Goal: Task Accomplishment & Management: Manage account settings

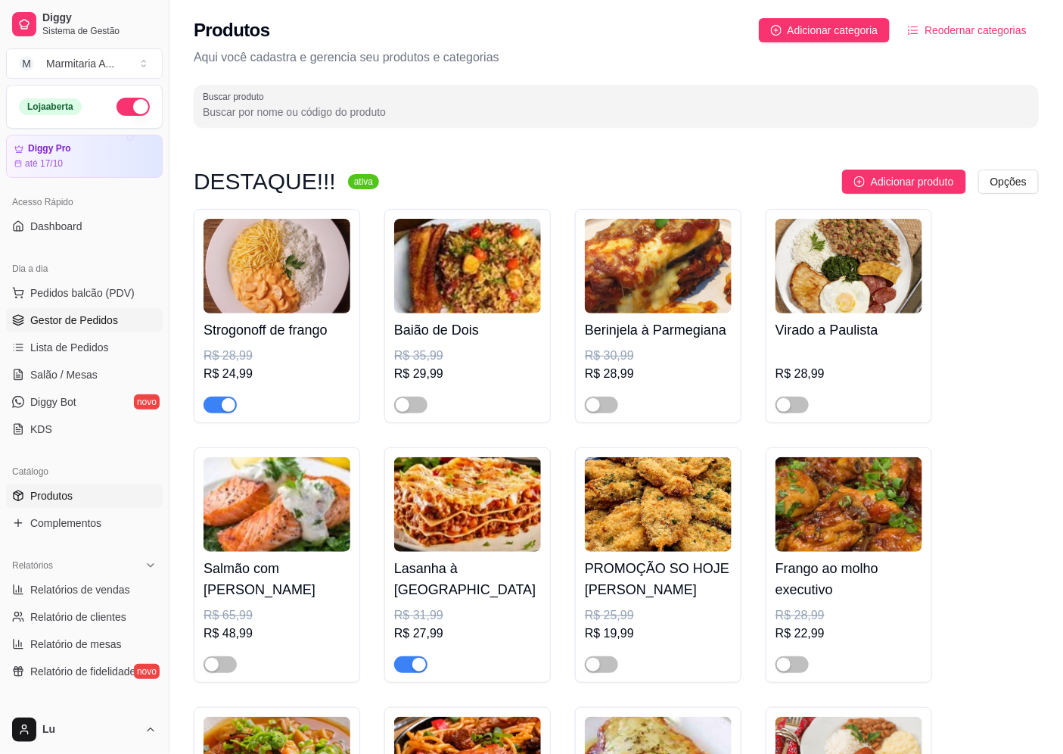
click at [109, 308] on link "Gestor de Pedidos" at bounding box center [84, 320] width 157 height 24
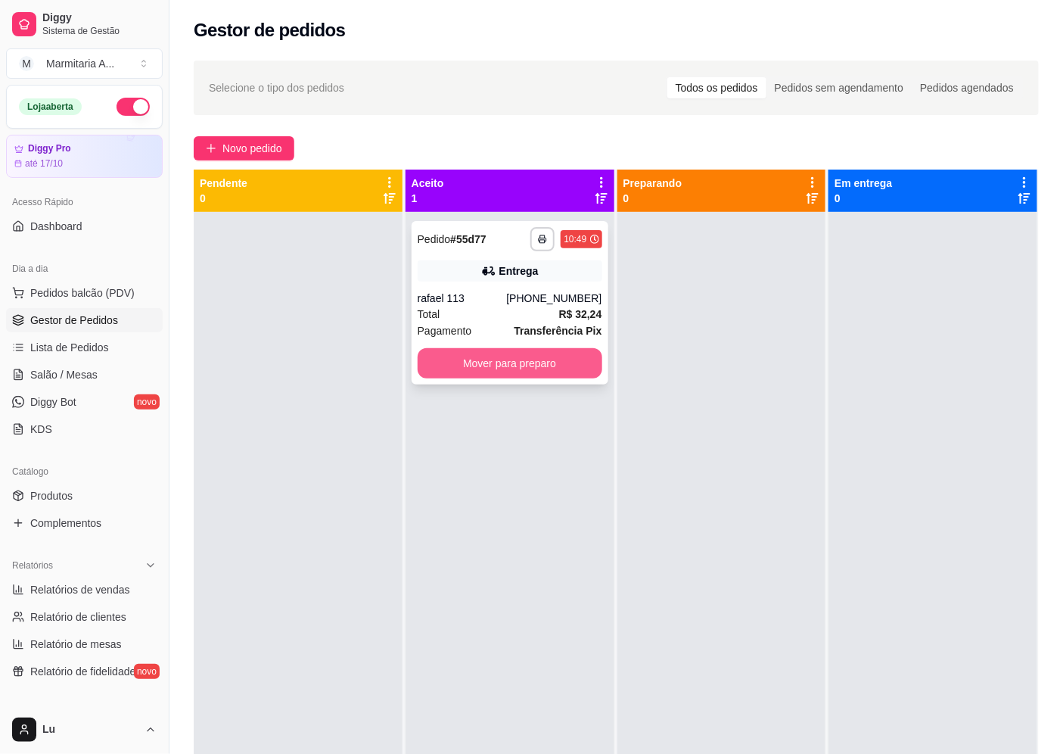
click at [465, 360] on button "Mover para preparo" at bounding box center [510, 363] width 185 height 30
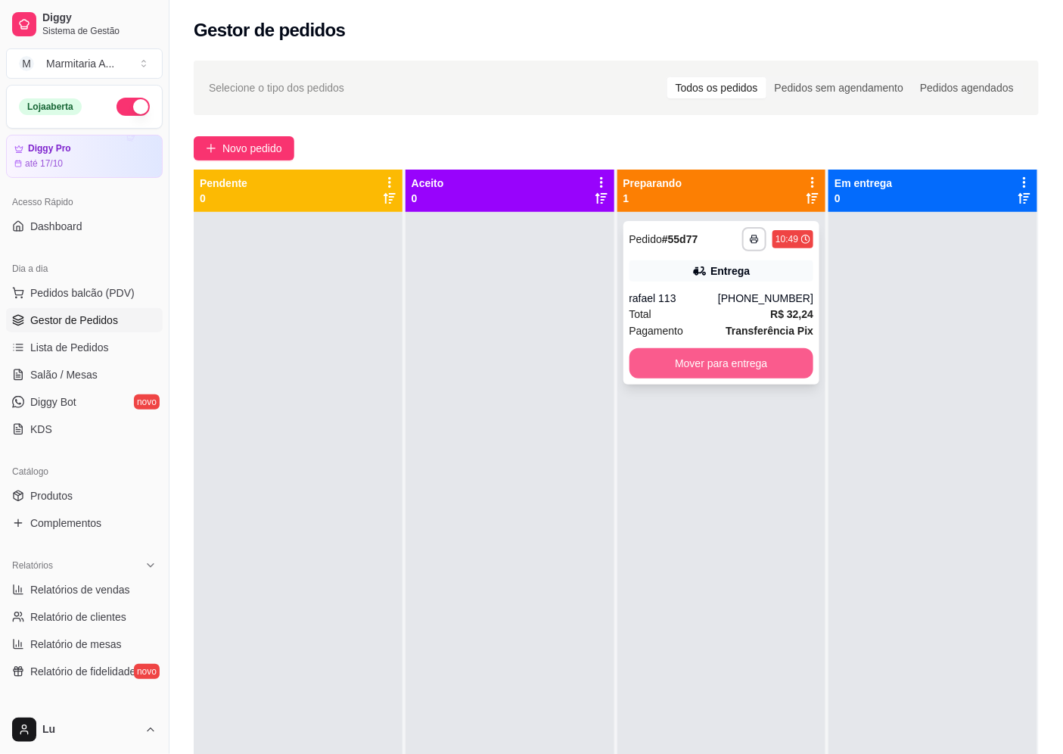
click at [770, 353] on button "Mover para entrega" at bounding box center [721, 363] width 185 height 30
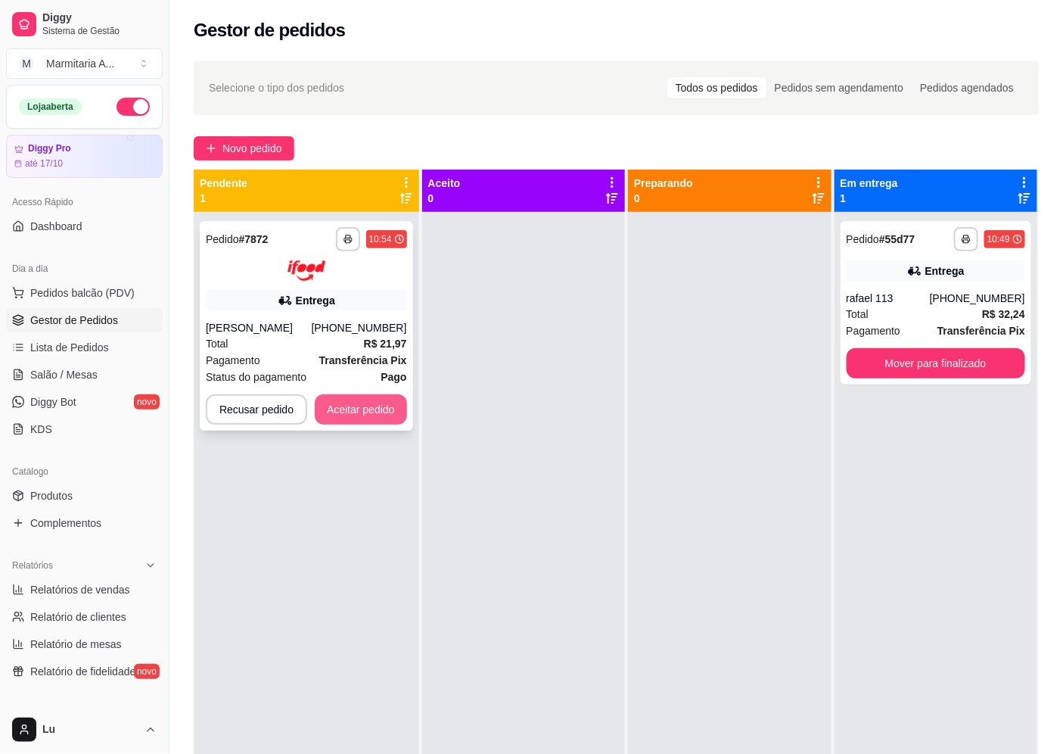
click at [337, 399] on button "Aceitar pedido" at bounding box center [361, 409] width 92 height 30
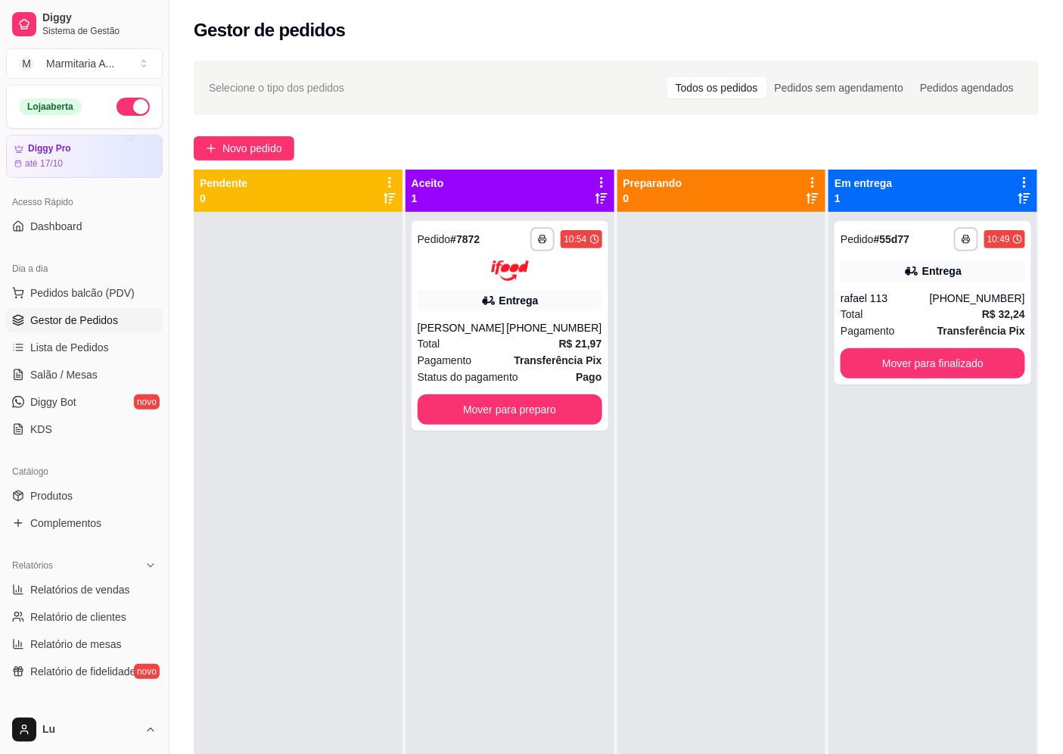
click at [253, 133] on div "**********" at bounding box center [615, 496] width 893 height 890
click at [534, 410] on button "Mover para preparo" at bounding box center [509, 409] width 179 height 30
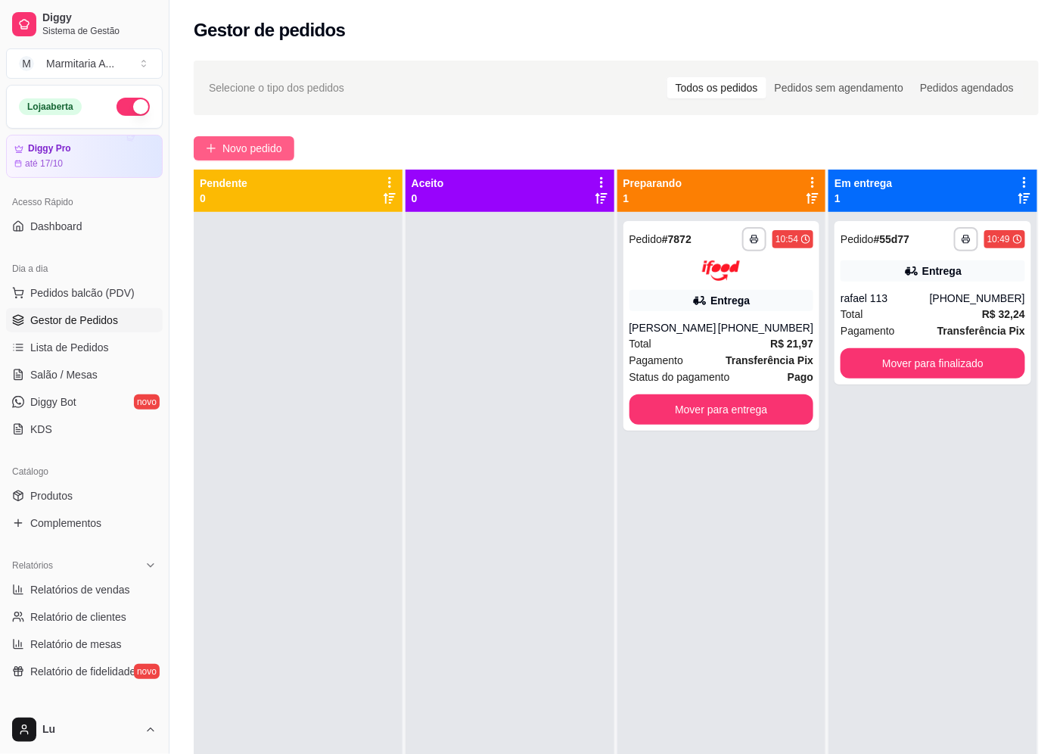
click at [287, 156] on button "Novo pedido" at bounding box center [244, 148] width 101 height 24
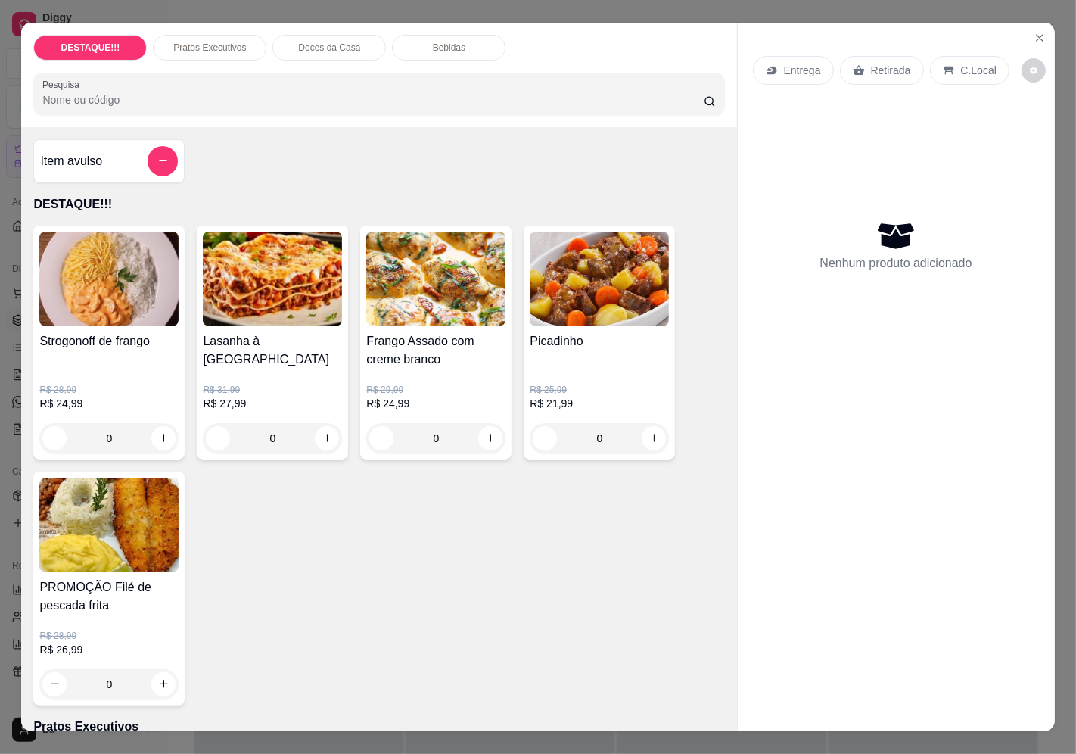
click at [797, 63] on p "Entrega" at bounding box center [802, 70] width 37 height 15
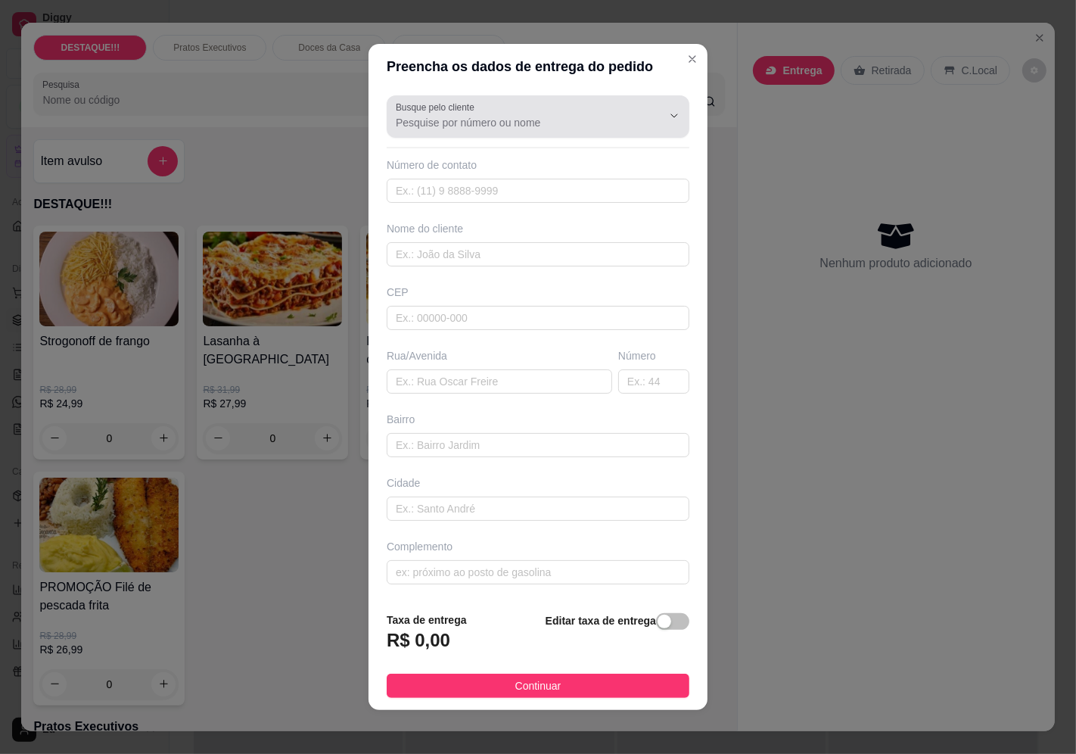
click at [514, 101] on div at bounding box center [538, 116] width 284 height 30
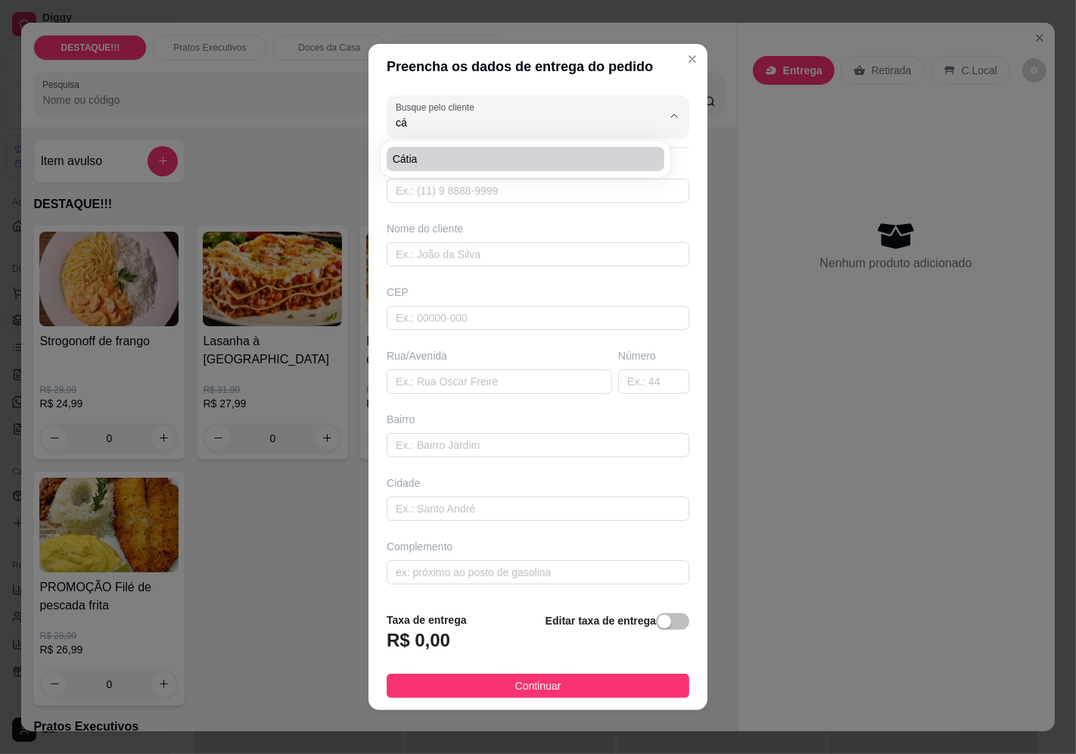
click at [598, 160] on span "cátia" at bounding box center [518, 158] width 250 height 15
type input "cátia"
type input "11967010183"
type input "cátia"
type input "04658270"
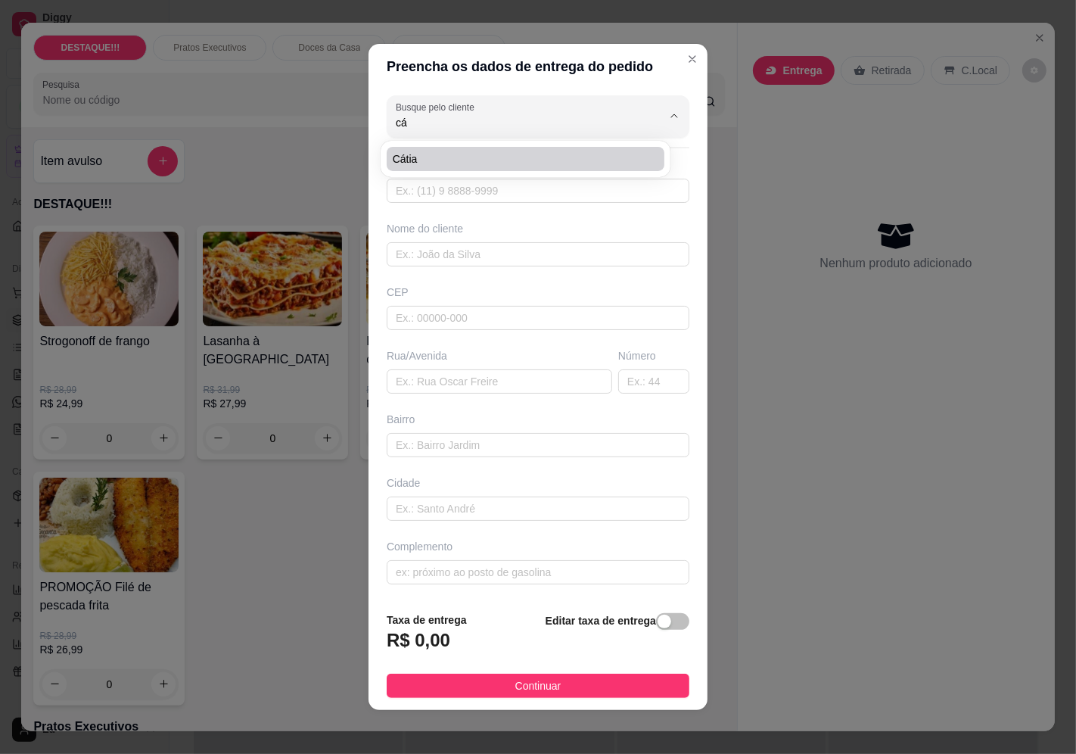
type input "Rua [PERSON_NAME]"
type input "22"
type input "[GEOGRAPHIC_DATA]"
type input "colegio [DATE]"
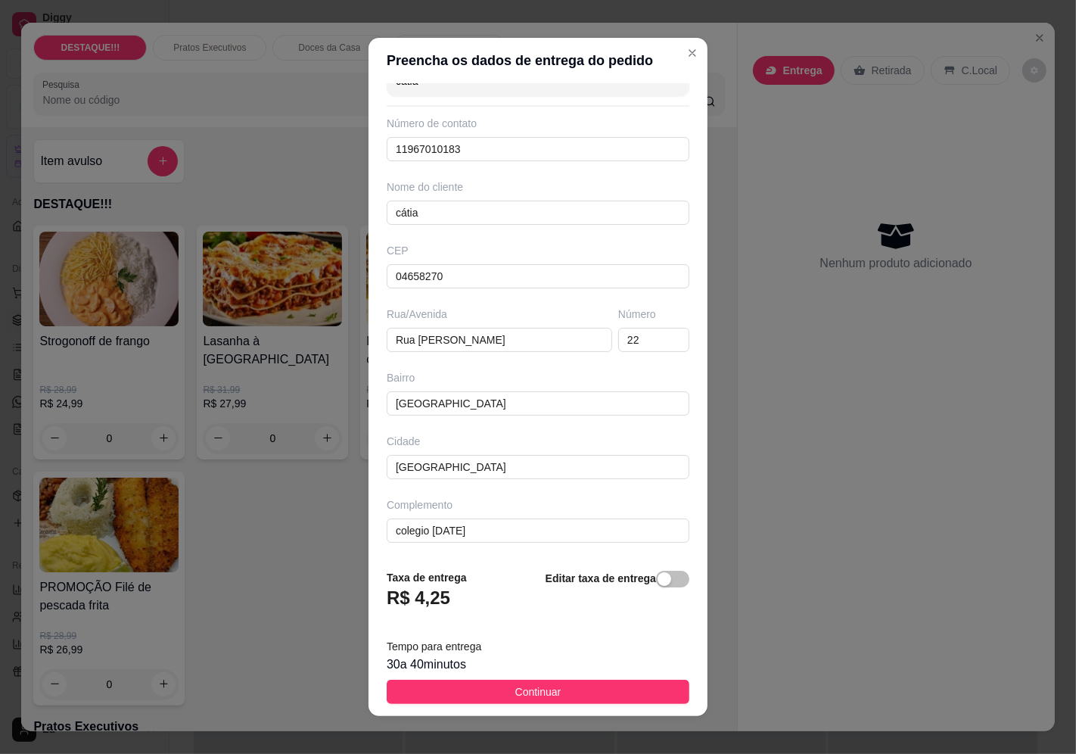
scroll to position [36, 0]
type input "cátia"
click at [546, 688] on span "Continuar" at bounding box center [538, 691] width 46 height 17
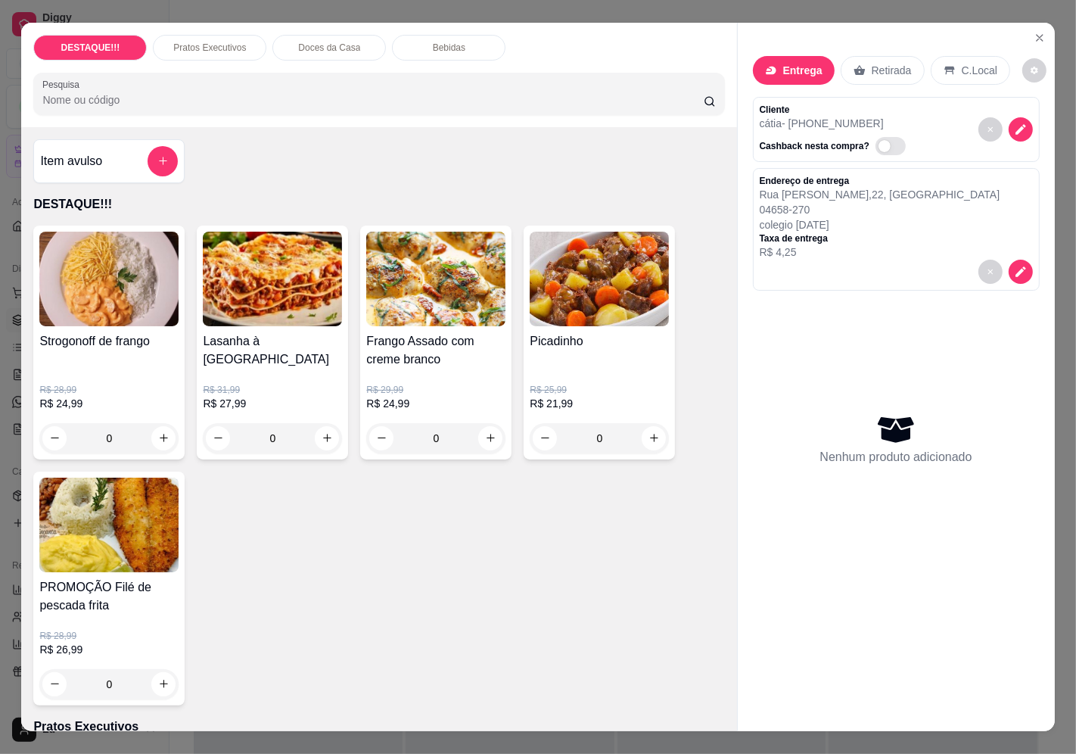
click at [65, 343] on h4 "Strogonoff de frango" at bounding box center [108, 341] width 139 height 18
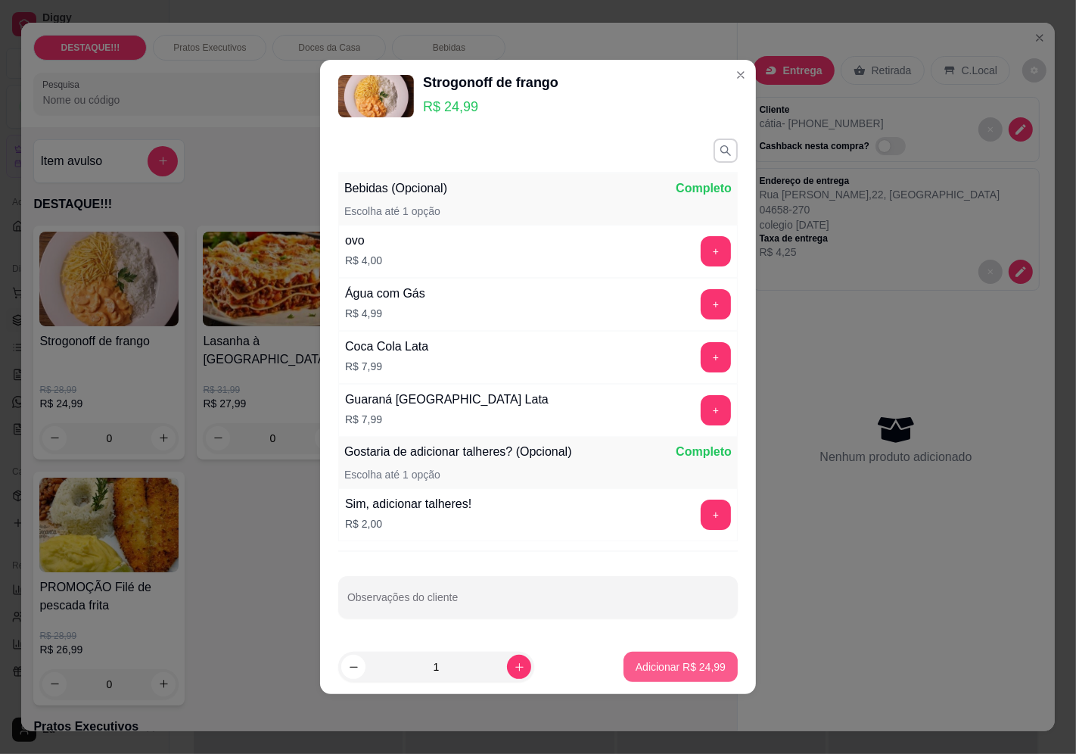
click at [699, 654] on button "Adicionar R$ 24,99" at bounding box center [680, 666] width 114 height 30
type input "1"
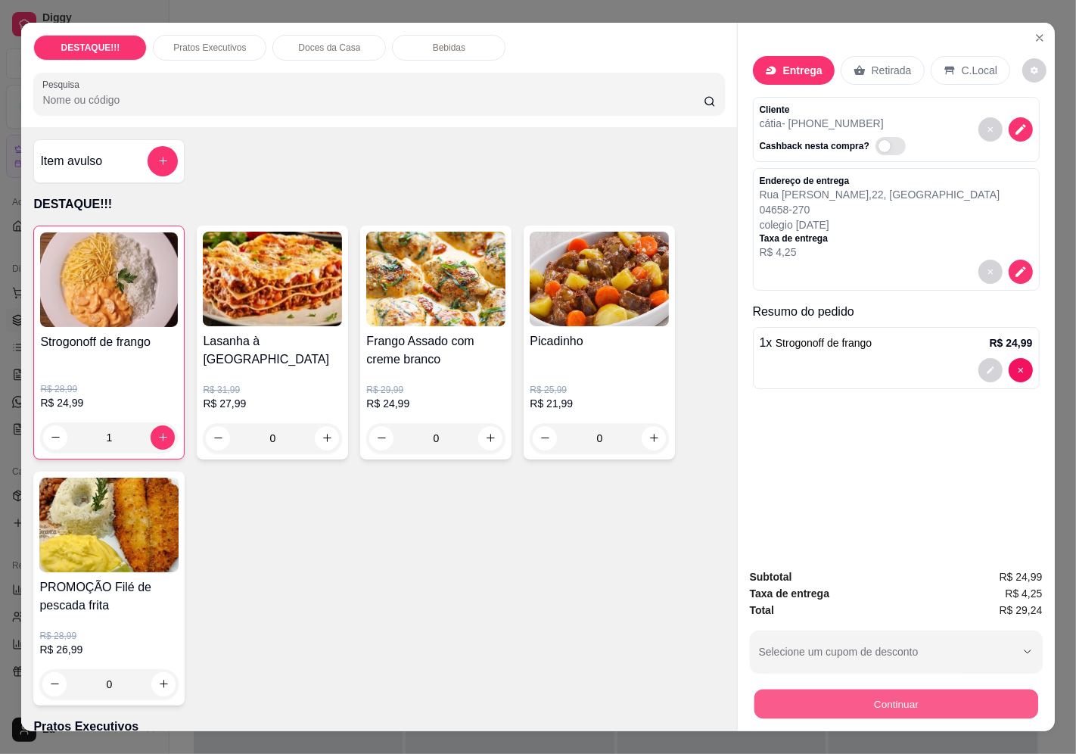
click at [860, 692] on button "Continuar" at bounding box center [896, 704] width 284 height 30
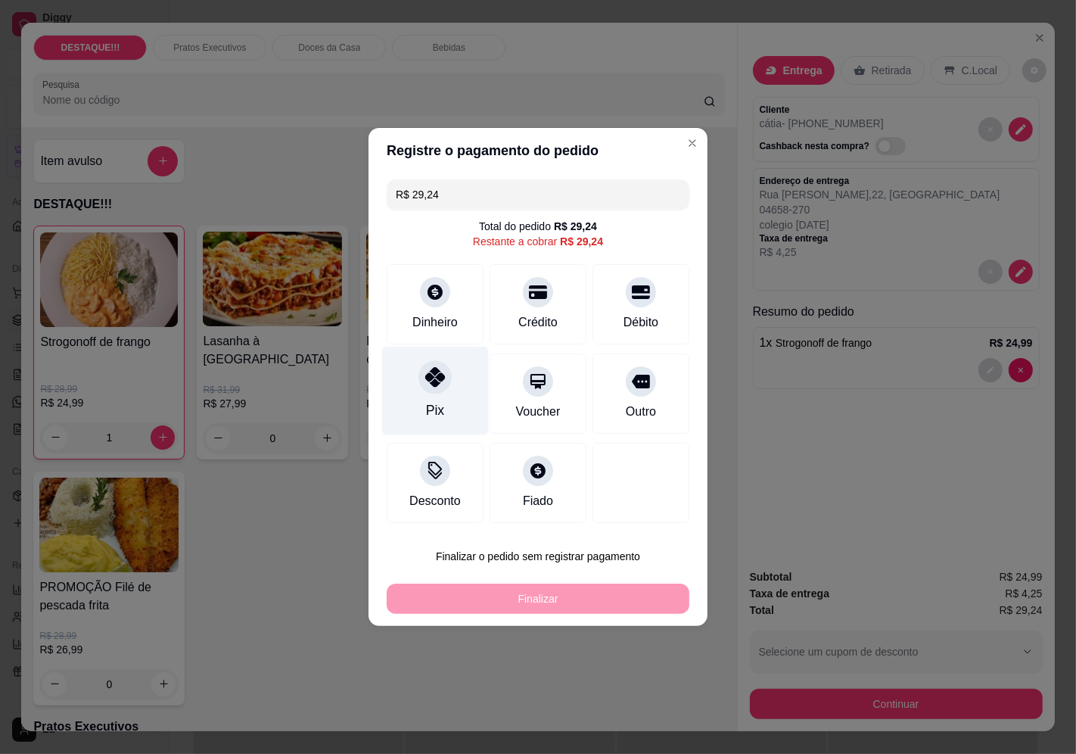
click at [440, 377] on icon at bounding box center [435, 377] width 20 height 20
type input "R$ 0,00"
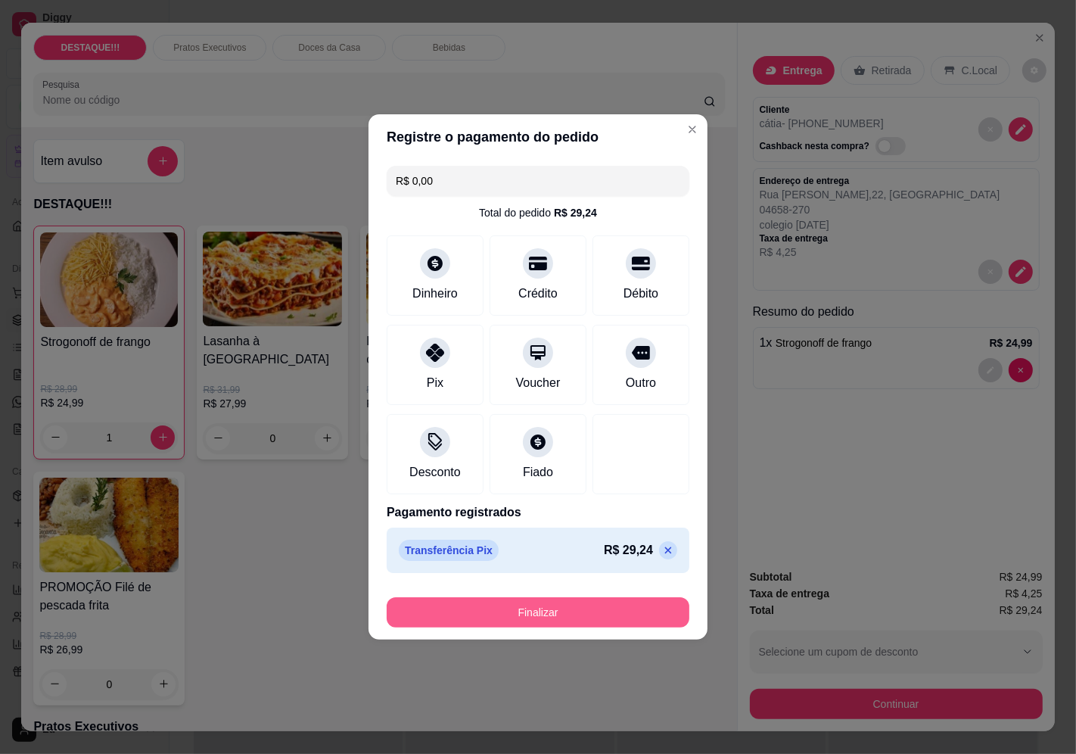
click at [547, 604] on button "Finalizar" at bounding box center [538, 612] width 303 height 30
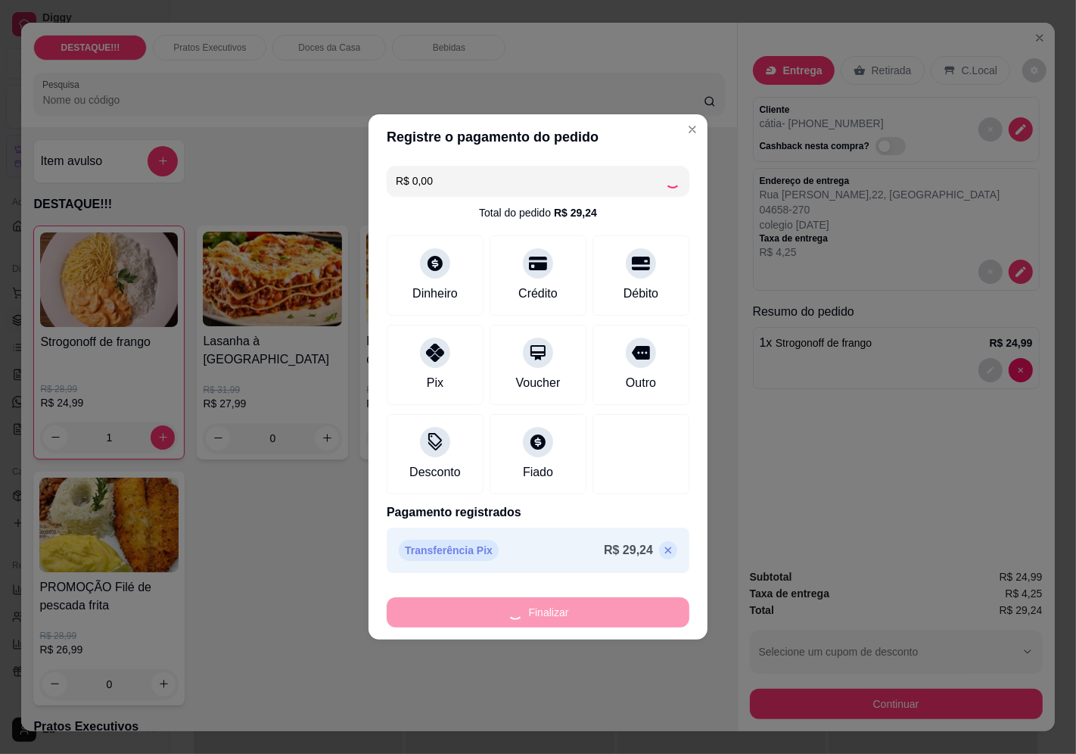
type input "0"
type input "-R$ 29,24"
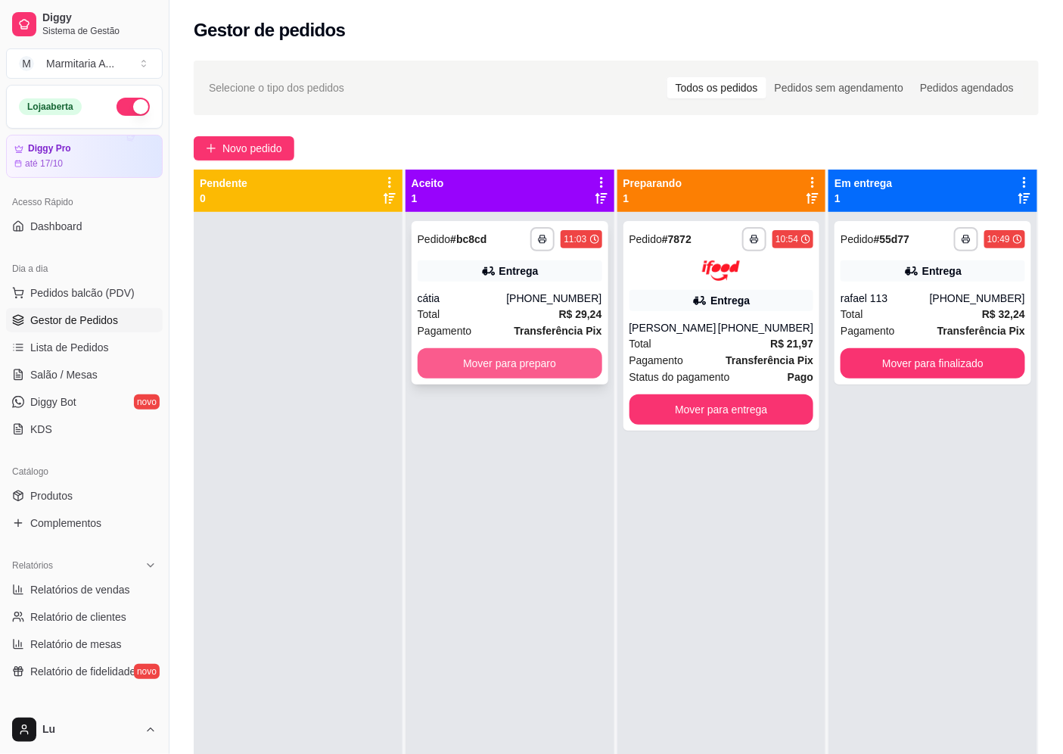
click at [525, 354] on button "Mover para preparo" at bounding box center [510, 363] width 185 height 30
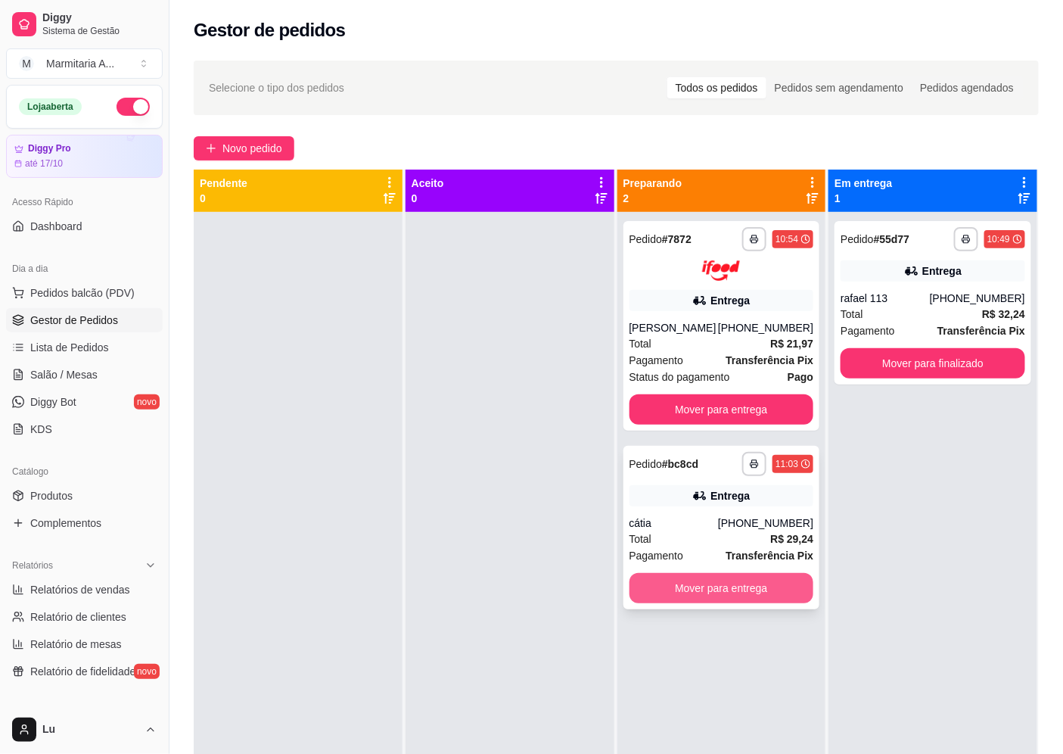
click at [768, 579] on button "Mover para entrega" at bounding box center [721, 588] width 185 height 30
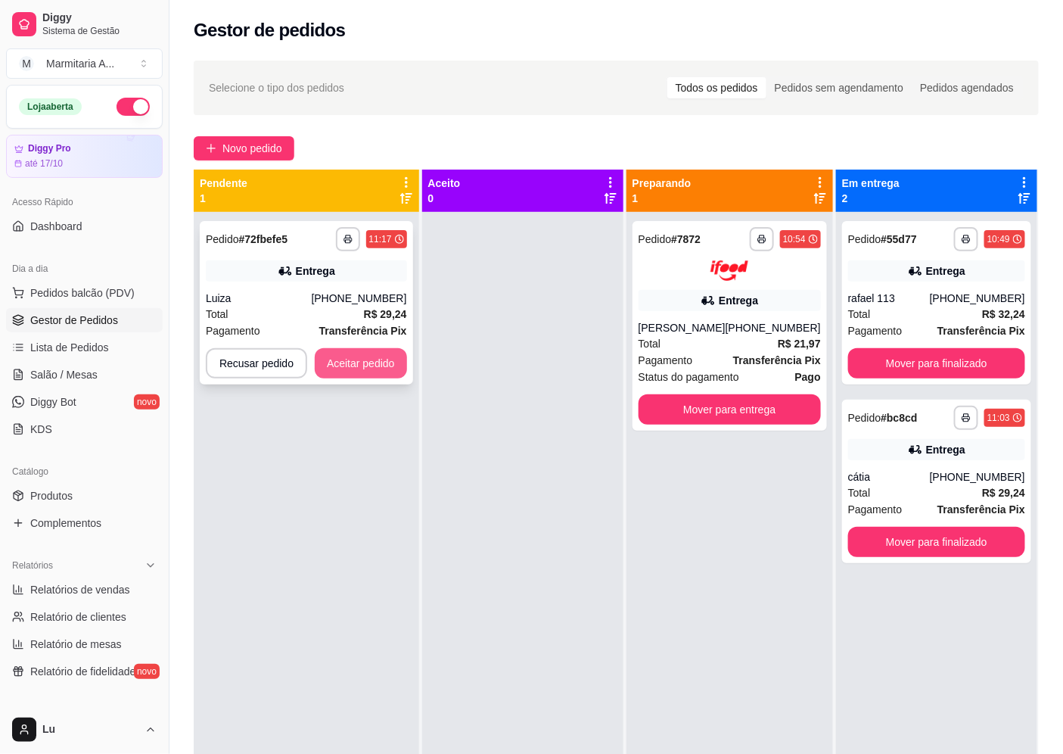
click at [382, 364] on button "Aceitar pedido" at bounding box center [361, 363] width 92 height 30
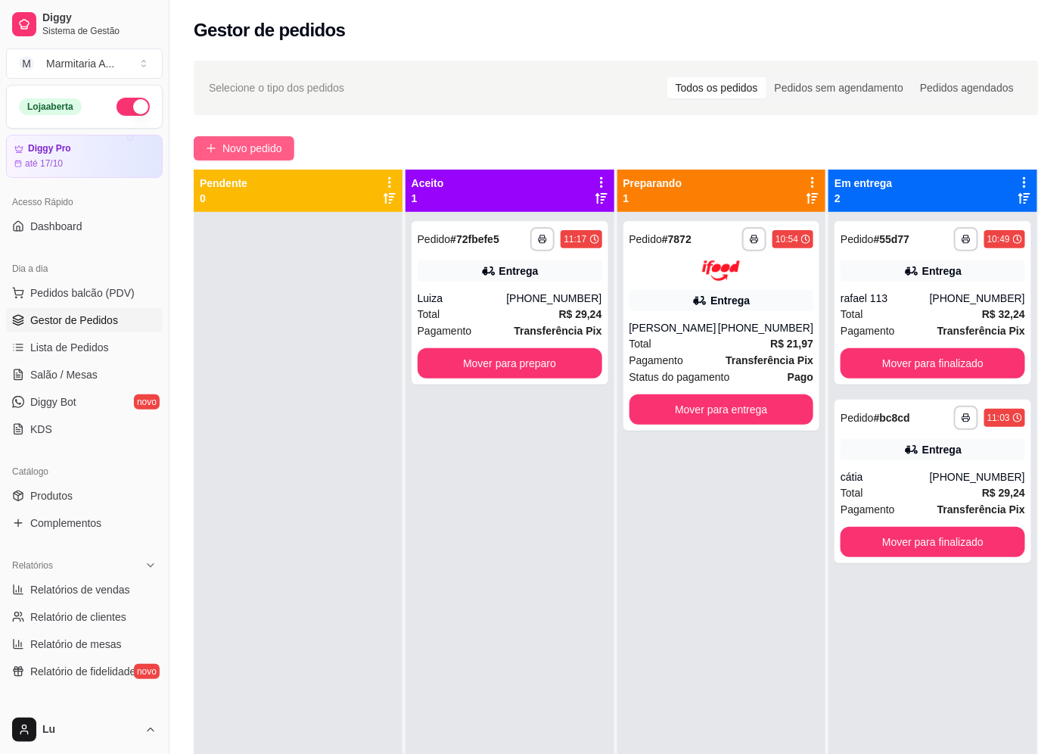
click at [278, 152] on span "Novo pedido" at bounding box center [252, 148] width 60 height 17
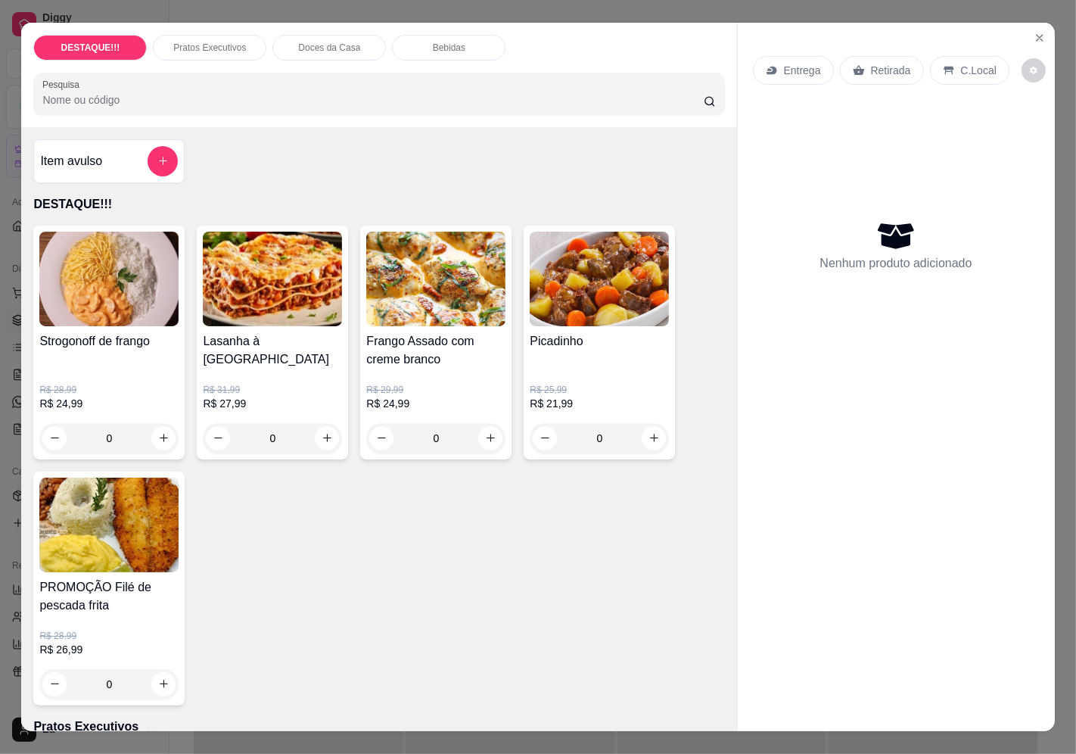
click at [789, 56] on div "Entrega" at bounding box center [793, 70] width 81 height 29
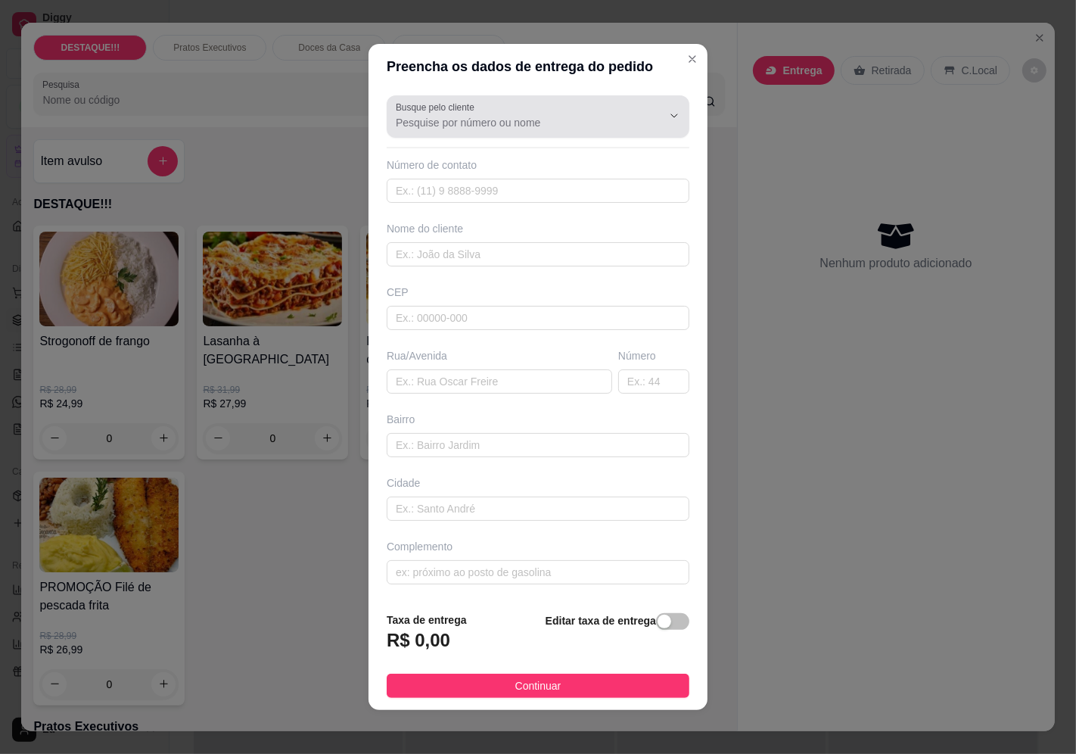
click at [569, 133] on div "Busque pelo cliente" at bounding box center [538, 116] width 303 height 42
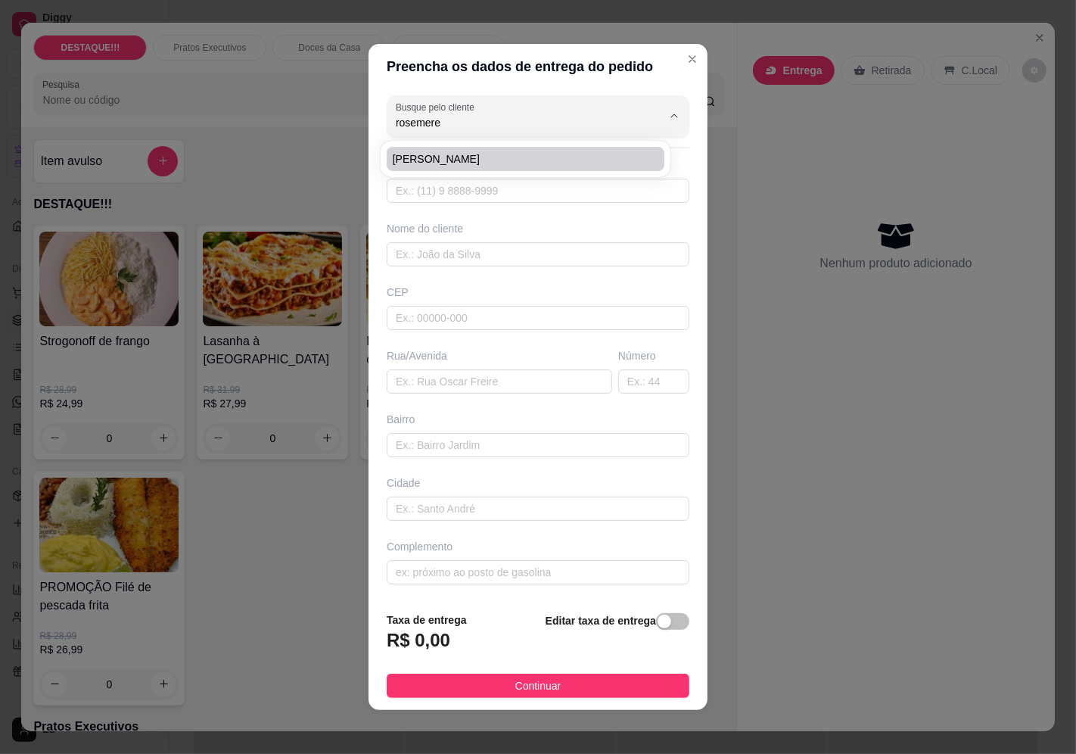
click at [440, 162] on span "[PERSON_NAME]" at bounding box center [518, 158] width 250 height 15
type input "[PERSON_NAME]"
type input "11984747568"
type input "[PERSON_NAME]"
type input "04346000"
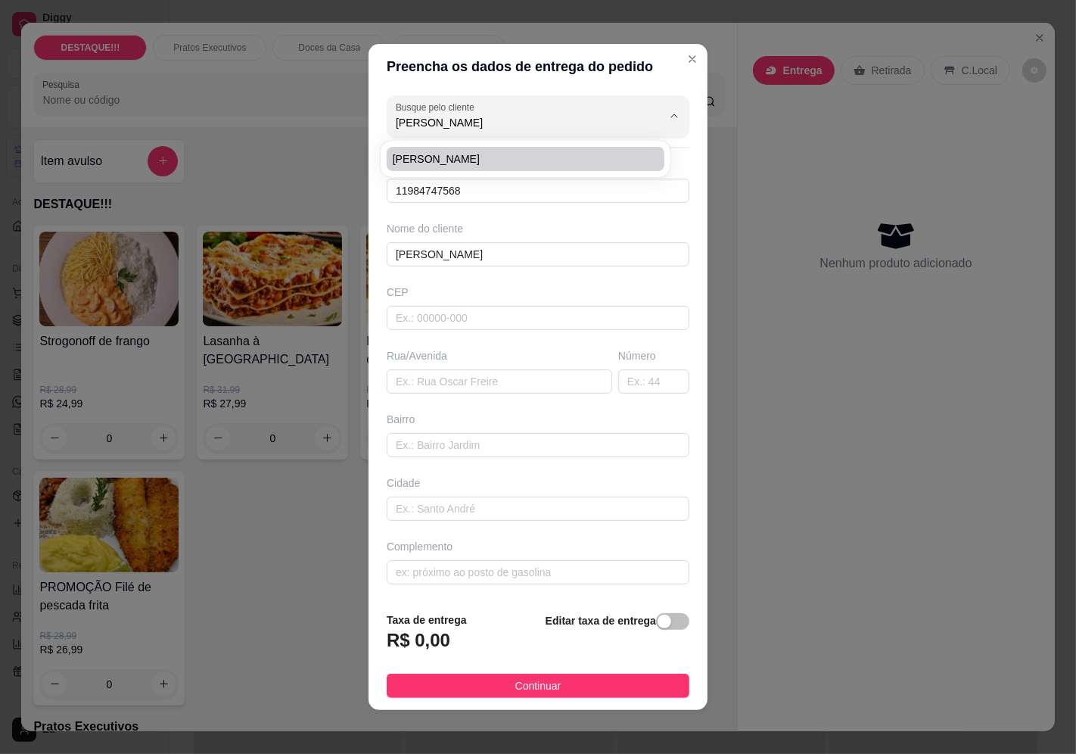
type input "[GEOGRAPHIC_DATA][PERSON_NAME]"
type input "150"
type input "[GEOGRAPHIC_DATA]"
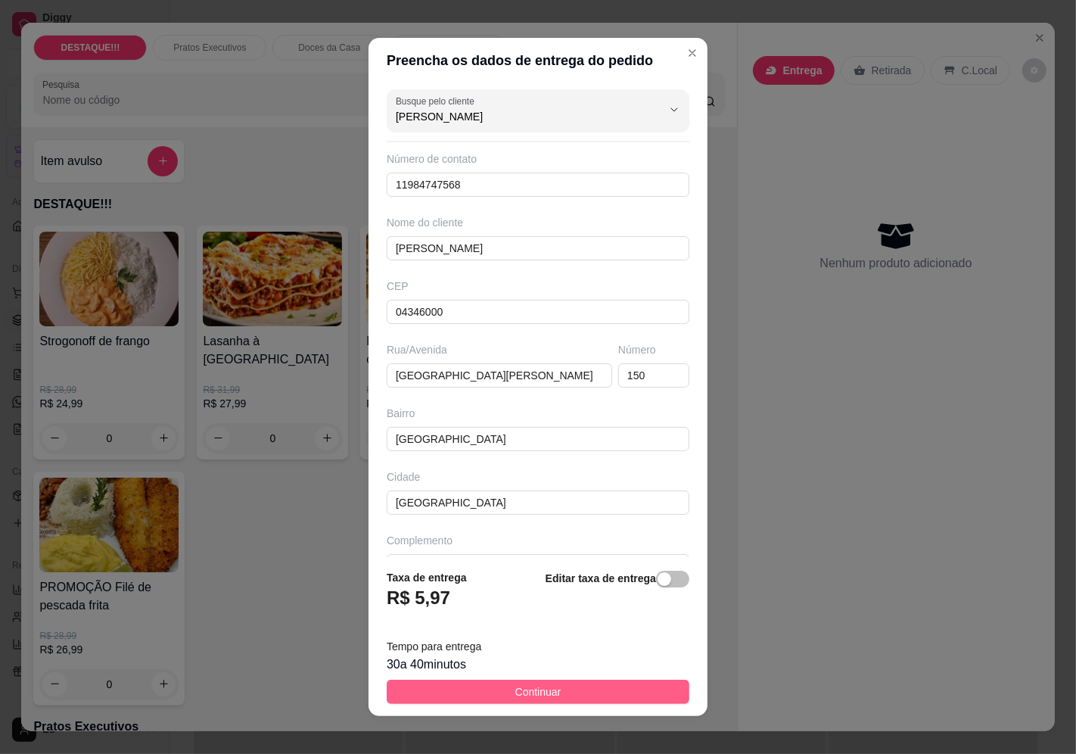
type input "[PERSON_NAME]"
click at [601, 687] on button "Continuar" at bounding box center [538, 691] width 303 height 24
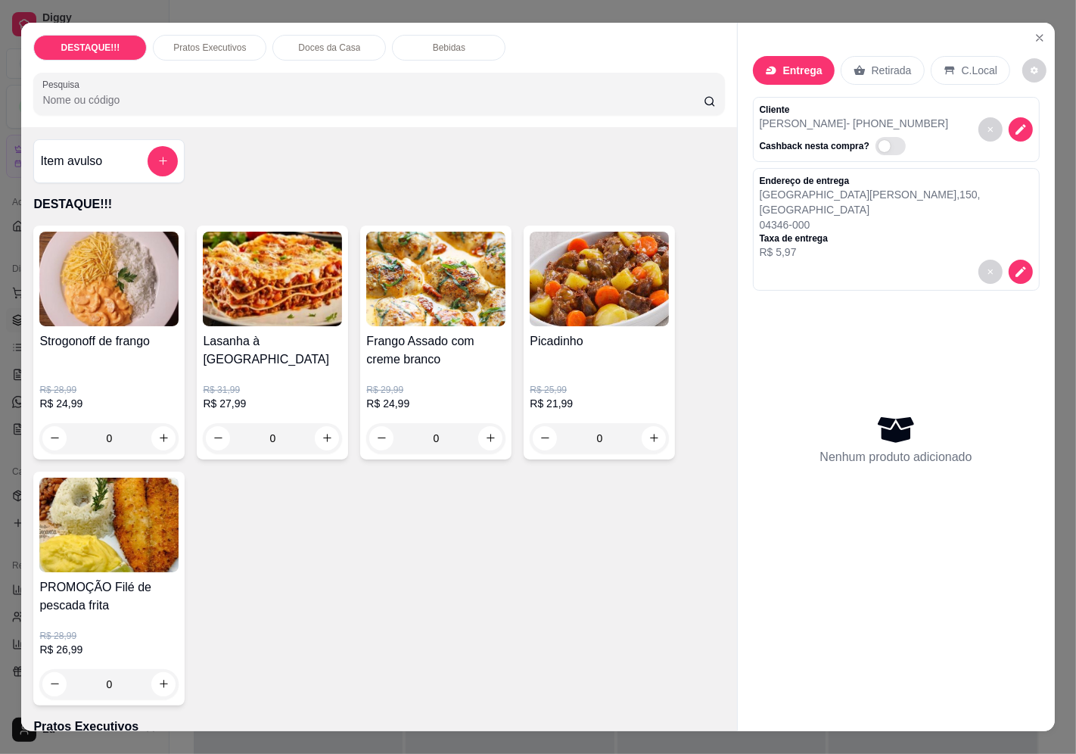
click at [403, 258] on img at bounding box center [435, 278] width 139 height 95
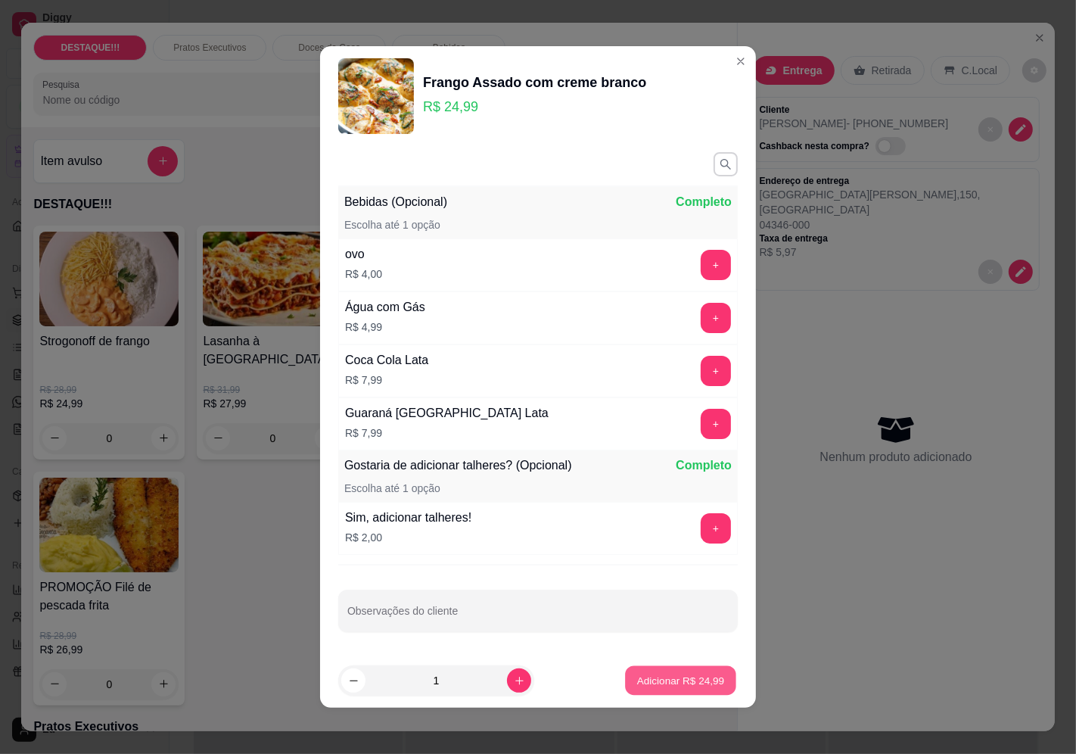
click at [653, 668] on button "Adicionar R$ 24,99" at bounding box center [680, 681] width 111 height 30
type input "1"
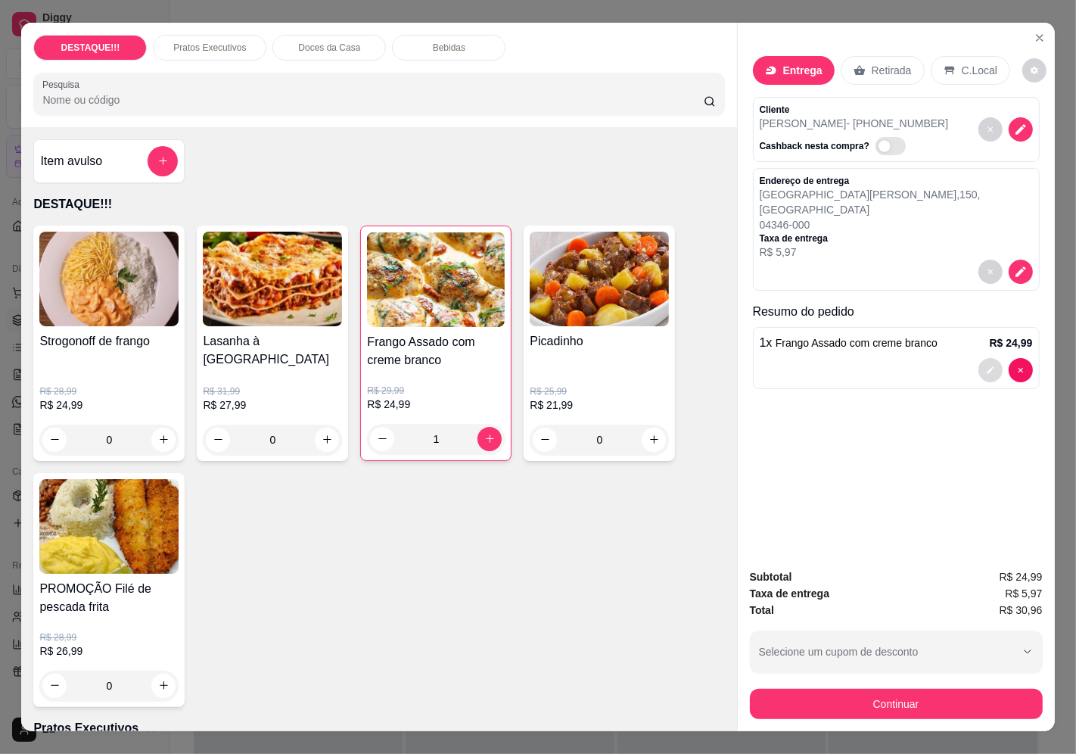
click at [985, 358] on button "decrease-product-quantity" at bounding box center [990, 370] width 24 height 24
click at [980, 358] on button "decrease-product-quantity" at bounding box center [990, 370] width 24 height 24
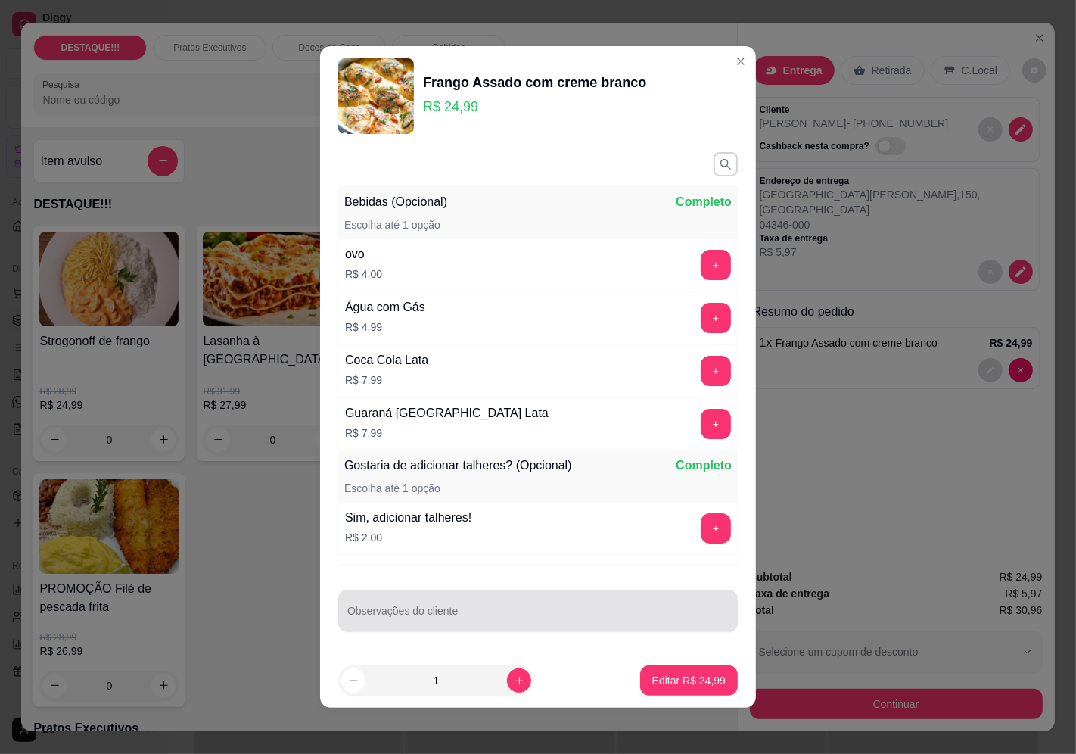
click at [536, 598] on div at bounding box center [537, 610] width 381 height 30
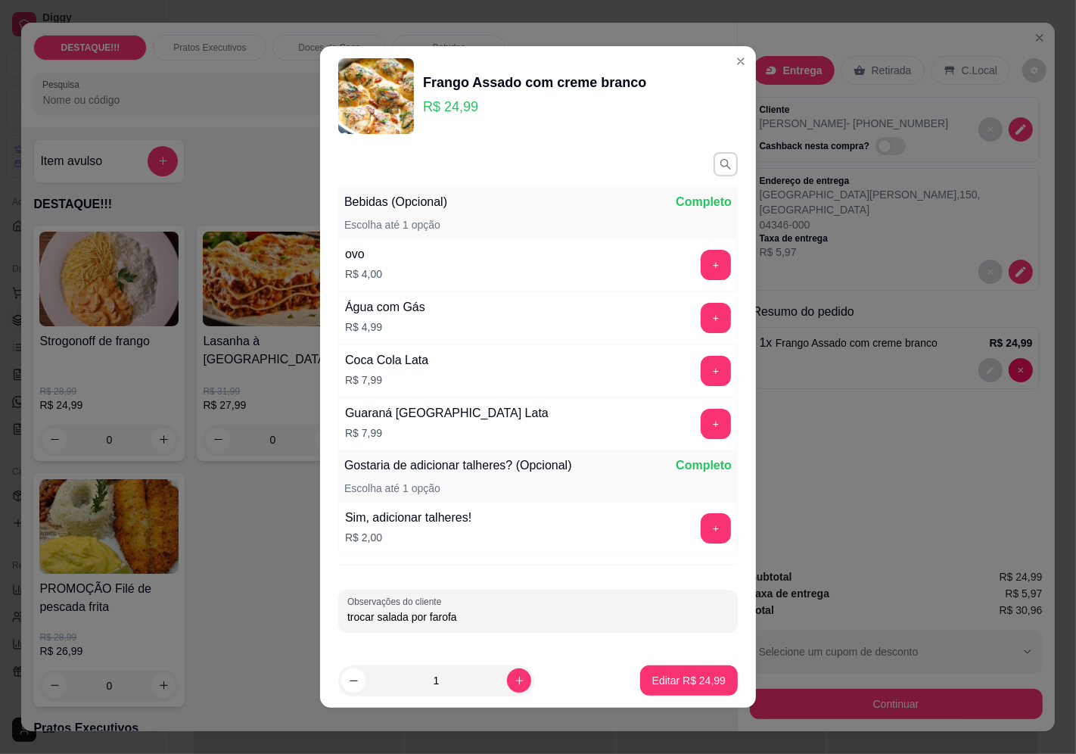
type input "trocar salada por farofa"
click at [691, 685] on p "Editar R$ 24,99" at bounding box center [688, 680] width 73 height 15
type input "0"
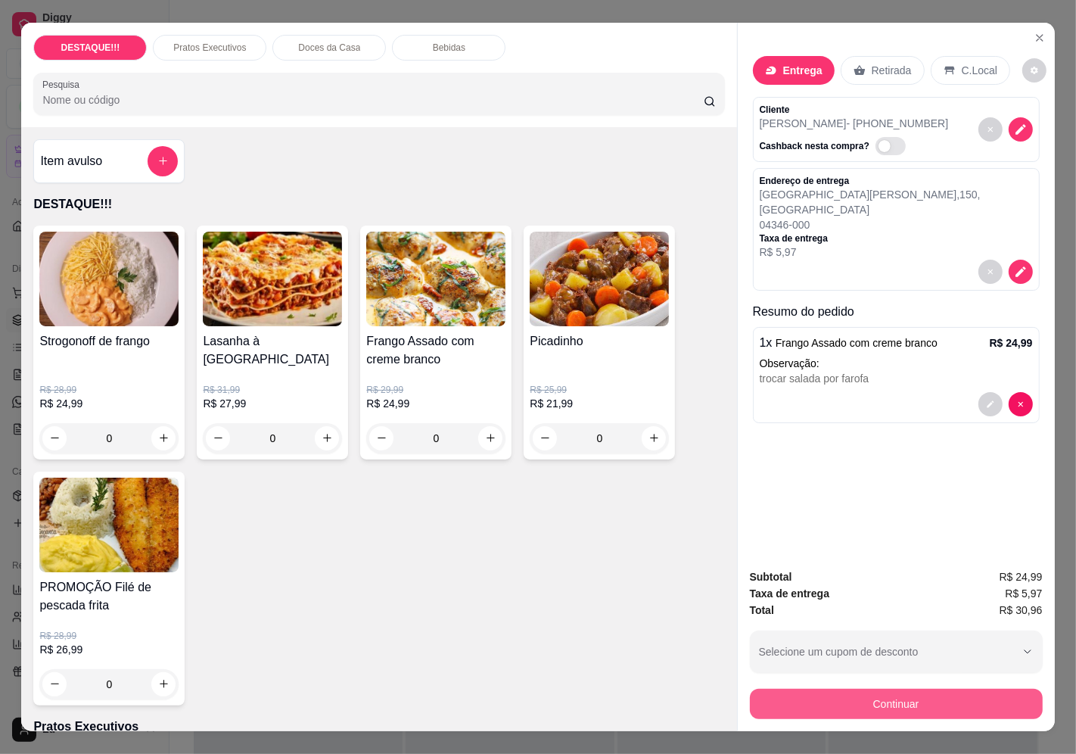
click at [754, 691] on button "Continuar" at bounding box center [896, 703] width 293 height 30
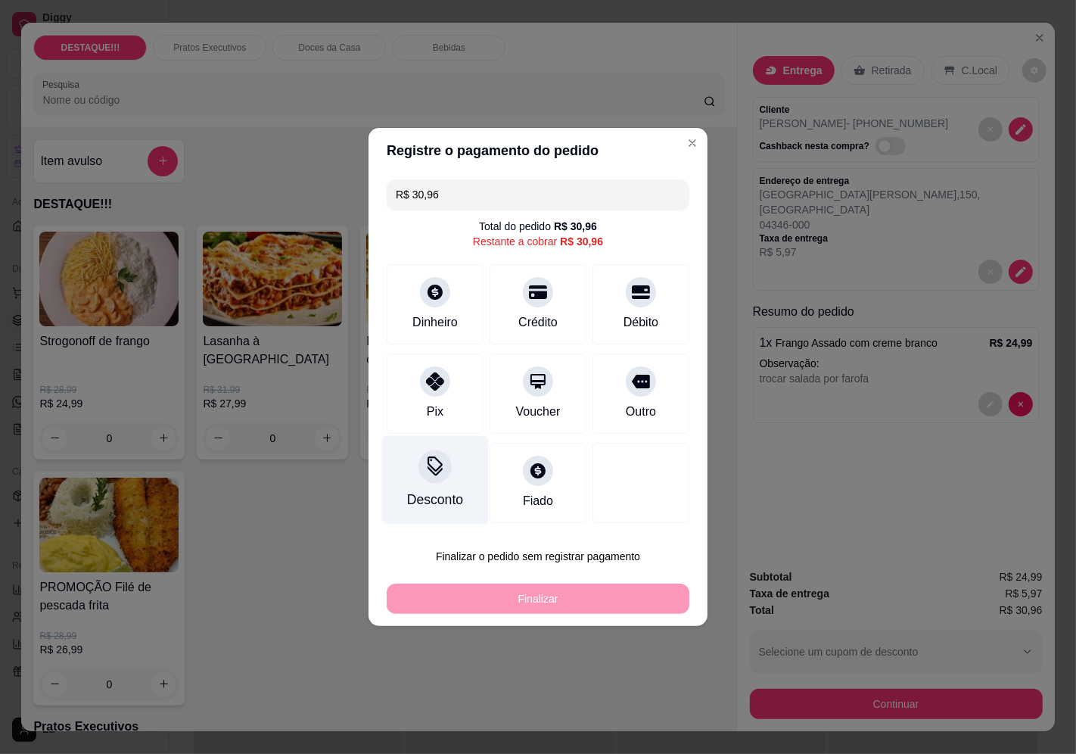
drag, startPoint x: 424, startPoint y: 374, endPoint x: 478, endPoint y: 462, distance: 103.3
click at [426, 375] on icon at bounding box center [435, 381] width 18 height 18
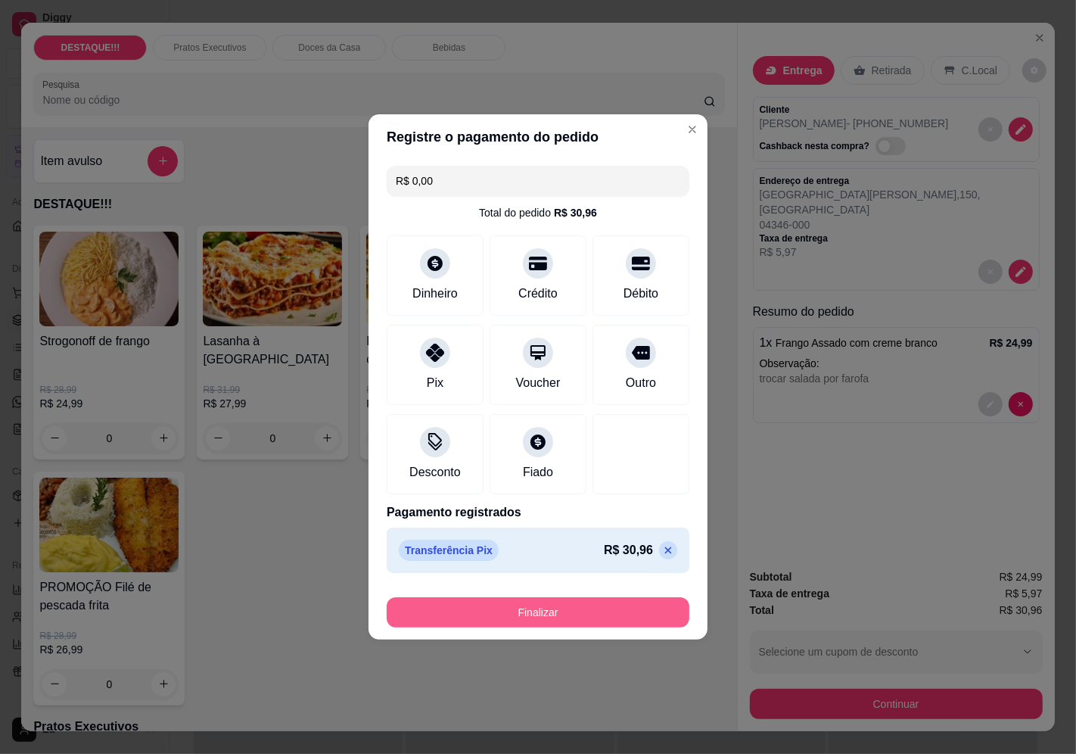
click at [558, 626] on button "Finalizar" at bounding box center [538, 612] width 303 height 30
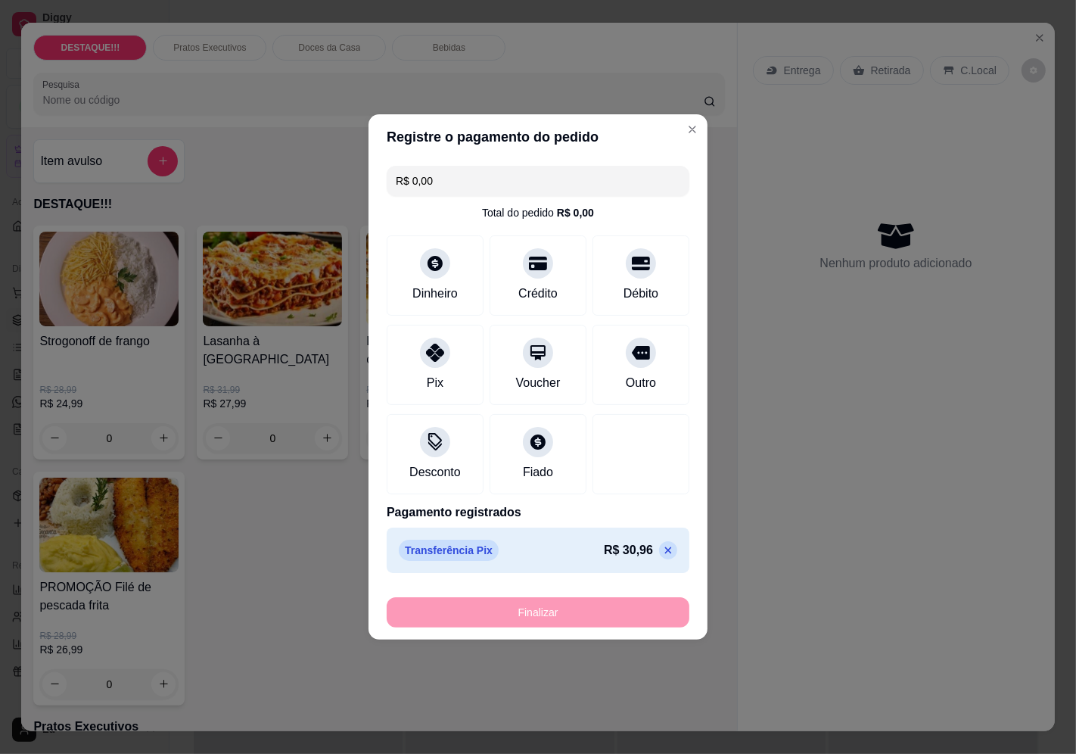
type input "-R$ 30,96"
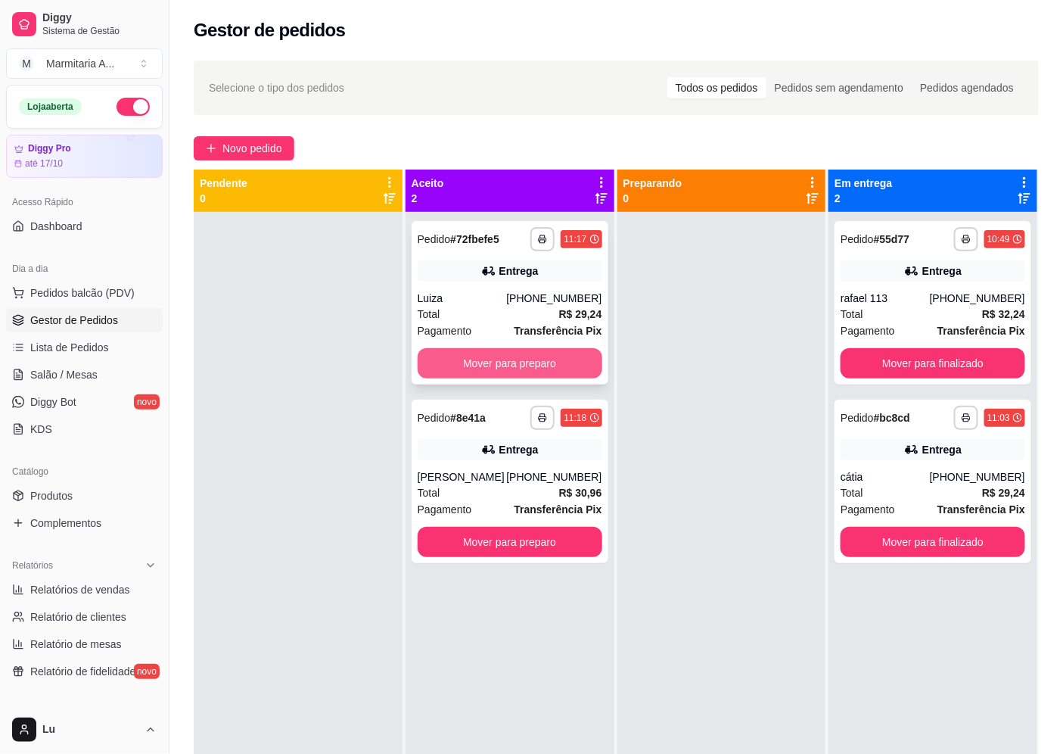
click at [573, 371] on button "Mover para preparo" at bounding box center [510, 363] width 185 height 30
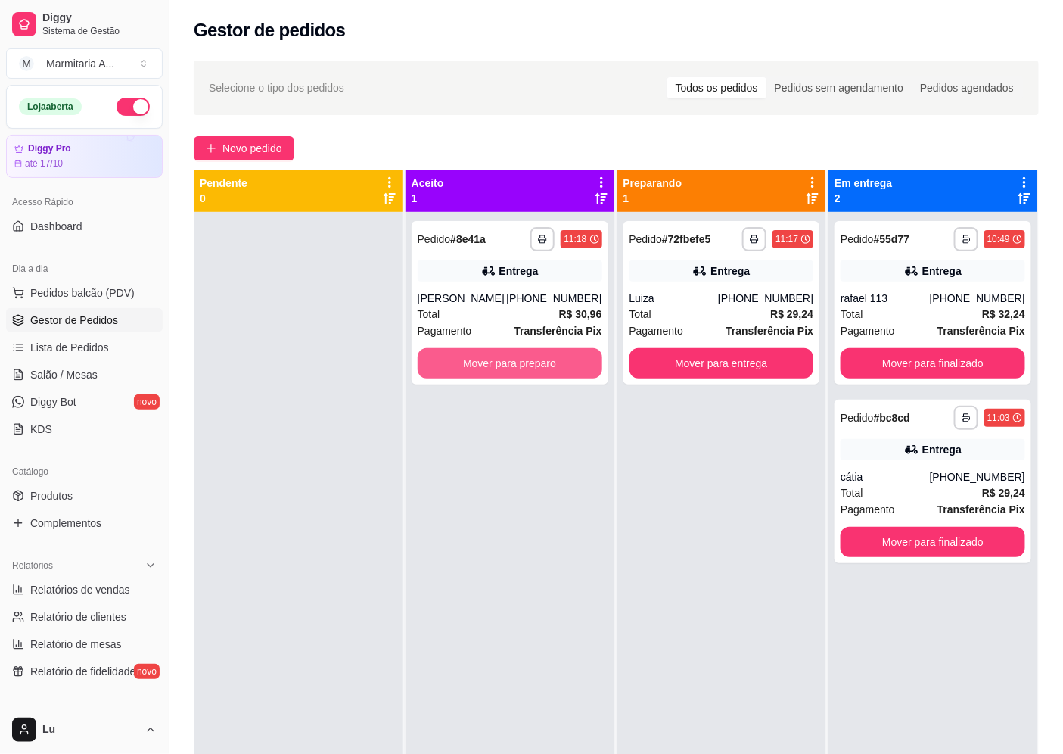
click at [573, 371] on button "Mover para preparo" at bounding box center [510, 363] width 185 height 30
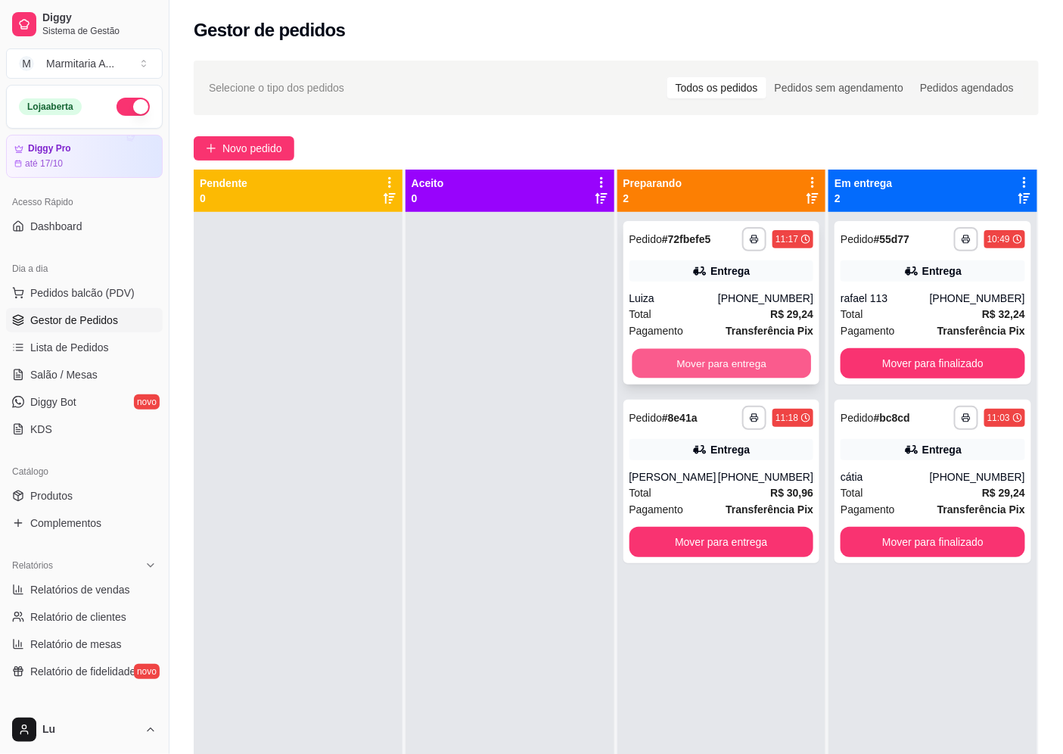
click at [745, 362] on button "Mover para entrega" at bounding box center [721, 364] width 179 height 30
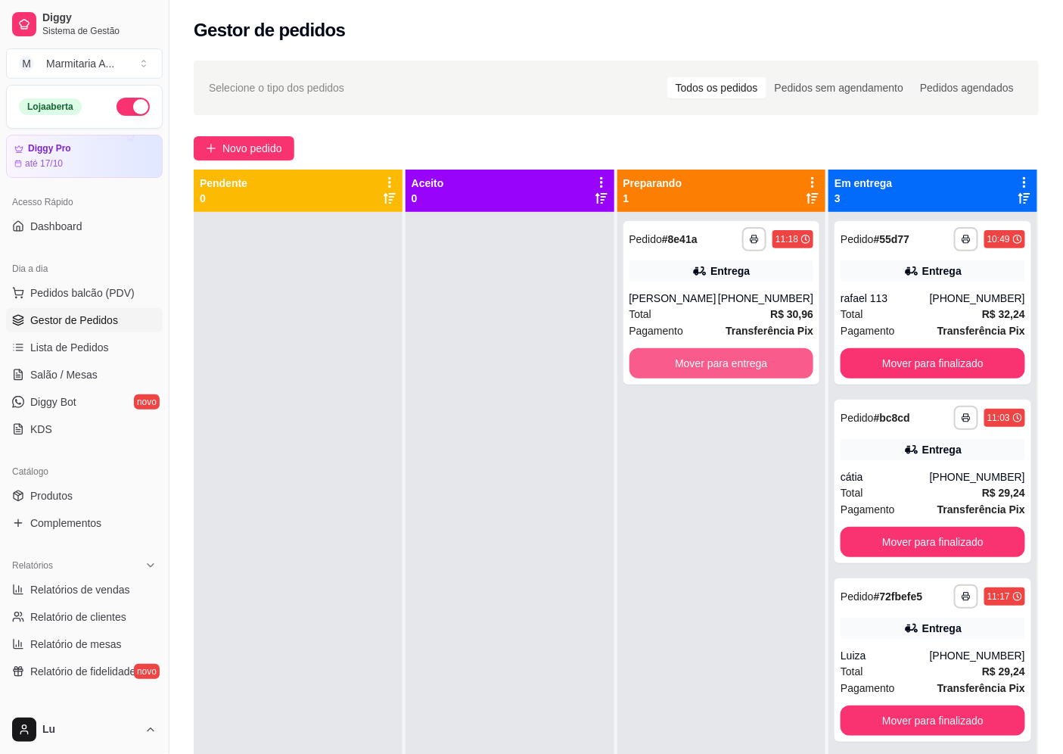
click at [745, 362] on div "Mover para entrega" at bounding box center [721, 363] width 185 height 30
click at [772, 378] on button "Mover para entrega" at bounding box center [721, 364] width 179 height 30
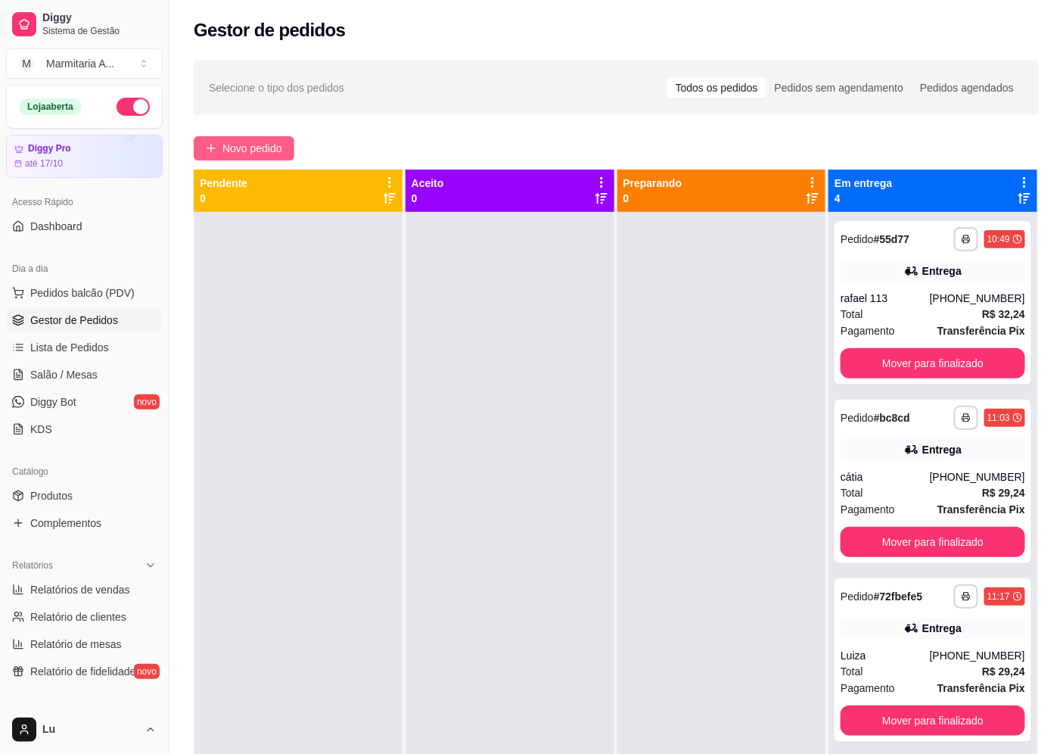
click at [243, 147] on span "Novo pedido" at bounding box center [252, 148] width 60 height 17
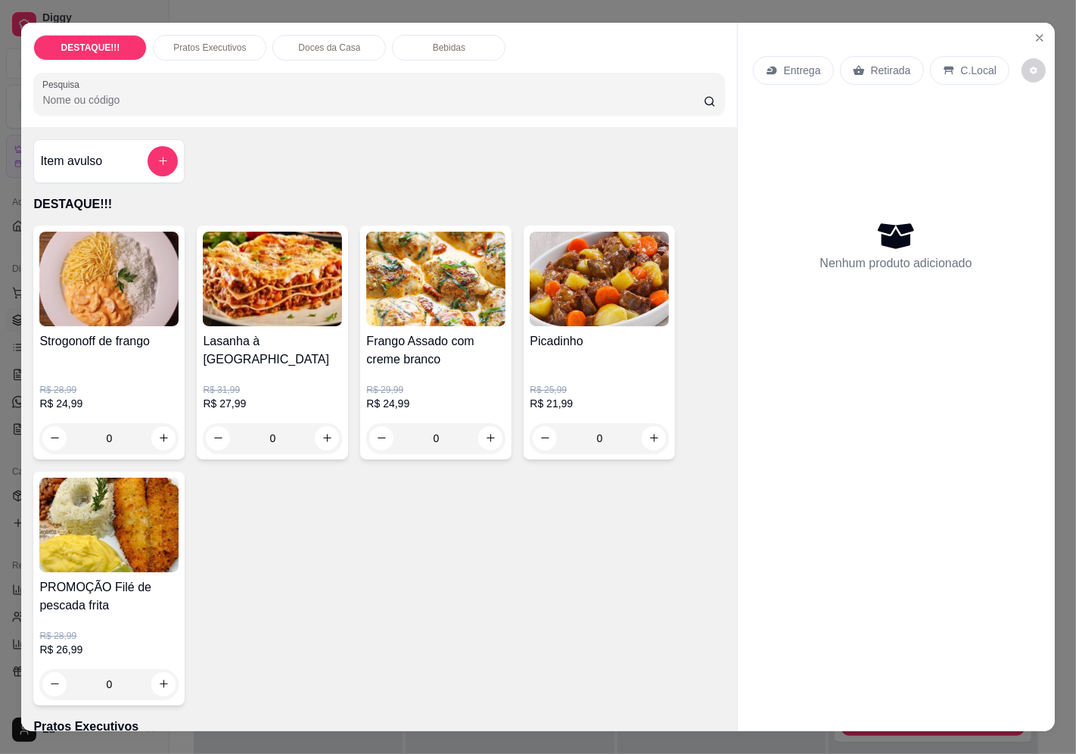
click at [797, 48] on div "Entrega Retirada C.Local" at bounding box center [896, 70] width 287 height 53
click at [797, 56] on div "Entrega" at bounding box center [793, 70] width 81 height 29
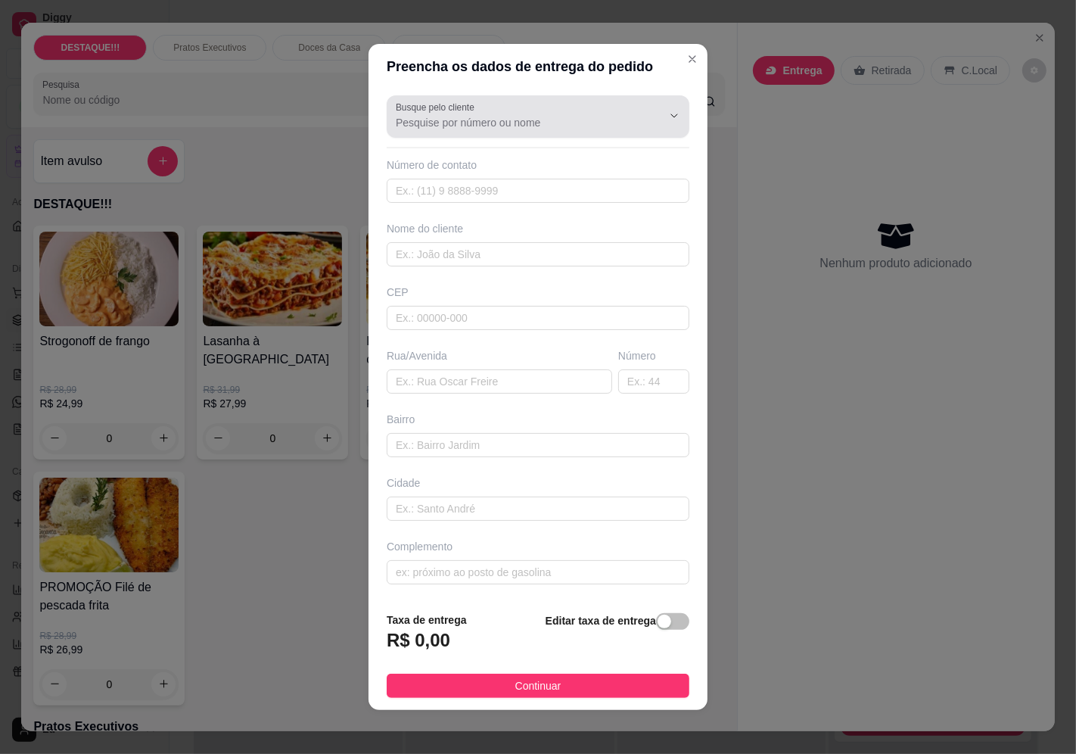
click at [533, 126] on input "Busque pelo cliente" at bounding box center [517, 122] width 242 height 15
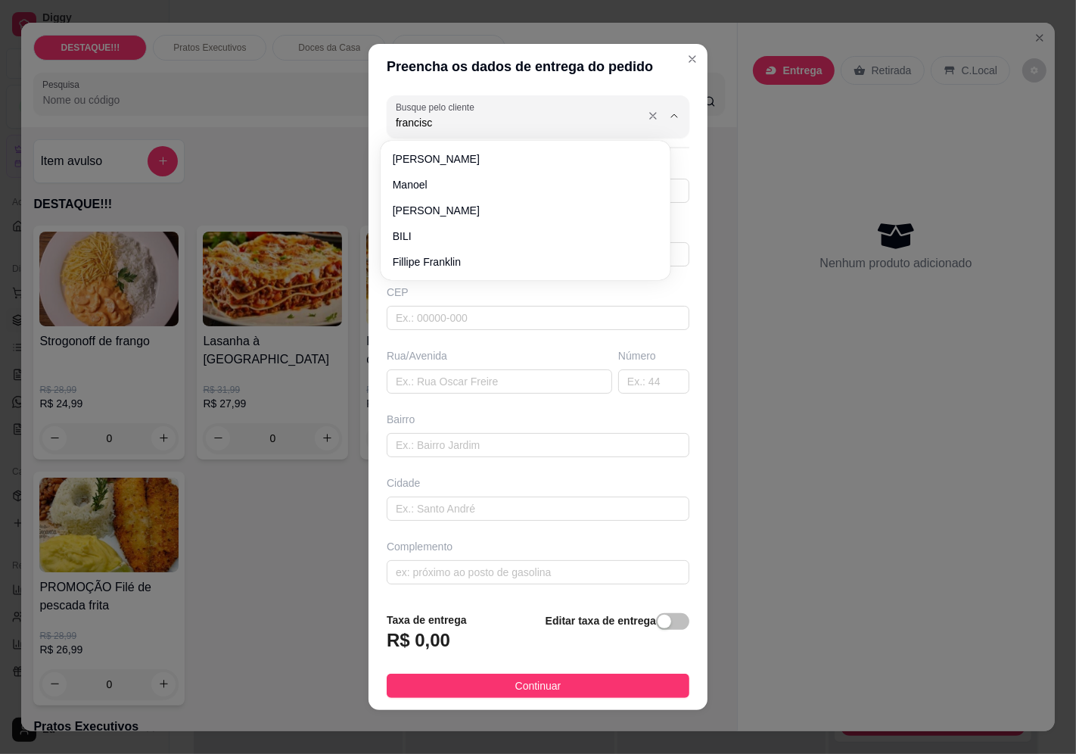
type input "francisco"
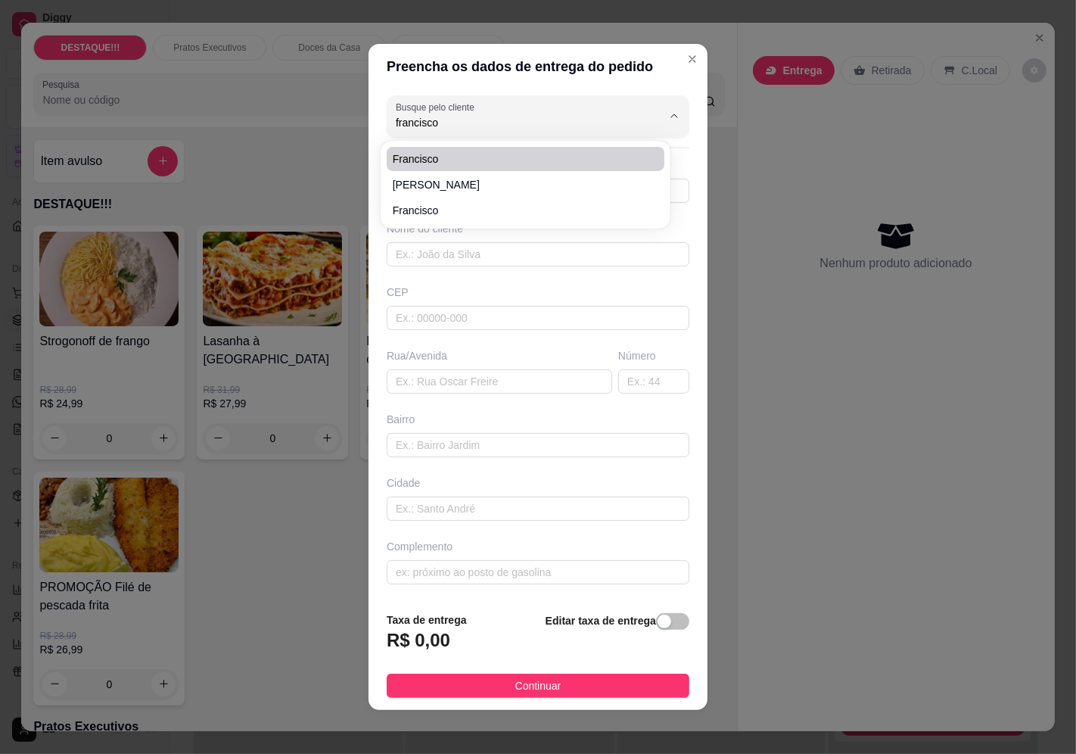
click at [448, 156] on span "francisco" at bounding box center [518, 158] width 250 height 15
type input "11969596838"
type input "francisco"
type input "04634020"
type input "[GEOGRAPHIC_DATA]"
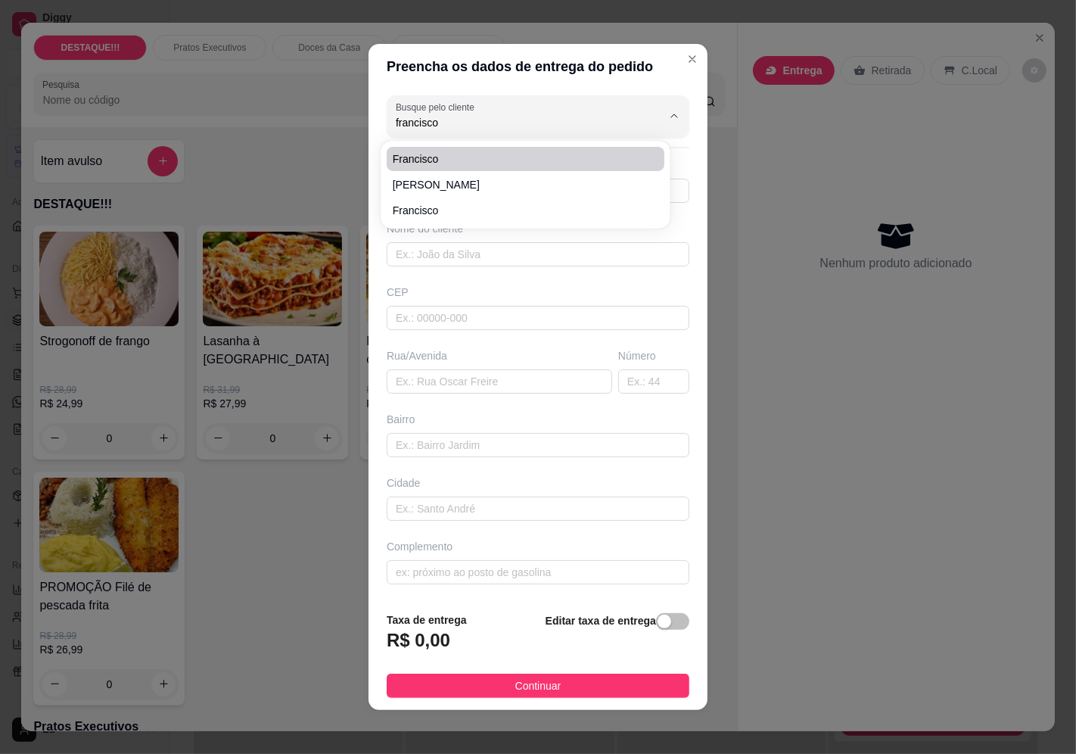
type input "549"
type input "[GEOGRAPHIC_DATA] ([GEOGRAPHIC_DATA])"
type input "[GEOGRAPHIC_DATA]"
type input "portaria"
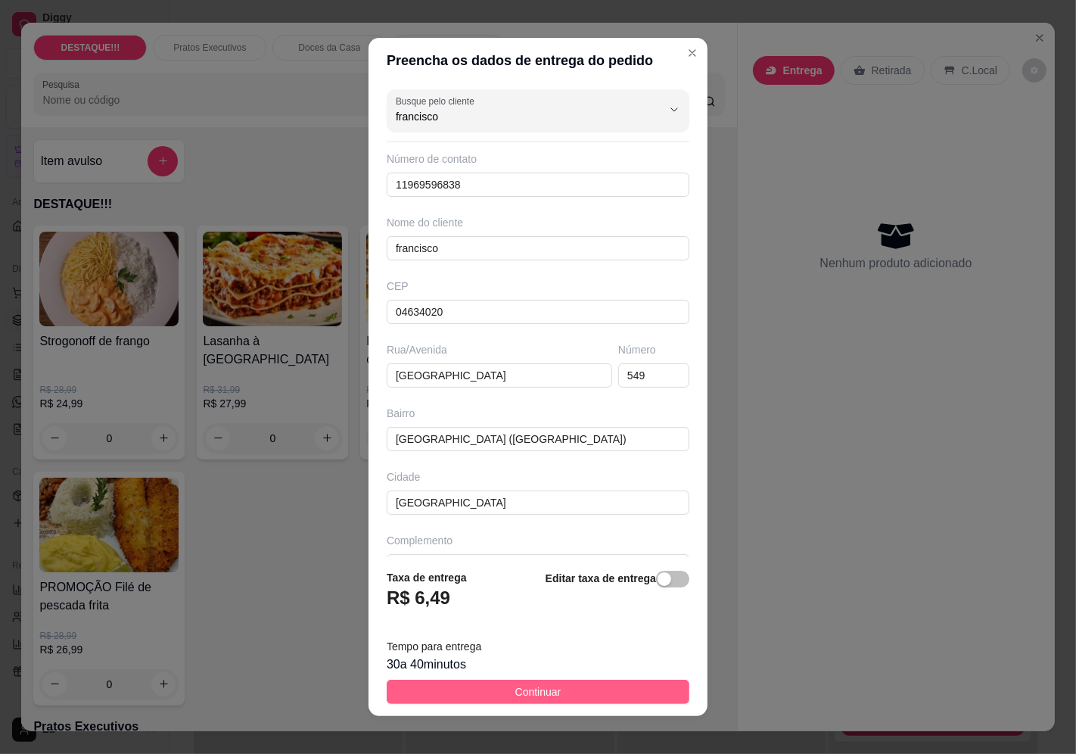
type input "francisco"
click at [568, 694] on button "Continuar" at bounding box center [538, 691] width 303 height 24
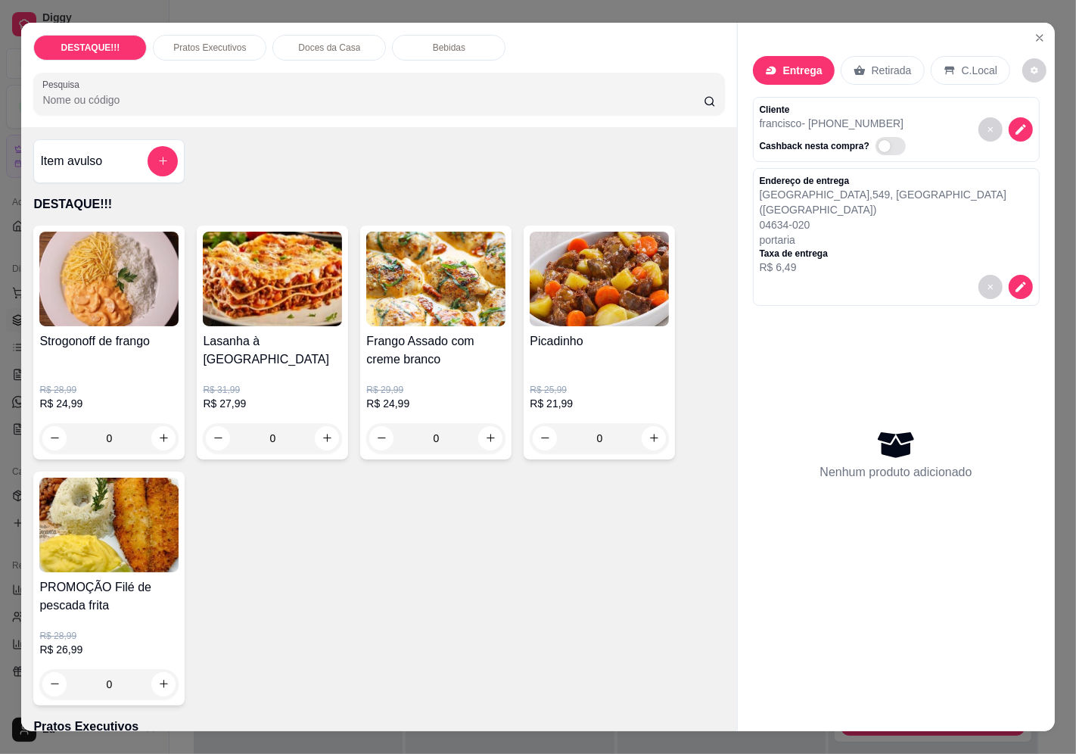
click at [621, 334] on h4 "Picadinho" at bounding box center [599, 341] width 139 height 18
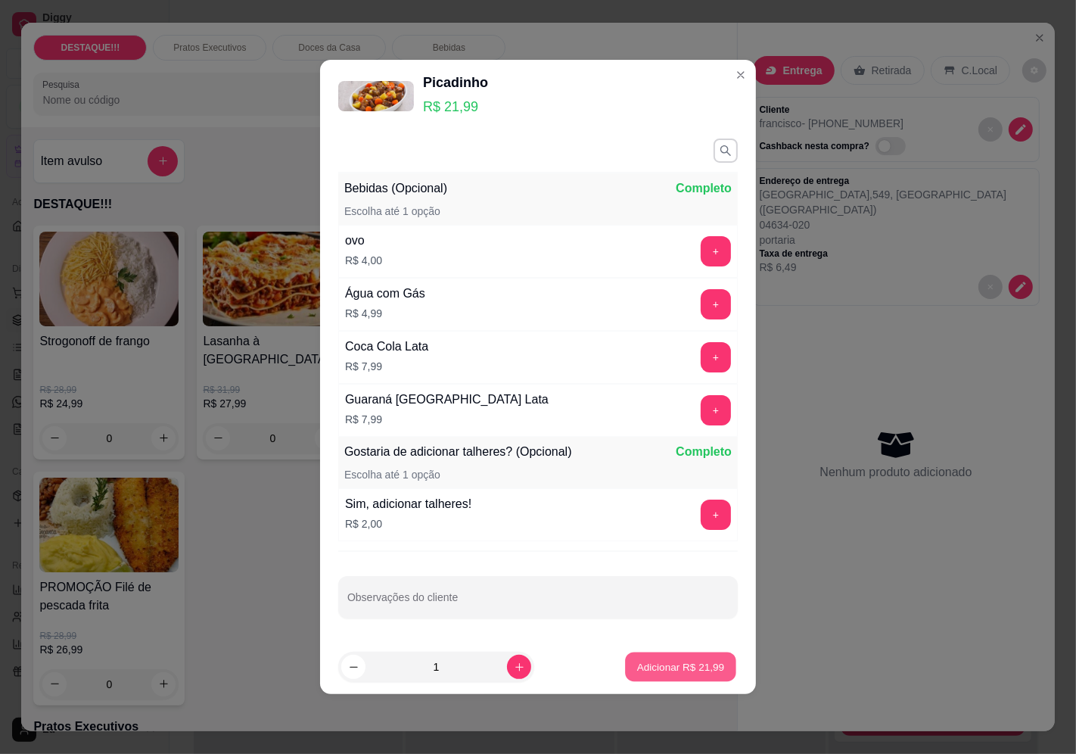
click at [639, 675] on button "Adicionar R$ 21,99" at bounding box center [680, 667] width 111 height 30
type input "1"
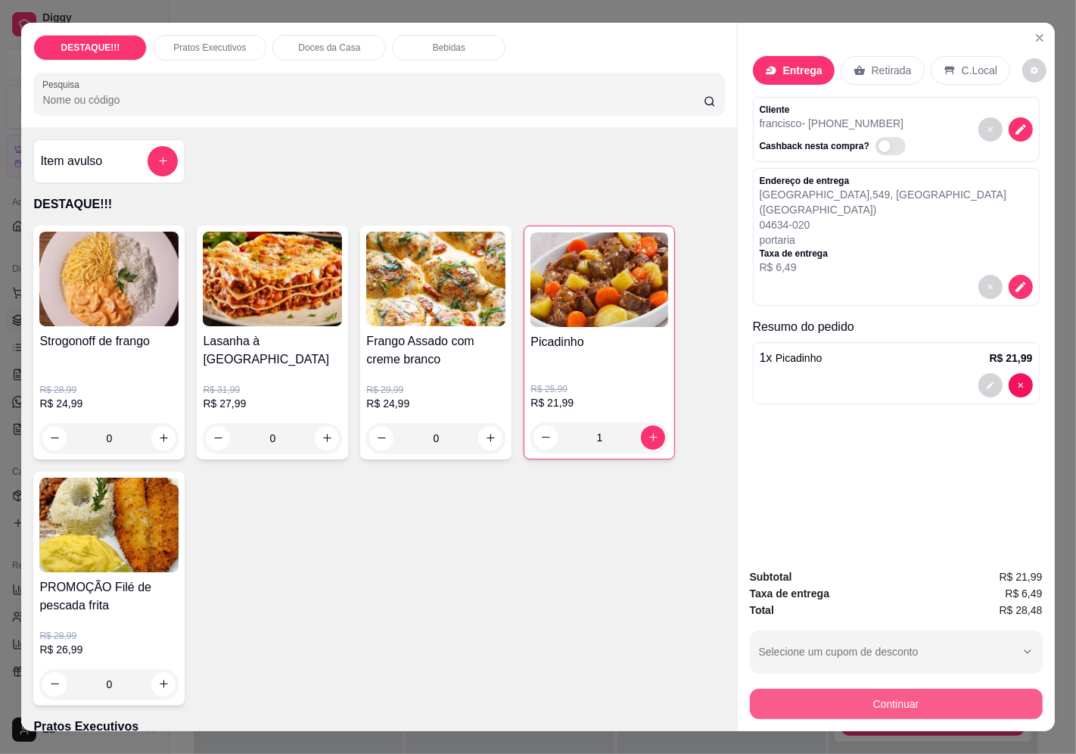
click at [873, 699] on button "Continuar" at bounding box center [896, 703] width 293 height 30
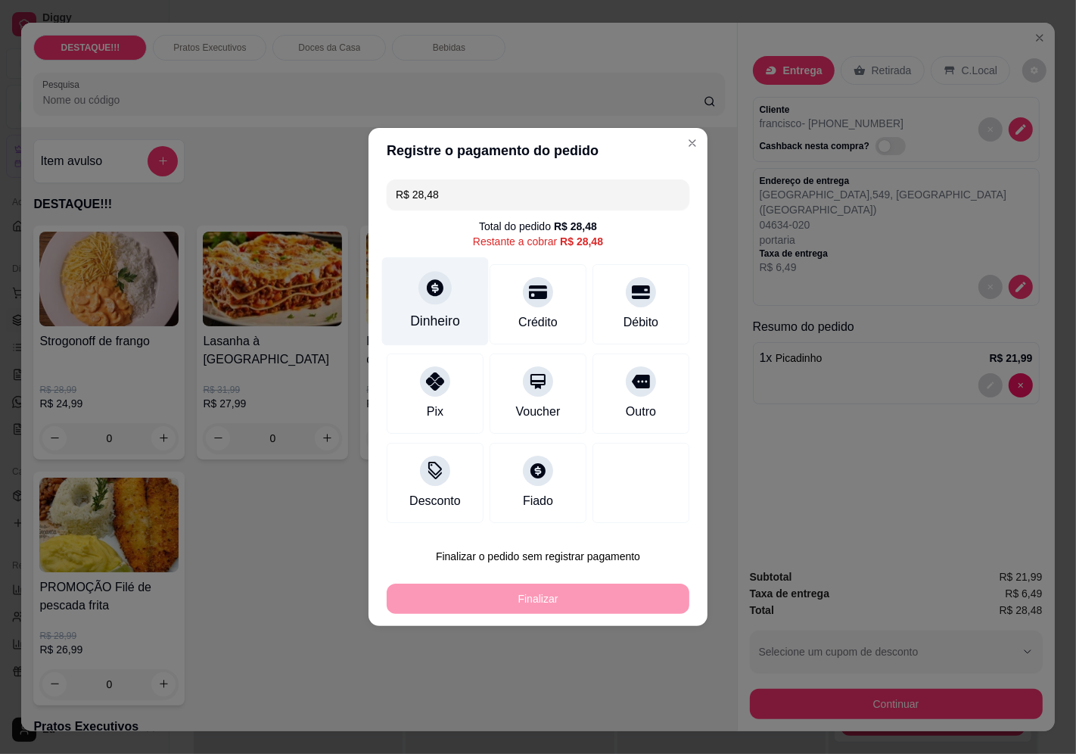
click at [444, 323] on div "Dinheiro" at bounding box center [435, 321] width 50 height 20
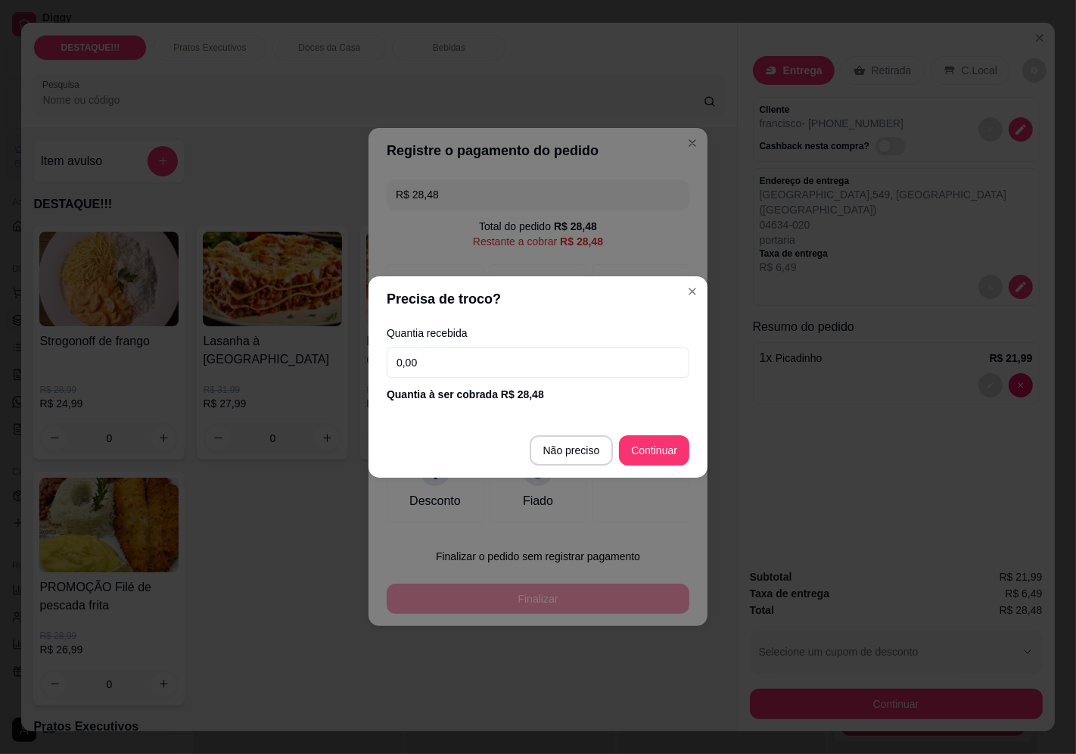
click at [552, 360] on input "0,00" at bounding box center [538, 362] width 303 height 30
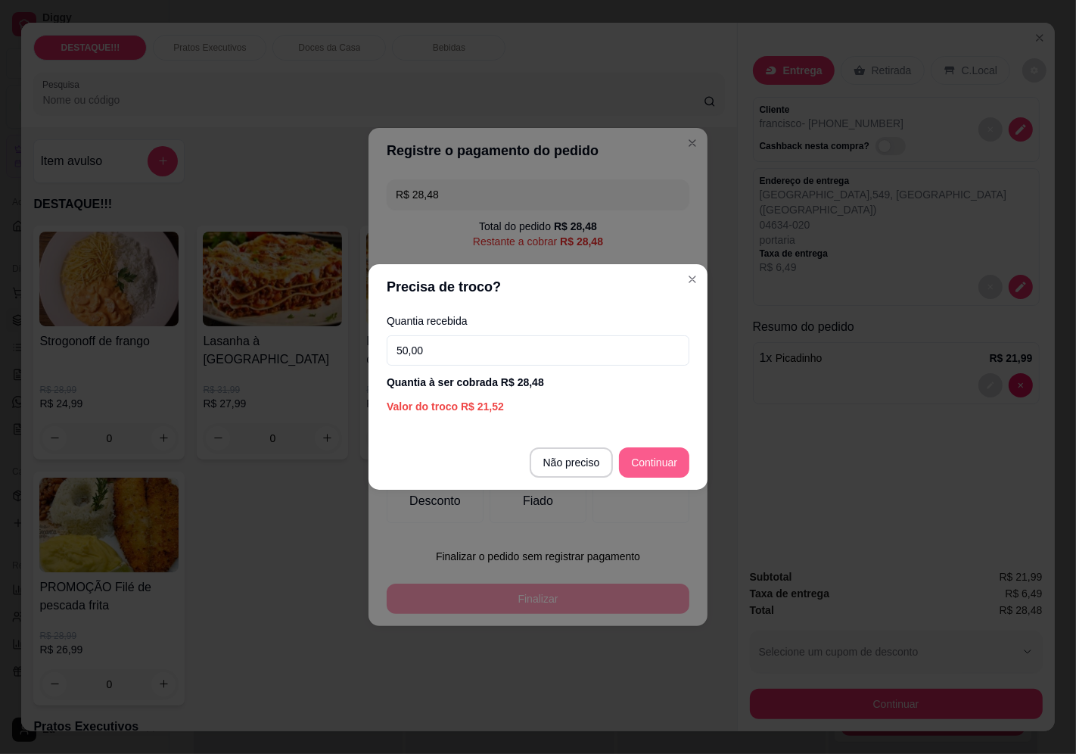
type input "50,00"
type input "R$ 0,00"
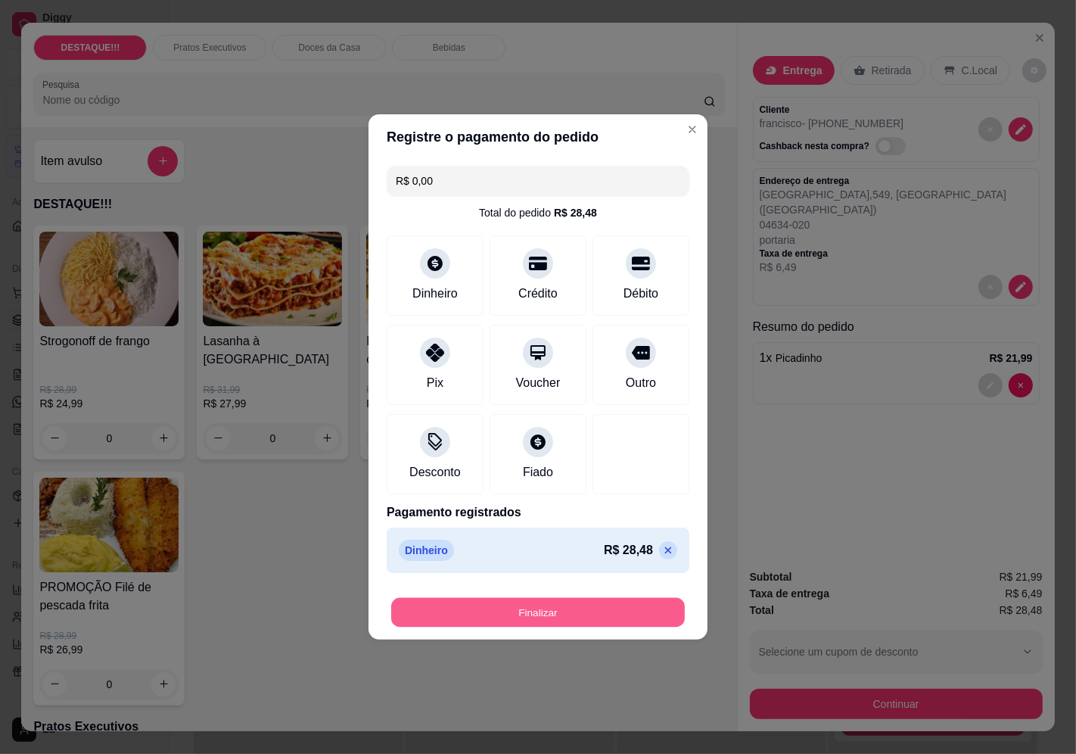
click at [598, 610] on button "Finalizar" at bounding box center [538, 613] width 294 height 30
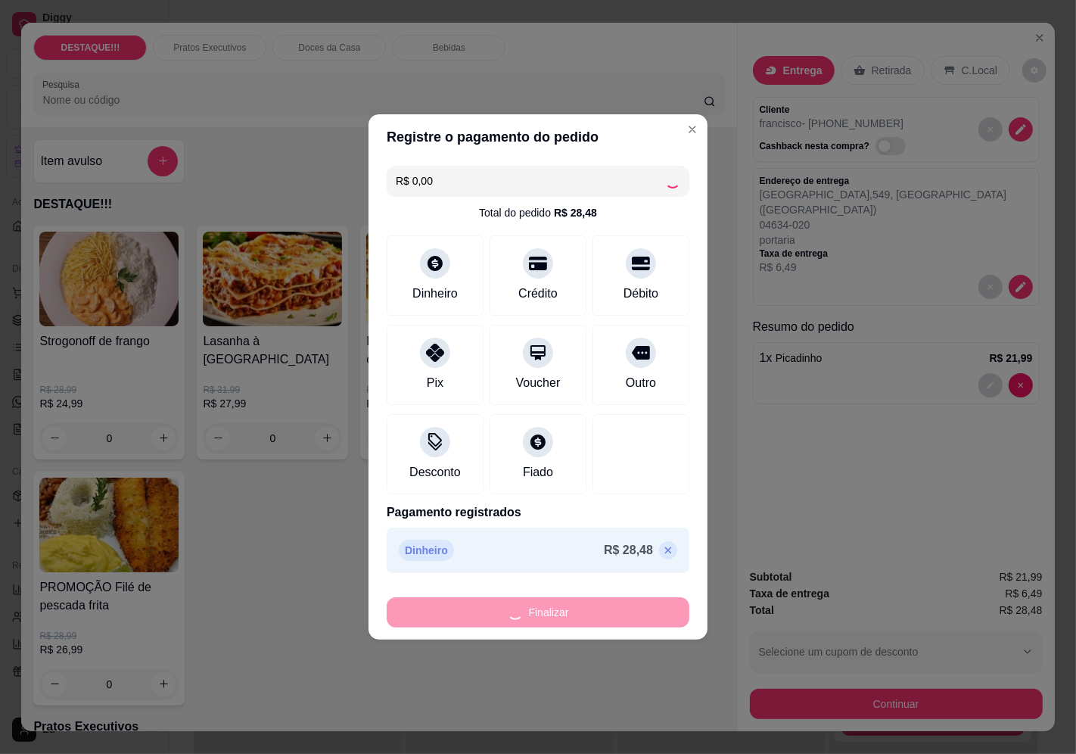
type input "0"
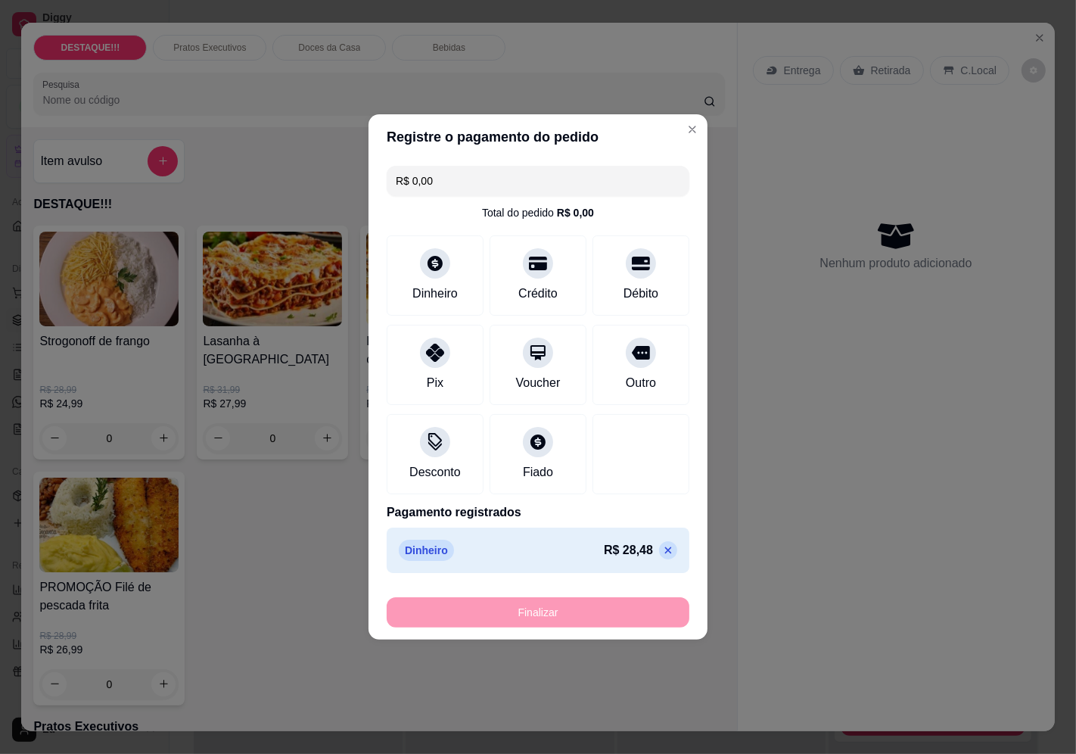
type input "-R$ 28,48"
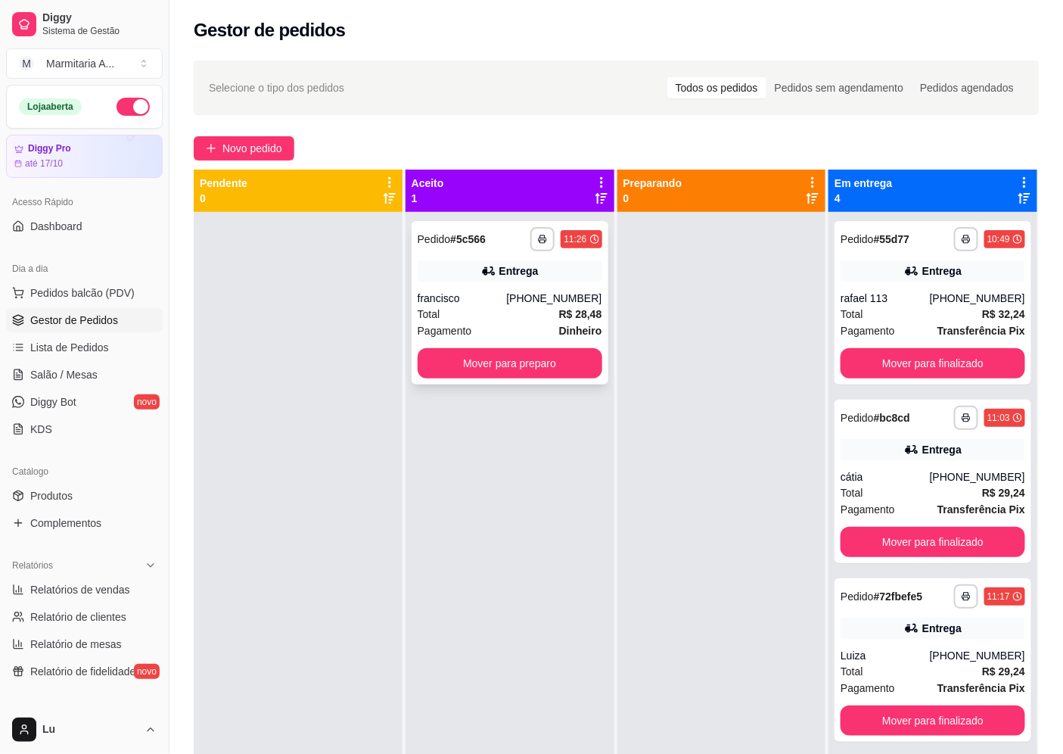
click at [566, 257] on div "**********" at bounding box center [510, 302] width 197 height 163
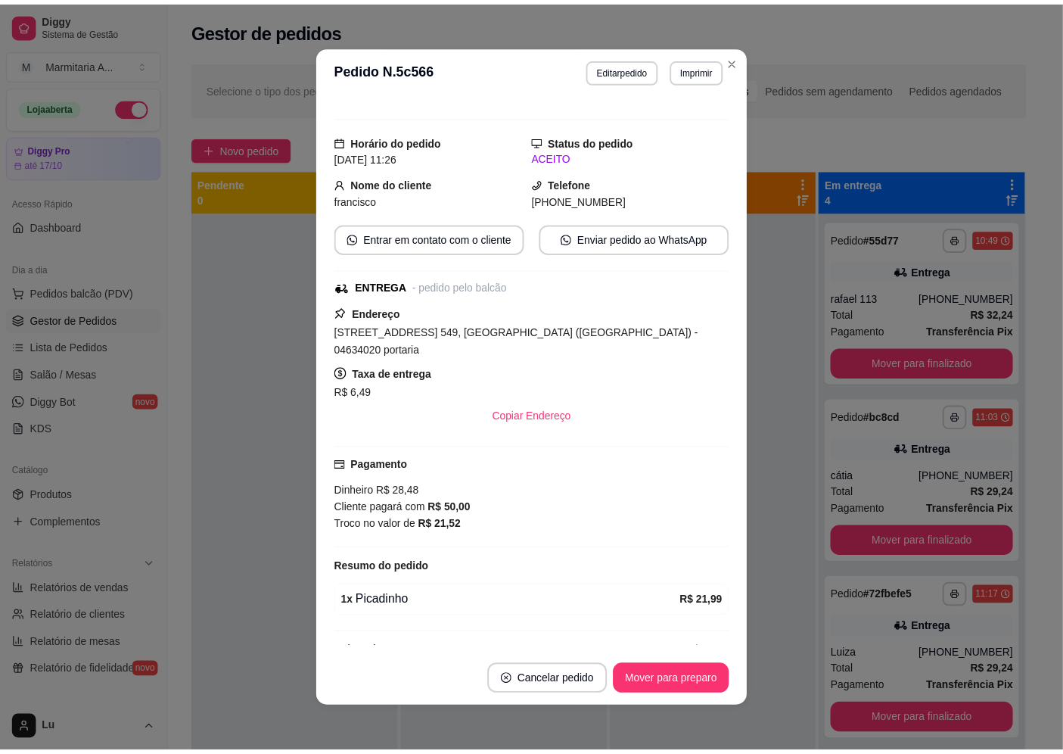
scroll to position [134, 0]
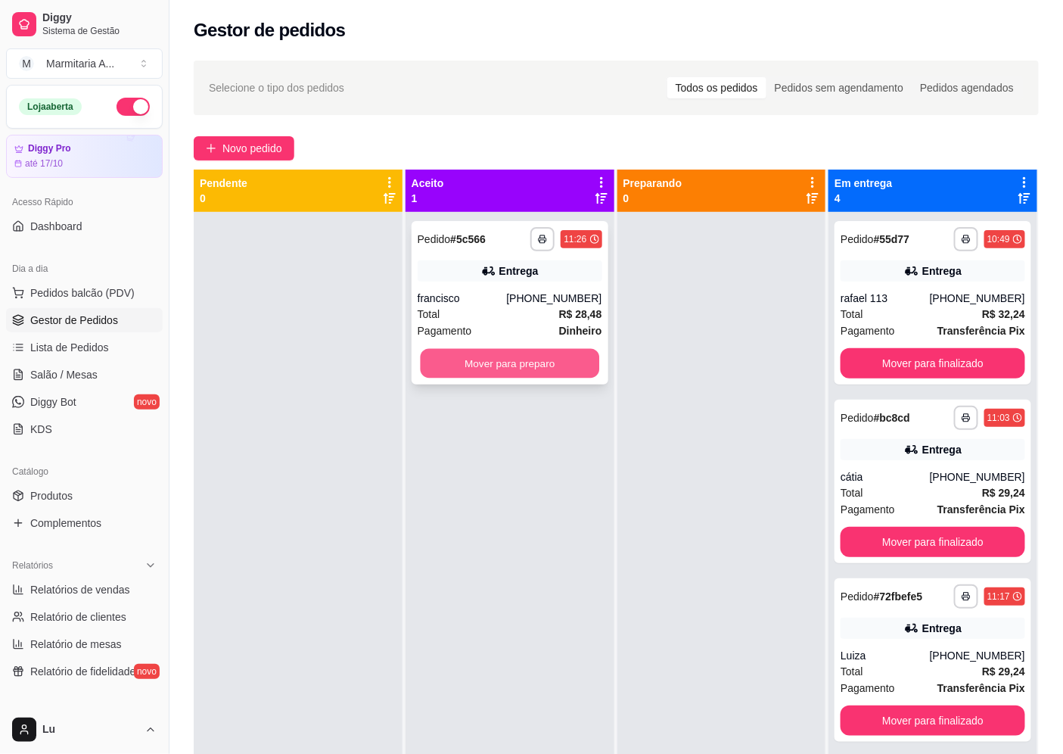
click at [557, 361] on button "Mover para preparo" at bounding box center [509, 364] width 179 height 30
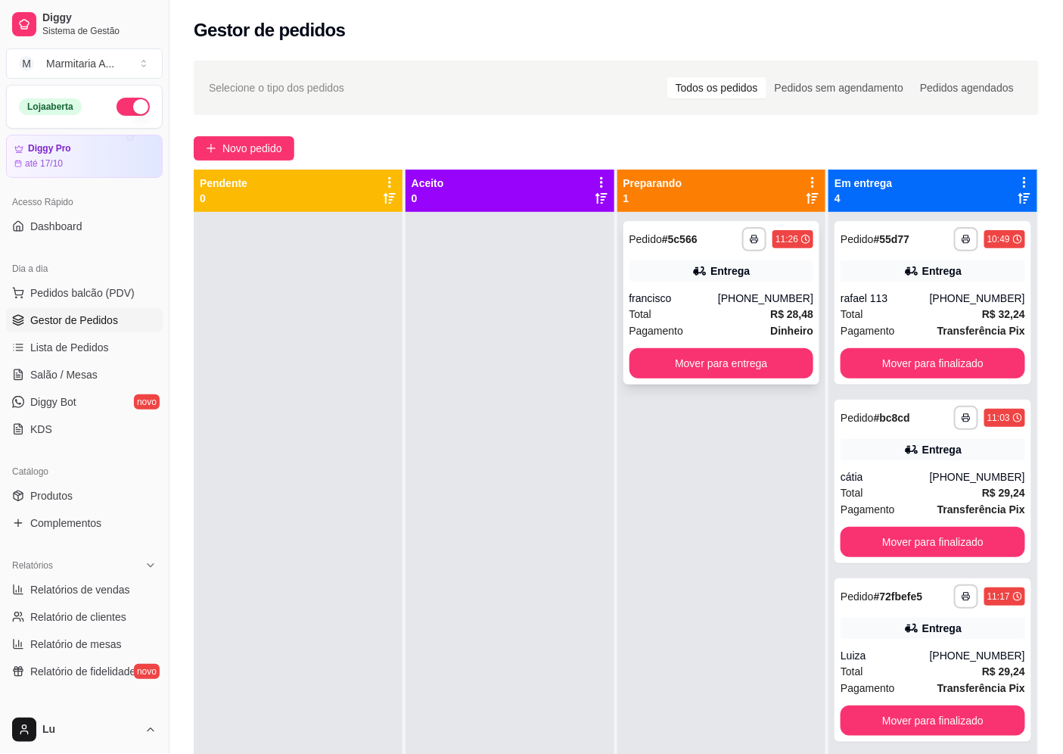
click at [744, 278] on div "Entrega" at bounding box center [721, 270] width 185 height 21
click at [772, 359] on button "Mover para entrega" at bounding box center [721, 364] width 179 height 30
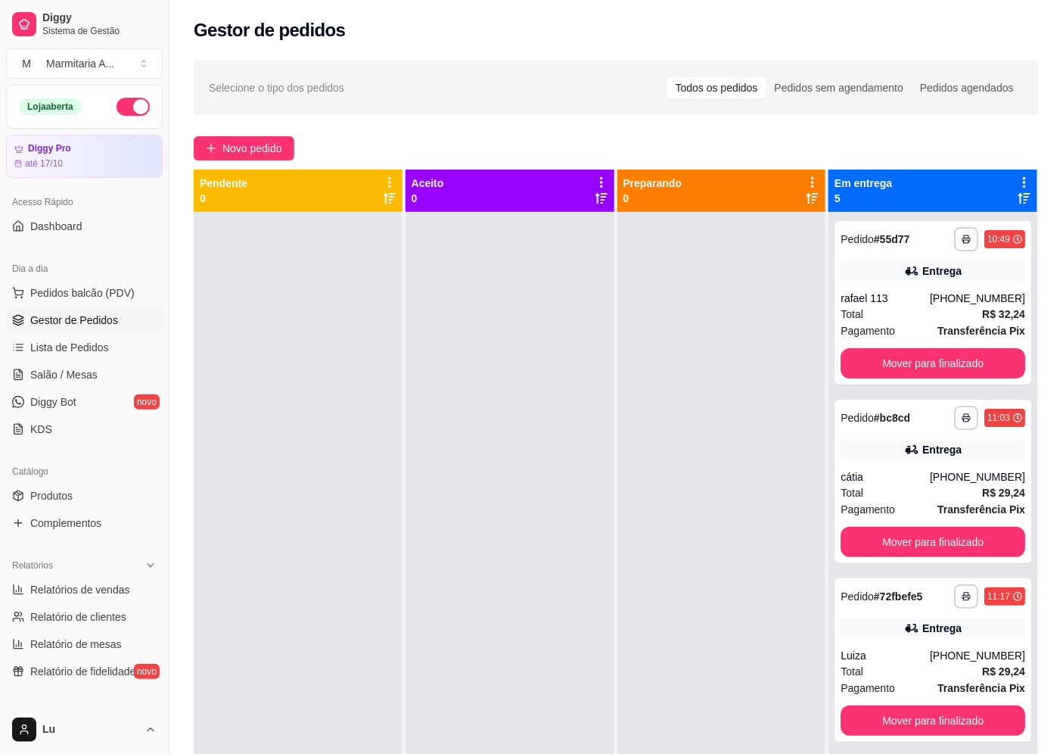
click at [61, 275] on div "Dia a dia" at bounding box center [84, 268] width 157 height 24
click at [63, 285] on span "Pedidos balcão (PDV)" at bounding box center [82, 292] width 104 height 15
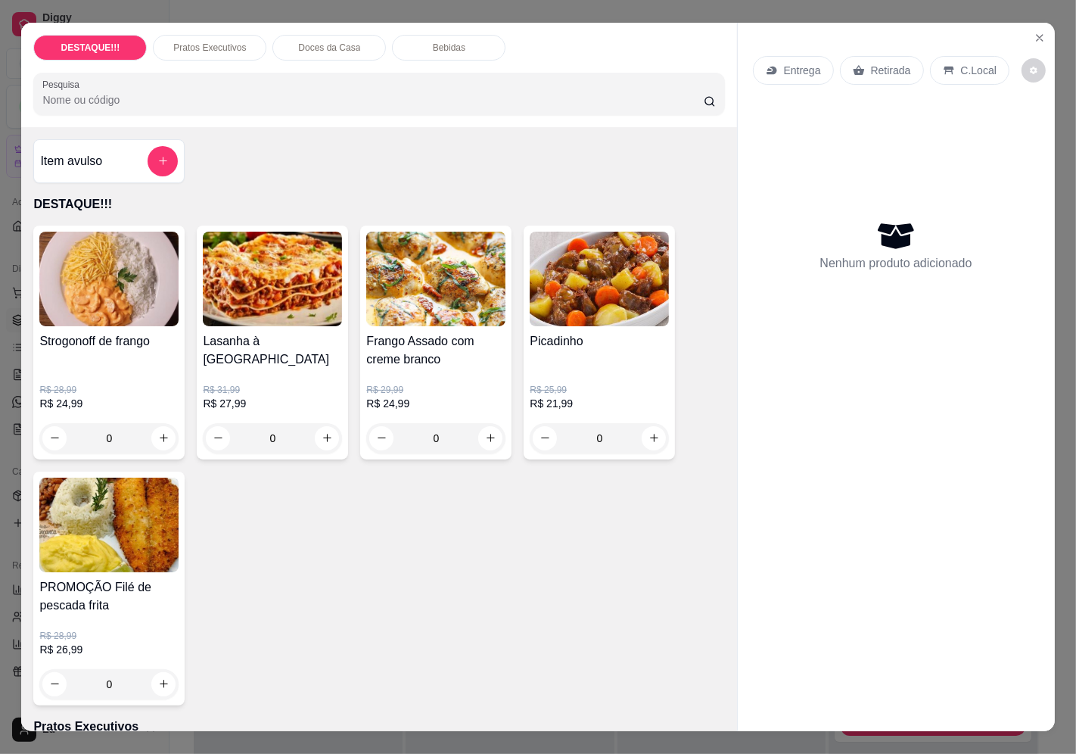
click at [788, 63] on p "Entrega" at bounding box center [802, 70] width 37 height 15
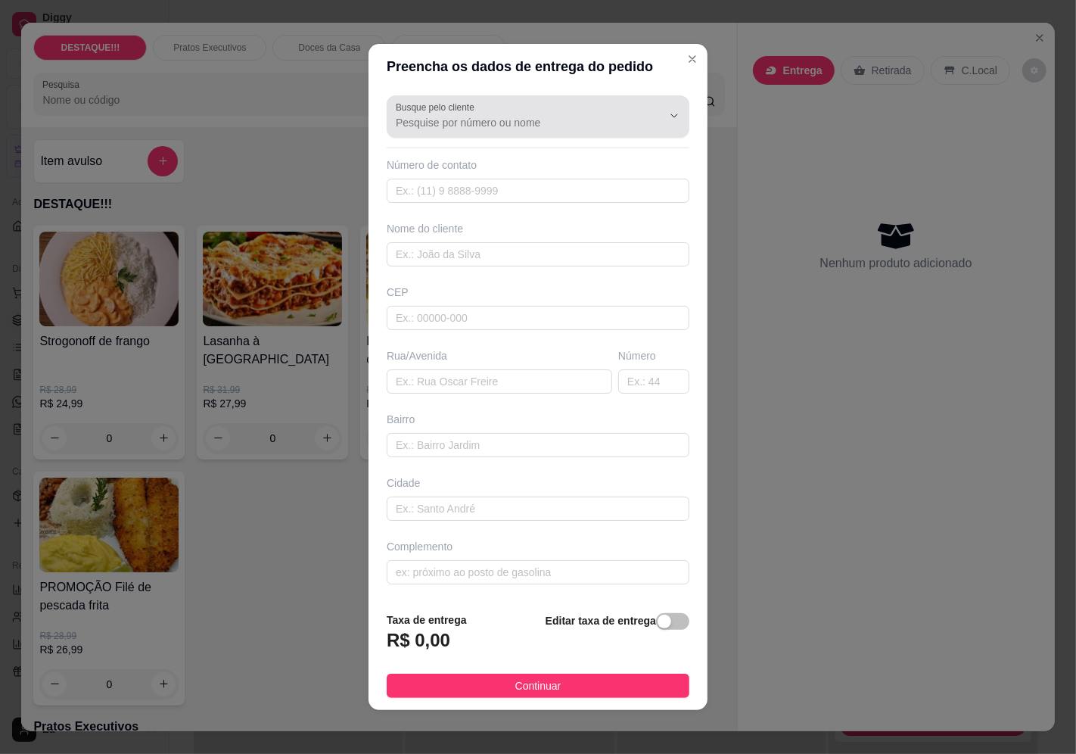
click at [592, 107] on div at bounding box center [538, 116] width 284 height 30
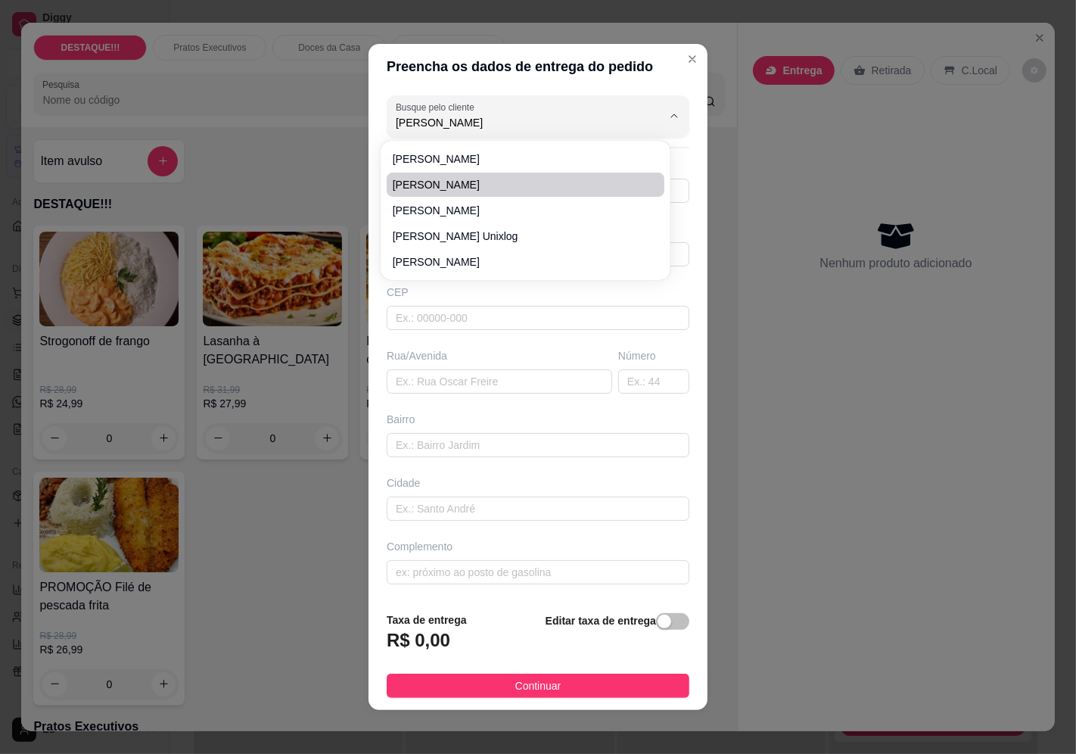
click at [485, 176] on li "[PERSON_NAME]" at bounding box center [526, 184] width 278 height 24
type input "[PERSON_NAME]"
type input "11946431803"
type input "[PERSON_NAME]"
type input "04362020"
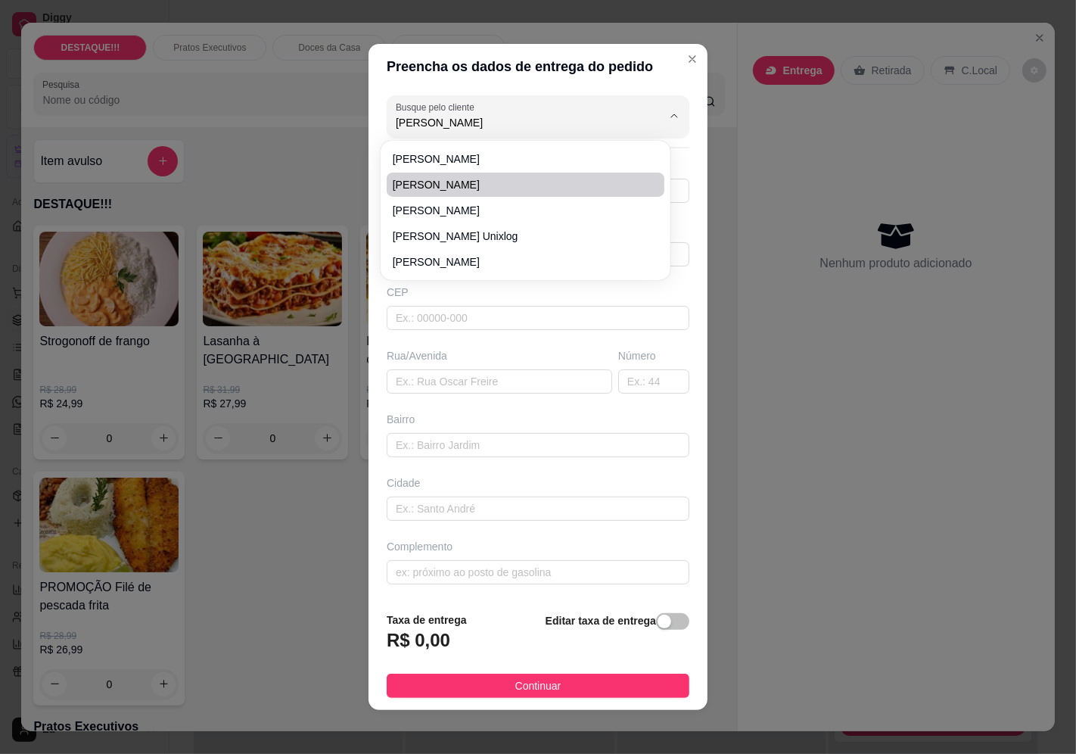
type input "Rua Engenheiro [PERSON_NAME]"
type input "433"
type input "Jabaquara"
type input "[GEOGRAPHIC_DATA]"
type input "Condomínio flamingo 🦩"
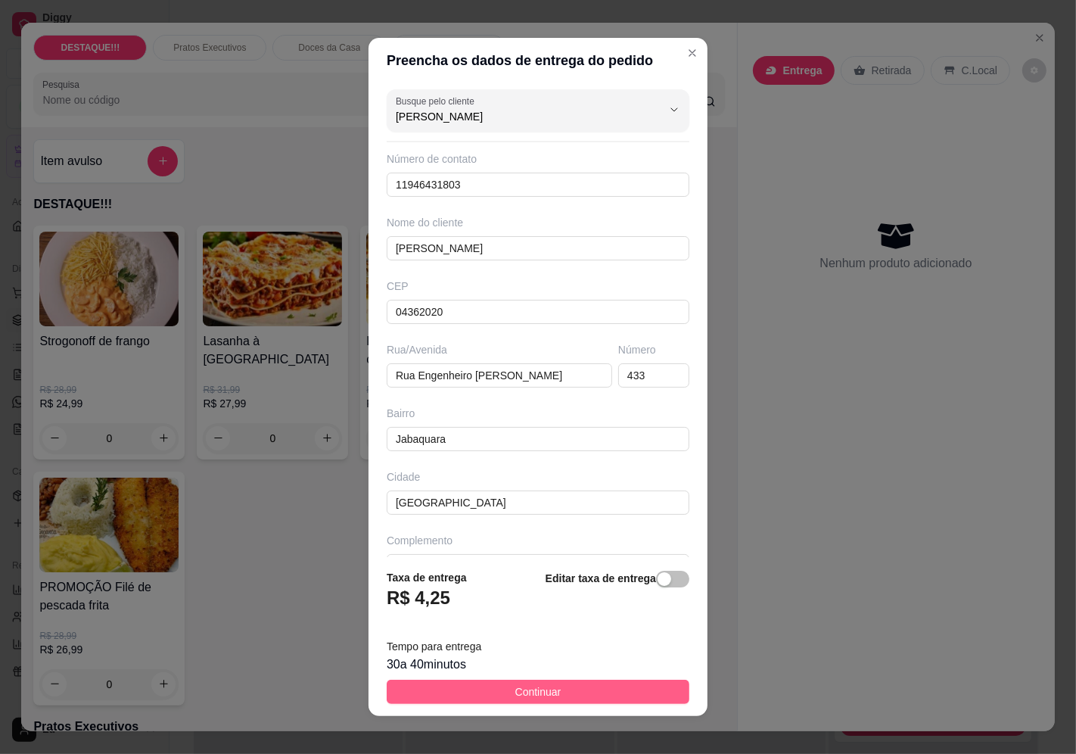
type input "[PERSON_NAME]"
click at [568, 688] on button "Continuar" at bounding box center [538, 691] width 303 height 24
click at [568, 688] on div "Strogonoff de frango R$ 28,99 R$ 24,99 0 Lasanha à Bolonhesa R$ 31,99 R$ 27,99 …" at bounding box center [378, 465] width 691 height 480
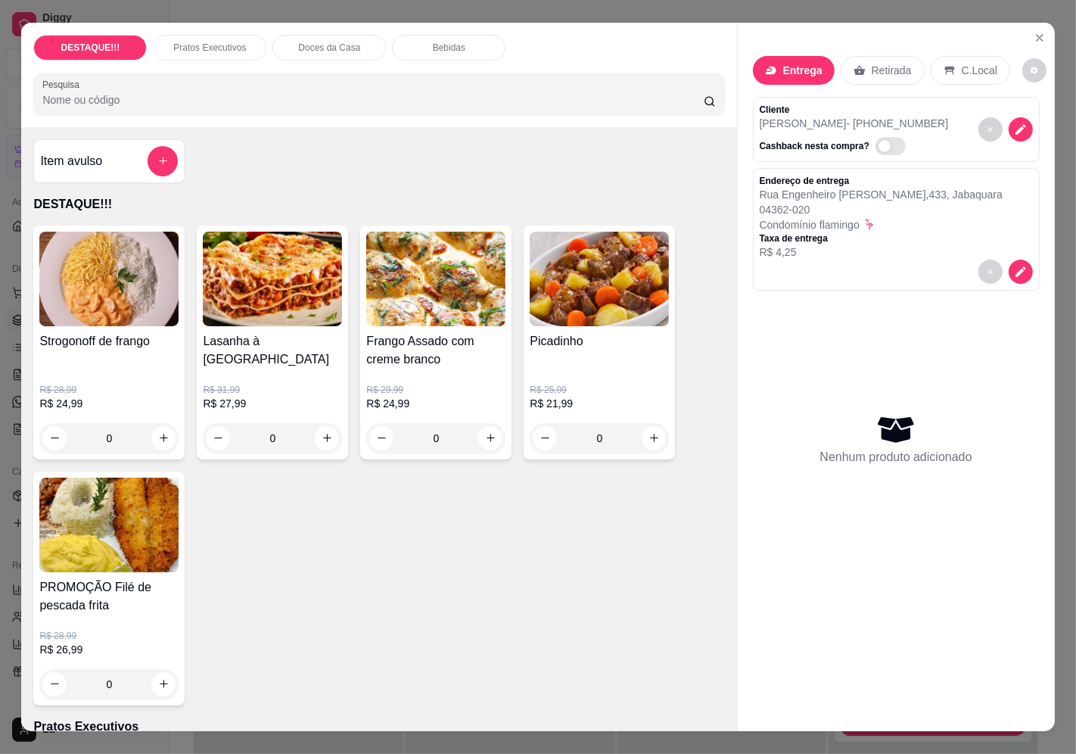
click at [259, 343] on div "Lasanha à [GEOGRAPHIC_DATA]" at bounding box center [272, 350] width 139 height 36
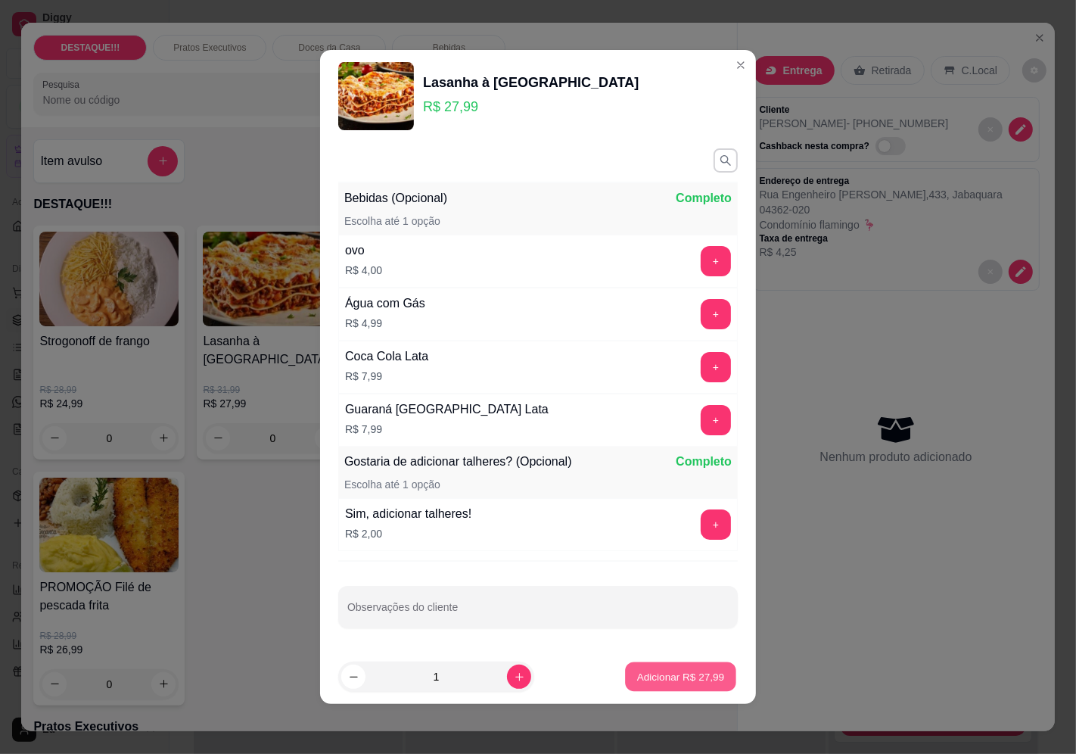
click at [648, 682] on p "Adicionar R$ 27,99" at bounding box center [681, 676] width 88 height 14
type input "1"
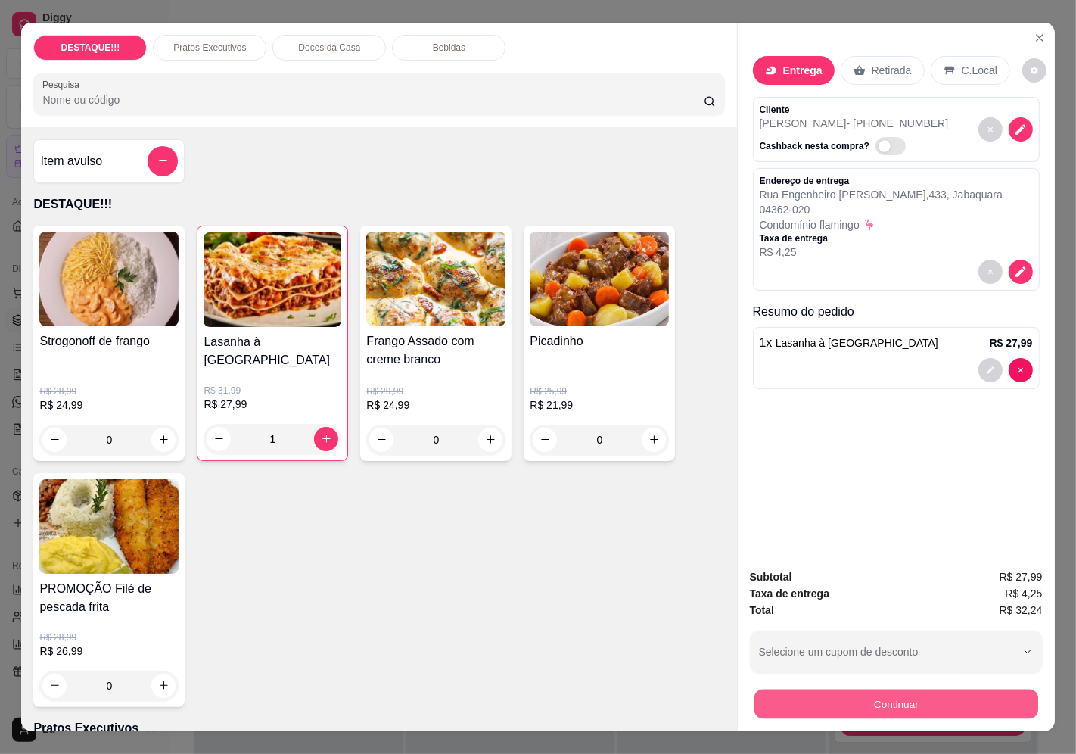
click at [971, 704] on button "Continuar" at bounding box center [896, 704] width 284 height 30
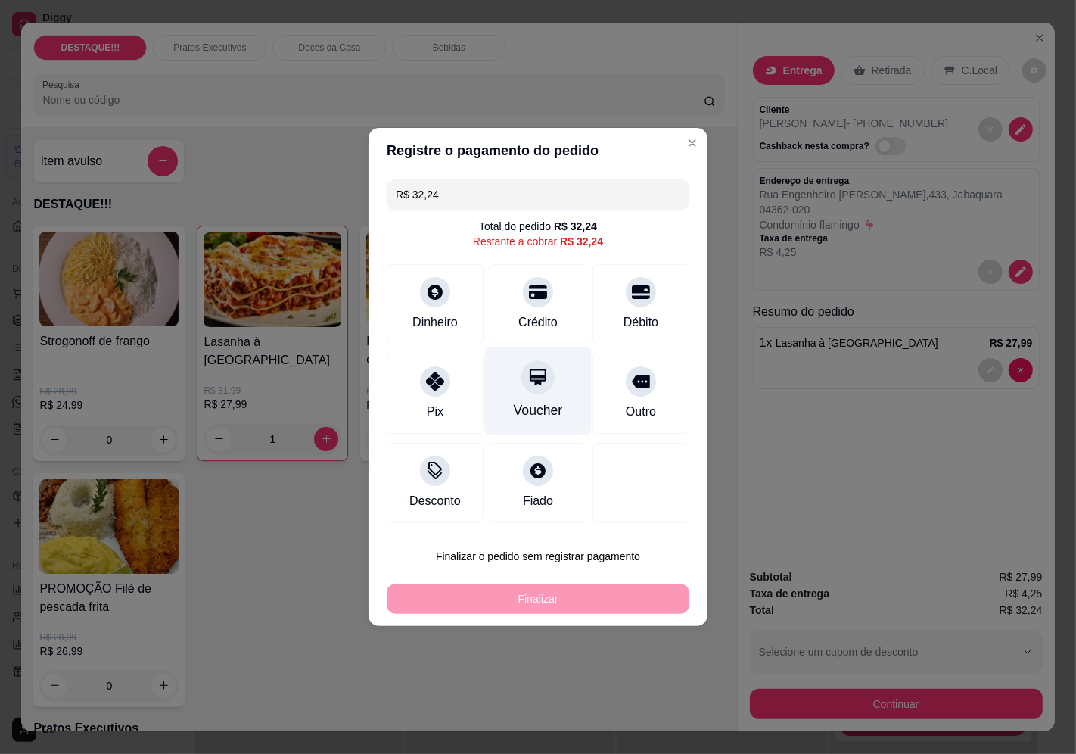
click at [550, 381] on div "Voucher" at bounding box center [538, 390] width 107 height 89
type input "R$ 0,00"
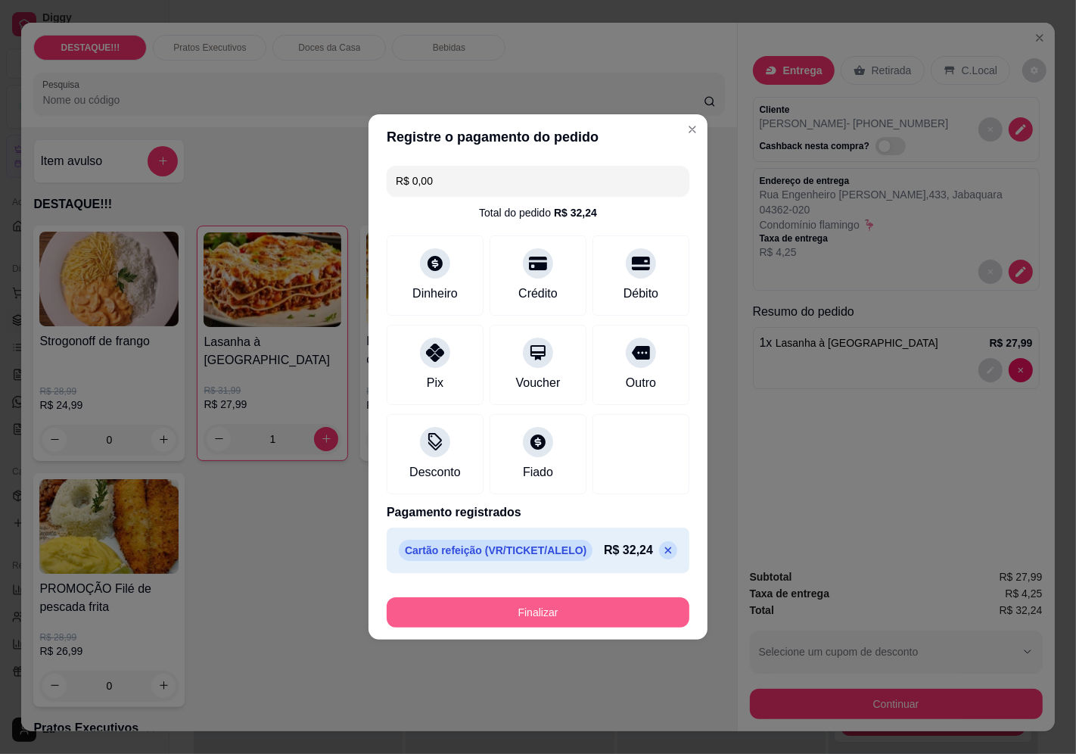
click at [606, 611] on button "Finalizar" at bounding box center [538, 612] width 303 height 30
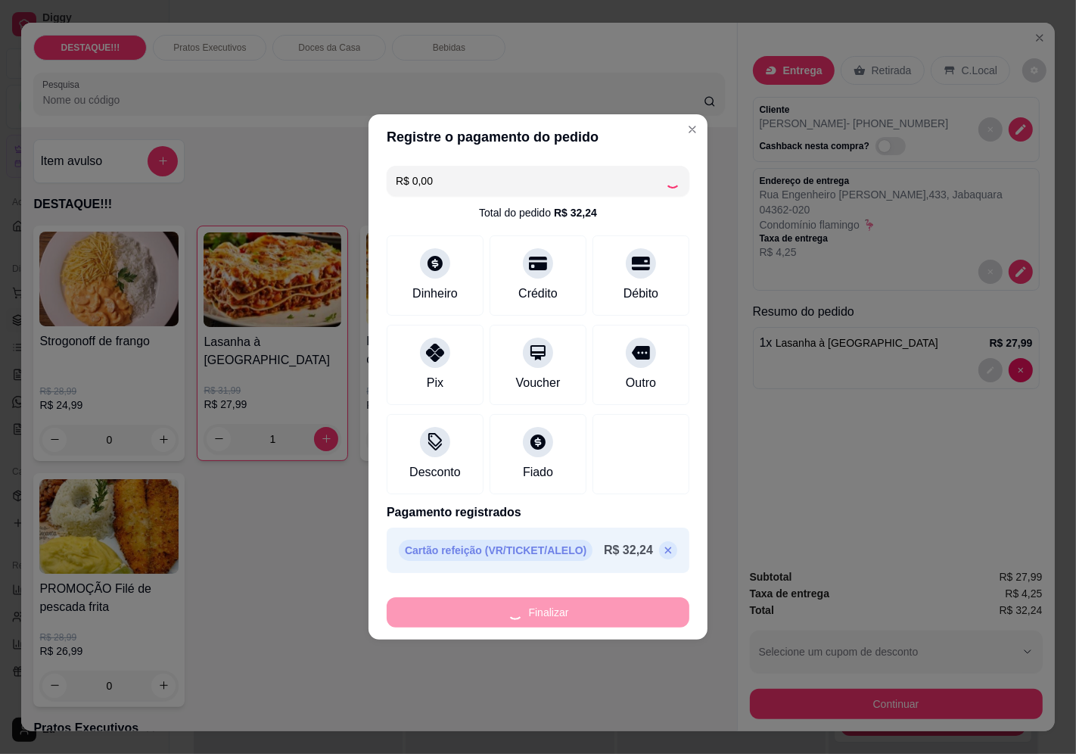
type input "0"
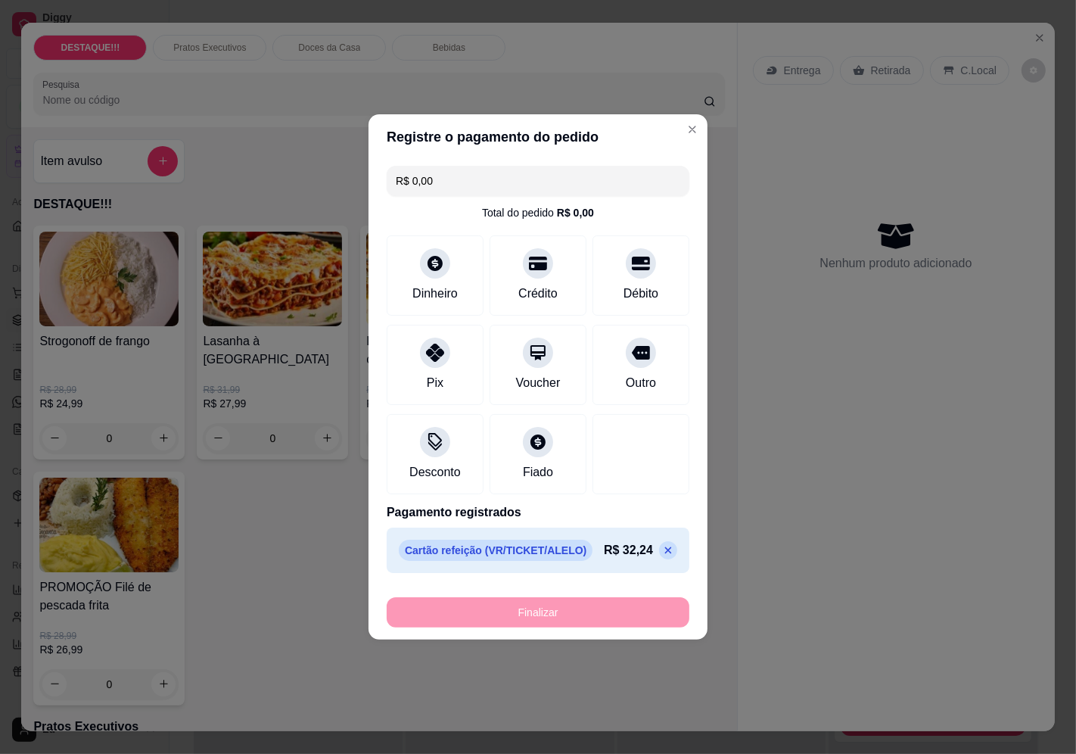
type input "-R$ 32,24"
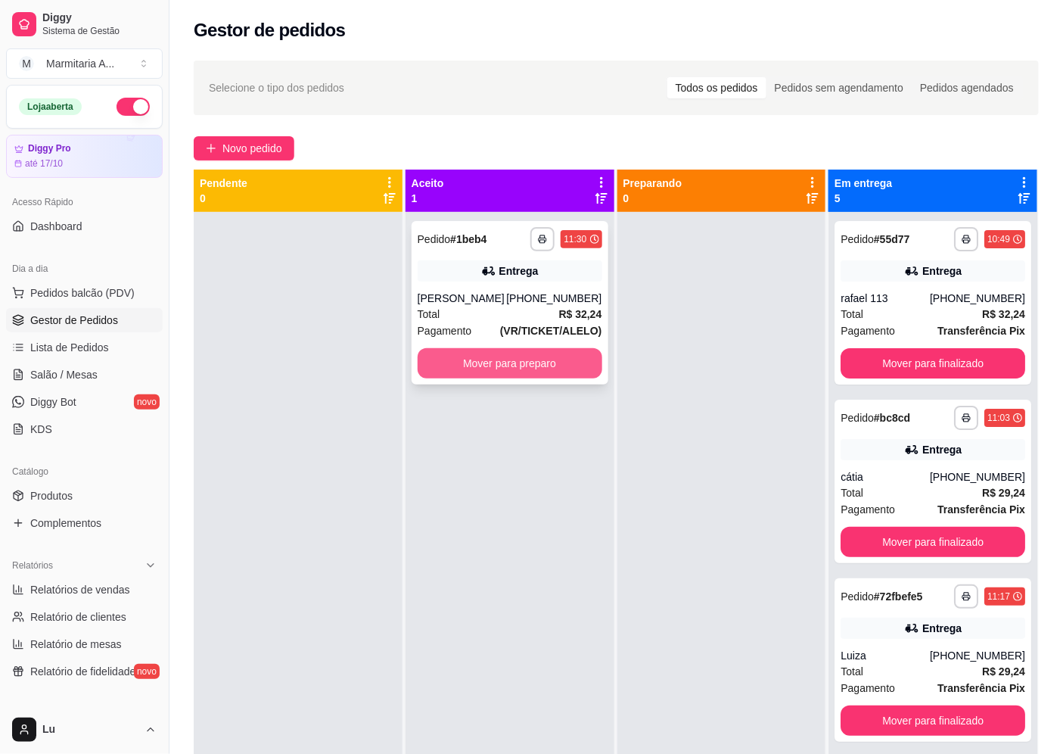
click at [577, 361] on button "Mover para preparo" at bounding box center [510, 363] width 185 height 30
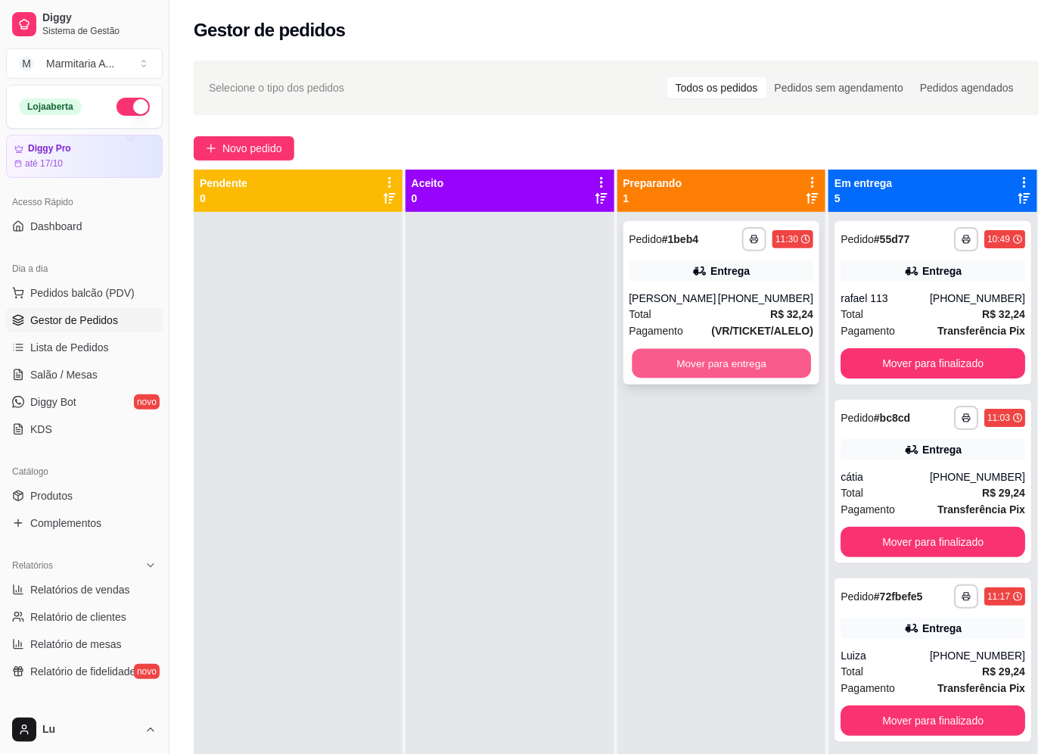
click at [656, 358] on button "Mover para entrega" at bounding box center [721, 364] width 179 height 30
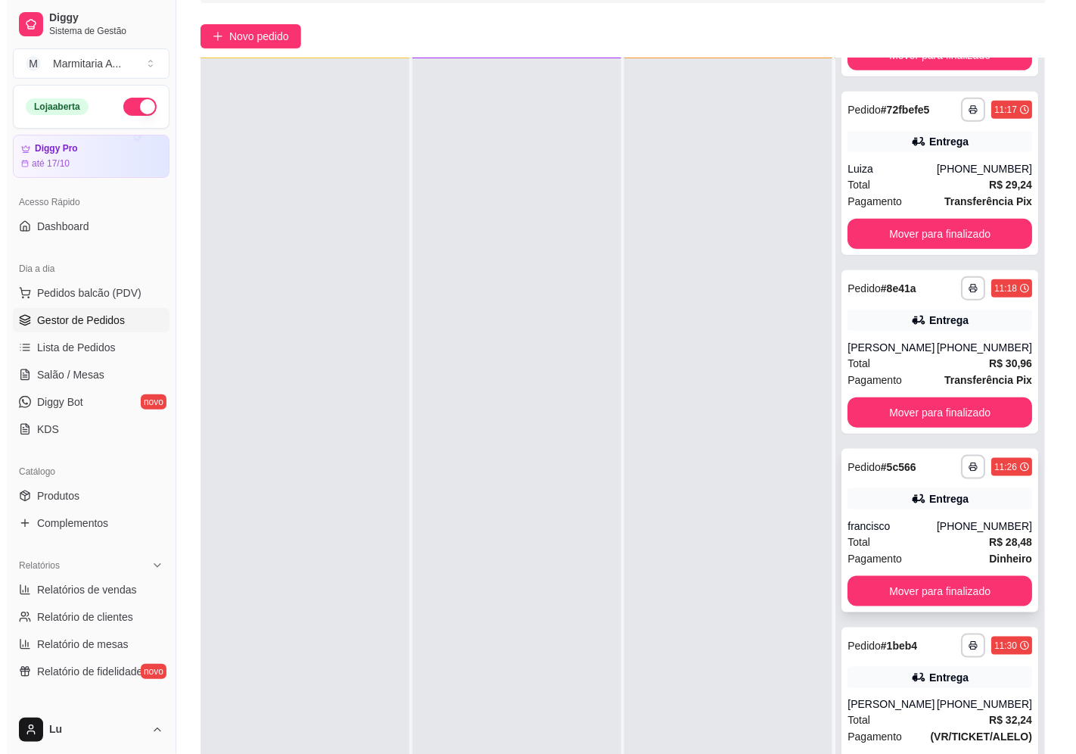
scroll to position [231, 0]
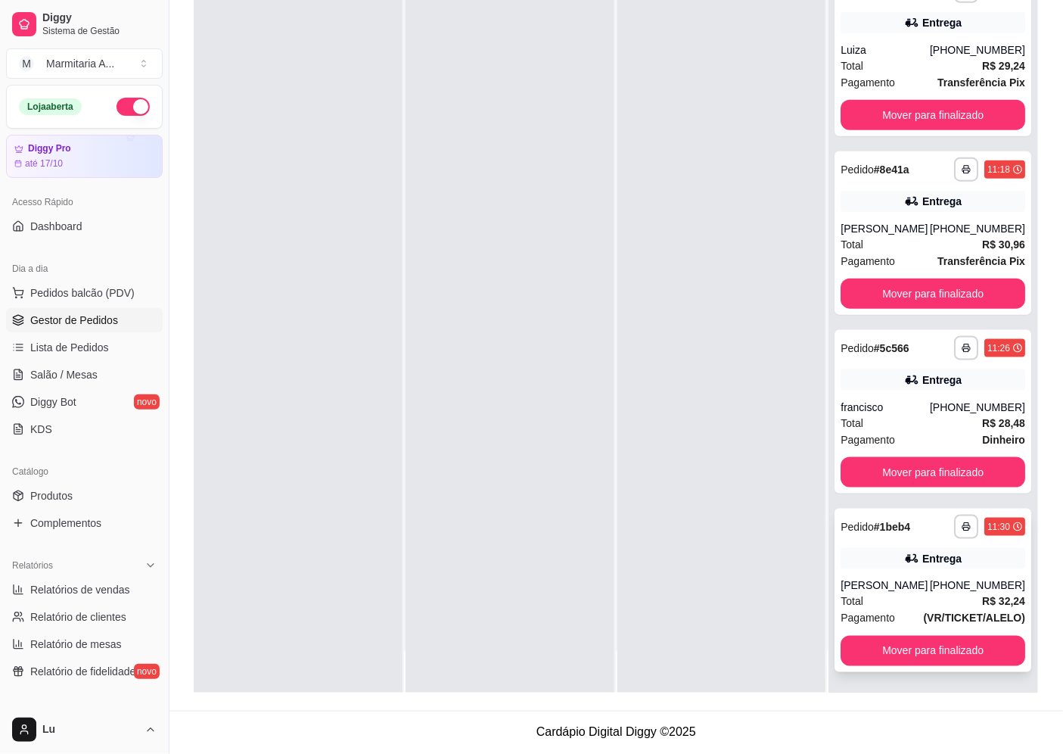
click at [925, 548] on div "Entrega" at bounding box center [933, 558] width 185 height 21
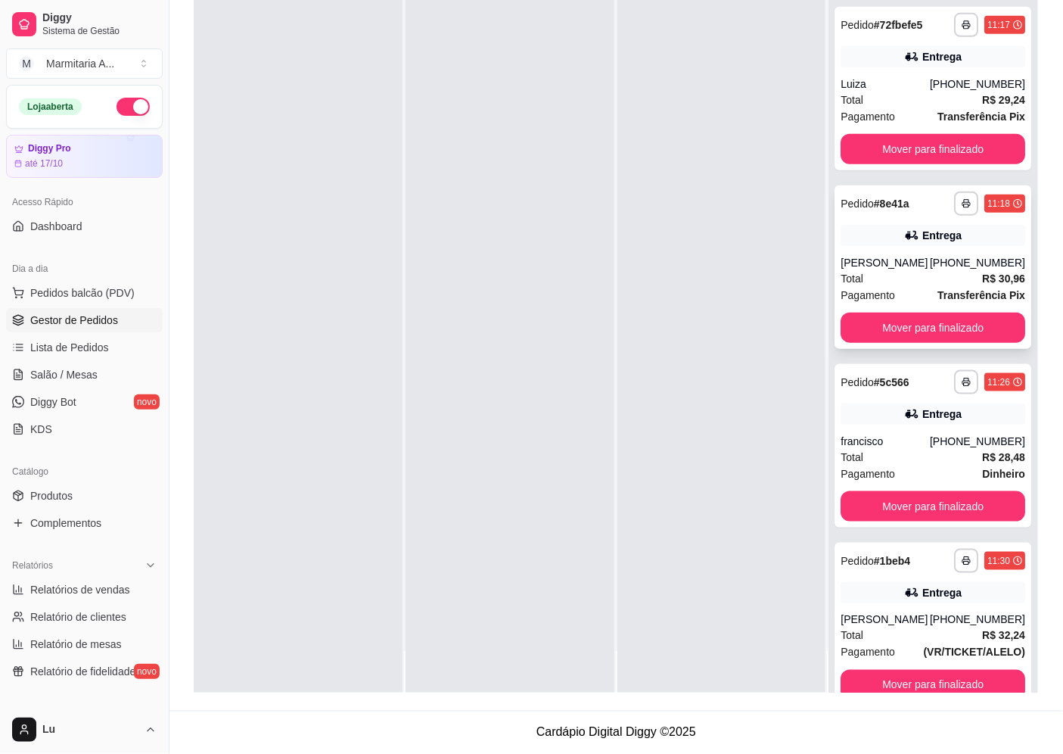
scroll to position [263, 0]
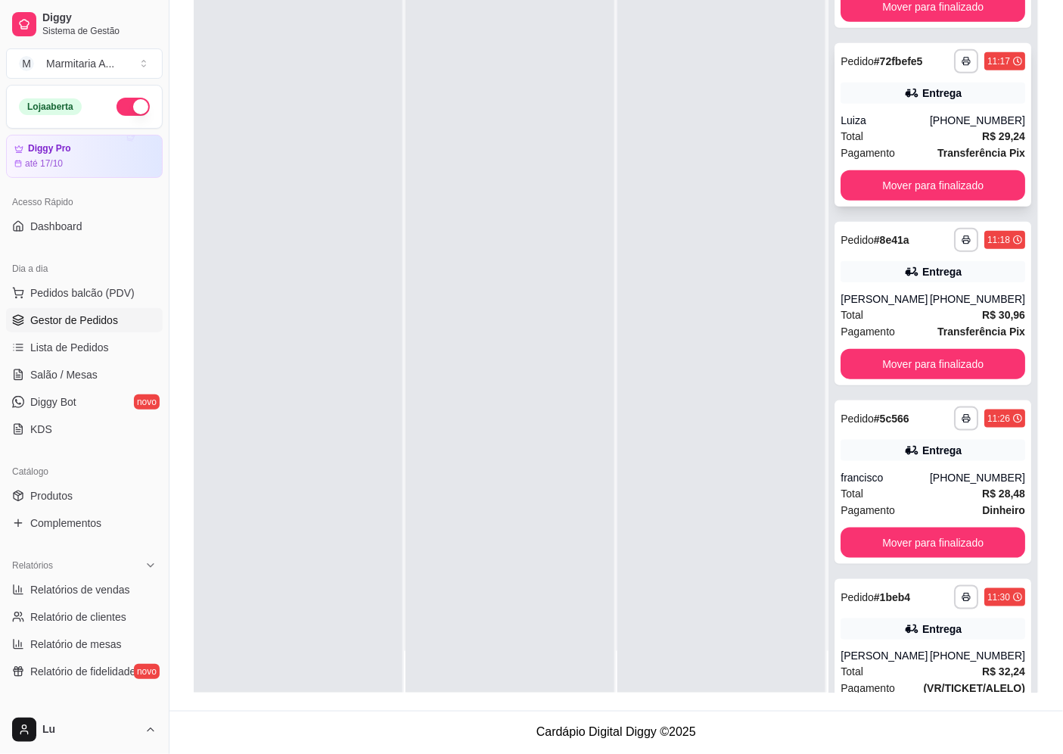
drag, startPoint x: 878, startPoint y: 119, endPoint x: 878, endPoint y: 132, distance: 13.6
click at [878, 132] on div "**********" at bounding box center [932, 124] width 197 height 163
click at [959, 299] on div "[PHONE_NUMBER]" at bounding box center [977, 298] width 95 height 15
click at [887, 461] on div "Entrega" at bounding box center [933, 450] width 185 height 21
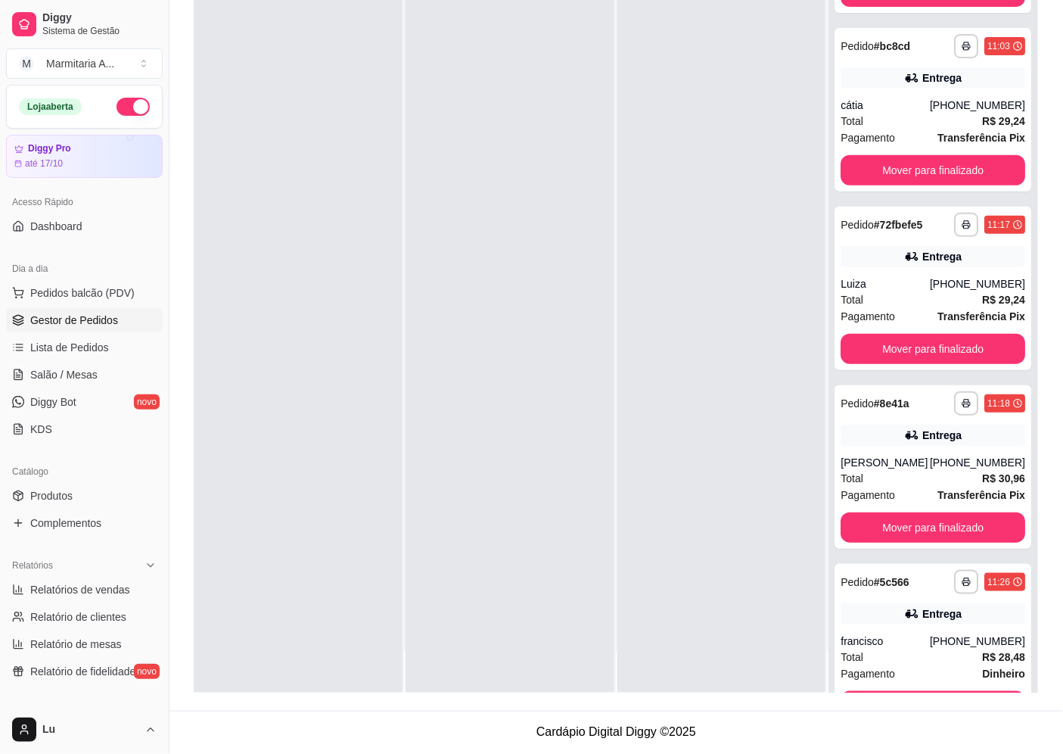
scroll to position [346, 0]
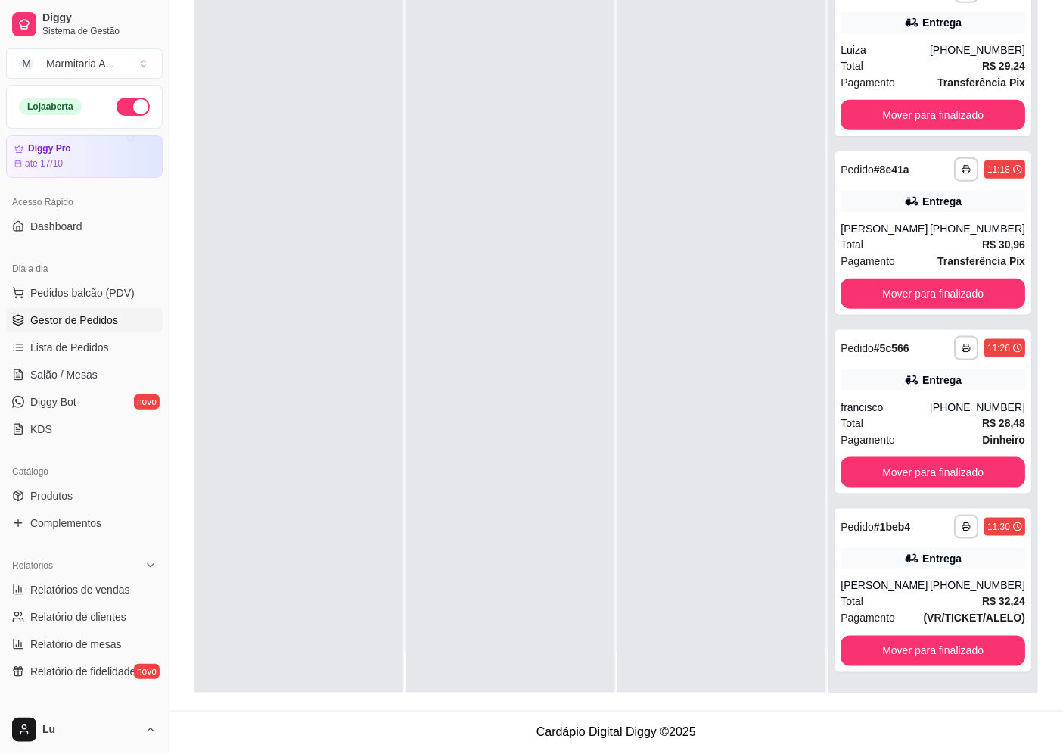
click at [639, 104] on div at bounding box center [721, 316] width 209 height 754
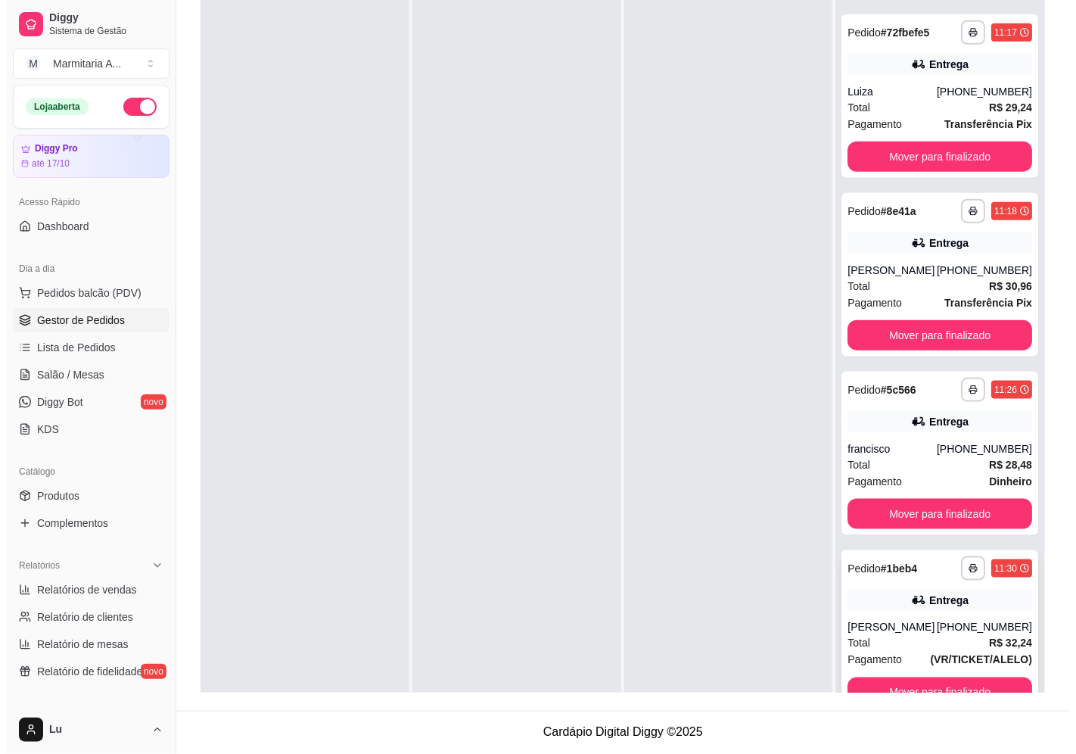
scroll to position [42, 0]
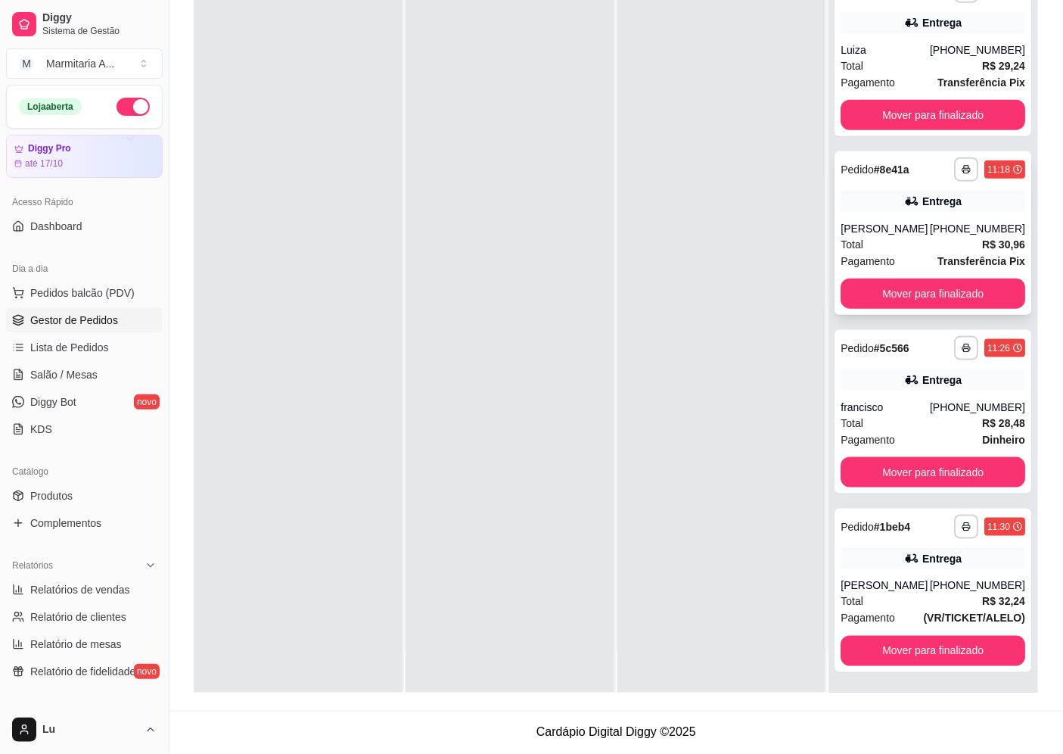
click at [937, 253] on span "Transferência Pix" at bounding box center [981, 261] width 88 height 17
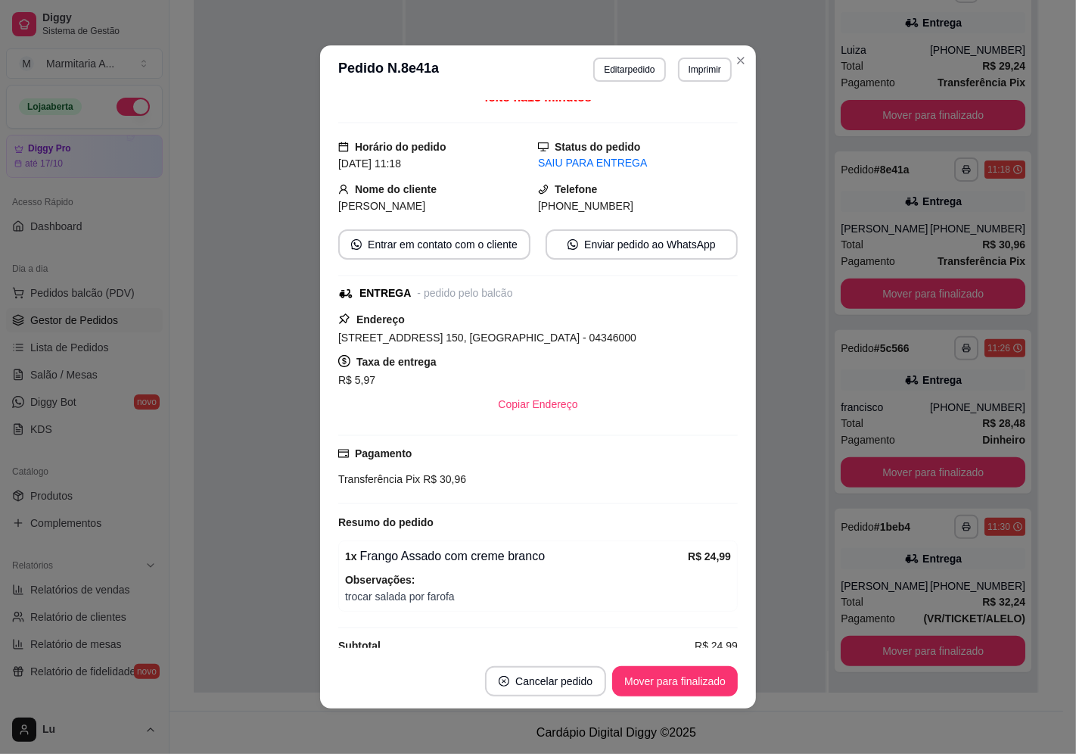
scroll to position [140, 0]
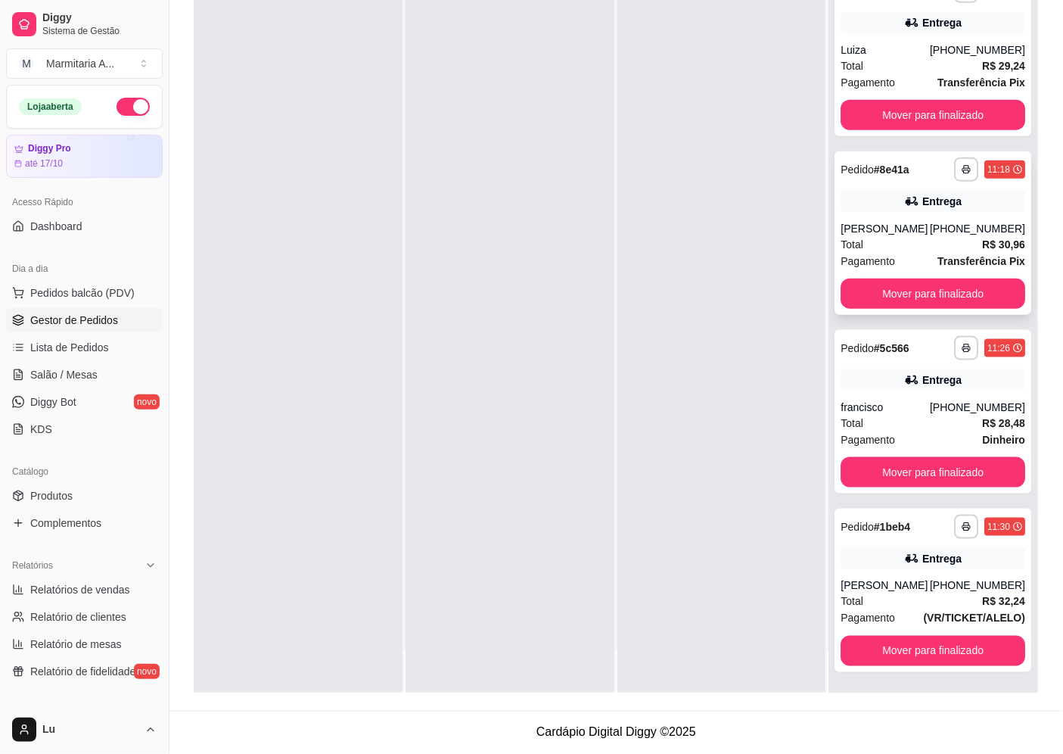
click at [930, 222] on div "[PHONE_NUMBER]" at bounding box center [977, 228] width 95 height 15
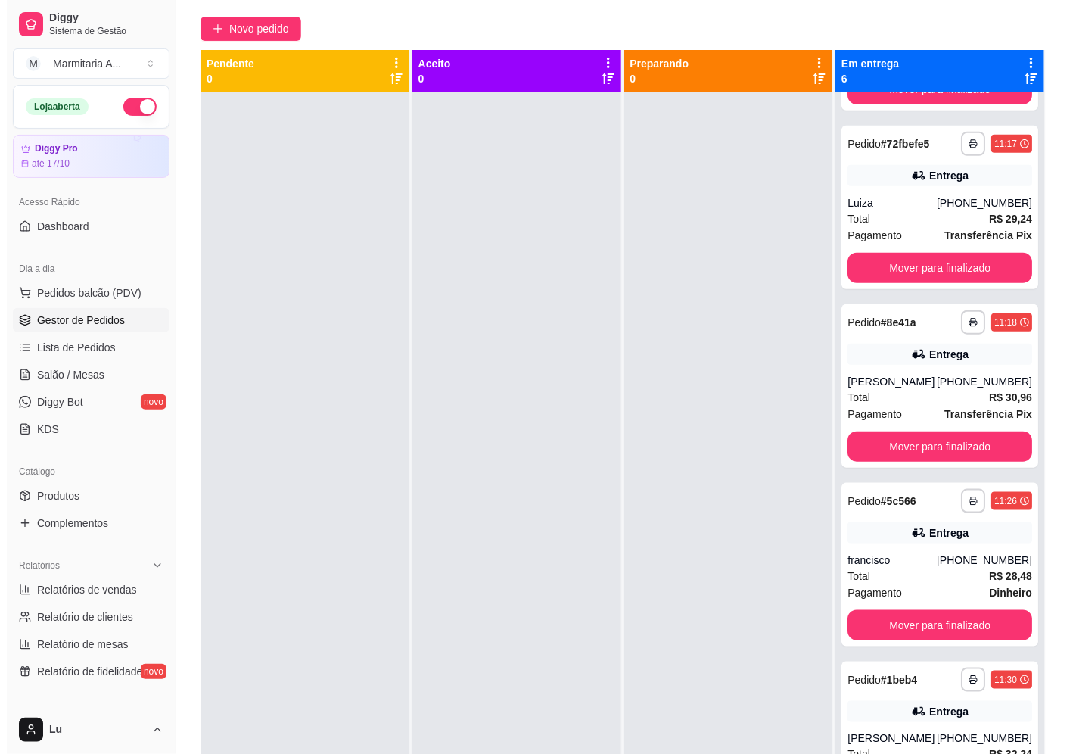
scroll to position [0, 0]
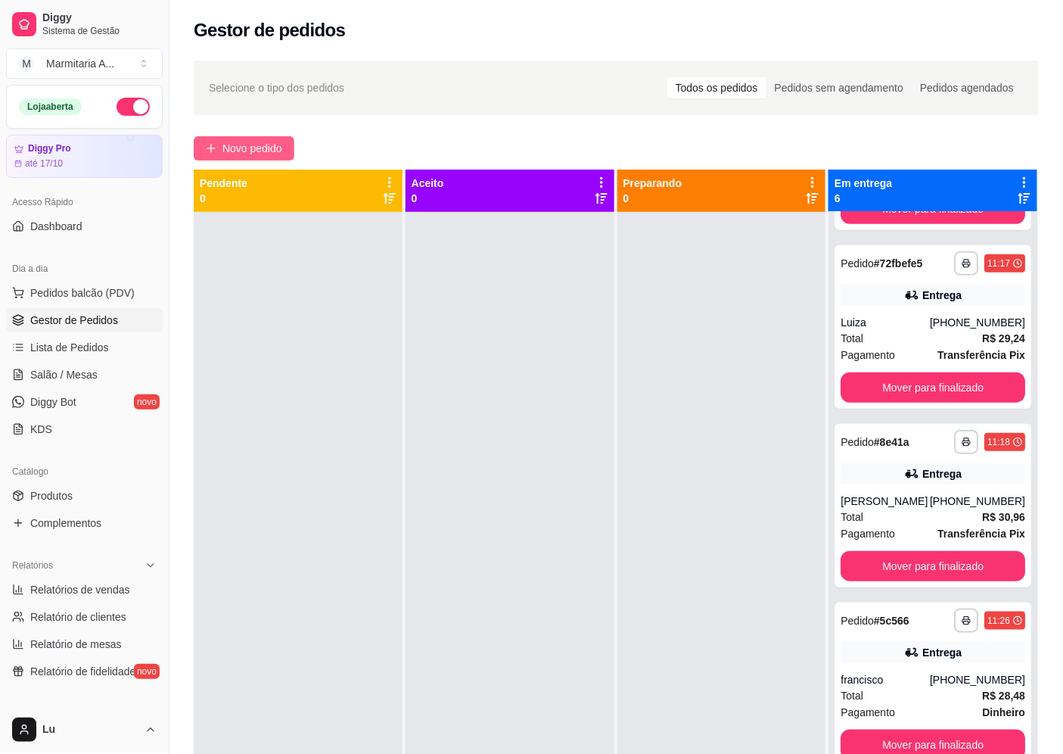
click at [278, 154] on span "Novo pedido" at bounding box center [252, 148] width 60 height 17
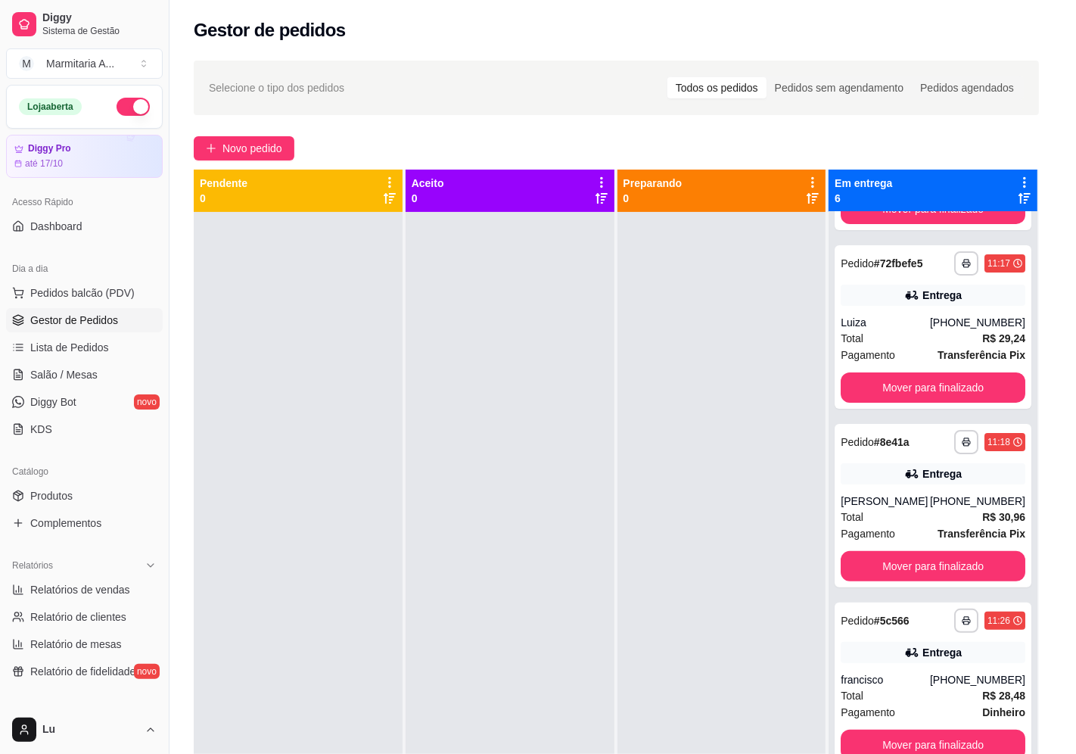
click at [784, 63] on p "Entrega" at bounding box center [802, 70] width 37 height 15
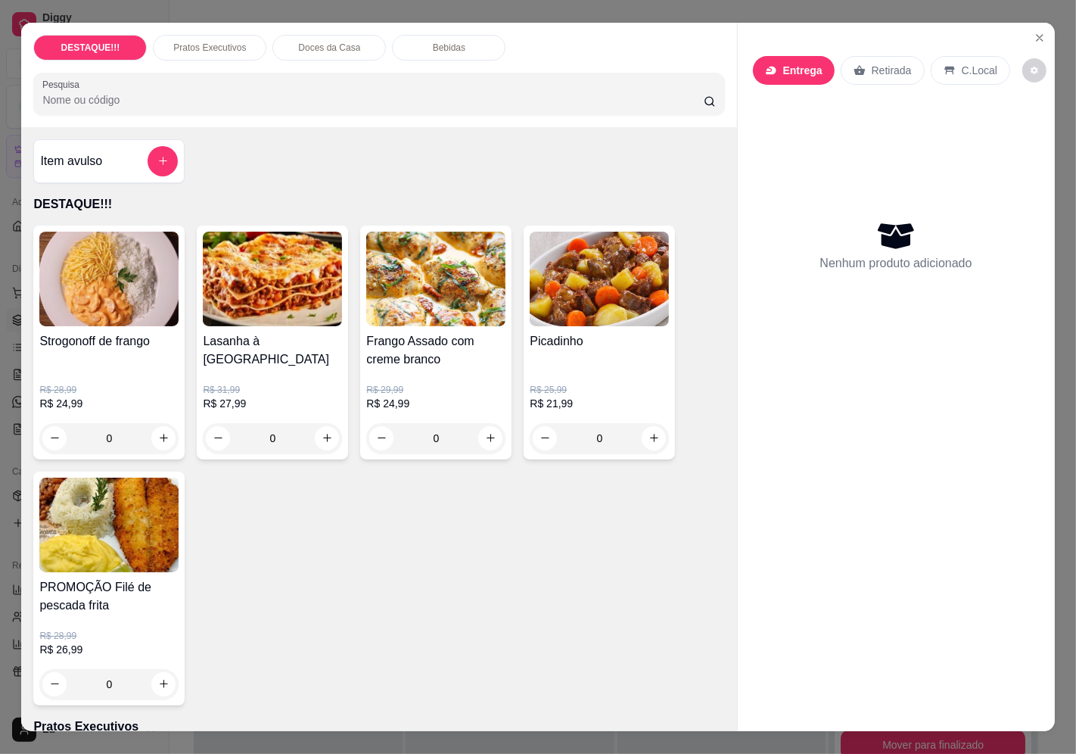
click at [505, 110] on div at bounding box center [538, 116] width 284 height 30
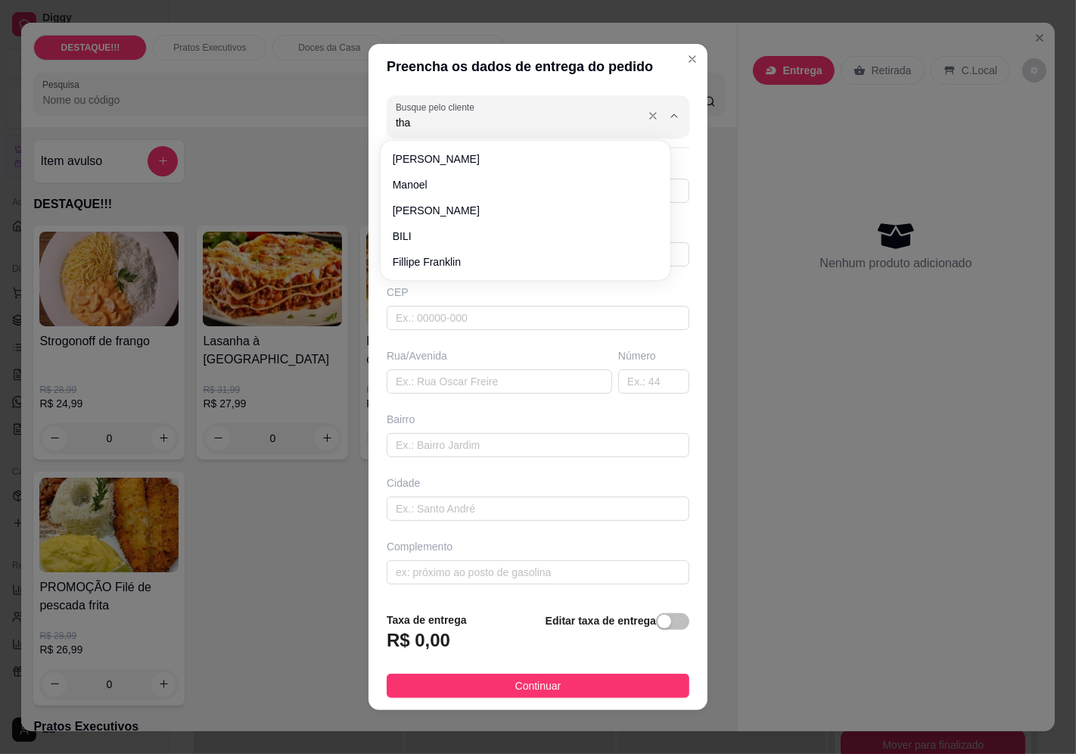
type input "thay"
click at [407, 160] on span "thay" at bounding box center [518, 158] width 250 height 15
type input "11912767731"
type input "thay"
type input "04661000"
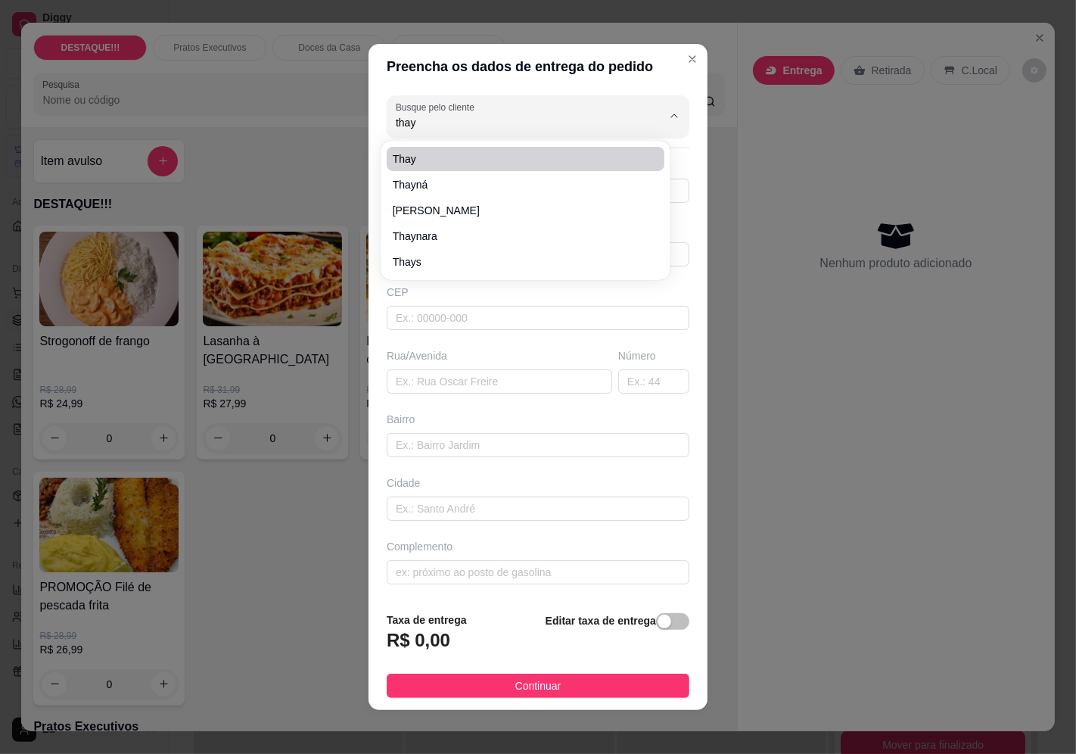
type input "[GEOGRAPHIC_DATA]"
type input "333"
type input "Jardim Umuarama"
type input "[GEOGRAPHIC_DATA]"
type input "escola chave mágica"
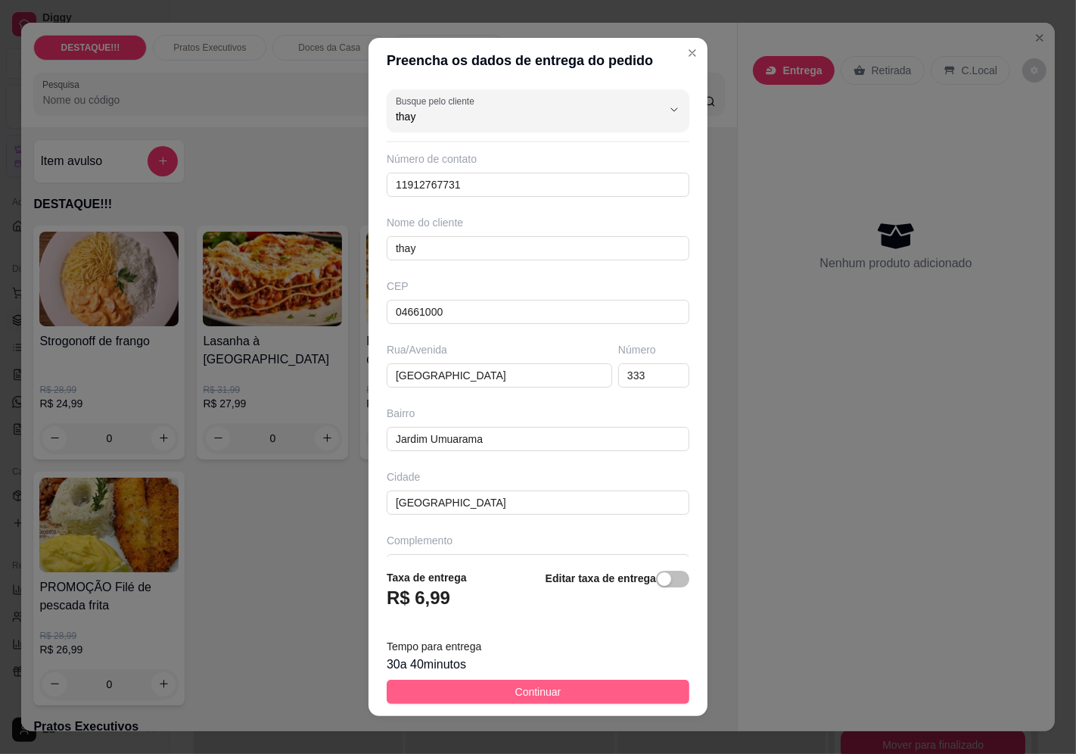
type input "thay"
click at [615, 691] on button "Continuar" at bounding box center [538, 691] width 303 height 24
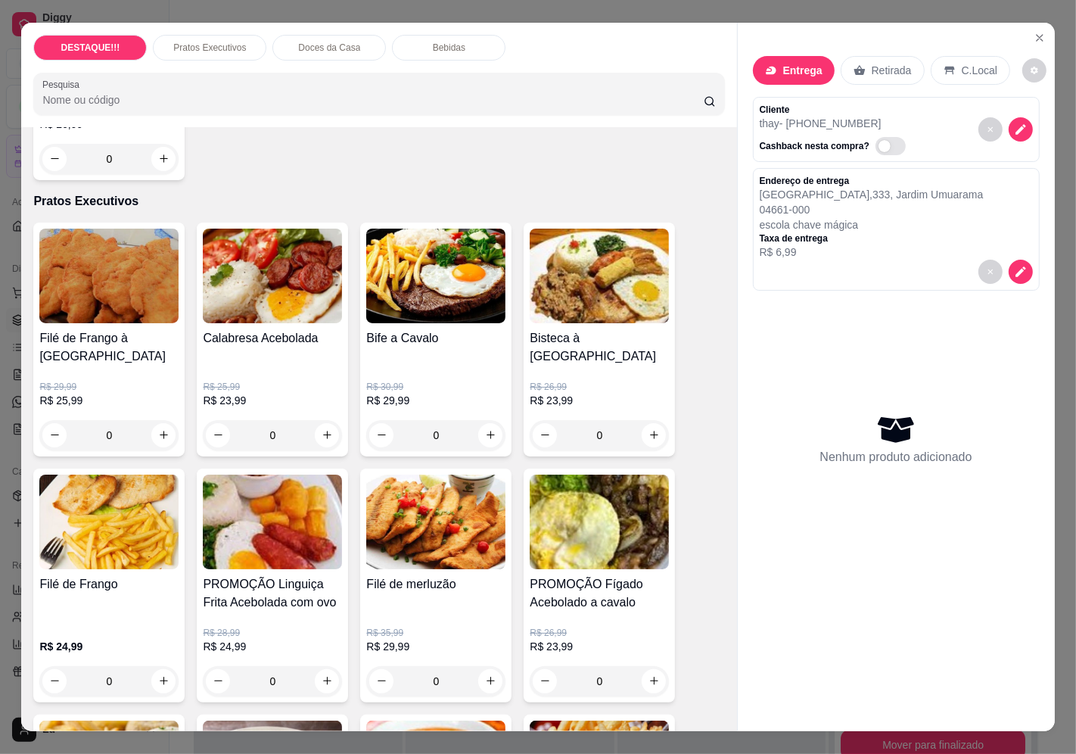
scroll to position [588, 0]
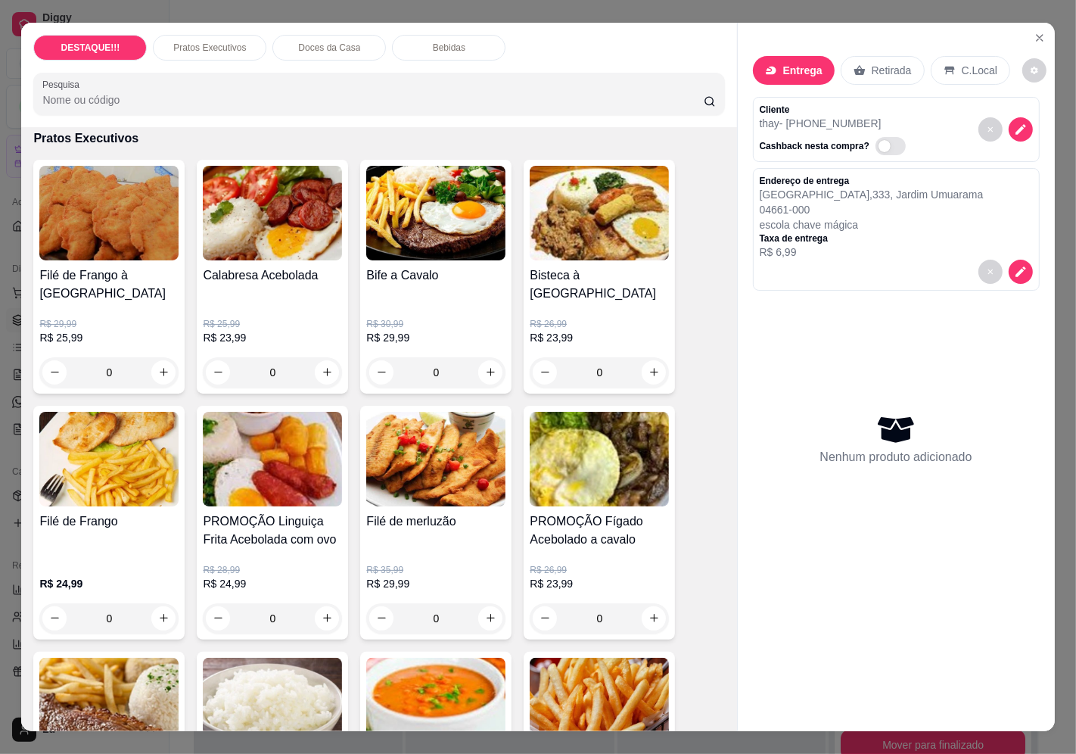
click at [443, 412] on img at bounding box center [435, 459] width 139 height 95
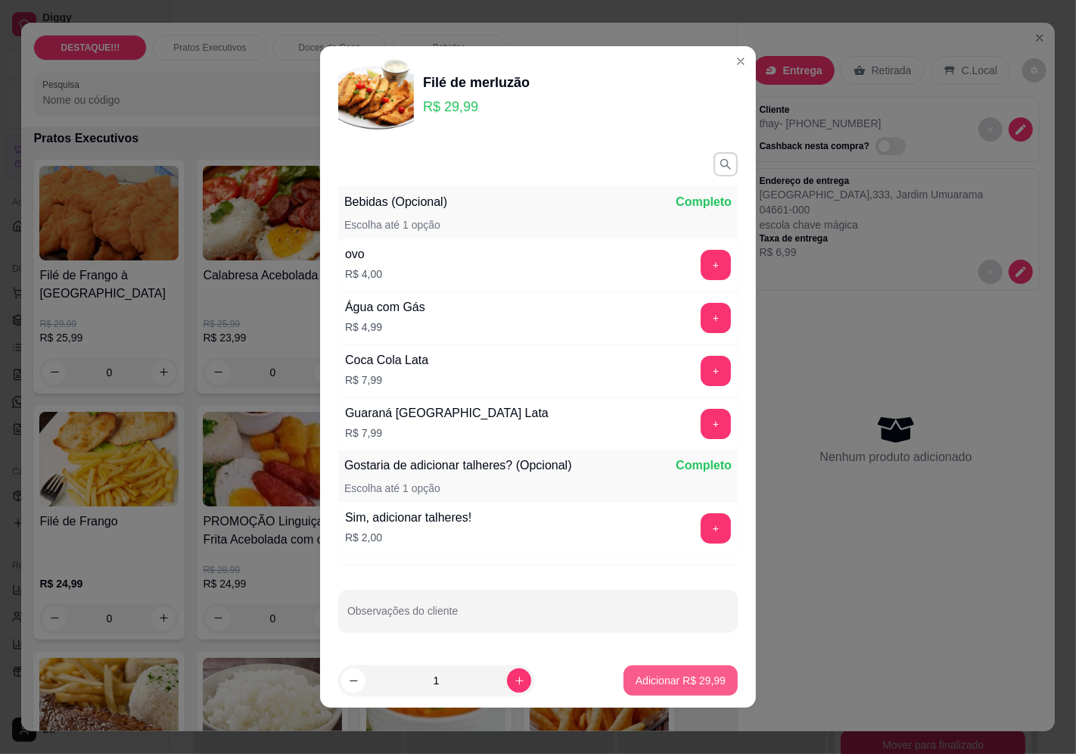
click at [663, 687] on p "Adicionar R$ 29,99" at bounding box center [680, 680] width 90 height 15
type input "1"
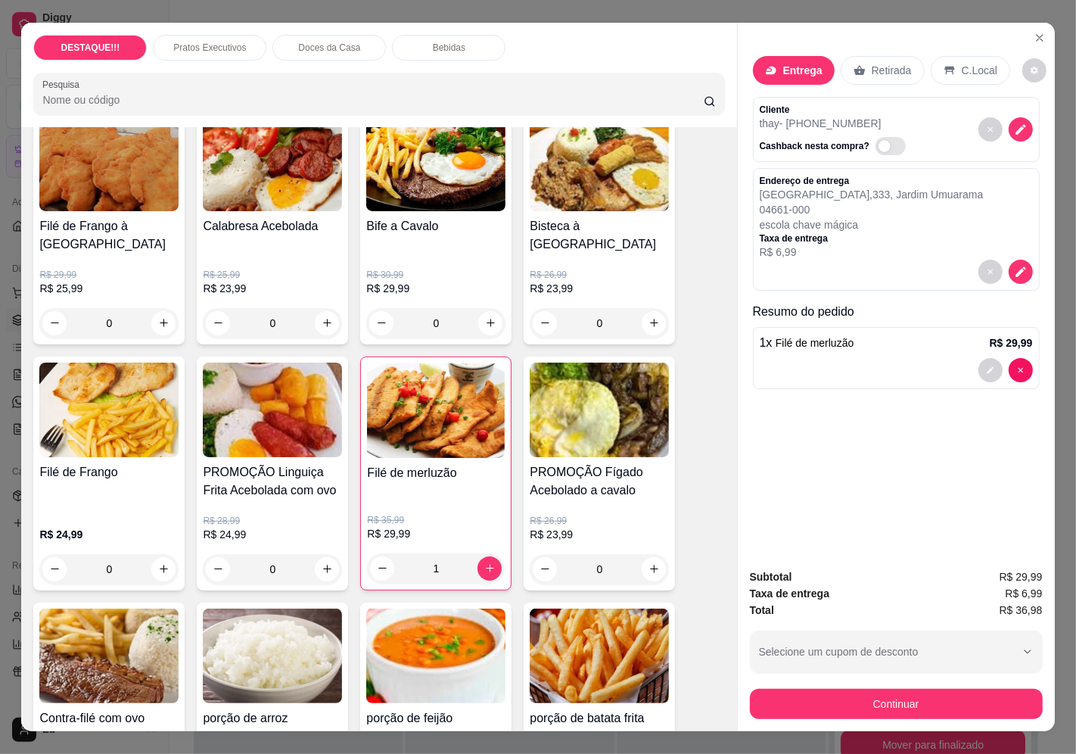
scroll to position [672, 0]
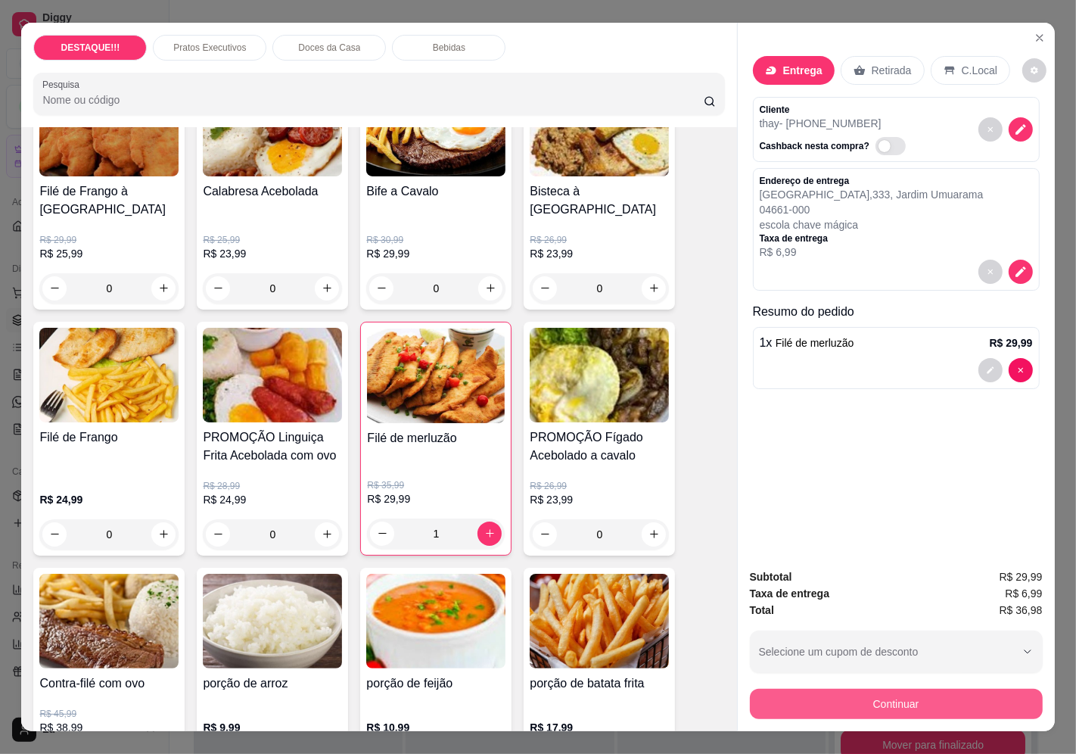
click at [965, 704] on button "Continuar" at bounding box center [896, 703] width 293 height 30
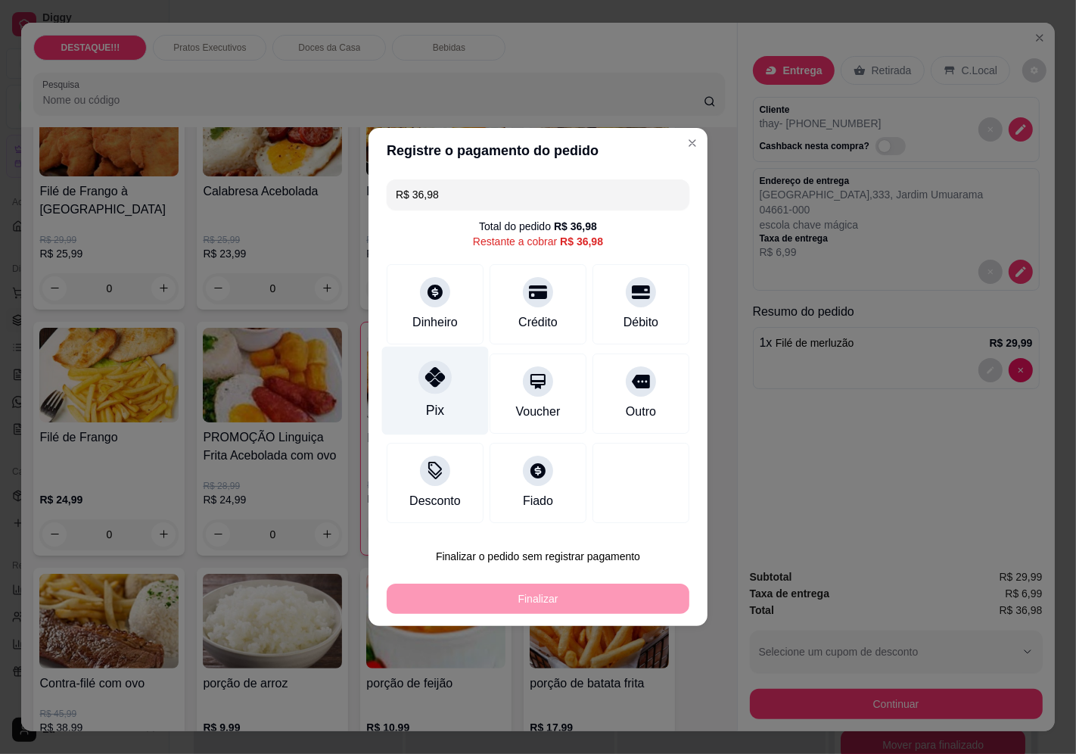
click at [449, 358] on div "Pix" at bounding box center [435, 390] width 107 height 89
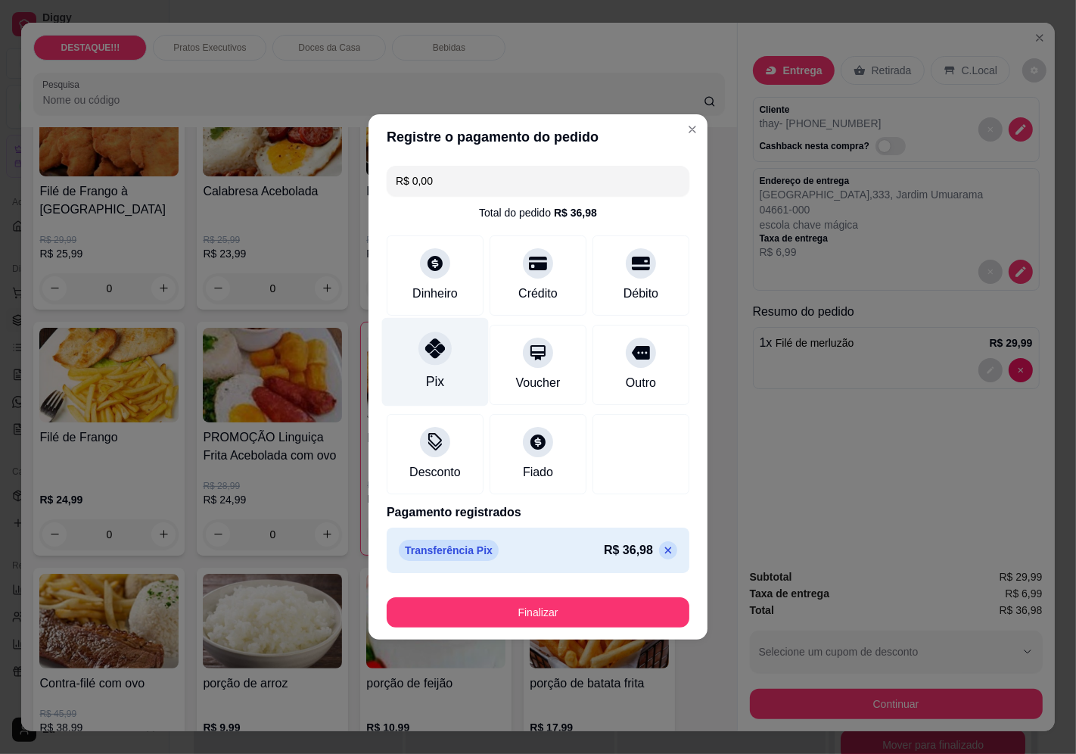
type input "R$ 0,00"
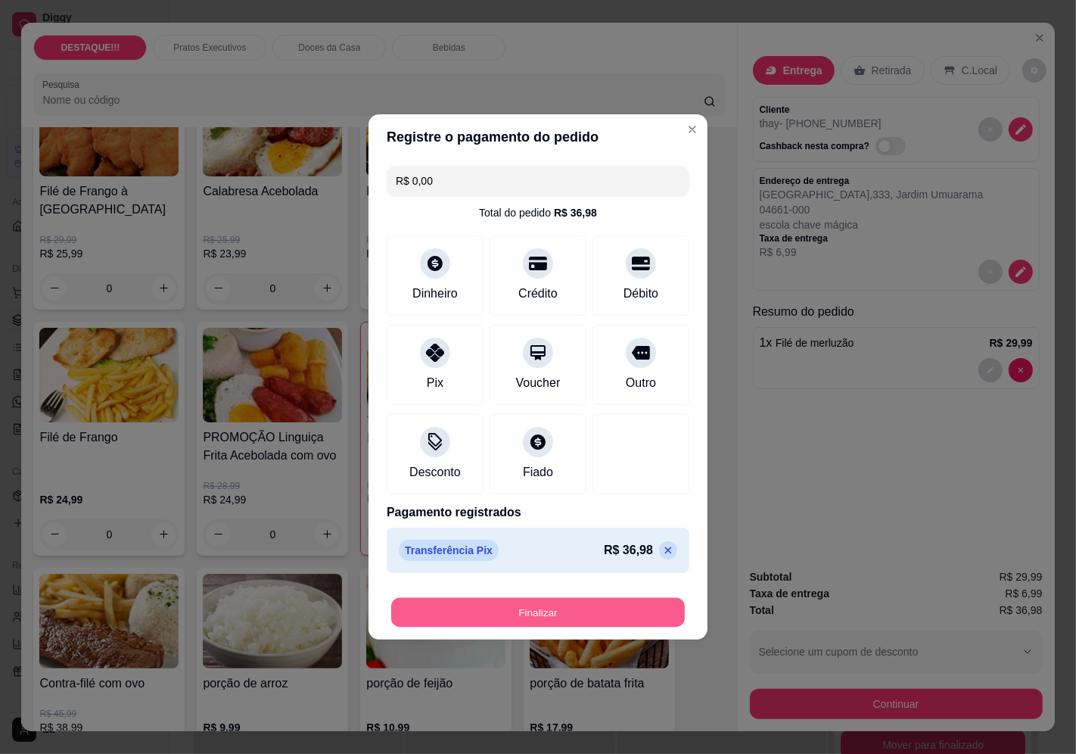
click at [538, 607] on button "Finalizar" at bounding box center [538, 613] width 294 height 30
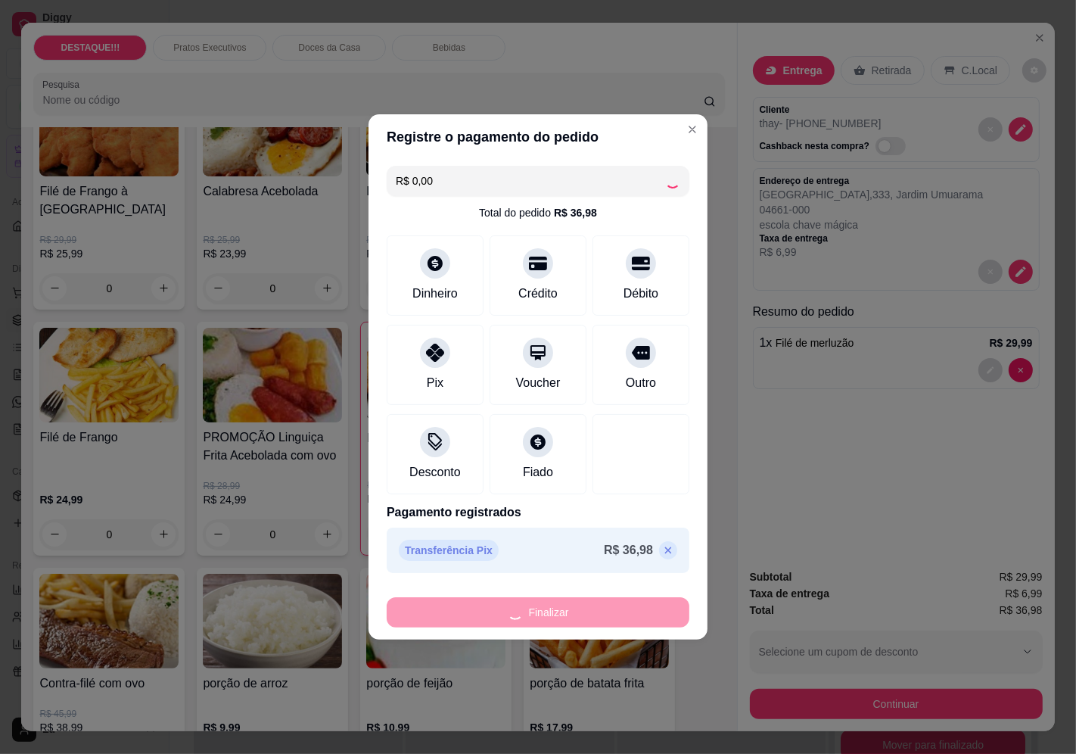
type input "0"
type input "-R$ 36,98"
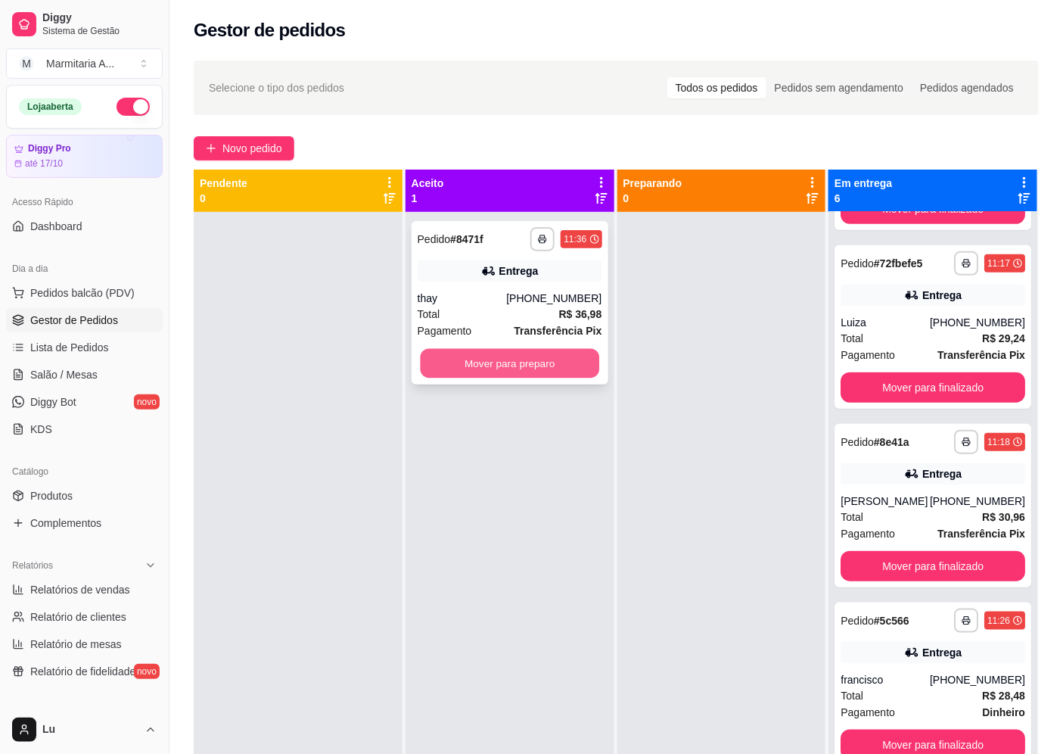
click at [470, 368] on button "Mover para preparo" at bounding box center [509, 364] width 179 height 30
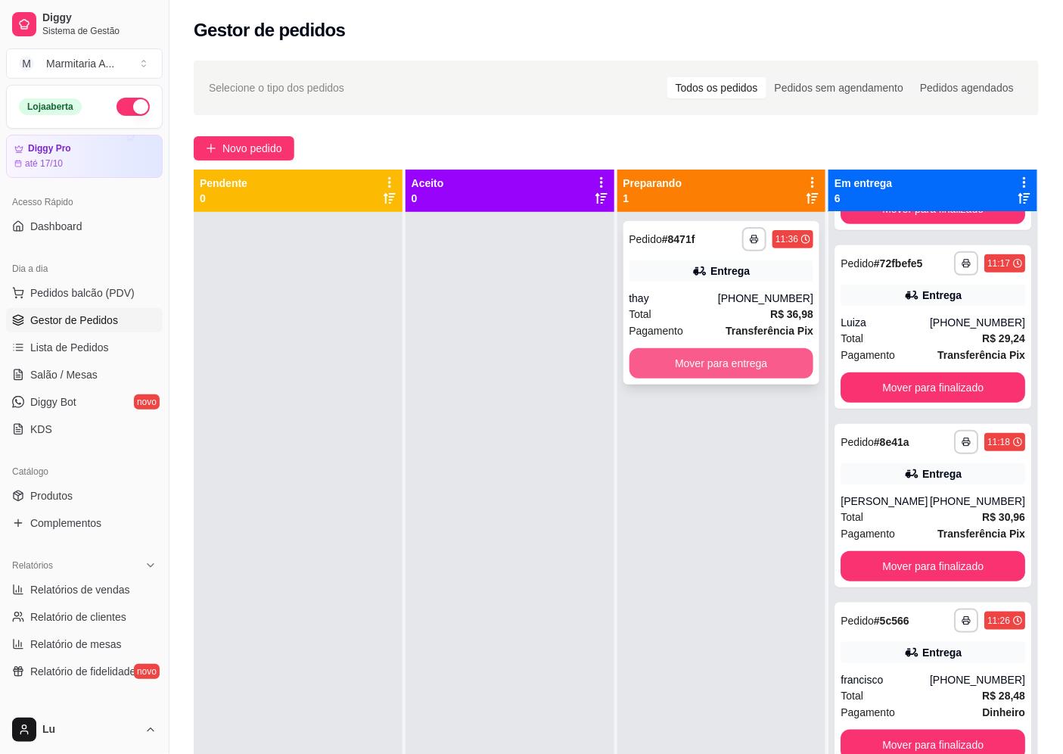
click at [729, 369] on button "Mover para entrega" at bounding box center [721, 363] width 185 height 30
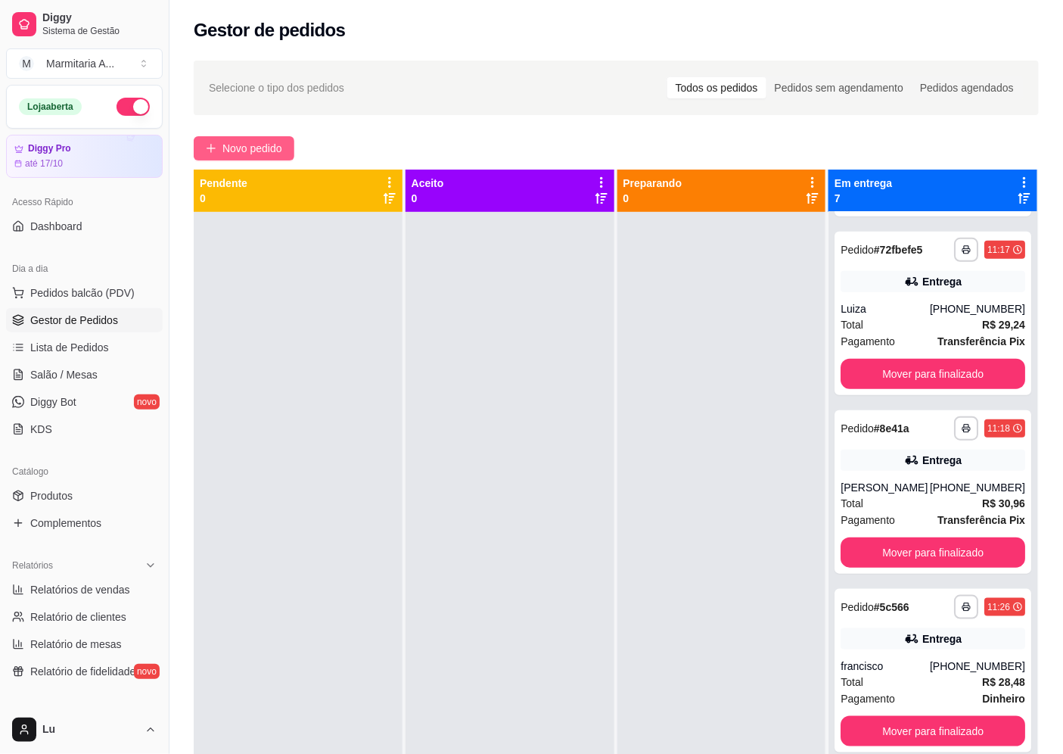
click at [248, 154] on span "Novo pedido" at bounding box center [252, 148] width 60 height 17
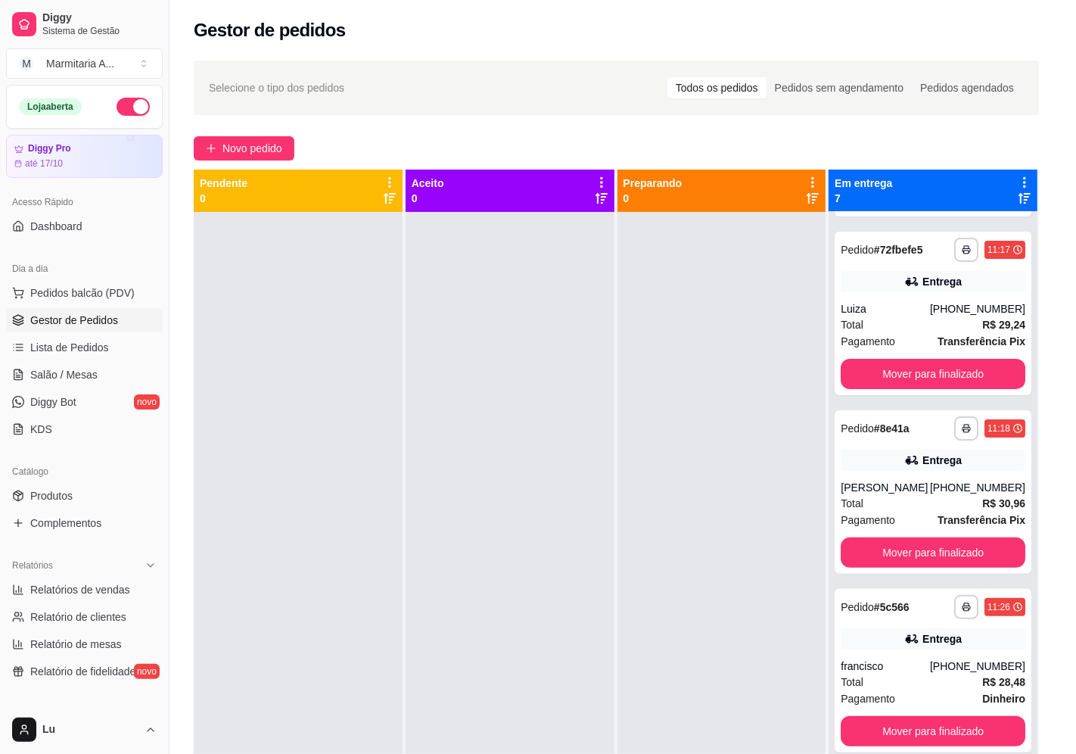
click at [785, 63] on p "Entrega" at bounding box center [802, 70] width 37 height 15
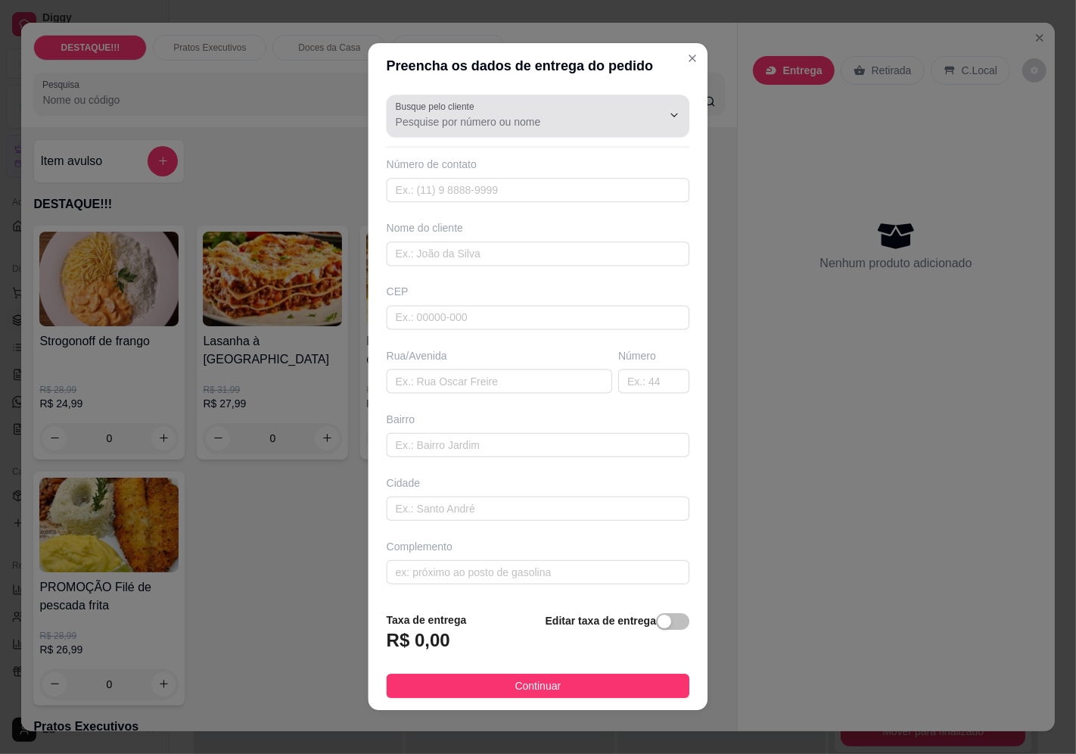
click at [537, 117] on input "Busque pelo cliente" at bounding box center [517, 122] width 242 height 15
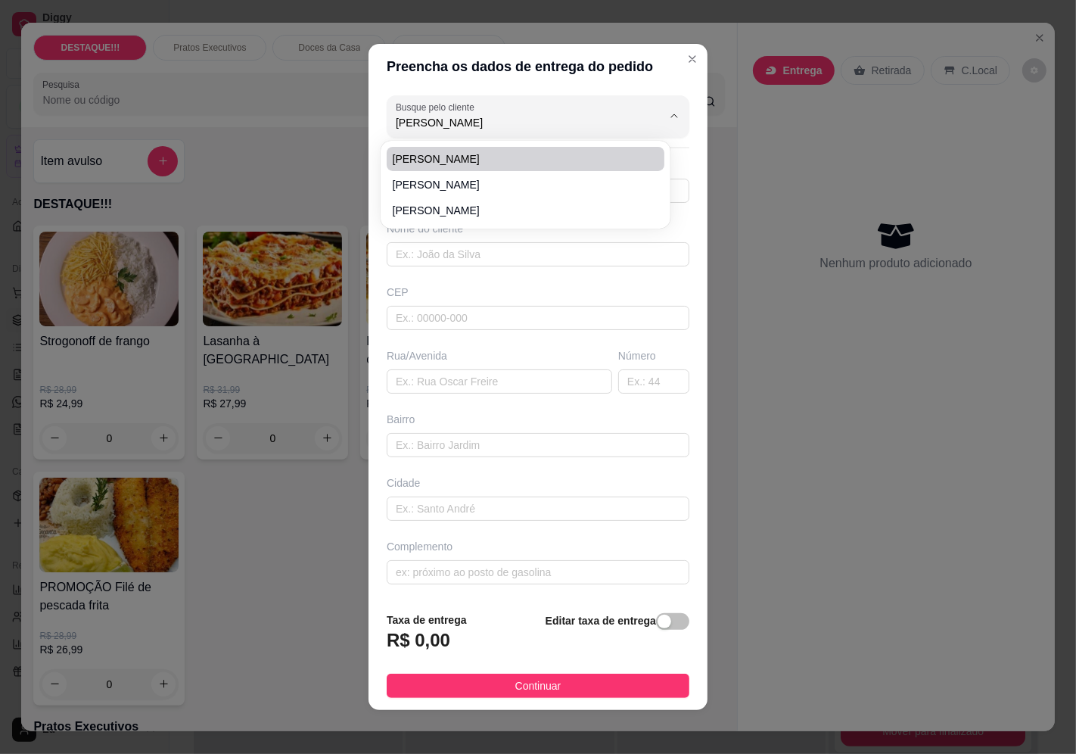
click at [412, 163] on span "[PERSON_NAME]" at bounding box center [518, 158] width 251 height 15
type input "[PERSON_NAME]"
type input "11959625428"
type input "[PERSON_NAME]"
type input "04627000"
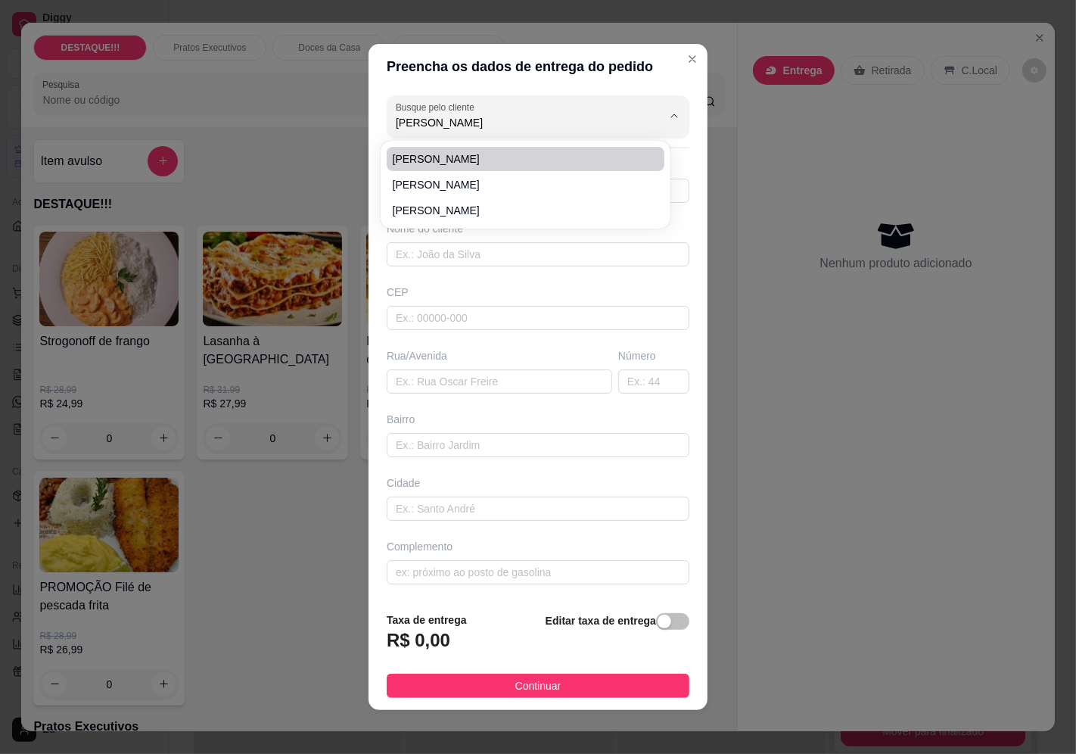
type input "[GEOGRAPHIC_DATA][US_STATE]"
type input "3709"
type input "Santo Amaro"
type input "[GEOGRAPHIC_DATA]"
type input "honda flora oficina"
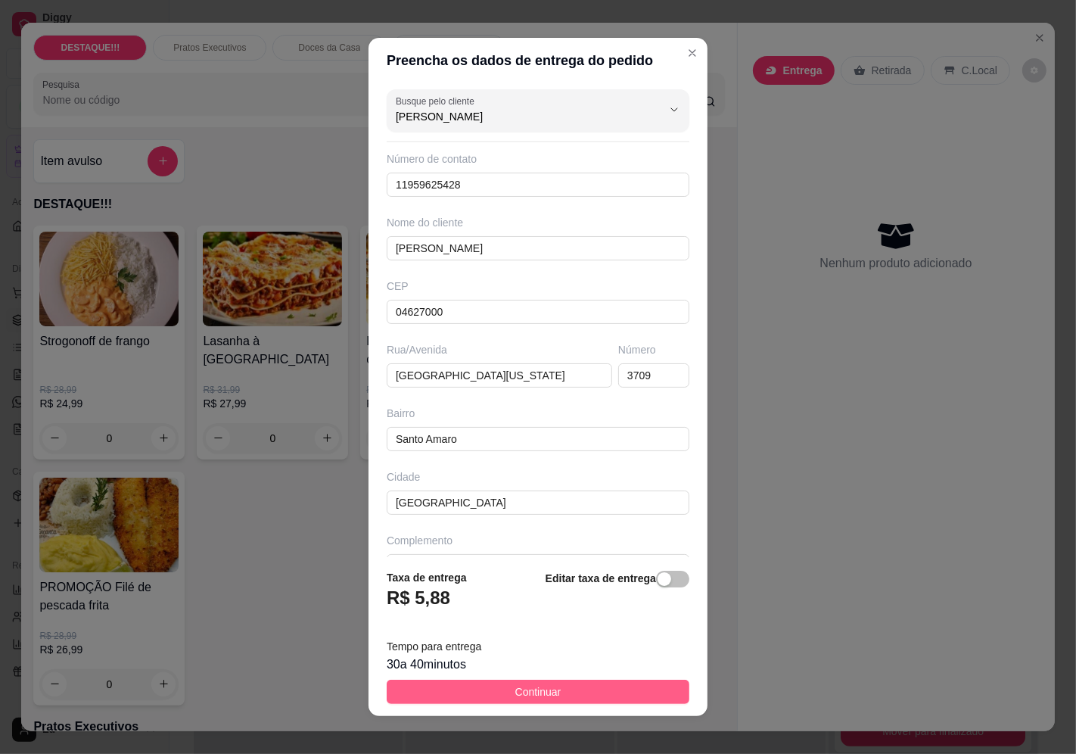
type input "[PERSON_NAME]"
click at [633, 693] on button "Continuar" at bounding box center [538, 691] width 303 height 24
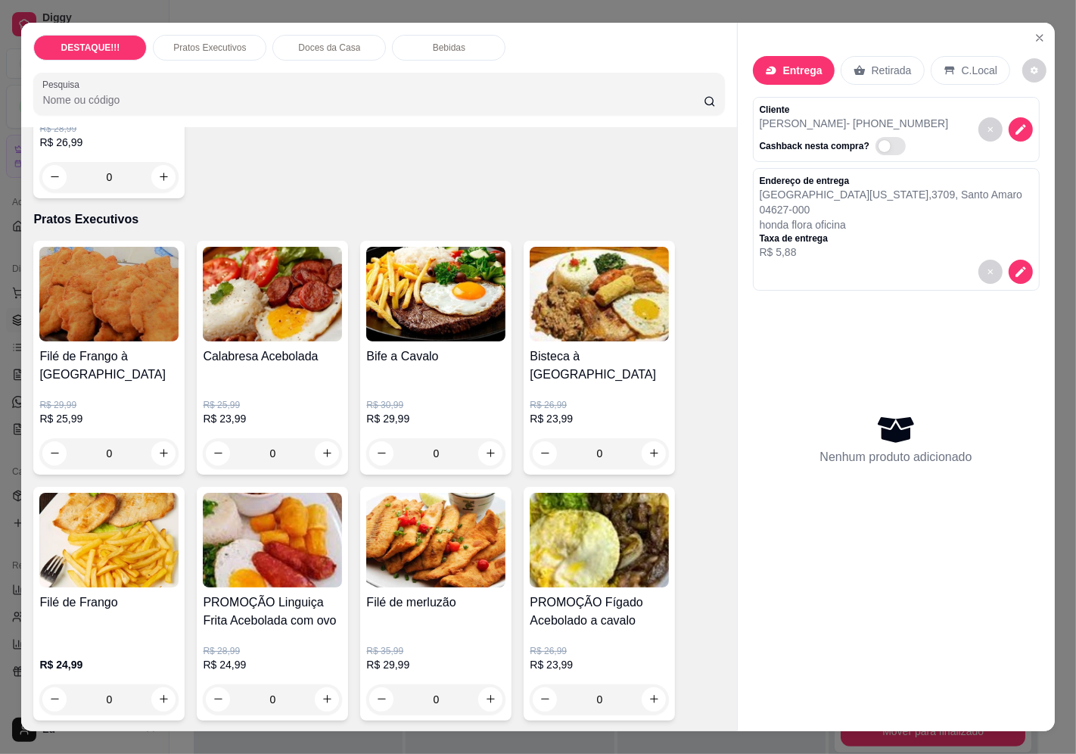
scroll to position [841, 0]
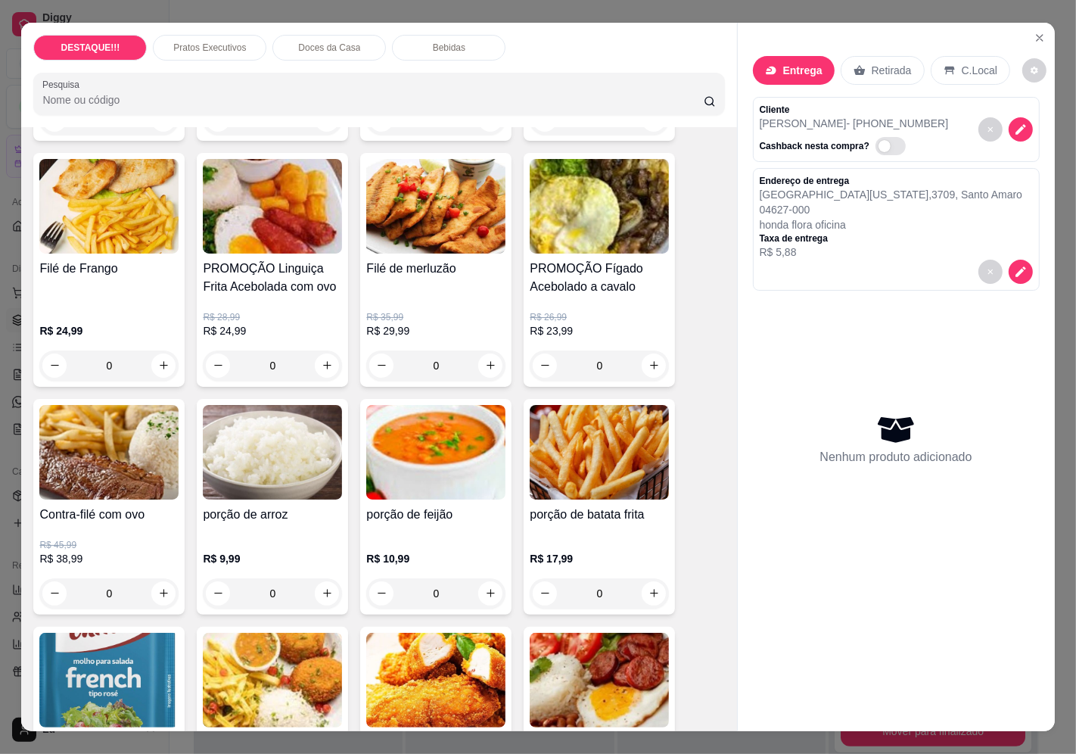
click at [285, 261] on h4 "PROMOÇÃO Linguiça Frita Acebolada com ovo" at bounding box center [272, 277] width 139 height 36
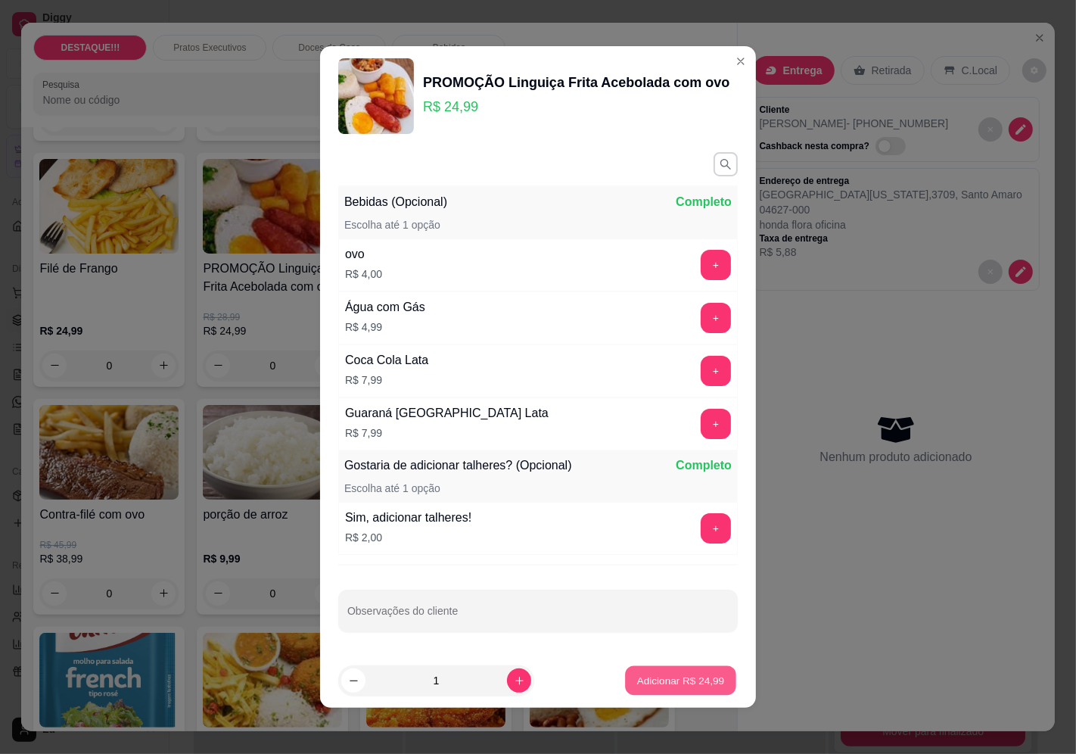
click at [667, 676] on p "Adicionar R$ 24,99" at bounding box center [681, 680] width 88 height 14
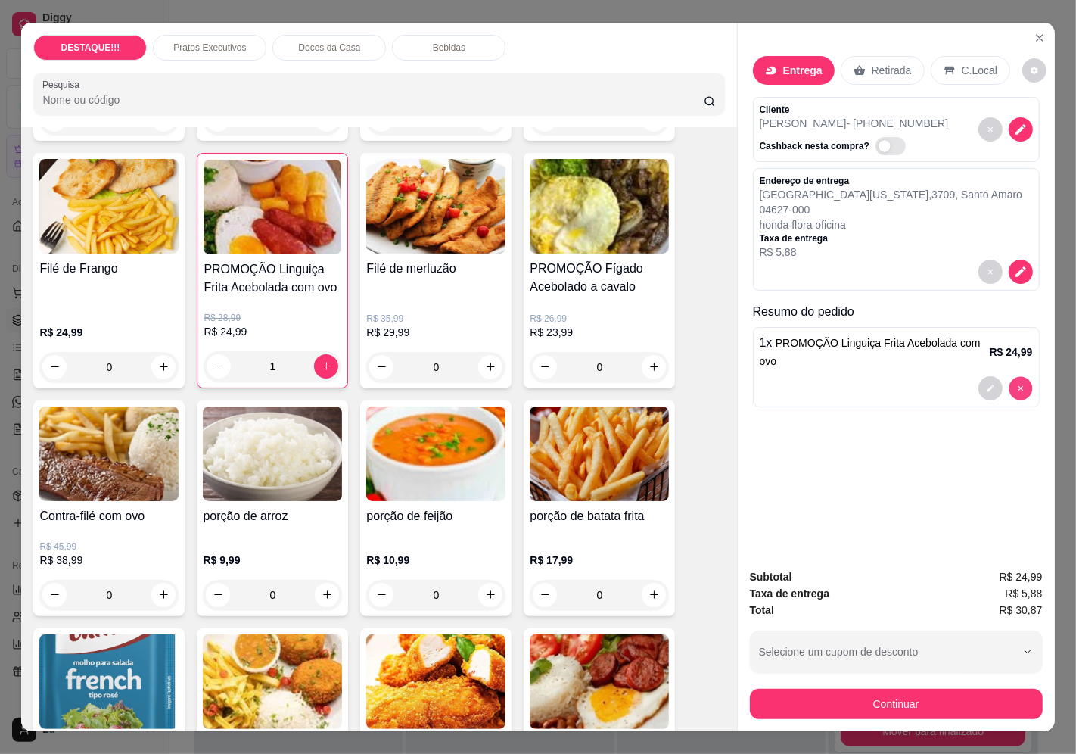
type input "0"
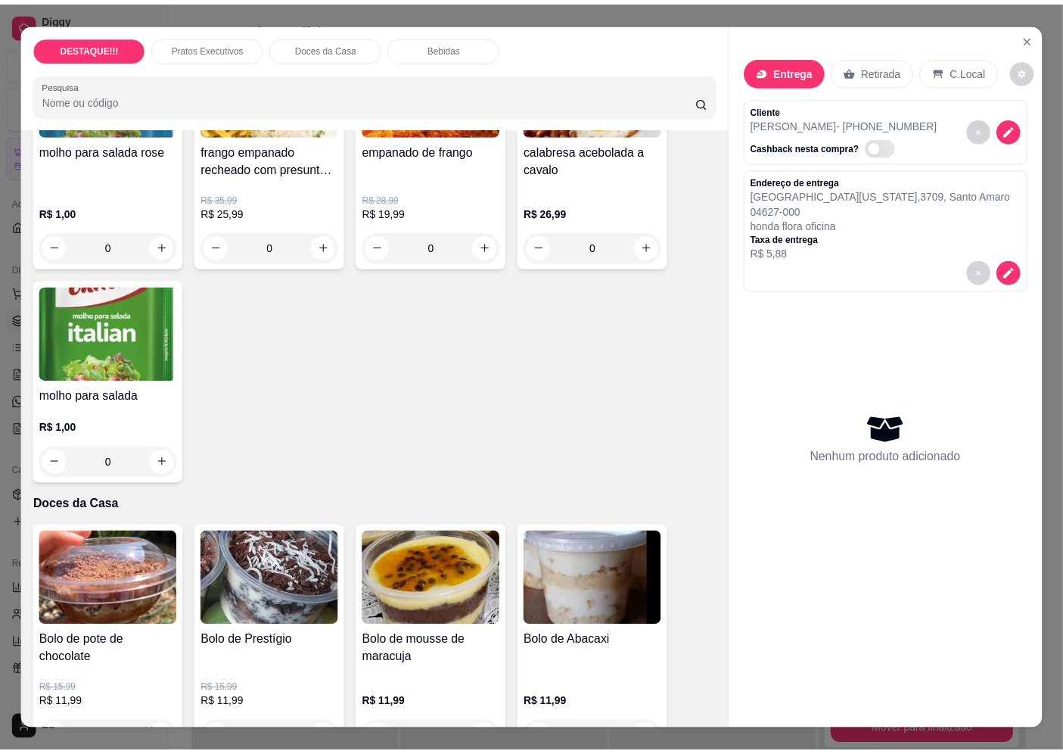
scroll to position [1260, 0]
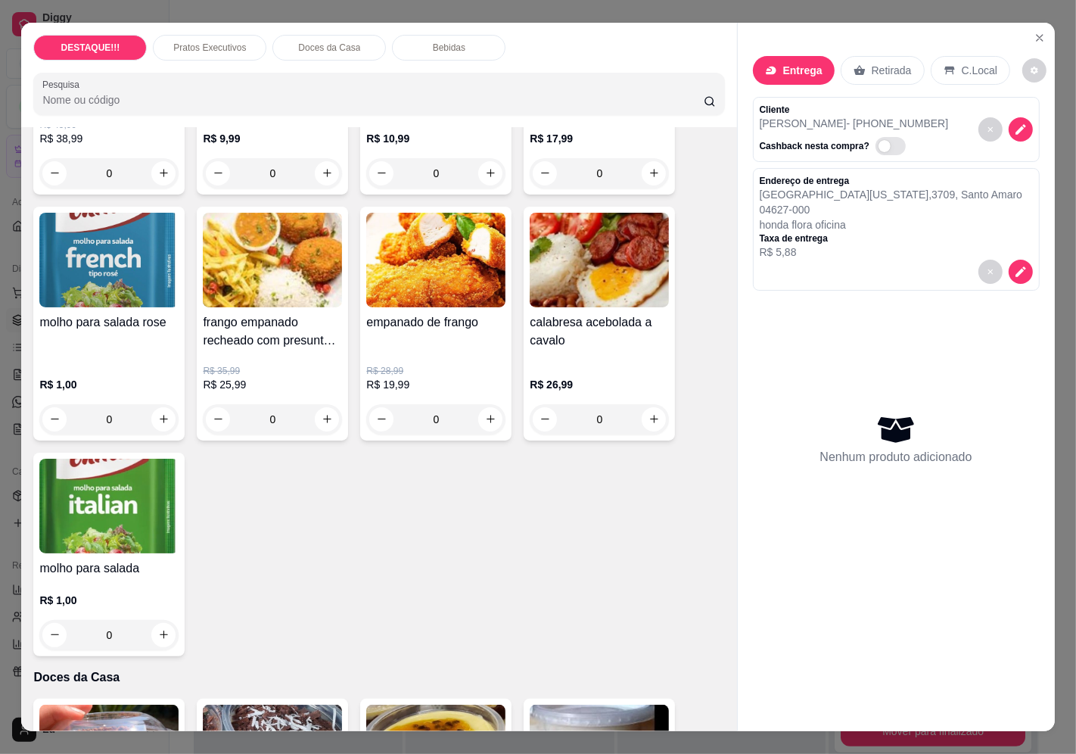
click at [614, 329] on div "calabresa acebolada a cavalo" at bounding box center [599, 337] width 139 height 48
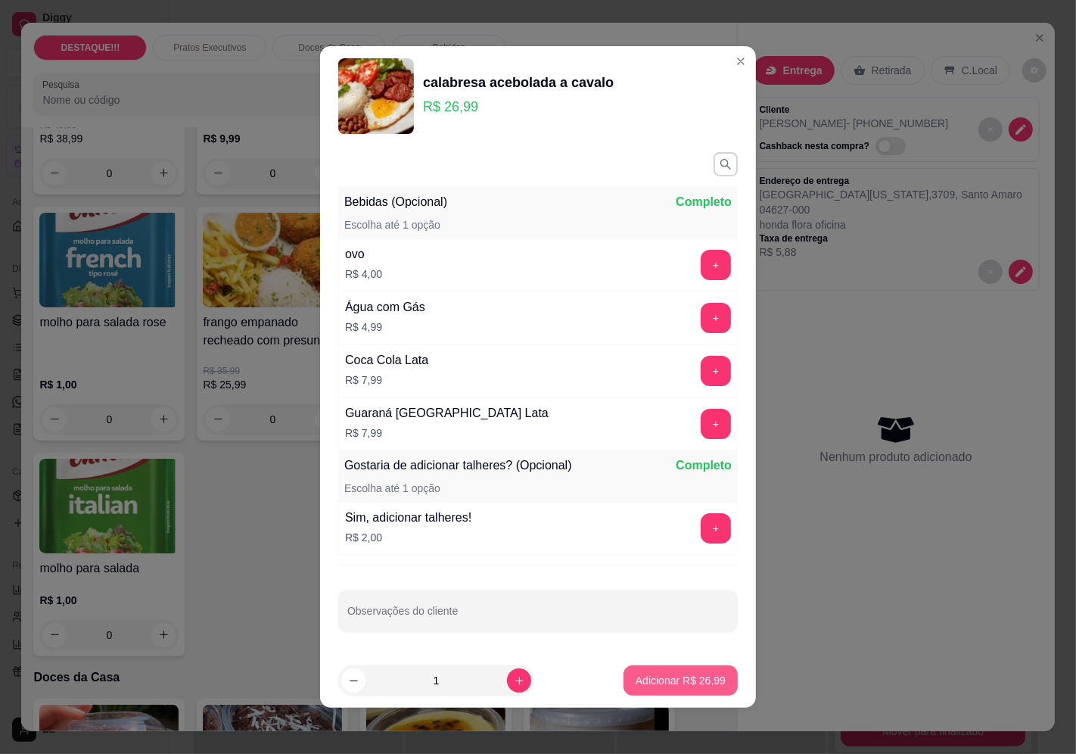
click at [674, 691] on button "Adicionar R$ 26,99" at bounding box center [680, 680] width 114 height 30
type input "1"
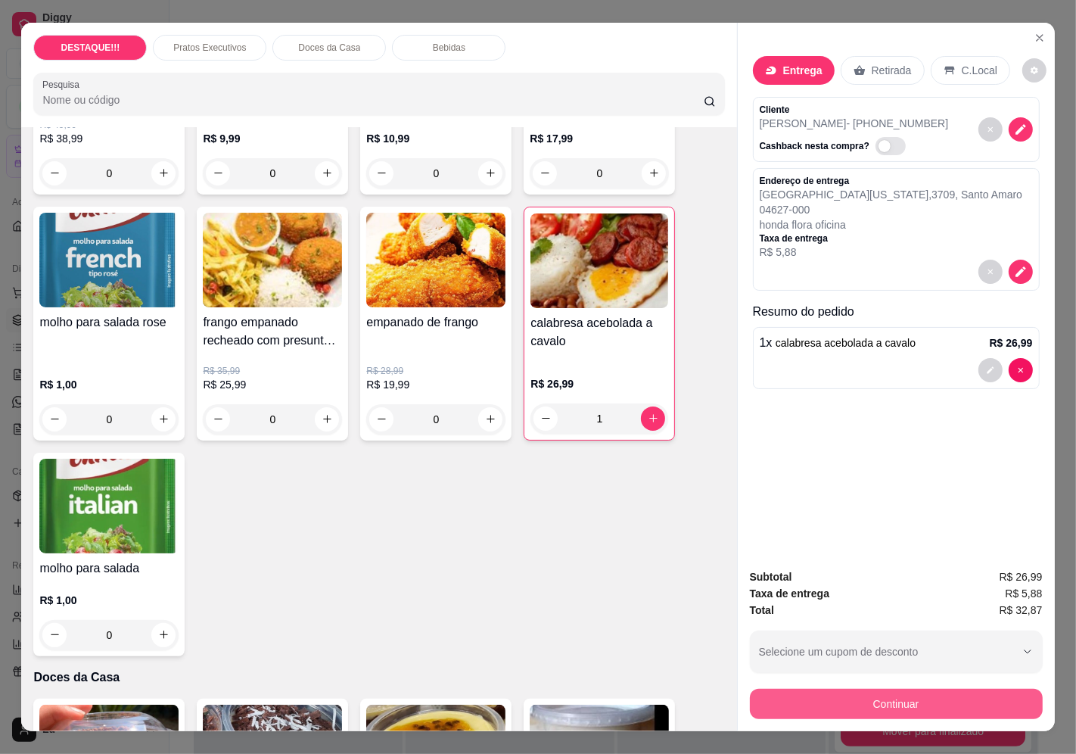
click at [885, 688] on button "Continuar" at bounding box center [896, 703] width 293 height 30
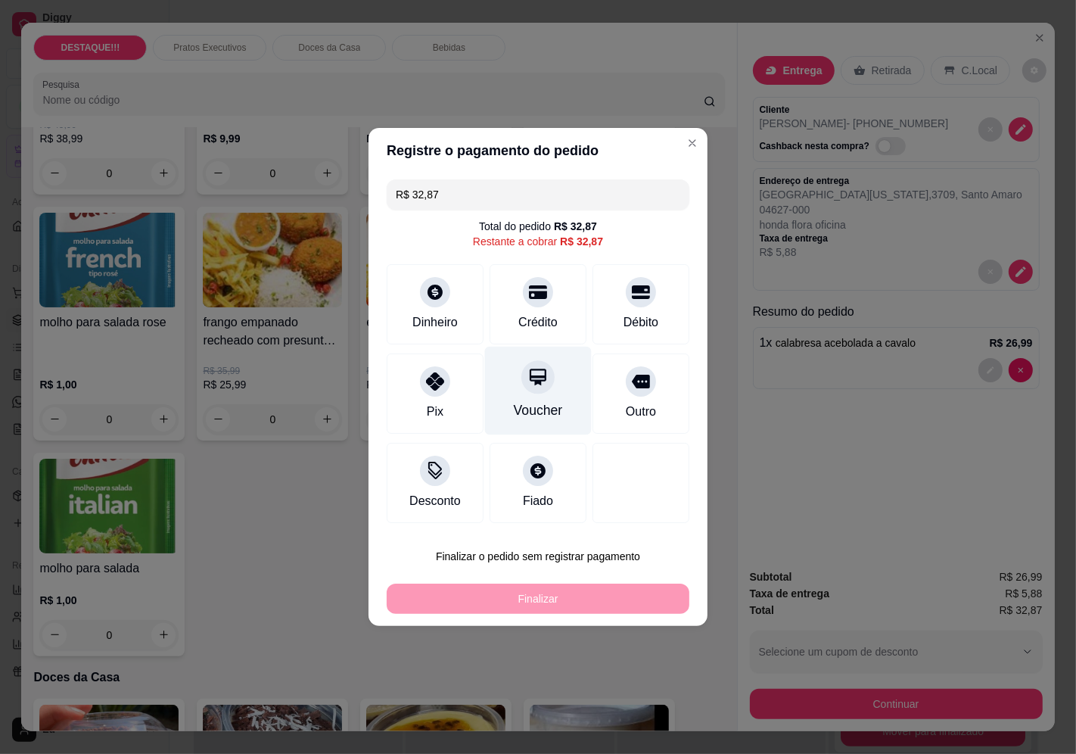
click at [558, 406] on div "Voucher" at bounding box center [538, 390] width 107 height 89
type input "R$ 0,00"
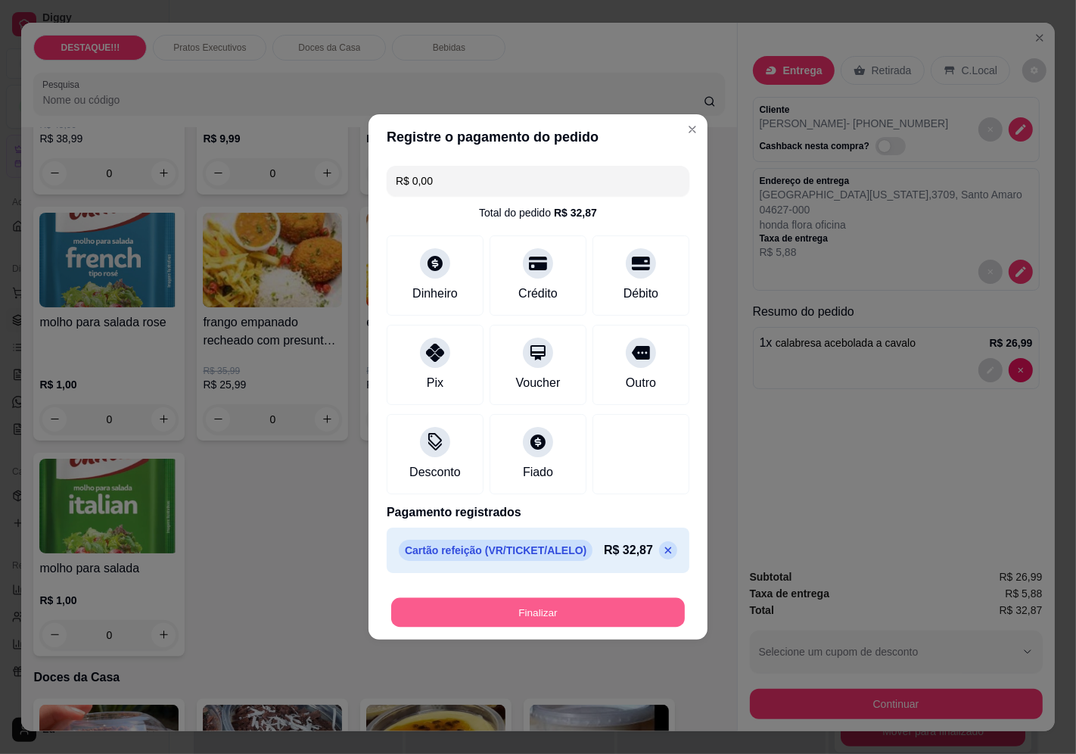
click at [570, 603] on button "Finalizar" at bounding box center [538, 613] width 294 height 30
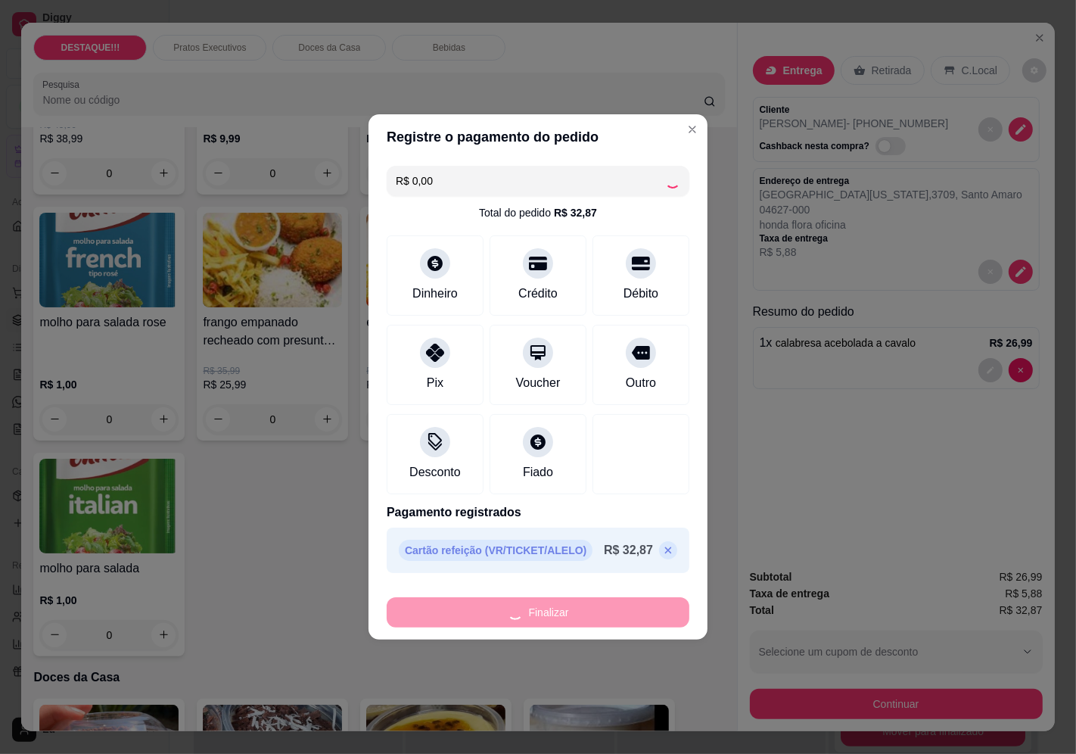
type input "0"
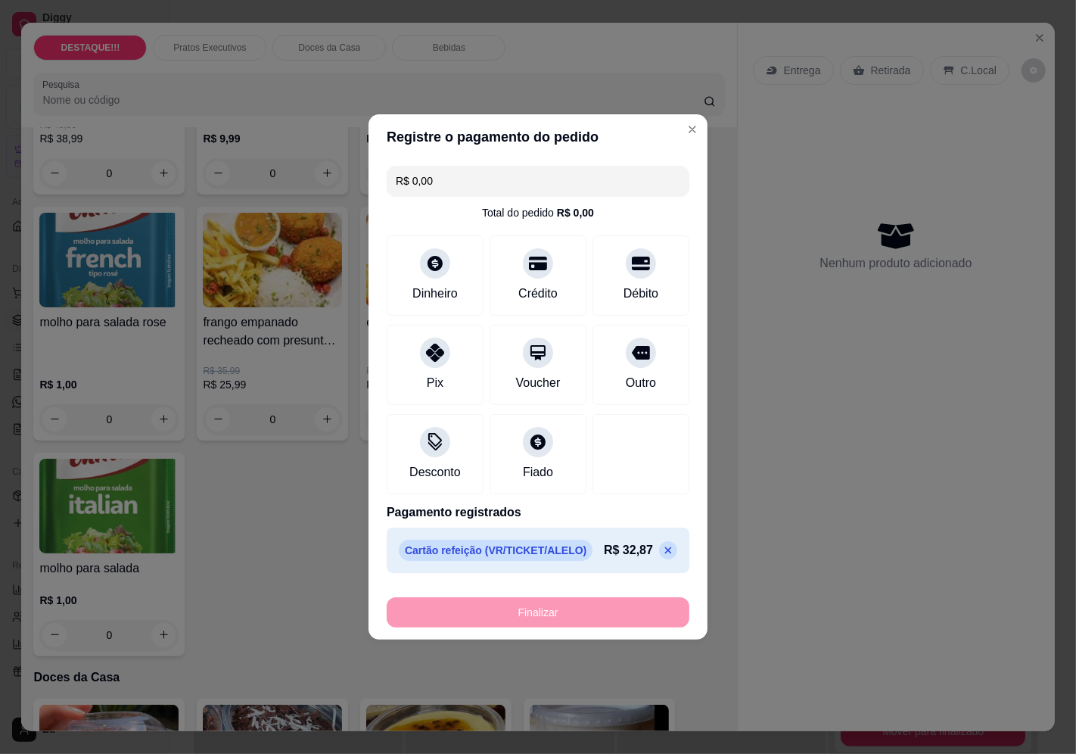
type input "-R$ 32,87"
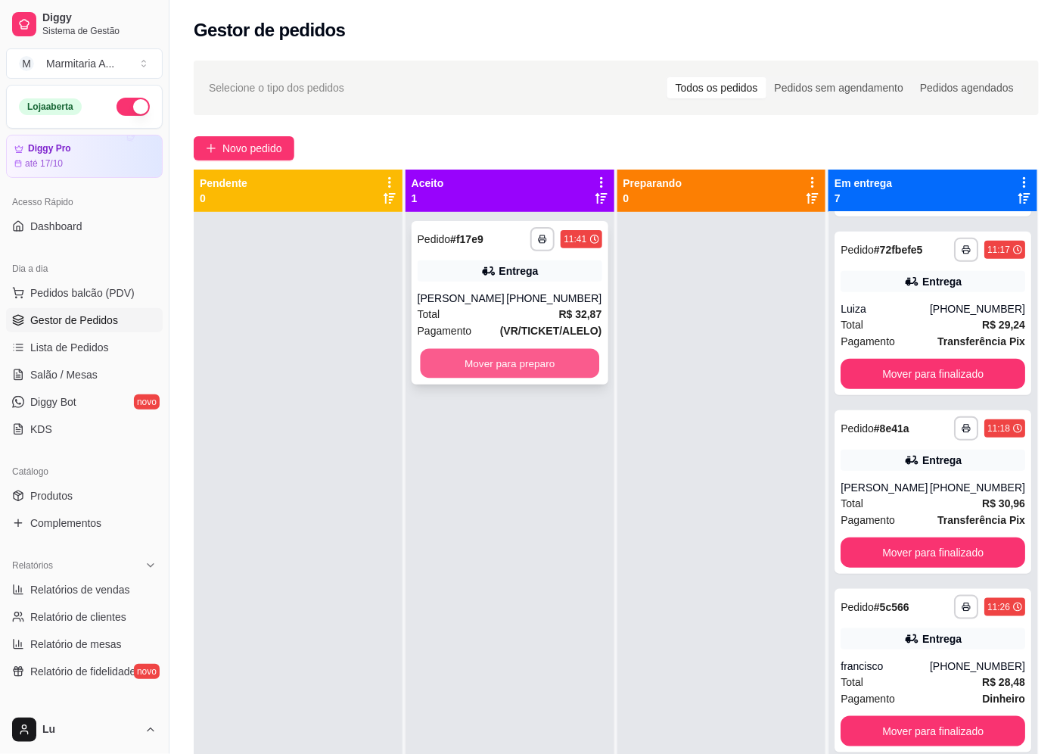
click at [517, 357] on button "Mover para preparo" at bounding box center [509, 364] width 179 height 30
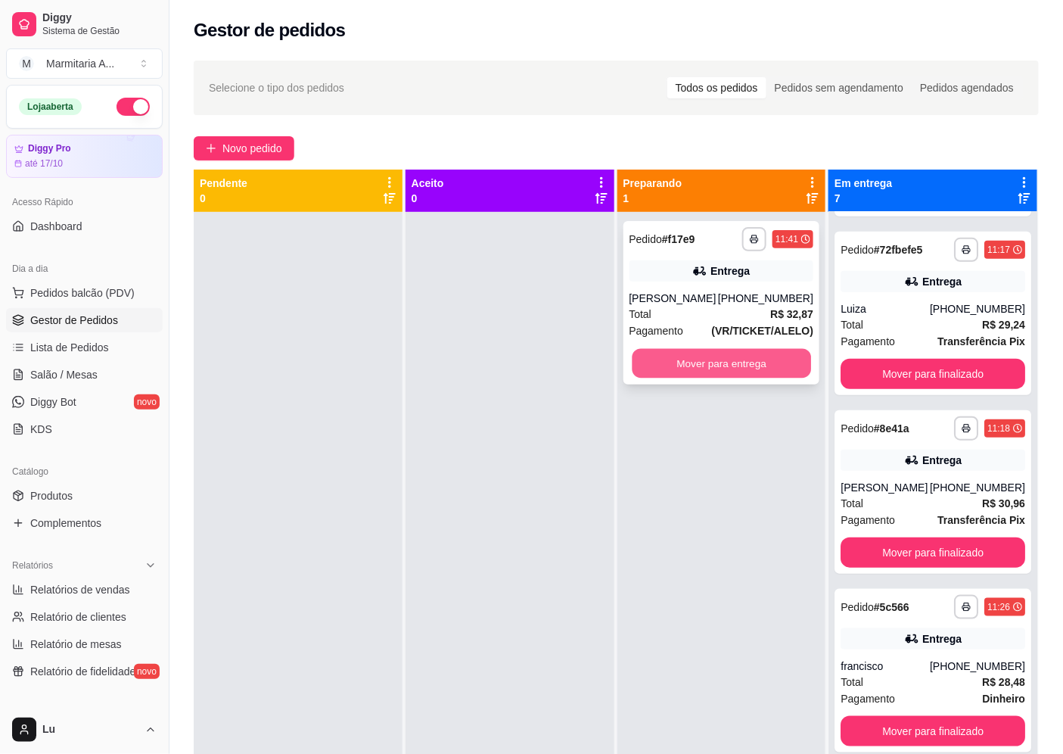
click at [691, 353] on button "Mover para entrega" at bounding box center [721, 364] width 179 height 30
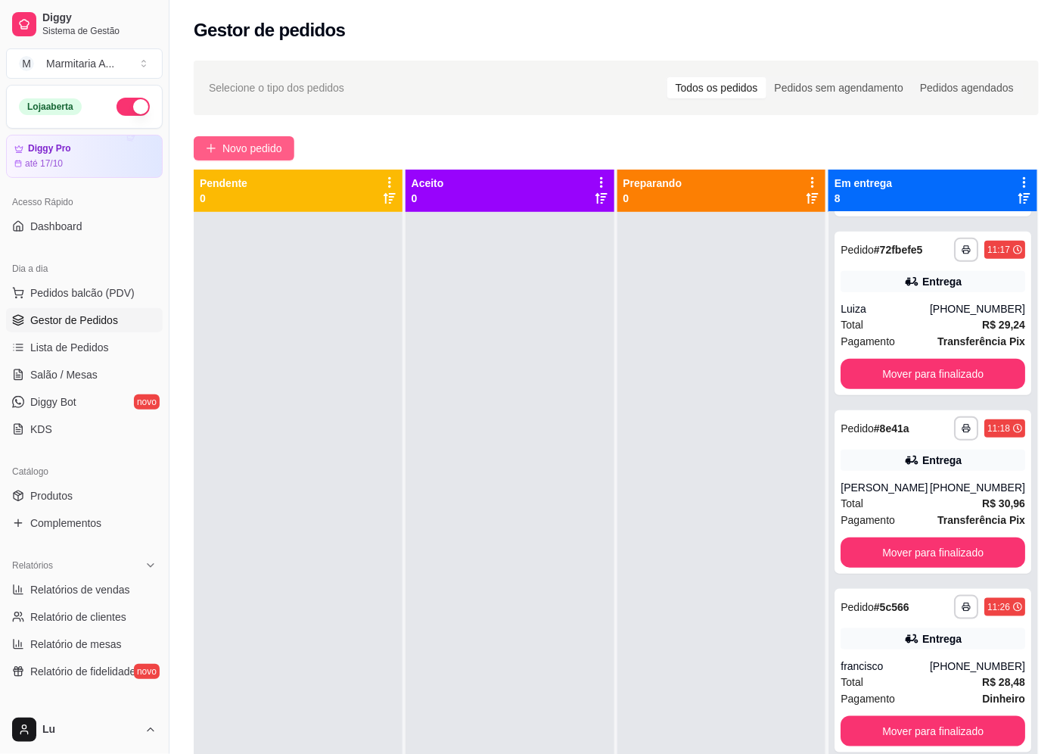
click at [236, 146] on span "Novo pedido" at bounding box center [252, 148] width 60 height 17
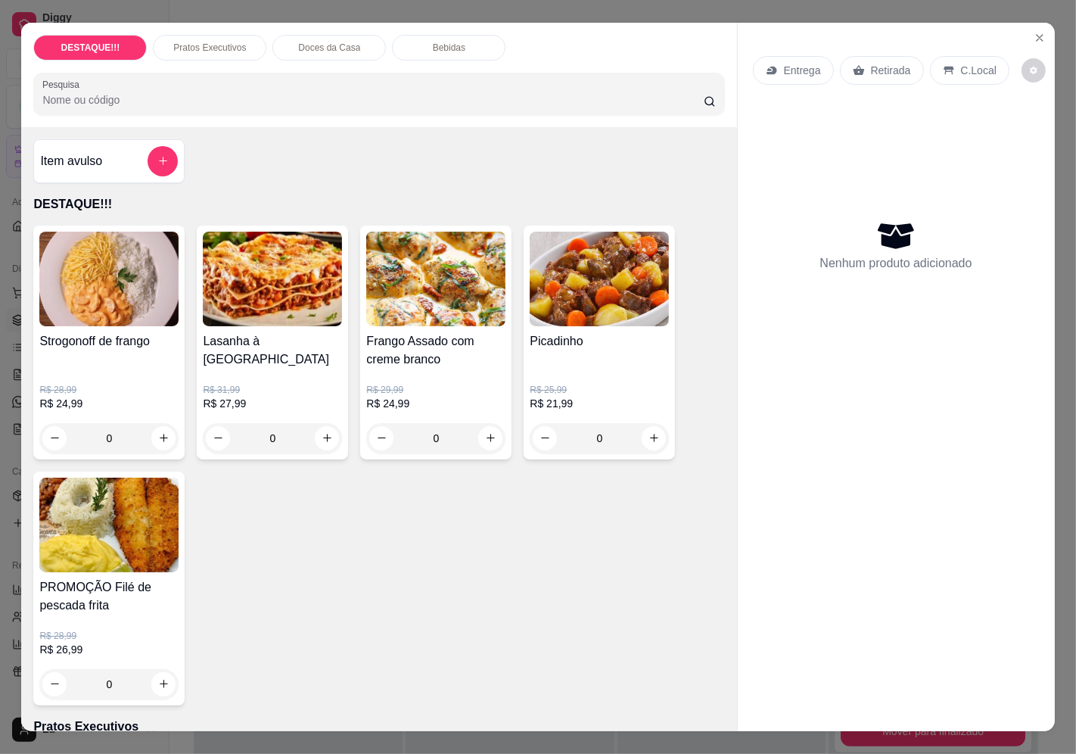
click at [784, 63] on p "Entrega" at bounding box center [802, 70] width 37 height 15
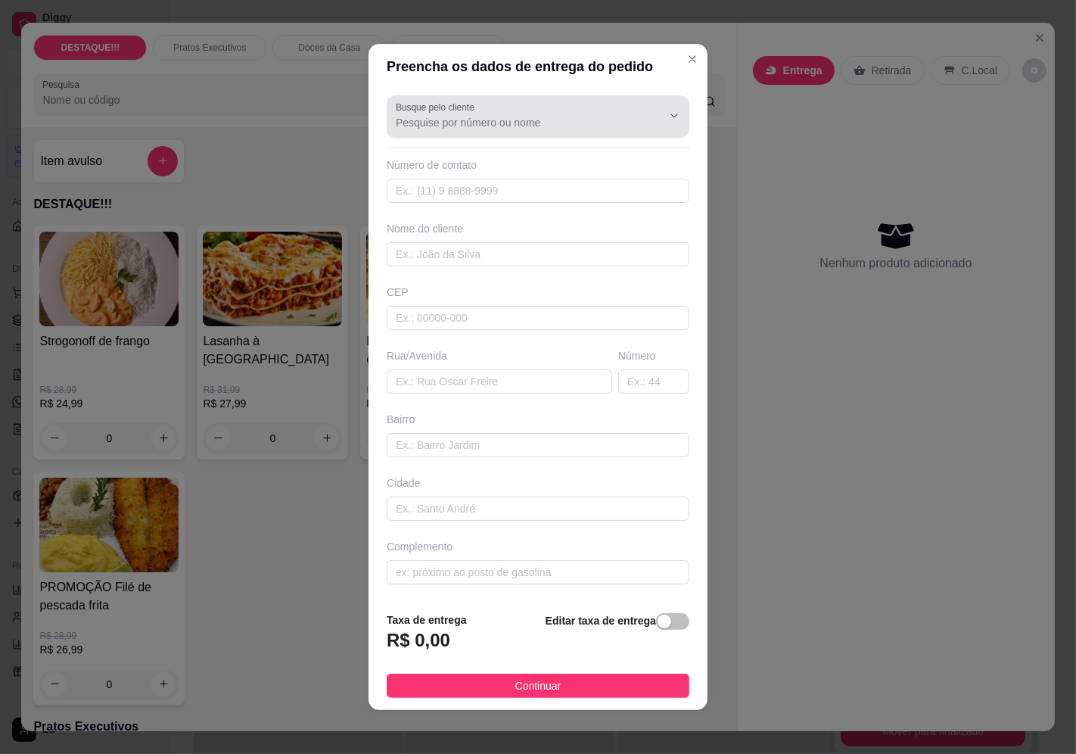
click at [502, 112] on div at bounding box center [538, 116] width 284 height 30
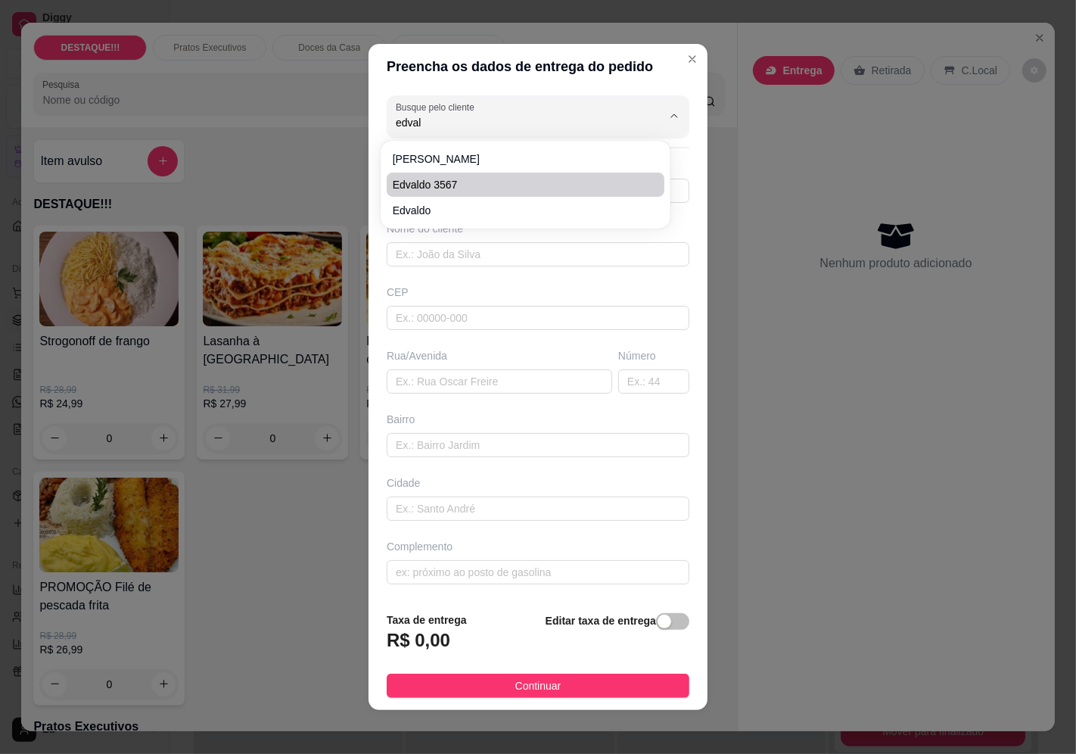
click at [480, 186] on span "edvaldo 3567" at bounding box center [518, 184] width 250 height 15
type input "edvaldo 3567"
type input "11997523318"
type input "edvaldo 3567"
type input "04627020"
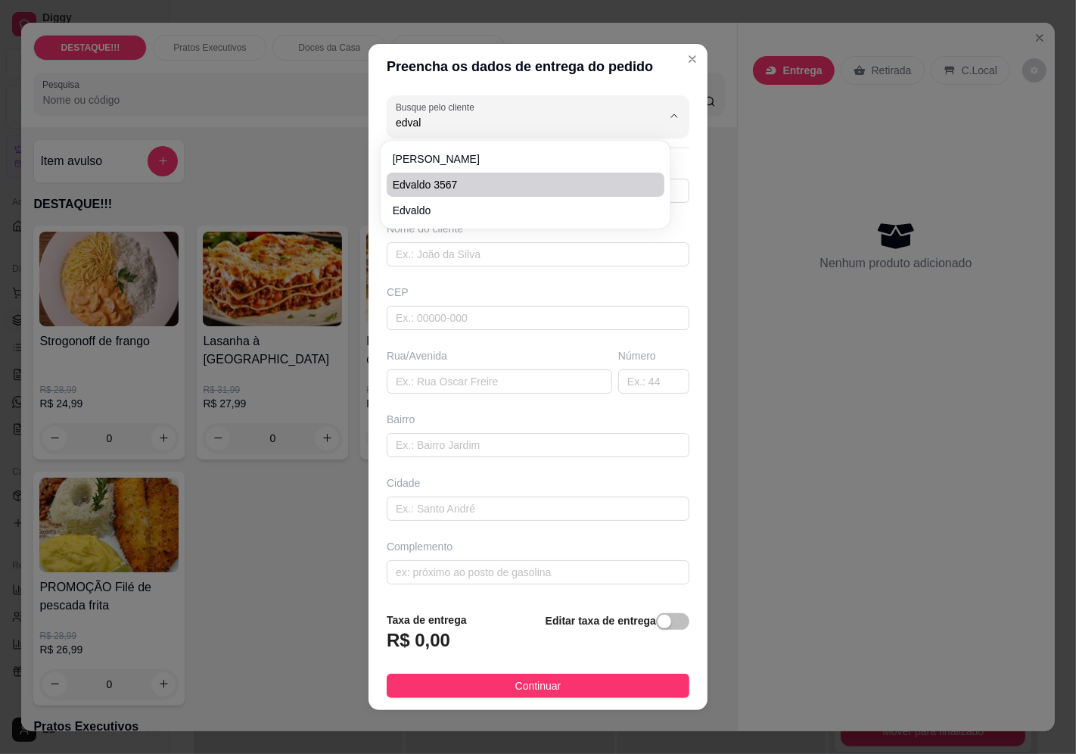
type input "Av. [US_STATE][GEOGRAPHIC_DATA]"
type input "3567"
type input "Santo Amaro"
type input "[GEOGRAPHIC_DATA]"
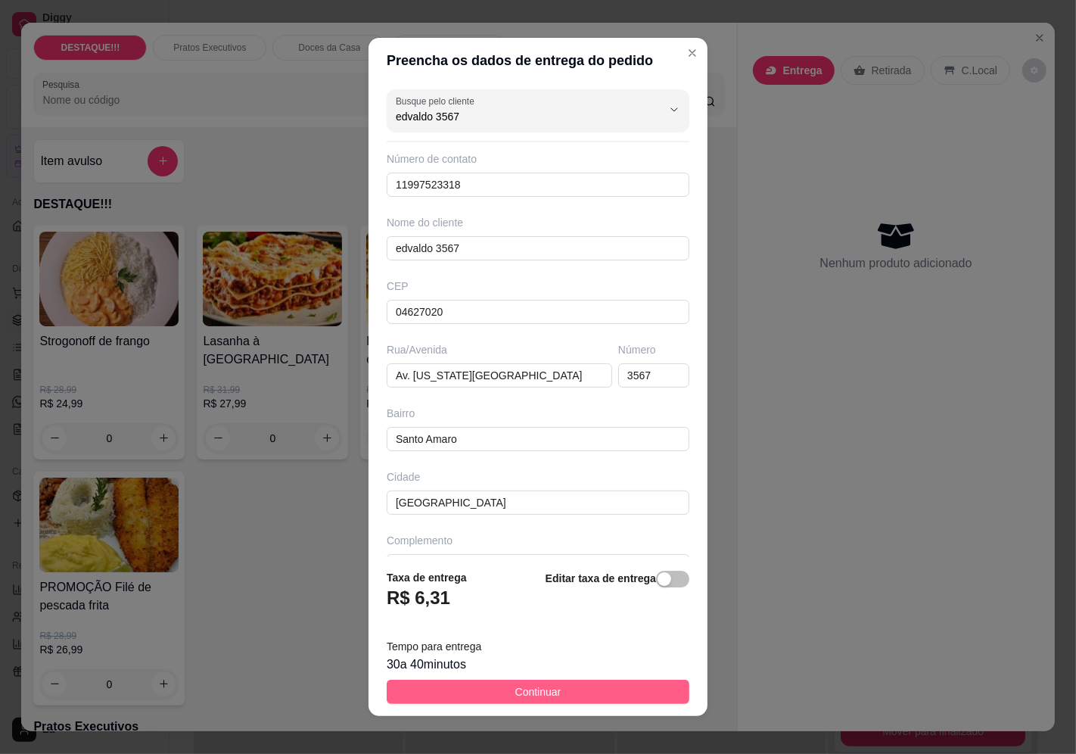
type input "edvaldo 3567"
click at [520, 685] on span "Continuar" at bounding box center [538, 691] width 46 height 17
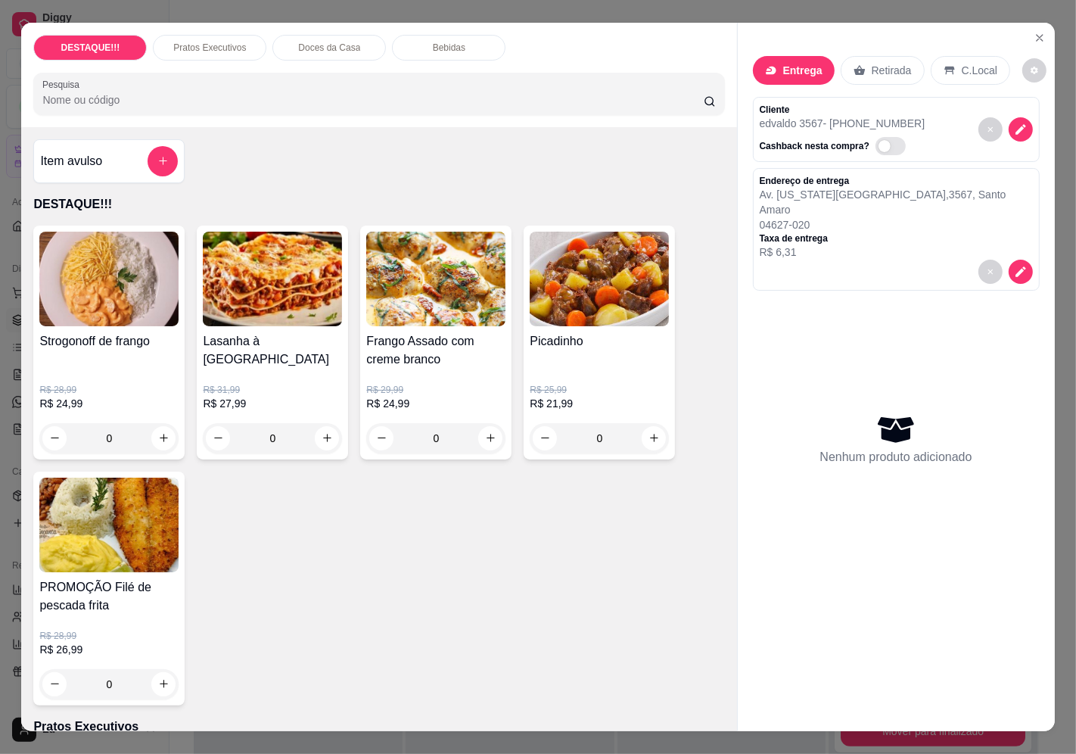
click at [467, 361] on h4 "Frango Assado com creme branco" at bounding box center [435, 350] width 139 height 36
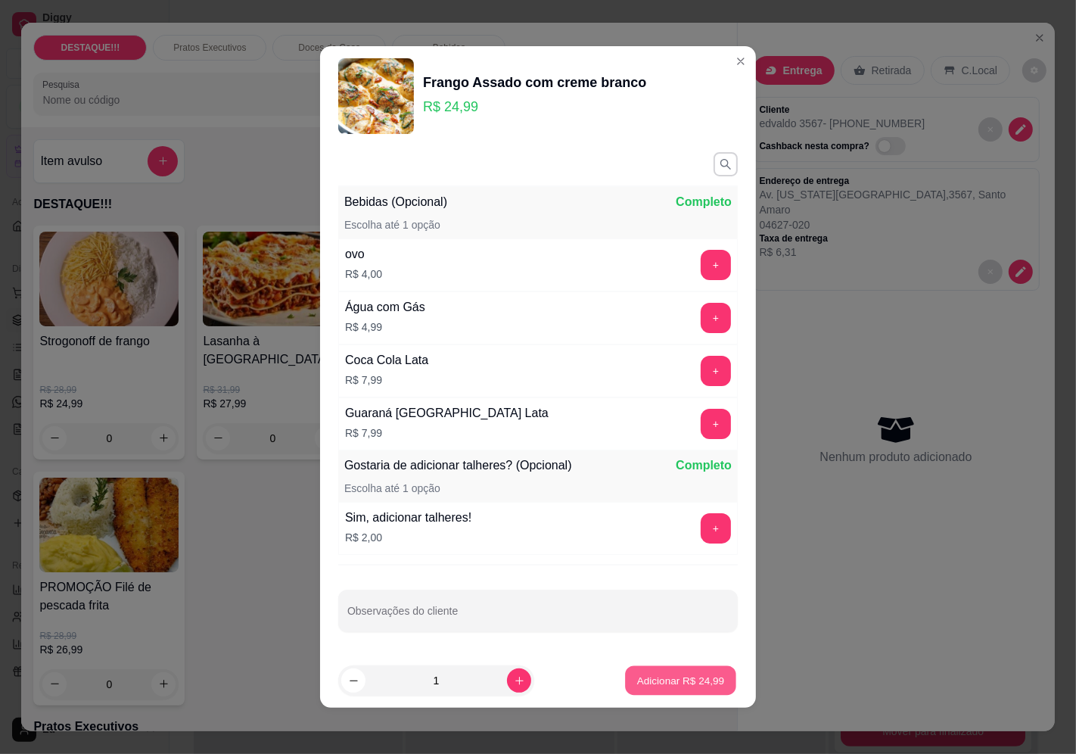
click at [668, 670] on button "Adicionar R$ 24,99" at bounding box center [680, 681] width 111 height 30
type input "1"
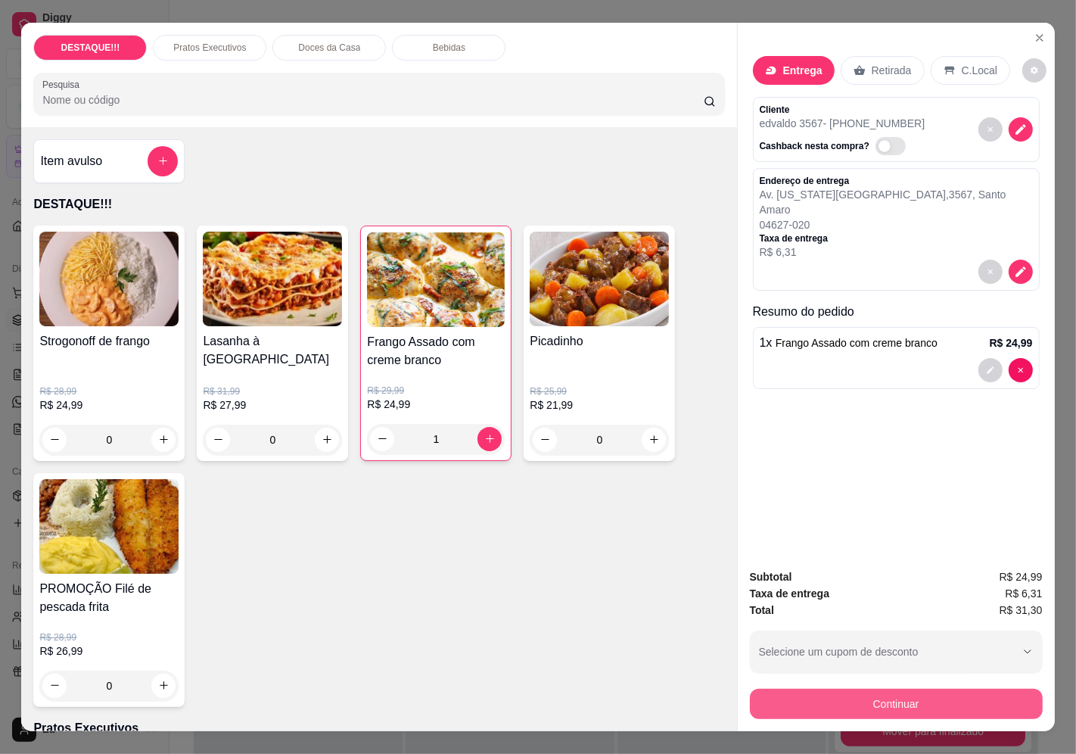
click at [966, 698] on button "Continuar" at bounding box center [896, 703] width 293 height 30
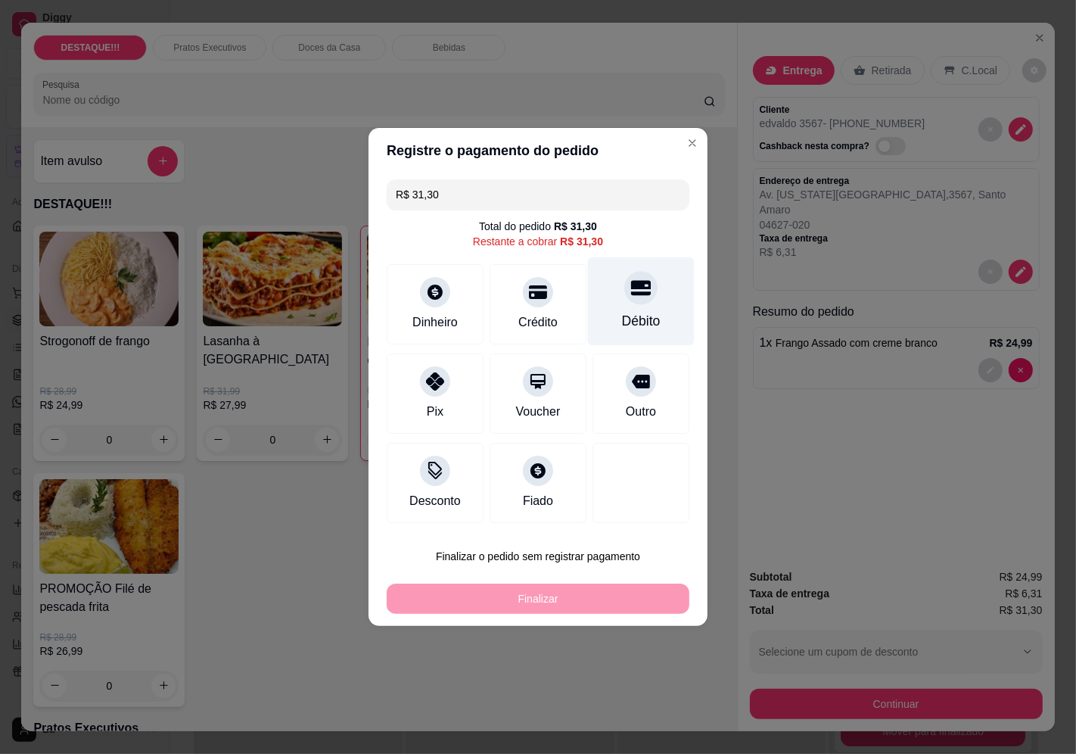
click at [628, 322] on div "Débito" at bounding box center [641, 321] width 39 height 20
type input "R$ 0,00"
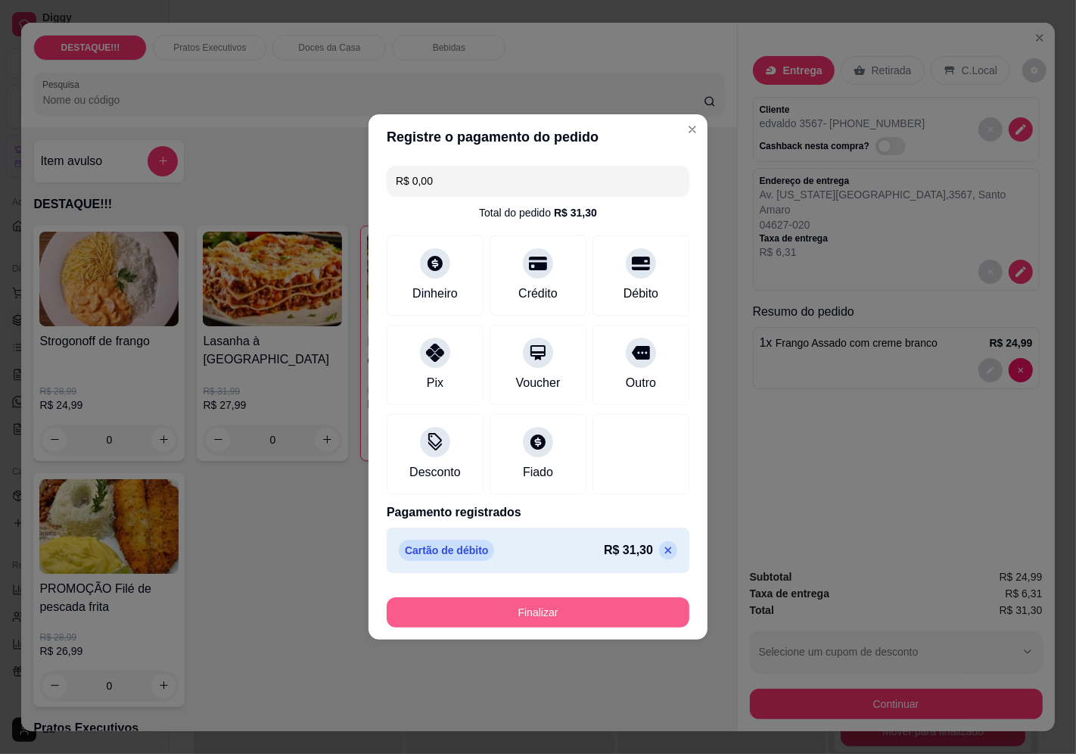
click at [583, 606] on button "Finalizar" at bounding box center [538, 612] width 303 height 30
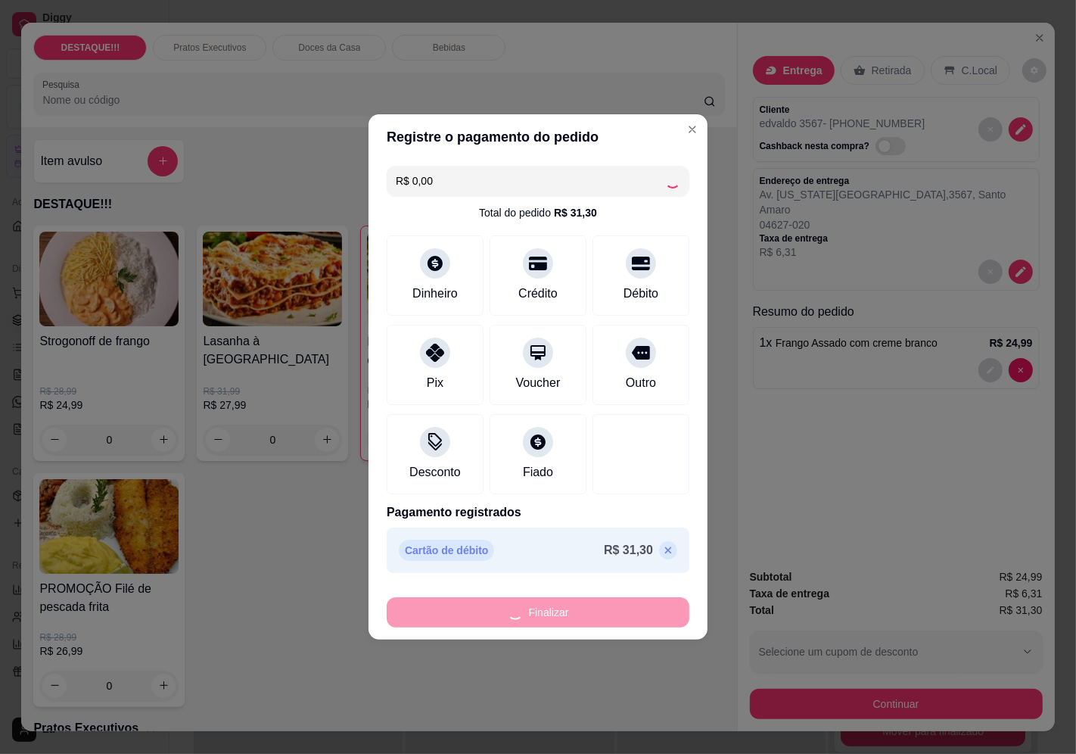
type input "0"
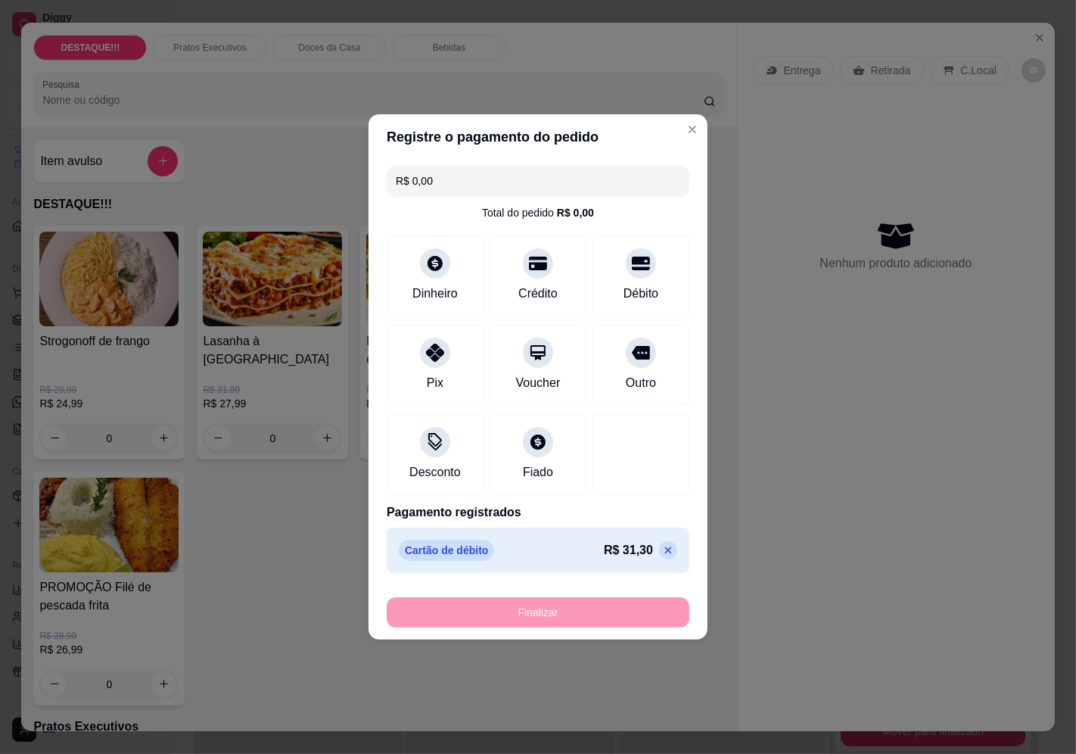
type input "-R$ 31,30"
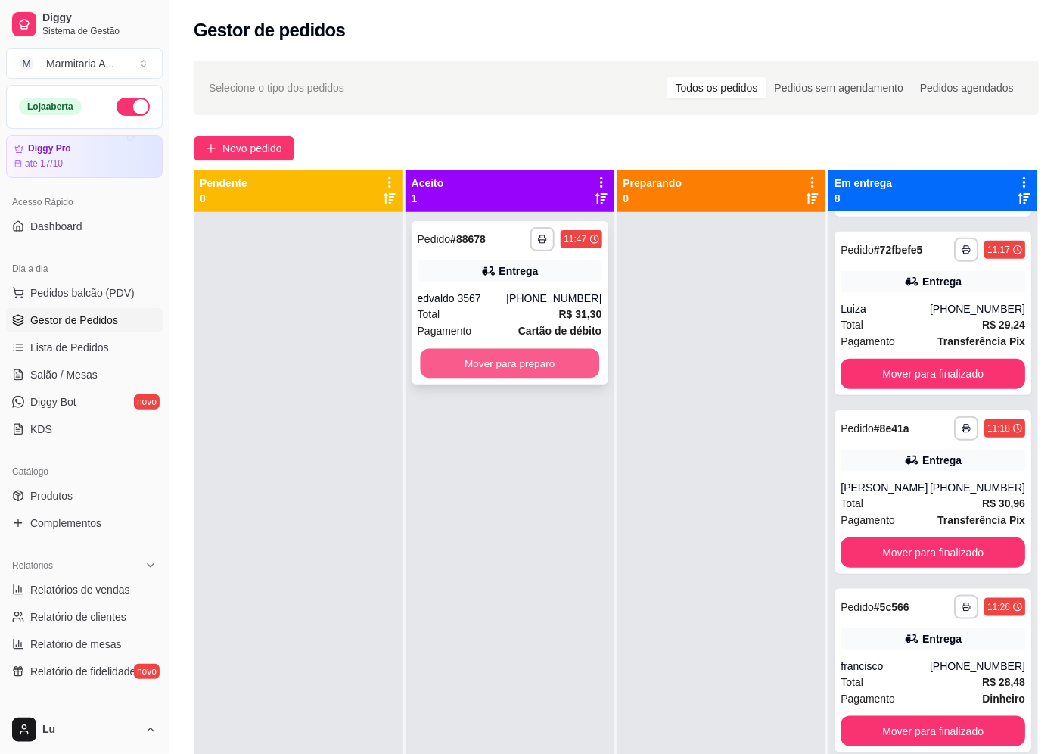
click at [577, 365] on button "Mover para preparo" at bounding box center [509, 364] width 179 height 30
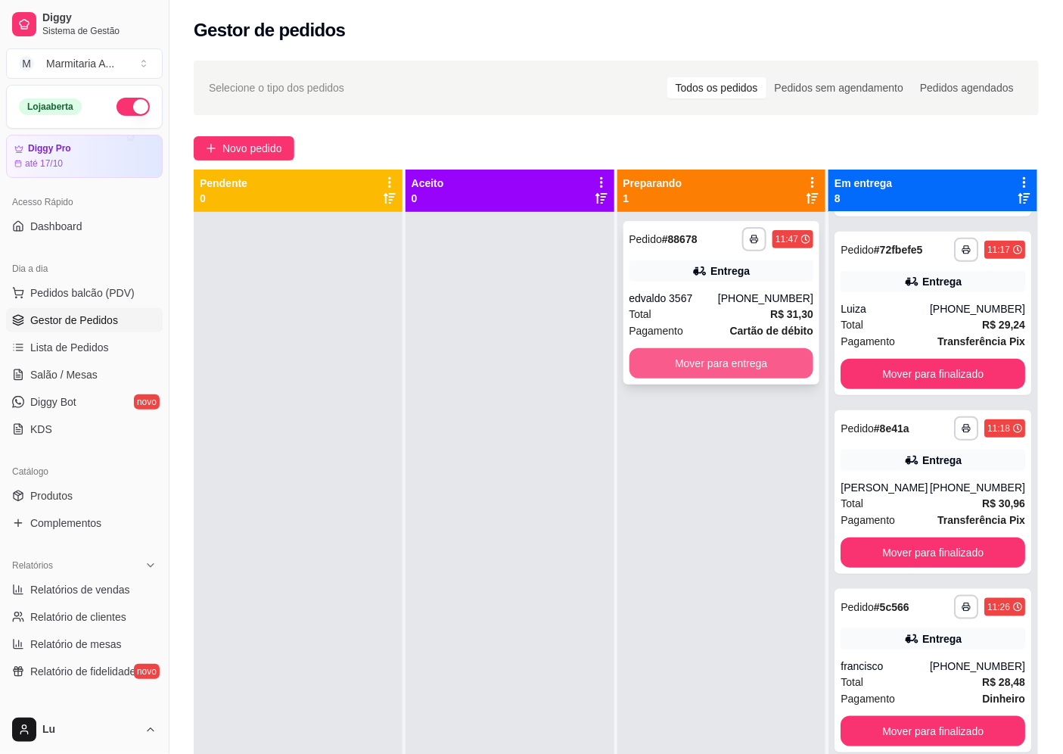
click at [790, 369] on button "Mover para entrega" at bounding box center [721, 363] width 185 height 30
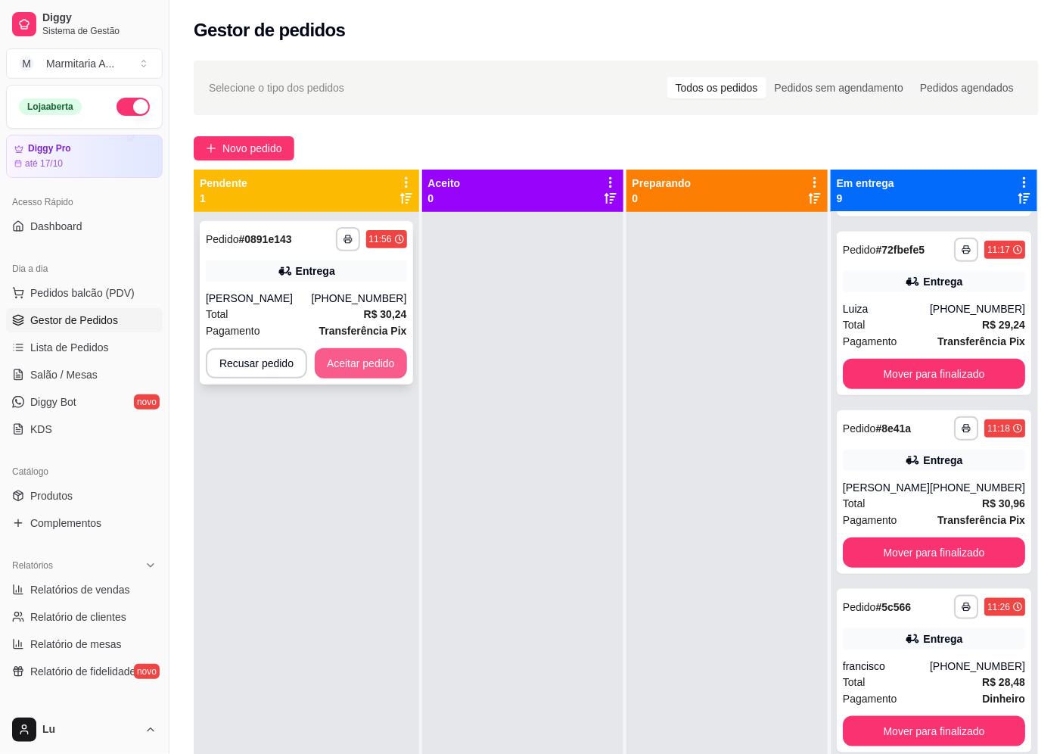
click at [379, 352] on button "Aceitar pedido" at bounding box center [361, 363] width 92 height 30
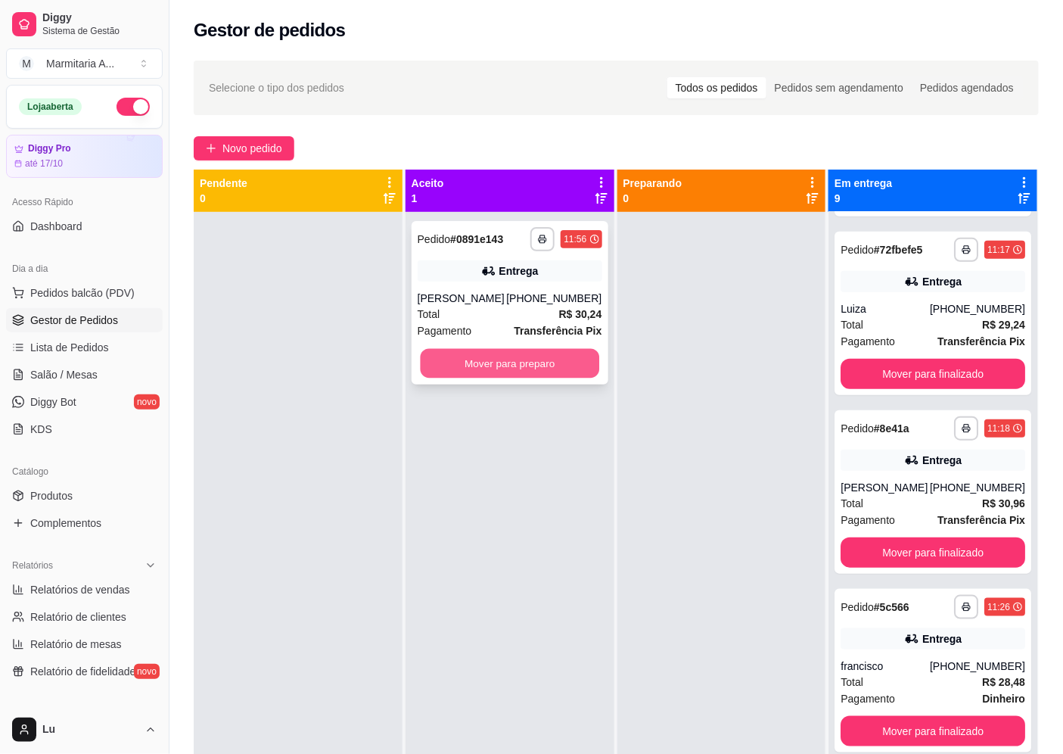
click at [564, 368] on button "Mover para preparo" at bounding box center [509, 364] width 179 height 30
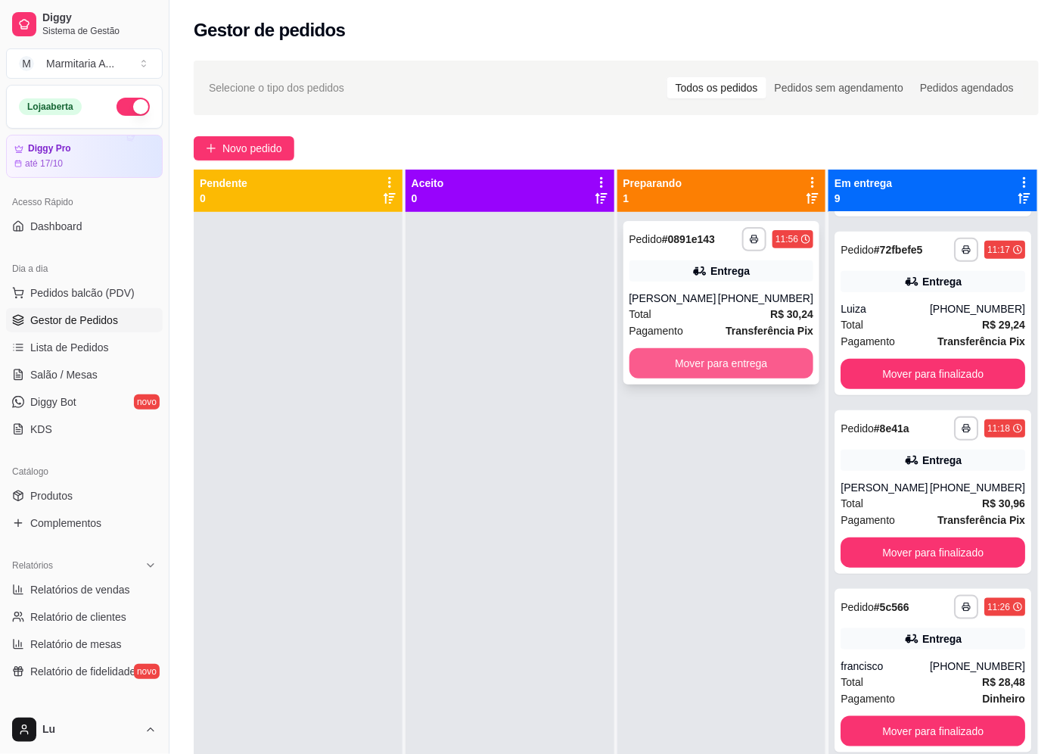
click at [751, 365] on button "Mover para entrega" at bounding box center [721, 363] width 185 height 30
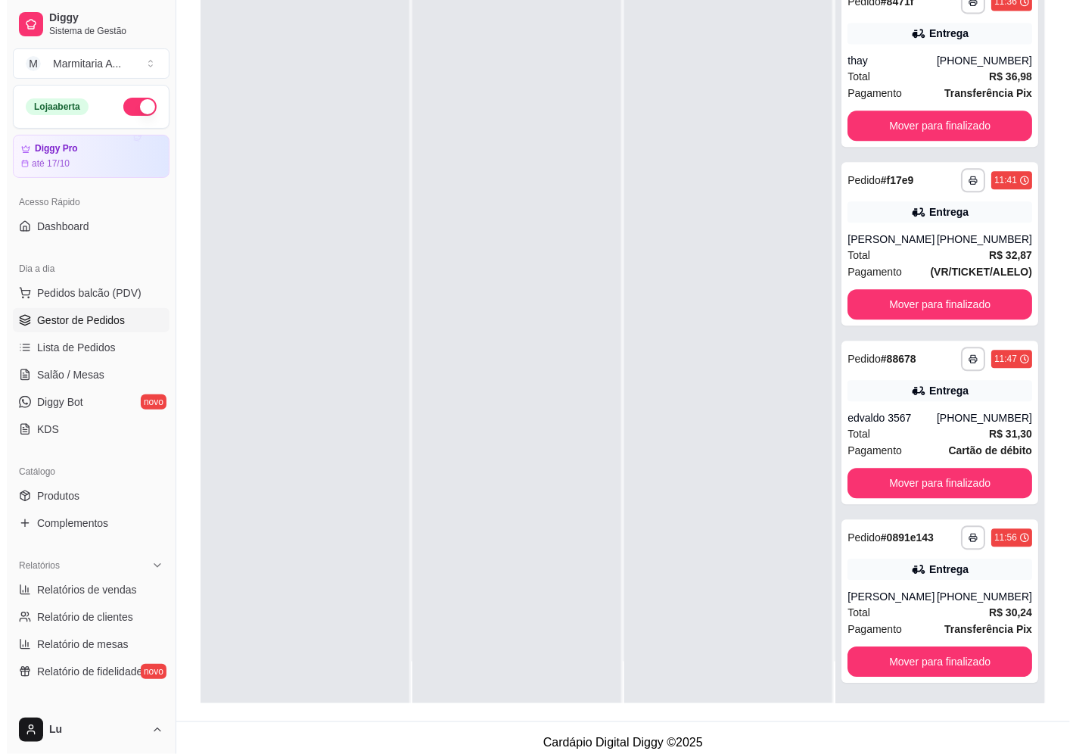
scroll to position [231, 0]
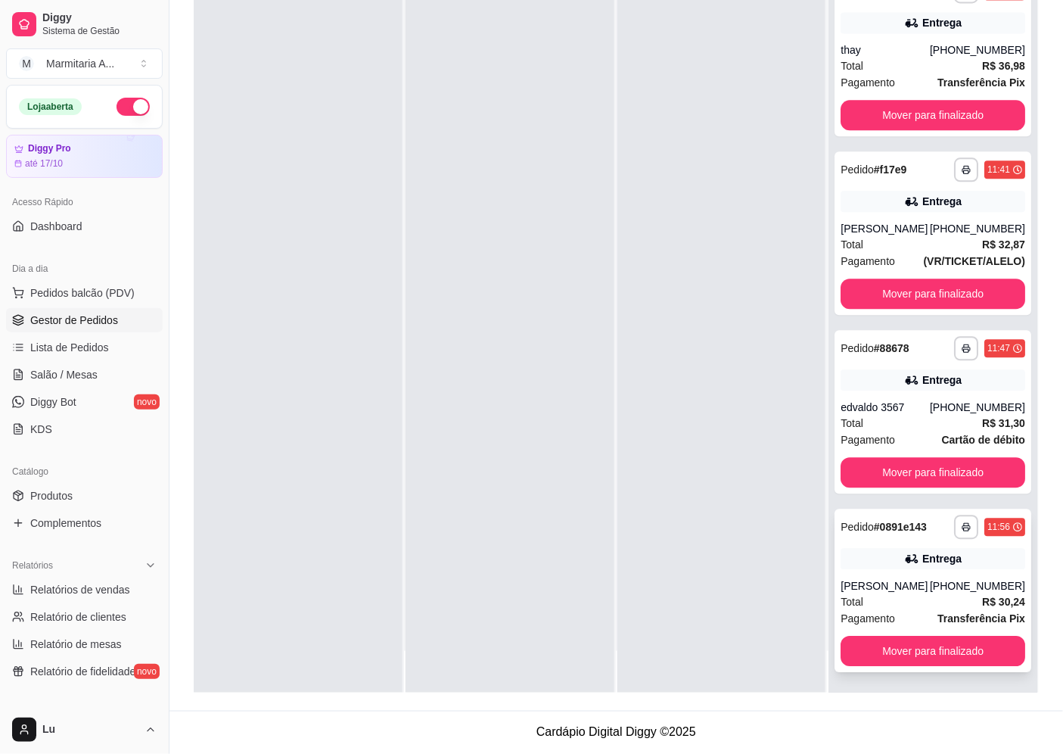
click at [911, 596] on div "Total R$ 30,24" at bounding box center [933, 601] width 185 height 17
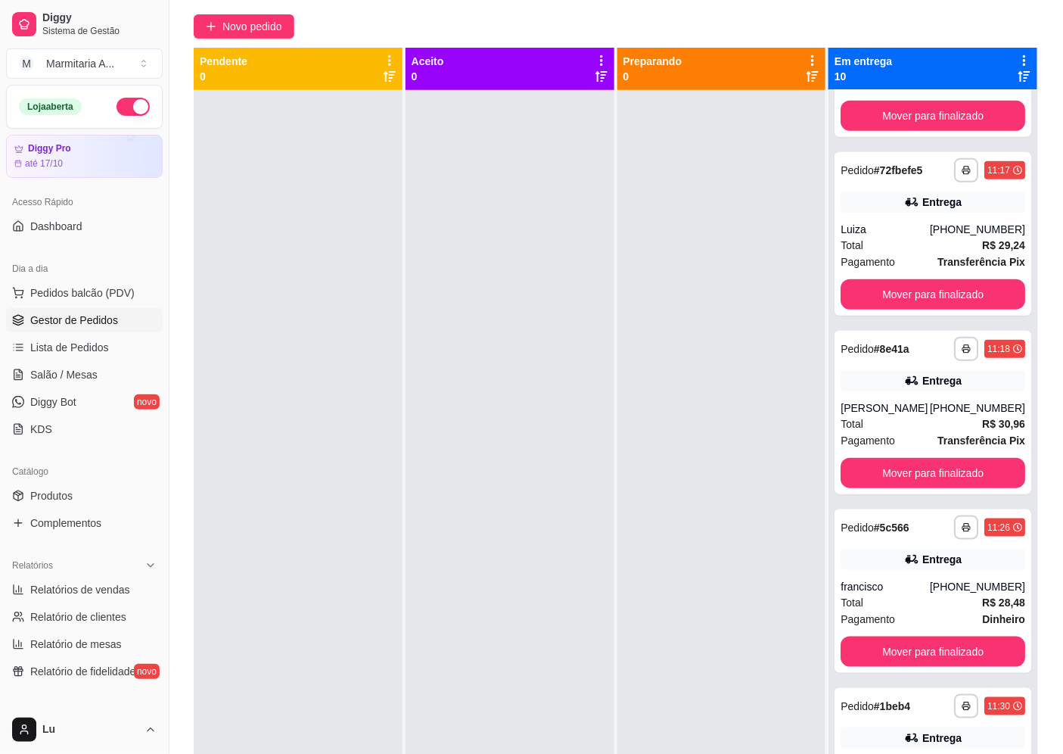
scroll to position [0, 0]
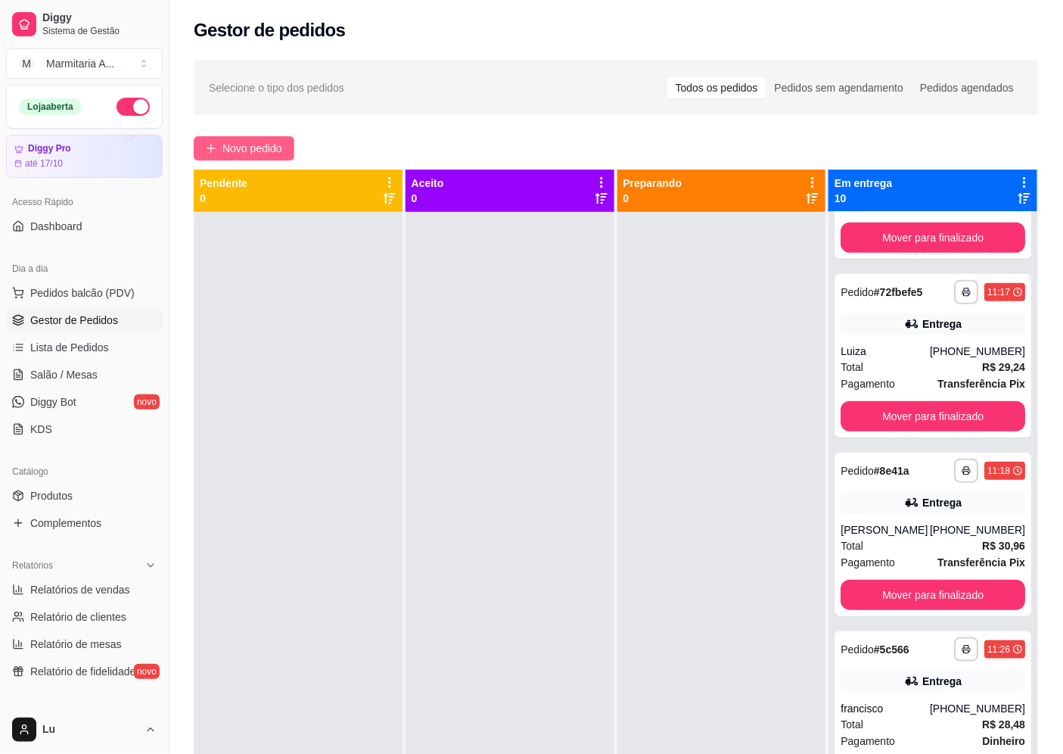
click at [256, 135] on div "**********" at bounding box center [615, 496] width 893 height 890
click at [265, 145] on span "Novo pedido" at bounding box center [252, 148] width 60 height 17
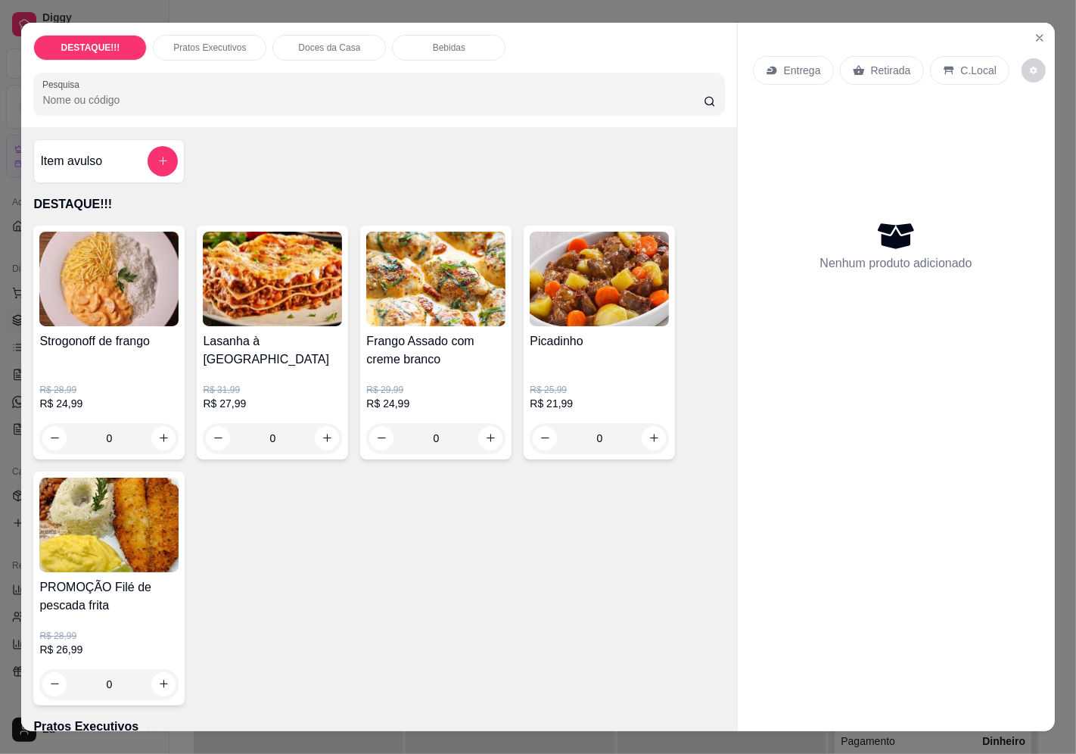
click at [804, 67] on p "Entrega" at bounding box center [802, 70] width 37 height 15
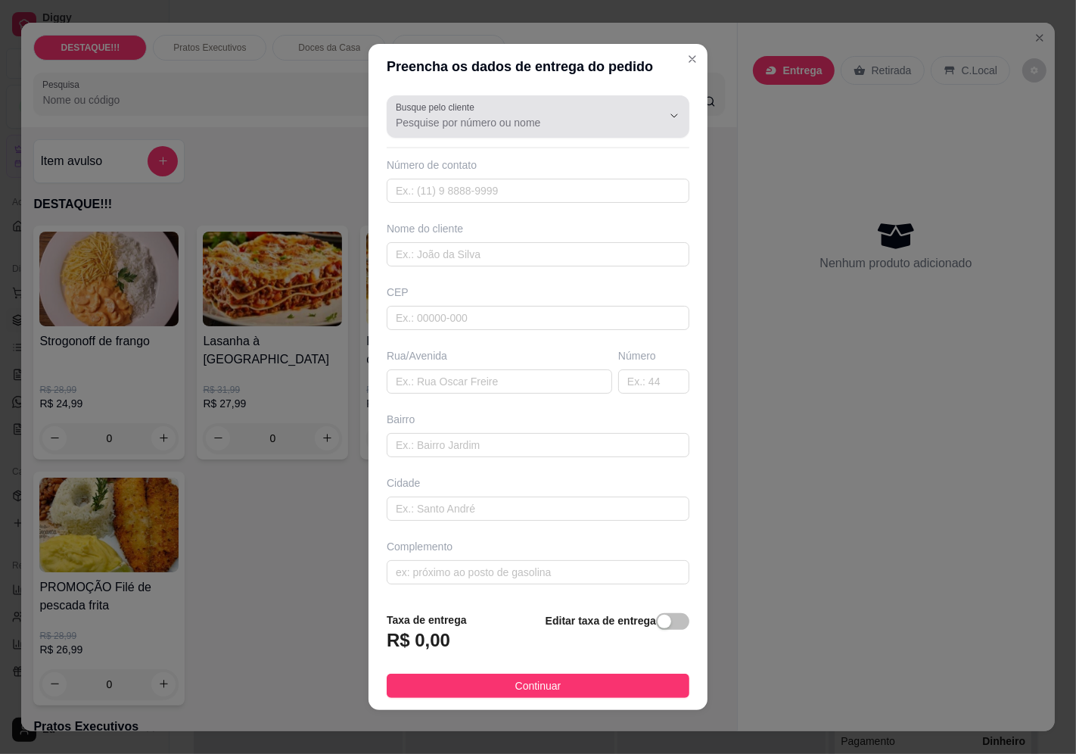
click at [396, 111] on label "Busque pelo cliente" at bounding box center [438, 107] width 84 height 13
click at [396, 115] on input "Busque pelo cliente" at bounding box center [517, 122] width 242 height 15
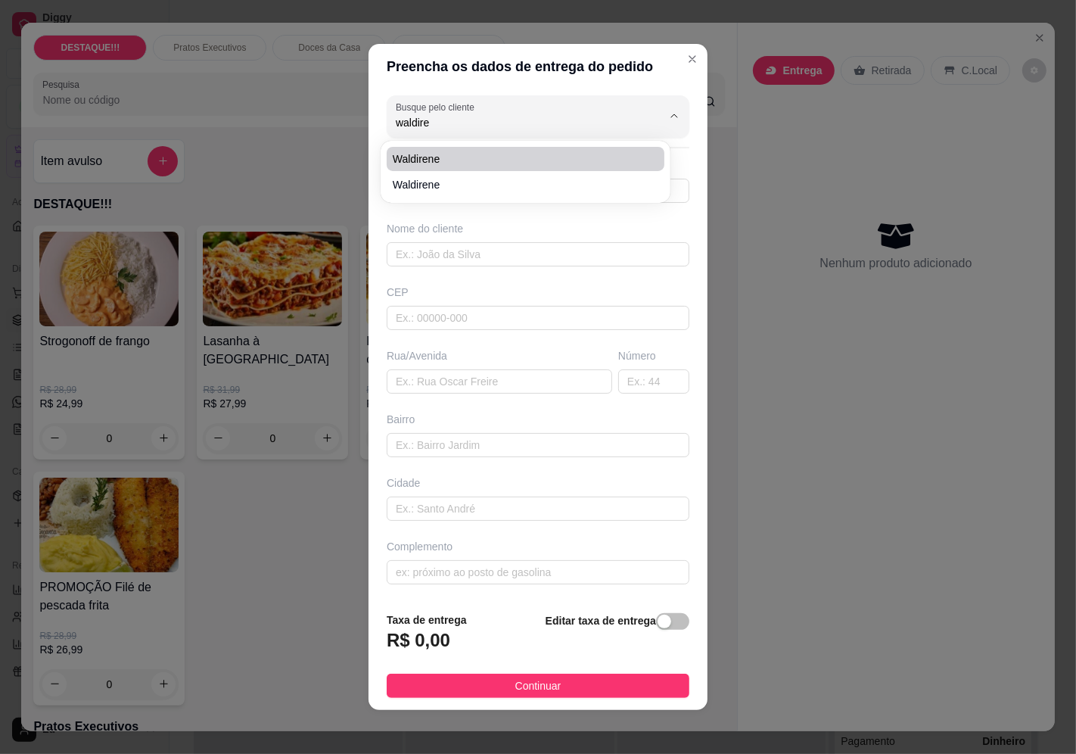
click at [427, 157] on span "Waldirene" at bounding box center [518, 158] width 250 height 15
type input "Waldirene"
type input "1194741510"
type input "Waldirene"
type input "04361090"
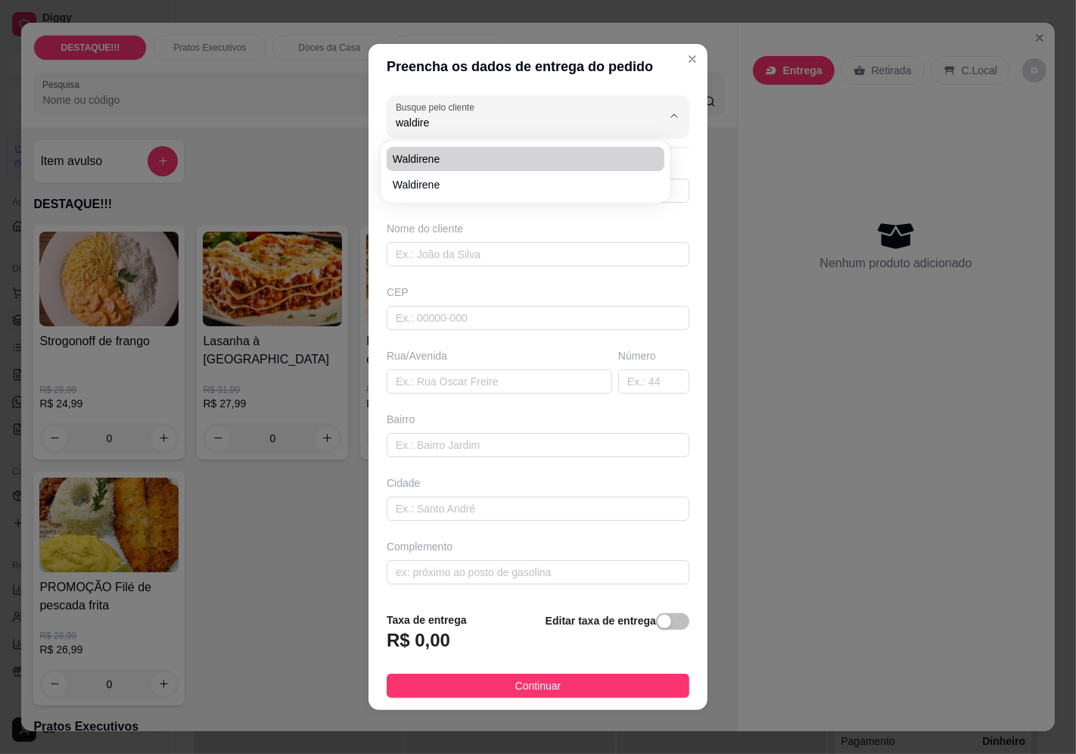
type input "[GEOGRAPHIC_DATA][PERSON_NAME]"
type input "249"
type input "[GEOGRAPHIC_DATA]"
type input "Casa03"
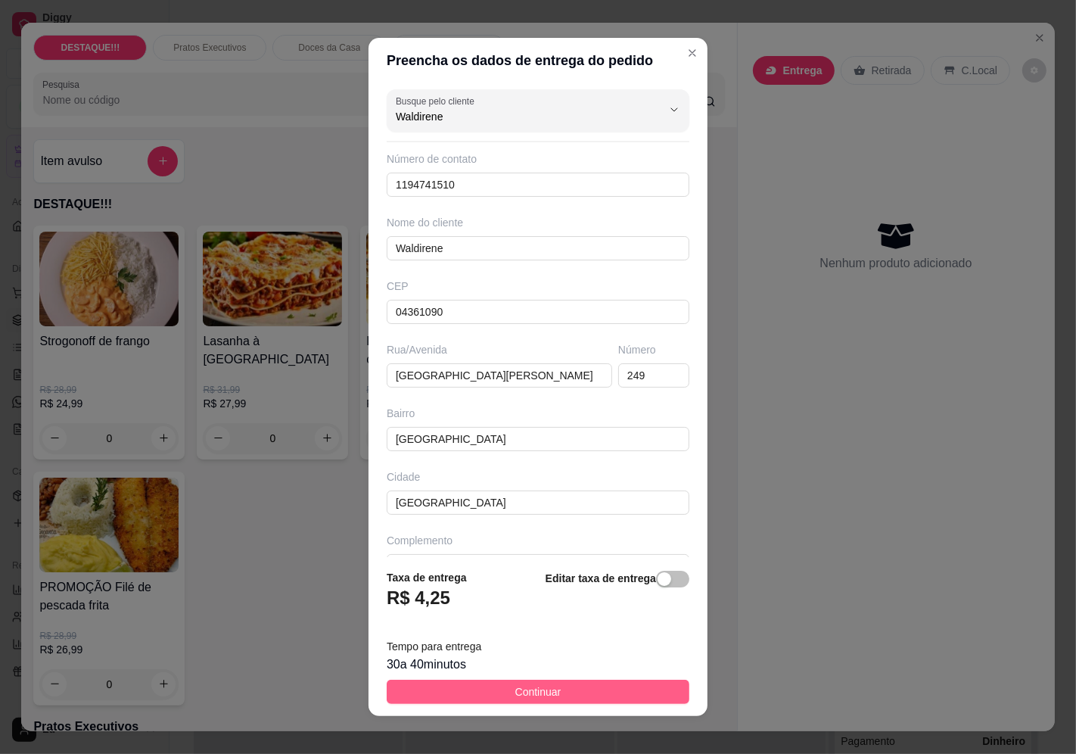
type input "Waldirene"
click at [581, 691] on button "Continuar" at bounding box center [538, 691] width 303 height 24
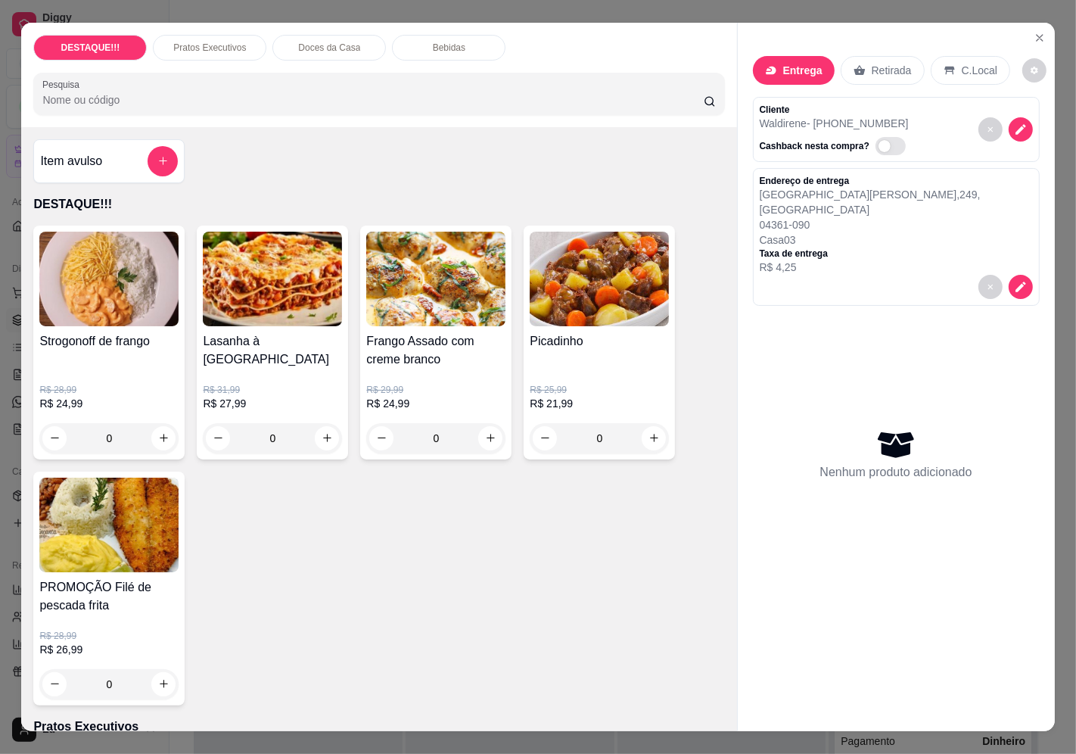
click at [397, 332] on h4 "Frango Assado com creme branco" at bounding box center [435, 350] width 139 height 36
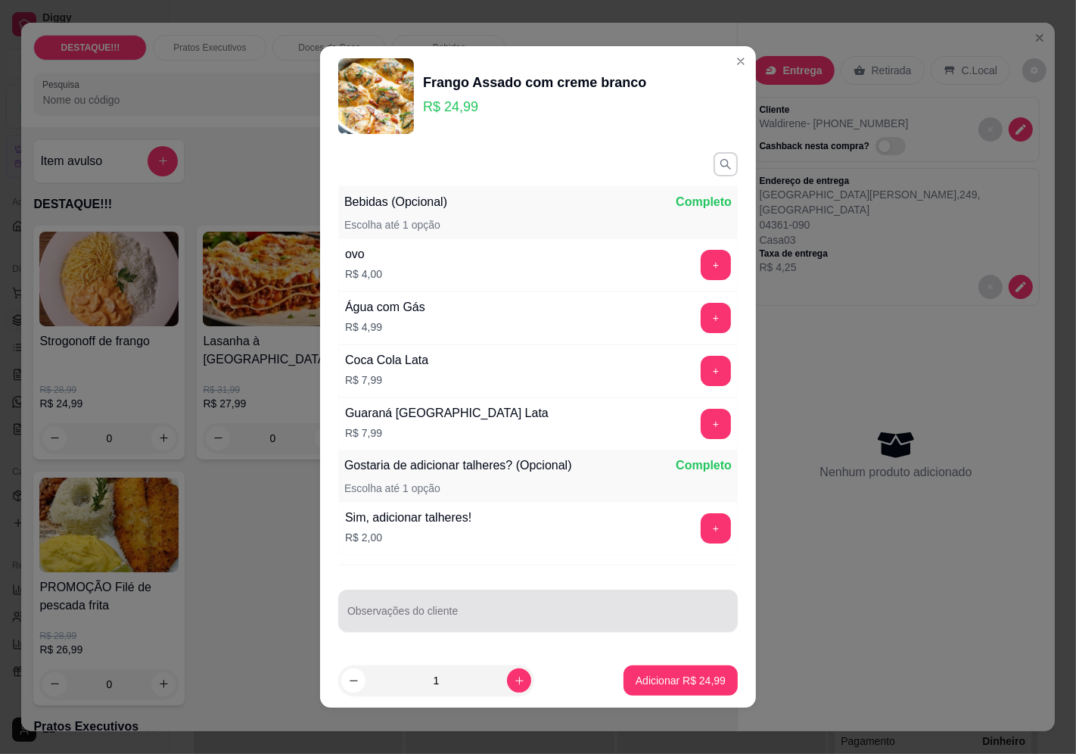
click at [545, 620] on input "Observações do cliente" at bounding box center [537, 616] width 381 height 15
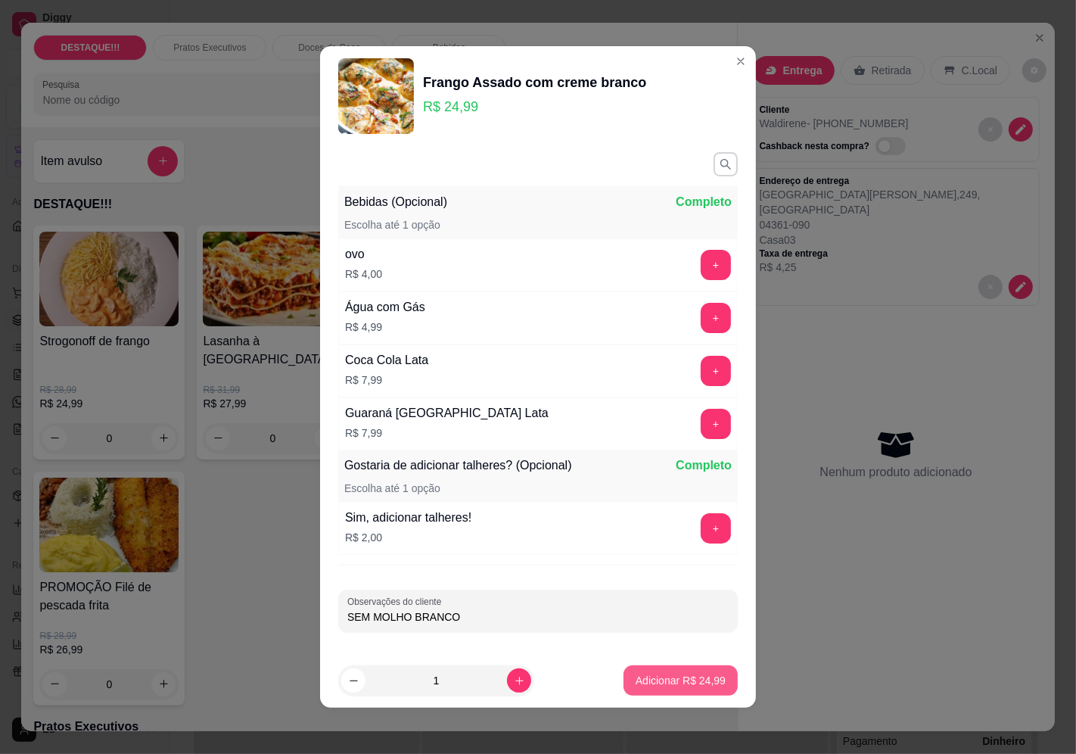
type input "SEM MOLHO BRANCO"
click at [677, 672] on button "Adicionar R$ 24,99" at bounding box center [680, 680] width 114 height 30
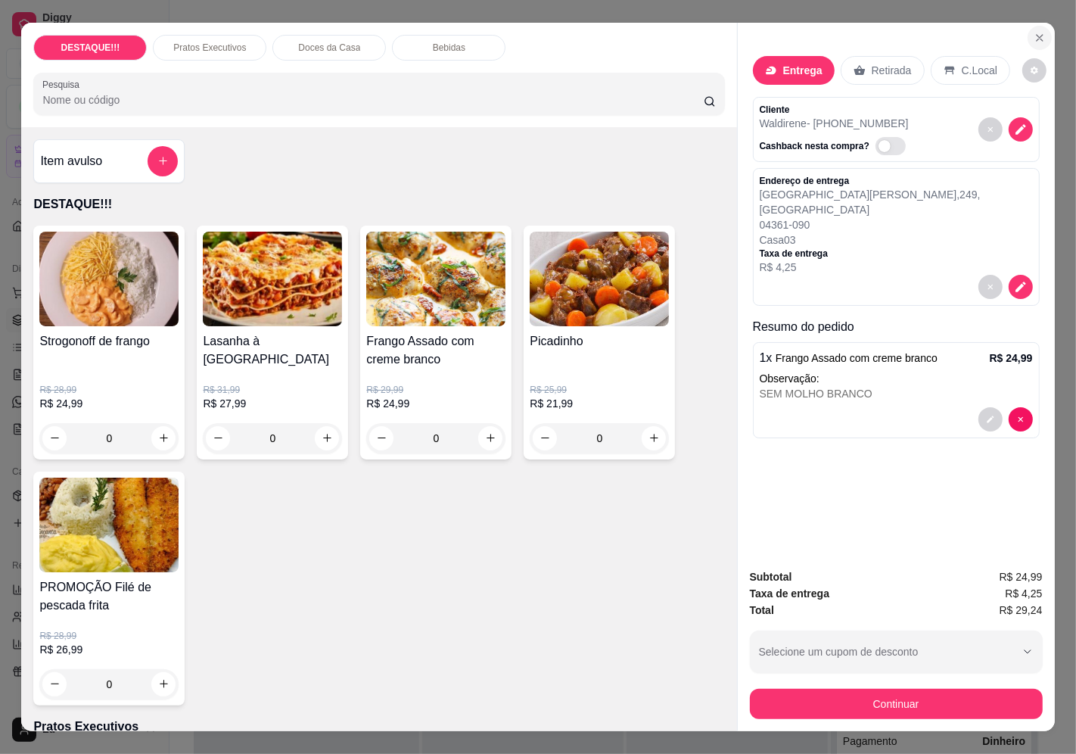
click at [1033, 33] on icon "Close" at bounding box center [1039, 38] width 12 height 12
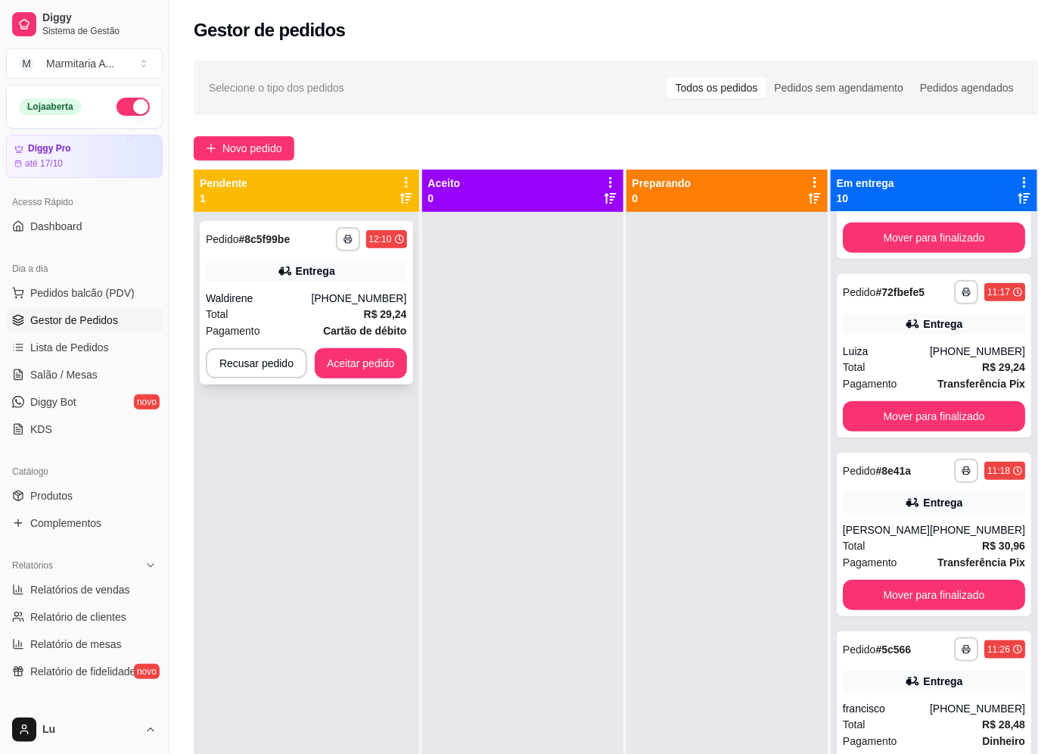
click at [365, 378] on div "**********" at bounding box center [306, 302] width 213 height 163
click at [368, 349] on div "**********" at bounding box center [306, 302] width 213 height 163
click at [378, 357] on button "Aceitar pedido" at bounding box center [360, 364] width 89 height 30
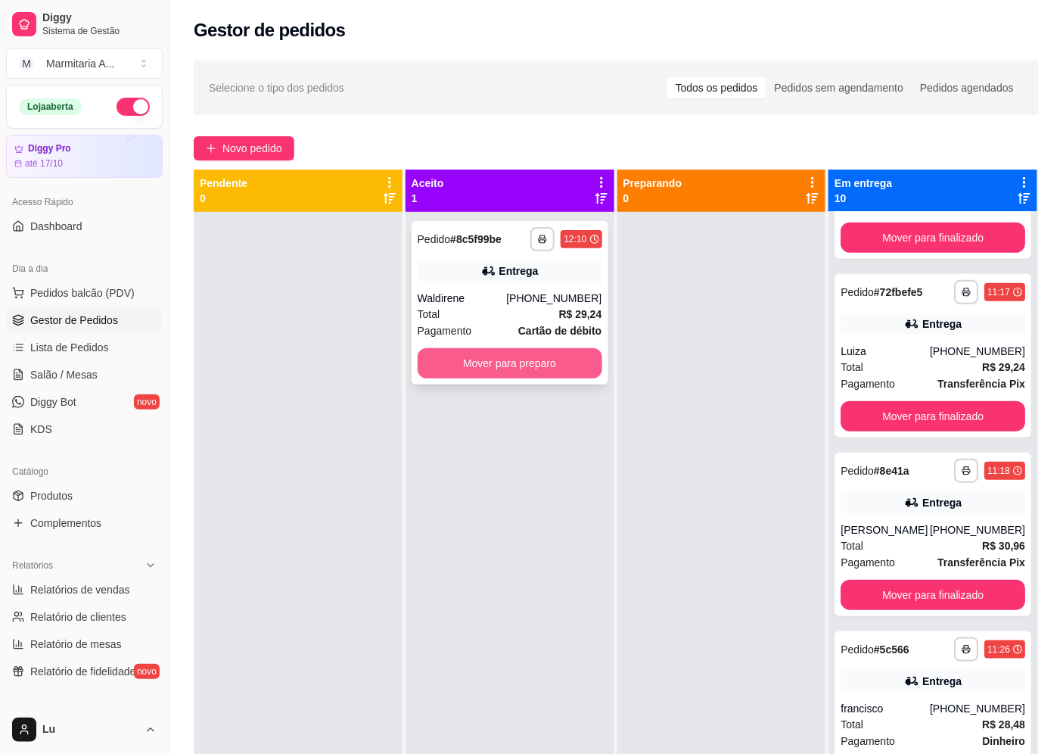
click at [555, 365] on button "Mover para preparo" at bounding box center [510, 363] width 185 height 30
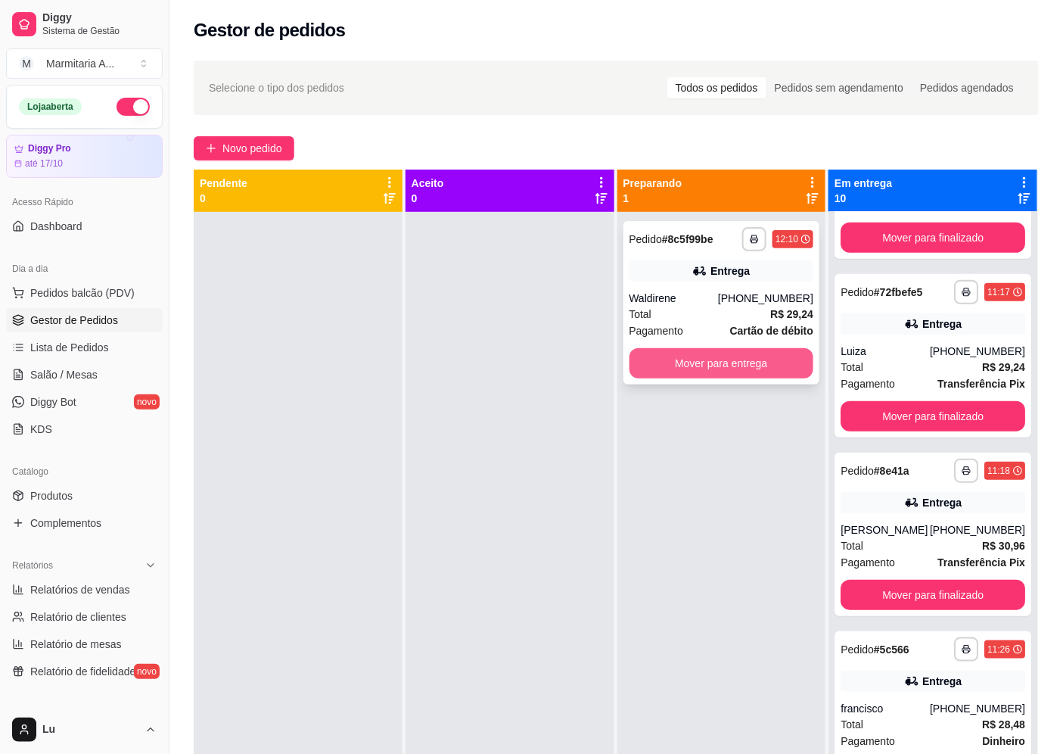
click at [753, 360] on button "Mover para entrega" at bounding box center [721, 363] width 185 height 30
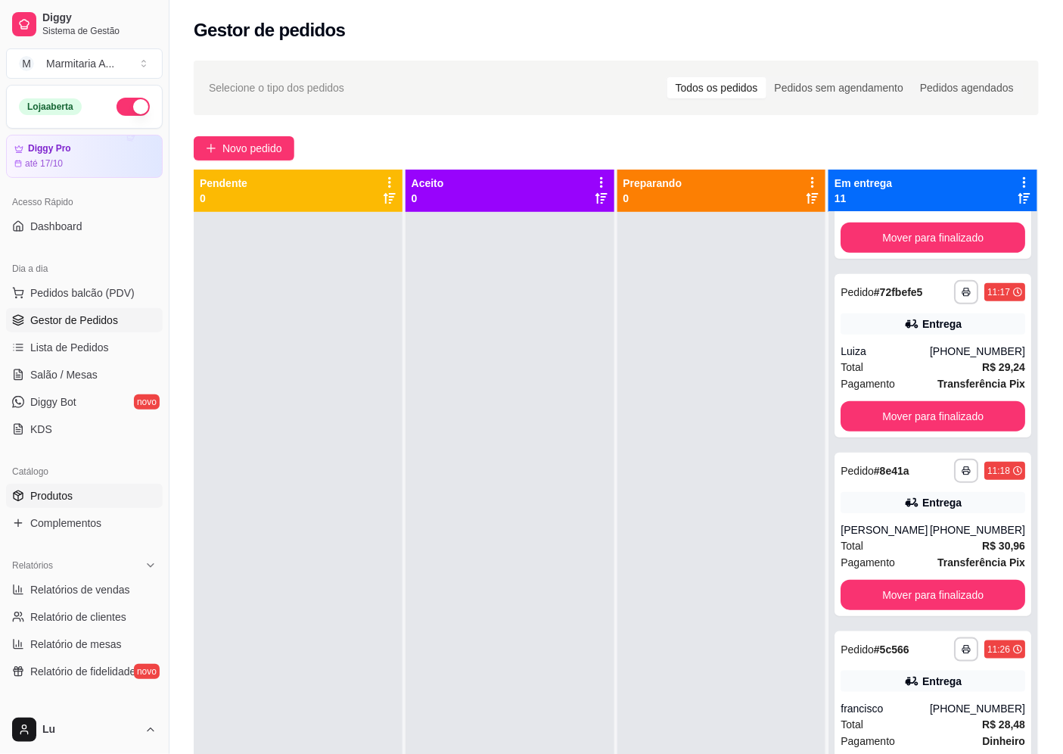
click at [106, 489] on link "Produtos" at bounding box center [84, 495] width 157 height 24
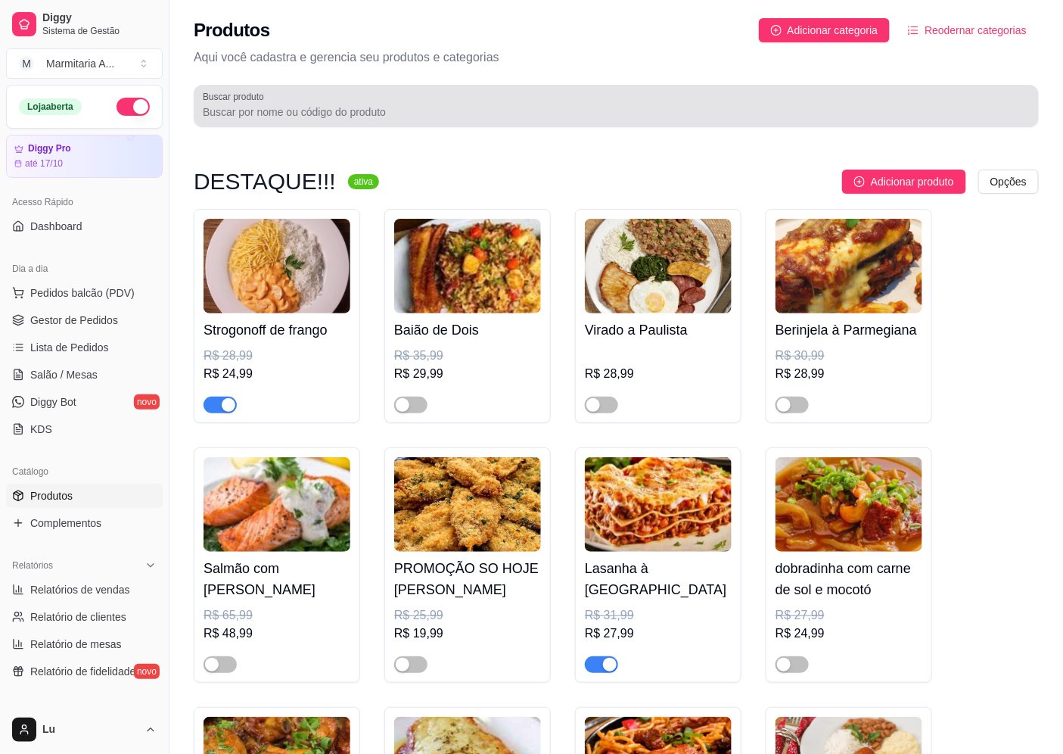
click at [380, 108] on input "Buscar produto" at bounding box center [616, 111] width 827 height 15
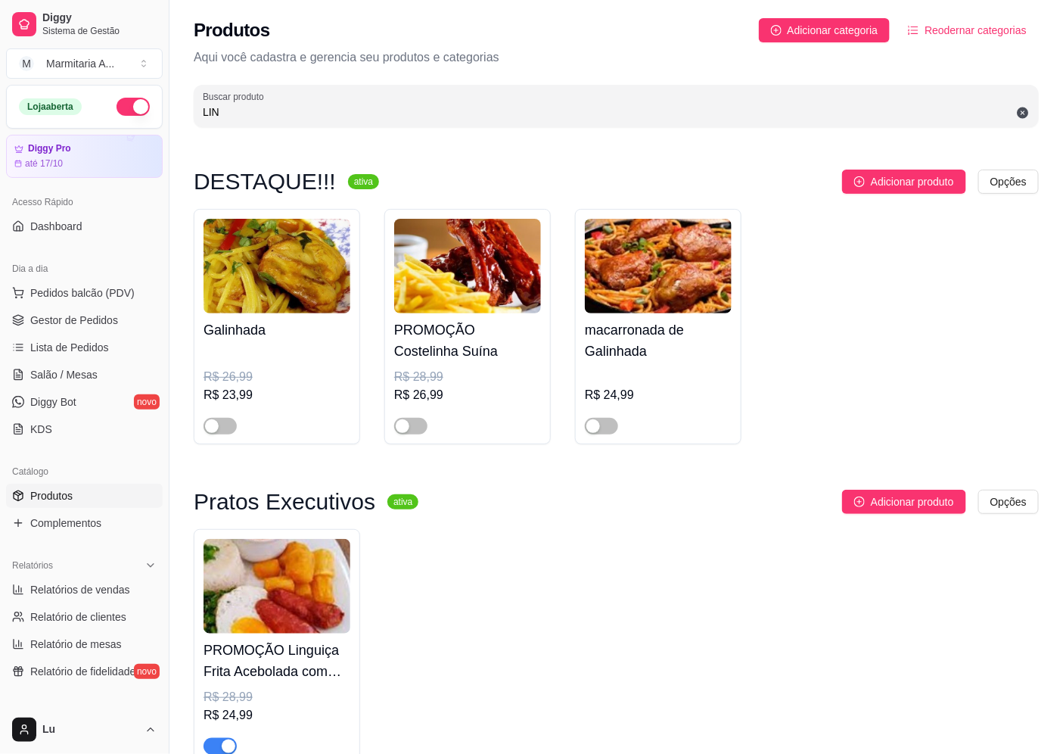
type input "LIN"
click at [277, 654] on h4 "PROMOÇÃO Linguiça Frita Acebolada com ovo" at bounding box center [277, 660] width 147 height 42
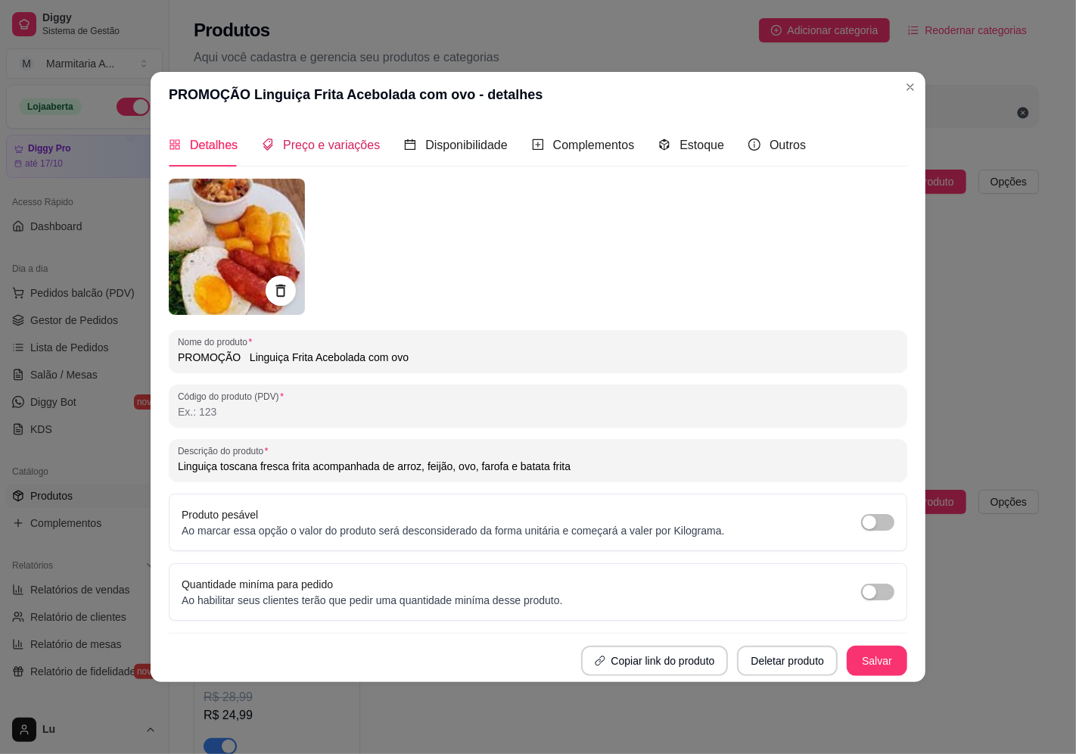
click at [348, 150] on span "Preço e variações" at bounding box center [331, 144] width 97 height 13
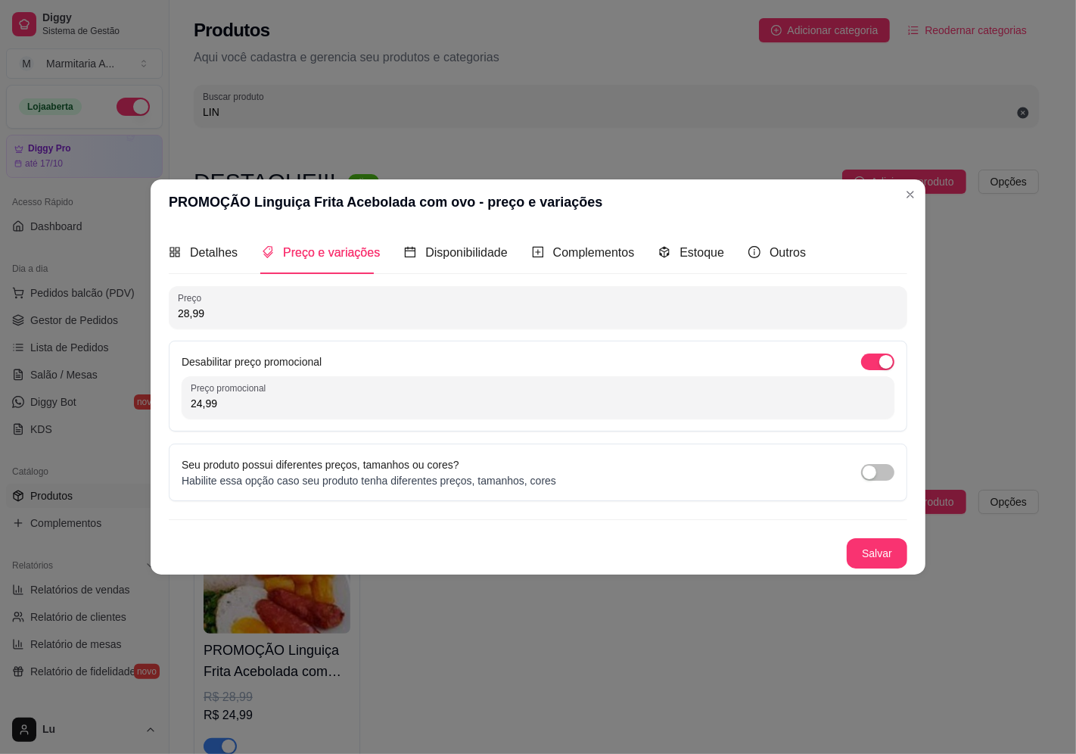
drag, startPoint x: 254, startPoint y: 403, endPoint x: 23, endPoint y: 372, distance: 233.6
click at [23, 372] on div "PROMOÇÃO Linguiça Frita Acebolada com ovo - preço e variações Detalhes Preço e …" at bounding box center [538, 377] width 1076 height 754
type input "21,99"
click at [872, 555] on button "Salvar" at bounding box center [877, 553] width 61 height 30
click at [876, 560] on button "Salvar" at bounding box center [876, 554] width 59 height 30
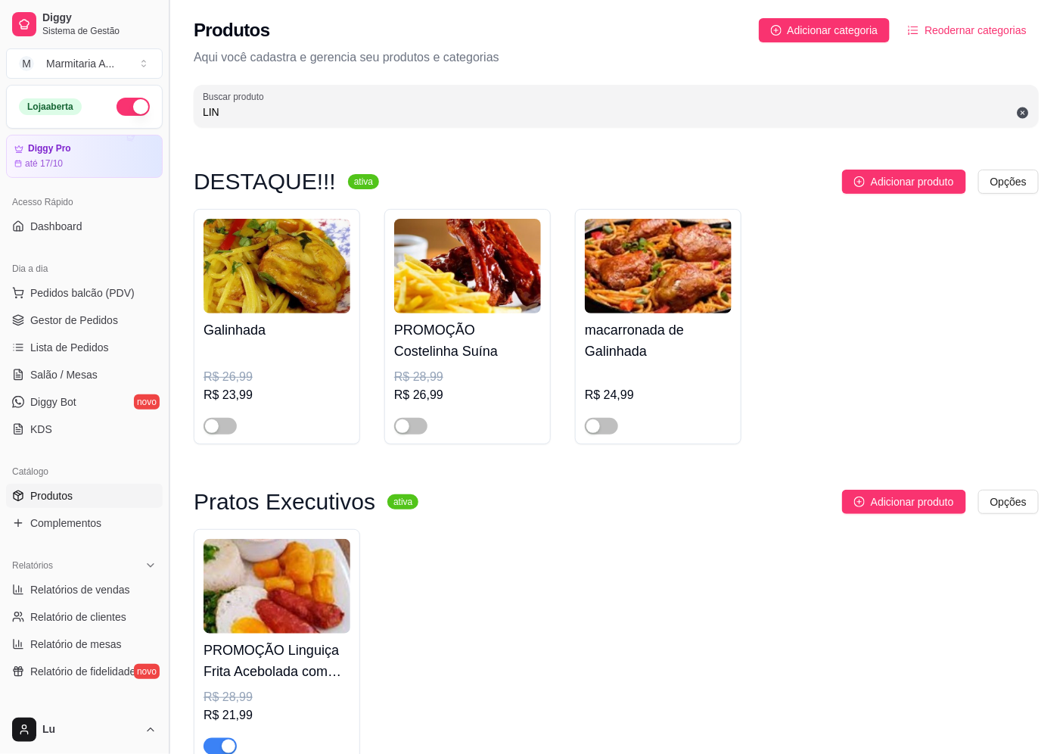
drag, startPoint x: 263, startPoint y: 117, endPoint x: 170, endPoint y: 101, distance: 94.4
click at [170, 101] on div "Diggy Sistema de Gestão M Marmitaria A ... Loja aberta Diggy Pro até 17/10 Aces…" at bounding box center [531, 420] width 1063 height 841
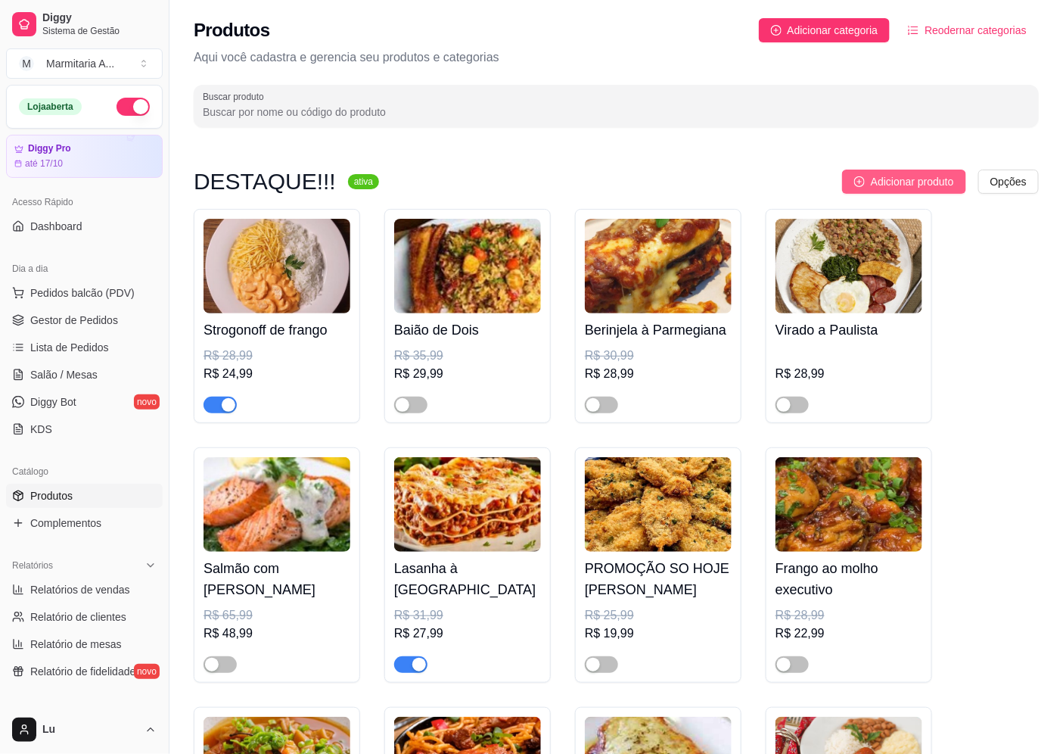
click at [946, 172] on button "Adicionar produto" at bounding box center [904, 181] width 124 height 24
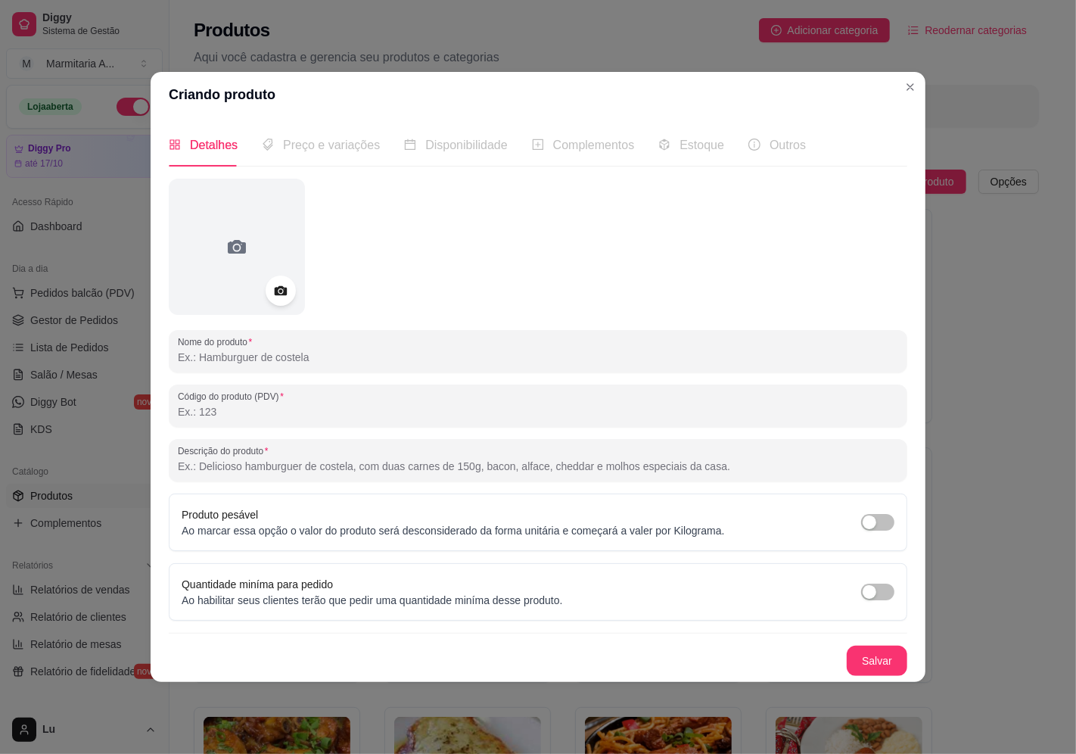
click at [319, 357] on input "Nome do produto" at bounding box center [538, 357] width 720 height 15
type input "FÍGADO ACEBOLADO"
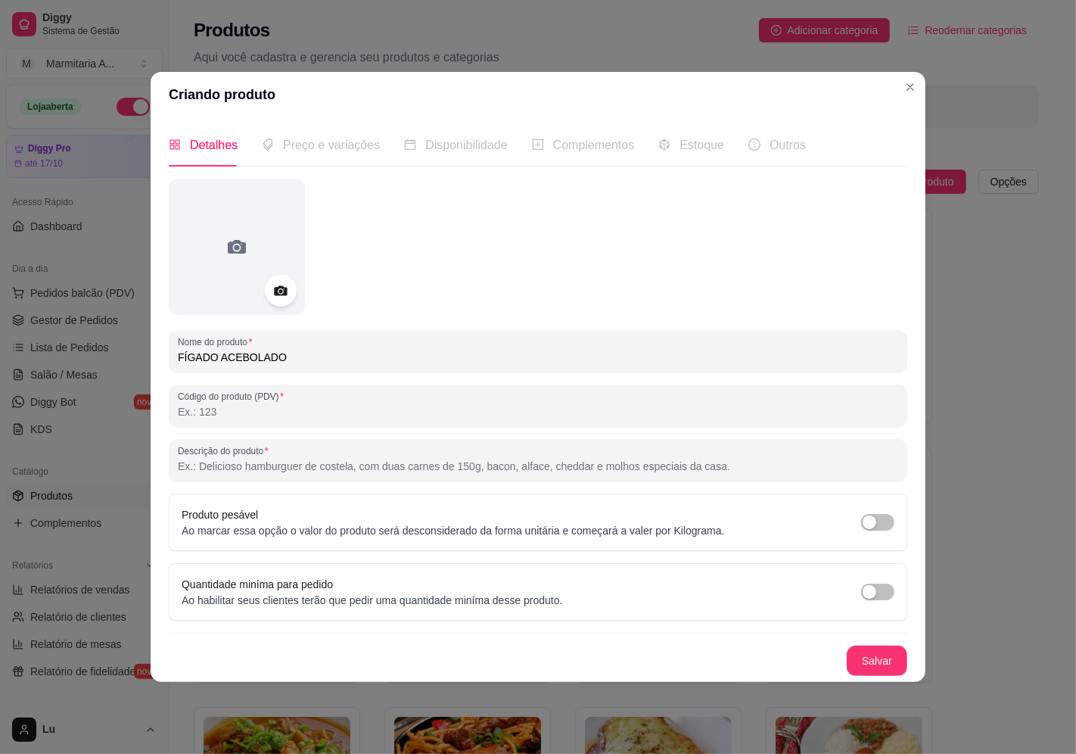
click at [286, 284] on icon at bounding box center [280, 290] width 17 height 17
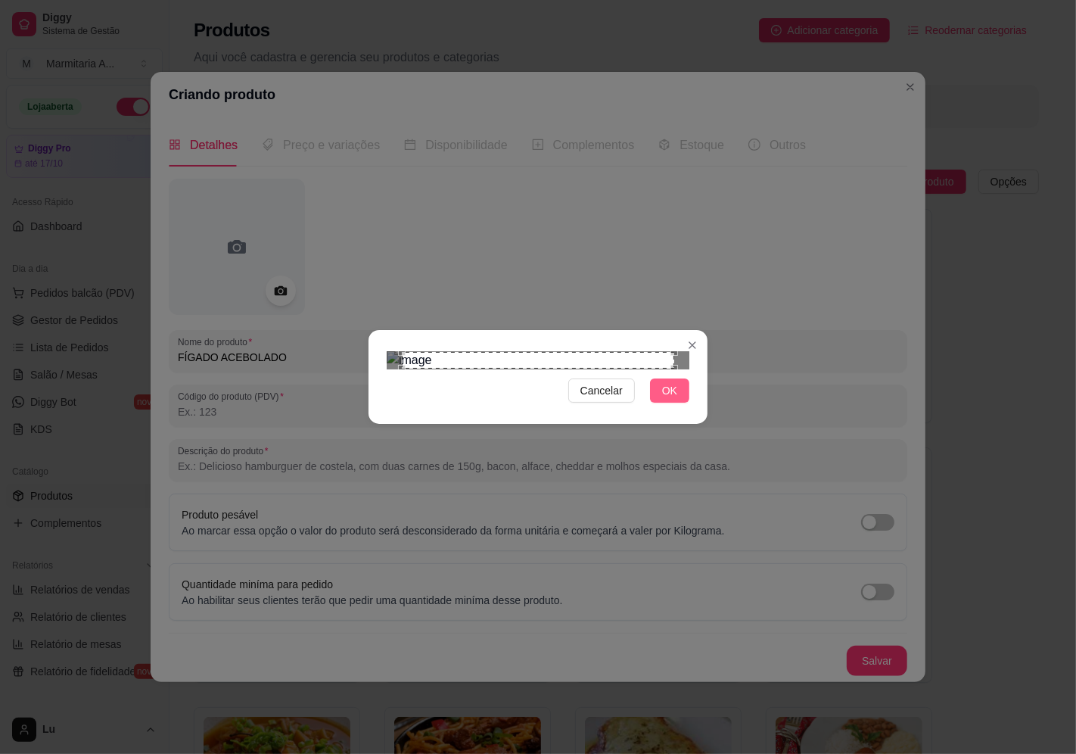
click at [677, 402] on button "OK" at bounding box center [669, 390] width 39 height 24
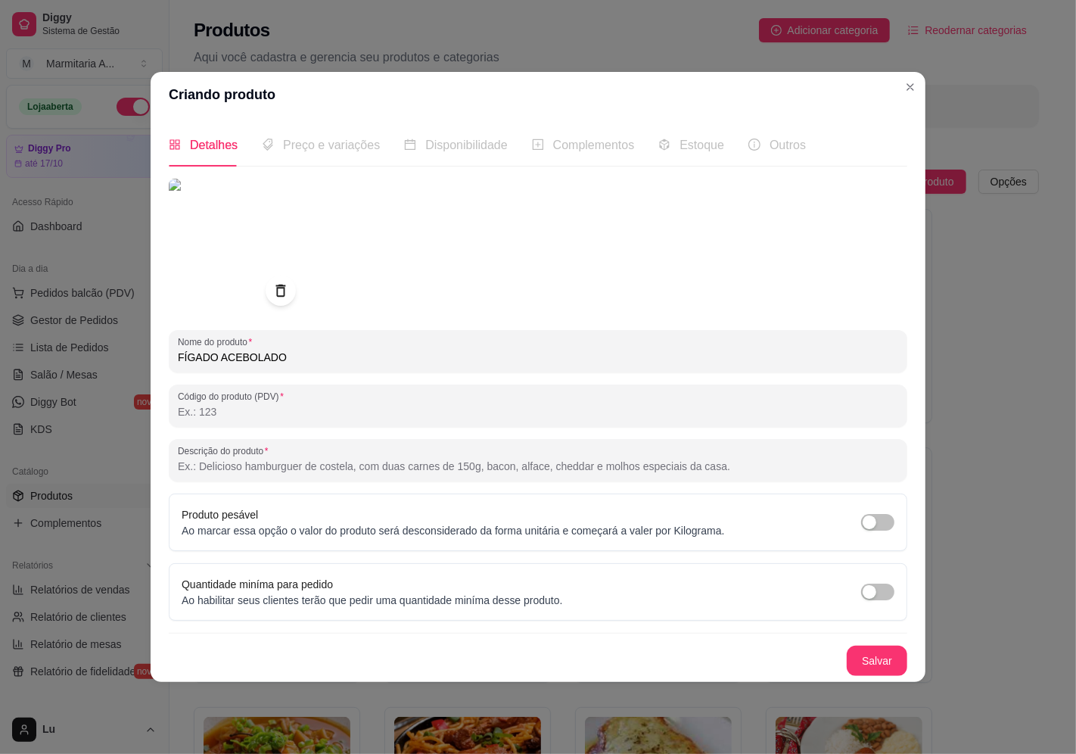
click at [351, 154] on div "Preço e variações" at bounding box center [321, 144] width 118 height 43
click at [350, 461] on input "Descrição do produto" at bounding box center [538, 465] width 720 height 15
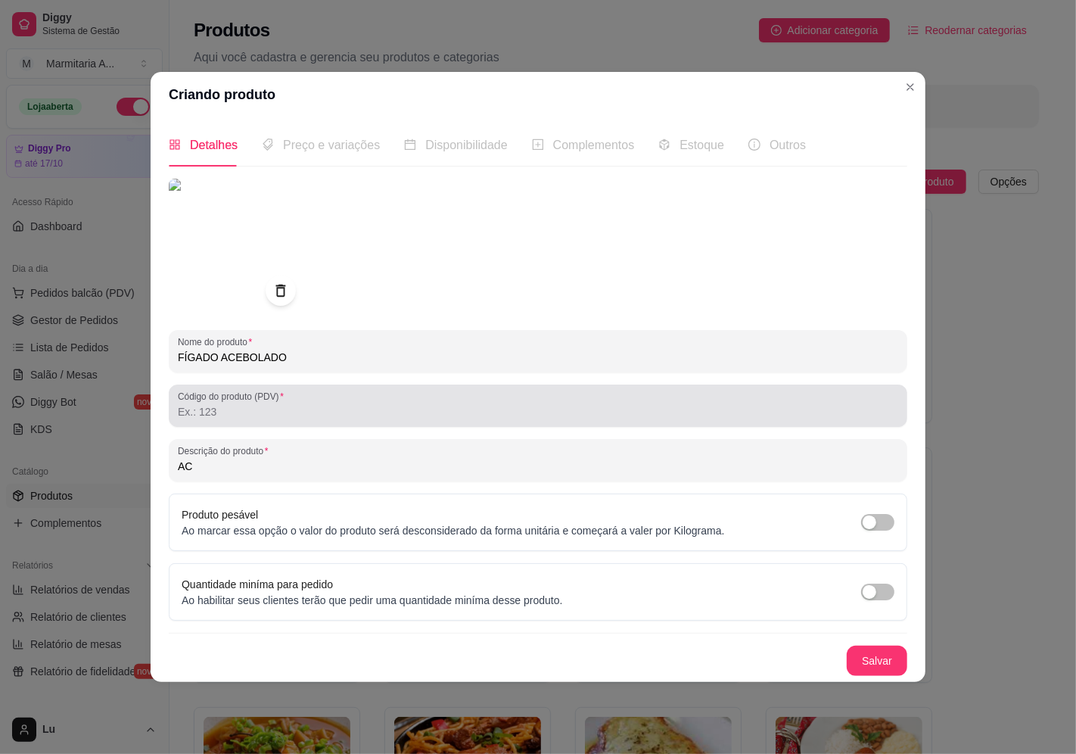
type input "A"
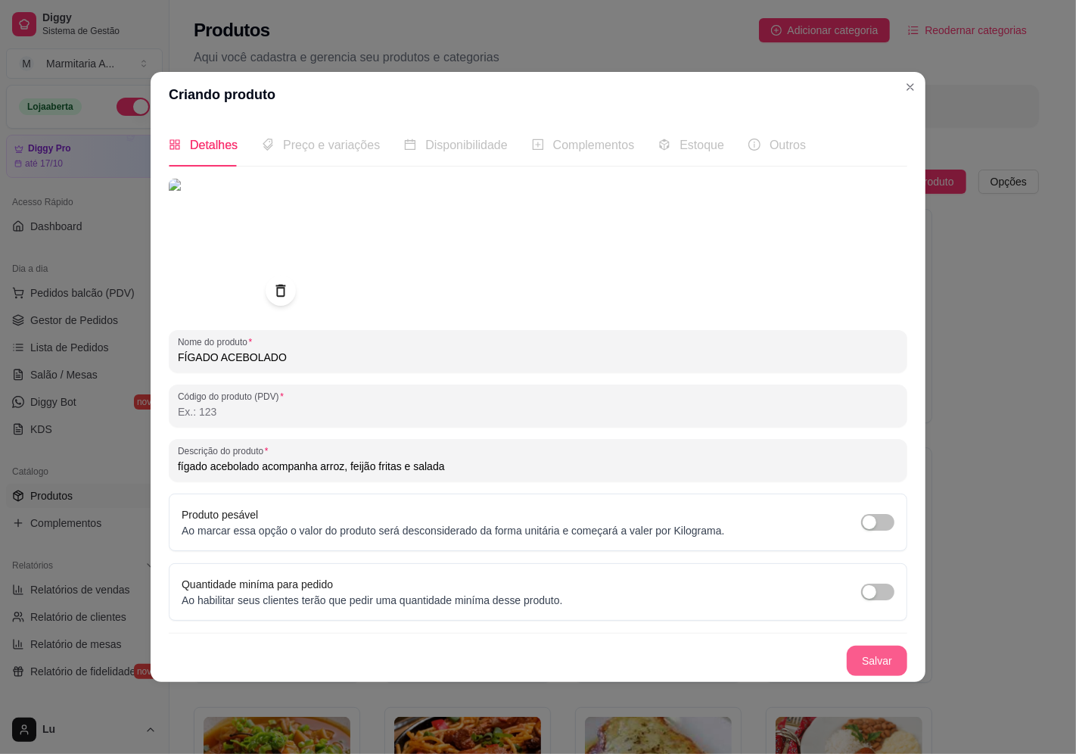
type input "fígado acebolado acompanha arroz, feijão fritas e salada"
click at [872, 670] on button "Salvar" at bounding box center [876, 661] width 59 height 30
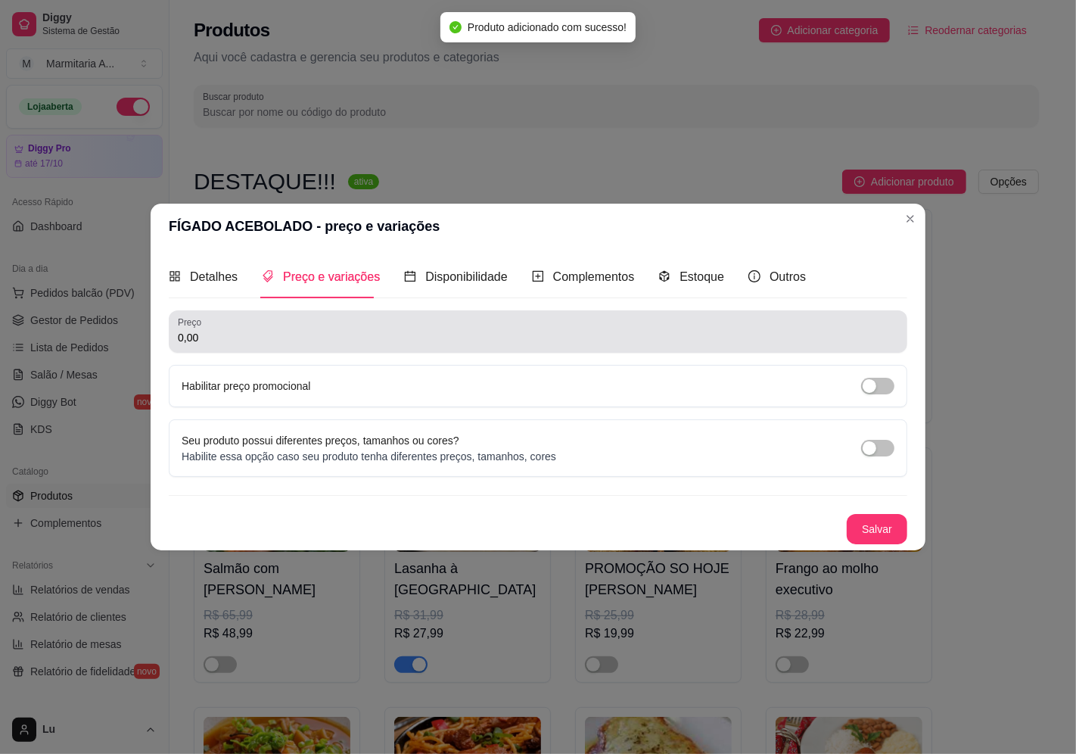
click at [293, 328] on div "0,00" at bounding box center [538, 331] width 720 height 30
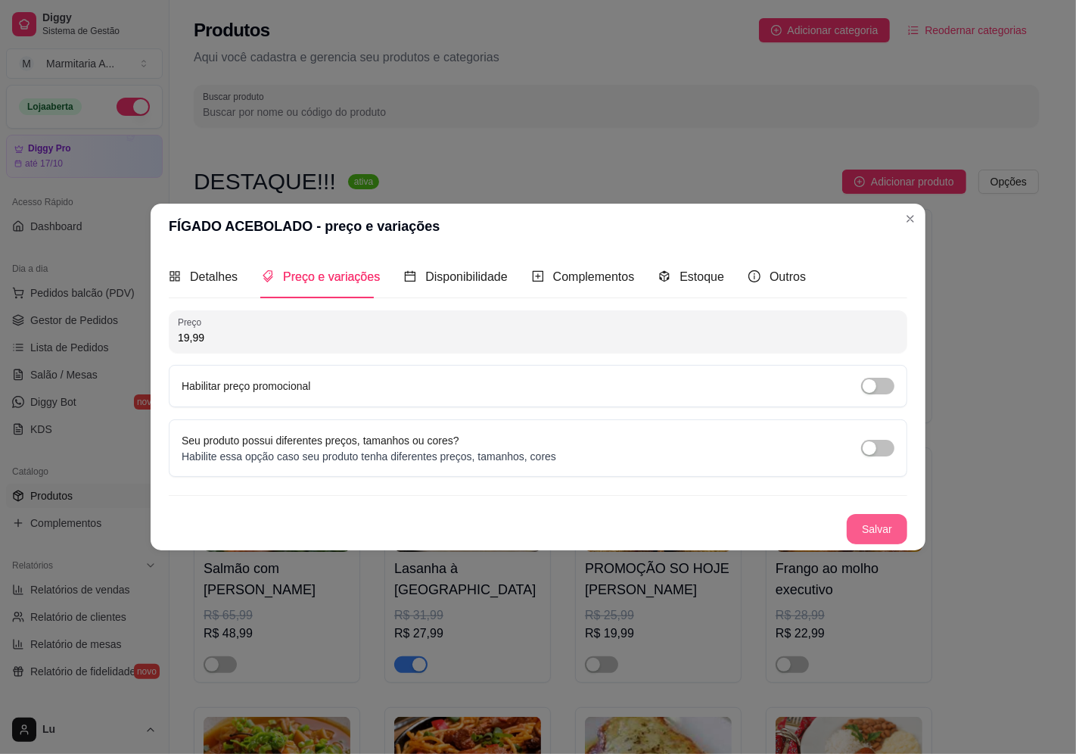
type input "19,99"
click at [889, 520] on button "Salvar" at bounding box center [877, 529] width 61 height 30
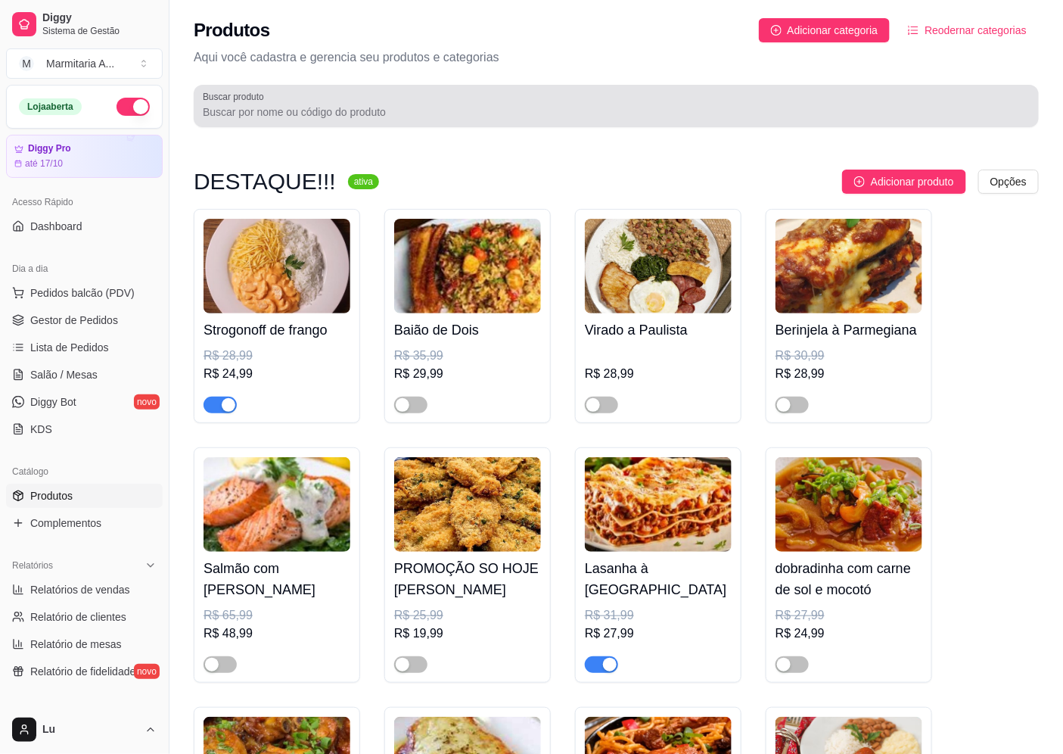
click at [291, 93] on div at bounding box center [616, 106] width 827 height 30
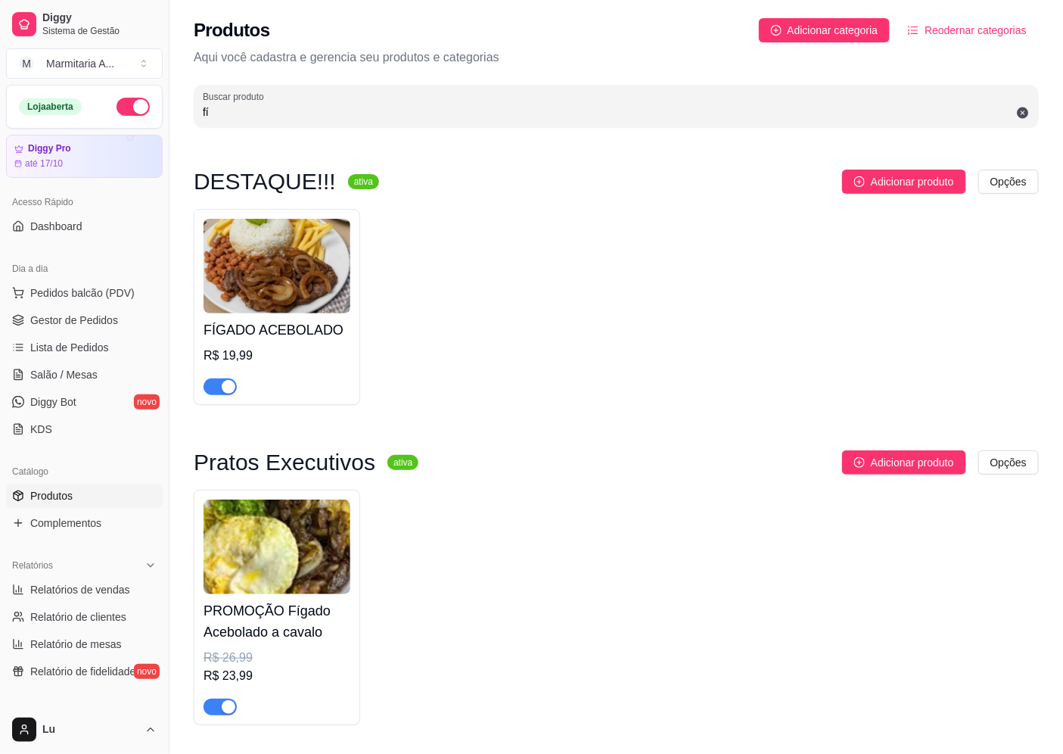
type input "fí"
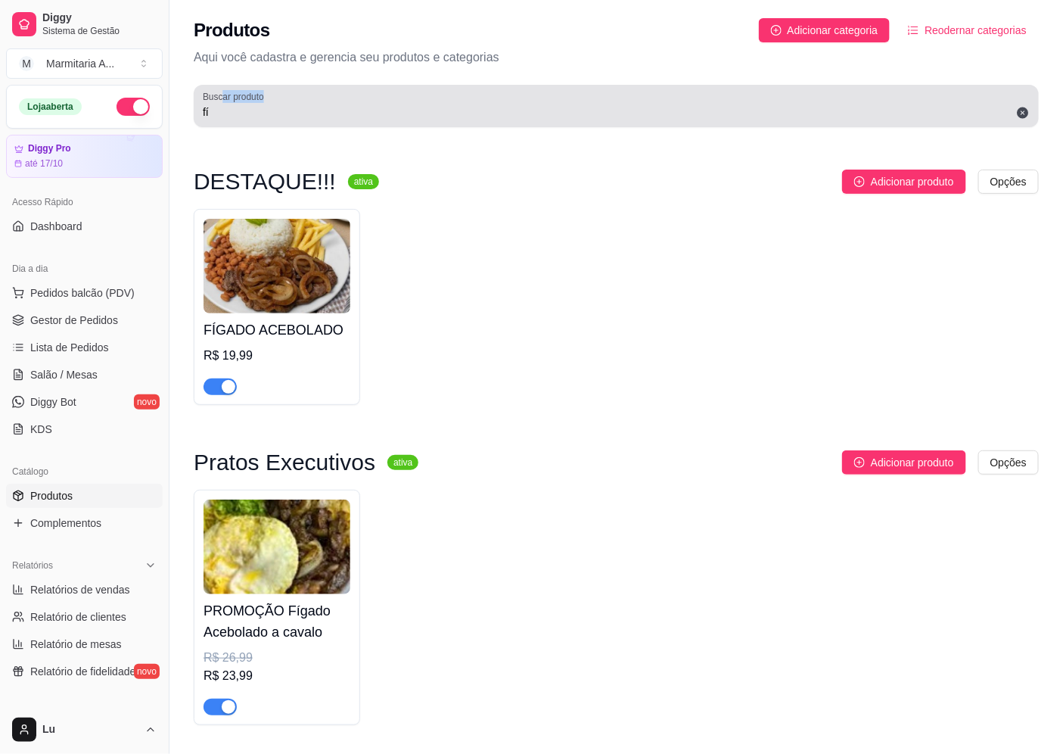
drag, startPoint x: 222, startPoint y: 102, endPoint x: 194, endPoint y: 107, distance: 28.5
click at [194, 107] on div "Buscar produto fí" at bounding box center [616, 106] width 845 height 42
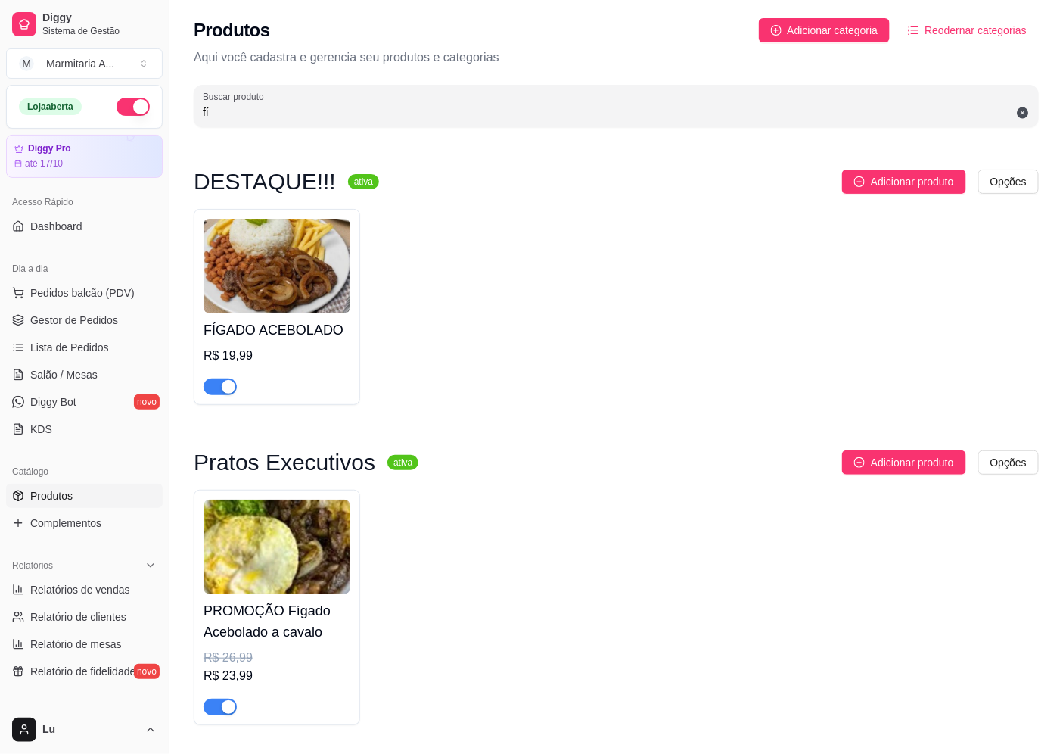
drag, startPoint x: 209, startPoint y: 107, endPoint x: 176, endPoint y: 114, distance: 33.4
click at [179, 117] on div "Produtos Adicionar categoria Reodernar categorias Aqui você cadastra e gerencia…" at bounding box center [615, 68] width 893 height 136
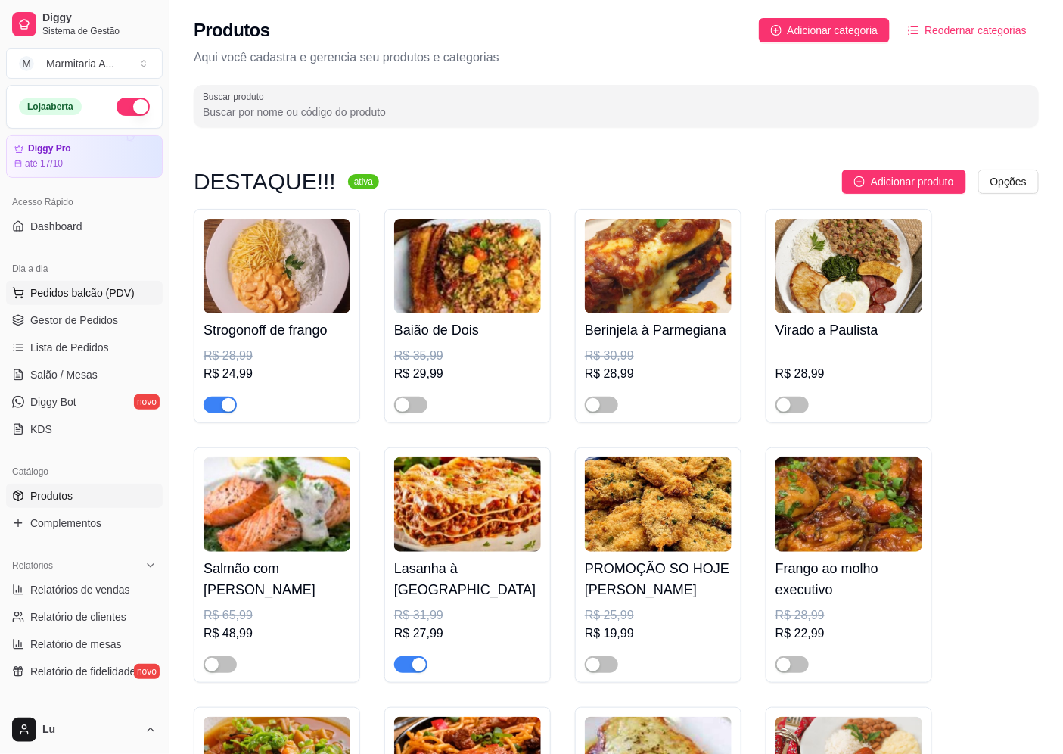
click at [122, 292] on span "Pedidos balcão (PDV)" at bounding box center [82, 292] width 104 height 15
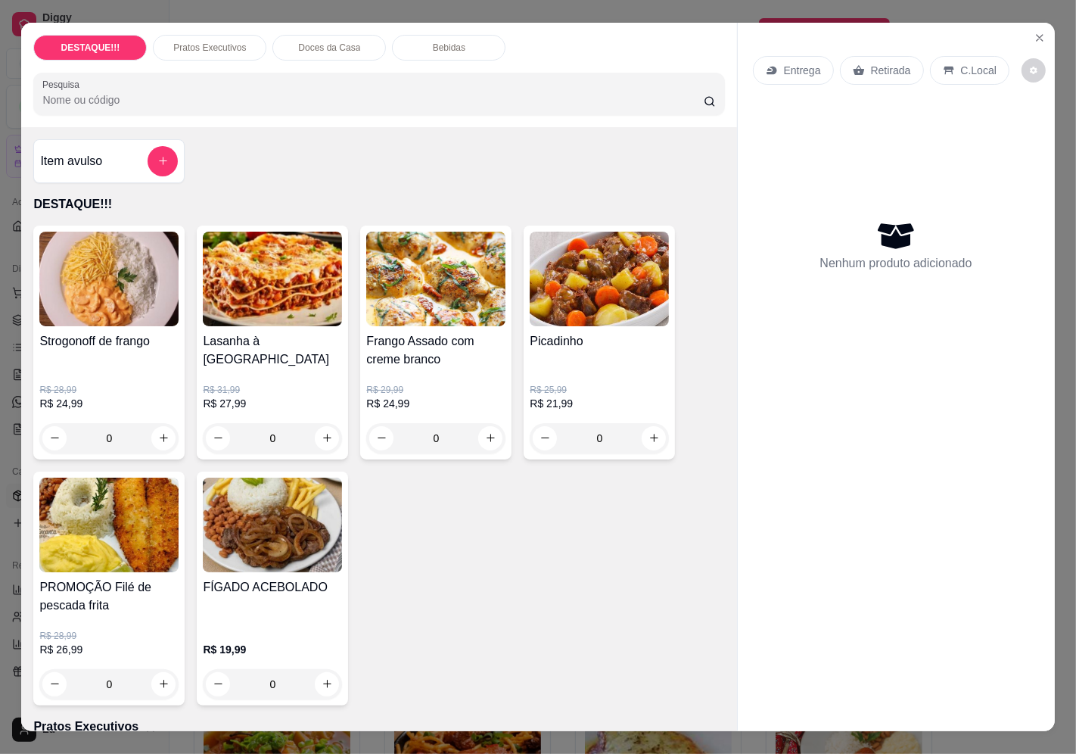
click at [784, 63] on p "Entrega" at bounding box center [802, 70] width 37 height 15
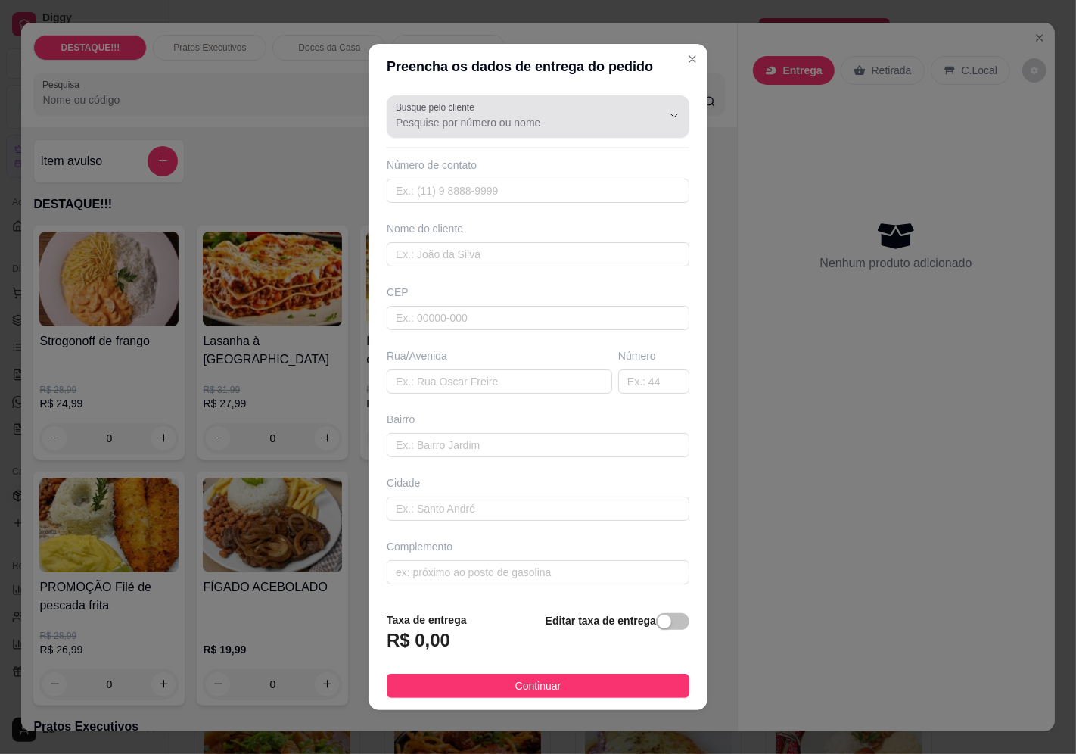
click at [557, 110] on div at bounding box center [538, 116] width 284 height 30
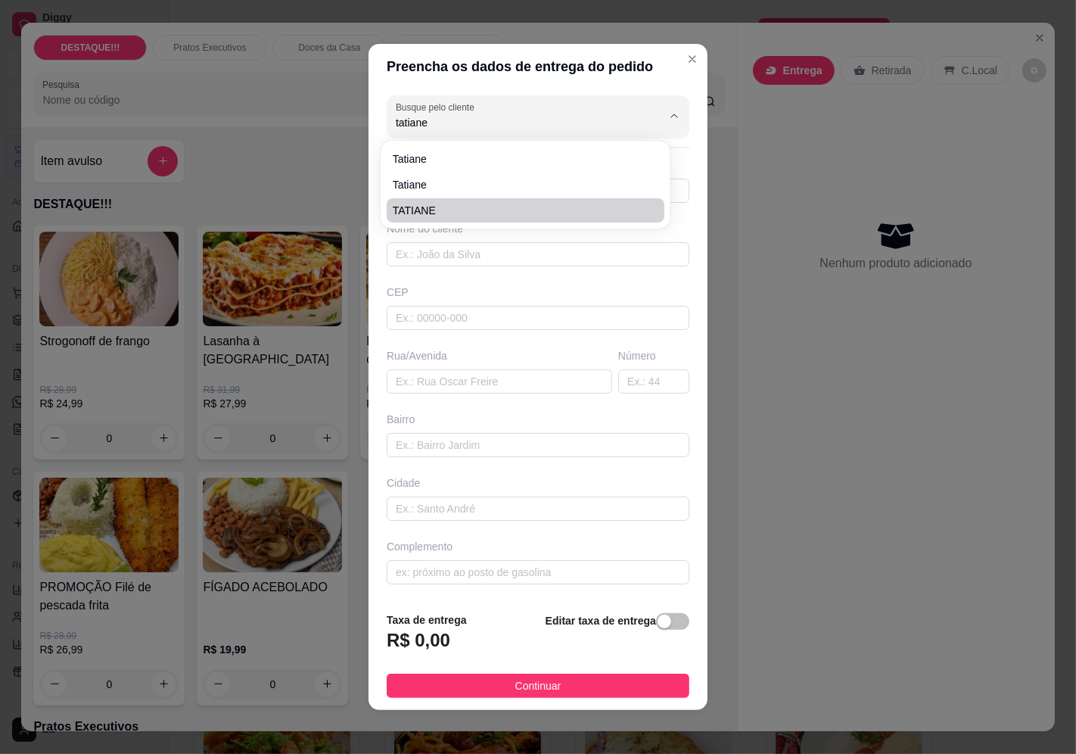
click at [431, 214] on span "TATIANE" at bounding box center [518, 210] width 250 height 15
type input "TATIANE"
type input "11985379322"
type input "TATIANE"
type input "04363040"
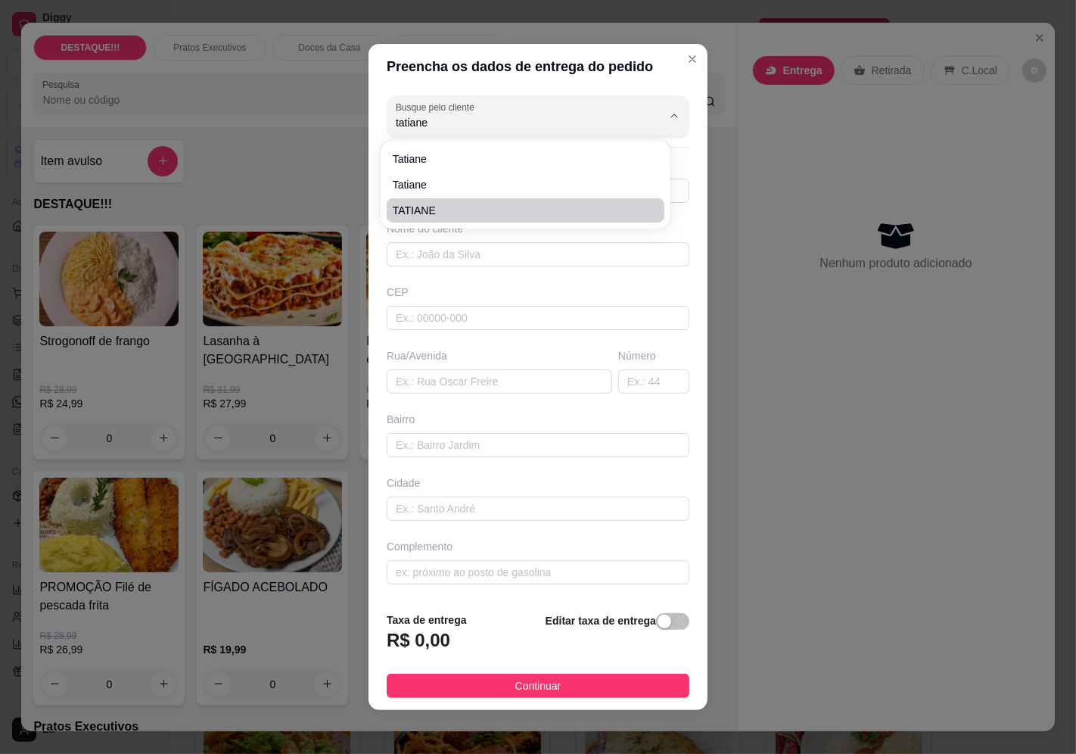
type input "[GEOGRAPHIC_DATA][PERSON_NAME]"
type input "1173"
type input "Vila Mascote"
type input "[GEOGRAPHIC_DATA]"
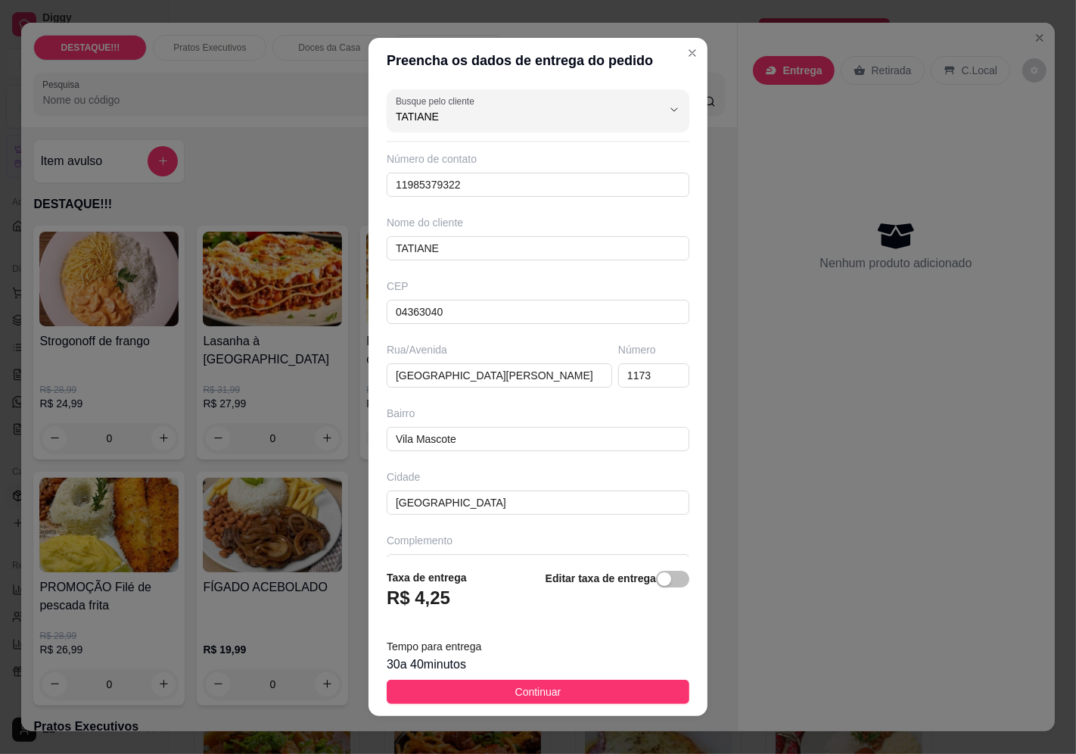
type input "TATIANE"
click at [589, 675] on footer "Taxa de entrega R$ 4,25 Editar taxa de entrega Tempo para entrega 30 a 40 minut…" at bounding box center [537, 636] width 339 height 159
click at [541, 691] on span "Continuar" at bounding box center [538, 691] width 46 height 17
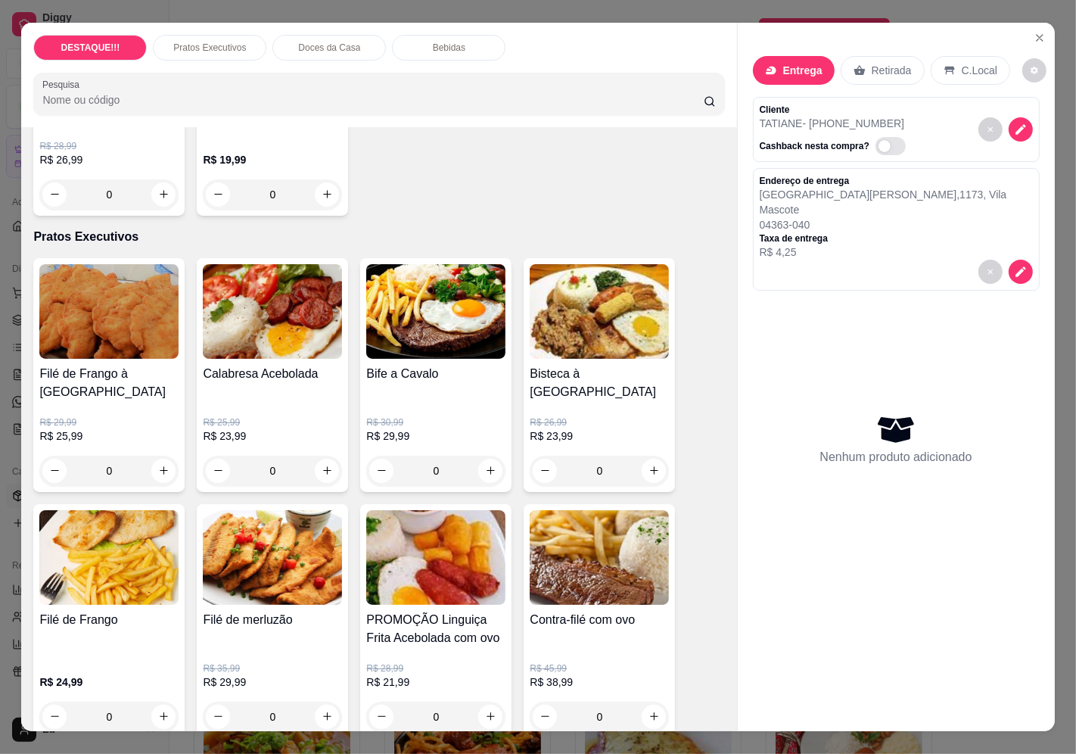
scroll to position [504, 0]
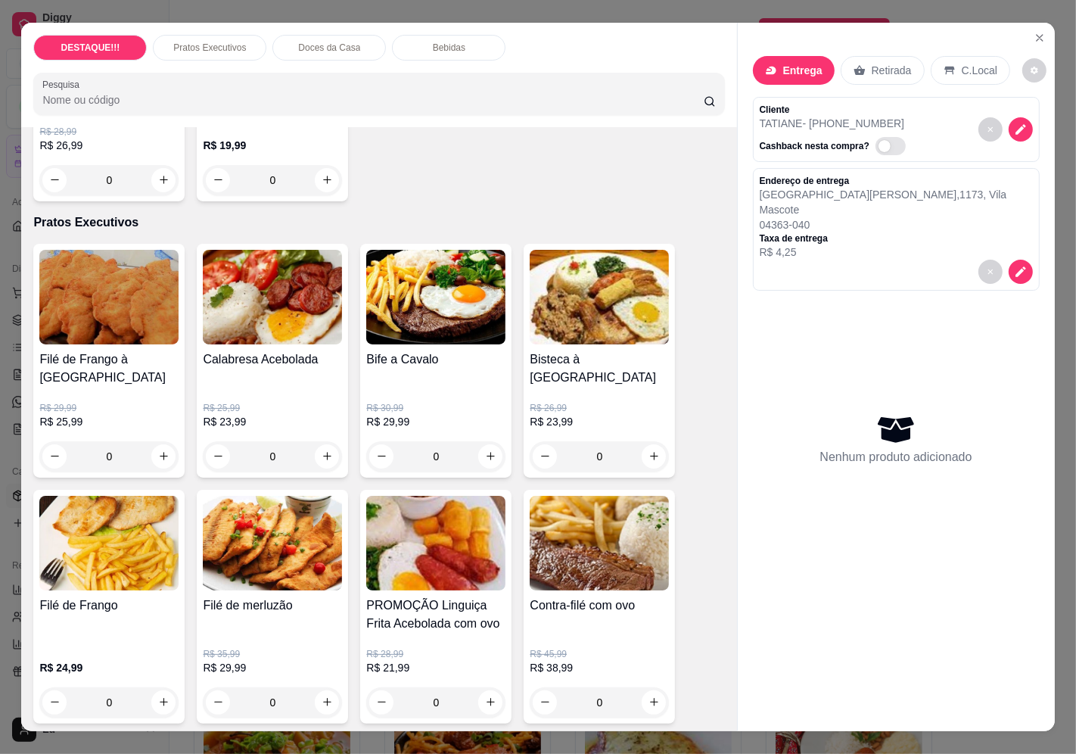
click at [281, 275] on img at bounding box center [272, 297] width 139 height 95
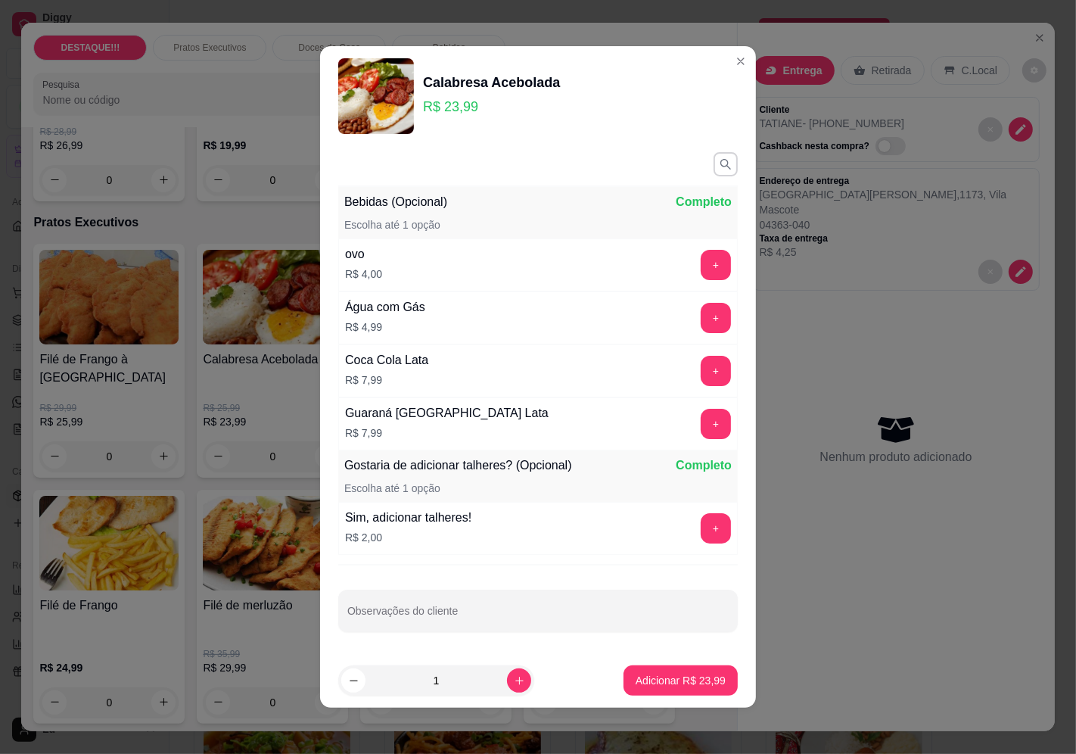
click at [699, 668] on button "Adicionar R$ 23,99" at bounding box center [680, 680] width 114 height 30
type input "1"
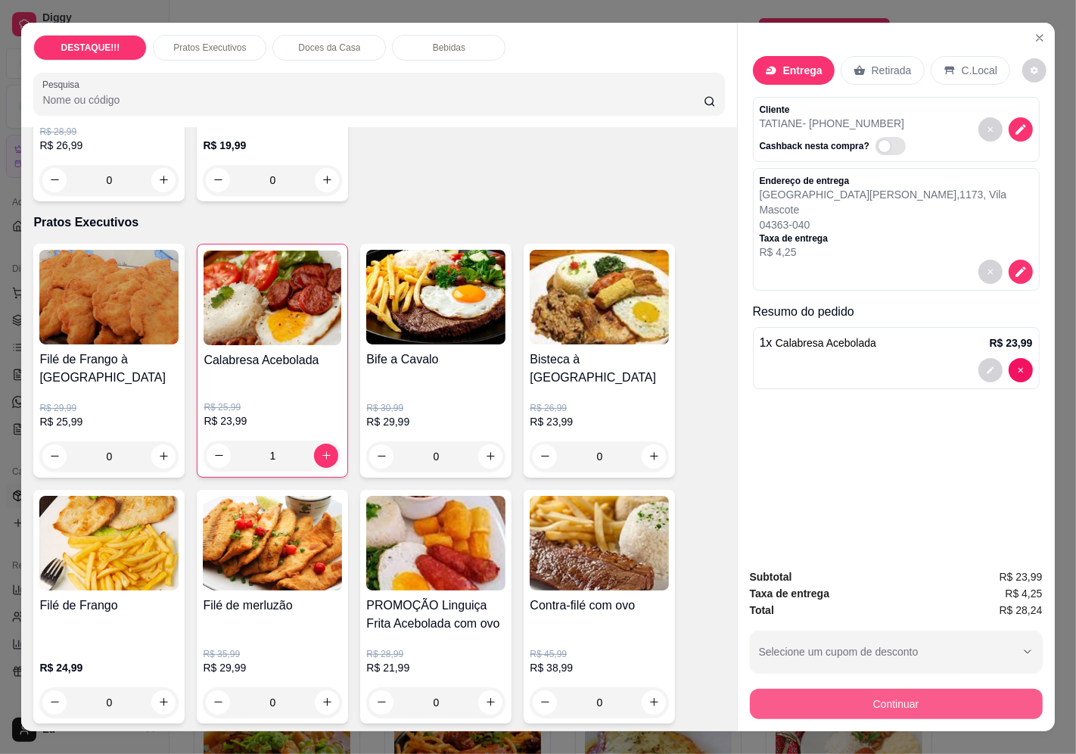
click at [863, 701] on button "Continuar" at bounding box center [896, 703] width 293 height 30
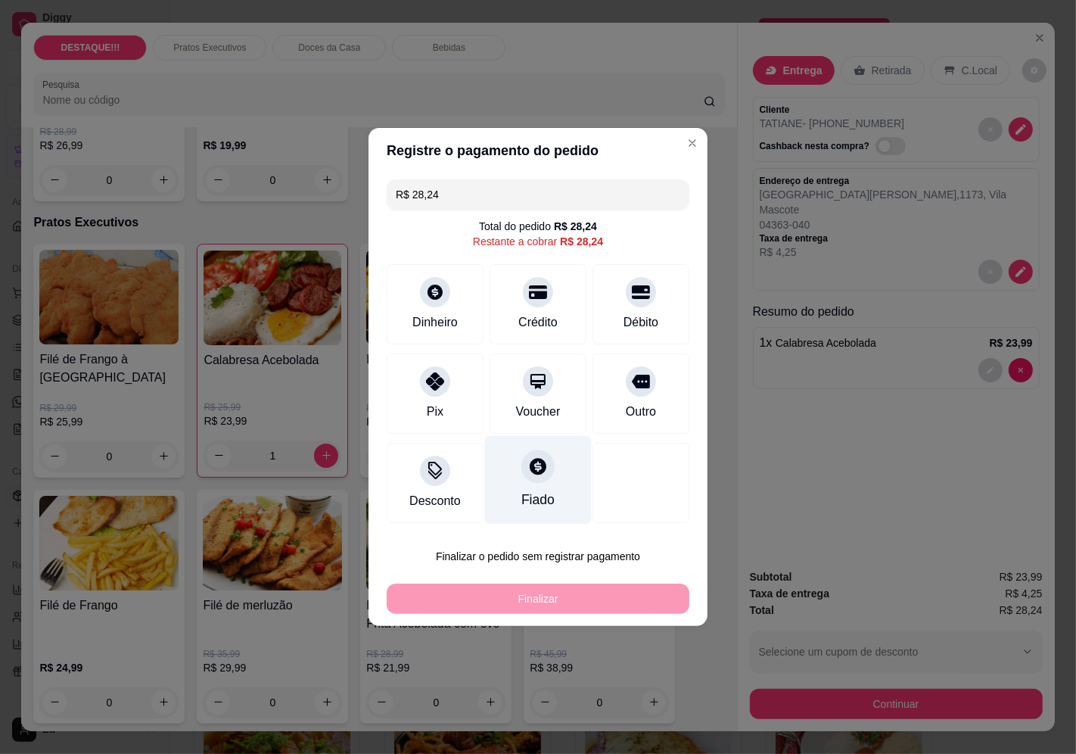
click at [548, 413] on div "Voucher" at bounding box center [538, 411] width 45 height 18
type input "R$ 0,00"
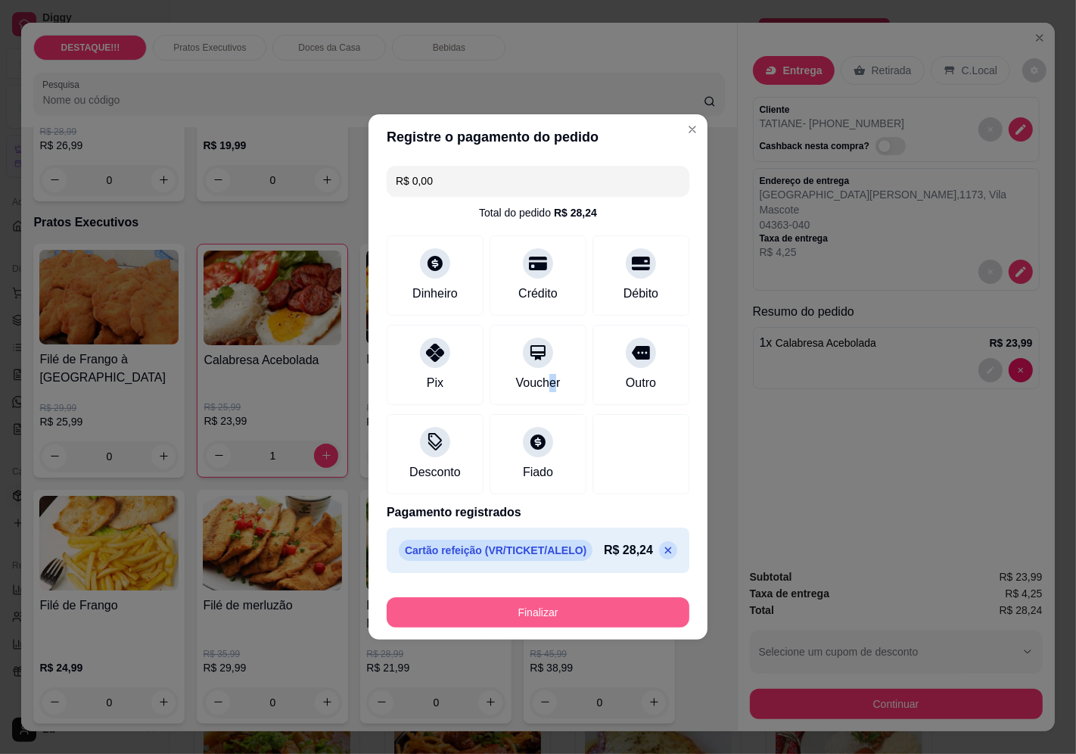
click at [599, 605] on button "Finalizar" at bounding box center [538, 612] width 303 height 30
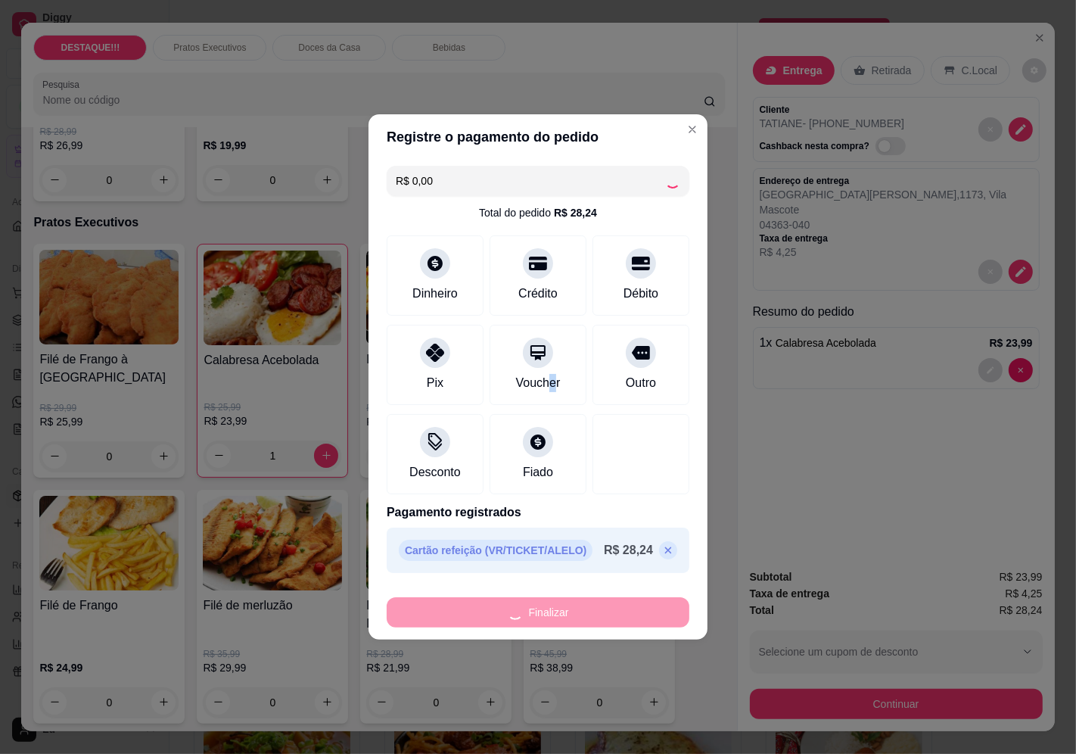
type input "0"
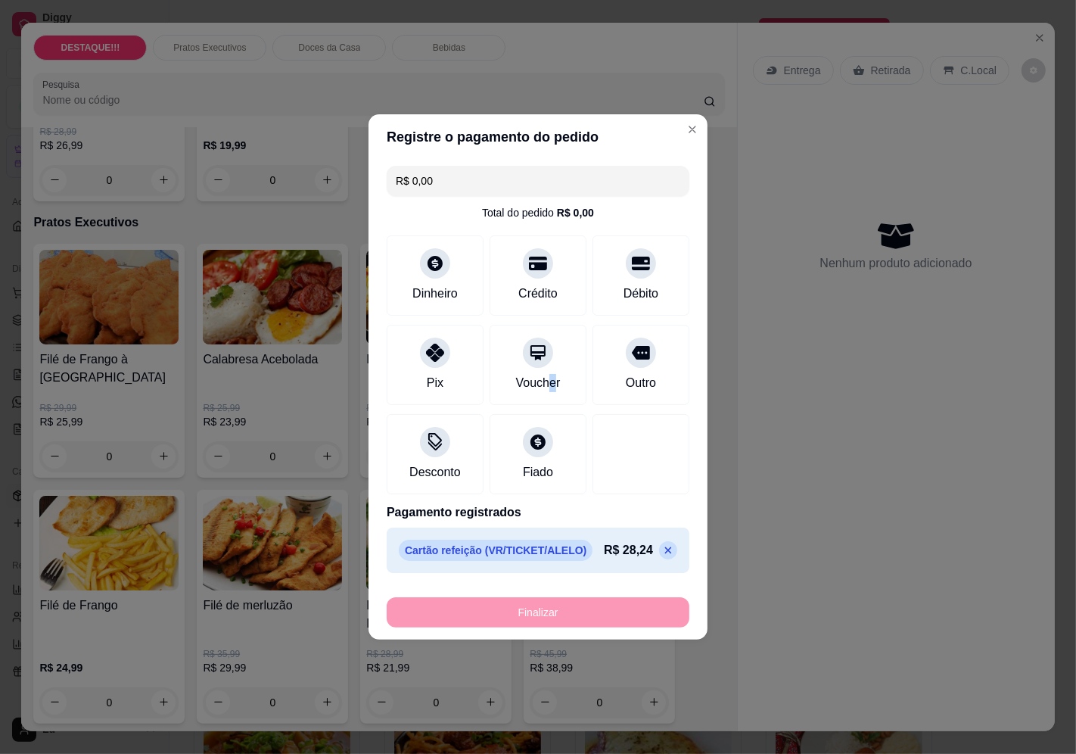
type input "-R$ 28,24"
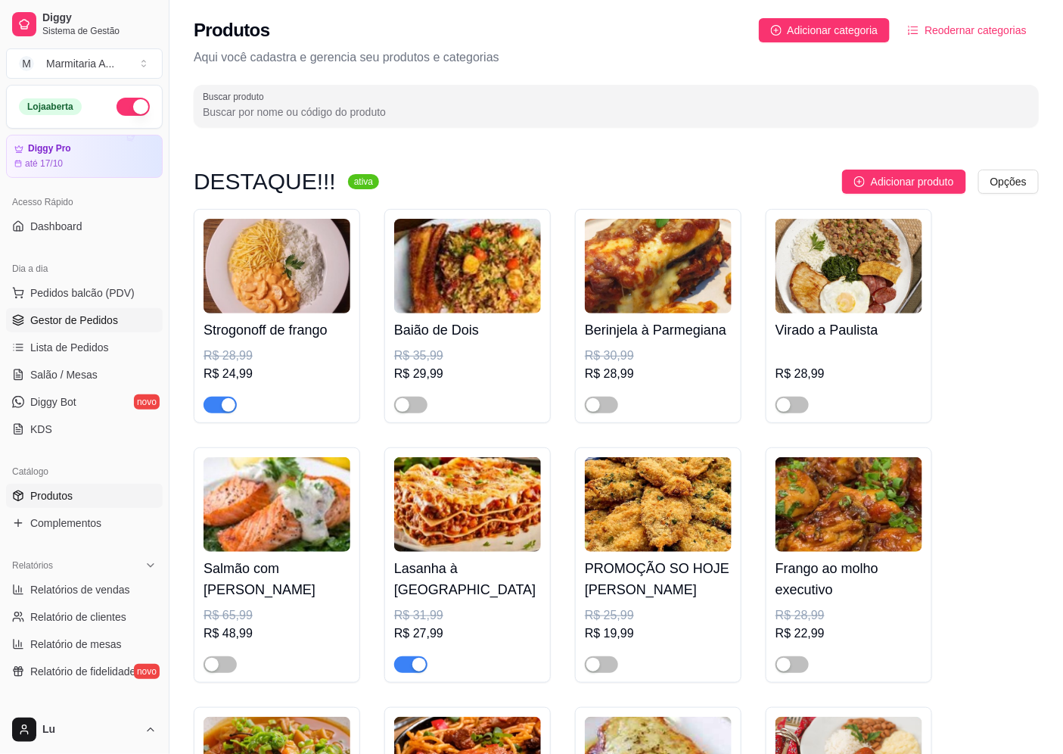
click at [119, 328] on link "Gestor de Pedidos" at bounding box center [84, 320] width 157 height 24
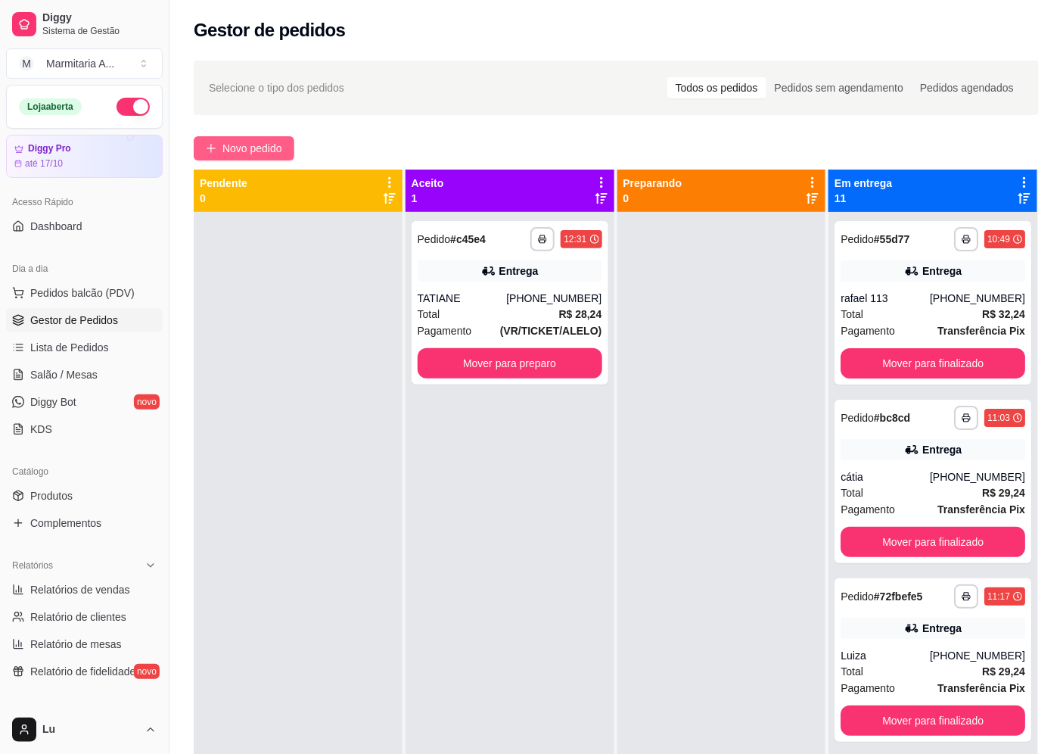
click at [243, 142] on span "Novo pedido" at bounding box center [252, 148] width 60 height 17
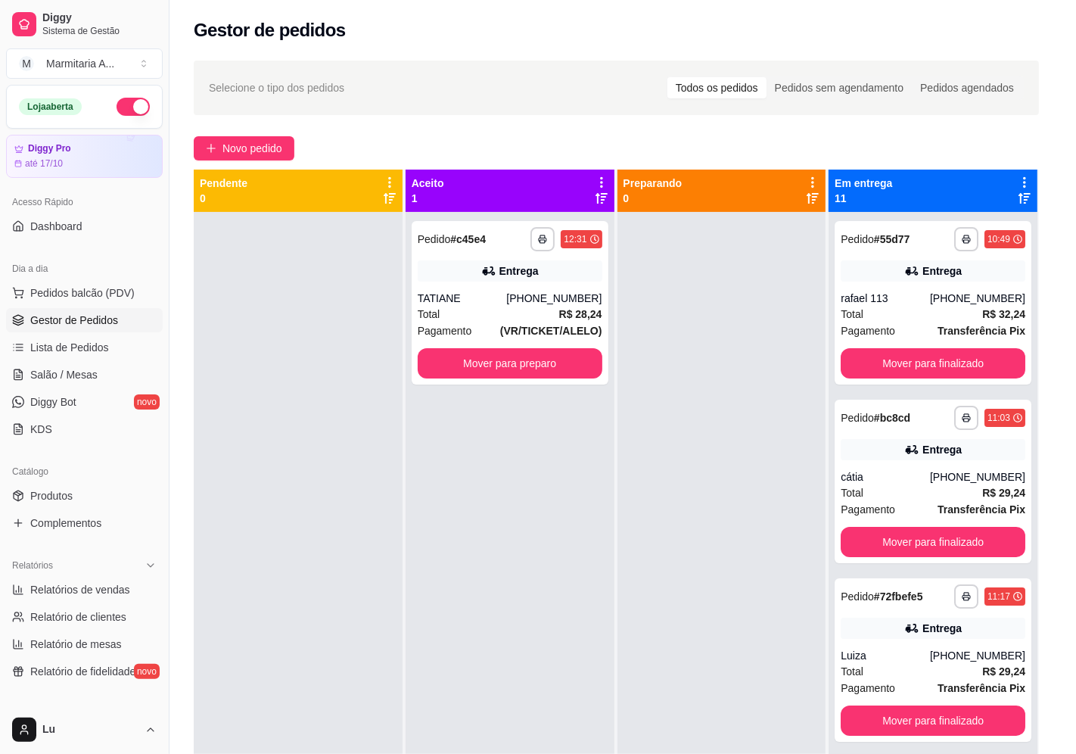
click at [744, 59] on div "Entrega Retirada C.Local Nenhum produto adicionado" at bounding box center [896, 365] width 317 height 684
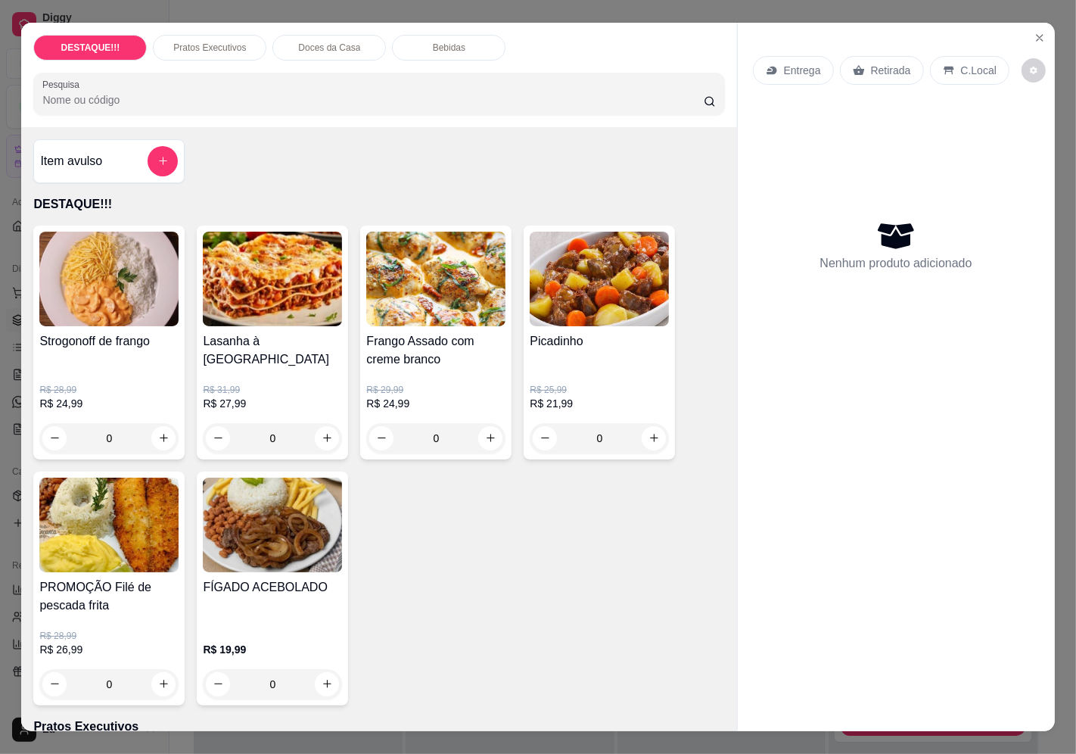
click at [768, 70] on div "Entrega" at bounding box center [793, 70] width 81 height 29
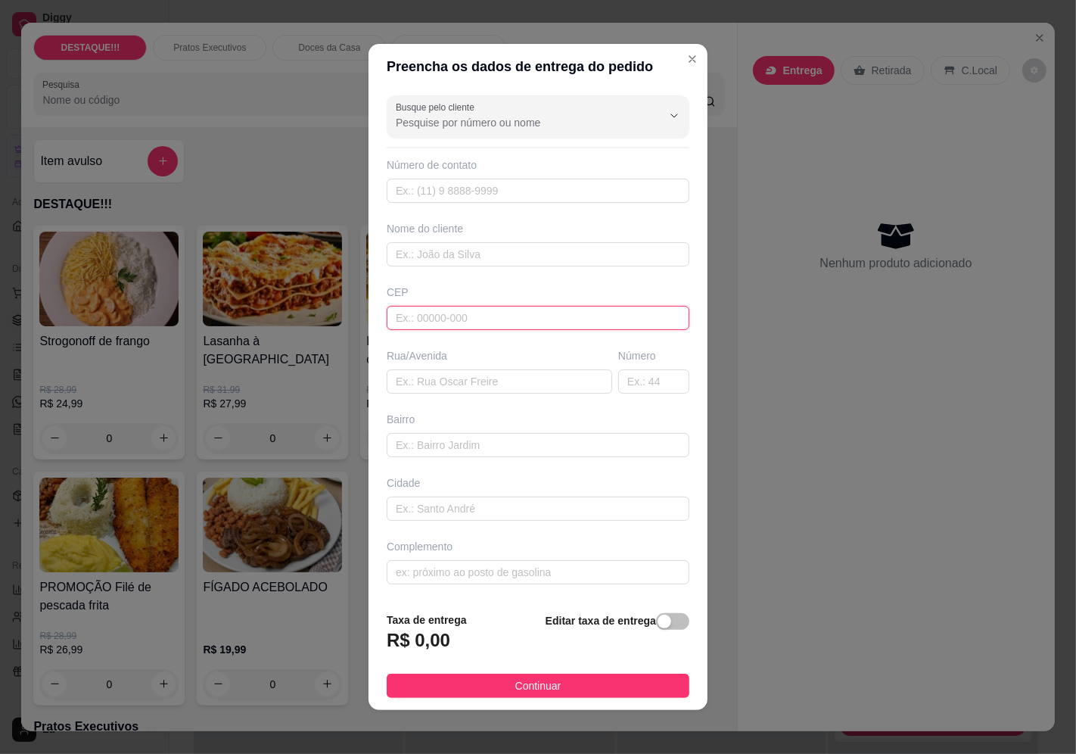
click at [471, 325] on input "text" at bounding box center [538, 318] width 303 height 24
paste input "04635023"
type input "04635023"
type input "[GEOGRAPHIC_DATA]"
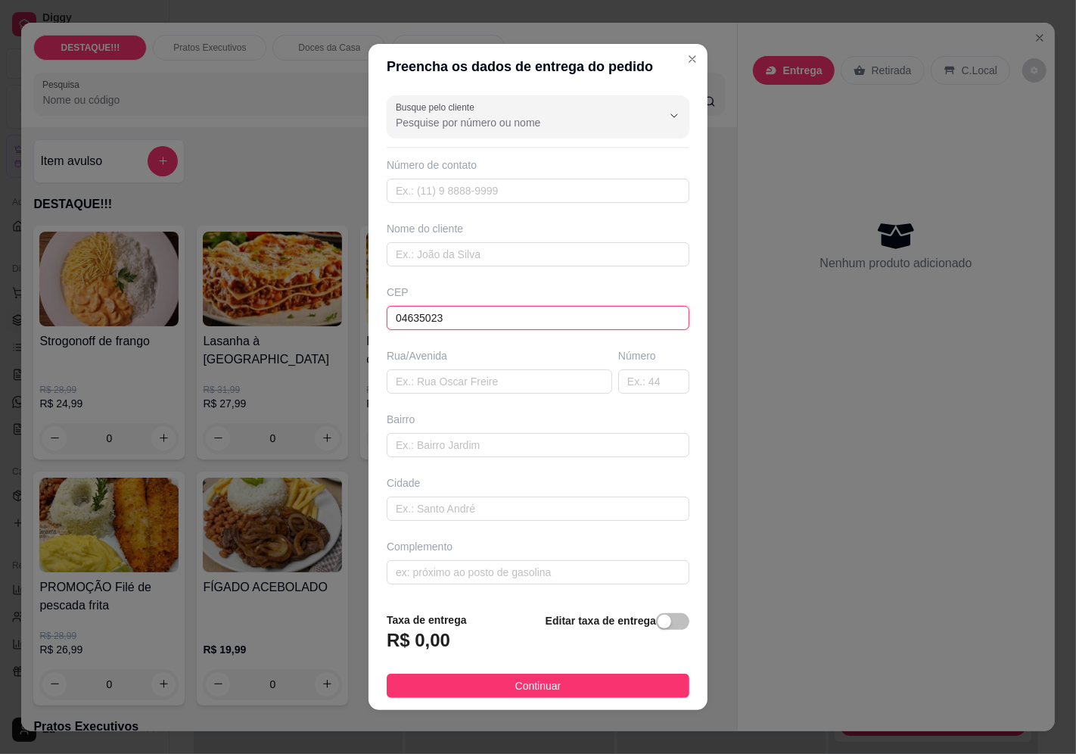
type input "[GEOGRAPHIC_DATA]"
type input "04635023"
click at [631, 380] on input "text" at bounding box center [653, 381] width 71 height 24
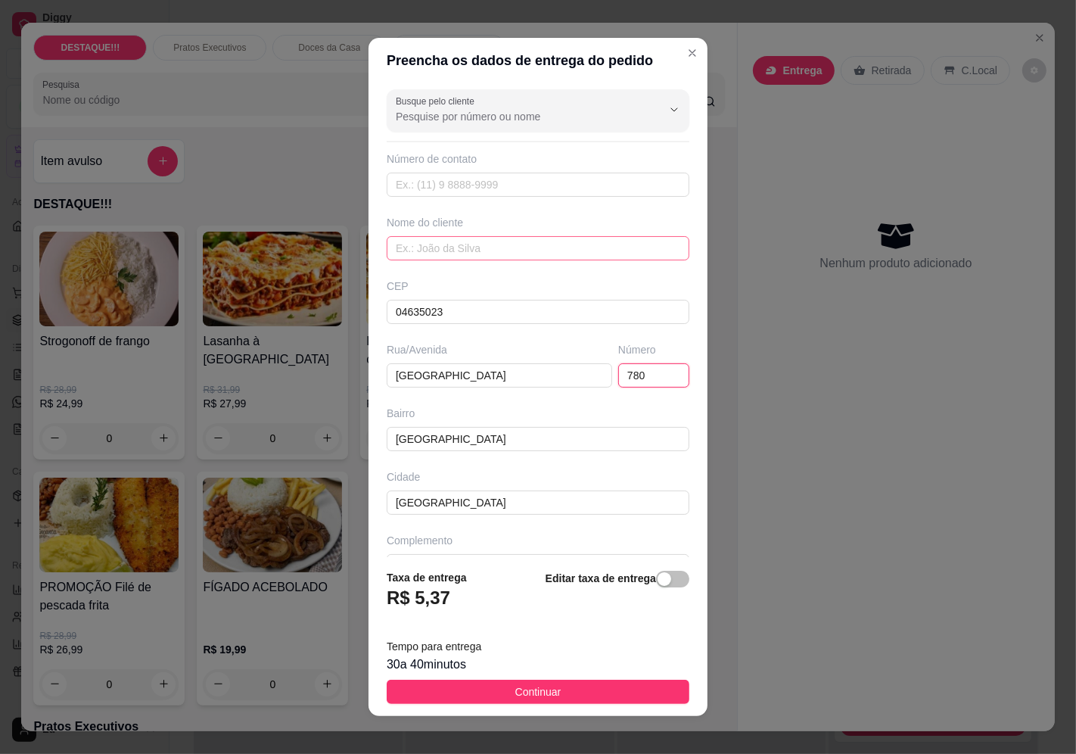
type input "780"
click at [577, 245] on input "text" at bounding box center [538, 248] width 303 height 24
type input "e"
type input "elis"
click at [514, 192] on input "text" at bounding box center [538, 184] width 303 height 24
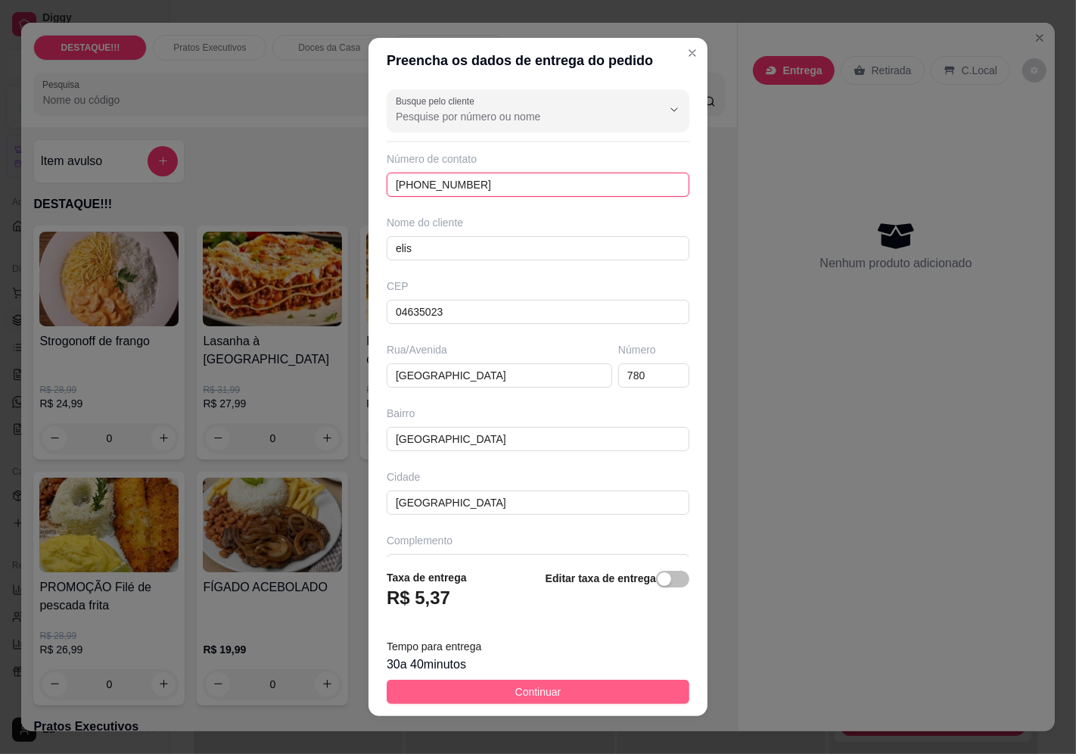
type input "[PHONE_NUMBER]"
click at [585, 693] on button "Continuar" at bounding box center [538, 691] width 303 height 24
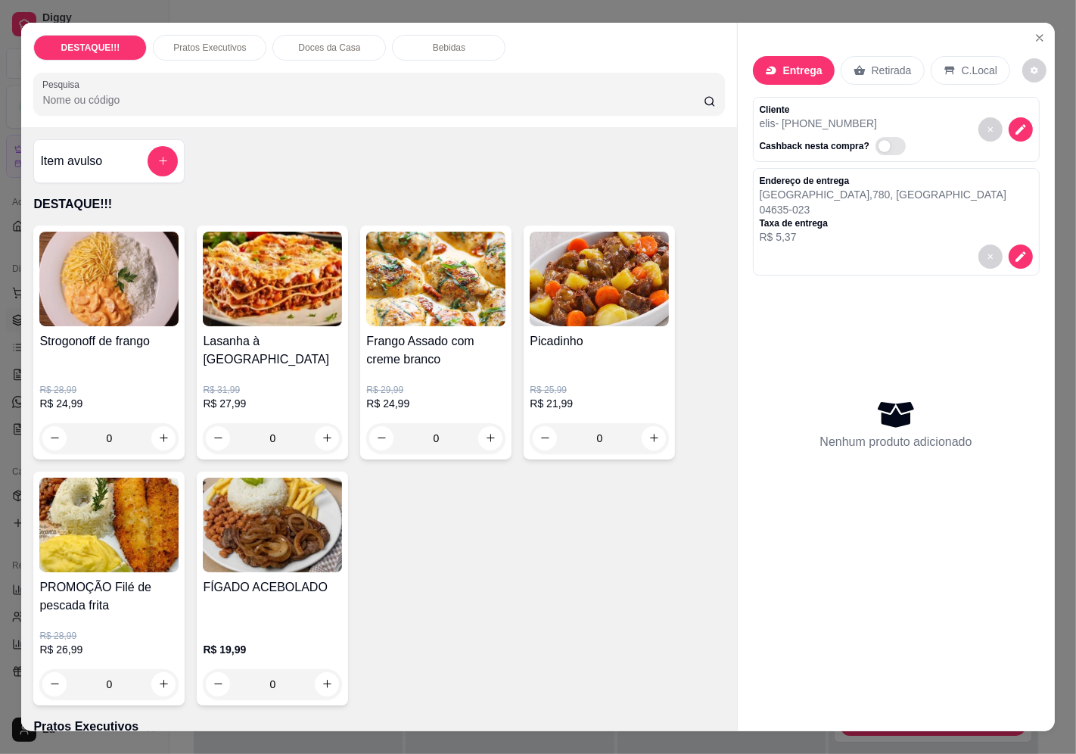
click at [98, 300] on img at bounding box center [108, 278] width 139 height 95
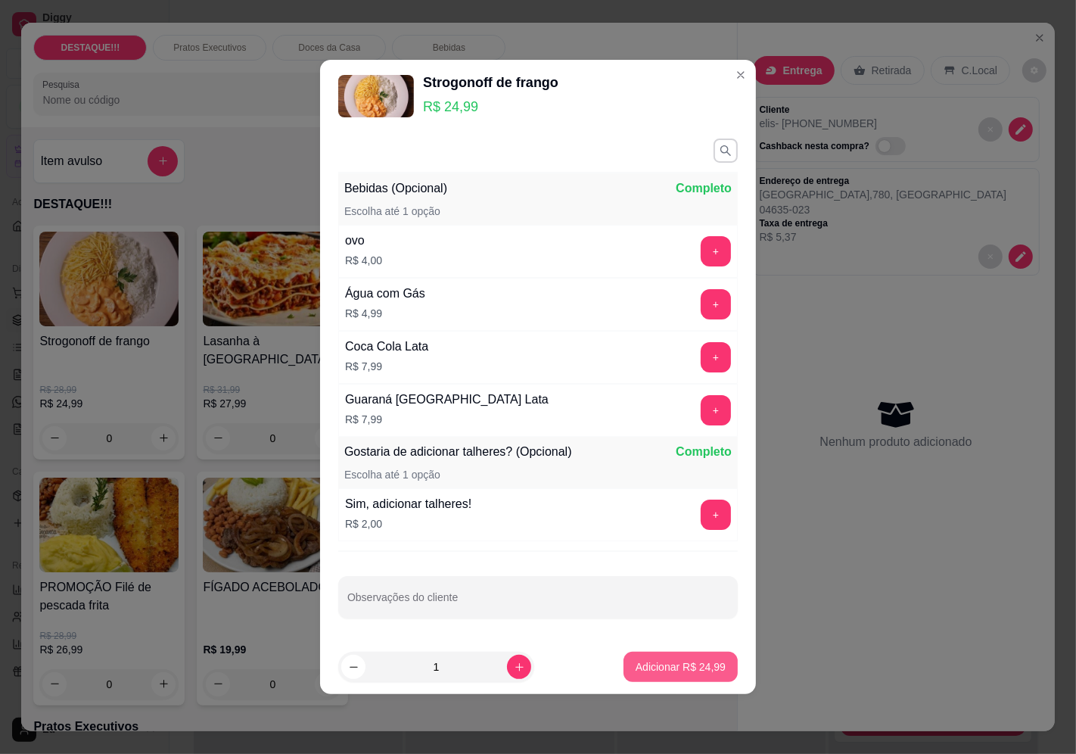
click at [692, 660] on p "Adicionar R$ 24,99" at bounding box center [680, 666] width 90 height 15
type input "1"
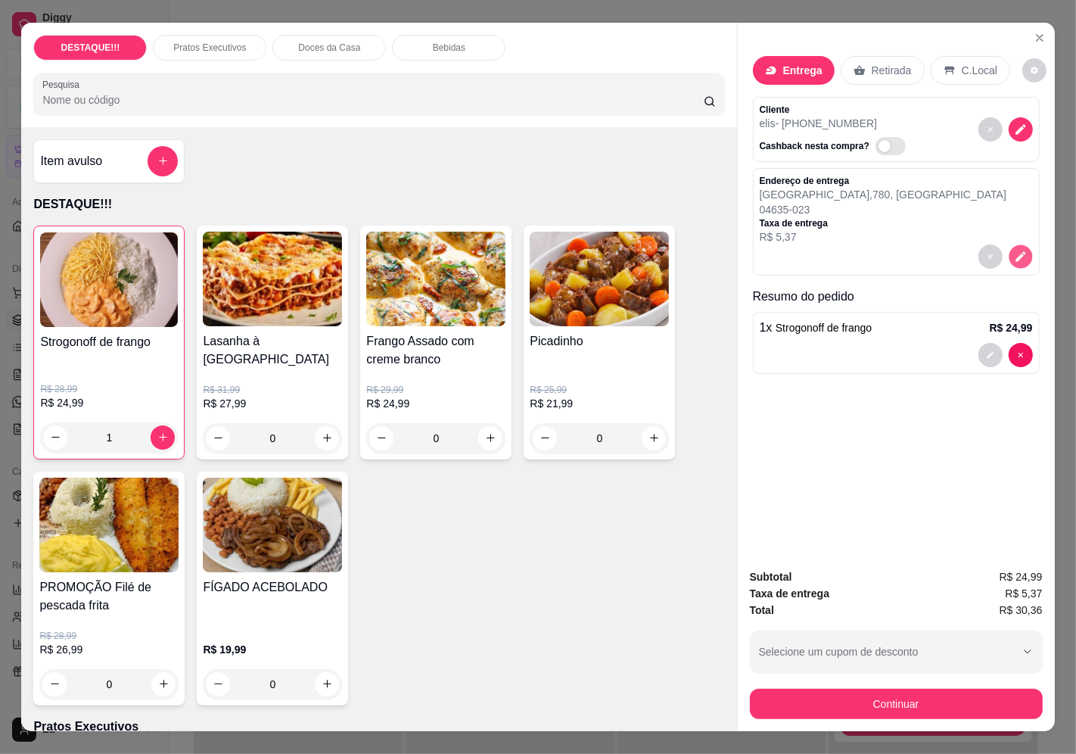
click at [1015, 256] on icon "decrease-product-quantity" at bounding box center [1020, 256] width 13 height 13
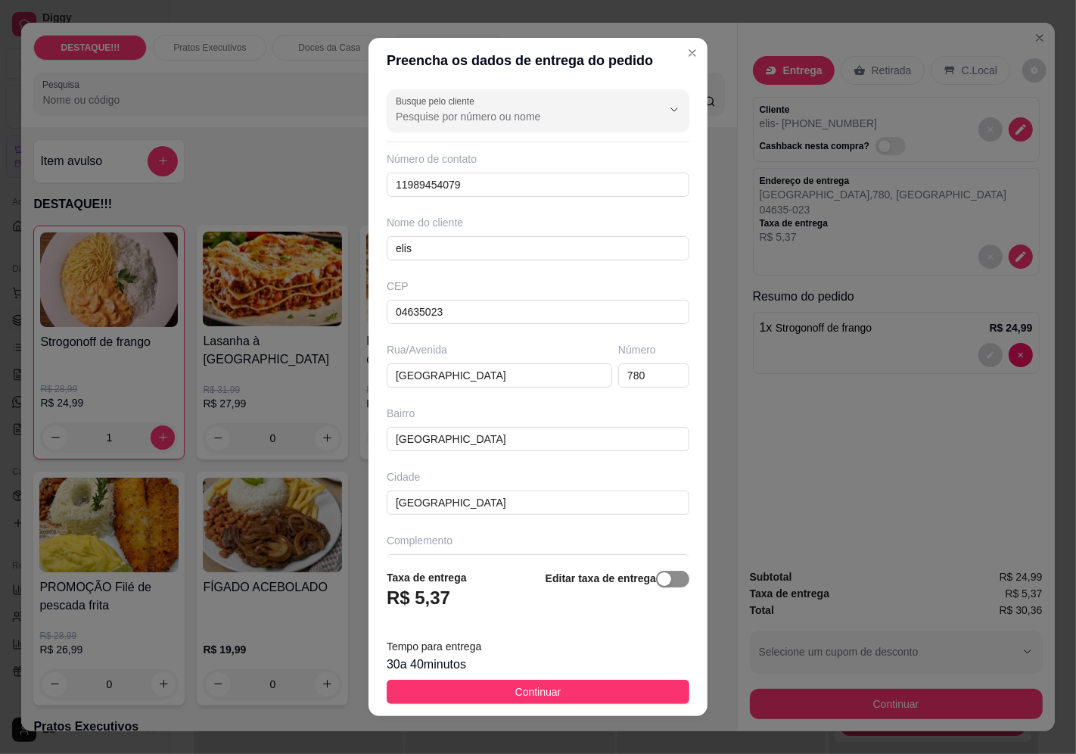
click at [657, 577] on div "button" at bounding box center [664, 579] width 14 height 14
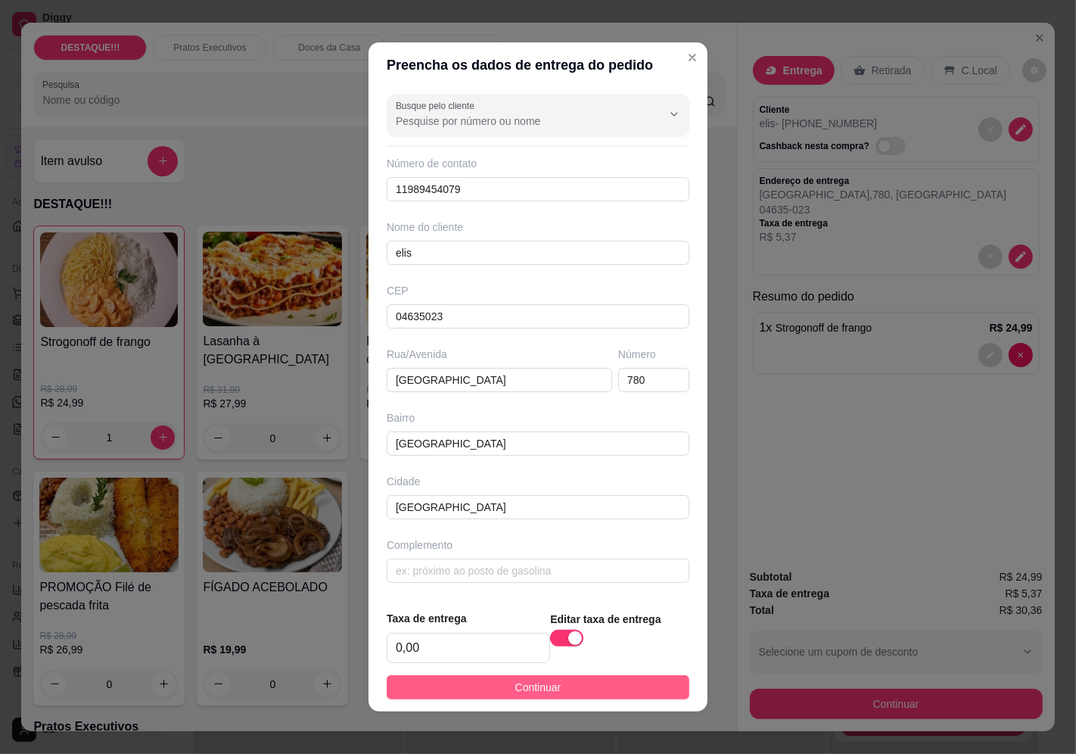
click at [633, 699] on button "Continuar" at bounding box center [538, 687] width 303 height 24
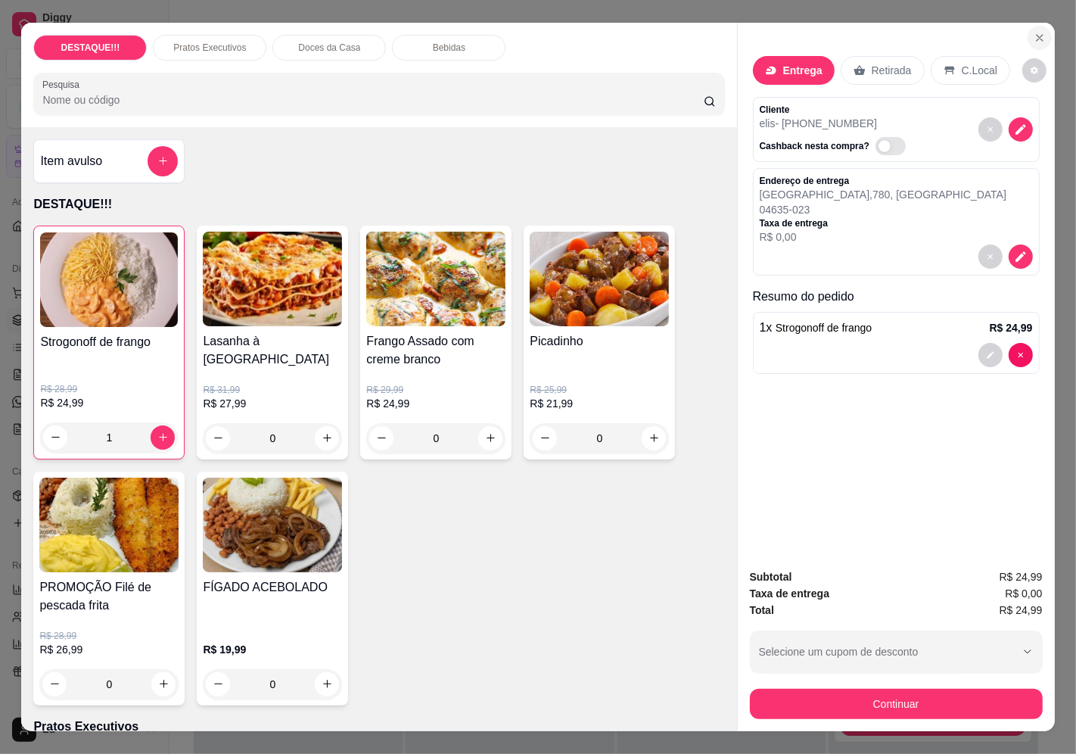
click at [1033, 33] on icon "Close" at bounding box center [1039, 38] width 12 height 12
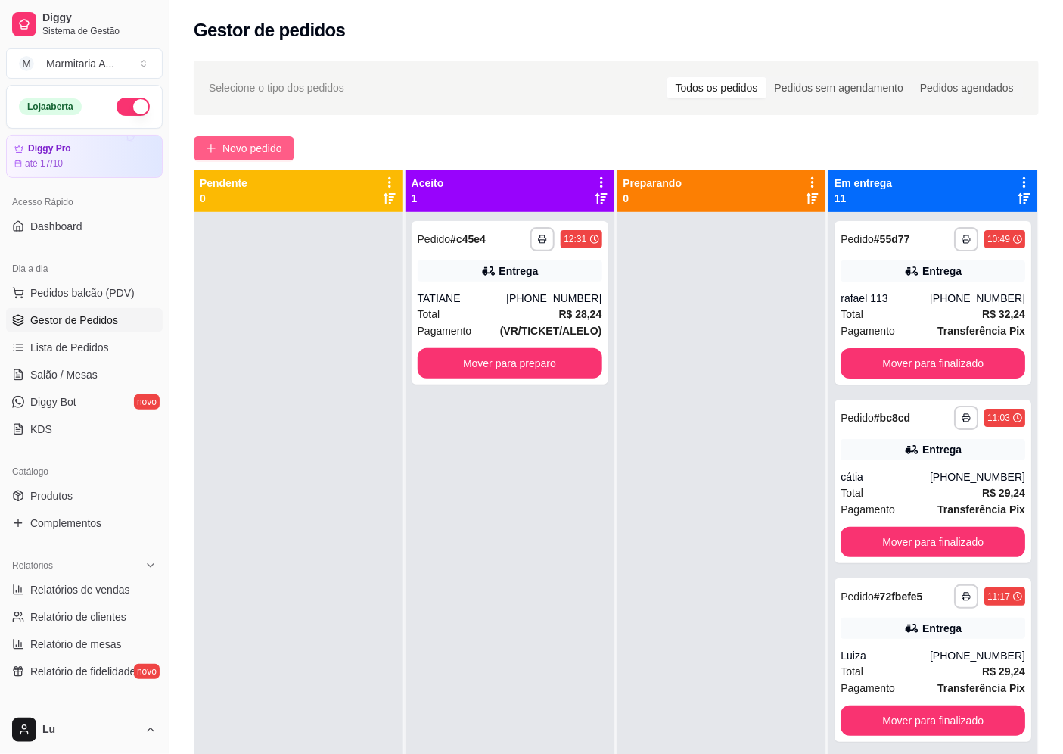
click at [266, 150] on button "Novo pedido" at bounding box center [244, 148] width 101 height 24
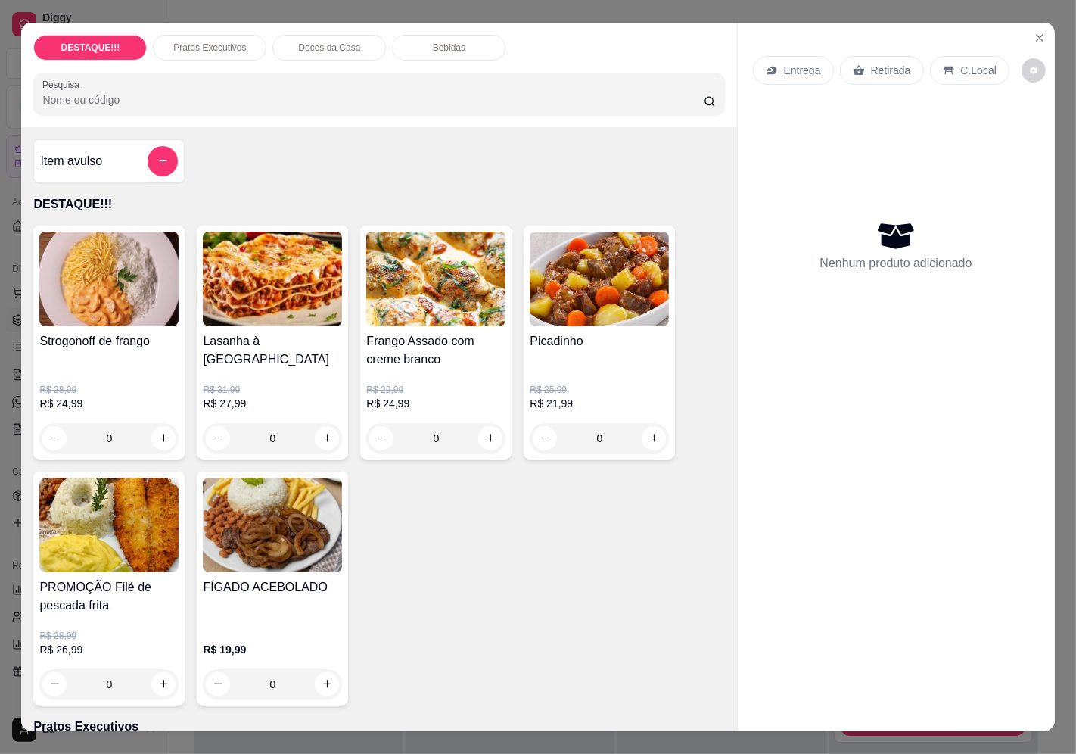
click at [779, 56] on div "Entrega" at bounding box center [793, 70] width 81 height 29
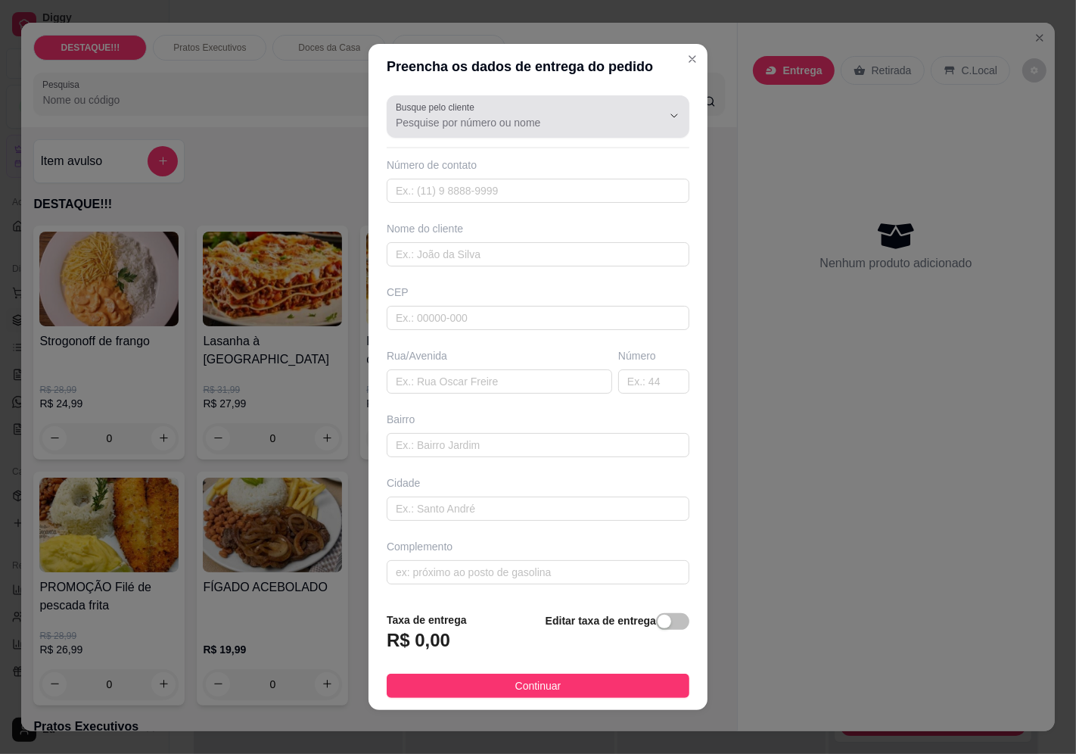
click at [541, 106] on div at bounding box center [538, 116] width 284 height 30
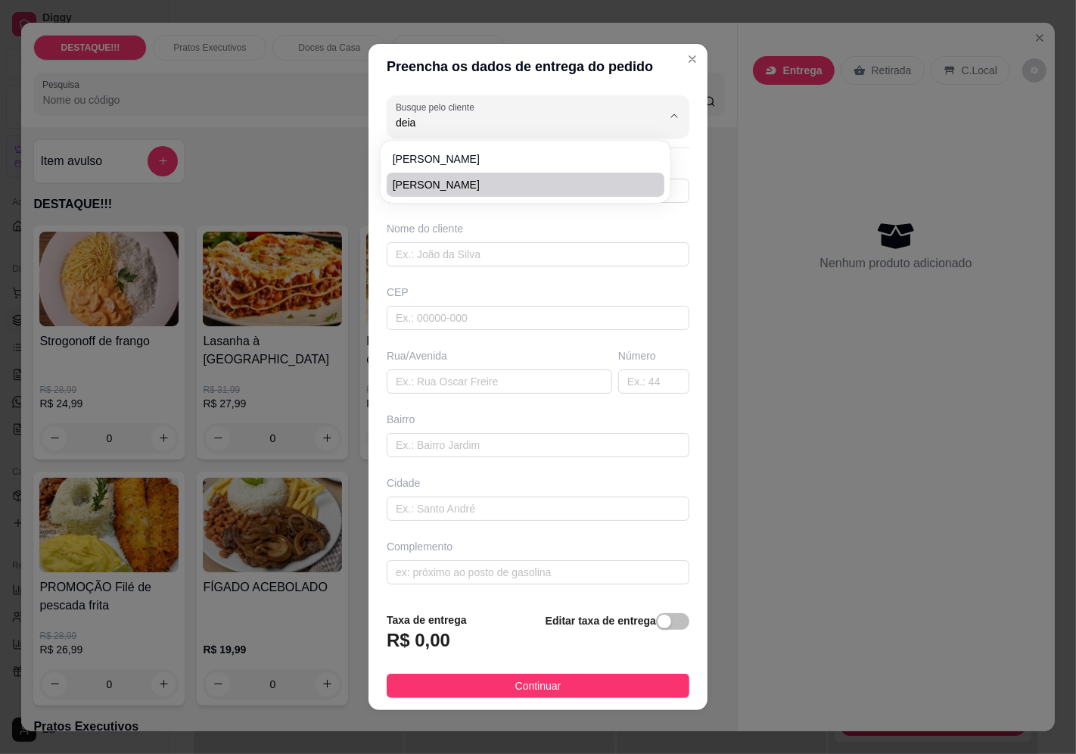
click at [444, 185] on span "[PERSON_NAME]" at bounding box center [518, 184] width 250 height 15
type input "[PERSON_NAME]"
type input "11951612101"
type input "[PERSON_NAME]"
type input "04368000"
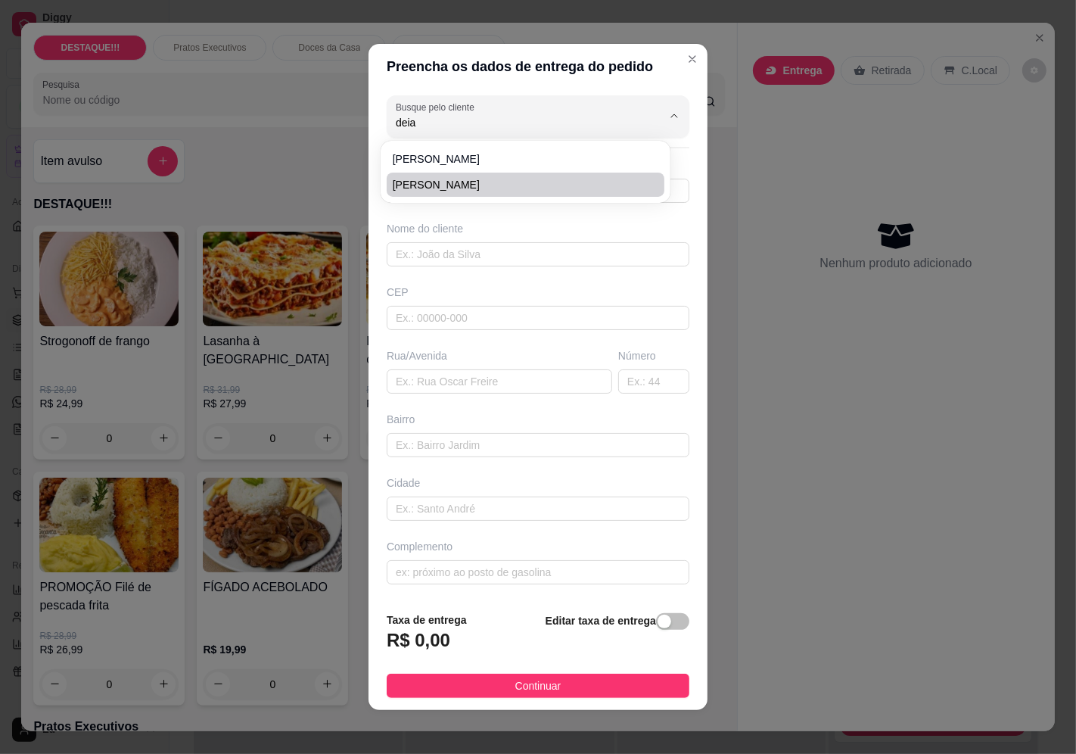
type input "[GEOGRAPHIC_DATA]"
type input "1940"
type input "Jabaquara"
type input "[GEOGRAPHIC_DATA]"
type input "Sala 14"
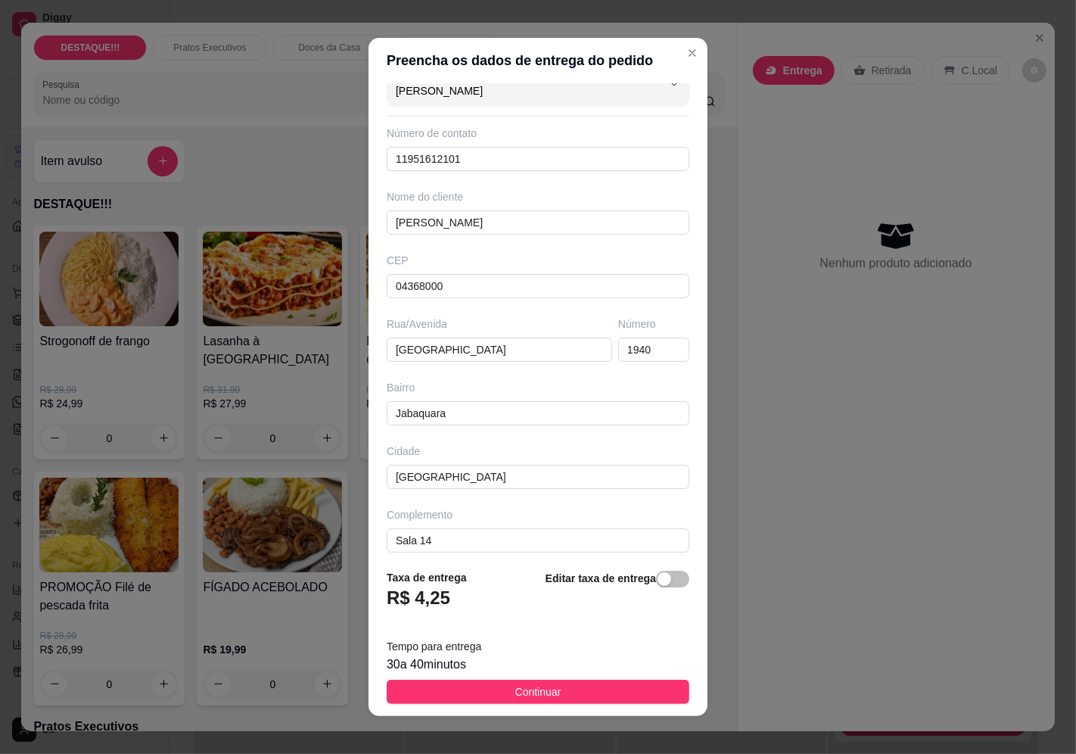
scroll to position [36, 0]
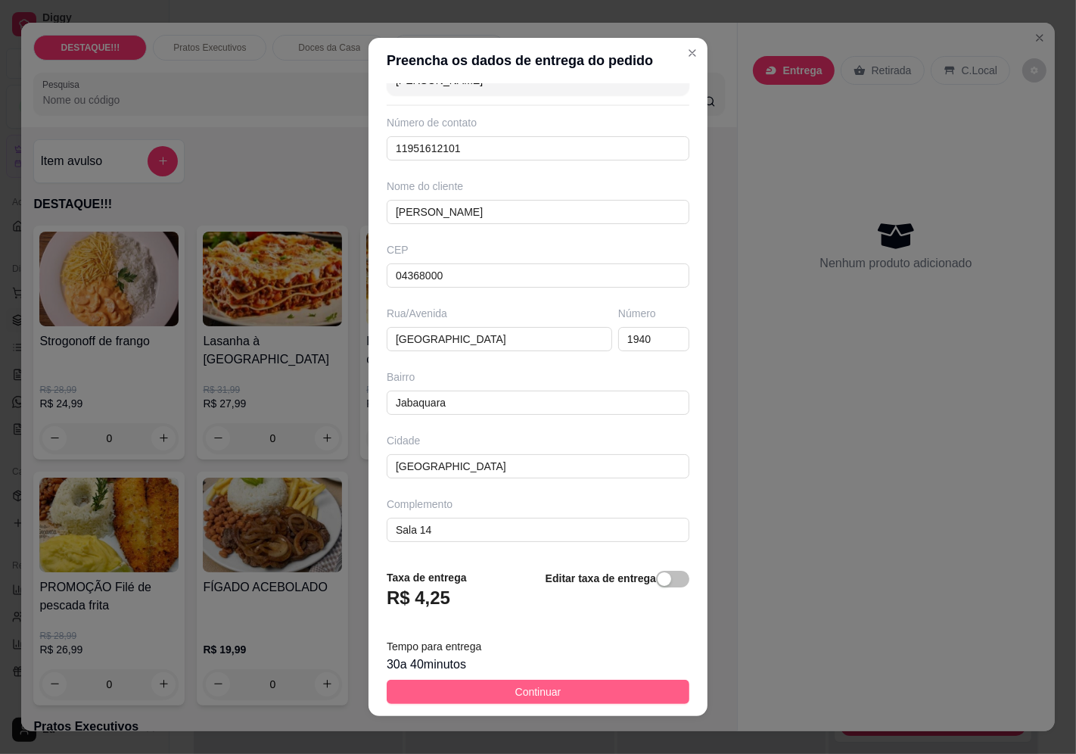
type input "[PERSON_NAME]"
click at [528, 685] on span "Continuar" at bounding box center [538, 691] width 46 height 17
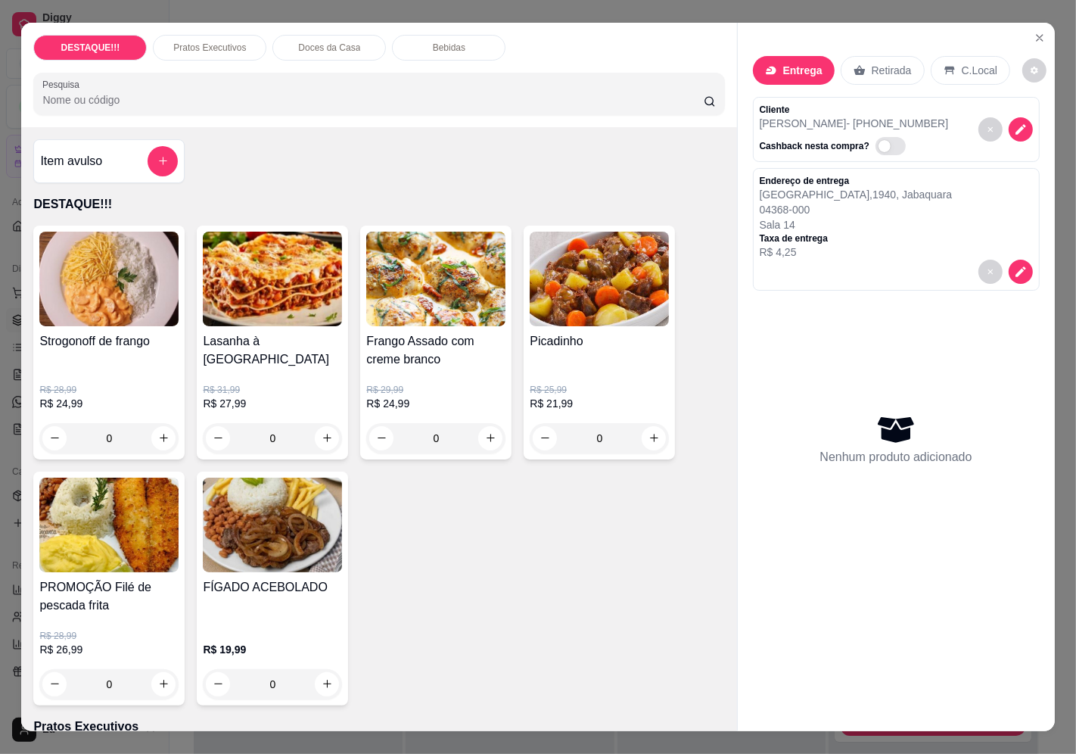
click at [534, 334] on h4 "Picadinho" at bounding box center [599, 341] width 139 height 18
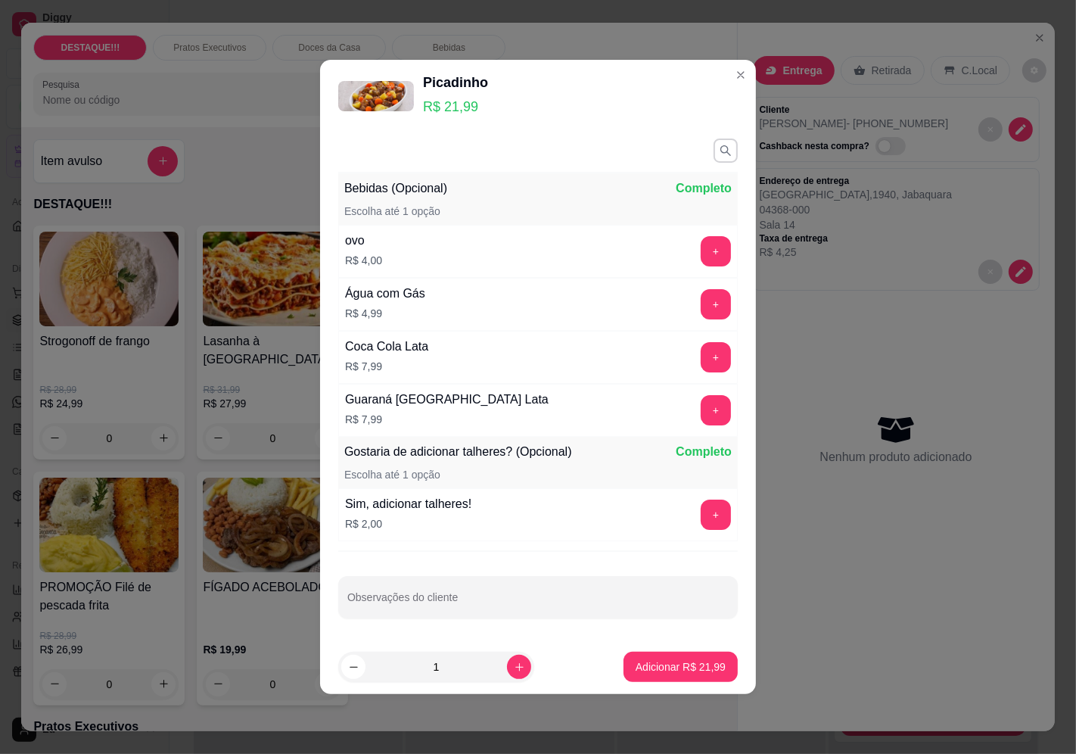
click at [689, 646] on footer "1 Adicionar R$ 21,99" at bounding box center [538, 666] width 436 height 54
click at [689, 660] on p "Adicionar R$ 21,99" at bounding box center [681, 666] width 88 height 14
type input "1"
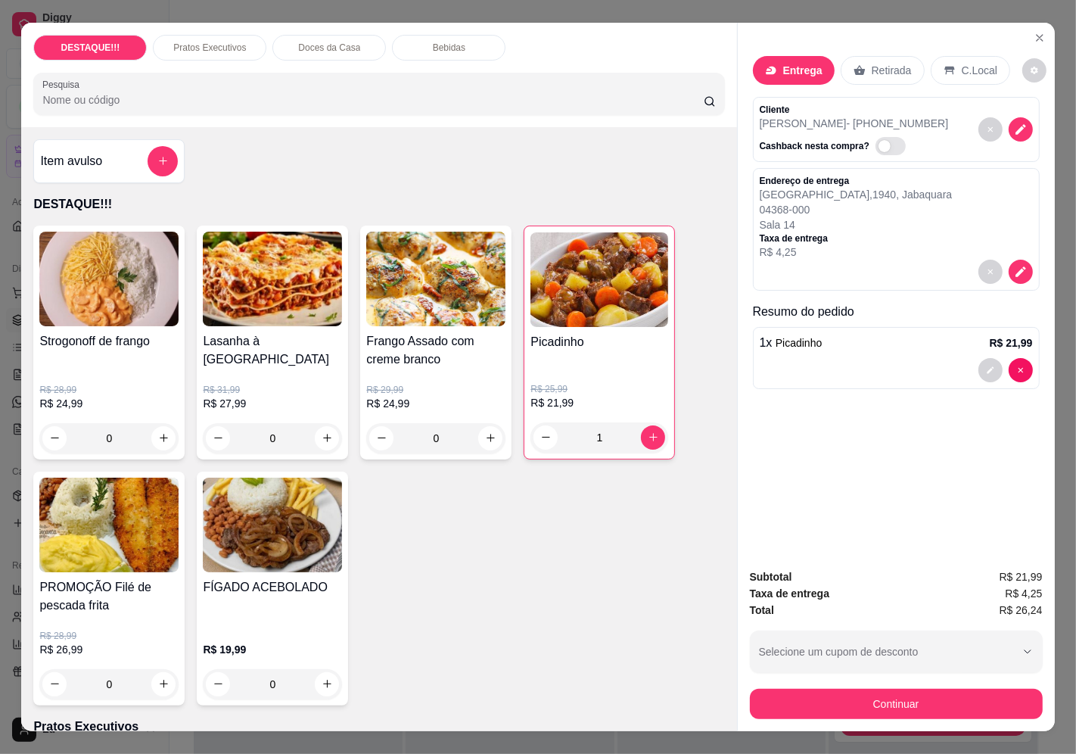
click at [890, 674] on div "Subtotal R$ 21,99 Taxa de entrega R$ 4,25 Total R$ 26,24 Selecione um cupom de …" at bounding box center [896, 643] width 293 height 151
drag, startPoint x: 888, startPoint y: 677, endPoint x: 885, endPoint y: 694, distance: 17.7
click at [887, 679] on div "Subtotal R$ 21,99 Taxa de entrega R$ 4,25 Total R$ 26,24 Selecione um cupom de …" at bounding box center [896, 643] width 293 height 151
click at [885, 696] on button "Continuar" at bounding box center [896, 703] width 293 height 30
click at [433, 421] on div "Pix" at bounding box center [435, 390] width 107 height 89
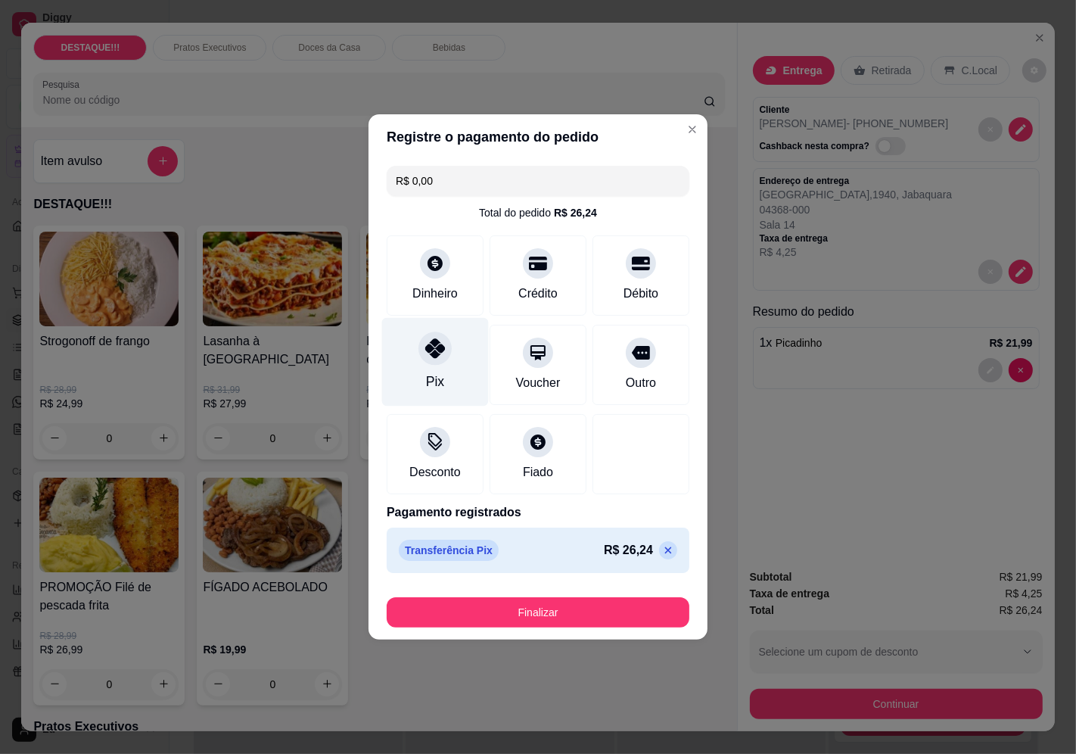
type input "R$ 0,00"
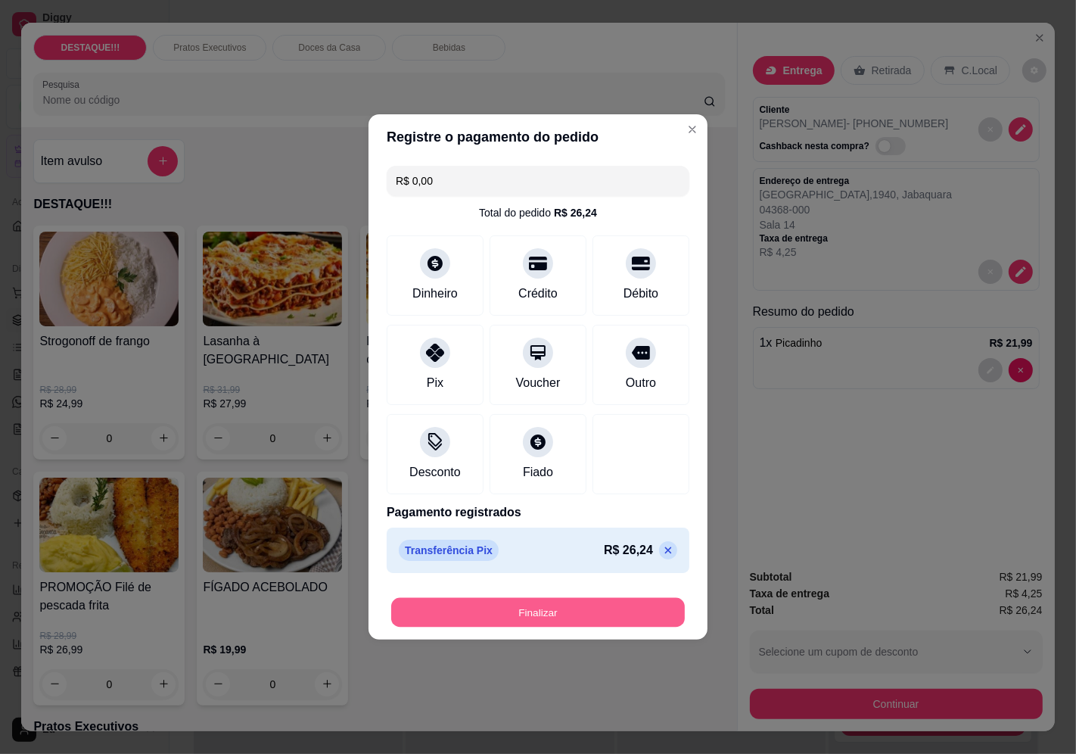
click at [564, 620] on button "Finalizar" at bounding box center [538, 613] width 294 height 30
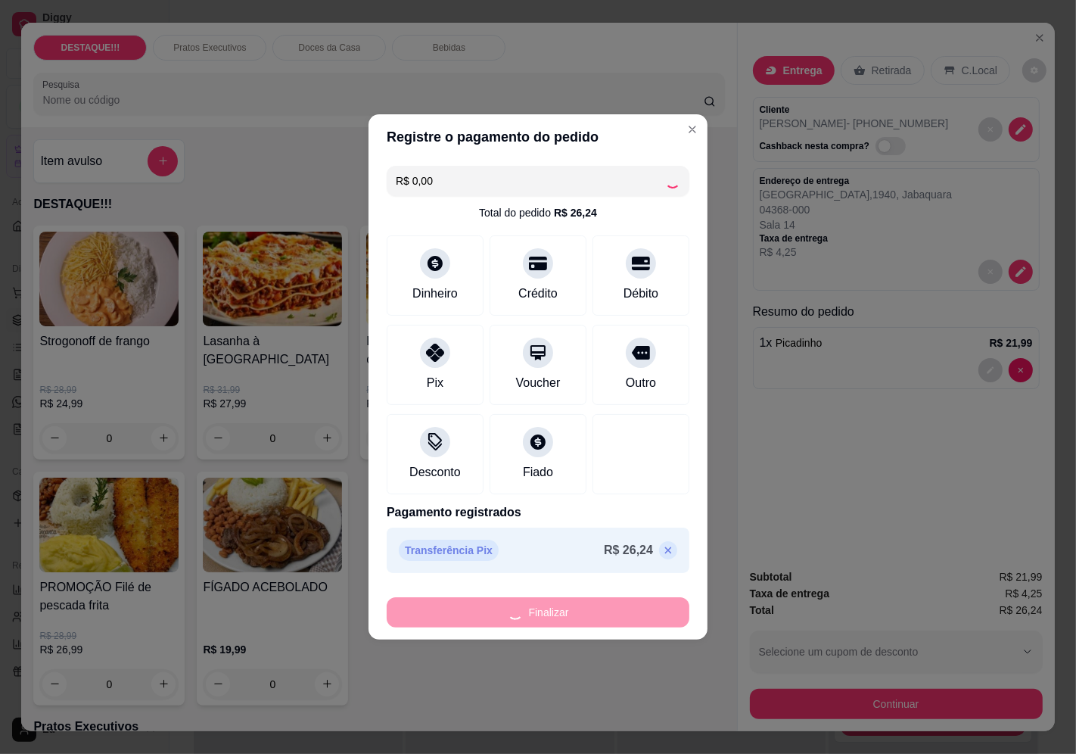
type input "0"
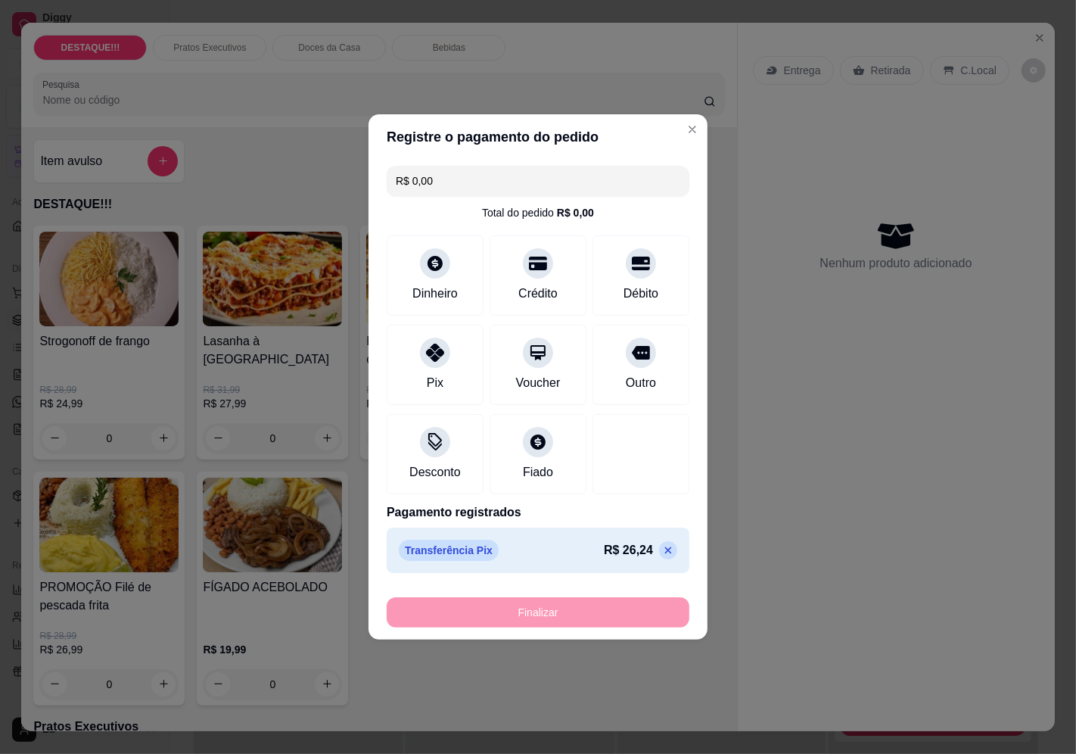
type input "-R$ 26,24"
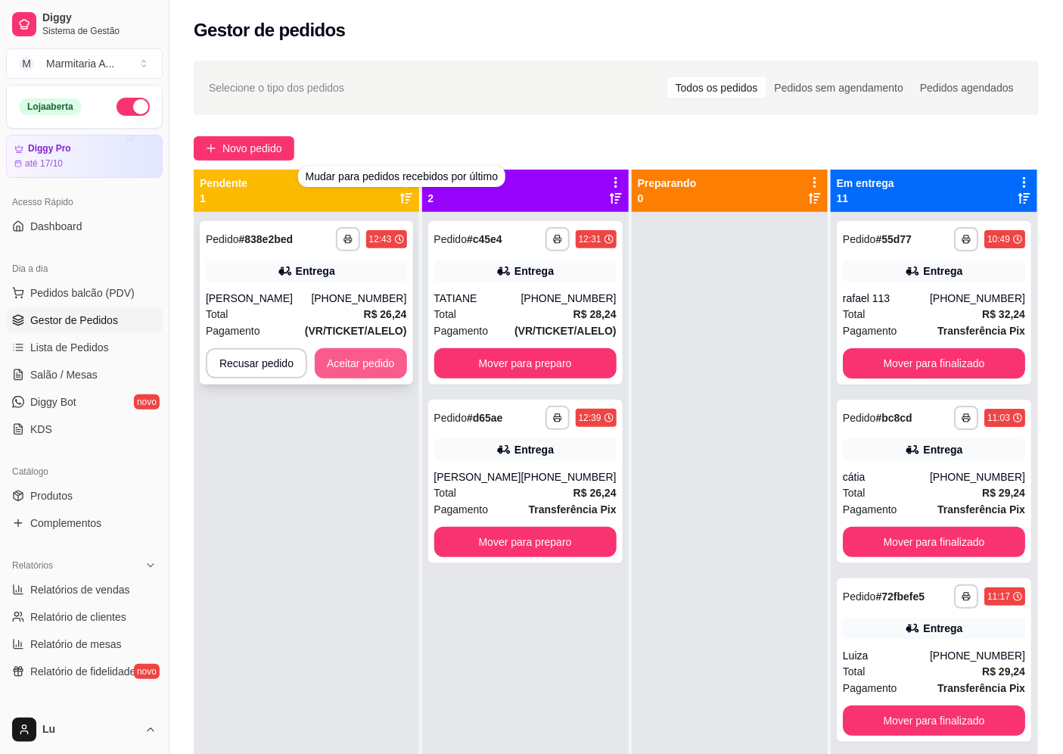
click at [375, 356] on button "Aceitar pedido" at bounding box center [361, 363] width 92 height 30
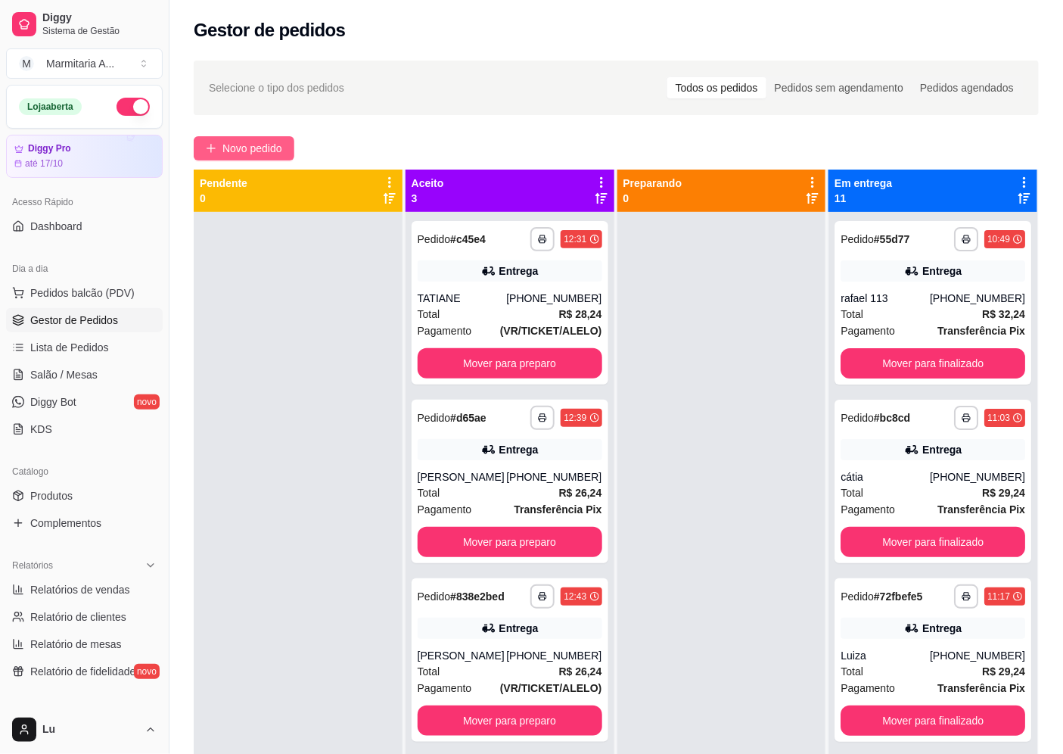
click at [265, 136] on button "Novo pedido" at bounding box center [244, 148] width 101 height 24
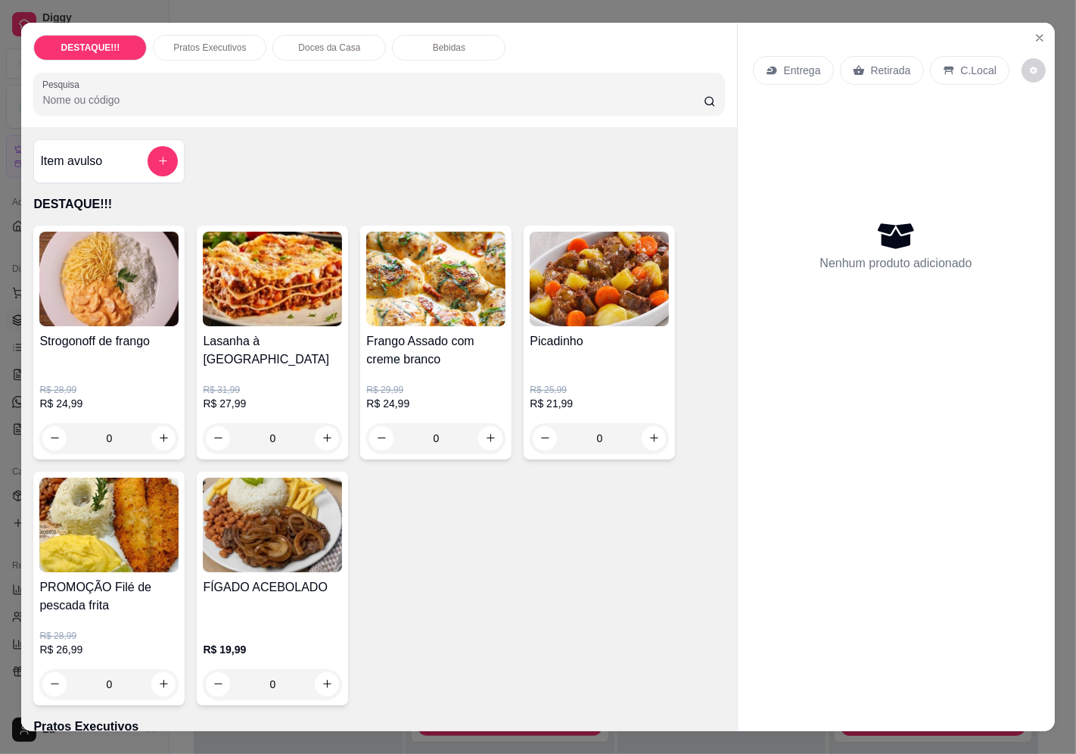
click at [784, 68] on p "Entrega" at bounding box center [802, 70] width 37 height 15
click at [662, 57] on div "DESTAQUE!!! Pratos Executivos Doces da Casa Bebidas Pesquisa" at bounding box center [378, 75] width 715 height 104
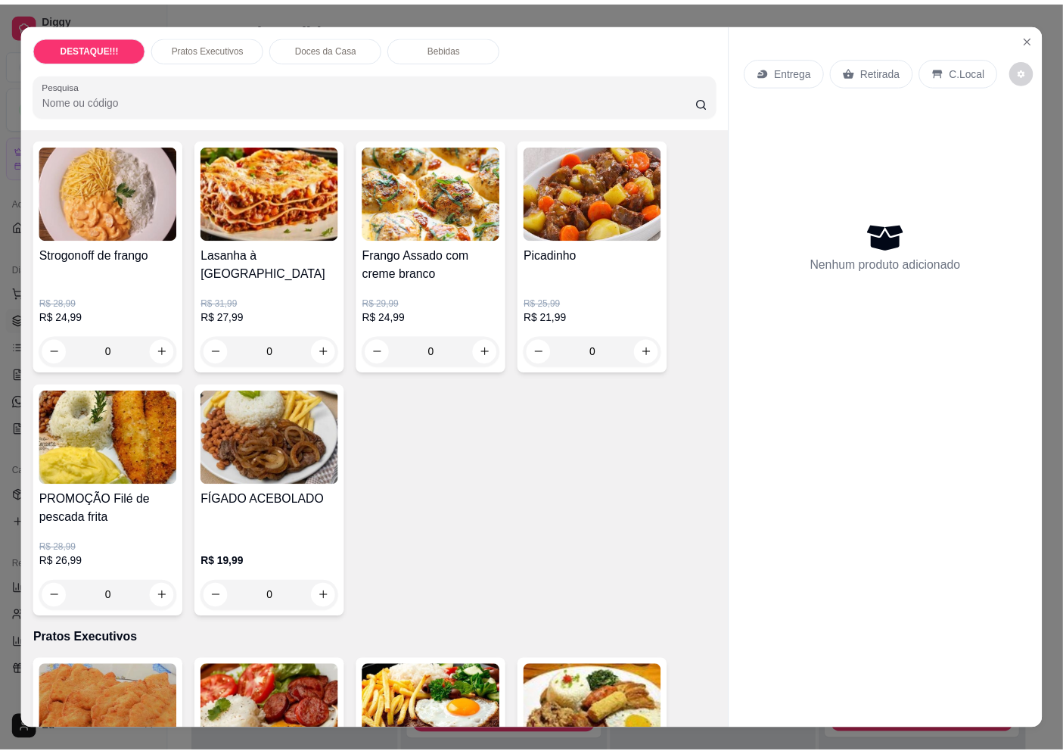
scroll to position [84, 0]
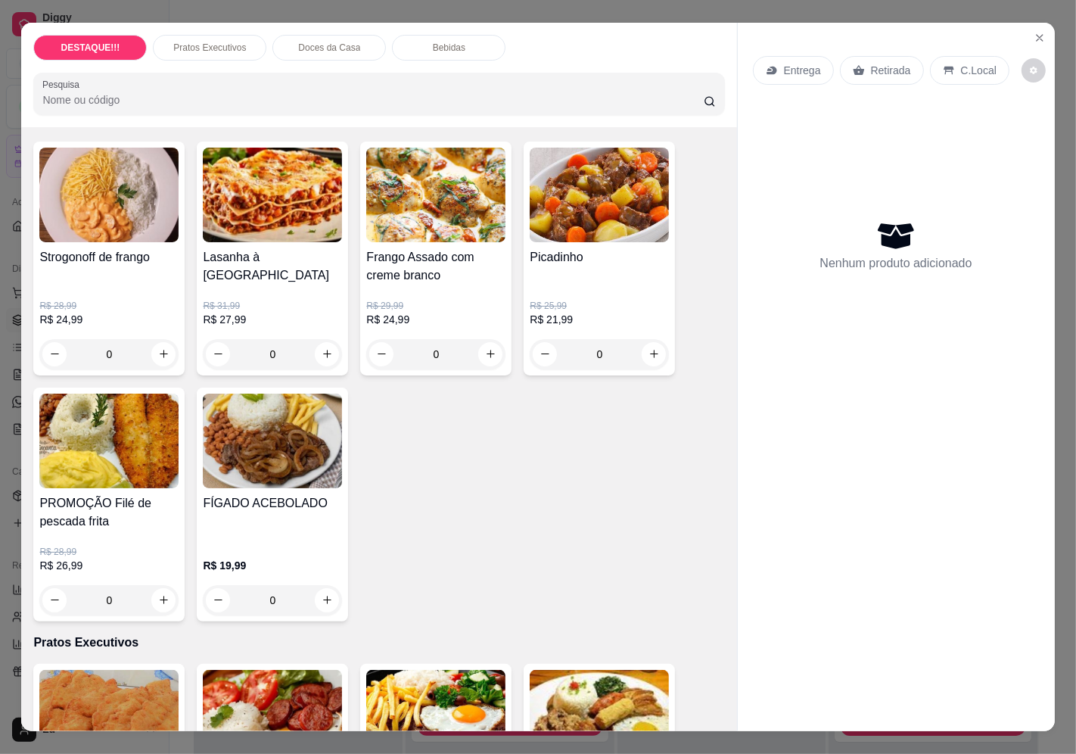
click at [619, 250] on h4 "Picadinho" at bounding box center [599, 257] width 139 height 18
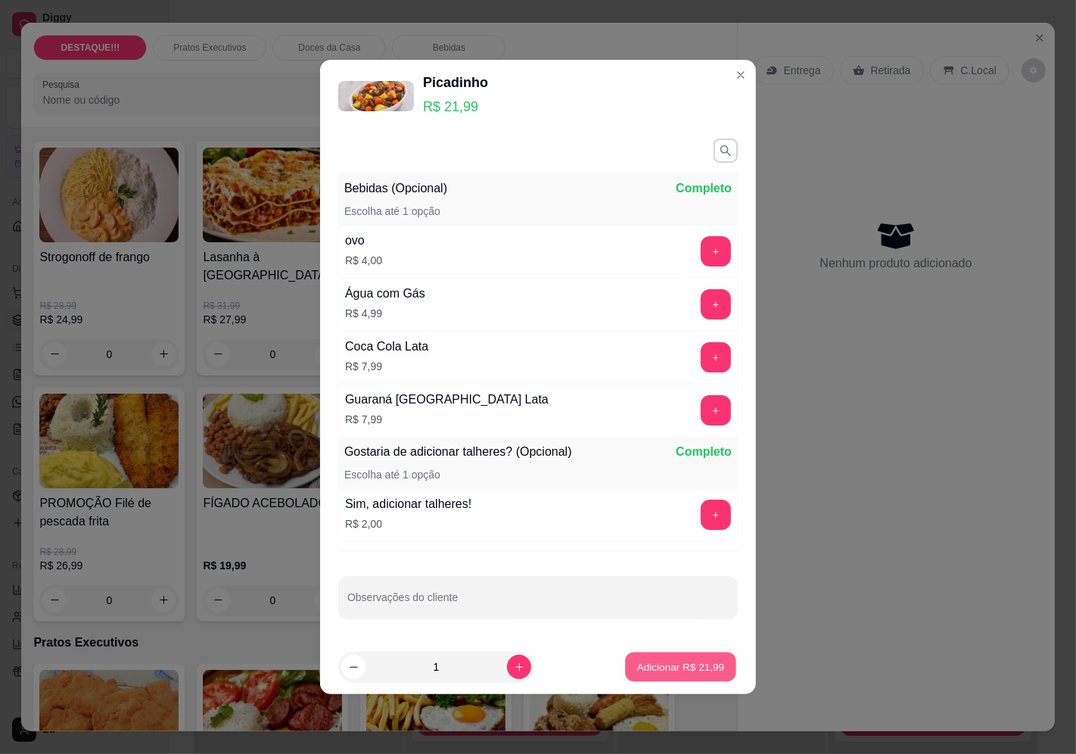
click at [700, 672] on p "Adicionar R$ 21,99" at bounding box center [681, 666] width 88 height 14
type input "1"
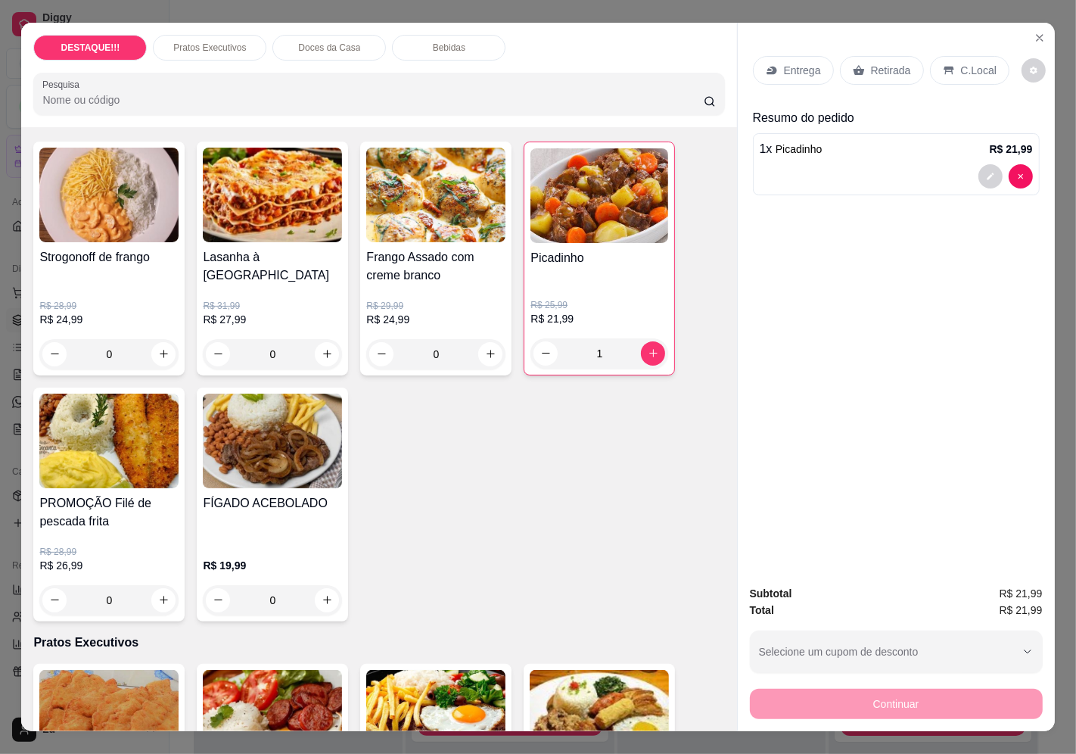
click at [806, 67] on p "Entrega" at bounding box center [802, 70] width 37 height 15
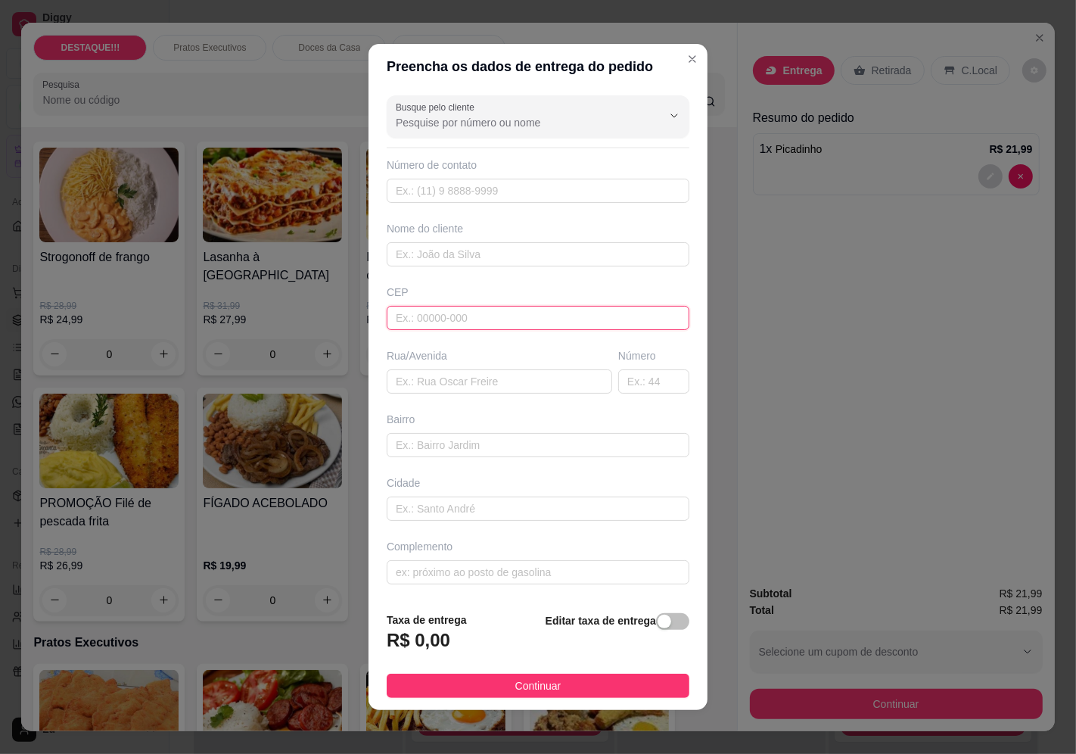
drag, startPoint x: 416, startPoint y: 321, endPoint x: 437, endPoint y: 304, distance: 26.3
click at [422, 321] on input "text" at bounding box center [538, 318] width 303 height 24
paste input "04649000"
type input "04649000"
type input "Rua Ossian Terceiro Teles"
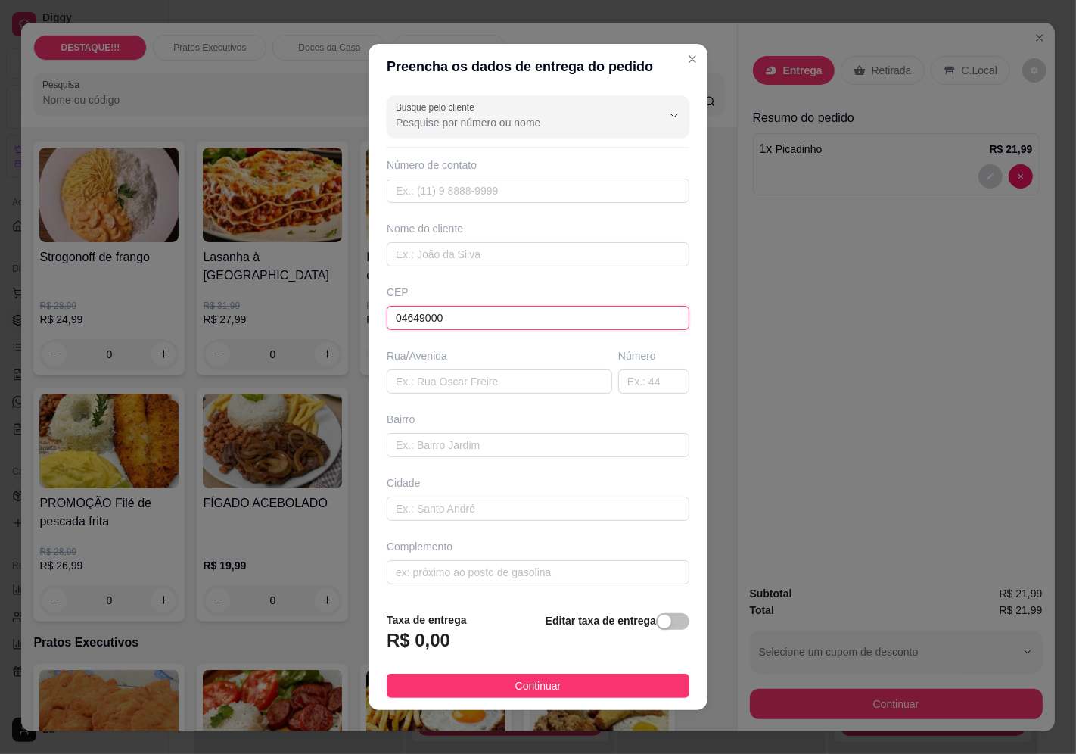
type input "Jardim Prudência"
type input "[GEOGRAPHIC_DATA]"
type input "04649000"
click at [646, 377] on input "text" at bounding box center [653, 381] width 71 height 24
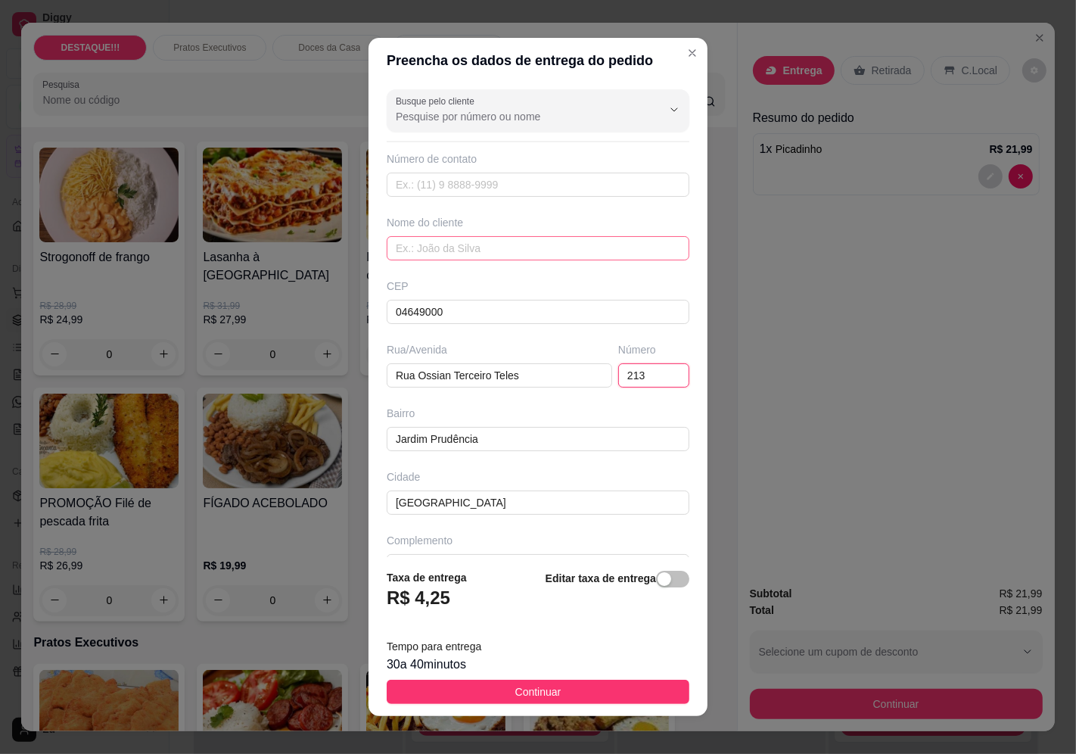
type input "213"
click at [512, 246] on input "text" at bounding box center [538, 248] width 303 height 24
type input "thiago"
click at [657, 581] on div "button" at bounding box center [664, 579] width 14 height 14
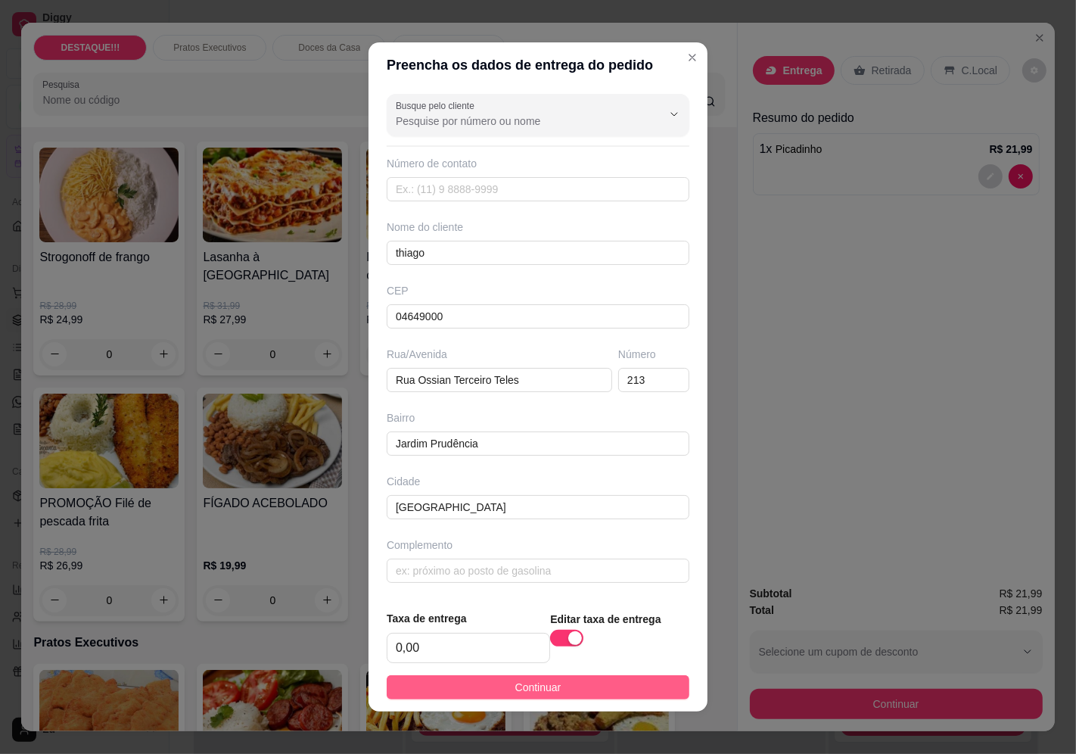
click at [632, 694] on button "Continuar" at bounding box center [538, 687] width 303 height 24
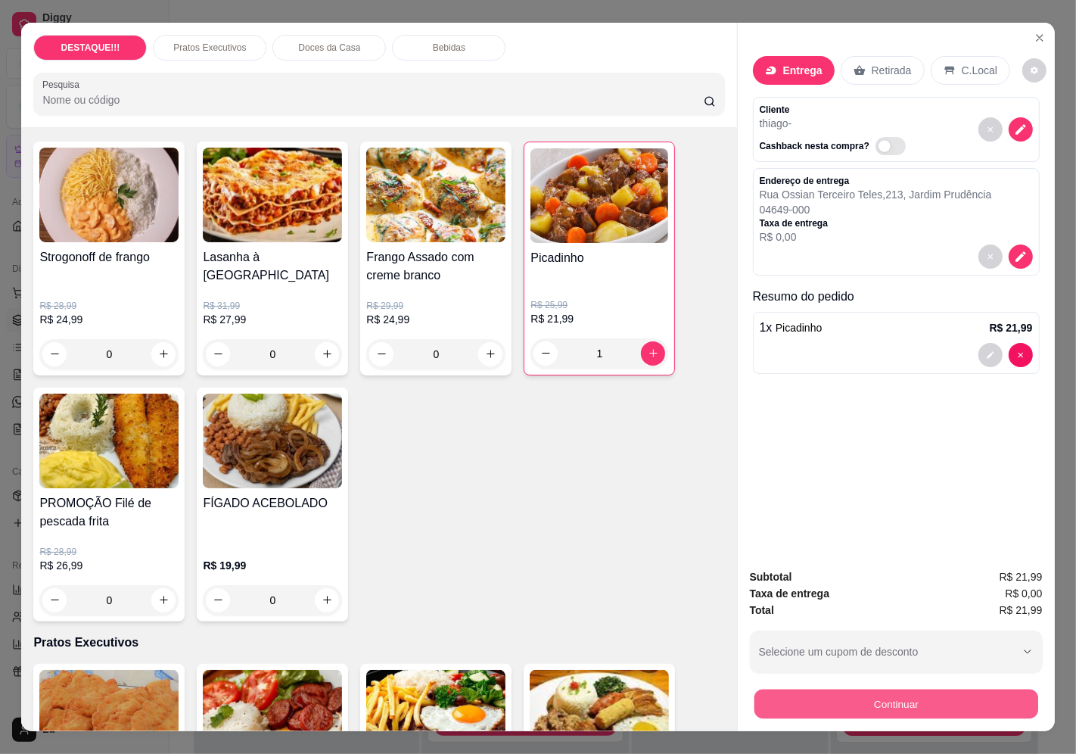
click at [918, 697] on button "Continuar" at bounding box center [896, 704] width 284 height 30
click at [911, 697] on button "Continuar" at bounding box center [896, 704] width 284 height 30
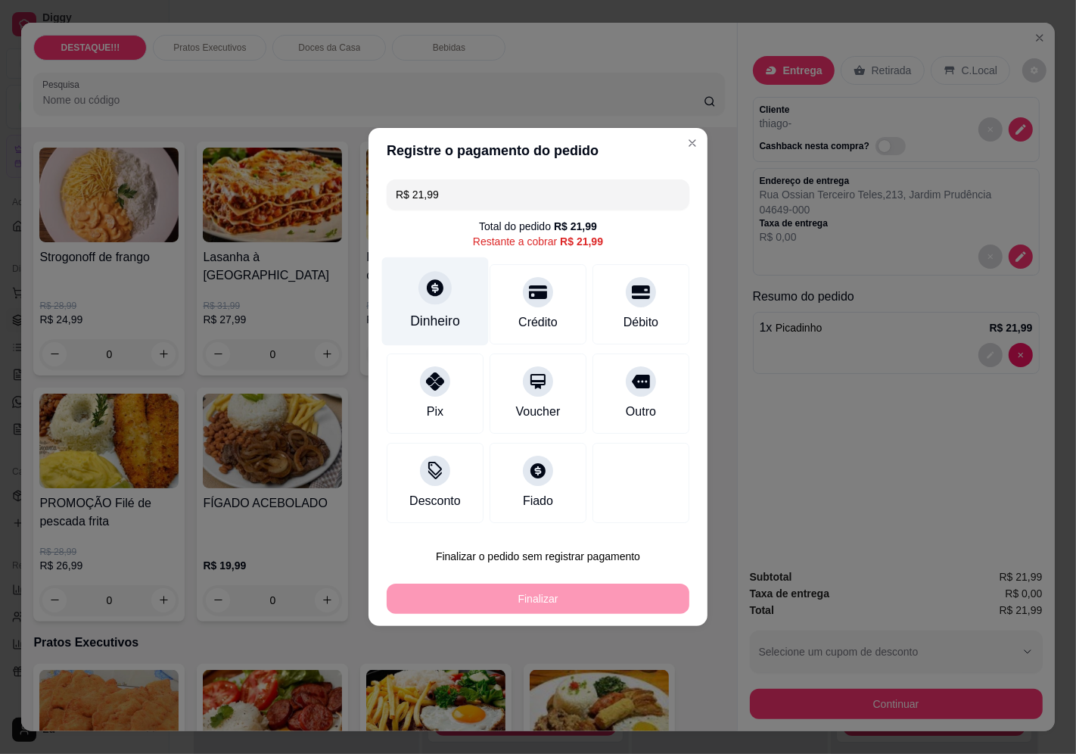
click at [452, 305] on div "Dinheiro" at bounding box center [435, 301] width 107 height 89
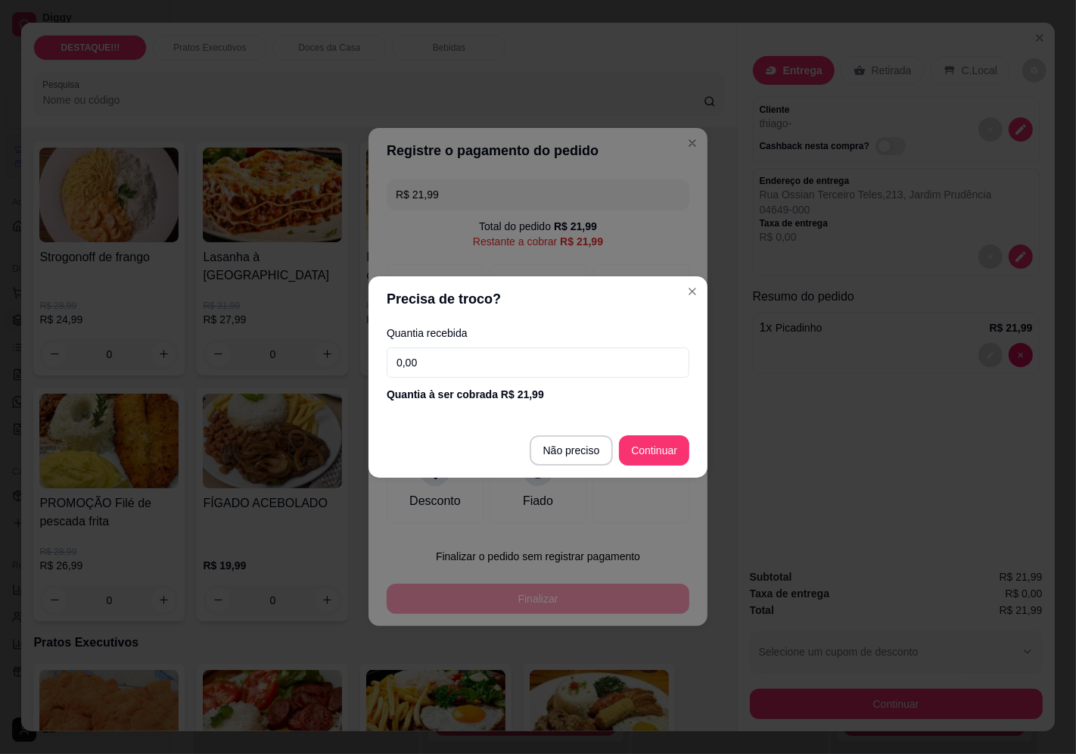
click at [560, 353] on input "0,00" at bounding box center [538, 362] width 303 height 30
type input "50,00"
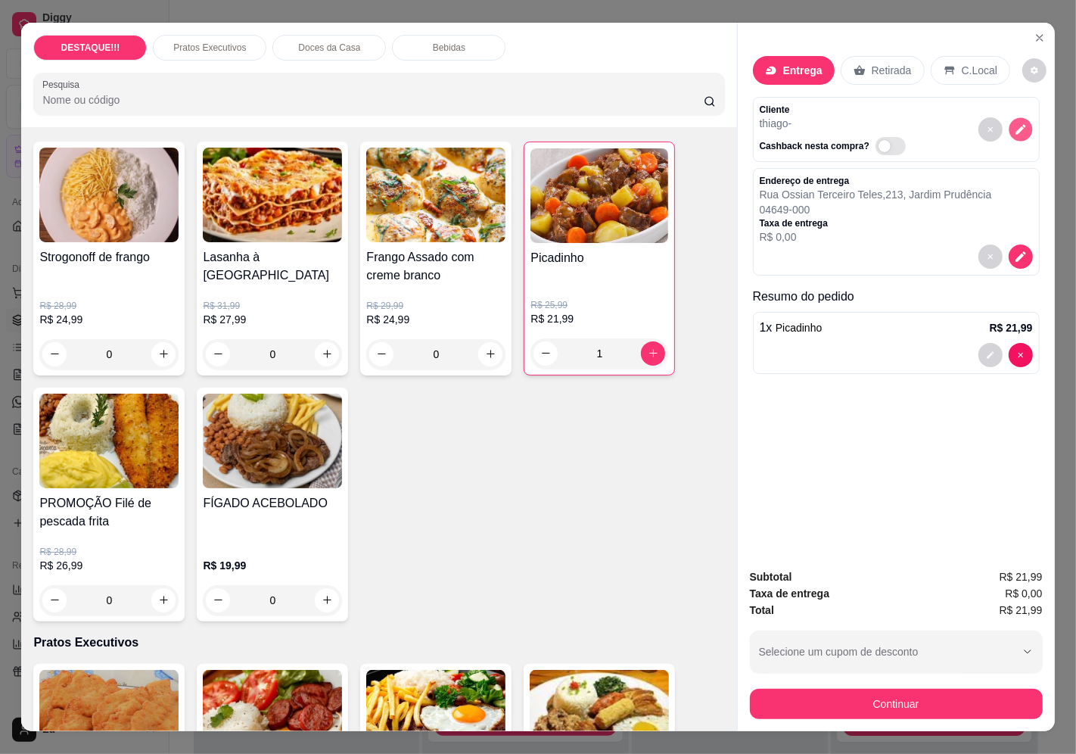
click at [1015, 124] on icon "decrease-product-quantity" at bounding box center [1020, 129] width 10 height 10
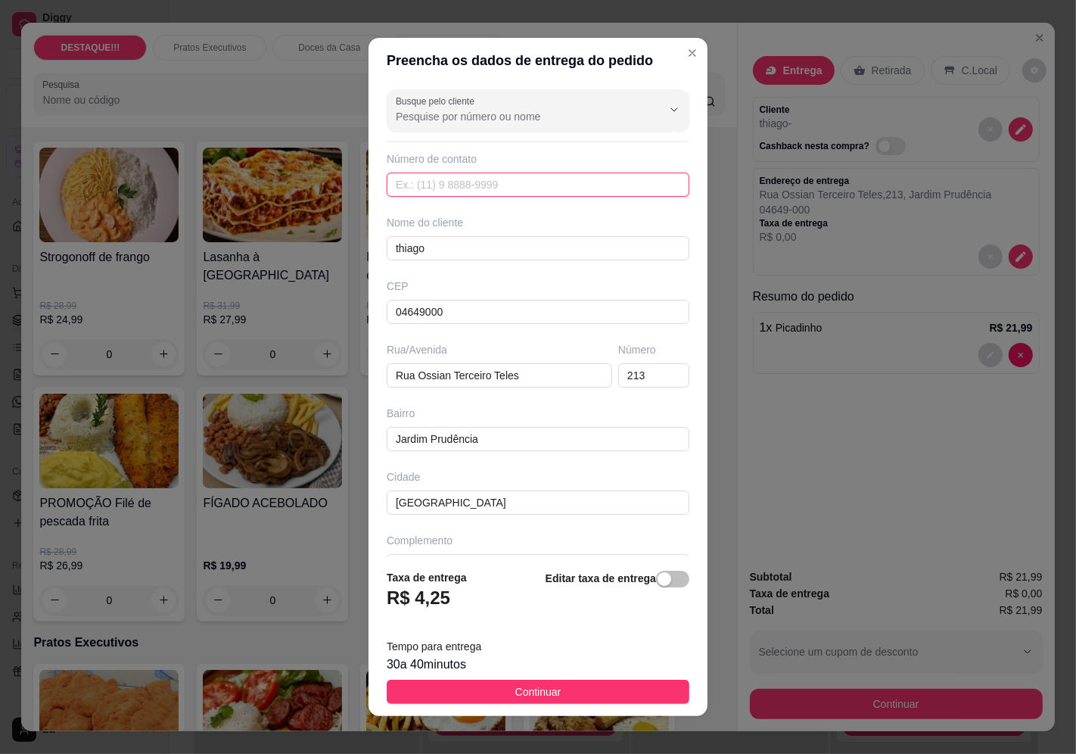
click at [524, 176] on input "text" at bounding box center [538, 184] width 303 height 24
type input "[PHONE_NUMBER]"
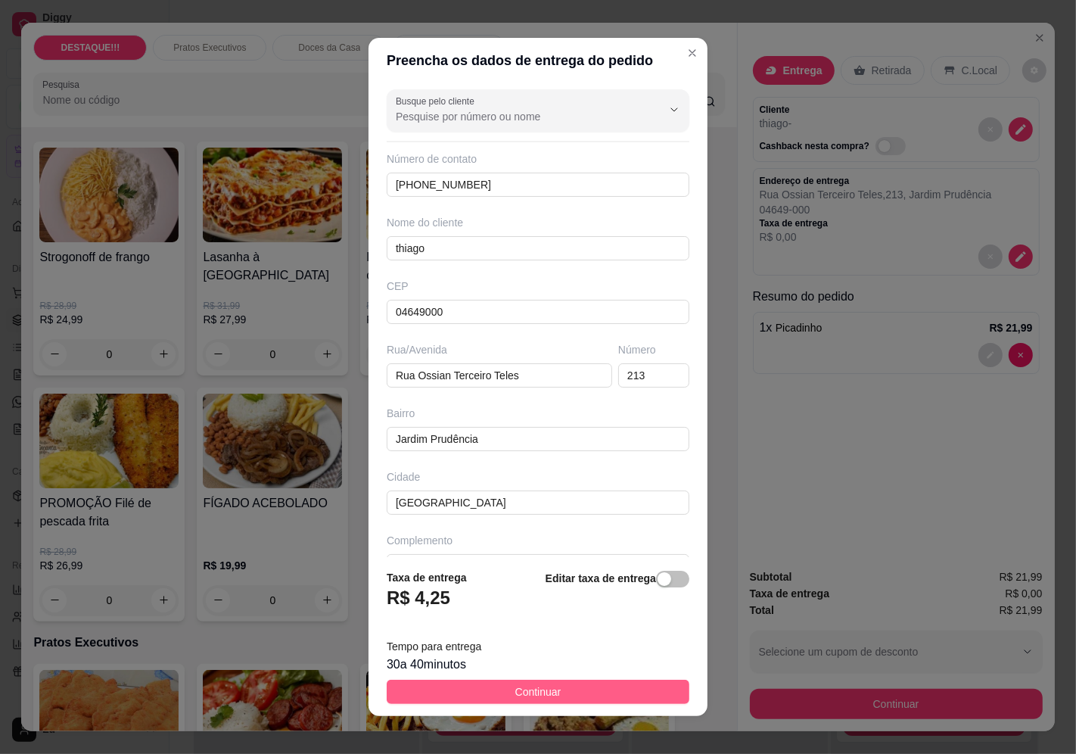
click at [543, 690] on span "Continuar" at bounding box center [538, 691] width 46 height 17
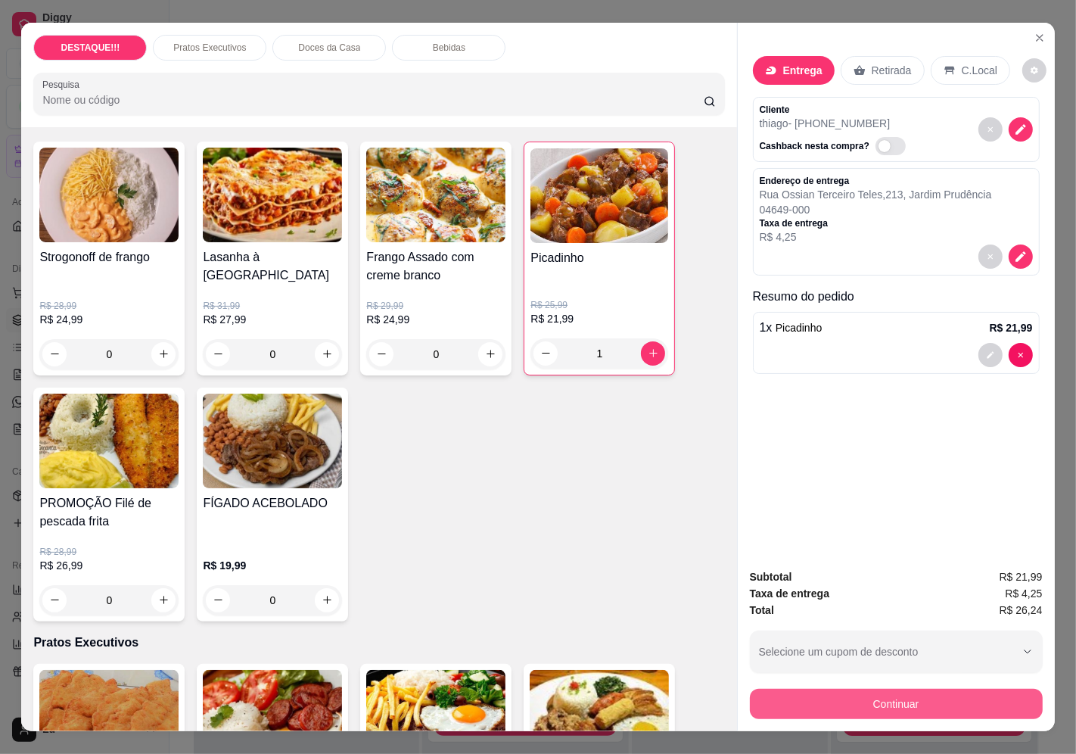
click at [886, 698] on button "Continuar" at bounding box center [896, 703] width 293 height 30
click at [1019, 108] on div at bounding box center [1005, 129] width 54 height 51
click at [1016, 123] on icon "decrease-product-quantity" at bounding box center [1020, 129] width 13 height 13
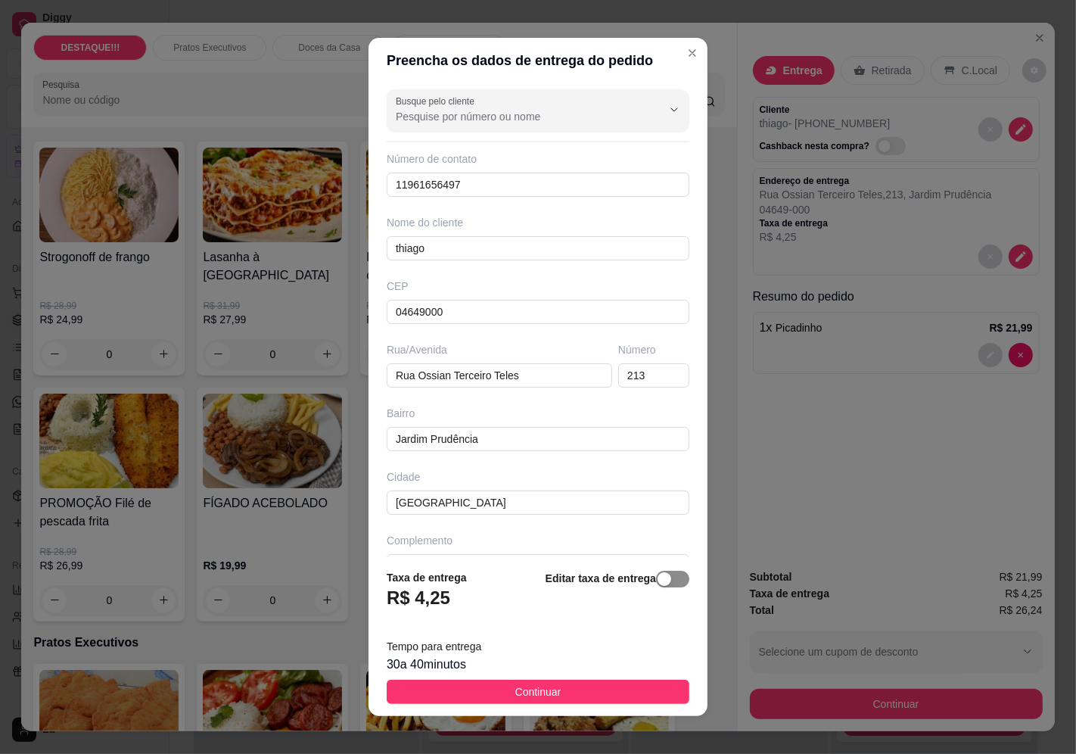
click at [657, 573] on div "button" at bounding box center [664, 579] width 14 height 14
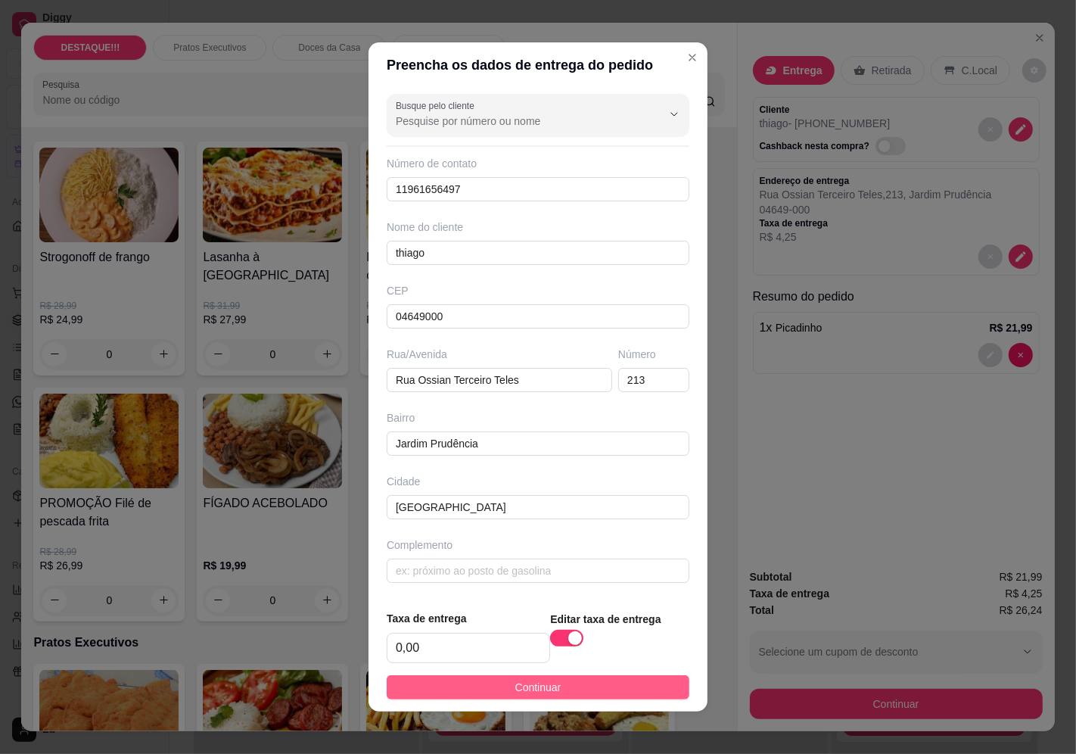
click at [641, 694] on button "Continuar" at bounding box center [538, 687] width 303 height 24
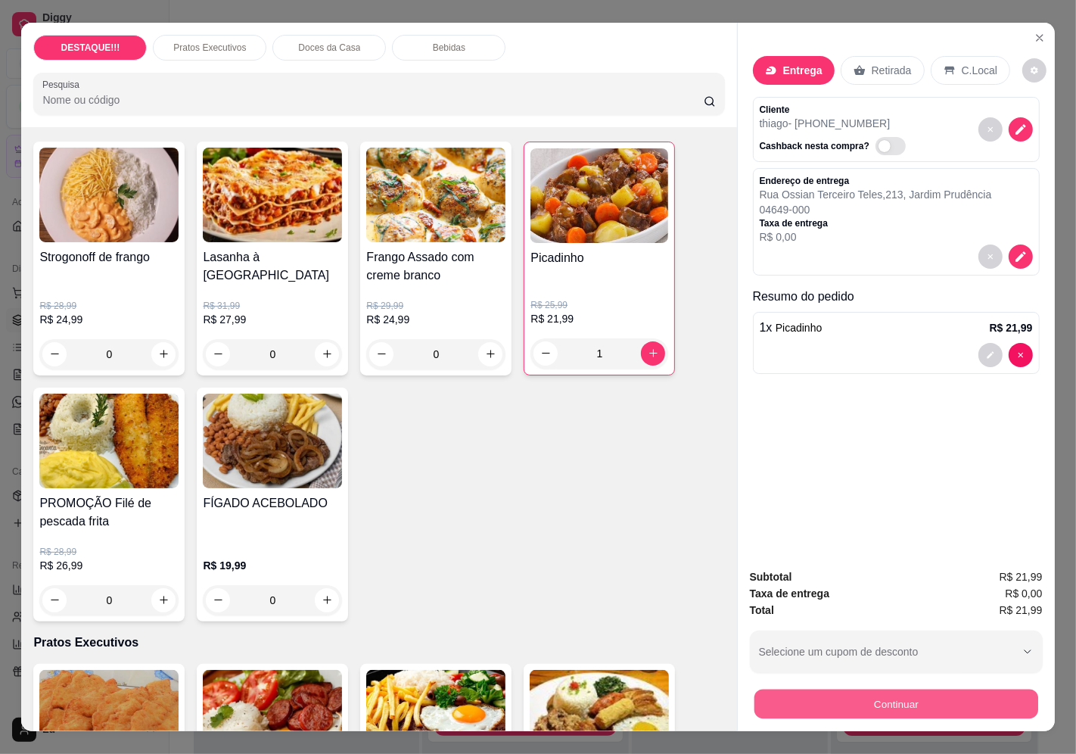
click at [868, 702] on button "Continuar" at bounding box center [896, 704] width 284 height 30
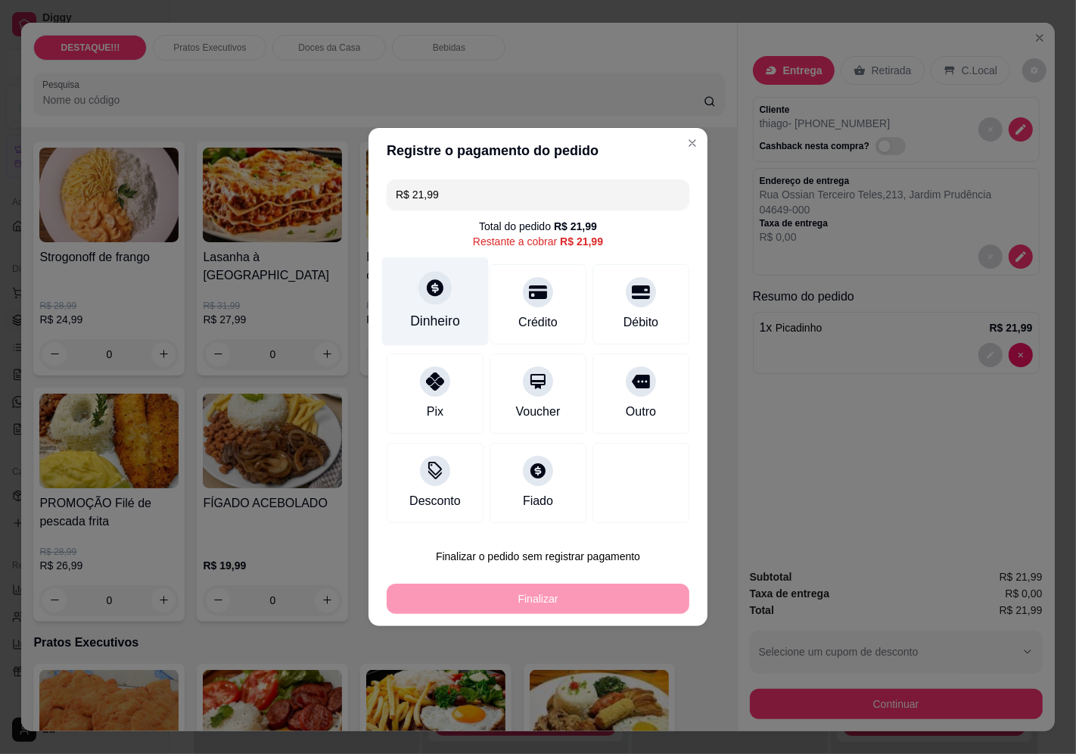
click at [434, 303] on div at bounding box center [434, 287] width 33 height 33
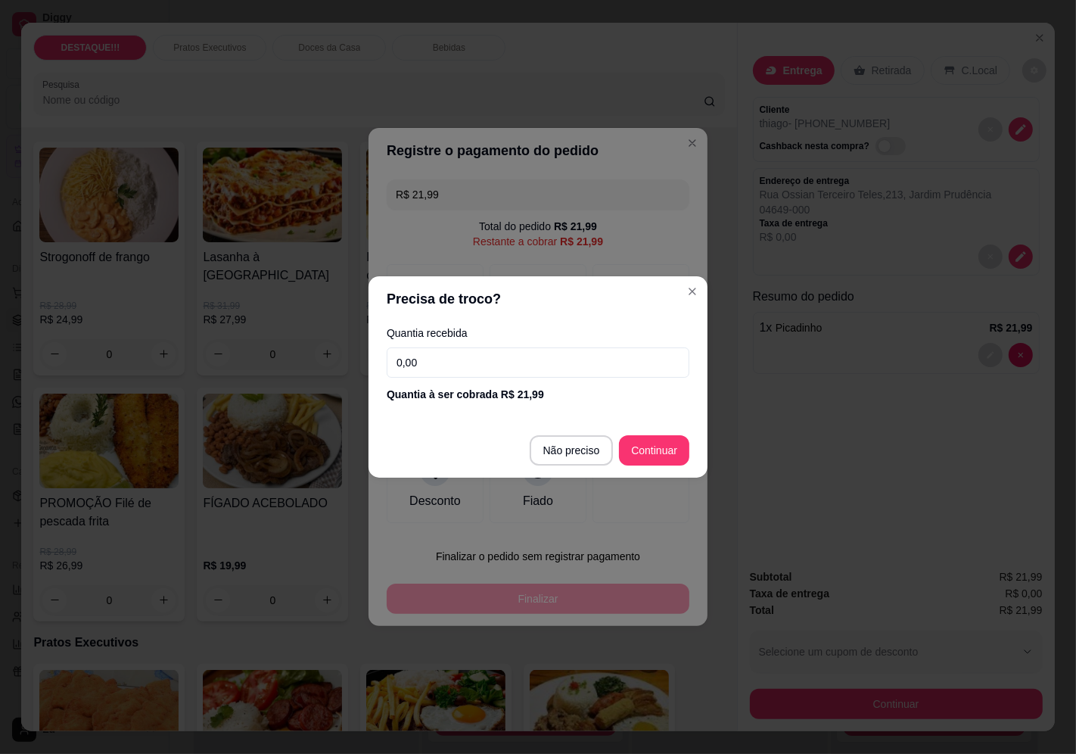
click at [474, 353] on input "0,00" at bounding box center [538, 362] width 303 height 30
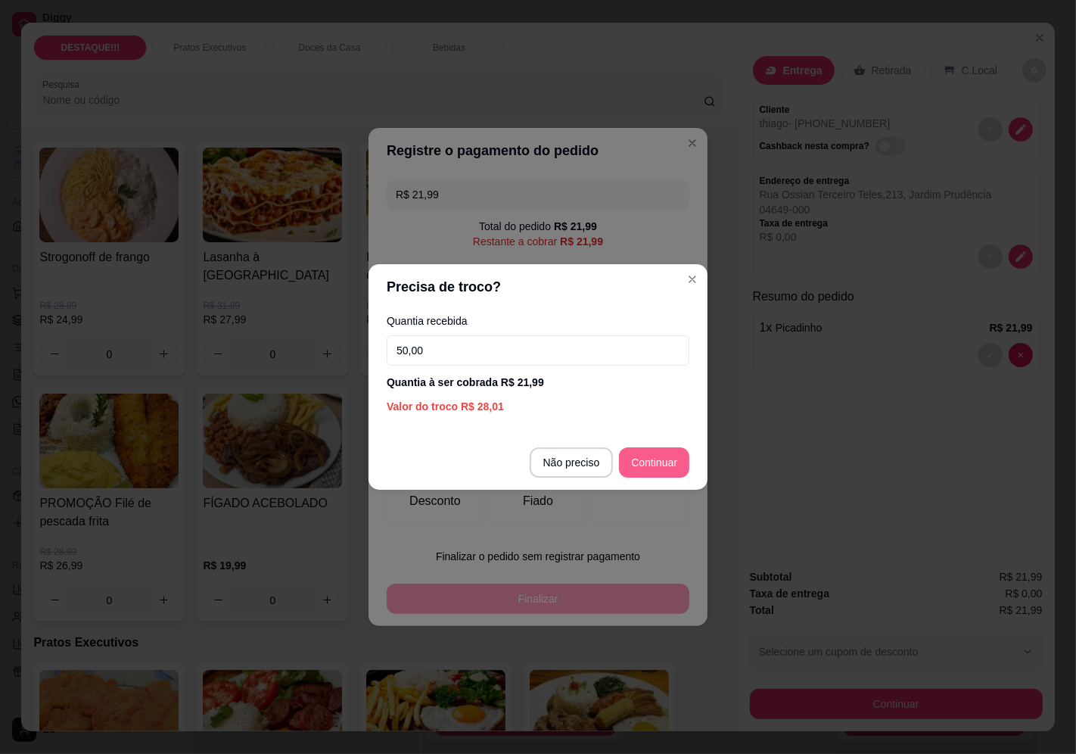
type input "50,00"
type input "R$ 0,00"
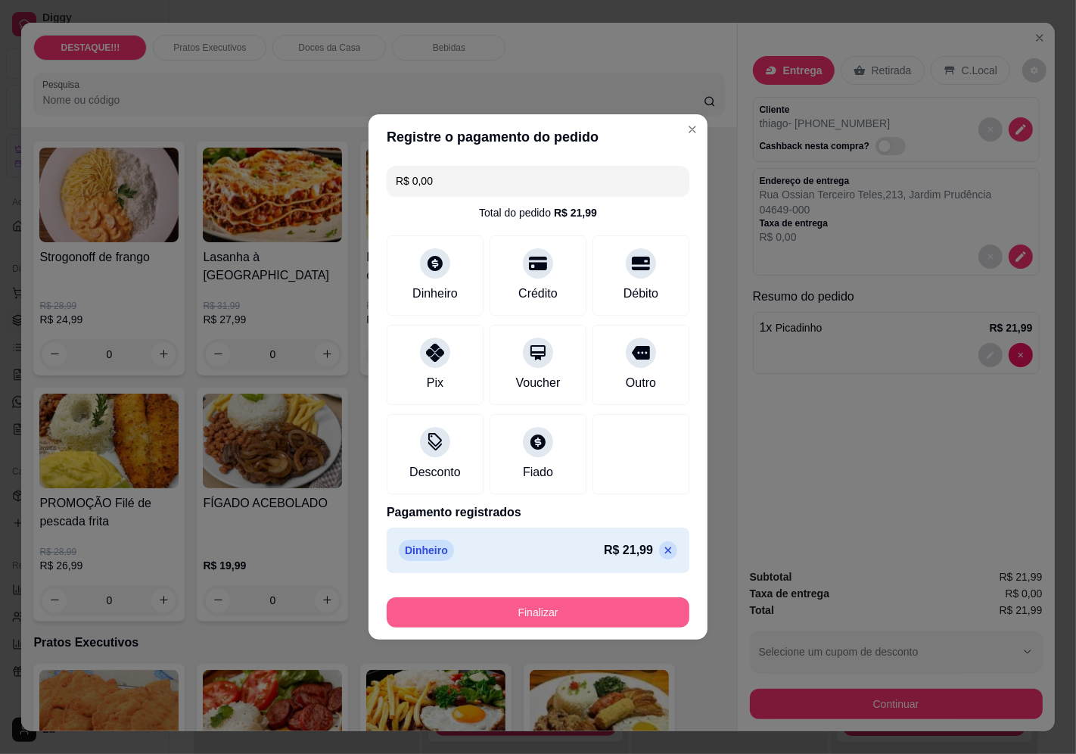
click at [614, 613] on button "Finalizar" at bounding box center [538, 612] width 303 height 30
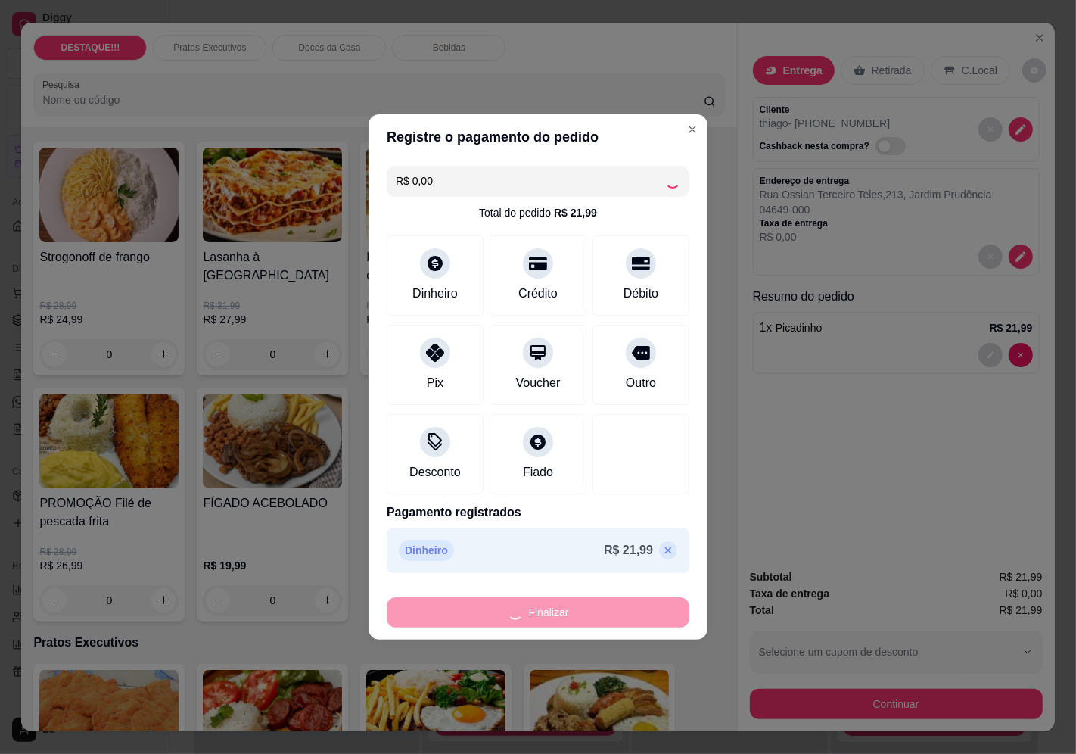
type input "0"
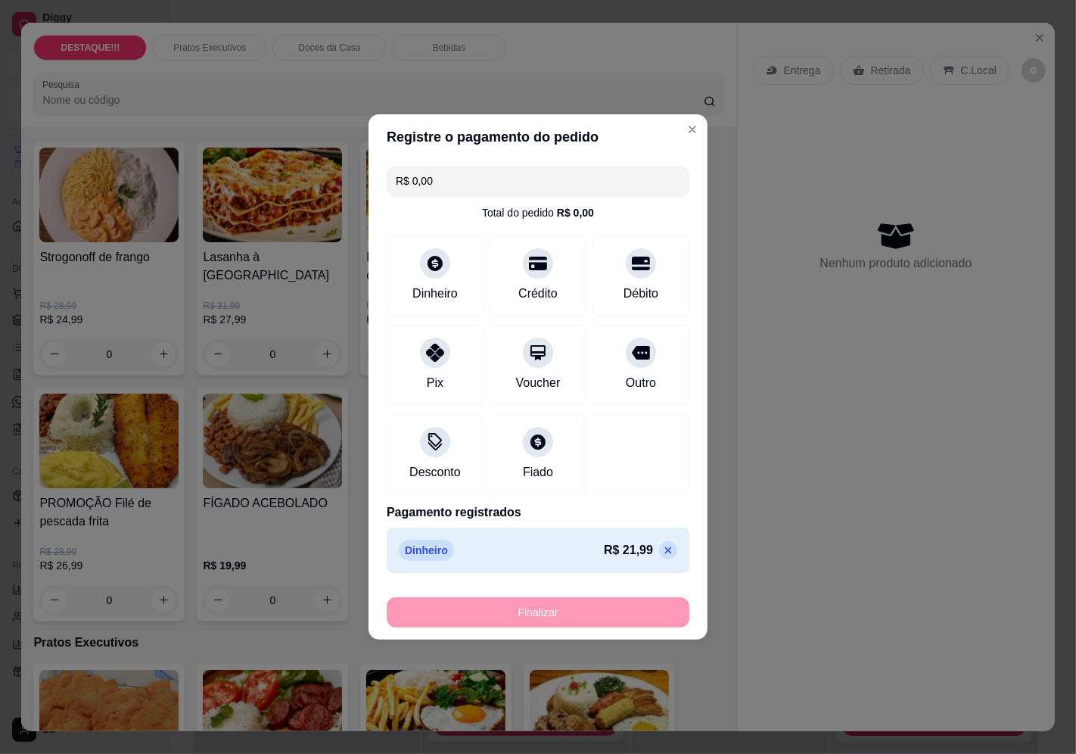
type input "-R$ 21,99"
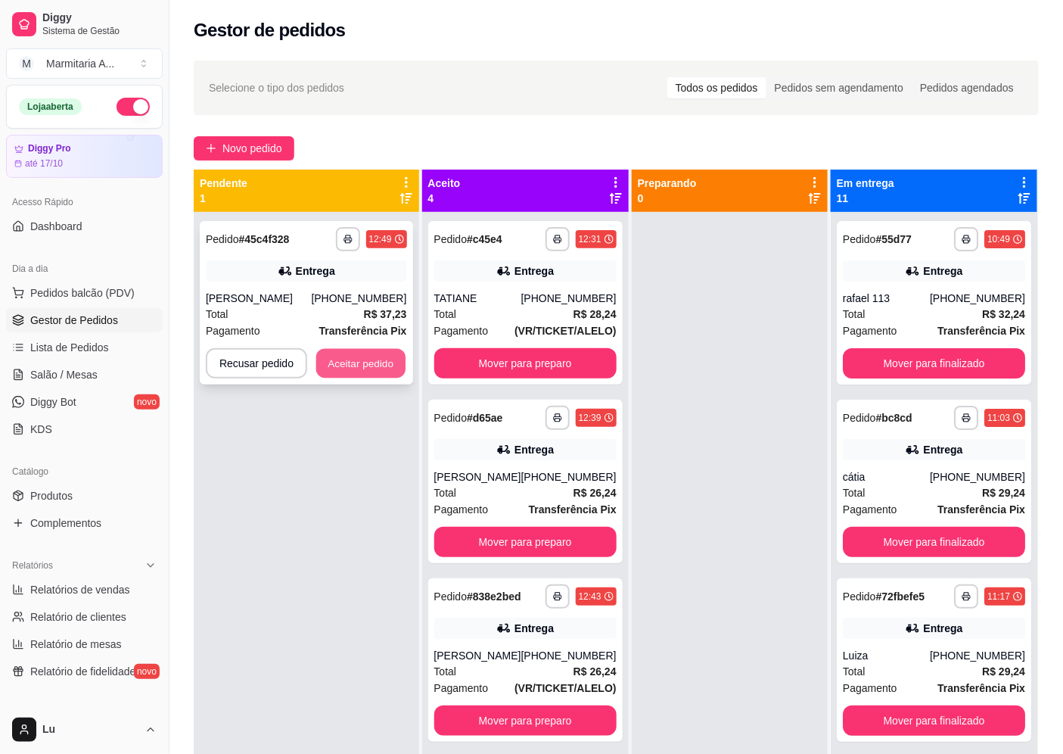
click at [349, 364] on button "Aceitar pedido" at bounding box center [360, 364] width 89 height 30
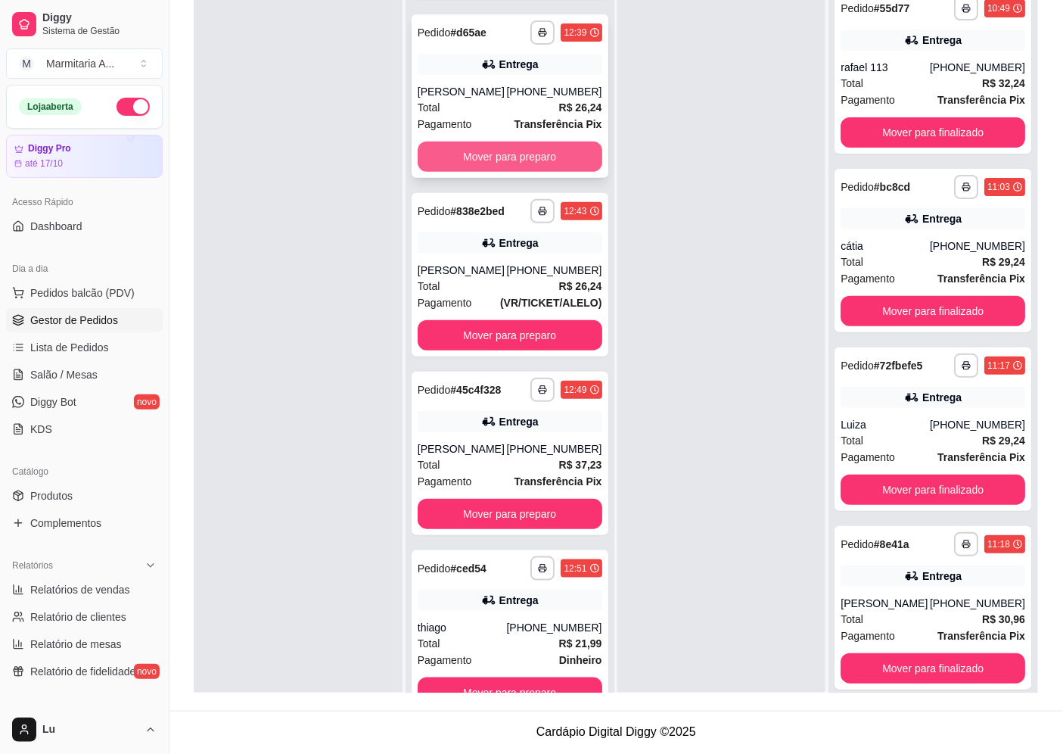
click at [558, 142] on button "Mover para preparo" at bounding box center [510, 156] width 185 height 30
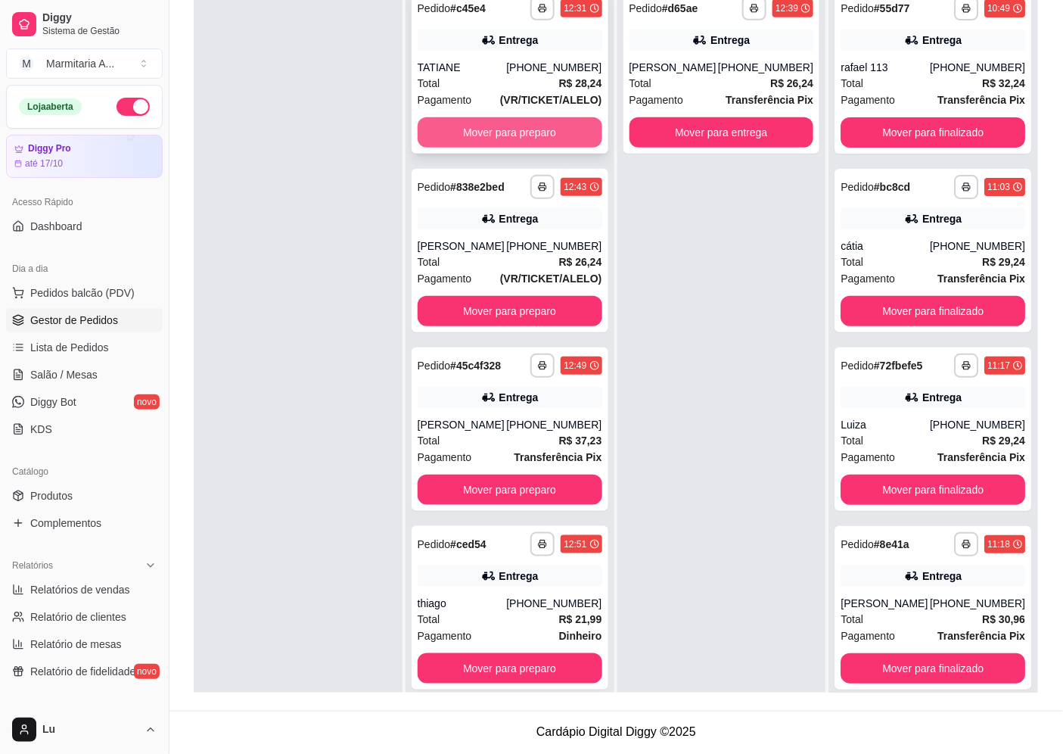
click at [558, 138] on button "Mover para preparo" at bounding box center [510, 132] width 185 height 30
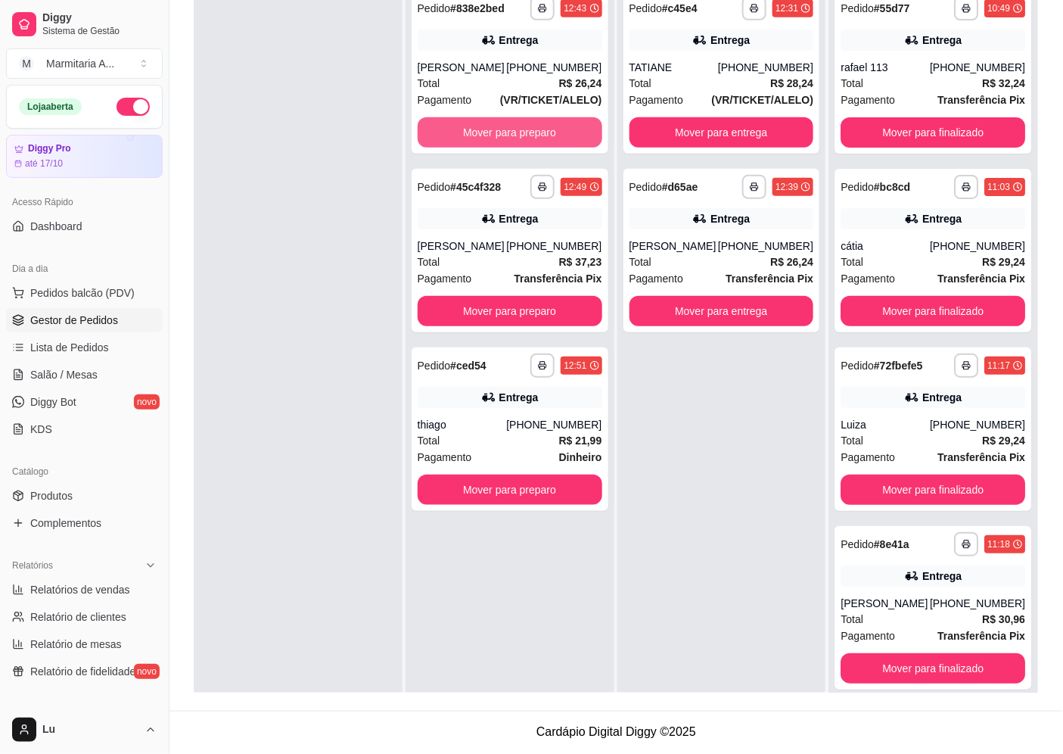
click at [558, 138] on button "Mover para preparo" at bounding box center [510, 132] width 185 height 30
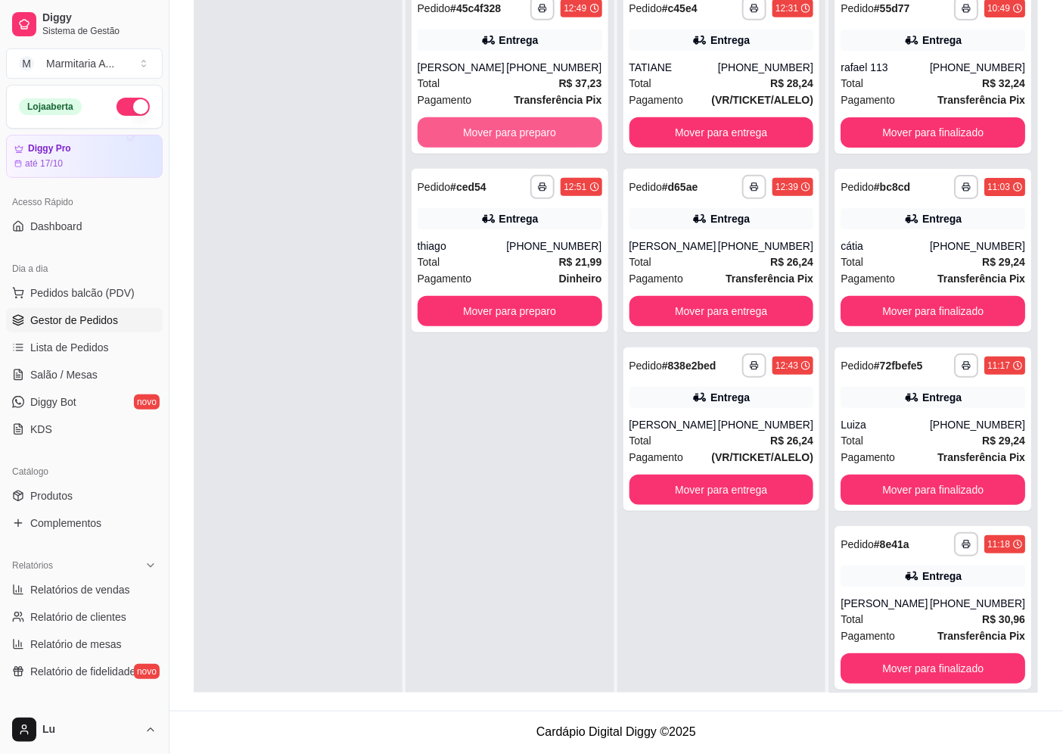
click at [558, 138] on button "Mover para preparo" at bounding box center [510, 132] width 185 height 30
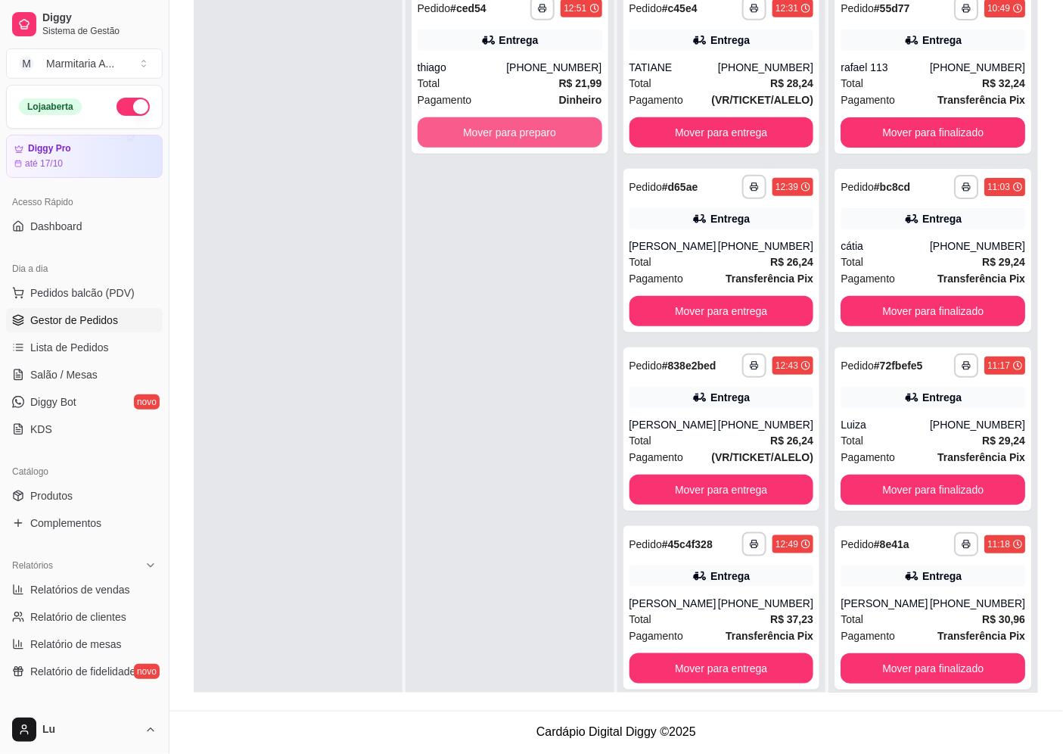
click at [558, 138] on button "Mover para preparo" at bounding box center [510, 132] width 185 height 30
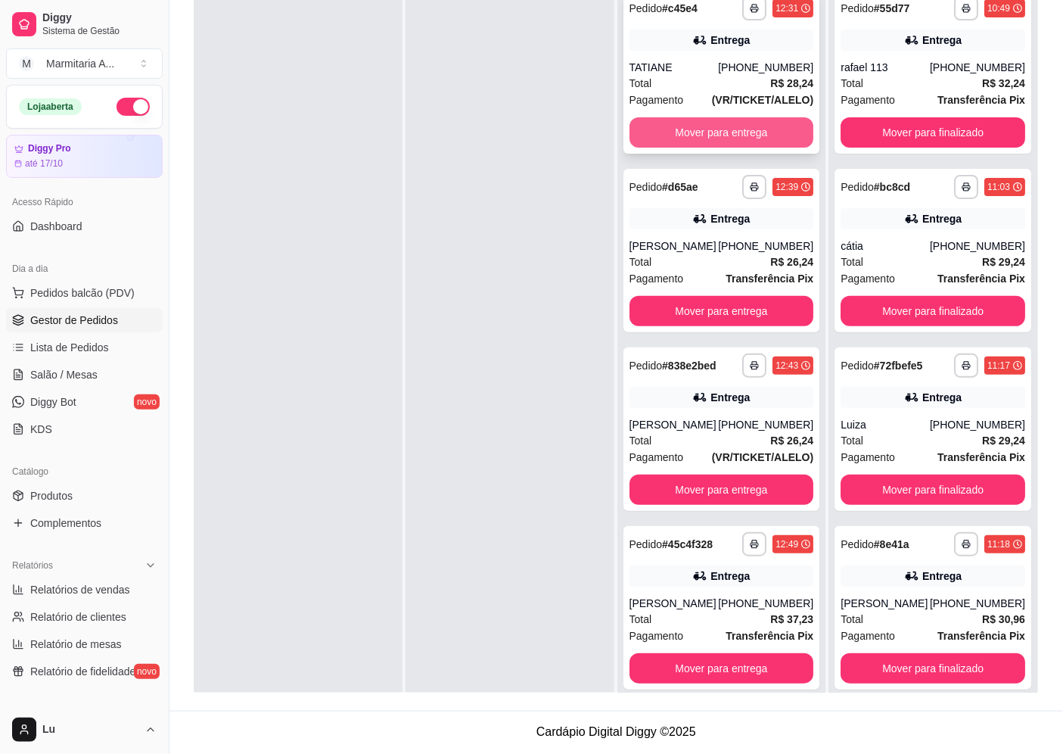
click at [645, 126] on button "Mover para entrega" at bounding box center [721, 132] width 185 height 30
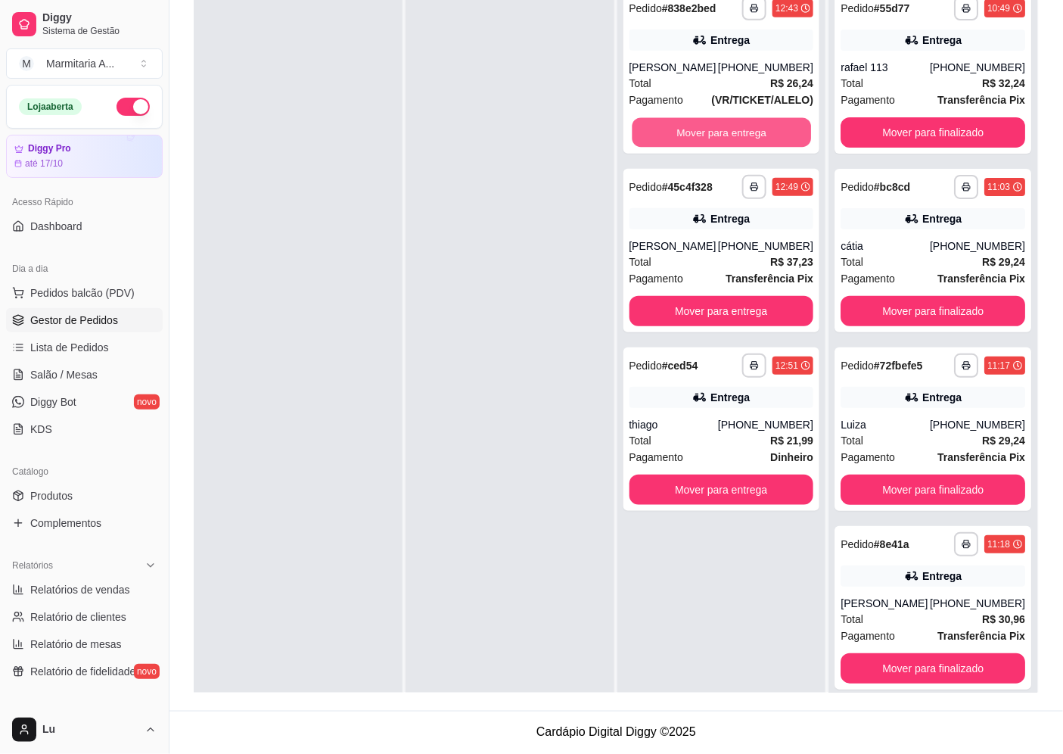
click at [645, 126] on button "Mover para entrega" at bounding box center [721, 133] width 179 height 30
click at [645, 296] on button "Mover para entrega" at bounding box center [721, 311] width 185 height 30
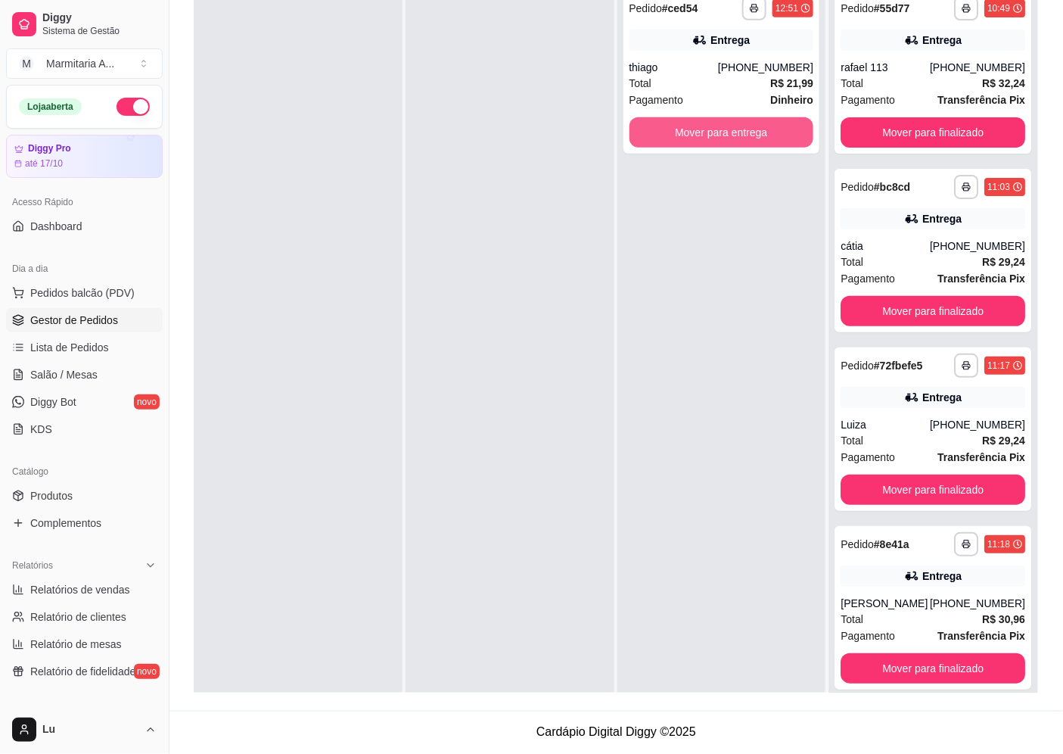
click at [645, 126] on button "Mover para entrega" at bounding box center [721, 132] width 185 height 30
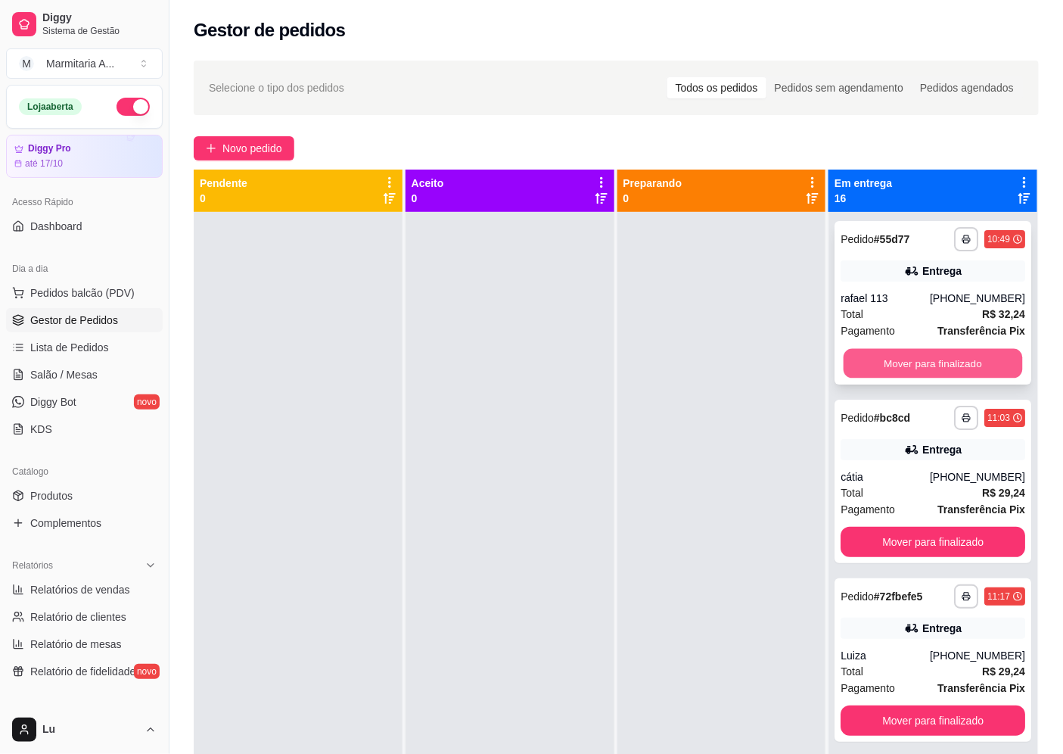
click at [938, 353] on button "Mover para finalizado" at bounding box center [933, 364] width 179 height 30
click at [954, 365] on button "Mover para finalizado" at bounding box center [933, 363] width 185 height 30
click at [954, 365] on button "Mover para finalizado" at bounding box center [933, 364] width 179 height 30
click at [954, 365] on button "Mover para finalizado" at bounding box center [933, 363] width 185 height 30
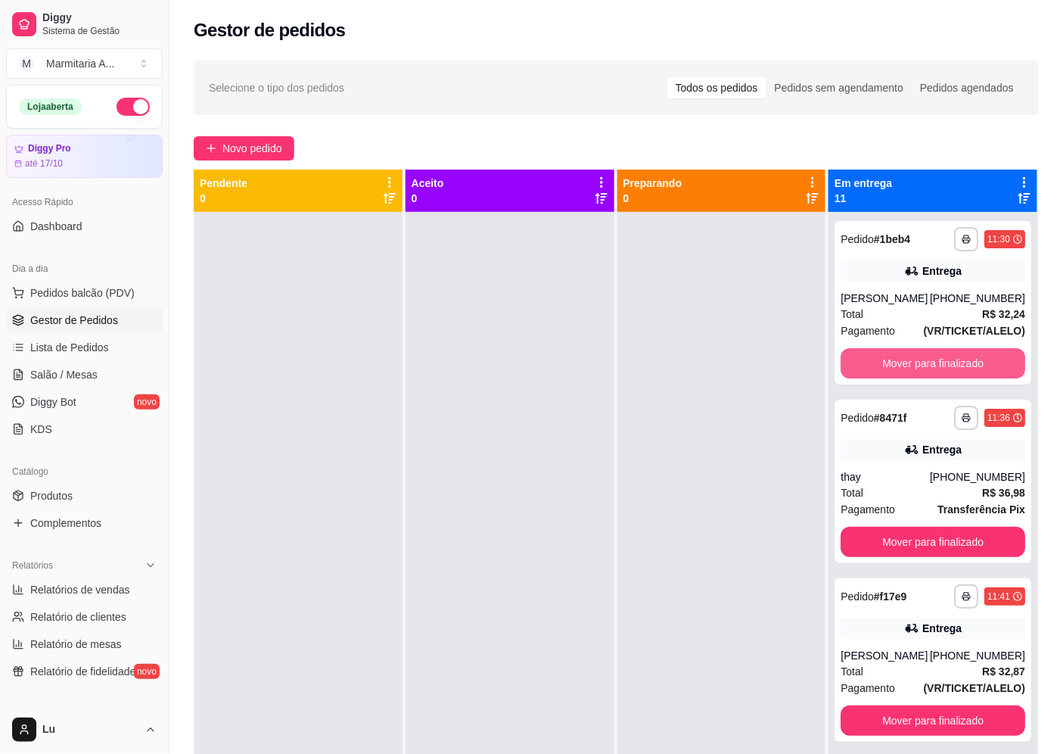
click at [954, 365] on button "Mover para finalizado" at bounding box center [933, 363] width 185 height 30
click at [954, 365] on button "Mover para finalizado" at bounding box center [933, 364] width 179 height 30
click at [954, 365] on button "Mover para finalizado" at bounding box center [933, 363] width 185 height 30
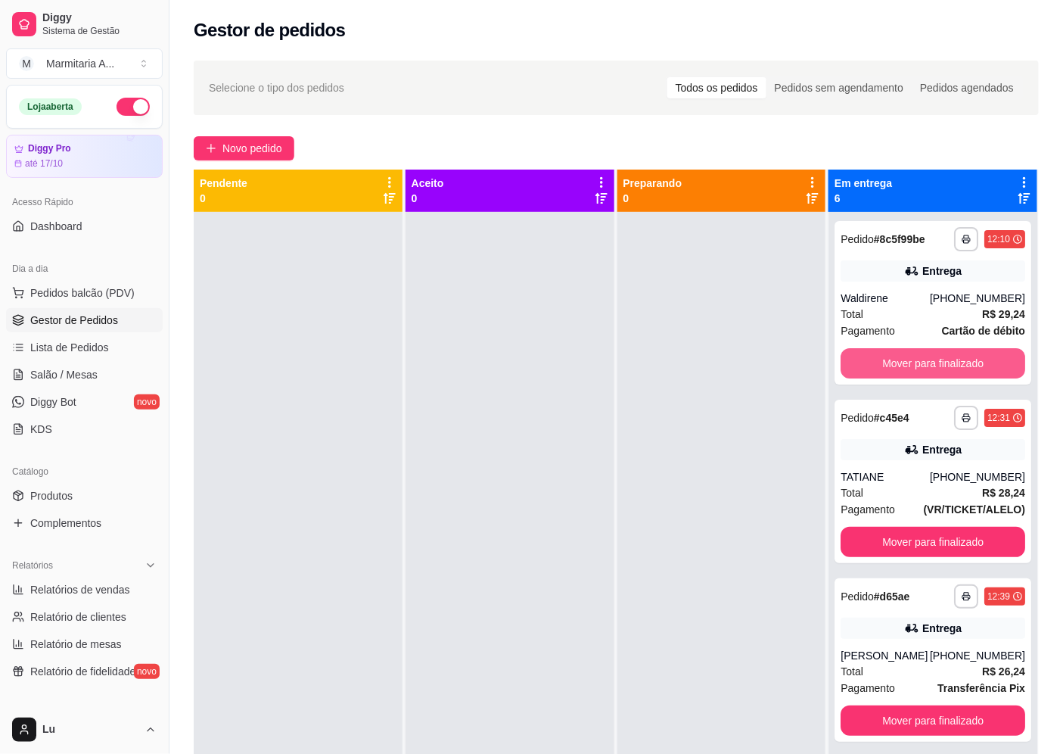
click at [954, 365] on button "Mover para finalizado" at bounding box center [933, 363] width 185 height 30
click at [954, 365] on button "Mover para finalizado" at bounding box center [933, 364] width 179 height 30
click at [954, 365] on button "Mover para finalizado" at bounding box center [933, 363] width 185 height 30
click at [954, 365] on button "Mover para finalizado" at bounding box center [933, 364] width 179 height 30
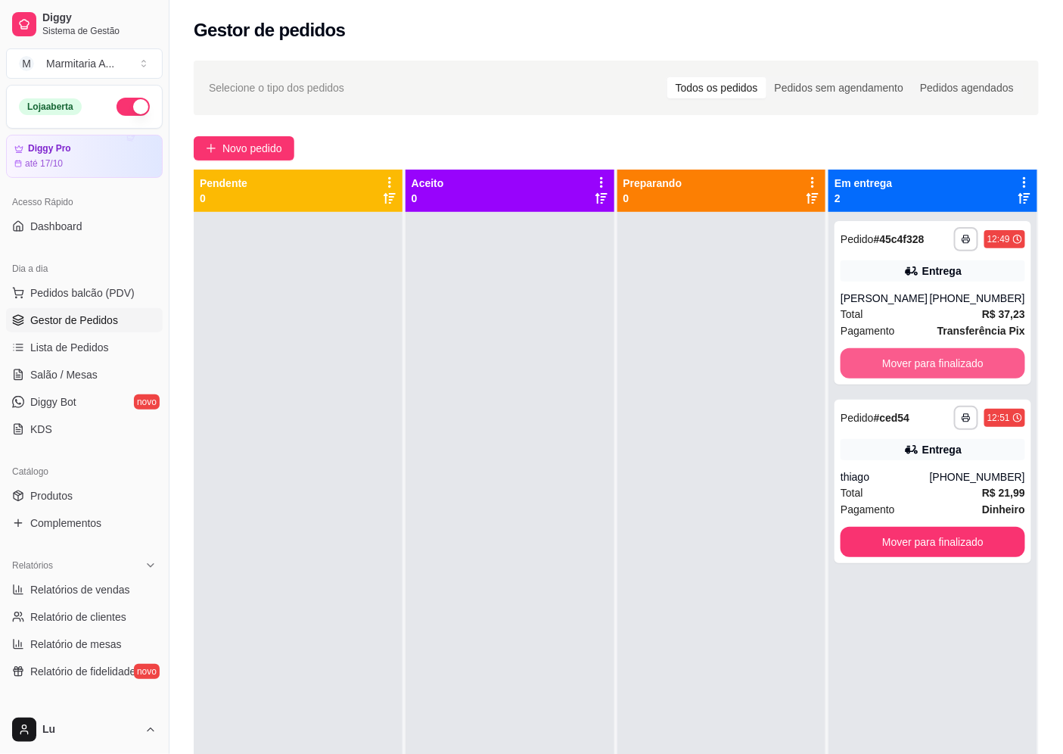
click at [954, 365] on button "Mover para finalizado" at bounding box center [933, 363] width 185 height 30
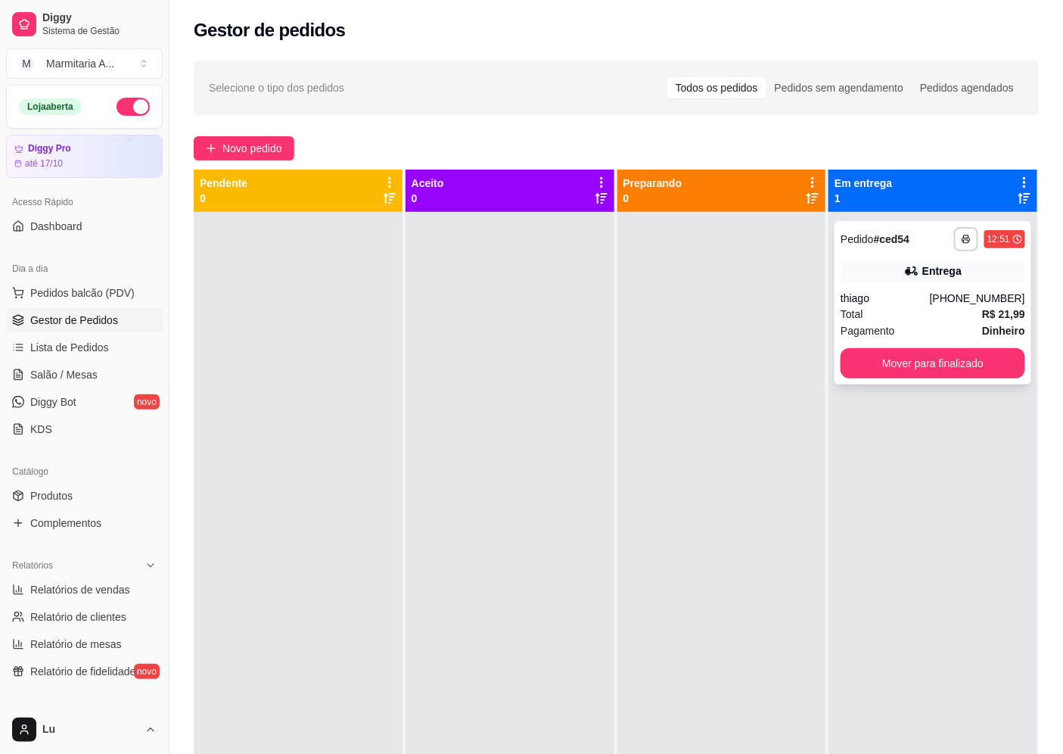
click at [982, 311] on strong "R$ 21,99" at bounding box center [1003, 314] width 43 height 12
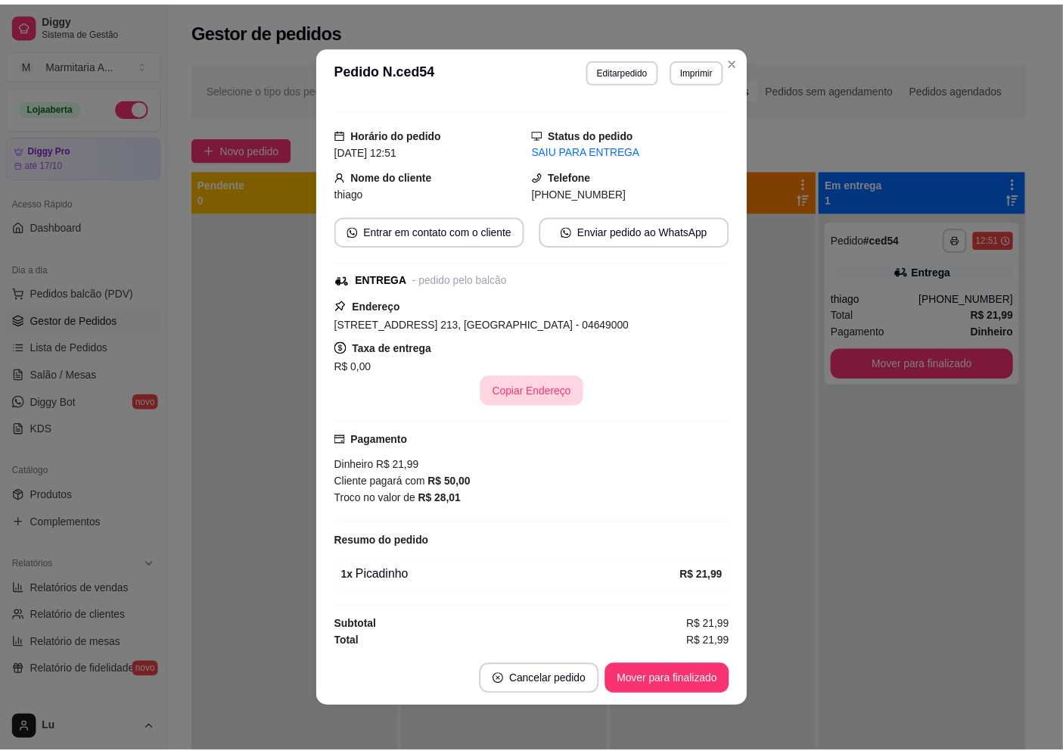
scroll to position [134, 0]
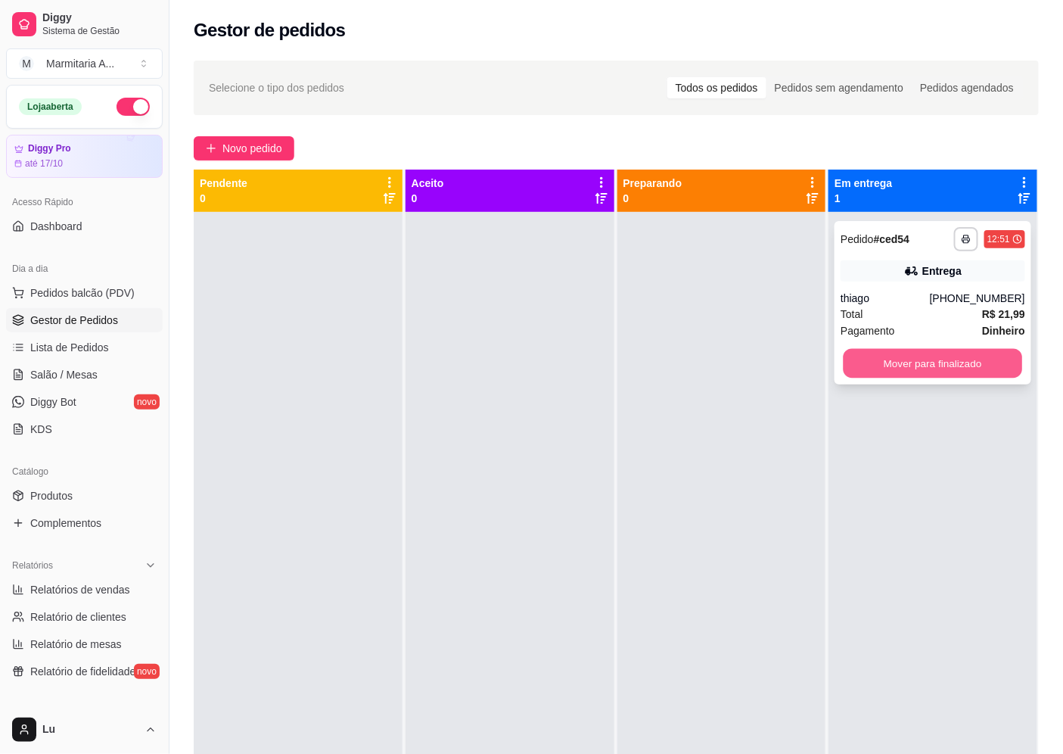
click at [928, 365] on button "Mover para finalizado" at bounding box center [933, 364] width 179 height 30
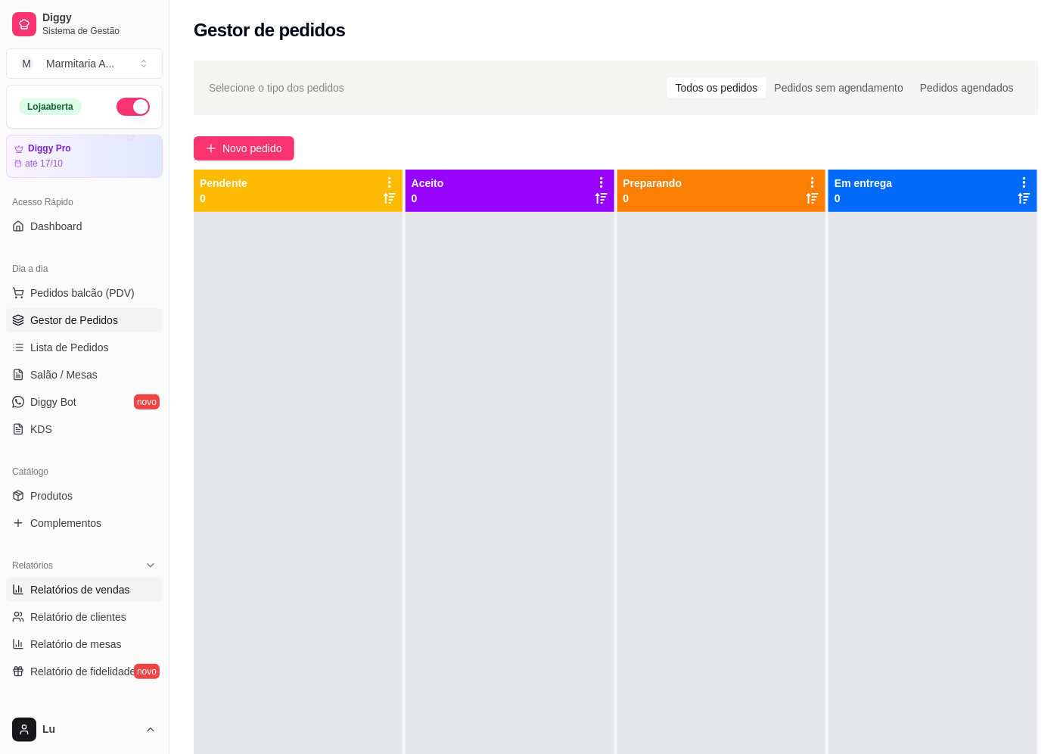
click at [121, 591] on span "Relatórios de vendas" at bounding box center [80, 589] width 100 height 15
select select "ALL"
select select "0"
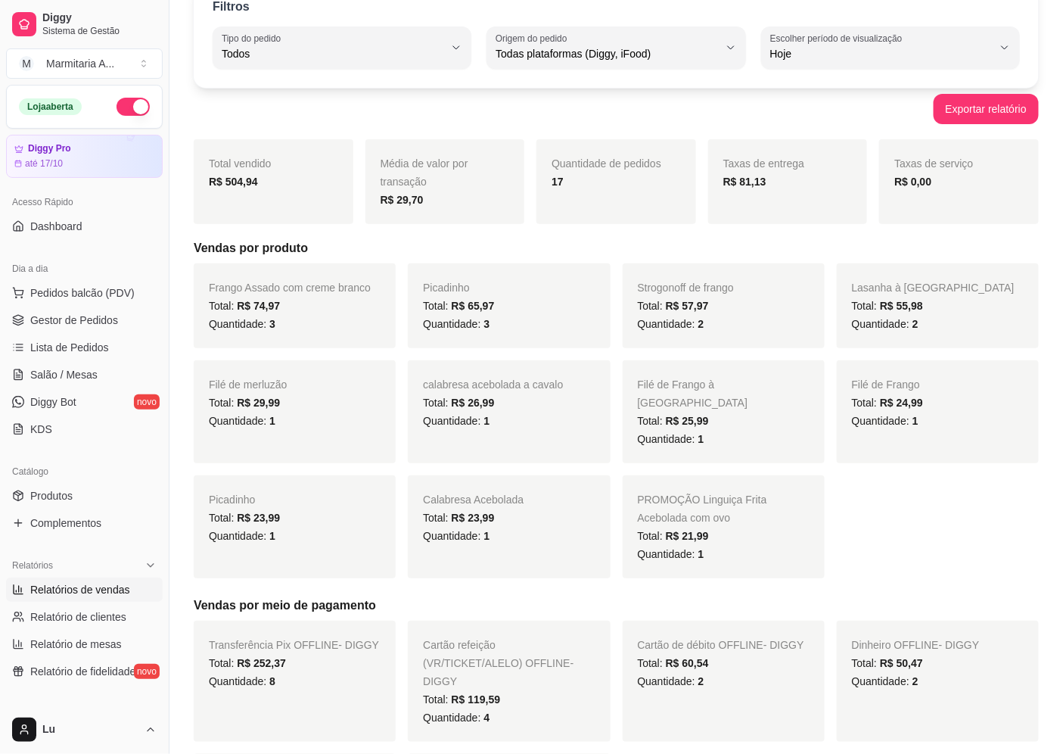
scroll to position [84, 0]
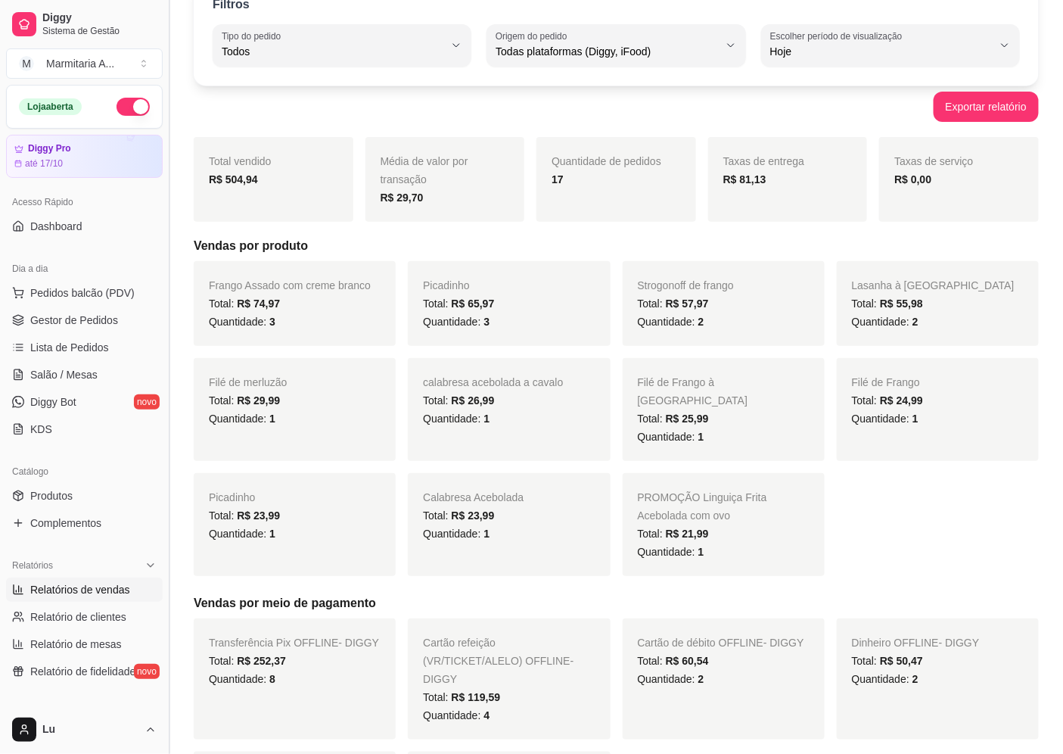
drag, startPoint x: 165, startPoint y: 127, endPoint x: 164, endPoint y: 102, distance: 25.0
click at [164, 102] on button "Toggle Sidebar" at bounding box center [169, 377] width 12 height 754
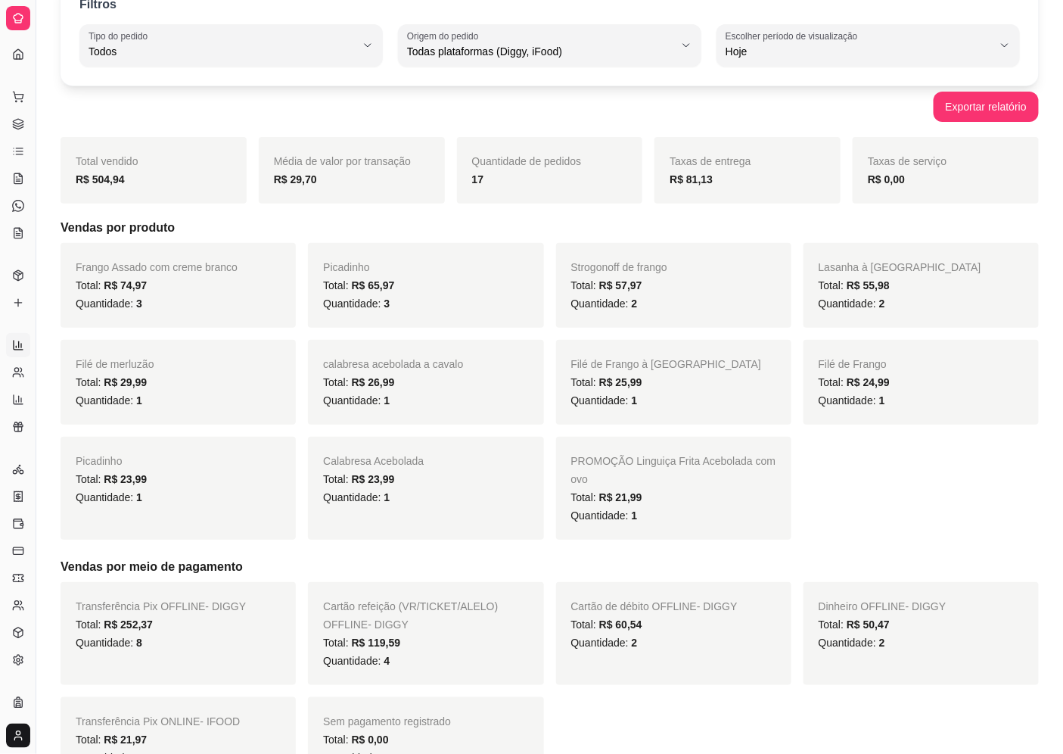
click at [25, 26] on div at bounding box center [18, 18] width 24 height 24
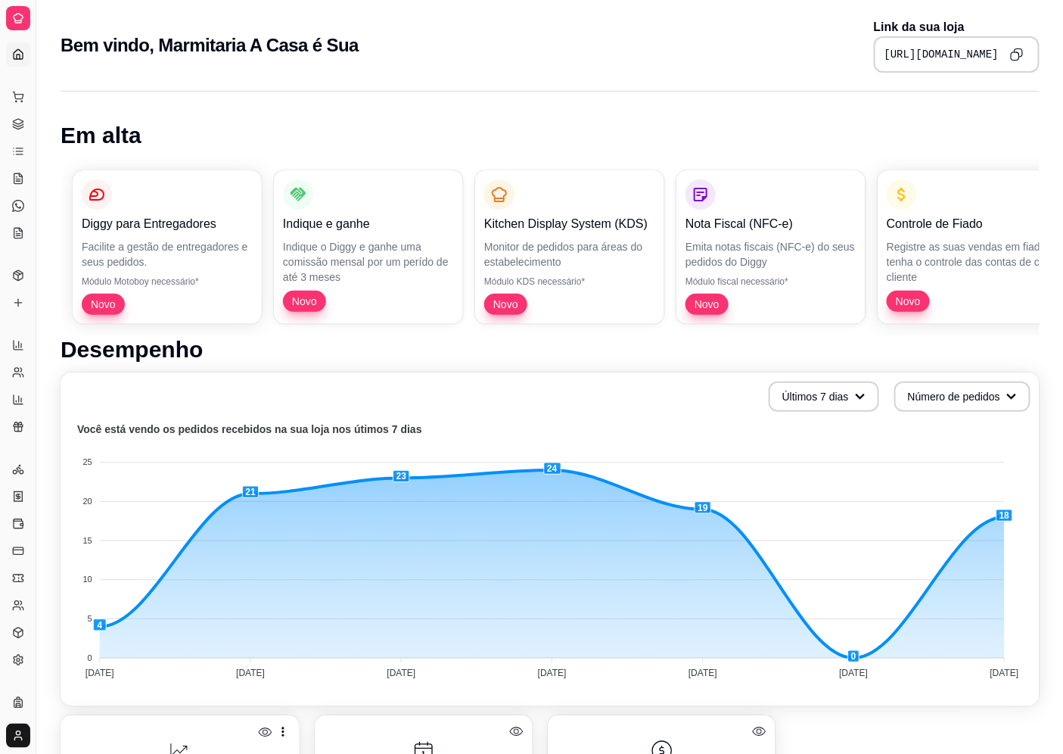
click at [13, 61] on div "Dia a dia" at bounding box center [17, 73] width 23 height 24
click at [18, 47] on link "Dashboard" at bounding box center [18, 54] width 24 height 24
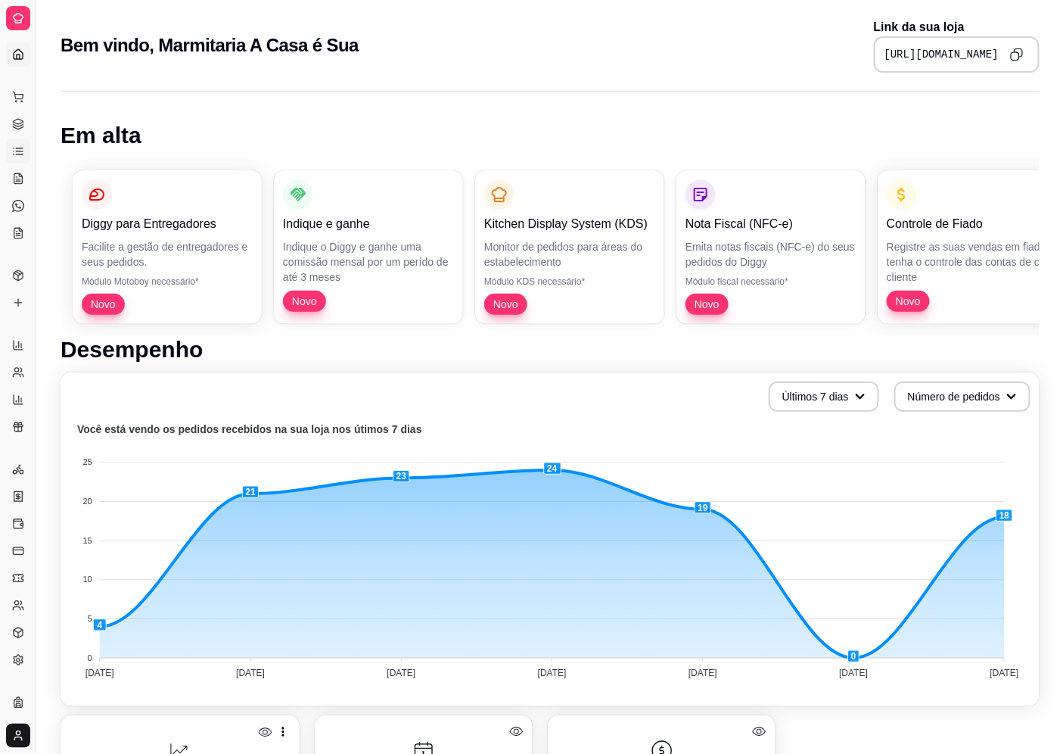
click at [15, 149] on icon at bounding box center [18, 151] width 12 height 12
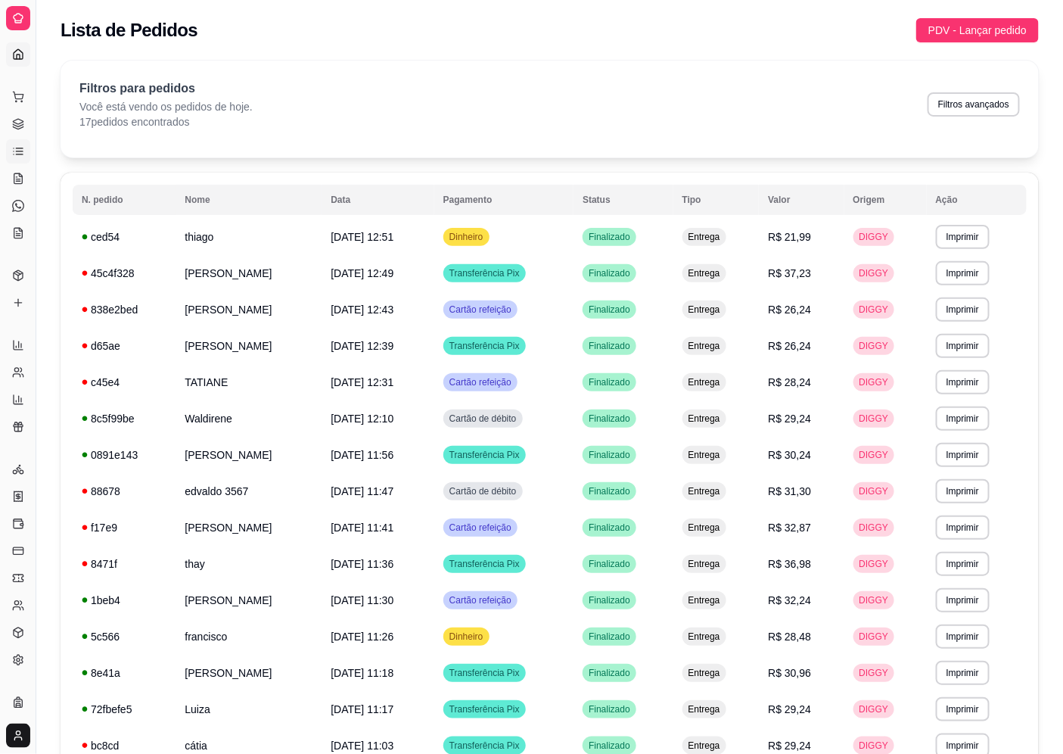
click at [20, 51] on icon at bounding box center [18, 54] width 12 height 12
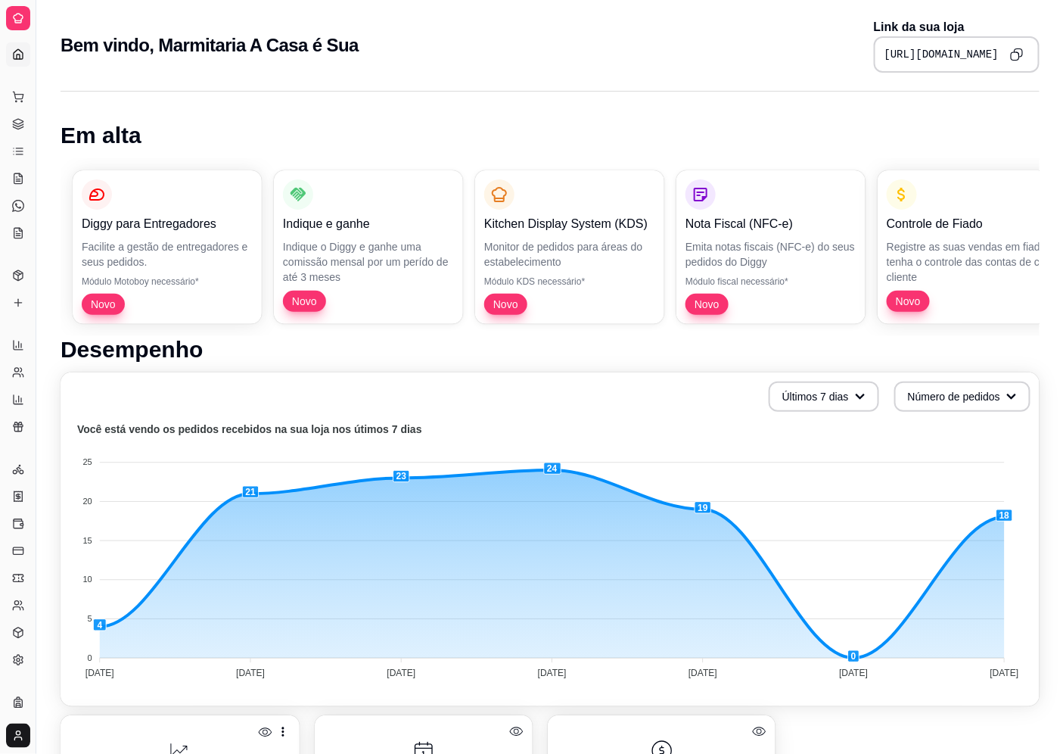
click at [20, 51] on icon at bounding box center [18, 54] width 12 height 12
click at [16, 15] on icon at bounding box center [18, 18] width 9 height 9
click at [15, 157] on link "Lista de Pedidos" at bounding box center [18, 151] width 24 height 24
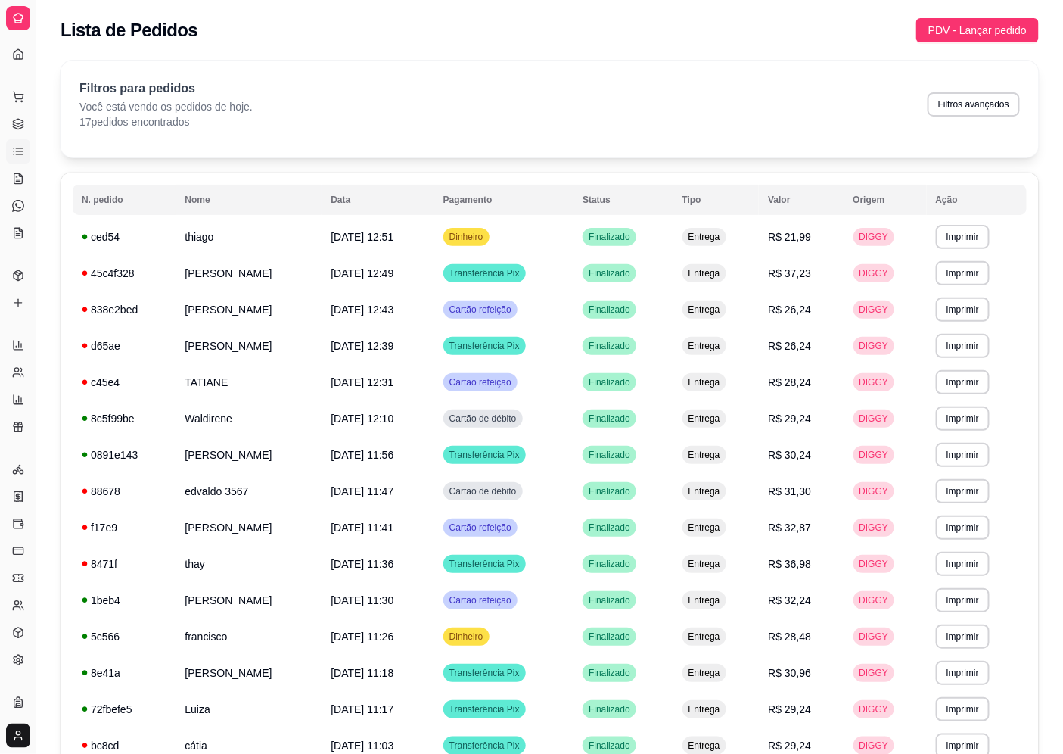
click at [13, 145] on icon at bounding box center [18, 151] width 12 height 12
click at [24, 333] on link "Relatórios de vendas" at bounding box center [18, 345] width 24 height 24
select select "ALL"
select select "0"
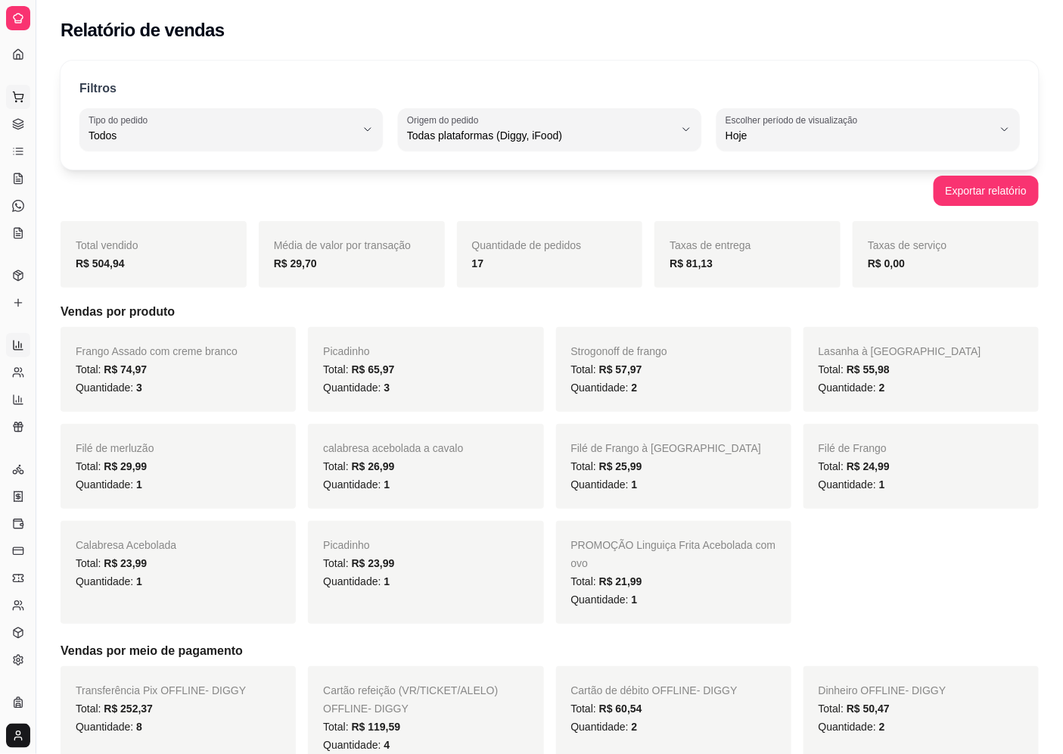
click at [27, 97] on button "Pedidos balcão (PDV)" at bounding box center [18, 97] width 24 height 24
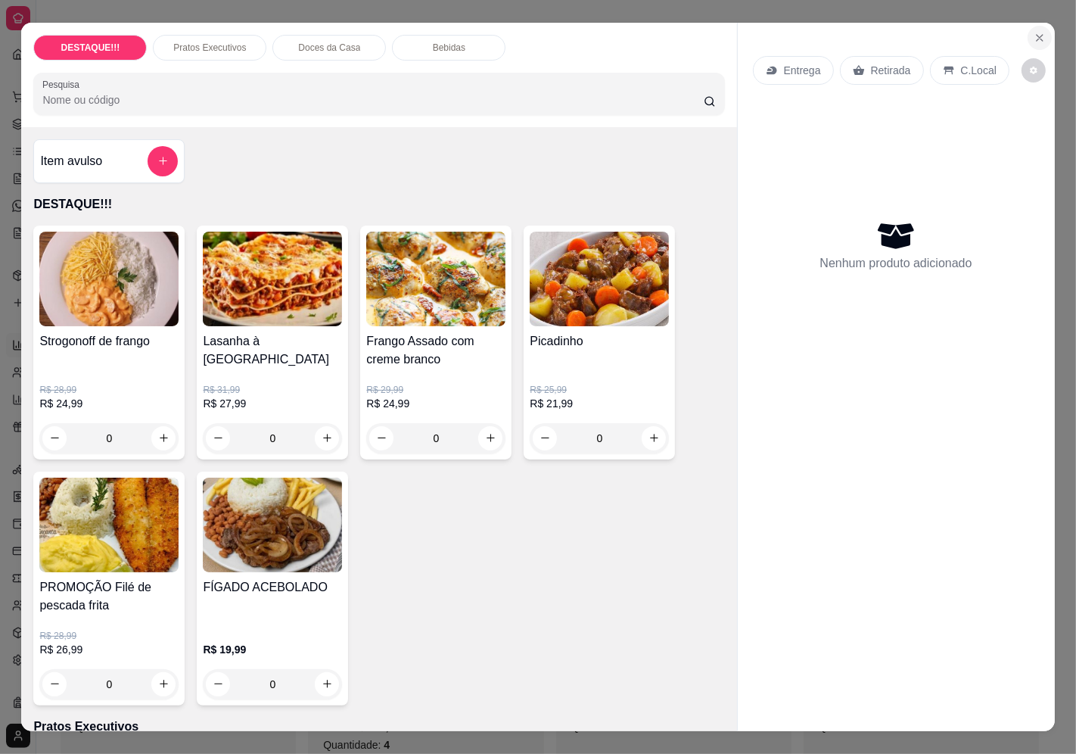
click at [1036, 32] on icon "Close" at bounding box center [1039, 38] width 12 height 12
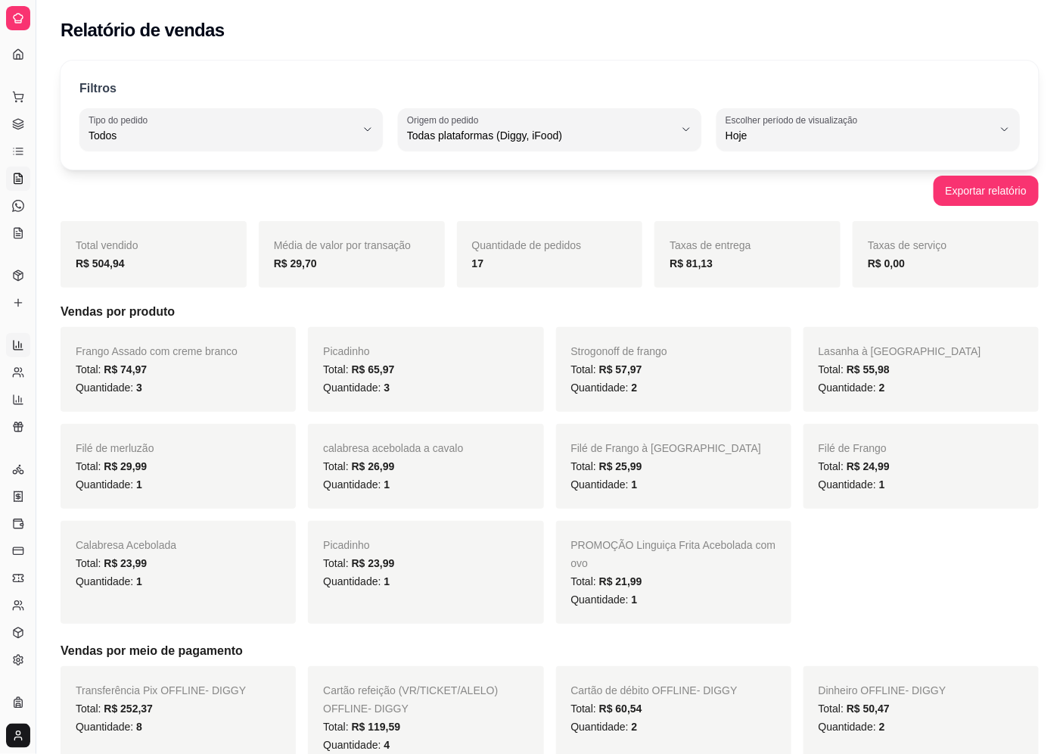
click at [6, 179] on link "Salão / Mesas" at bounding box center [18, 178] width 24 height 24
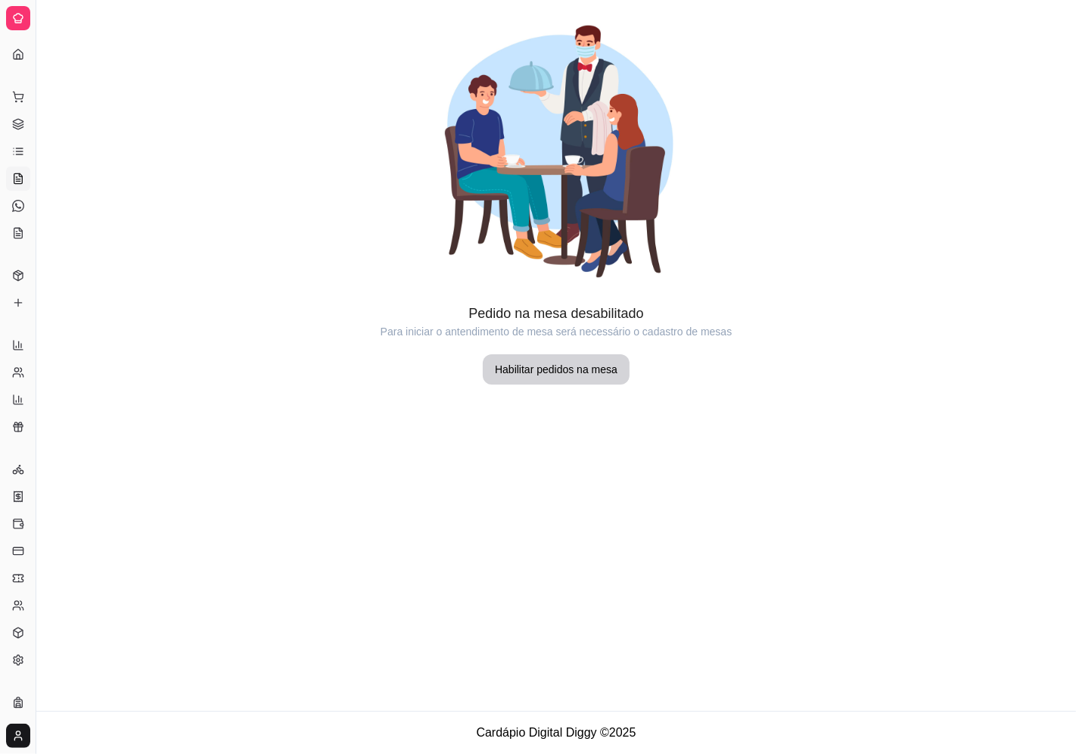
drag, startPoint x: 39, startPoint y: 47, endPoint x: 406, endPoint y: 496, distance: 580.0
click at [154, 116] on div "Diggy Sistema de Gestão M Marmitaria A ... Loja aberta Diggy Pro até 17/10 Aces…" at bounding box center [538, 377] width 1076 height 754
click at [15, 51] on icon at bounding box center [18, 54] width 9 height 10
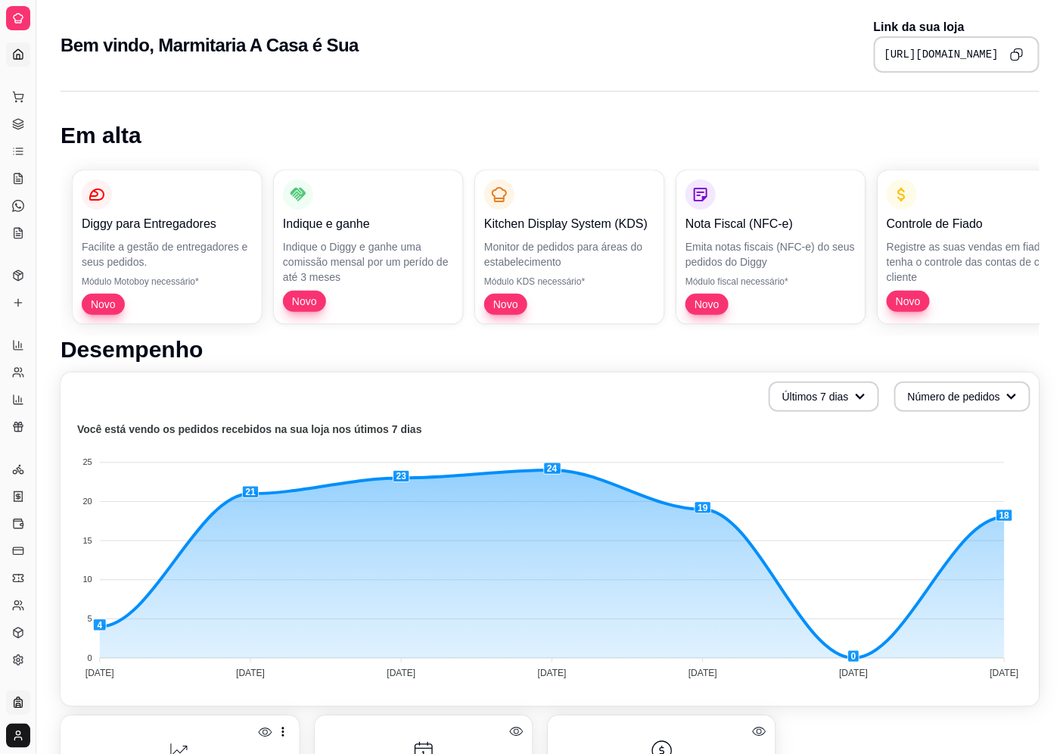
click at [16, 696] on icon at bounding box center [18, 702] width 12 height 12
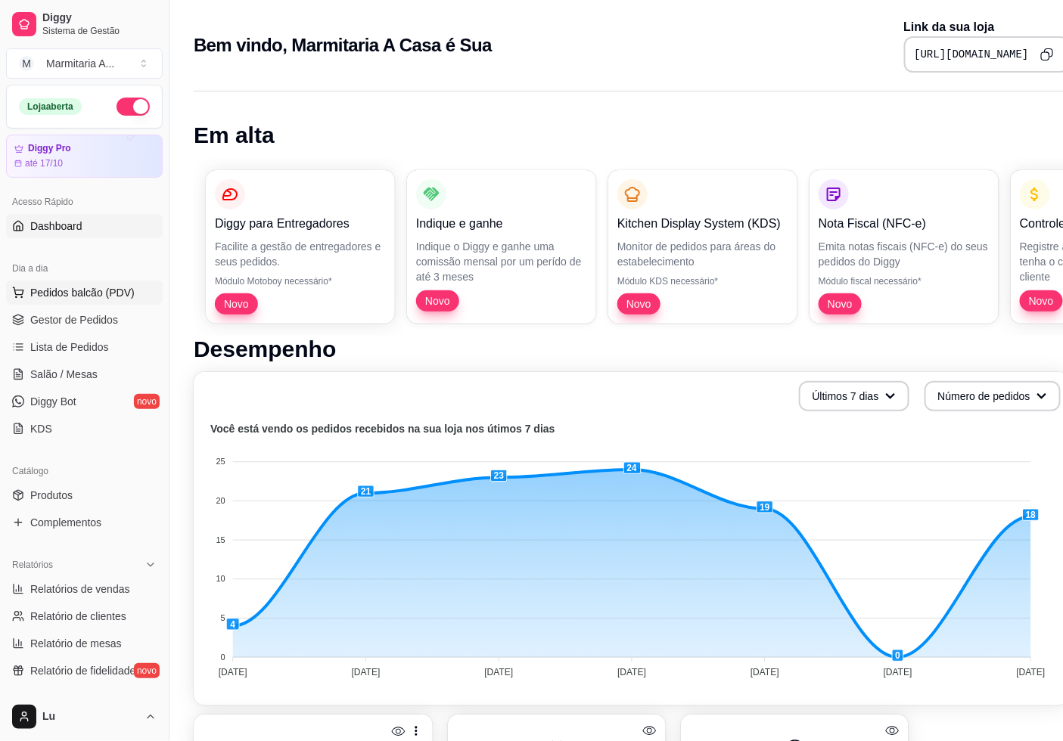
click at [92, 285] on span "Pedidos balcão (PDV)" at bounding box center [82, 292] width 104 height 15
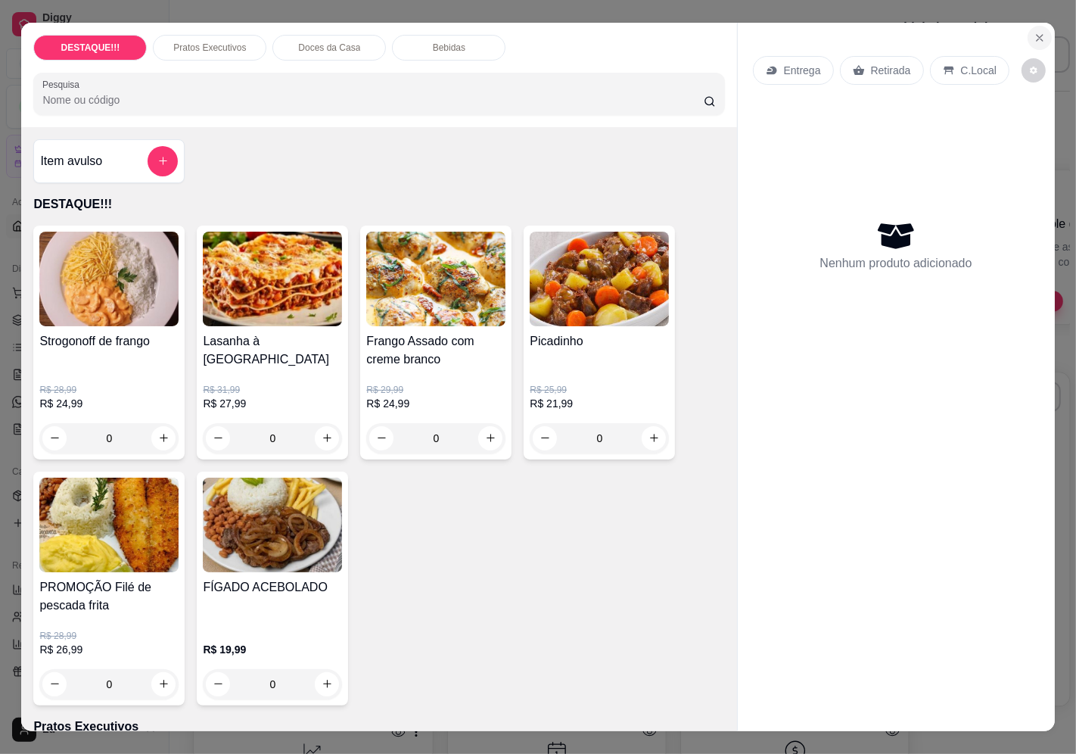
click at [1027, 36] on button "Close" at bounding box center [1039, 38] width 24 height 24
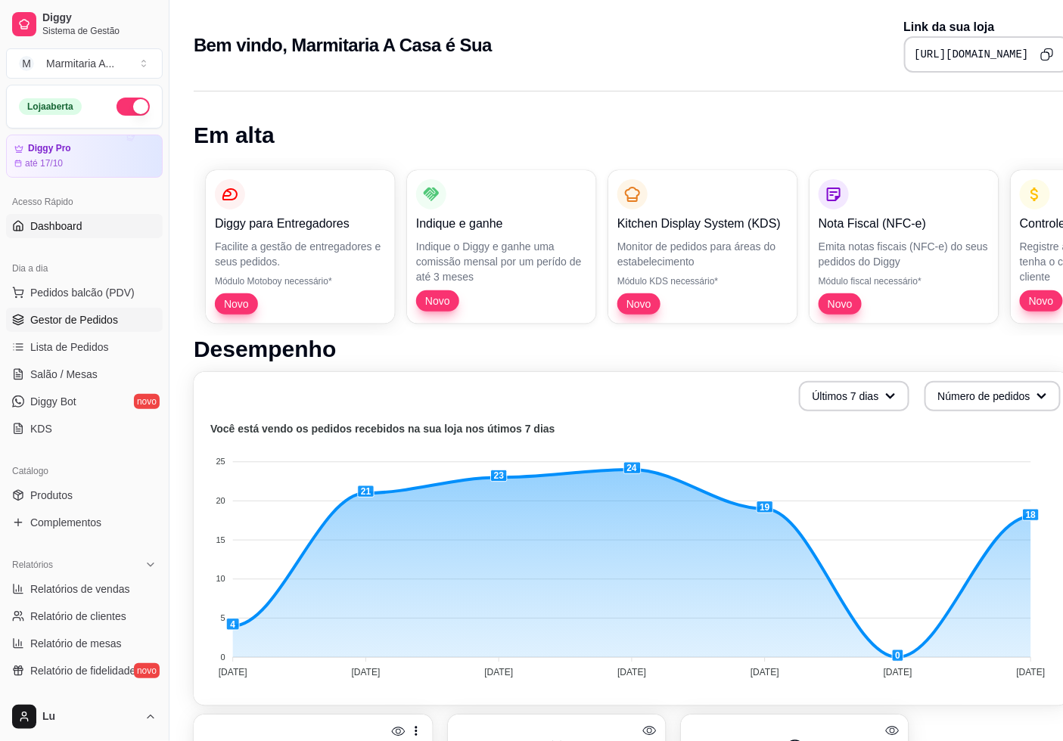
click at [81, 312] on span "Gestor de Pedidos" at bounding box center [74, 319] width 88 height 15
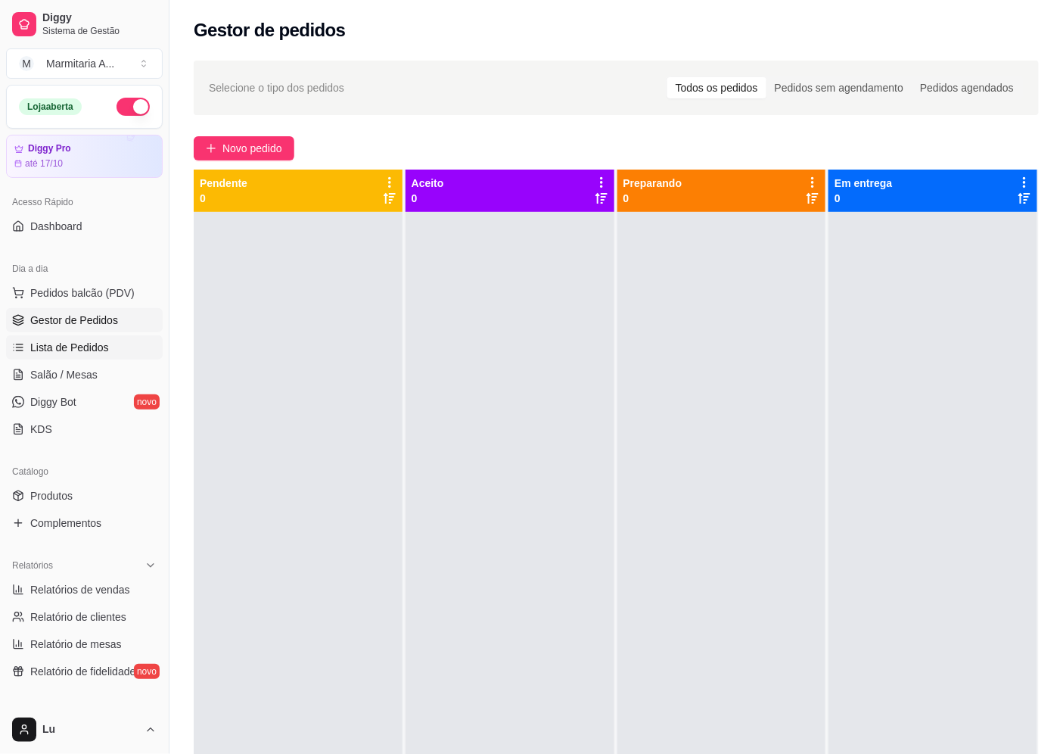
click at [131, 358] on link "Lista de Pedidos" at bounding box center [84, 347] width 157 height 24
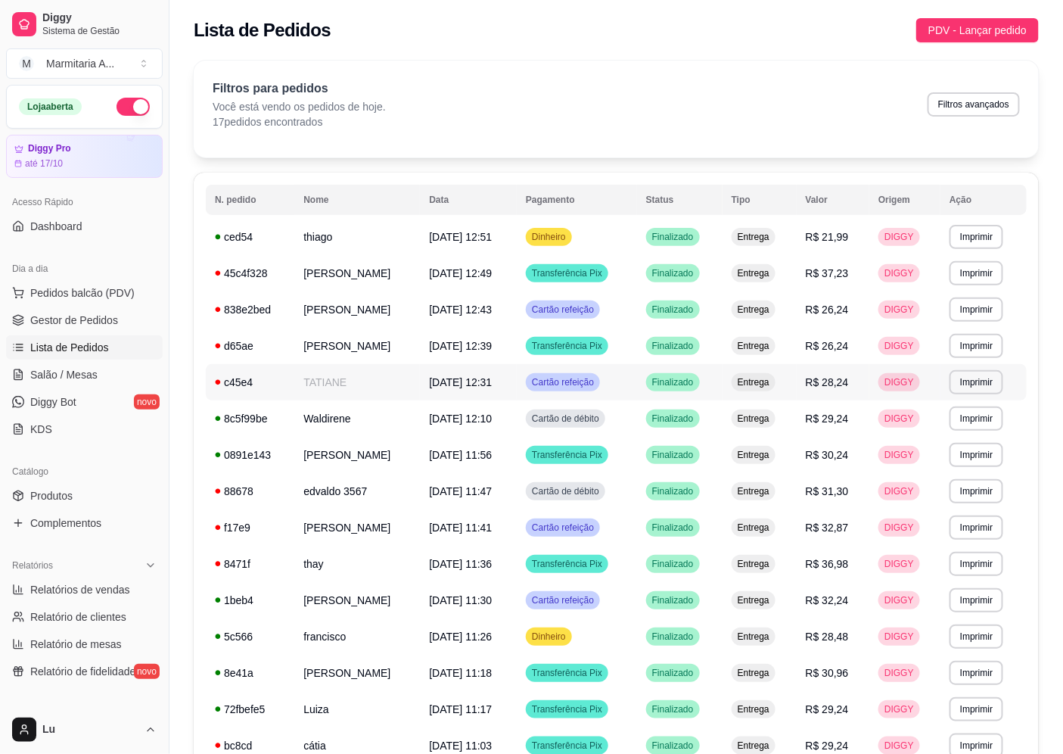
click at [517, 388] on td "[DATE] 12:31" at bounding box center [468, 382] width 97 height 36
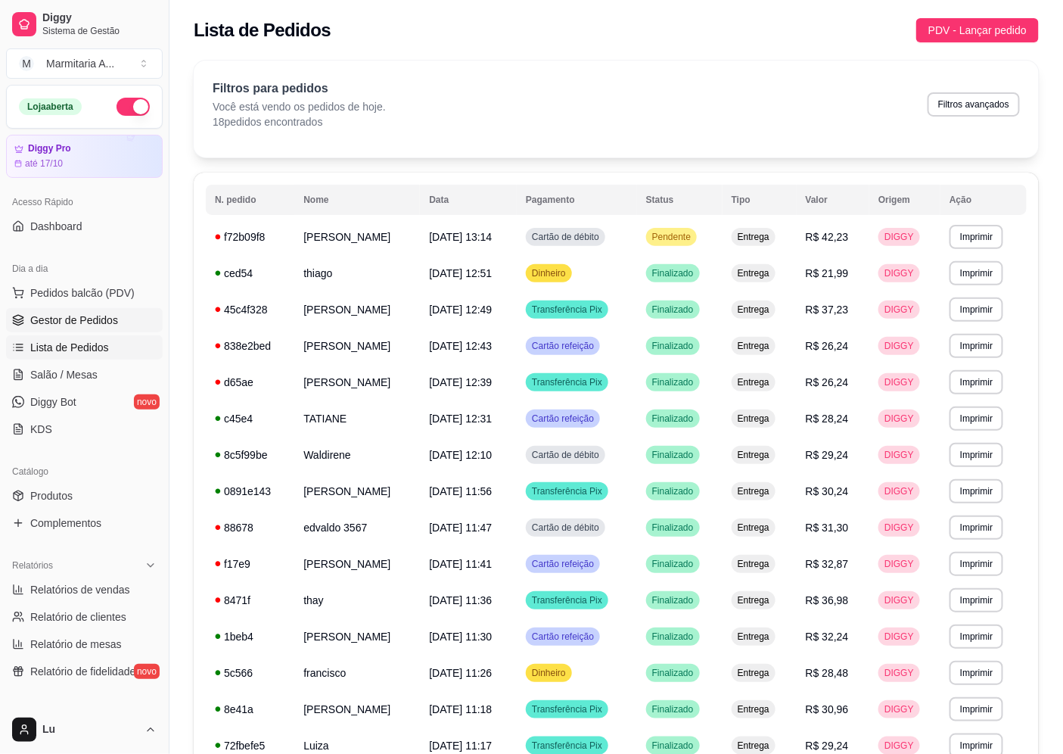
click at [107, 326] on span "Gestor de Pedidos" at bounding box center [74, 319] width 88 height 15
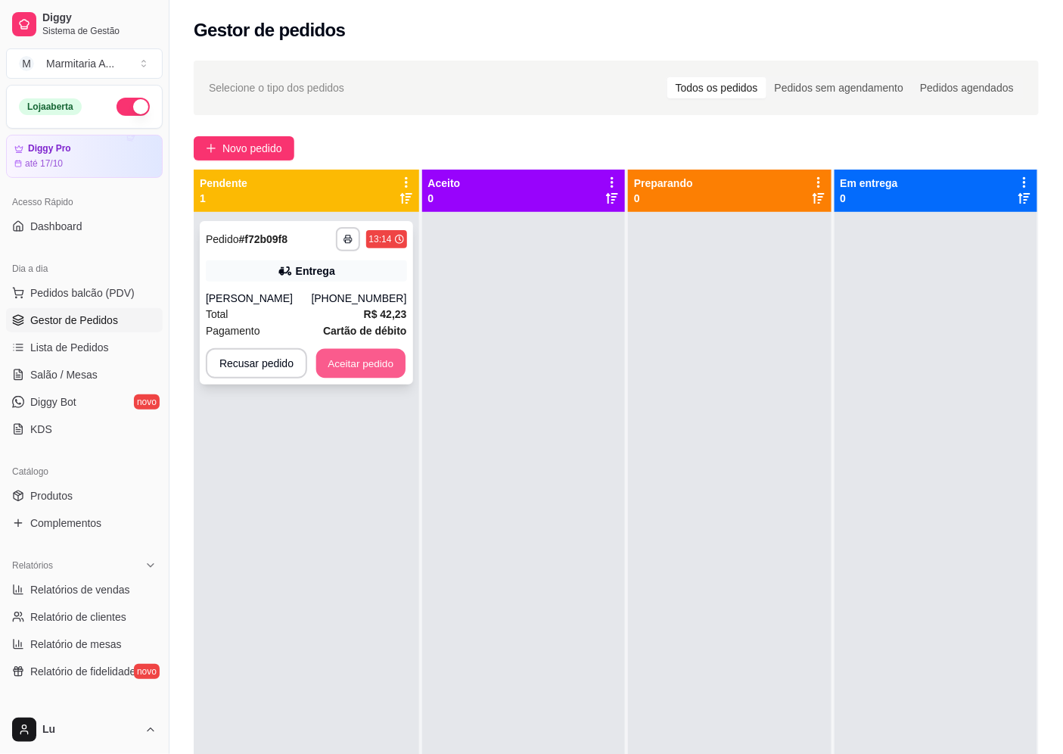
click at [368, 364] on button "Aceitar pedido" at bounding box center [360, 364] width 89 height 30
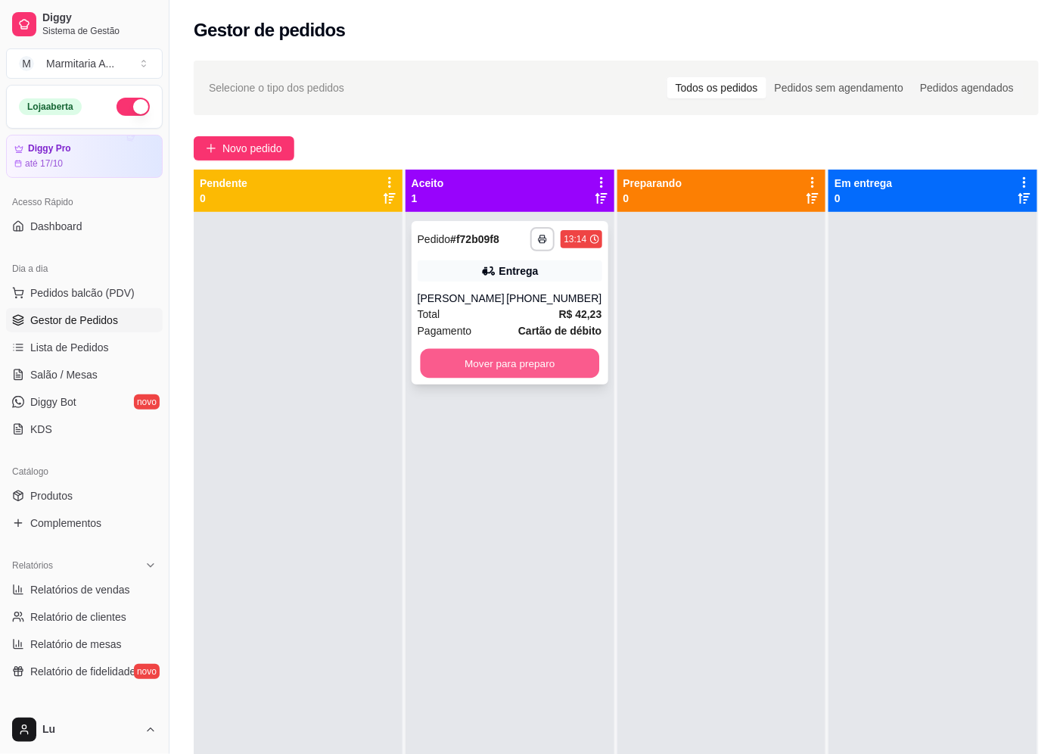
click at [569, 363] on button "Mover para preparo" at bounding box center [509, 364] width 179 height 30
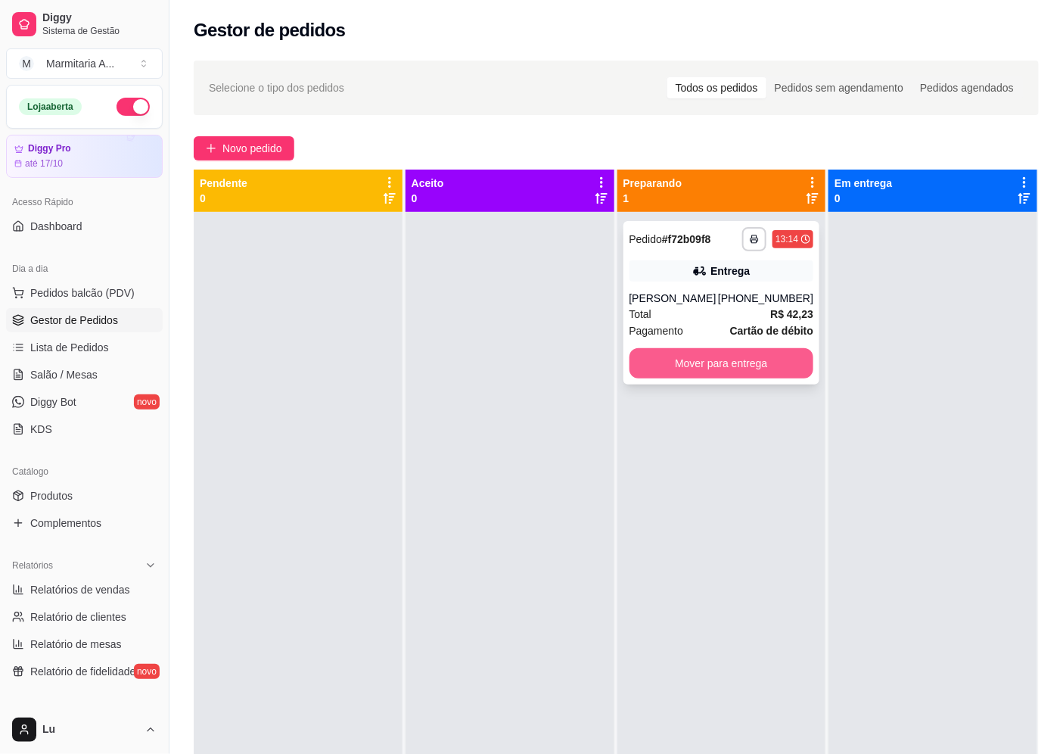
click at [763, 353] on button "Mover para entrega" at bounding box center [721, 363] width 185 height 30
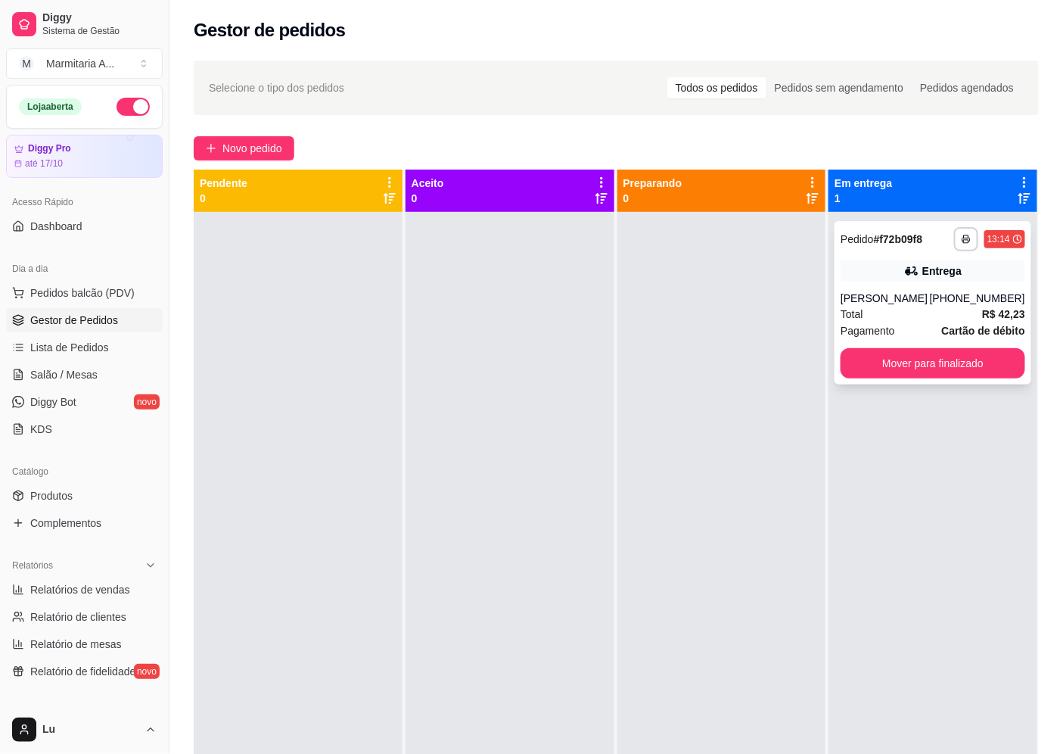
click at [914, 314] on div "Total R$ 42,23" at bounding box center [933, 314] width 185 height 17
click at [53, 344] on span "Lista de Pedidos" at bounding box center [69, 347] width 79 height 15
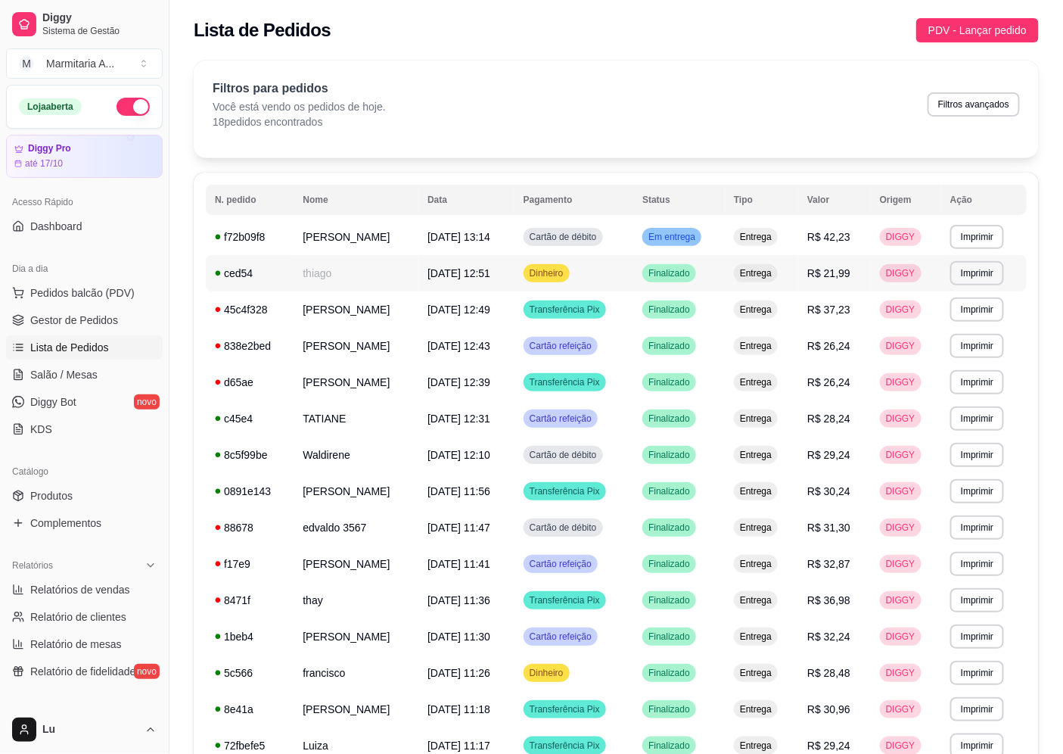
click at [418, 280] on td "thiago" at bounding box center [356, 273] width 125 height 36
click at [359, 315] on td "[PERSON_NAME]" at bounding box center [356, 309] width 125 height 36
click at [389, 299] on td "[PERSON_NAME]" at bounding box center [356, 309] width 125 height 36
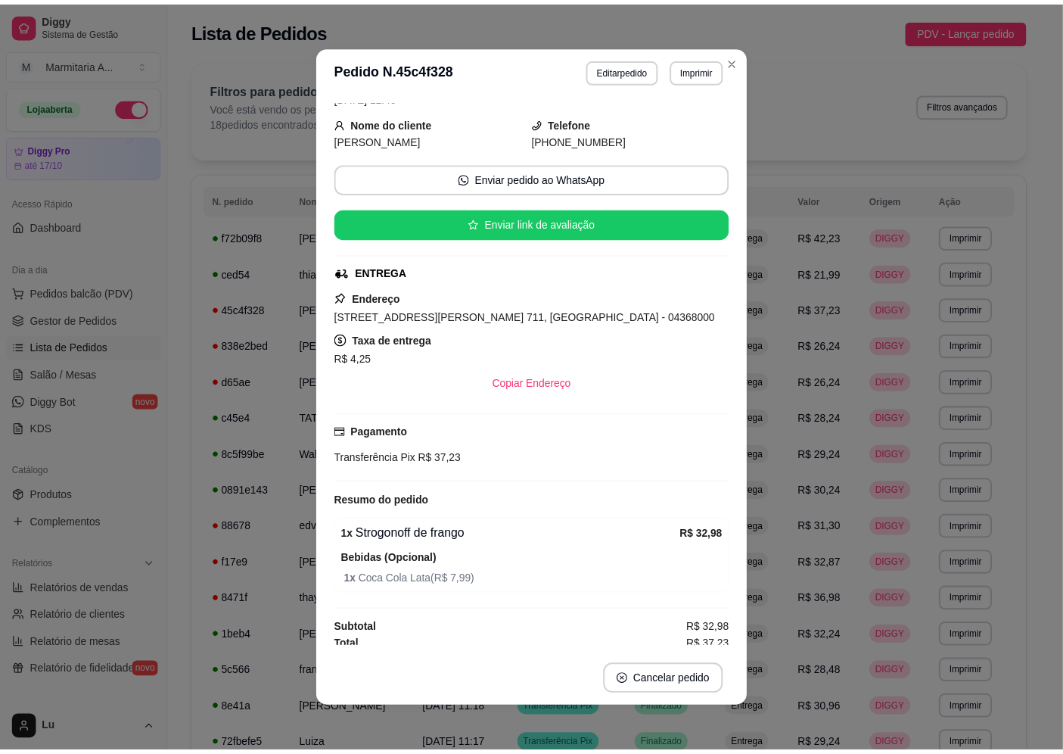
scroll to position [140, 0]
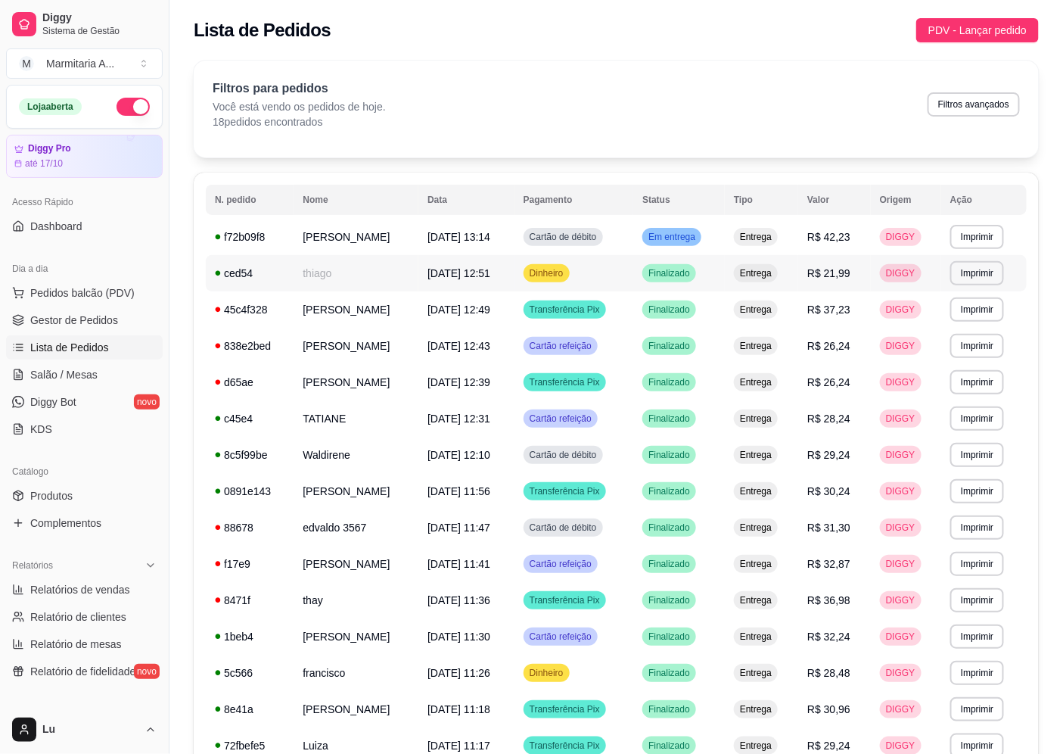
click at [350, 278] on td "thiago" at bounding box center [356, 273] width 125 height 36
click at [338, 324] on td "[PERSON_NAME]" at bounding box center [356, 309] width 125 height 36
click at [389, 300] on td "[PERSON_NAME]" at bounding box center [356, 309] width 125 height 36
click at [294, 320] on td "[PERSON_NAME]" at bounding box center [356, 309] width 125 height 36
click at [374, 411] on td "TATIANE" at bounding box center [356, 418] width 125 height 36
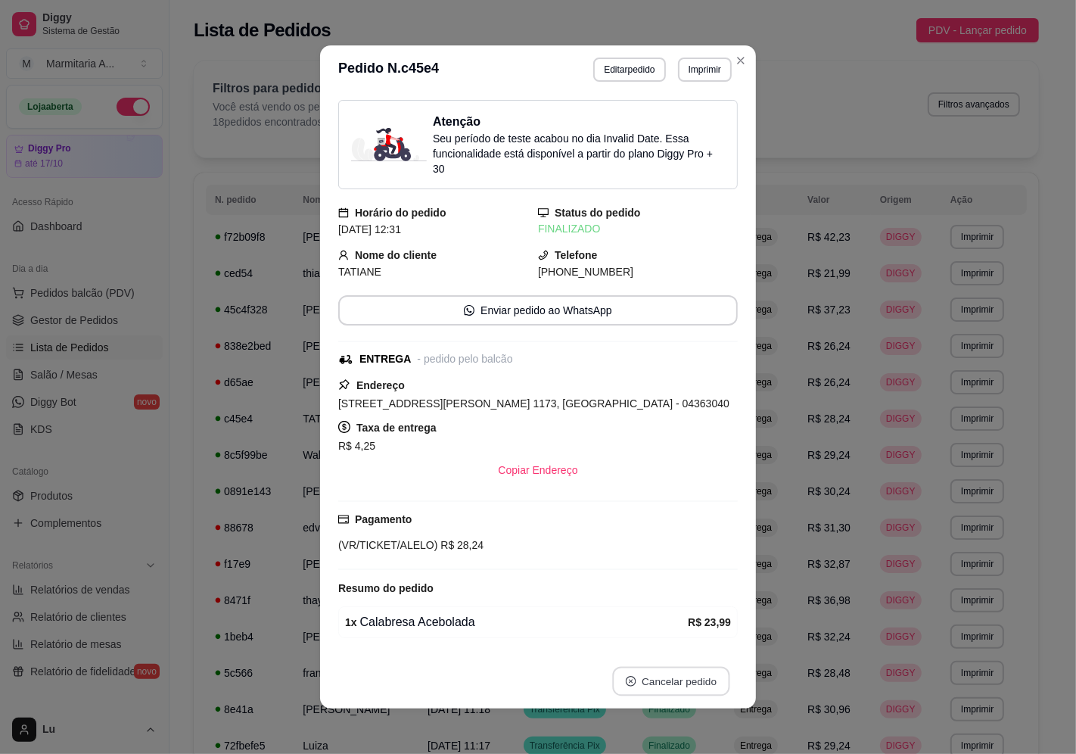
click at [694, 677] on button "Cancelar pedido" at bounding box center [670, 682] width 117 height 30
click at [710, 644] on button "Sim" at bounding box center [707, 644] width 61 height 30
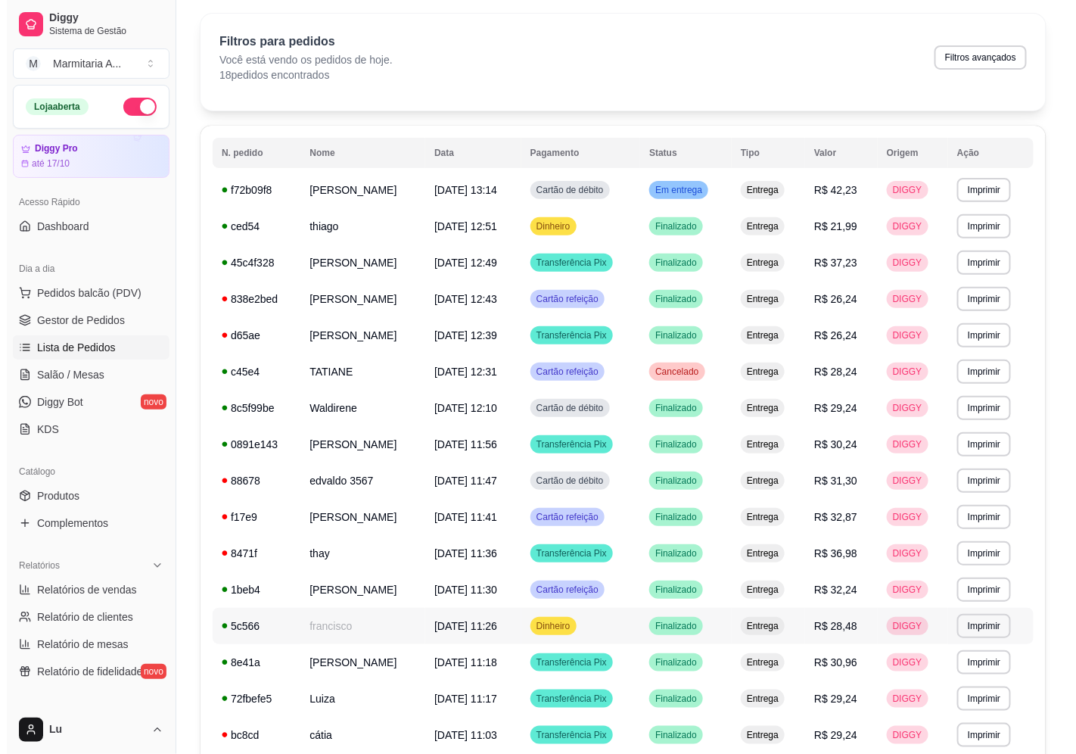
scroll to position [84, 0]
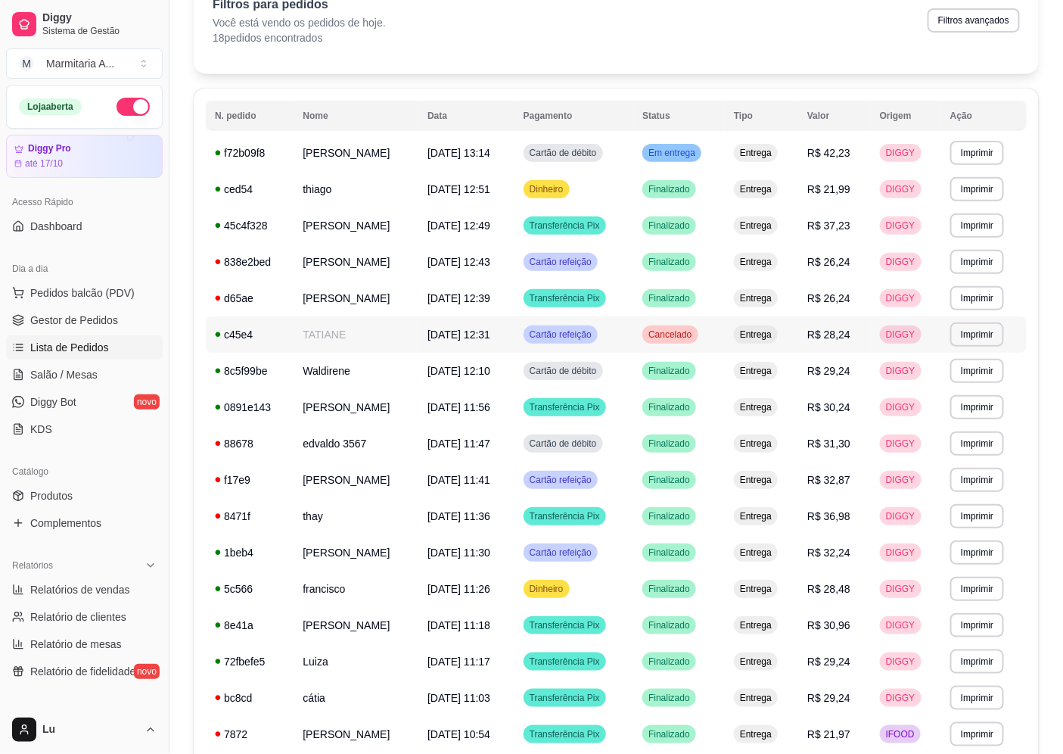
click at [387, 342] on td "TATIANE" at bounding box center [356, 334] width 125 height 36
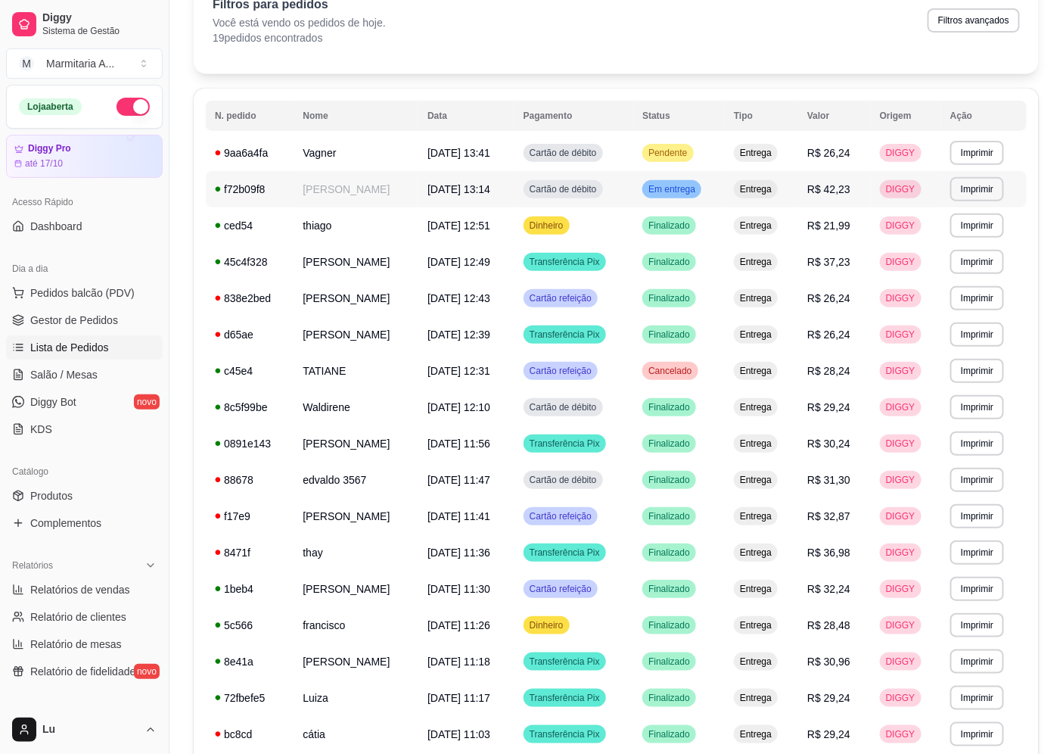
click at [343, 194] on td "[PERSON_NAME]" at bounding box center [356, 189] width 125 height 36
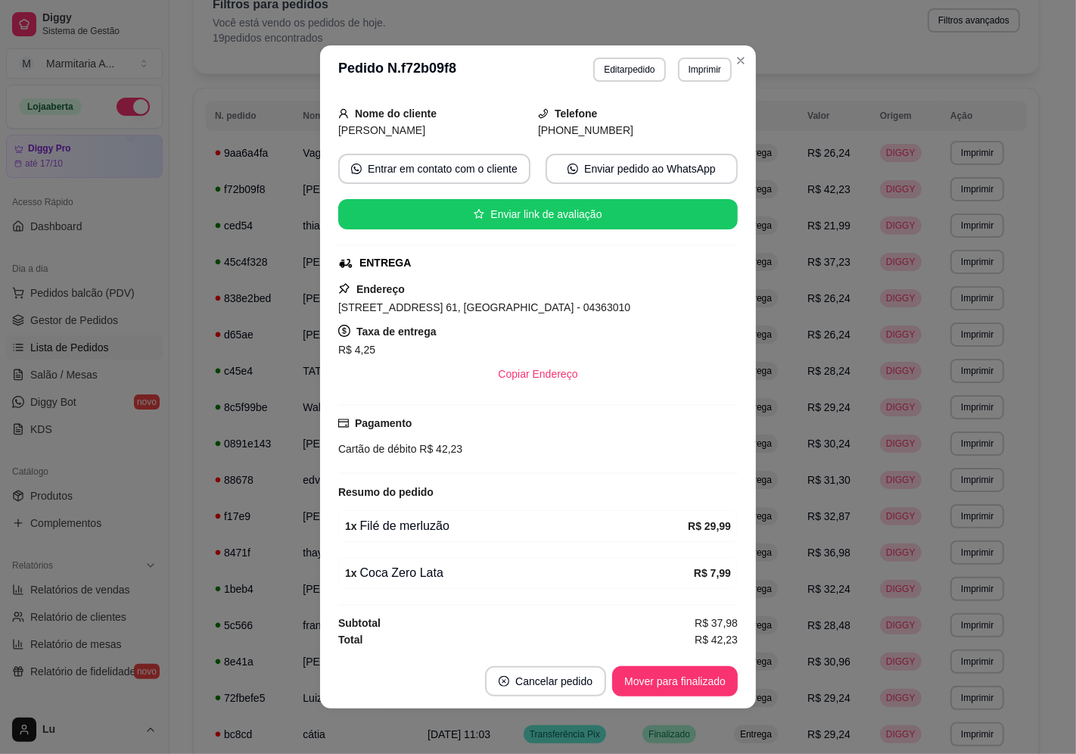
scroll to position [193, 0]
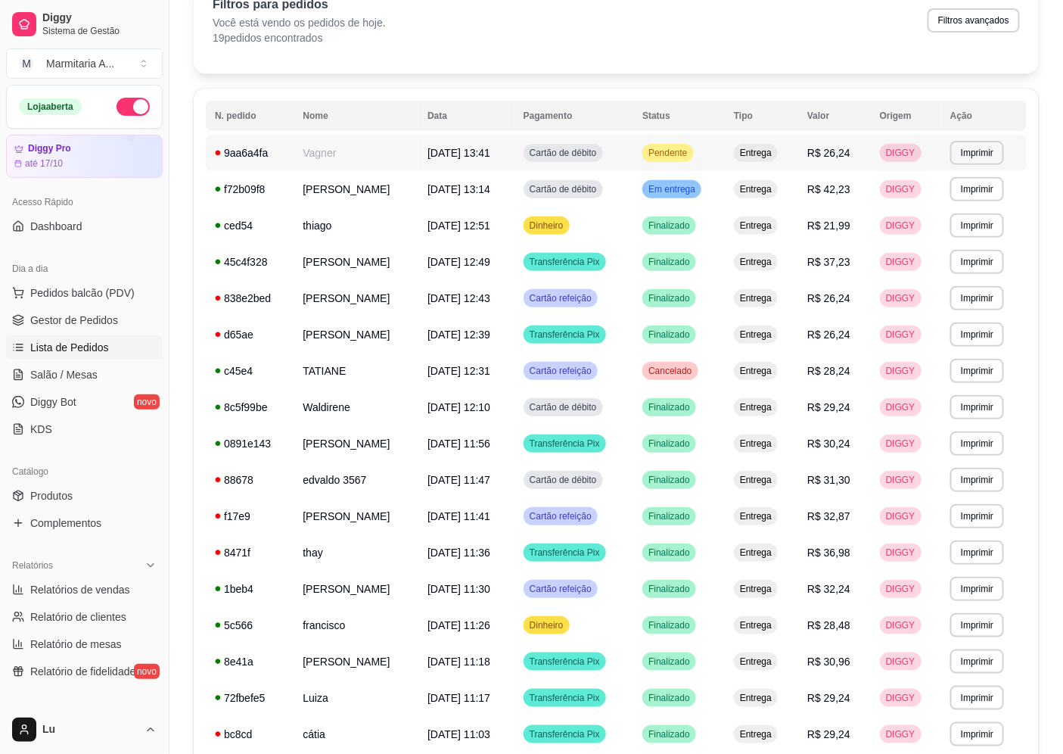
click at [409, 163] on td "Vagner" at bounding box center [356, 153] width 125 height 36
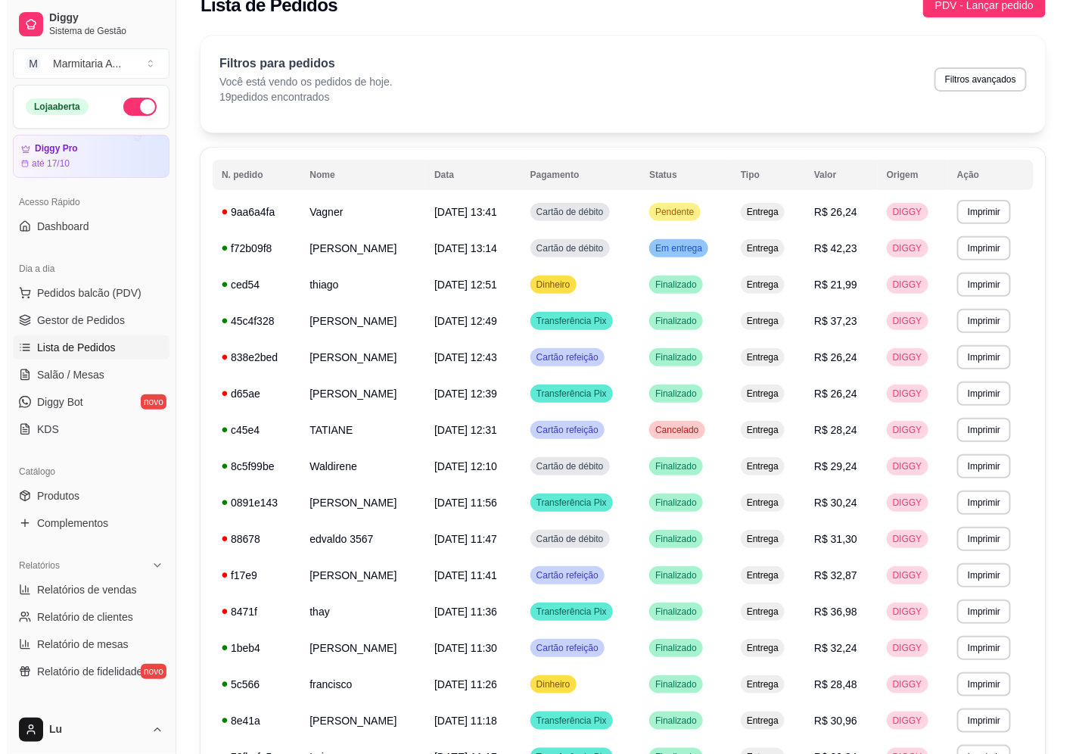
scroll to position [0, 0]
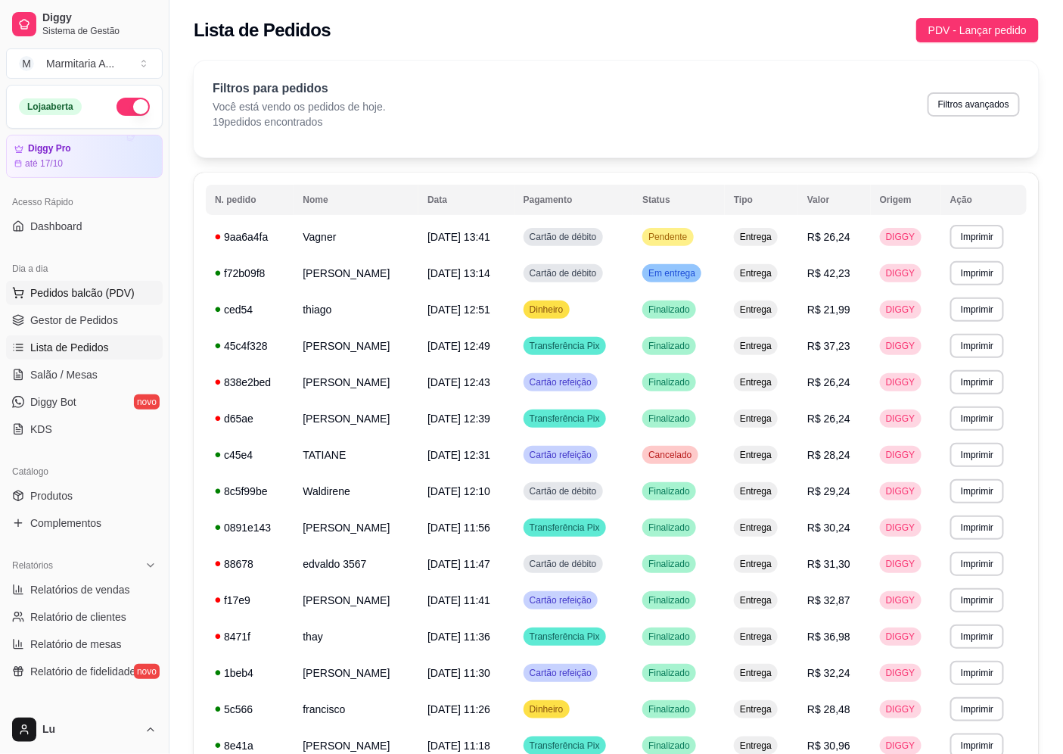
click at [142, 291] on button "Pedidos balcão (PDV)" at bounding box center [84, 293] width 157 height 24
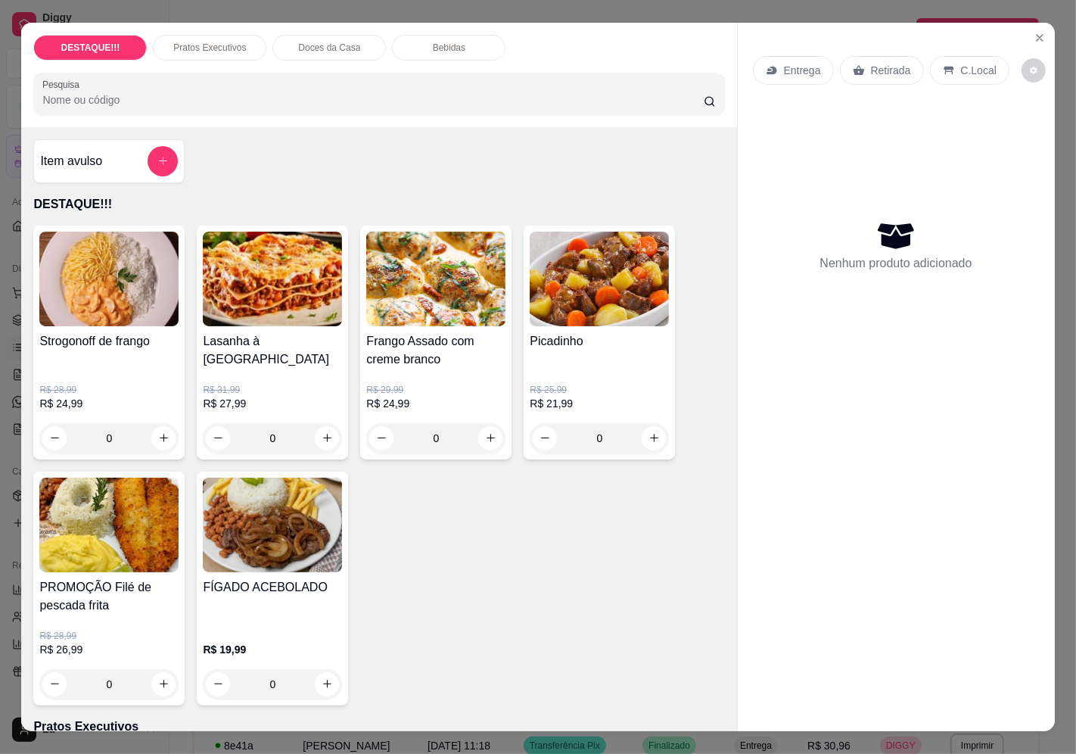
click at [794, 66] on p "Entrega" at bounding box center [802, 70] width 37 height 15
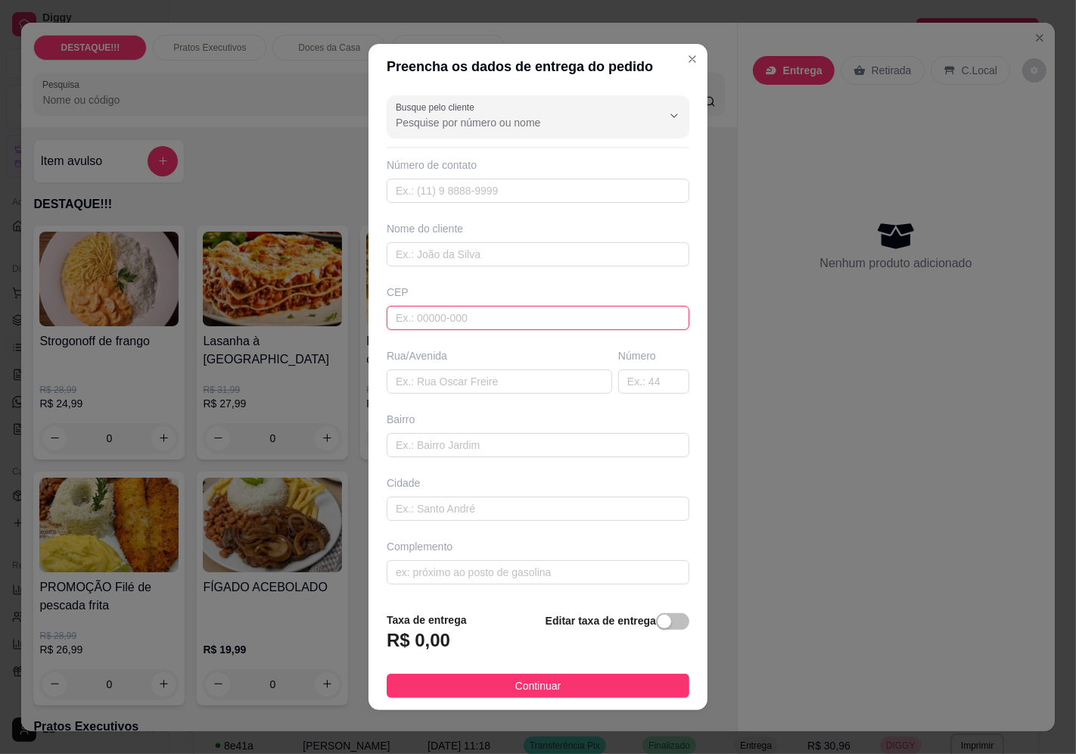
click at [458, 322] on input "text" at bounding box center [538, 318] width 303 height 24
paste input "04362030"
type input "04362030"
type input "[GEOGRAPHIC_DATA]"
type input "Vila Mascote"
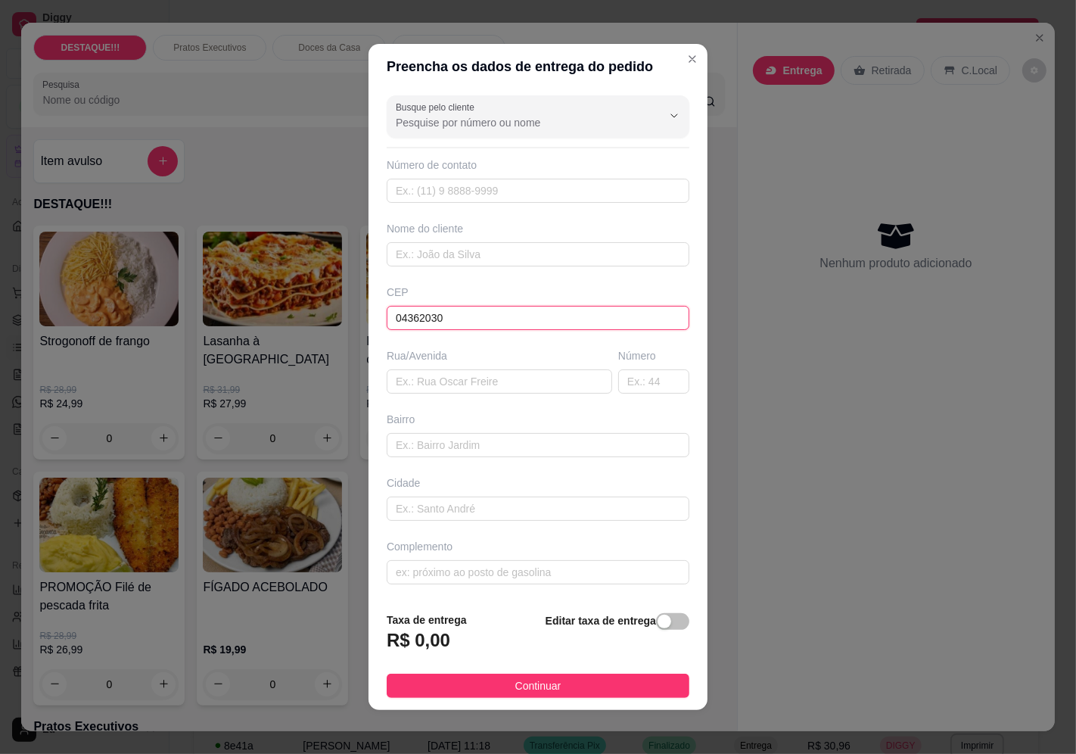
type input "[GEOGRAPHIC_DATA]"
type input "04362030"
click at [652, 374] on input "text" at bounding box center [653, 381] width 71 height 24
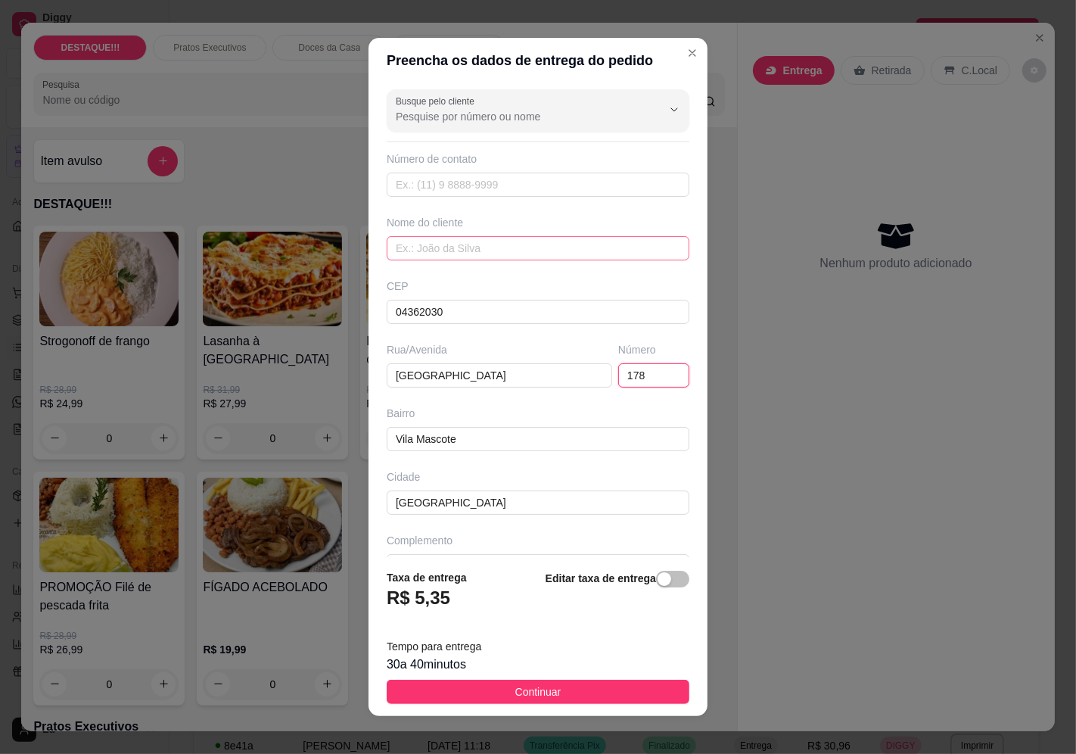
type input "178"
click at [526, 250] on input "text" at bounding box center [538, 248] width 303 height 24
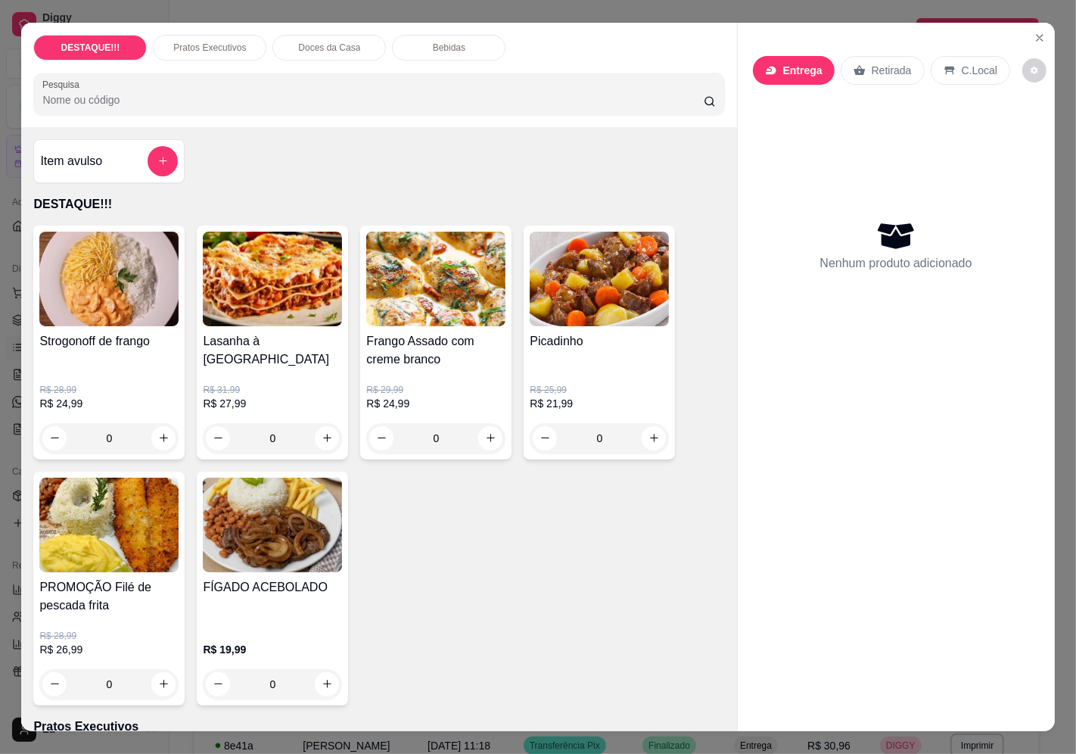
click at [795, 63] on p "Entrega" at bounding box center [802, 70] width 39 height 15
click at [550, 115] on input "Busque pelo cliente" at bounding box center [517, 122] width 242 height 15
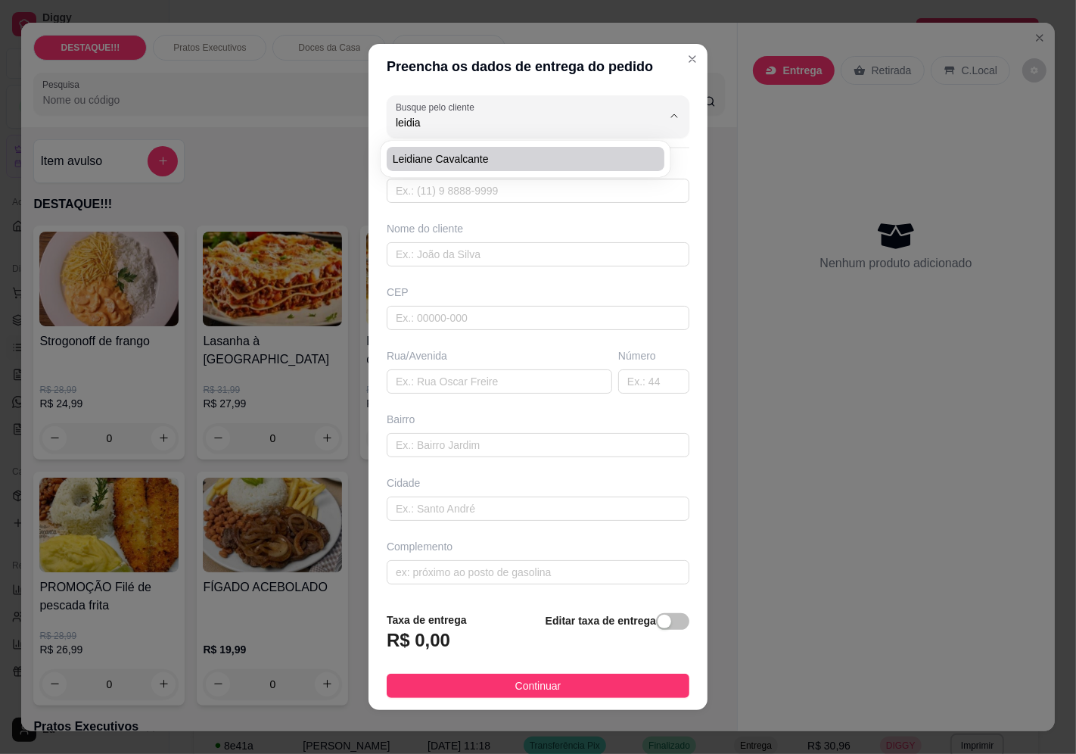
click at [503, 151] on span "Leidiane Cavalcante" at bounding box center [518, 158] width 250 height 15
type input "Leidiane Cavalcante"
type input "11913343655"
type input "Leidiane Cavalcante"
type input "04646000"
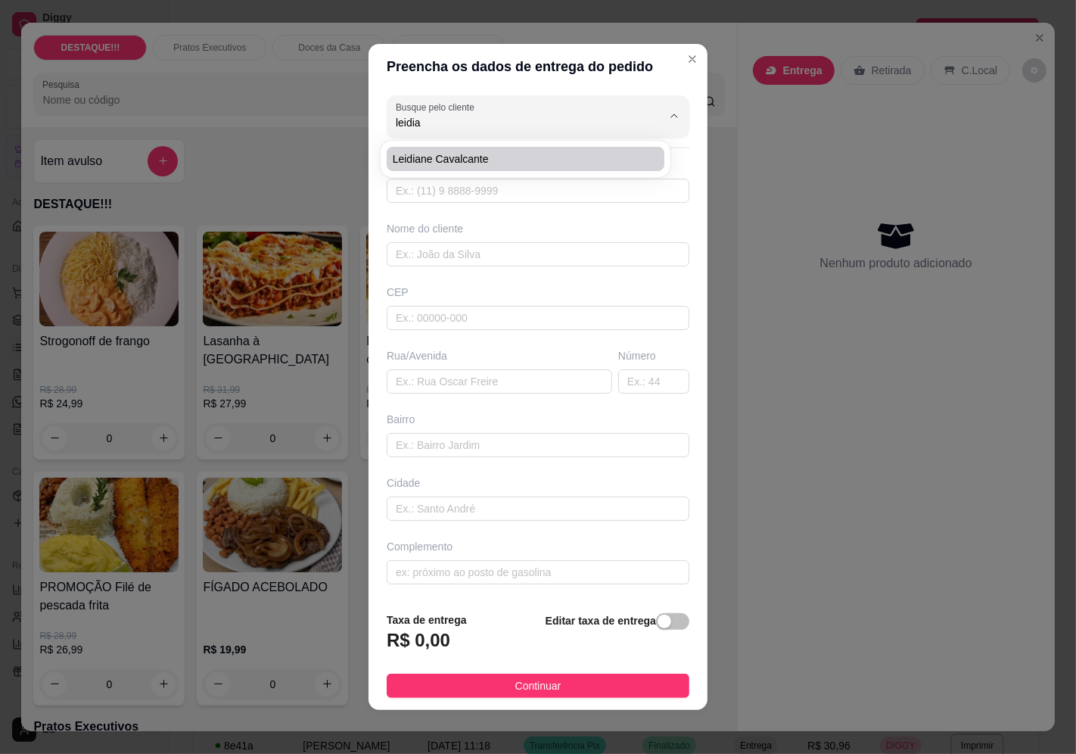
type input "Rua [PERSON_NAME]"
type input "28"
type input "Chácara [GEOGRAPHIC_DATA]"
type input "[GEOGRAPHIC_DATA]"
type input "Drogaria [GEOGRAPHIC_DATA]"
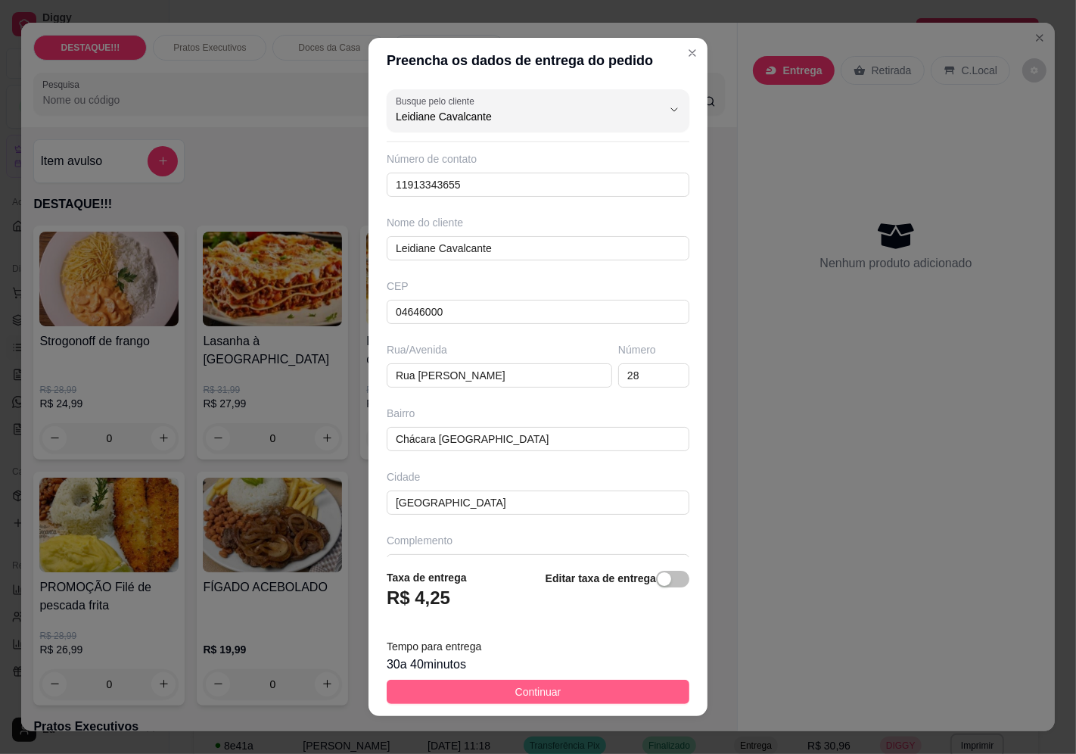
type input "Leidiane Cavalcante"
click at [654, 687] on button "Continuar" at bounding box center [538, 691] width 303 height 24
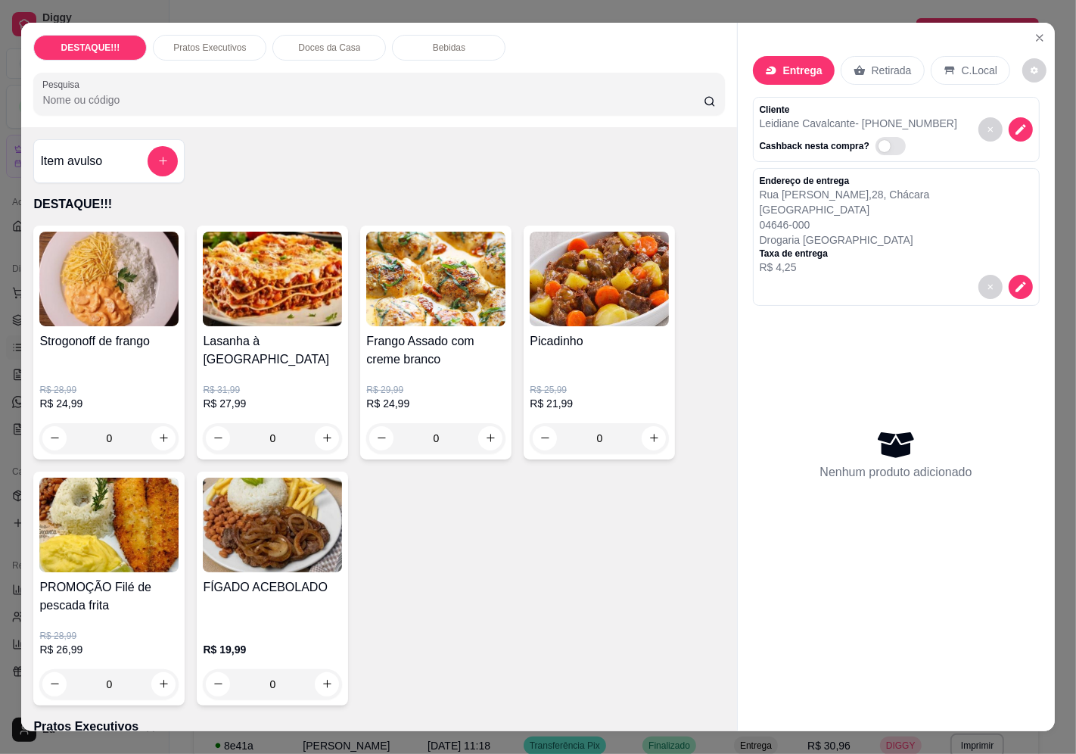
click at [551, 359] on div "Picadinho" at bounding box center [599, 350] width 139 height 36
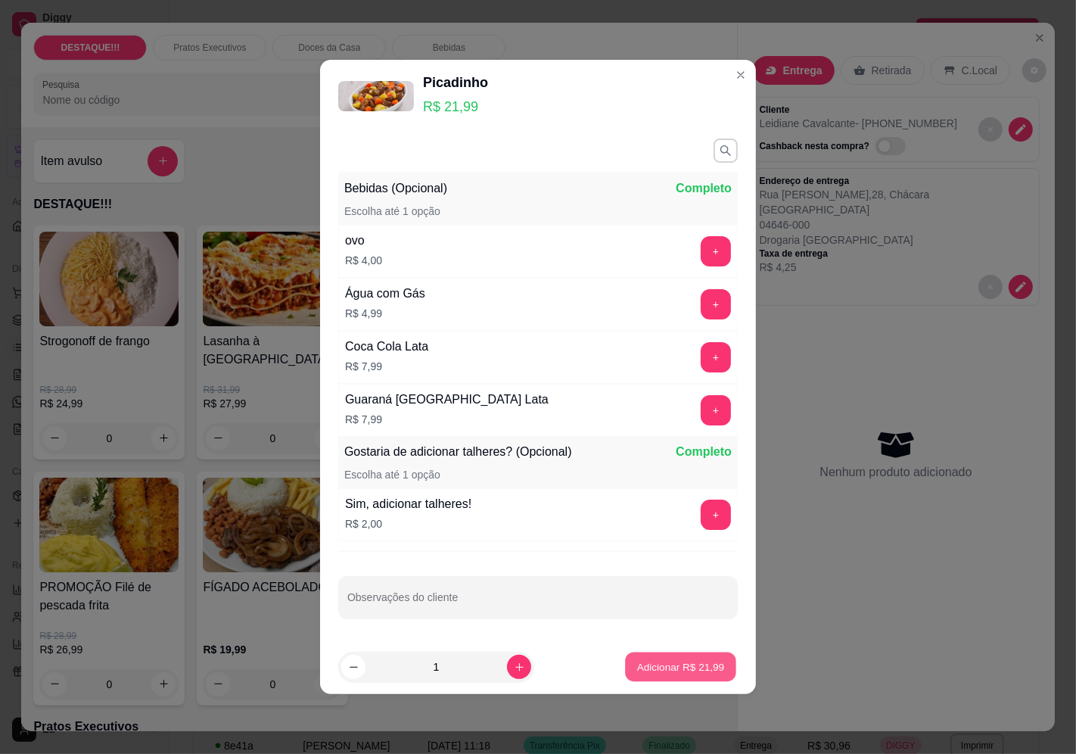
click at [685, 660] on p "Adicionar R$ 21,99" at bounding box center [681, 666] width 88 height 14
type input "1"
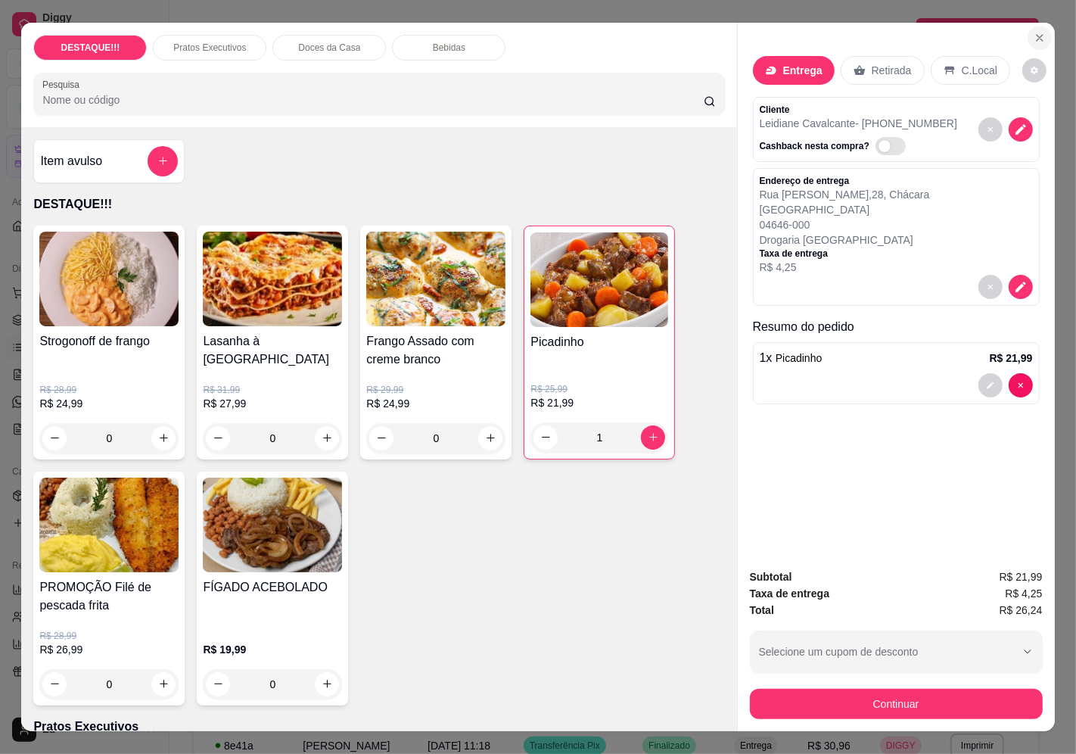
click at [1033, 32] on icon "Close" at bounding box center [1039, 38] width 12 height 12
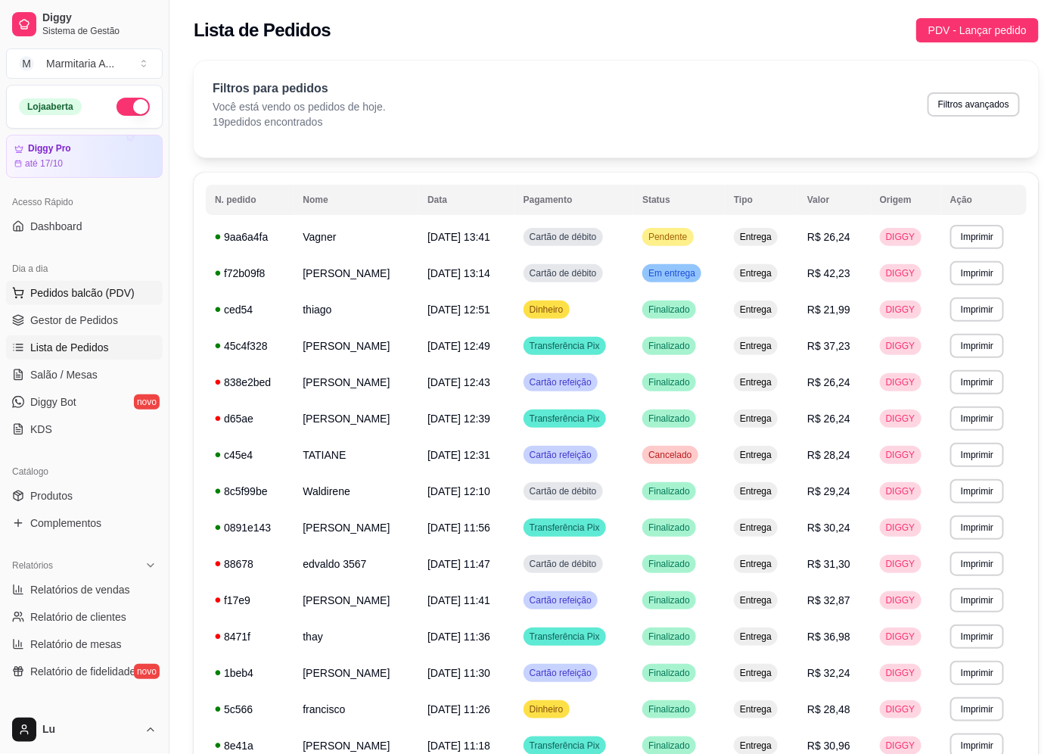
click at [131, 286] on button "Pedidos balcão (PDV)" at bounding box center [84, 293] width 157 height 24
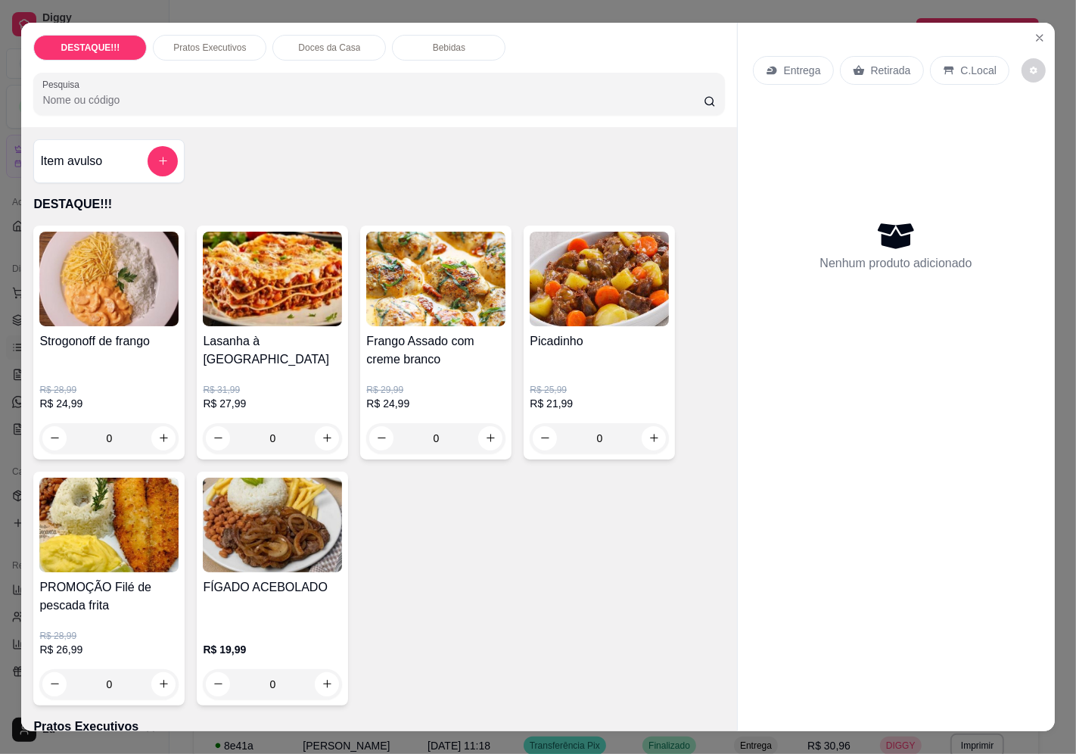
click at [766, 67] on icon at bounding box center [771, 71] width 10 height 8
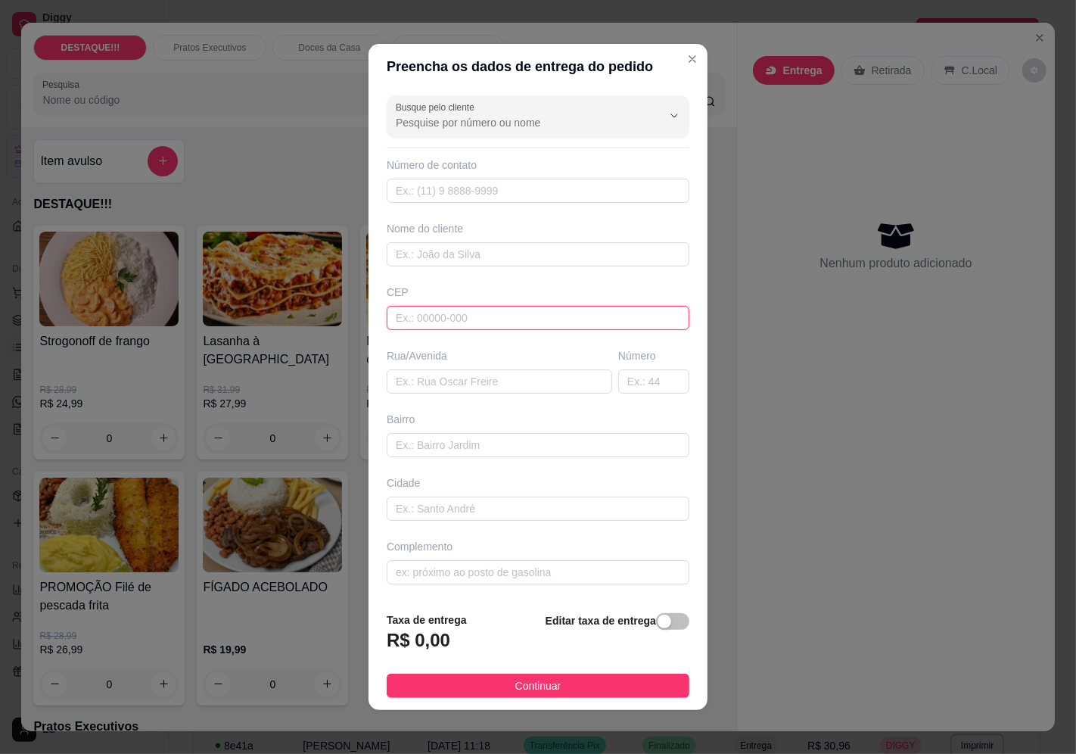
click at [472, 320] on input "text" at bounding box center [538, 318] width 303 height 24
paste input "04362030"
type input "04362030"
type input "[GEOGRAPHIC_DATA]"
type input "Vila Mascote"
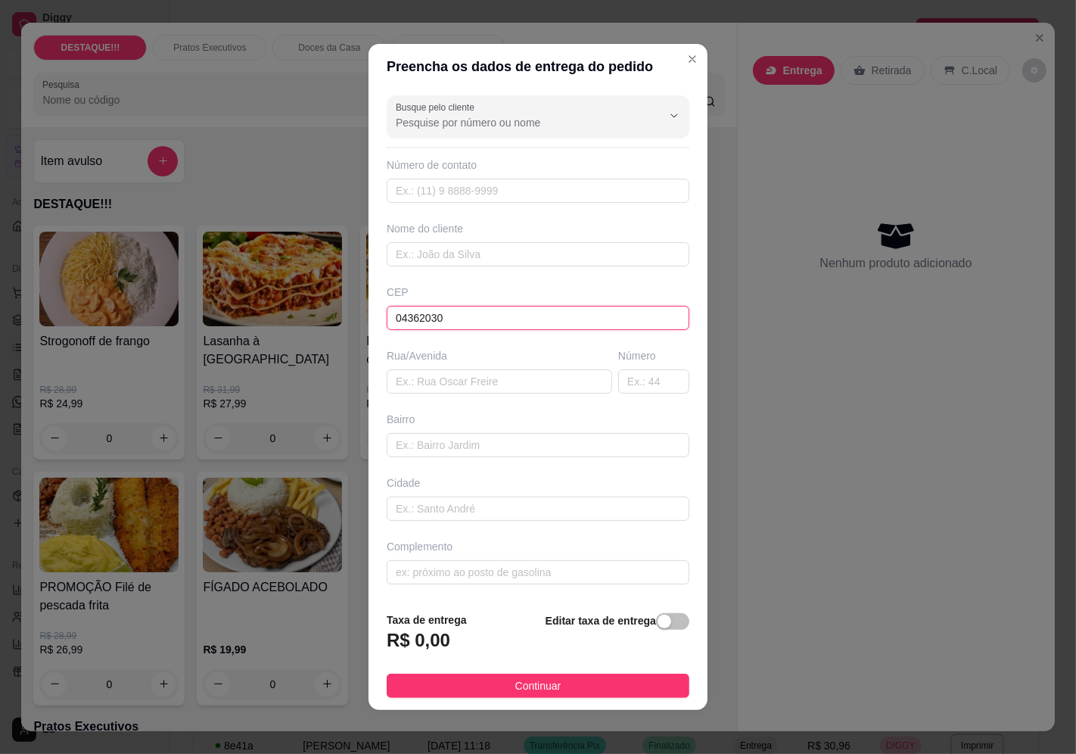
type input "[GEOGRAPHIC_DATA]"
type input "04362030"
click at [625, 386] on input "text" at bounding box center [653, 381] width 71 height 24
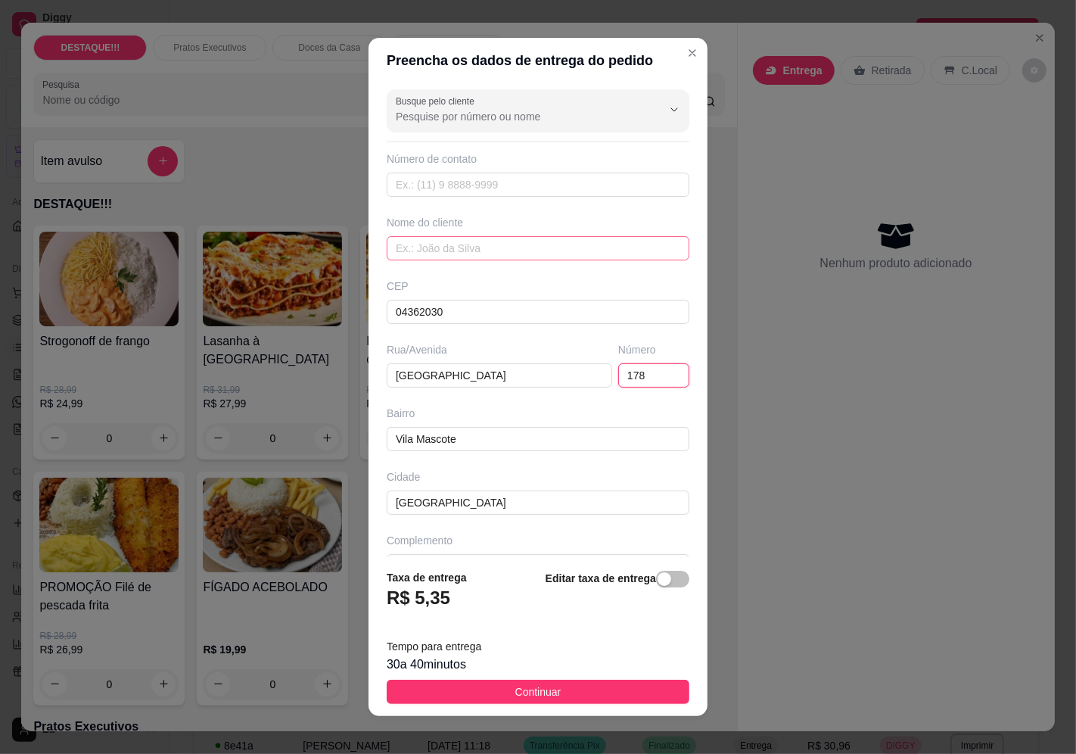
type input "178"
click at [458, 247] on input "text" at bounding box center [538, 248] width 303 height 24
type input "isneide"
drag, startPoint x: 449, startPoint y: 184, endPoint x: 429, endPoint y: 186, distance: 19.8
click at [448, 185] on input "text" at bounding box center [538, 184] width 303 height 24
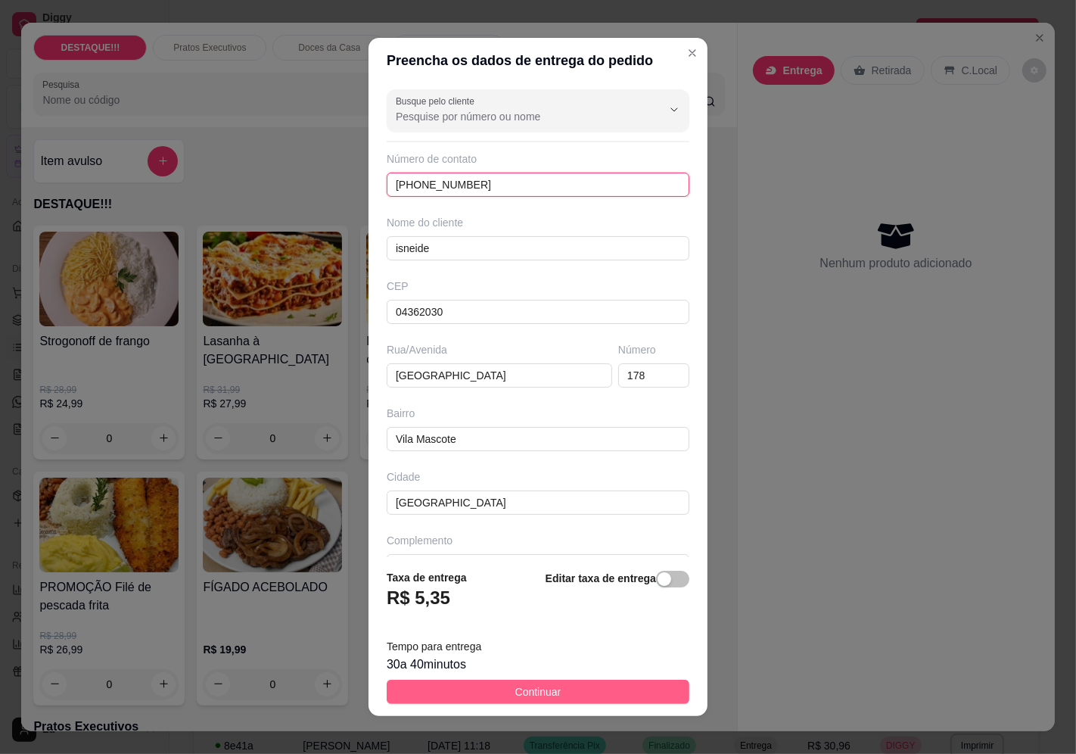
type input "[PHONE_NUMBER]"
click at [549, 701] on button "Continuar" at bounding box center [538, 691] width 303 height 24
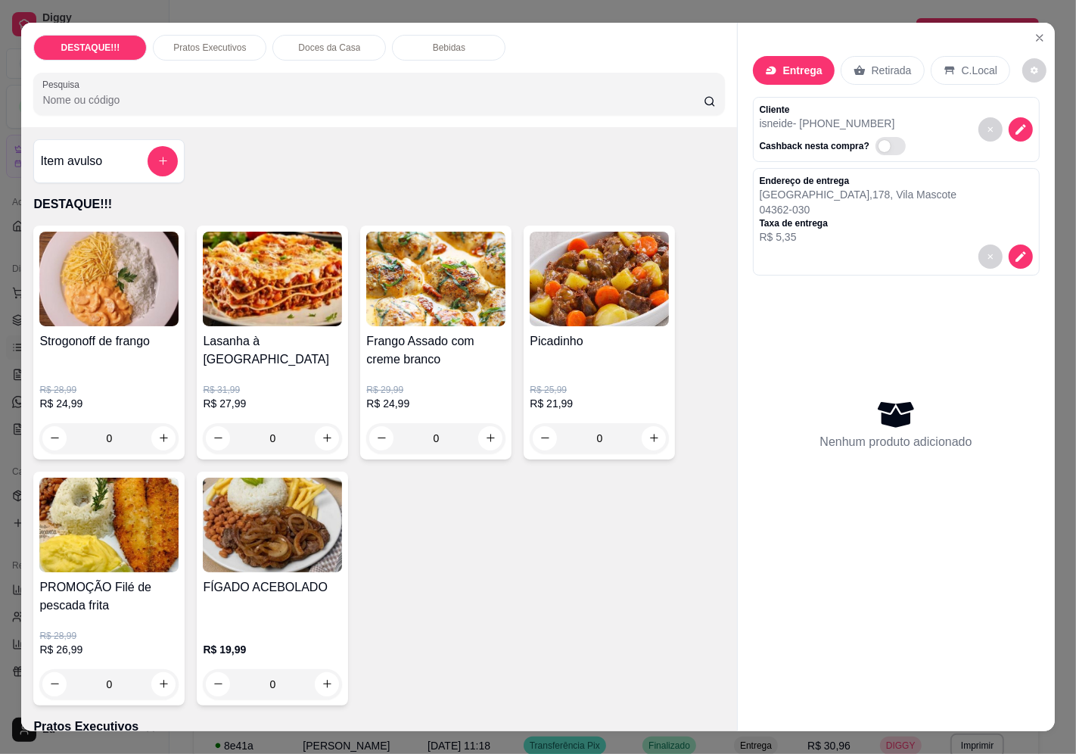
click at [96, 343] on h4 "Strogonoff de frango" at bounding box center [108, 341] width 139 height 18
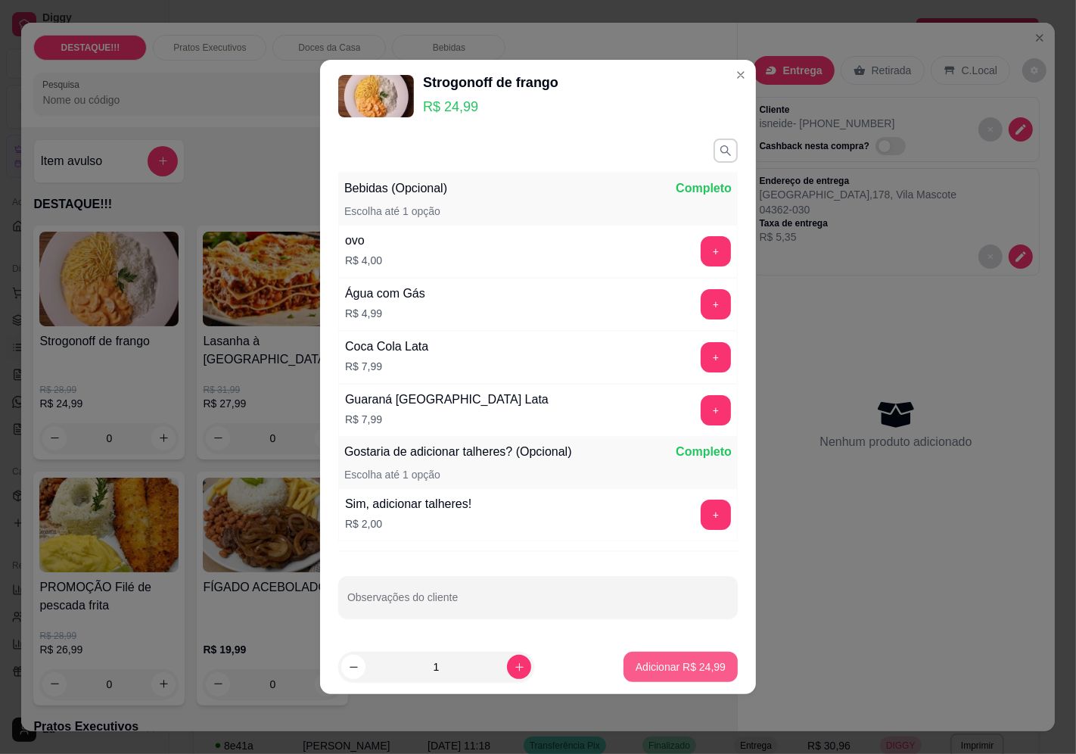
click at [649, 669] on p "Adicionar R$ 24,99" at bounding box center [680, 666] width 90 height 15
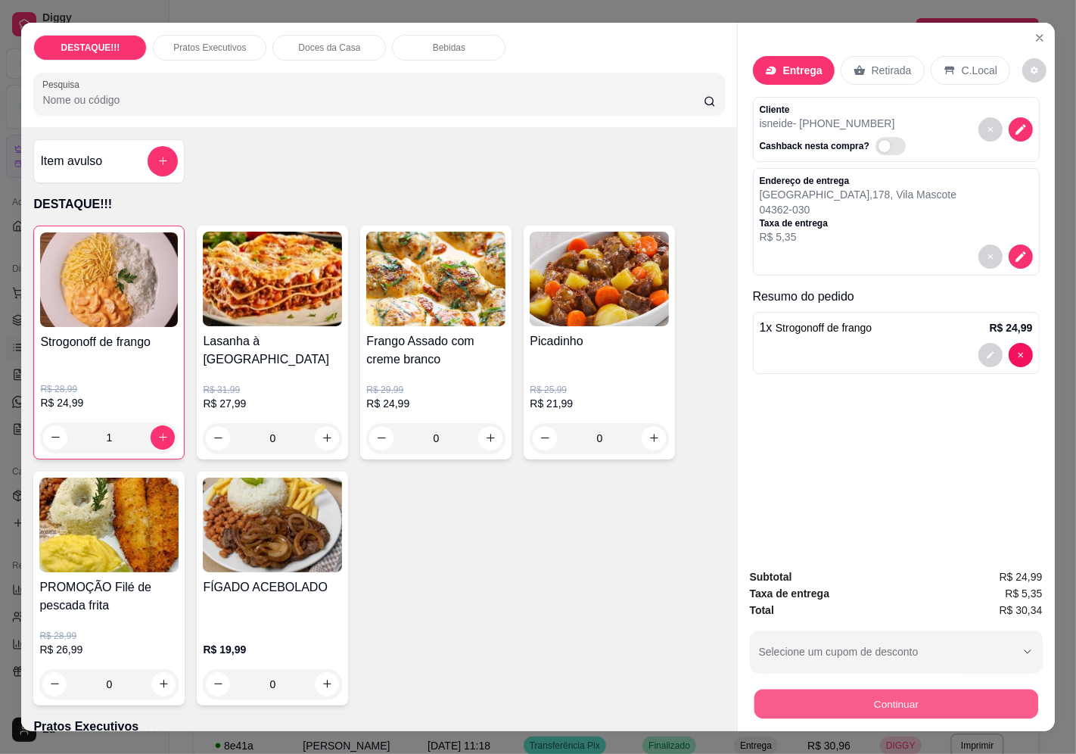
click at [912, 689] on button "Continuar" at bounding box center [896, 704] width 284 height 30
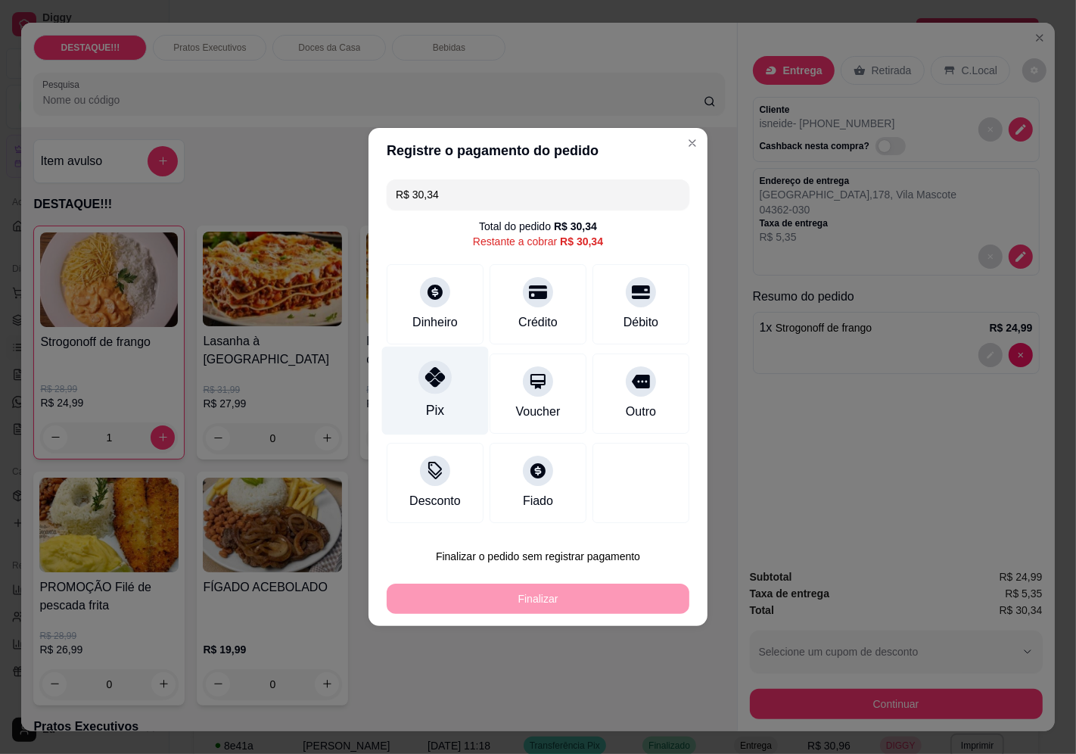
click at [448, 367] on div "Pix" at bounding box center [435, 390] width 107 height 89
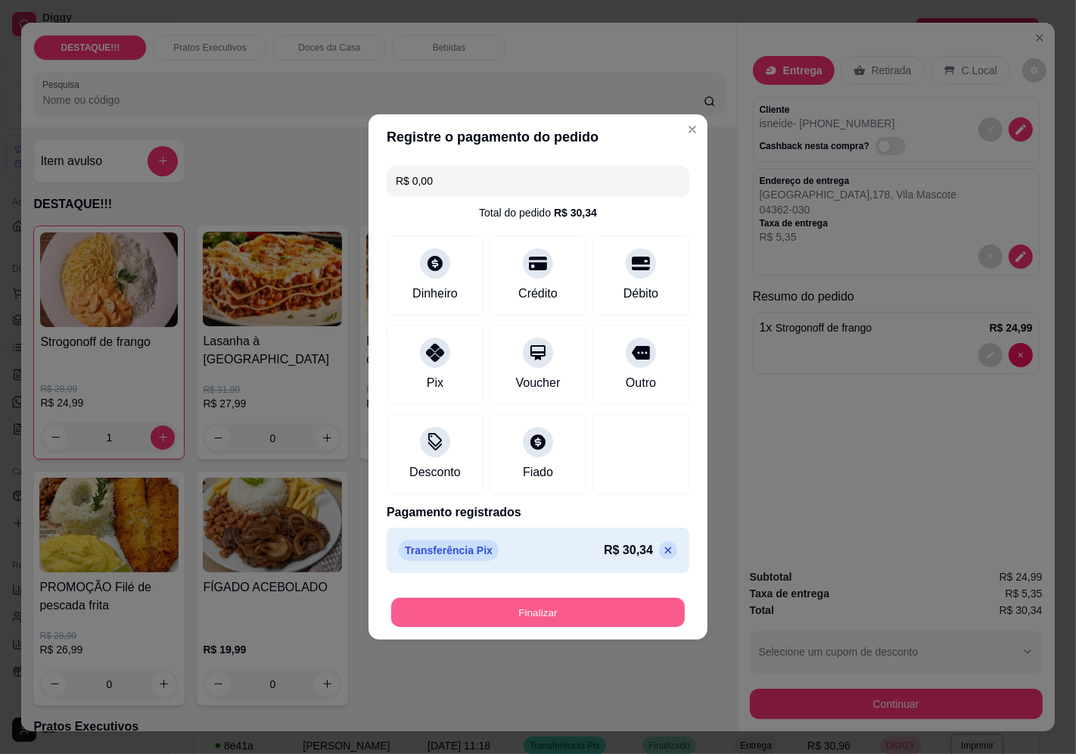
click at [608, 607] on button "Finalizar" at bounding box center [538, 613] width 294 height 30
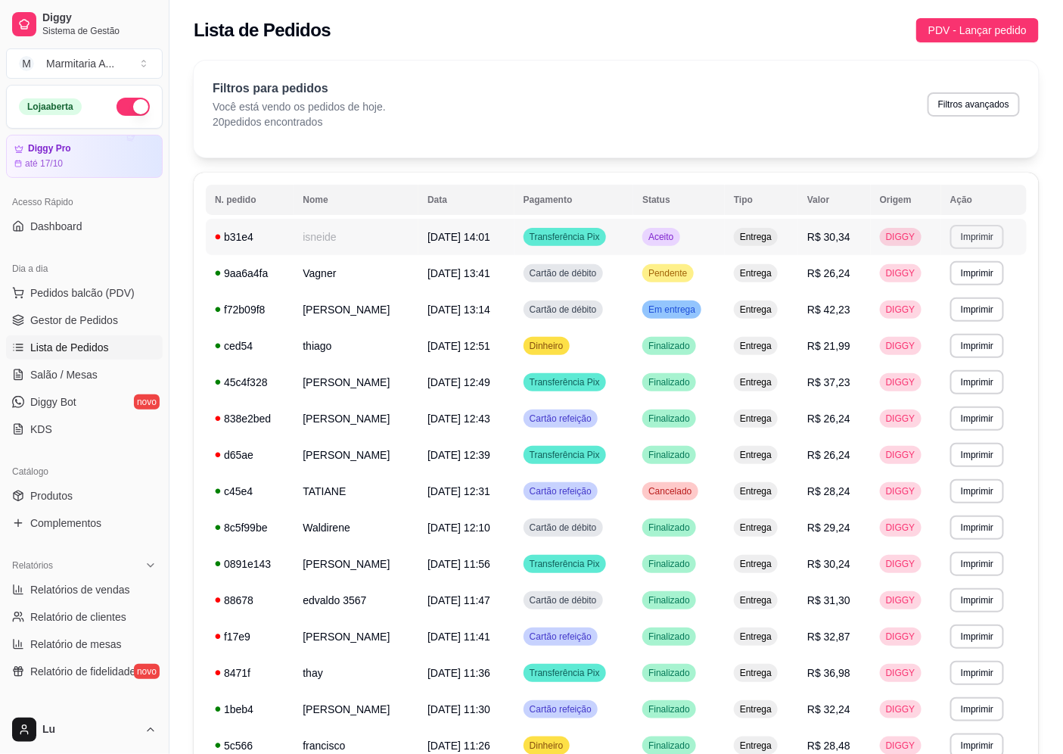
click at [989, 237] on button "Imprimir" at bounding box center [977, 237] width 54 height 24
click at [944, 281] on button "IMPRESSORA" at bounding box center [957, 290] width 110 height 24
click at [418, 245] on td "isneide" at bounding box center [356, 237] width 125 height 36
click at [350, 233] on td "isneide" at bounding box center [356, 237] width 125 height 36
click at [307, 155] on div "Filtros para pedidos Você está vendo os pedidos de hoje. 20 pedidos encontrados…" at bounding box center [616, 109] width 845 height 97
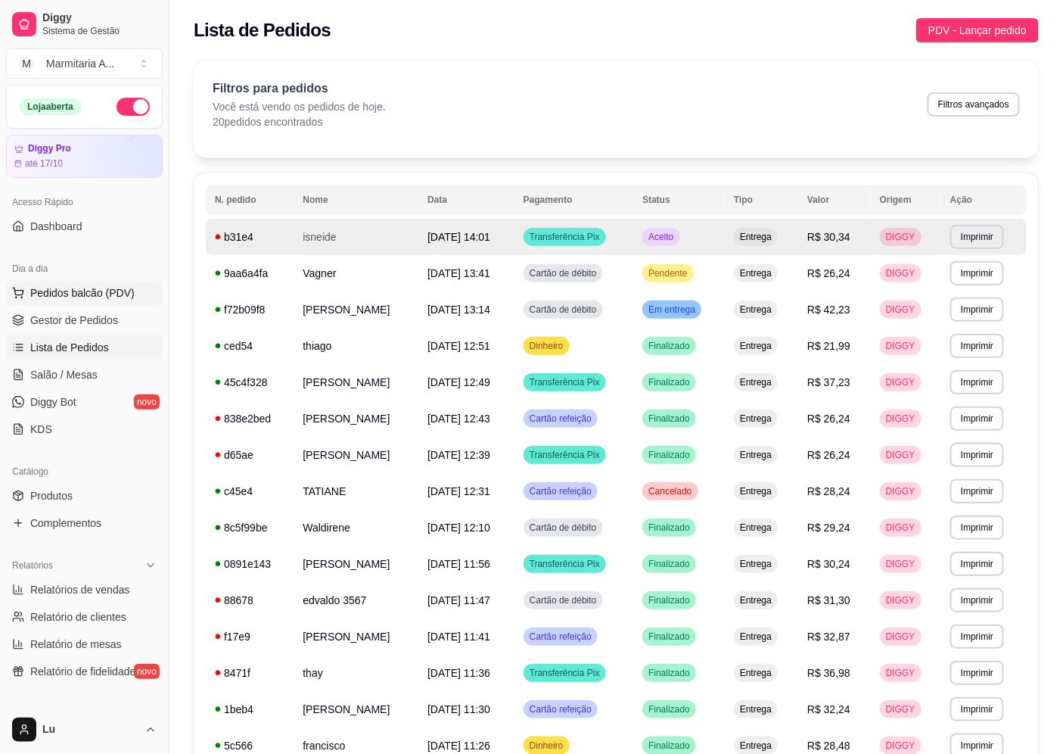
click at [85, 288] on span "Pedidos balcão (PDV)" at bounding box center [82, 292] width 104 height 15
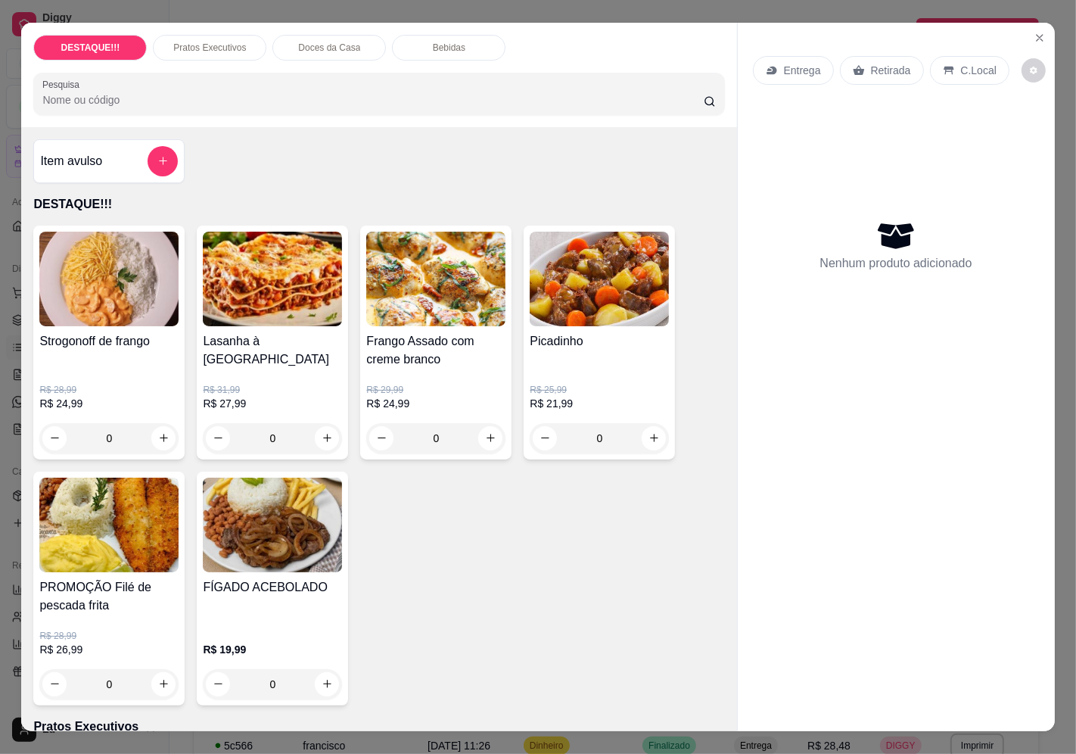
click at [792, 97] on div "Nenhum produto adicionado" at bounding box center [896, 245] width 287 height 297
click at [794, 65] on p "Entrega" at bounding box center [802, 70] width 37 height 15
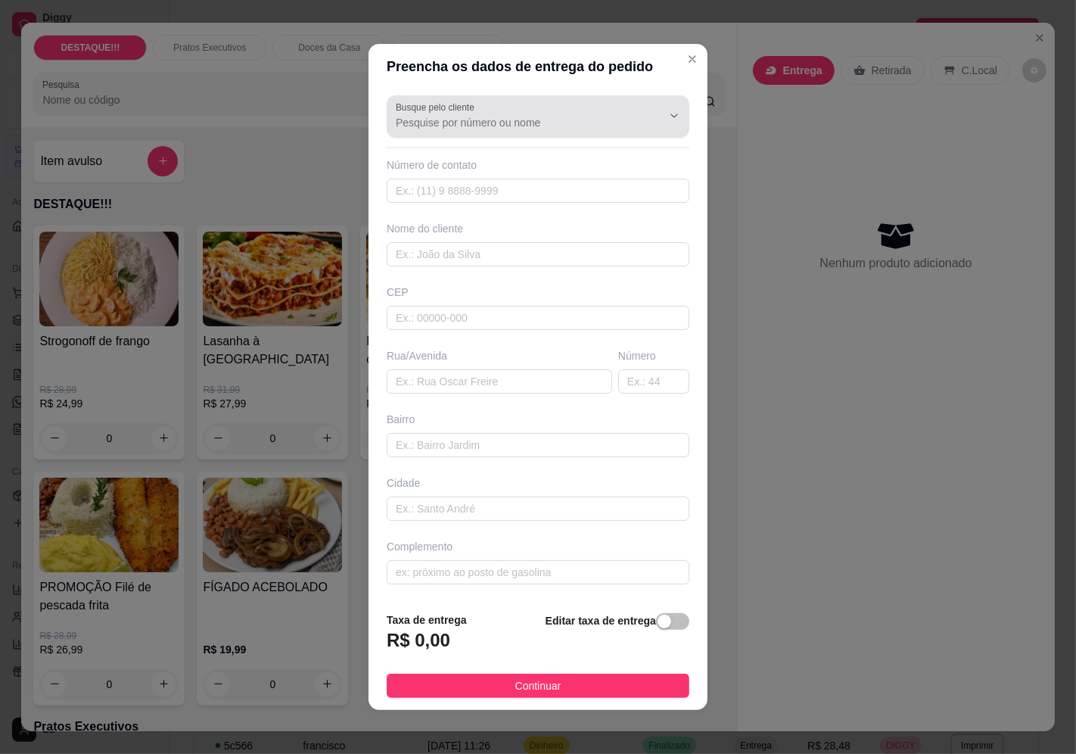
drag, startPoint x: 547, startPoint y: 109, endPoint x: 556, endPoint y: 106, distance: 9.6
click at [553, 109] on div at bounding box center [538, 116] width 284 height 30
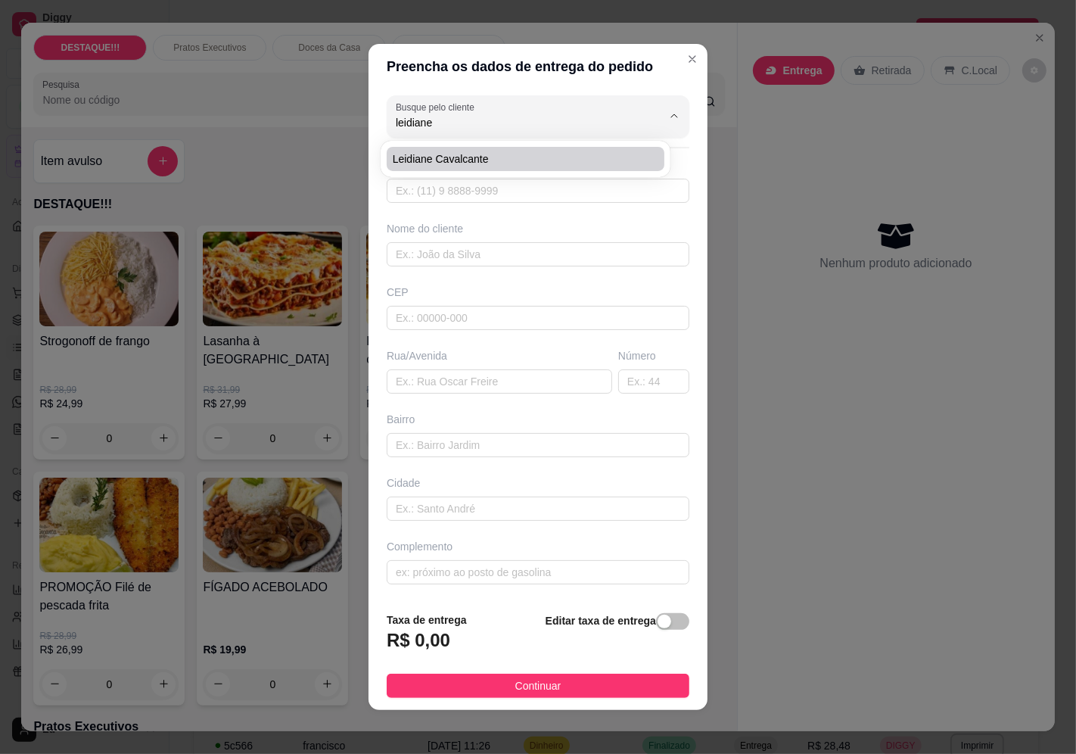
click at [472, 160] on span "Leidiane Cavalcante" at bounding box center [518, 158] width 250 height 15
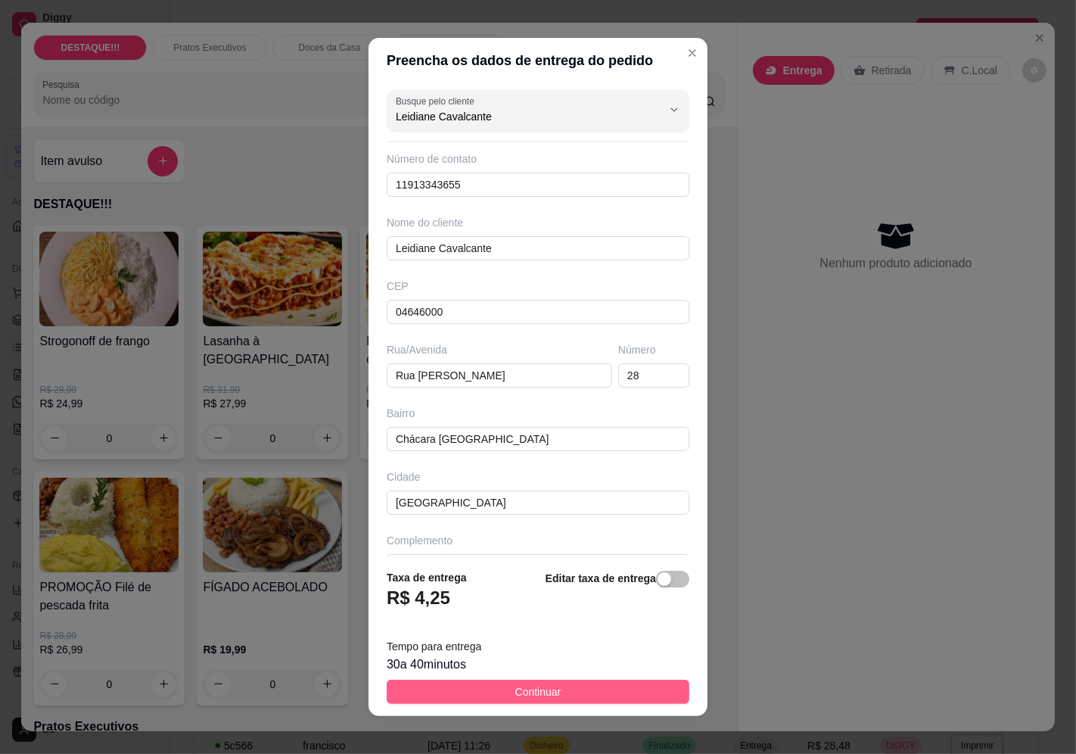
click at [586, 685] on button "Continuar" at bounding box center [538, 691] width 303 height 24
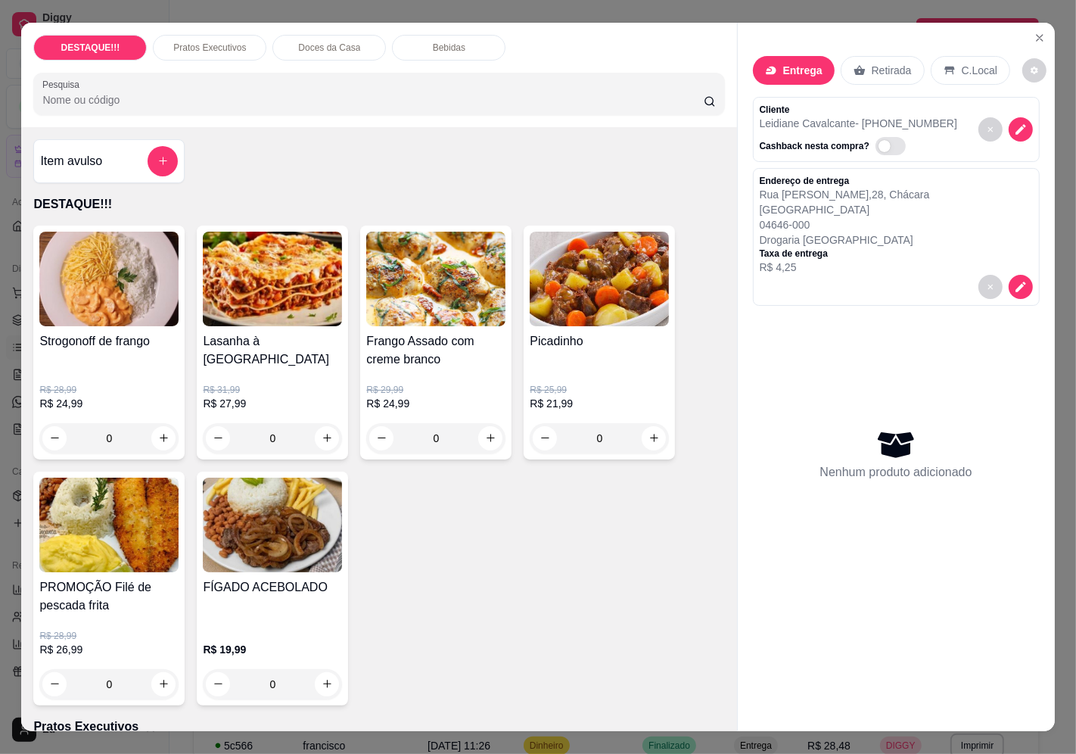
click at [607, 315] on img at bounding box center [599, 278] width 139 height 95
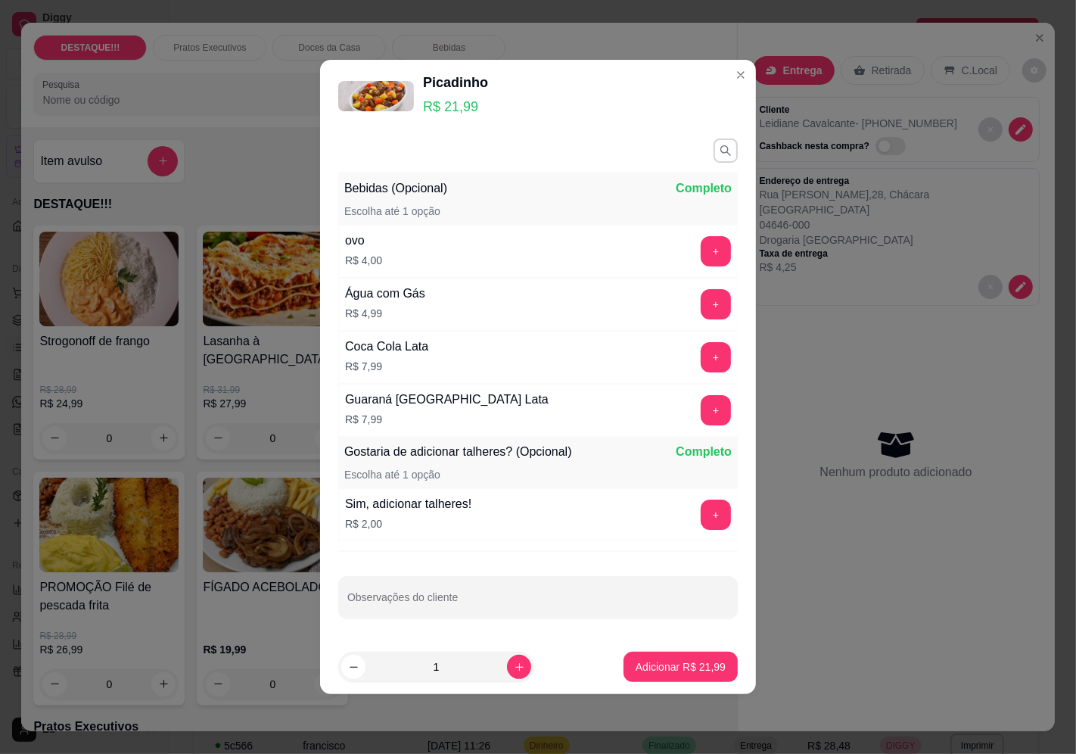
click at [657, 651] on footer "1 Adicionar R$ 21,99" at bounding box center [538, 666] width 436 height 54
click at [661, 659] on button "Adicionar R$ 21,99" at bounding box center [680, 667] width 111 height 30
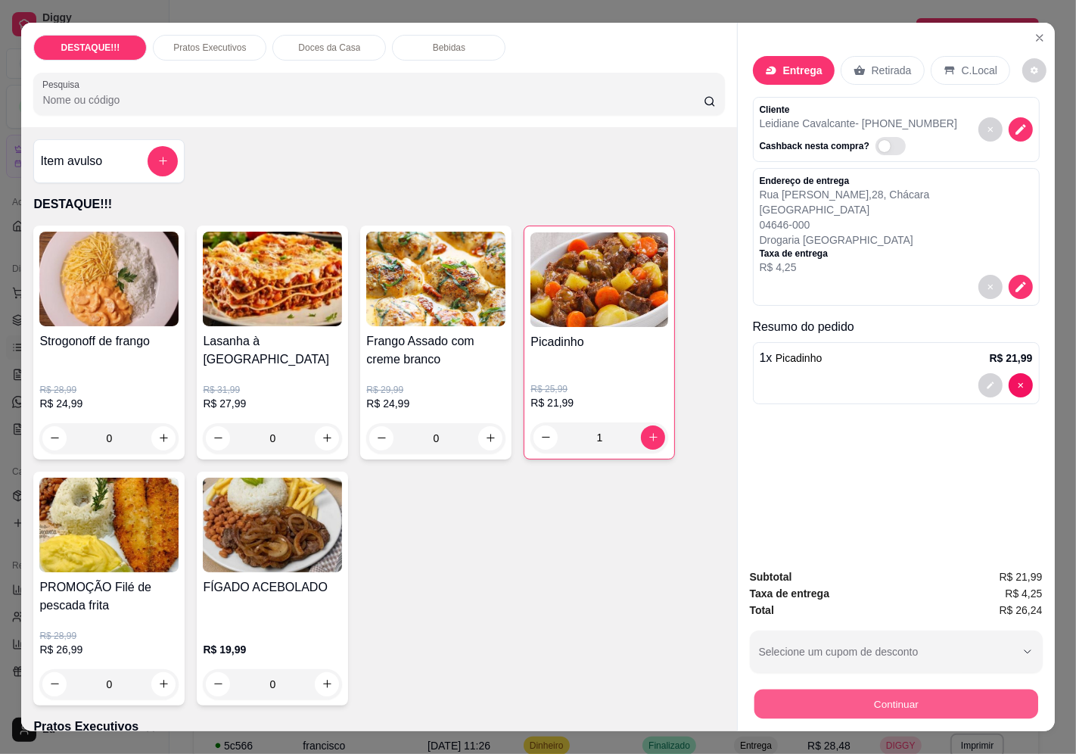
click at [893, 694] on button "Continuar" at bounding box center [896, 704] width 284 height 30
click at [631, 291] on icon at bounding box center [641, 287] width 20 height 15
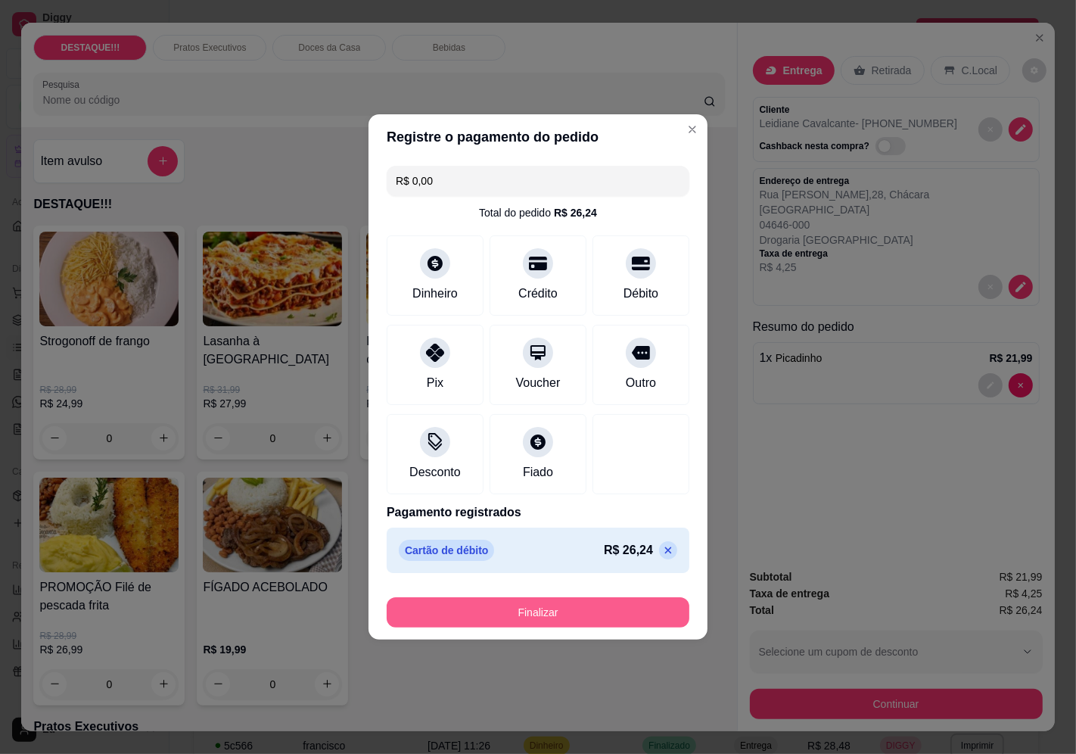
click at [577, 621] on button "Finalizar" at bounding box center [538, 612] width 303 height 30
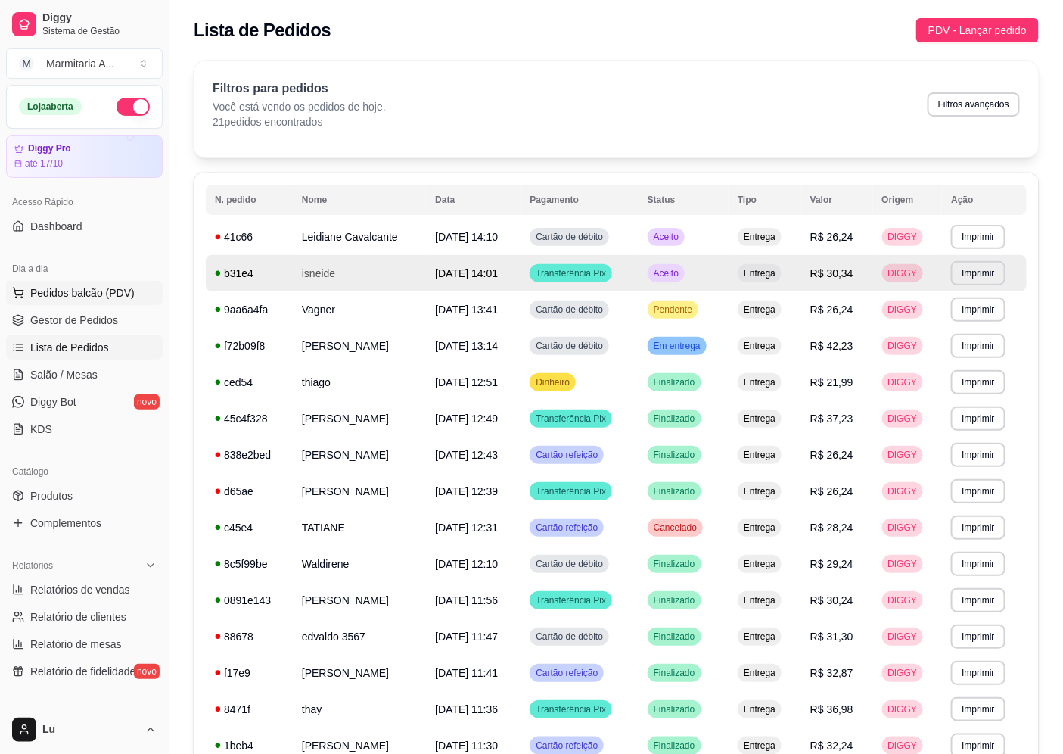
click at [107, 289] on span "Pedidos balcão (PDV)" at bounding box center [82, 292] width 104 height 15
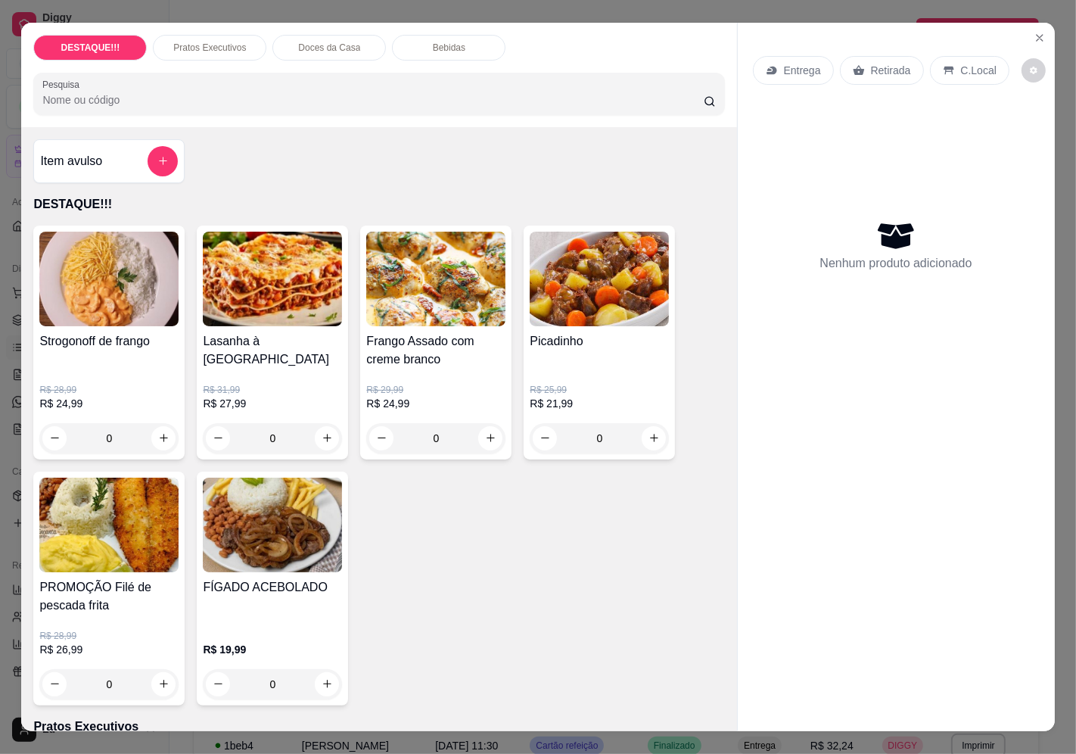
click at [784, 65] on p "Entrega" at bounding box center [802, 70] width 37 height 15
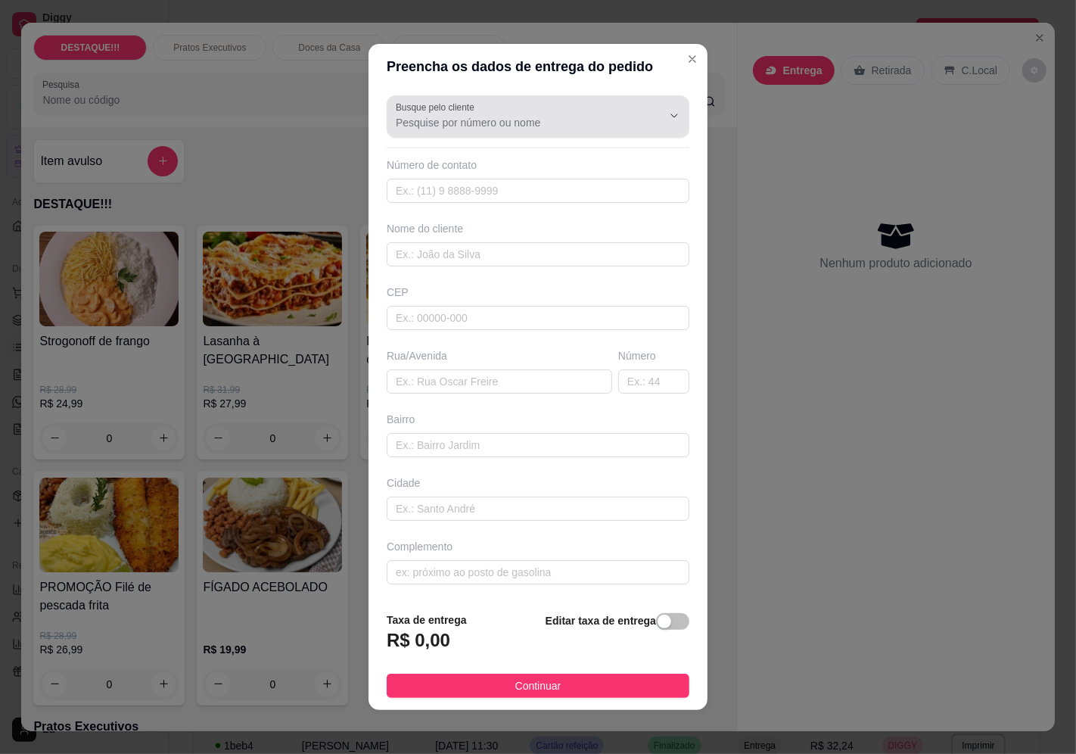
click at [488, 117] on input "Busque pelo cliente" at bounding box center [517, 122] width 242 height 15
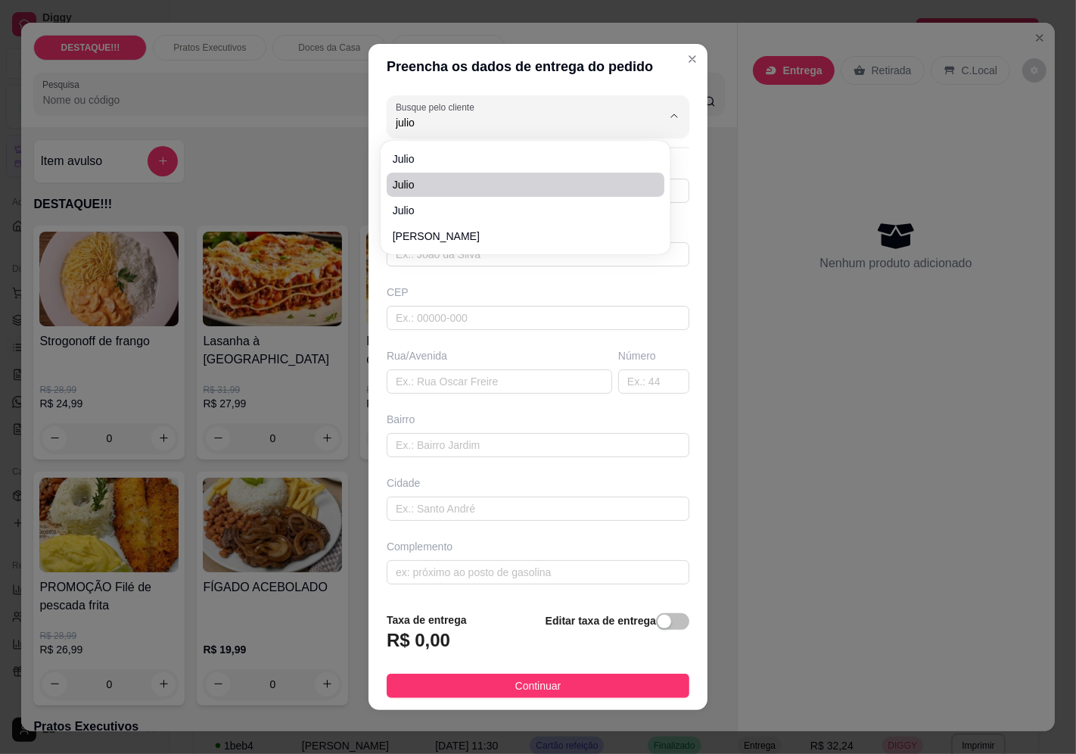
click at [445, 182] on span "julio" at bounding box center [518, 184] width 250 height 15
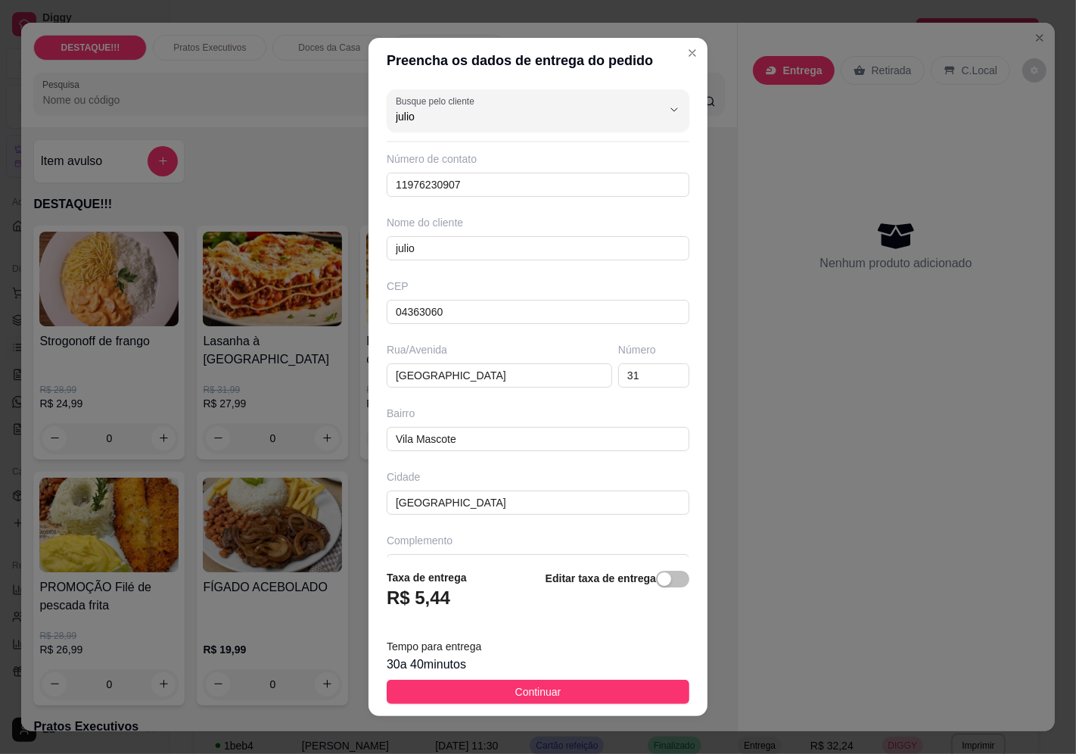
click at [602, 682] on button "Continuar" at bounding box center [538, 691] width 303 height 24
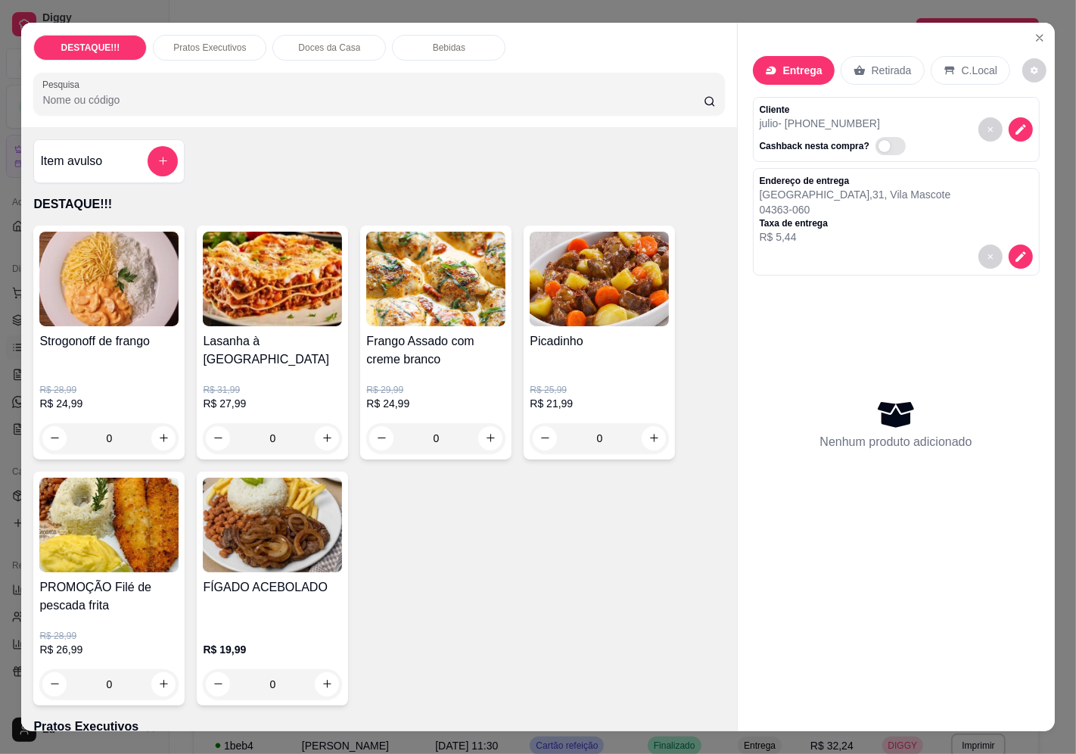
scroll to position [336, 0]
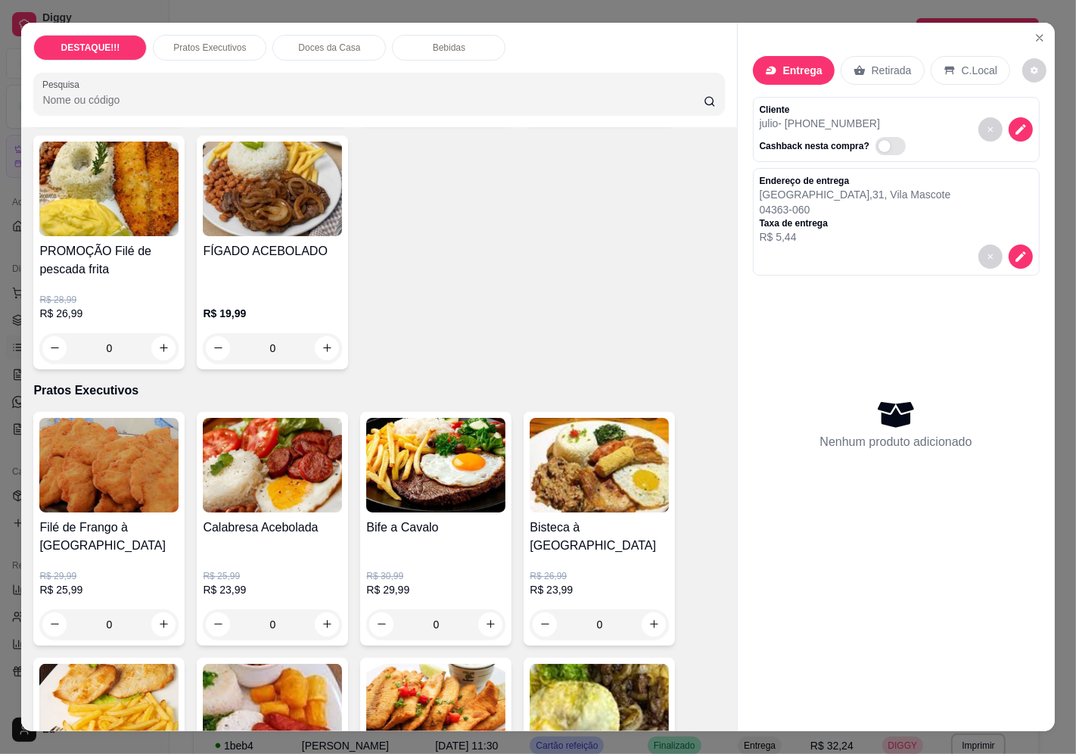
click at [452, 486] on img at bounding box center [435, 465] width 139 height 95
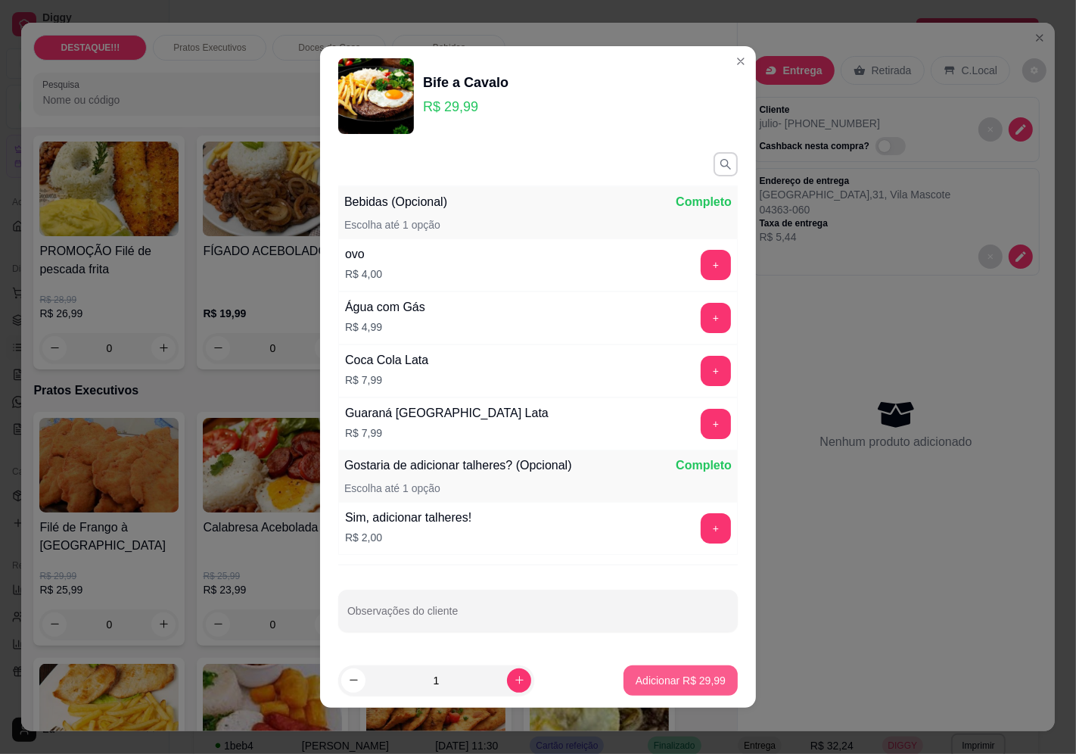
click at [708, 683] on button "Adicionar R$ 29,99" at bounding box center [680, 680] width 114 height 30
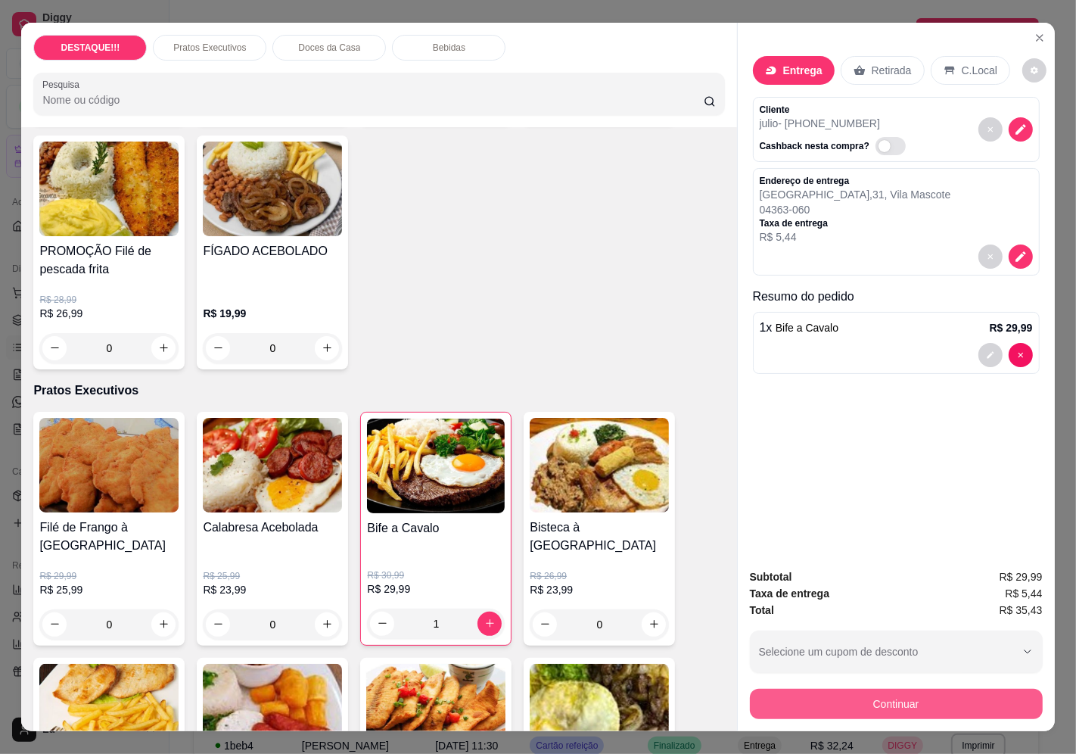
click at [884, 691] on button "Continuar" at bounding box center [896, 703] width 293 height 30
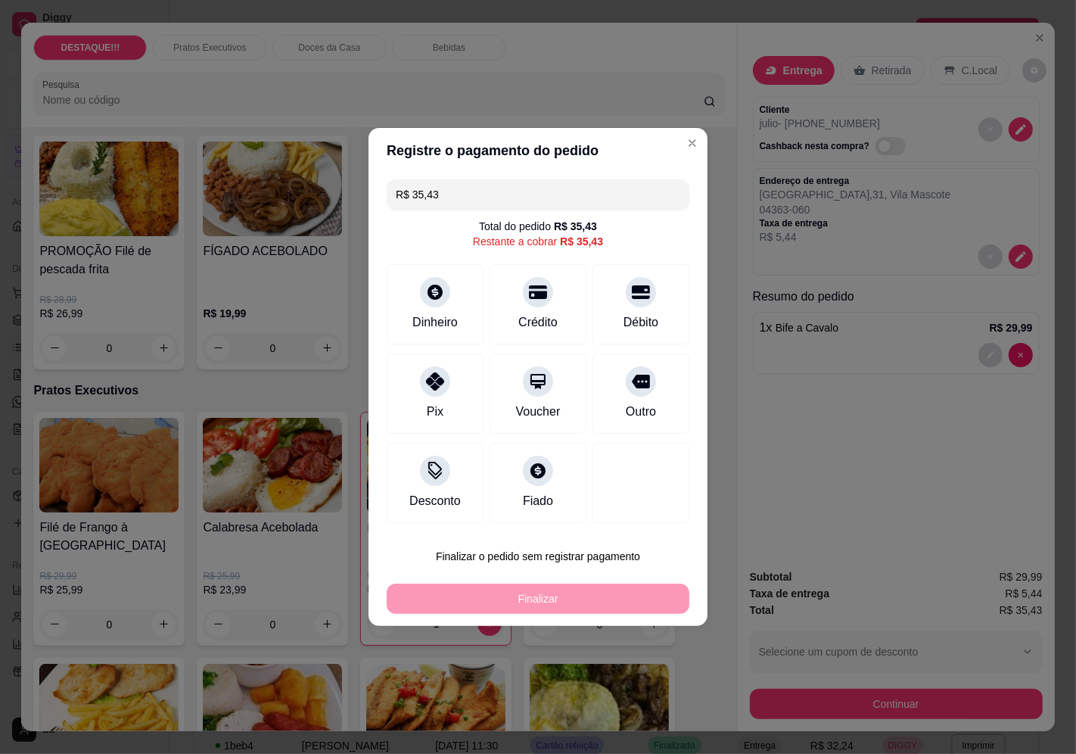
drag, startPoint x: 417, startPoint y: 387, endPoint x: 437, endPoint y: 411, distance: 31.1
click at [417, 388] on div "Pix" at bounding box center [435, 393] width 97 height 80
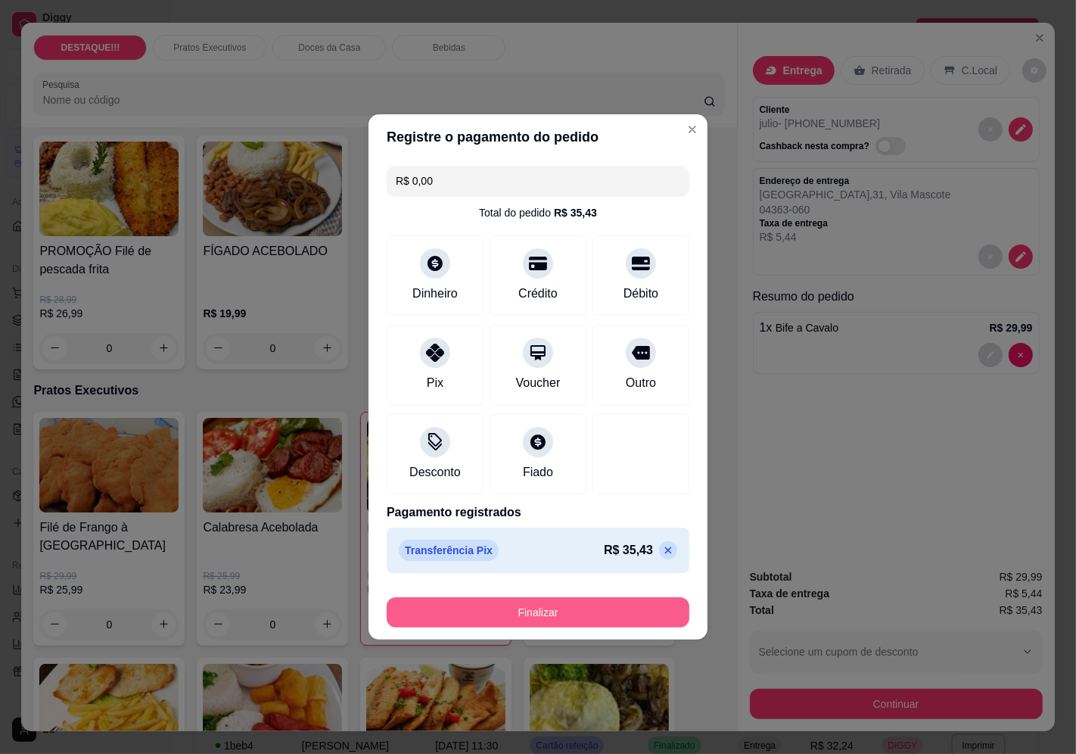
click at [611, 601] on button "Finalizar" at bounding box center [538, 612] width 303 height 30
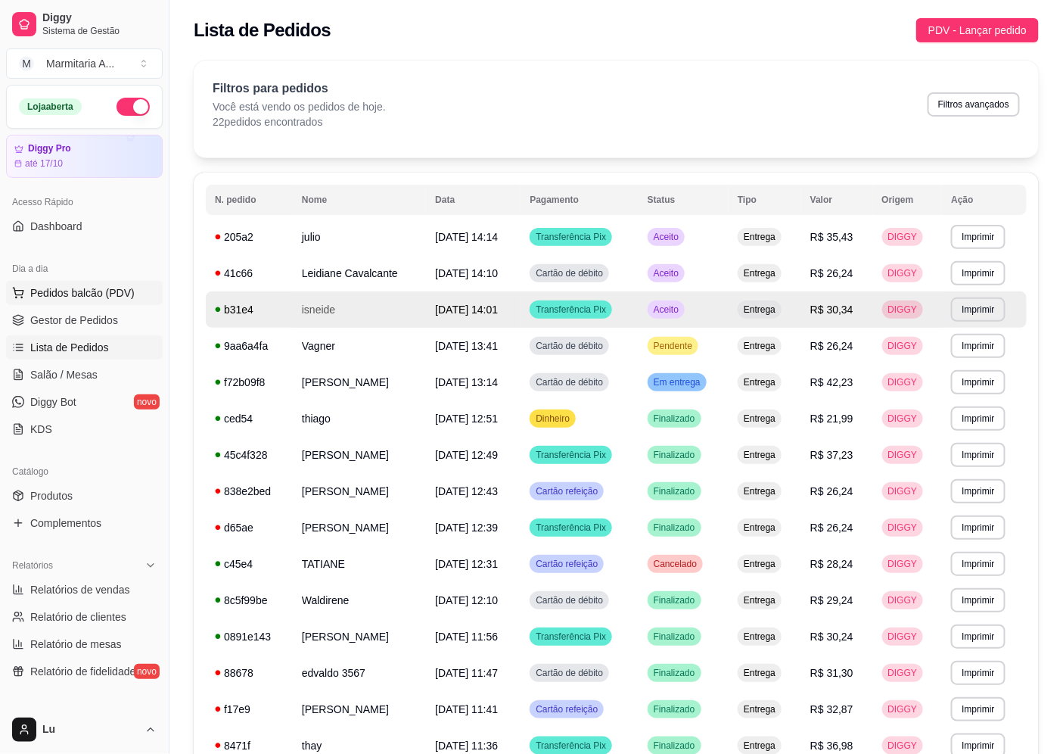
click at [114, 295] on span "Pedidos balcão (PDV)" at bounding box center [82, 292] width 104 height 15
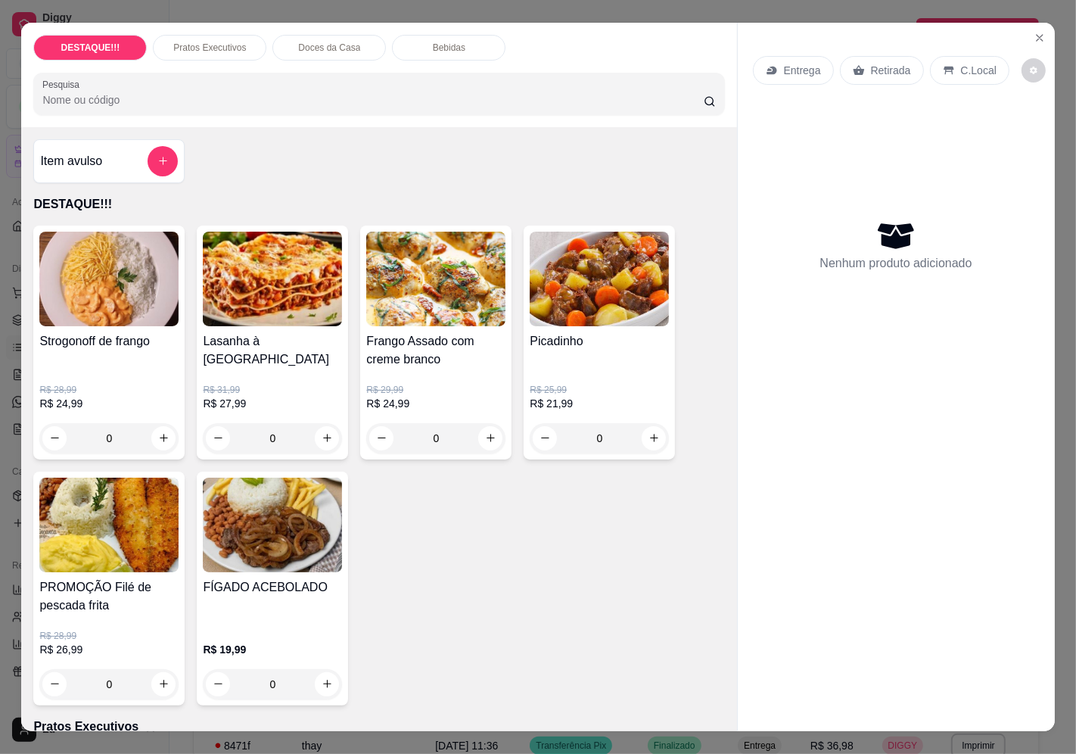
click at [799, 65] on p "Entrega" at bounding box center [802, 70] width 37 height 15
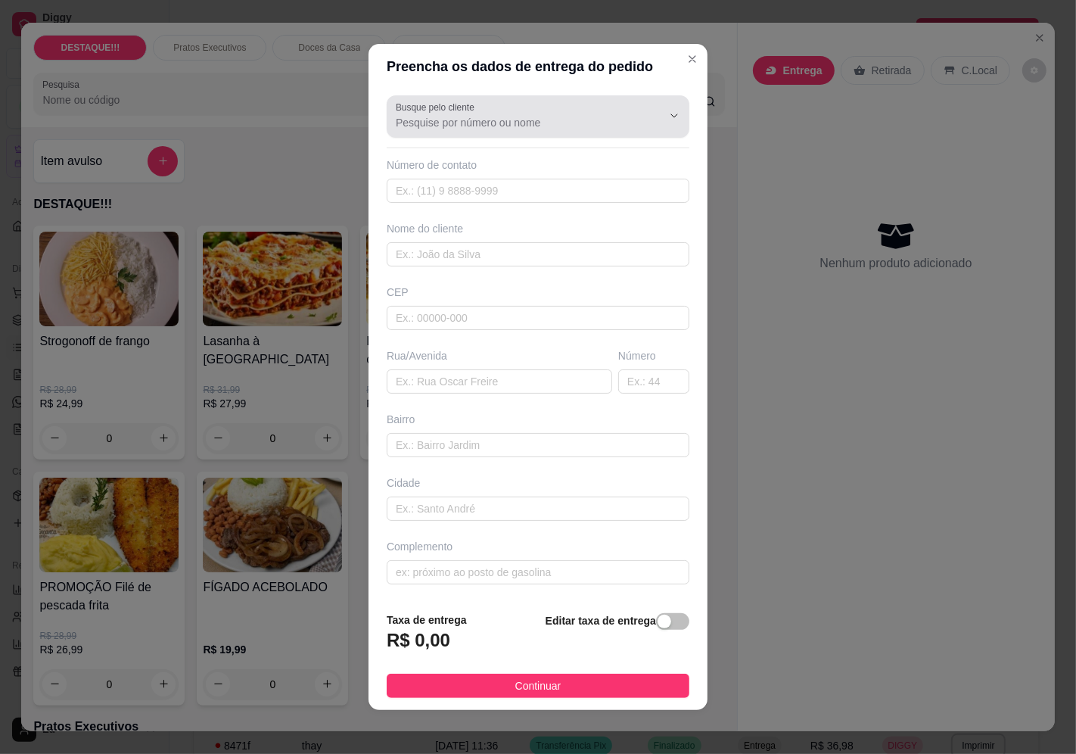
click at [543, 123] on input "Busque pelo cliente" at bounding box center [517, 122] width 242 height 15
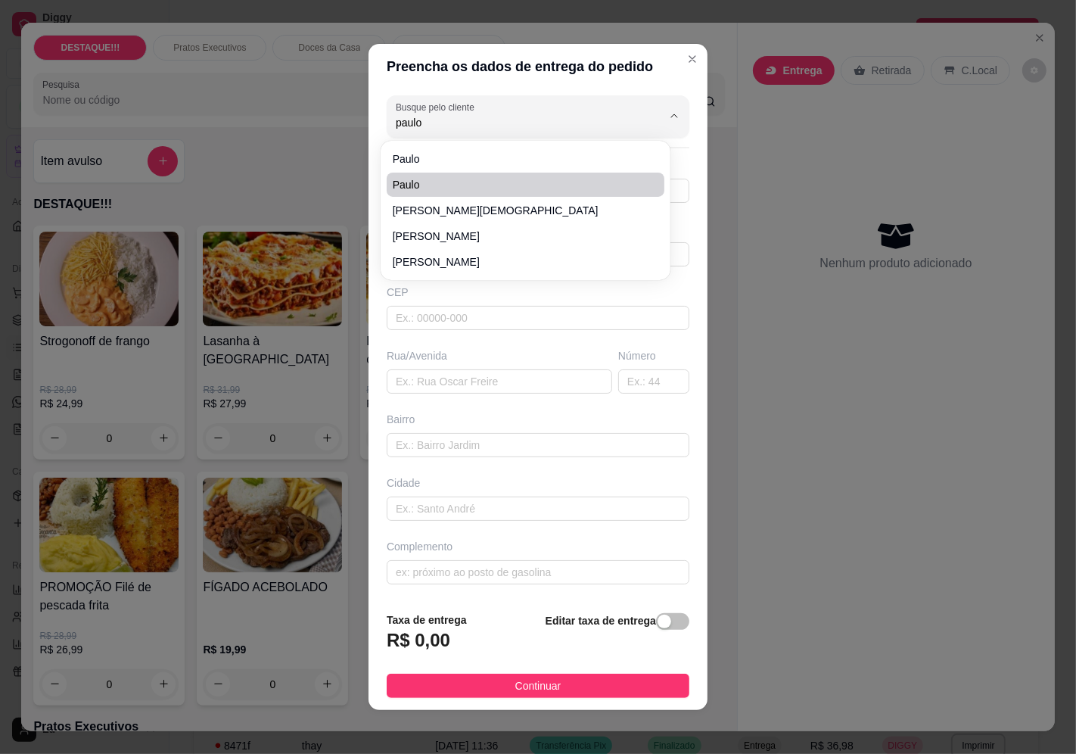
click at [443, 185] on span "paulo" at bounding box center [518, 184] width 250 height 15
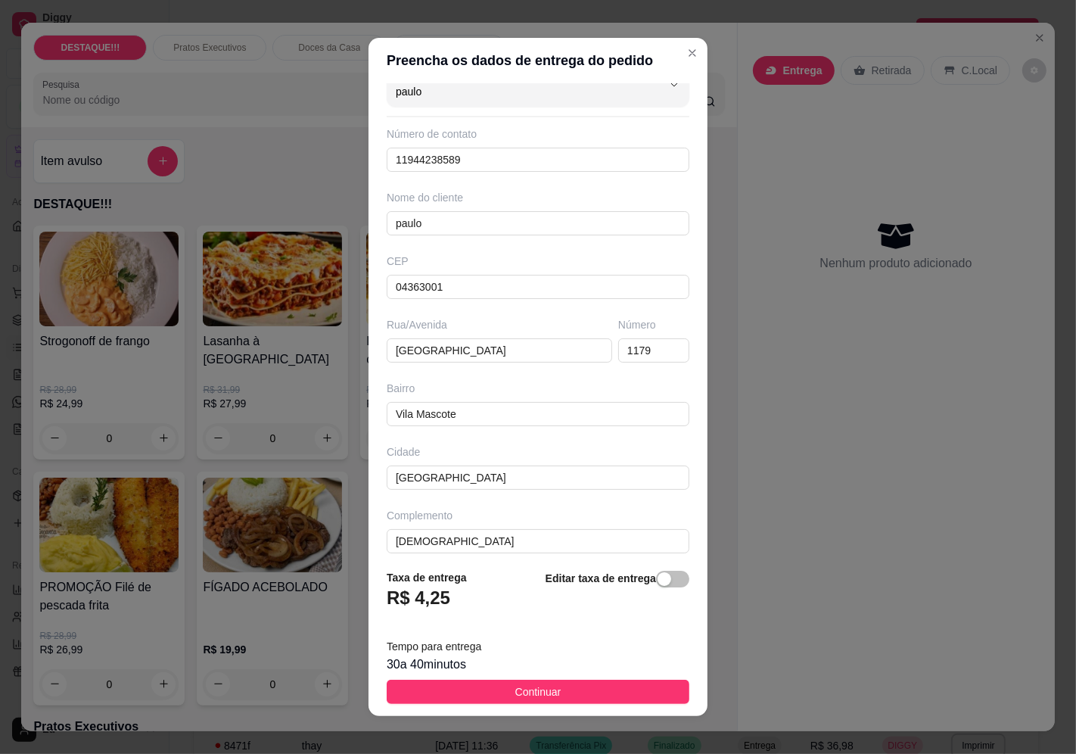
scroll to position [36, 0]
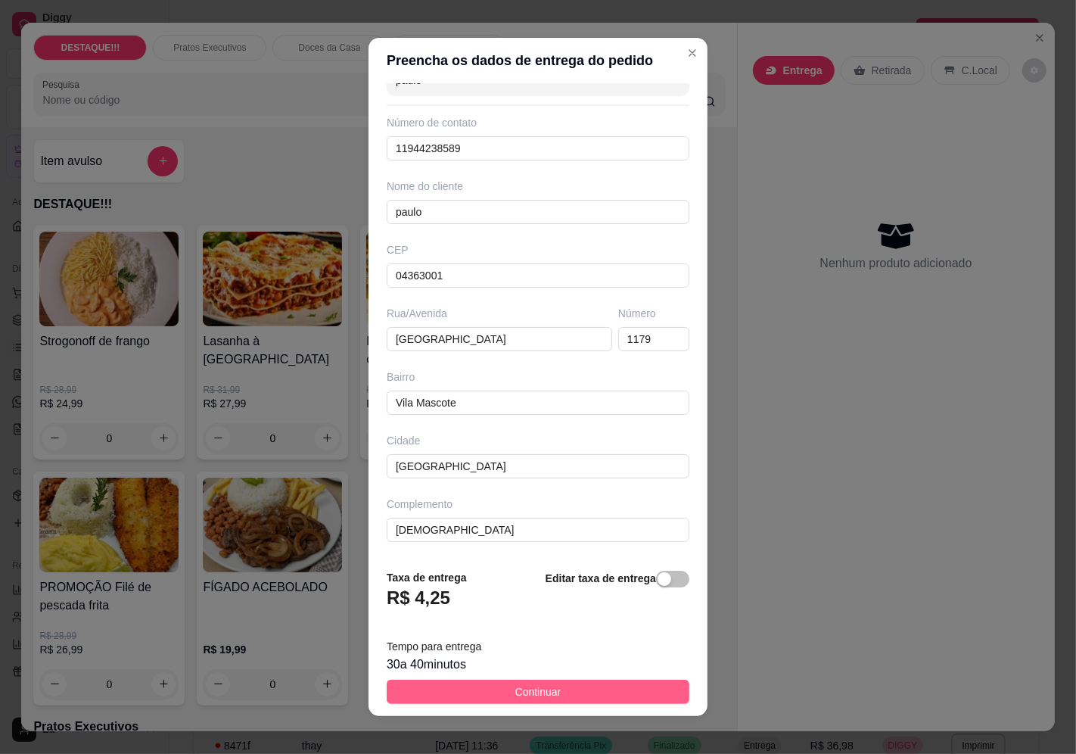
click at [593, 685] on button "Continuar" at bounding box center [538, 691] width 303 height 24
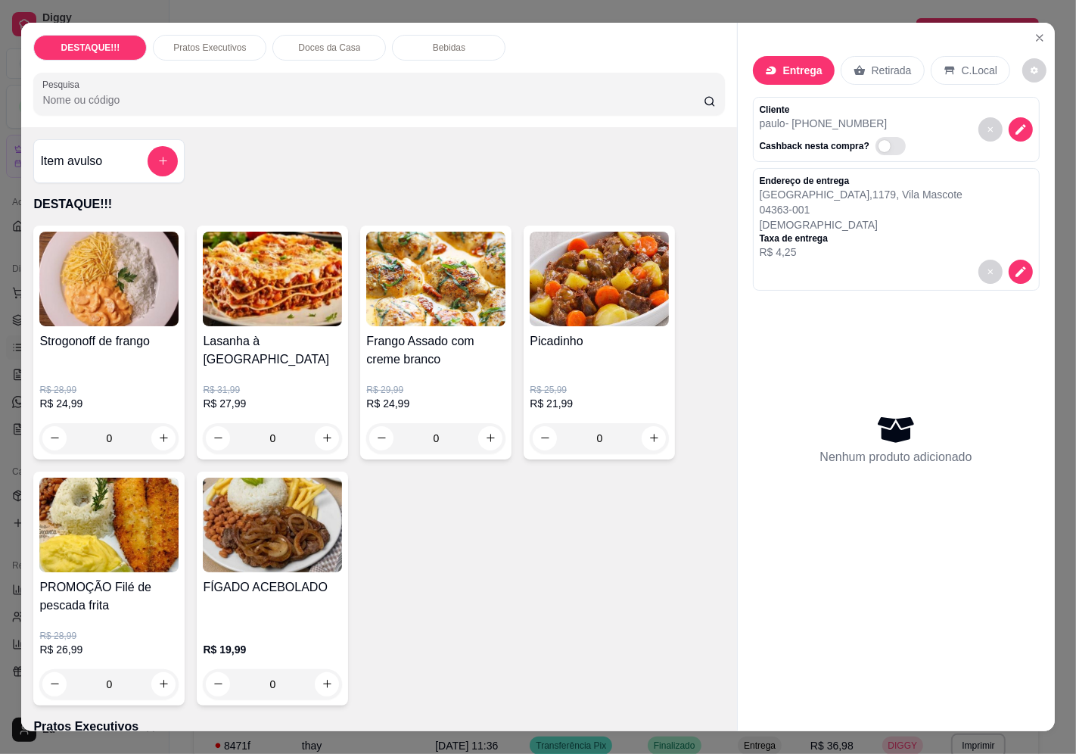
click at [421, 371] on div "R$ 29,99 R$ 24,99 0" at bounding box center [435, 410] width 139 height 85
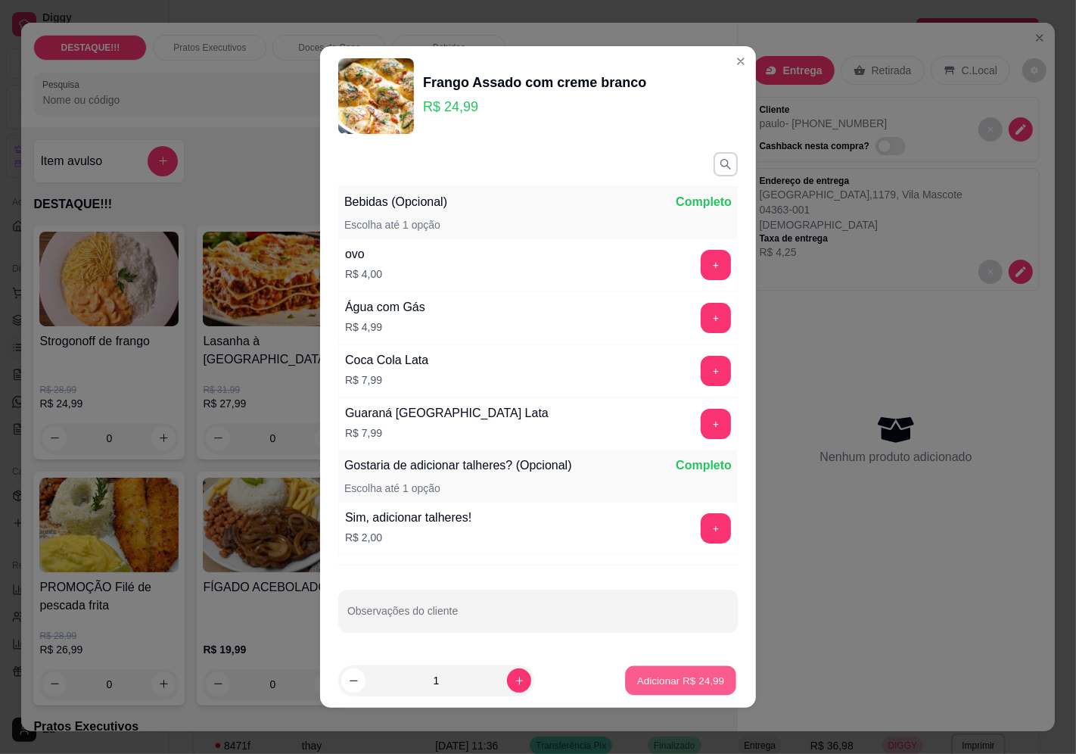
click at [651, 691] on button "Adicionar R$ 24,99" at bounding box center [680, 681] width 111 height 30
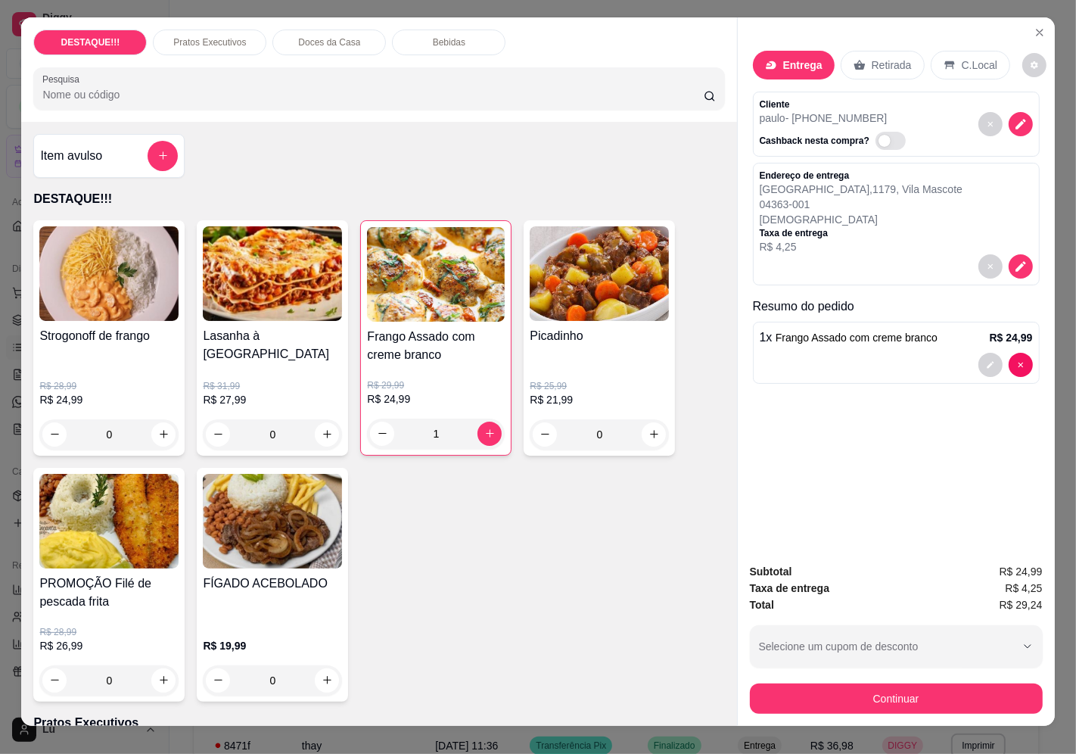
scroll to position [0, 0]
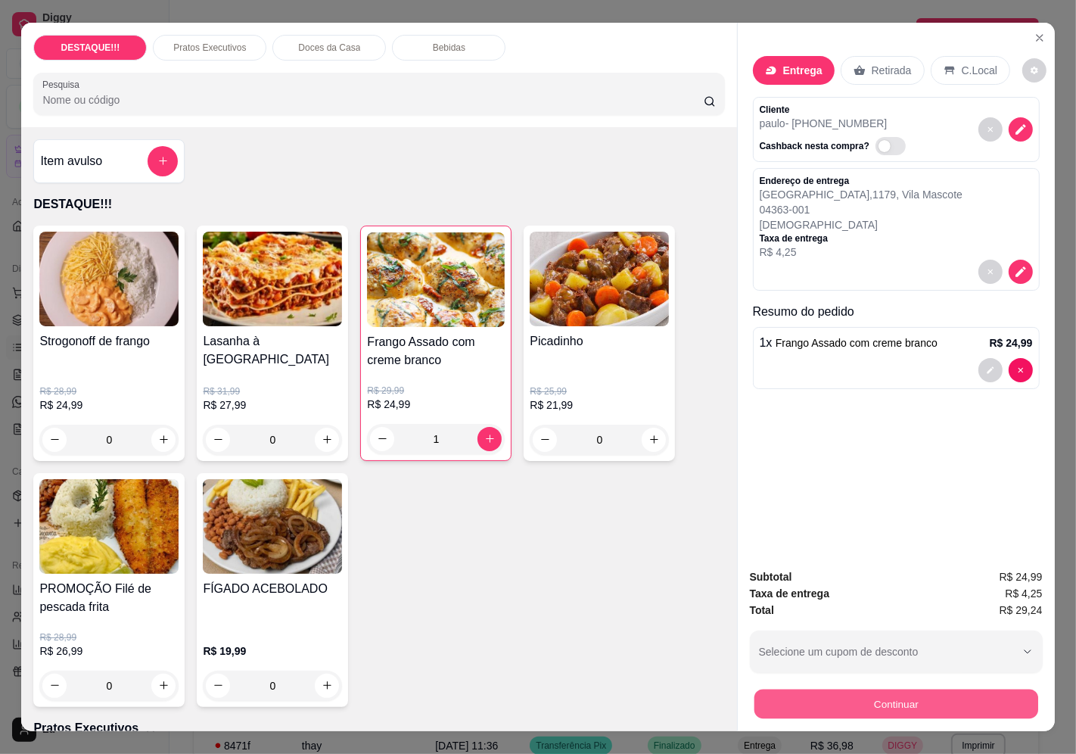
click at [896, 689] on button "Continuar" at bounding box center [896, 704] width 284 height 30
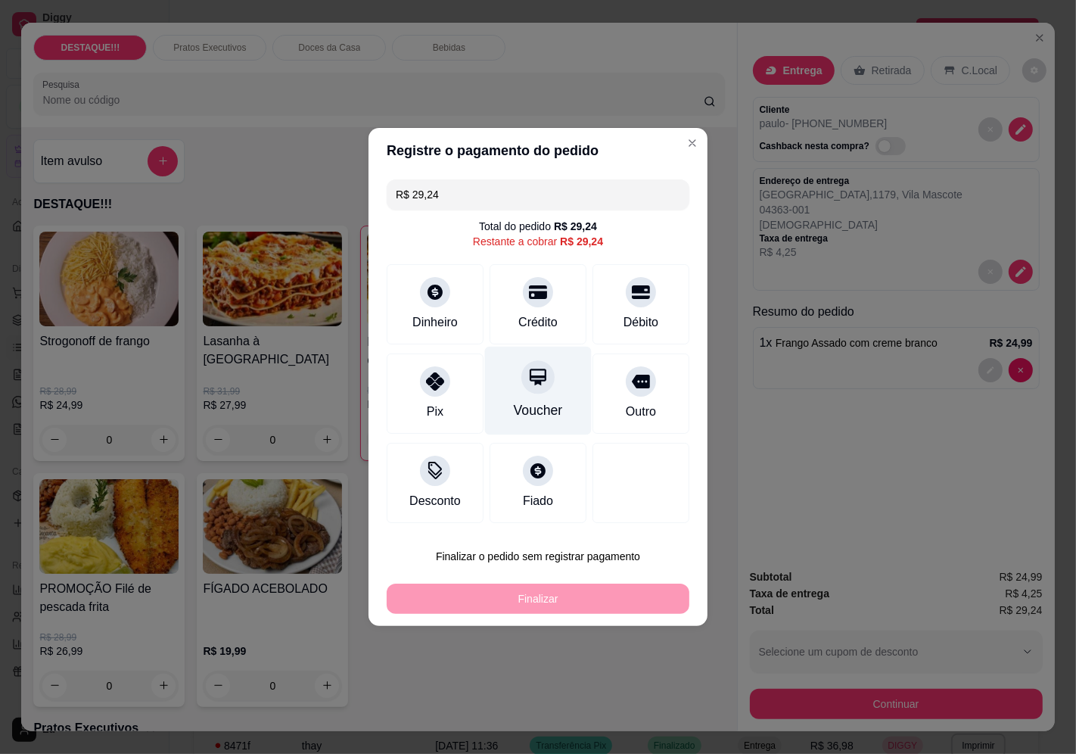
click at [555, 381] on div "Voucher" at bounding box center [538, 390] width 107 height 89
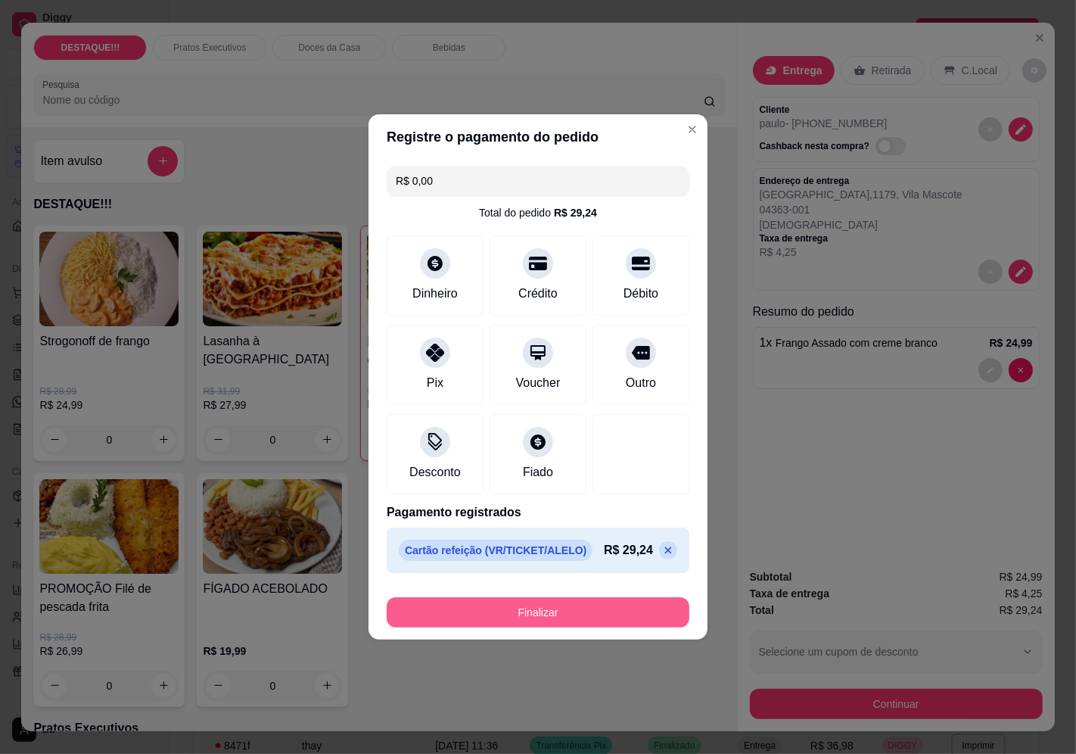
click at [646, 607] on button "Finalizar" at bounding box center [538, 612] width 303 height 30
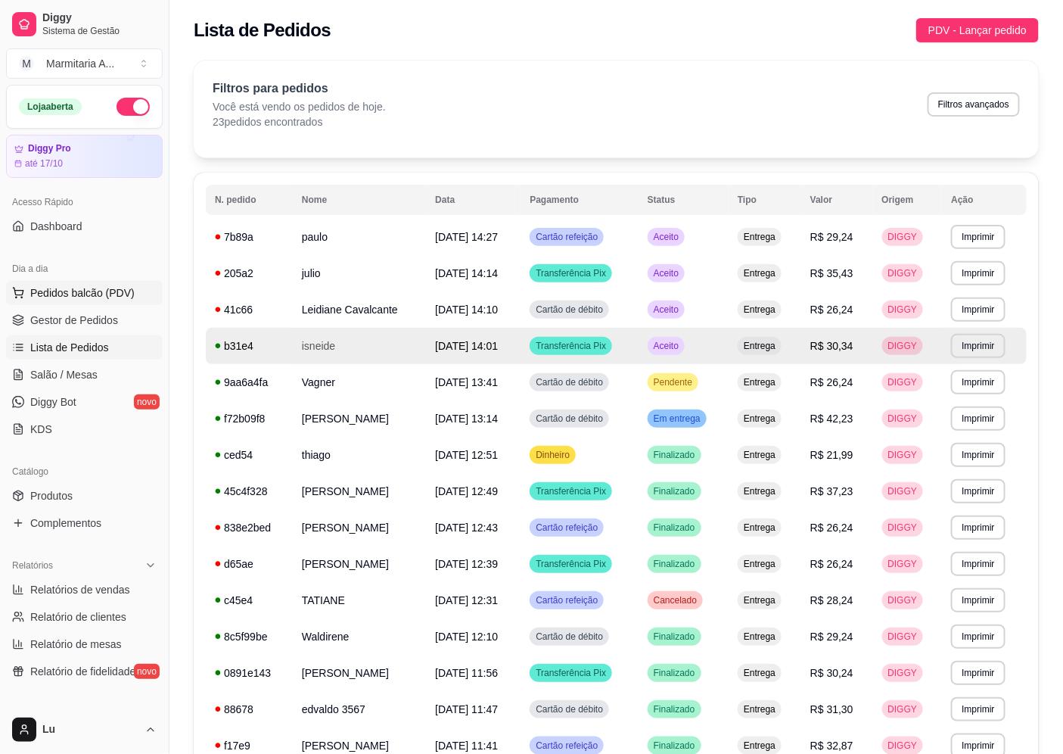
click at [126, 291] on span "Pedidos balcão (PDV)" at bounding box center [82, 292] width 104 height 15
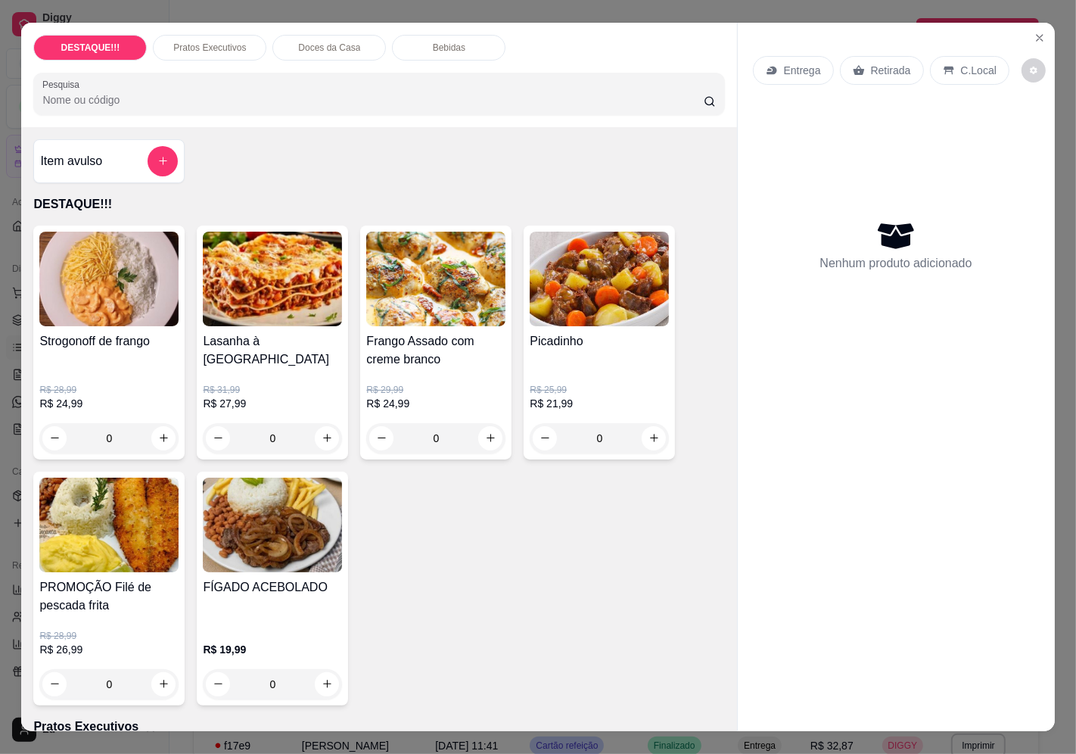
click at [853, 65] on icon at bounding box center [858, 70] width 11 height 10
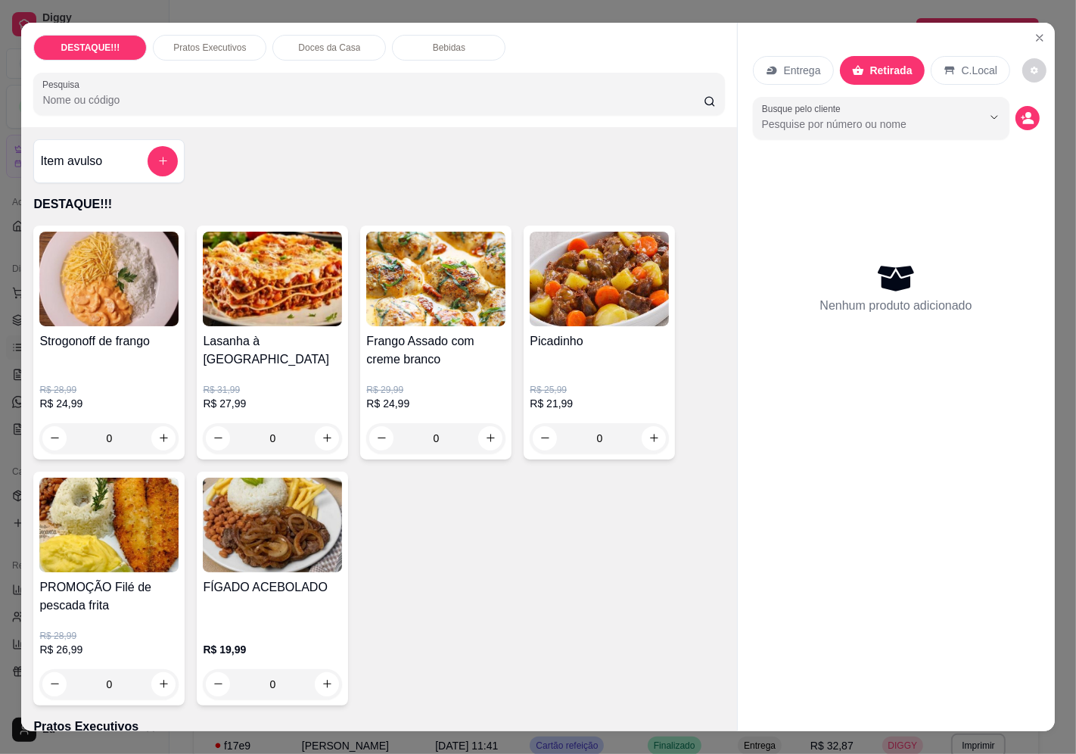
click at [148, 155] on button "add-separate-item" at bounding box center [163, 161] width 30 height 30
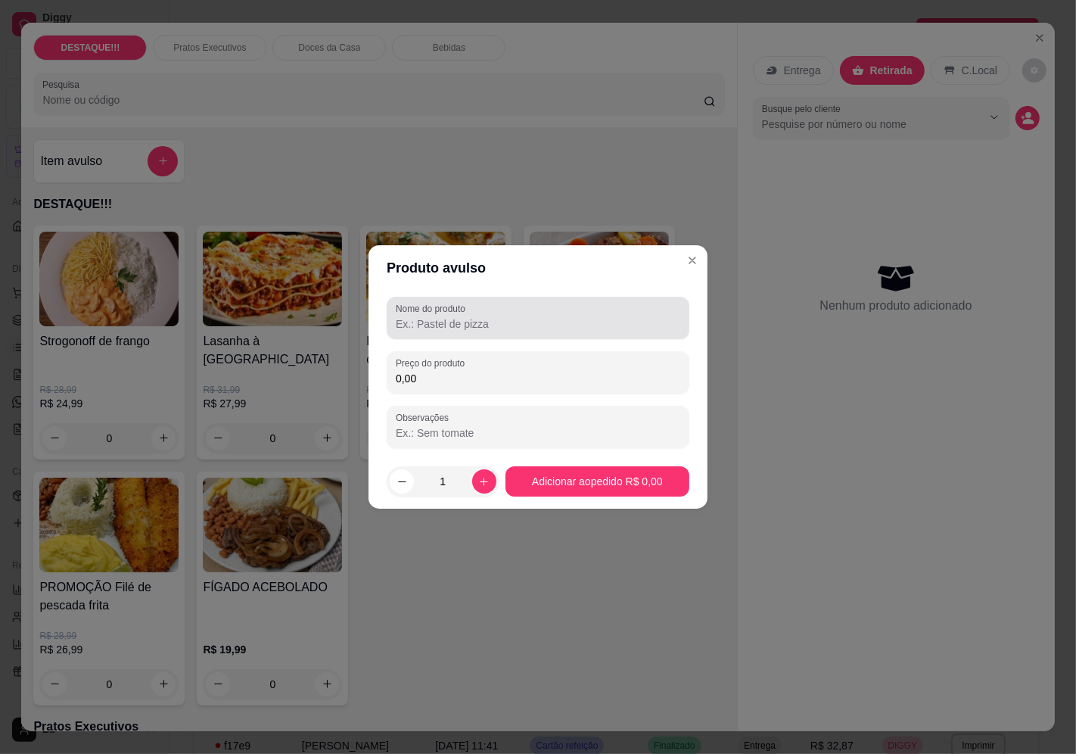
click at [425, 325] on input "Nome do produto" at bounding box center [538, 323] width 284 height 15
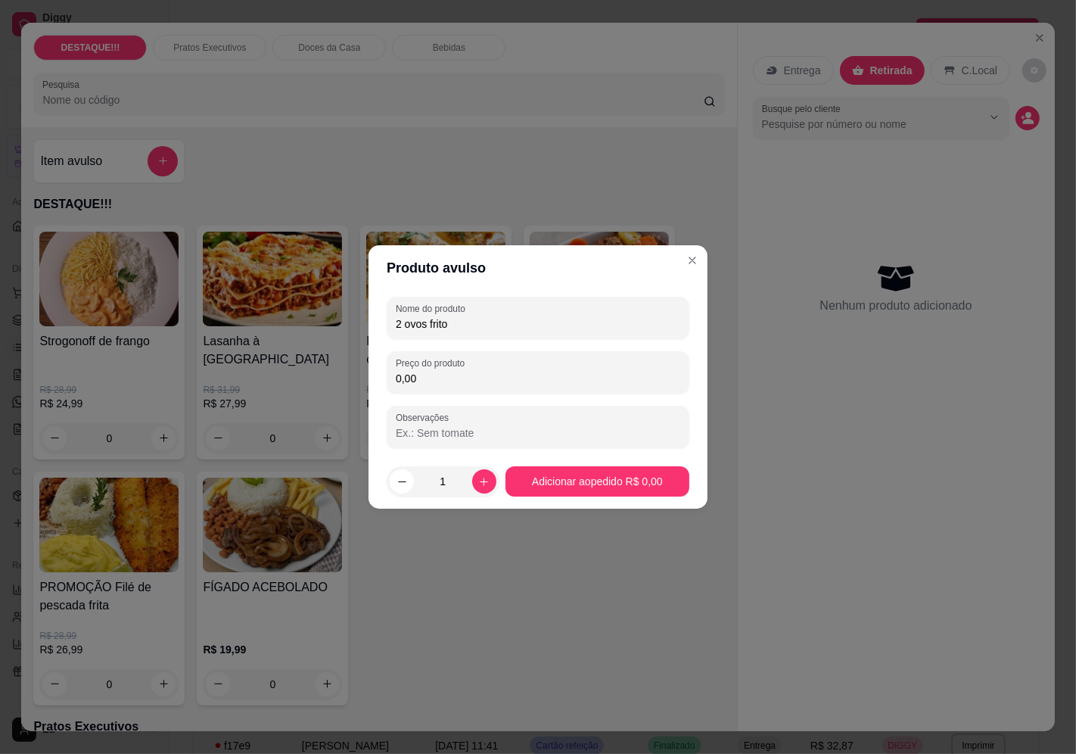
click at [449, 384] on input "0,00" at bounding box center [538, 378] width 284 height 15
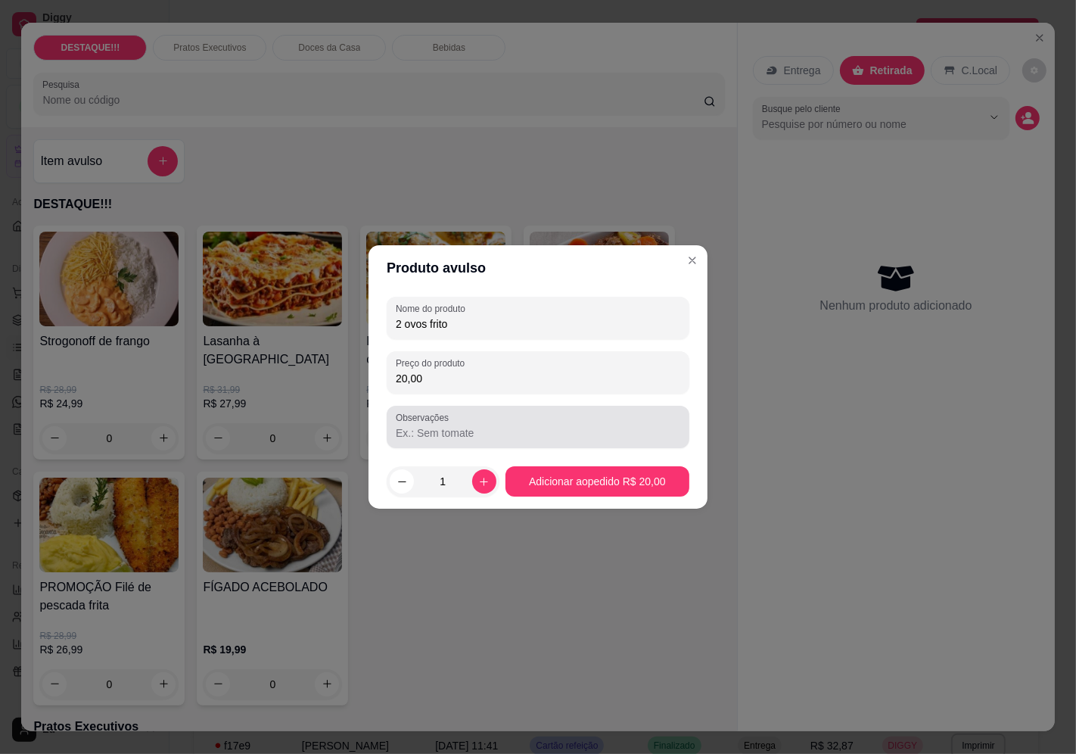
click at [499, 447] on div "Observações" at bounding box center [538, 427] width 303 height 42
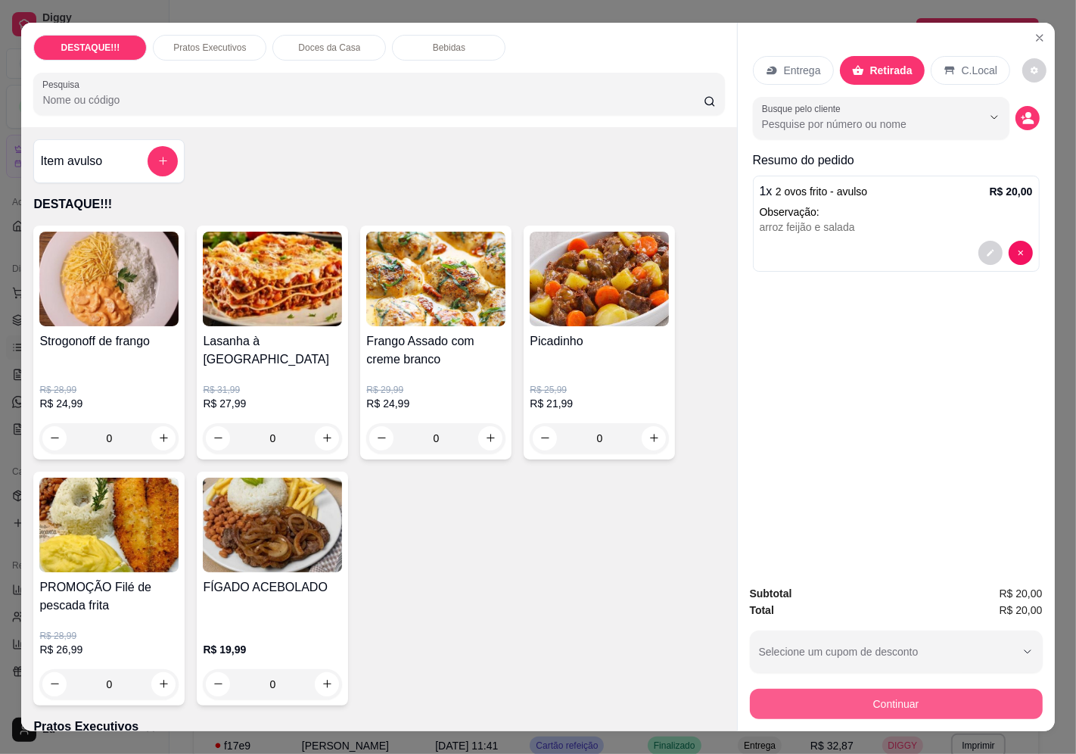
click at [970, 696] on button "Continuar" at bounding box center [896, 703] width 293 height 30
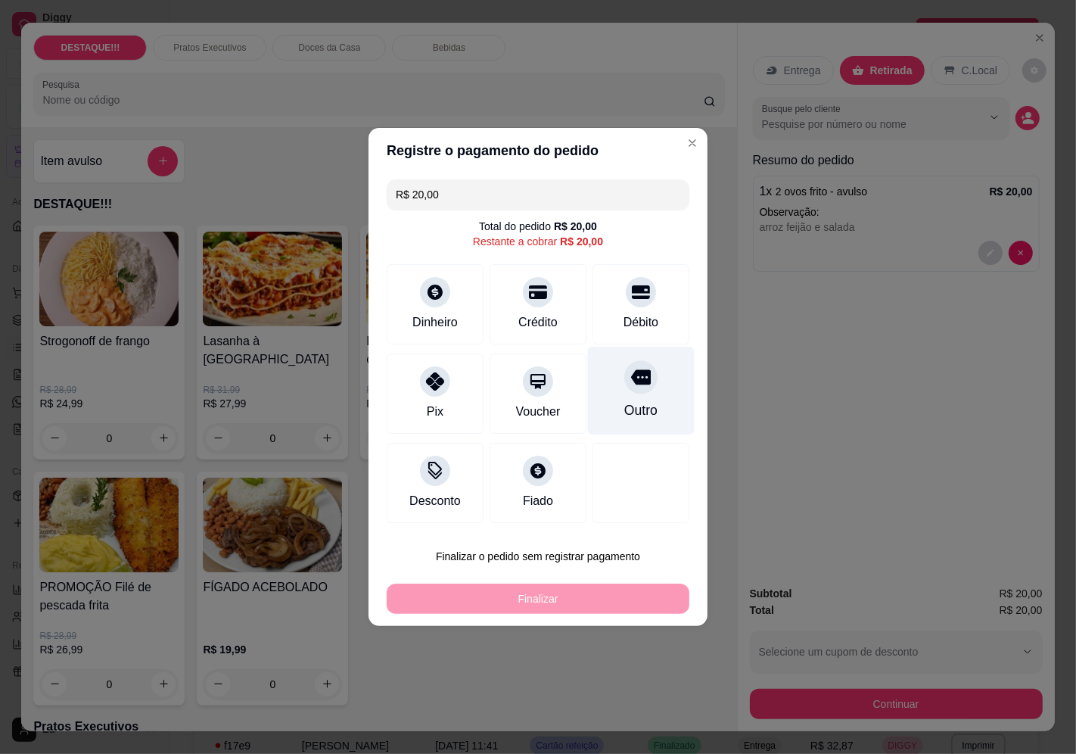
click at [647, 392] on div "Outro" at bounding box center [641, 390] width 107 height 89
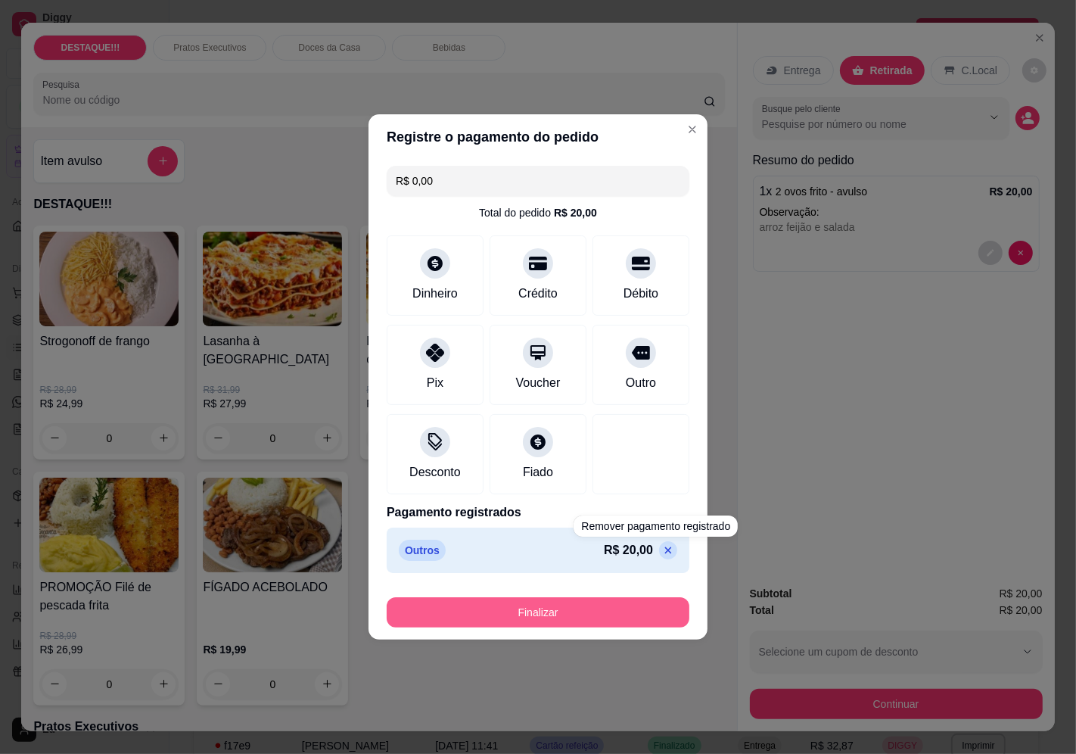
click at [651, 603] on button "Finalizar" at bounding box center [538, 612] width 303 height 30
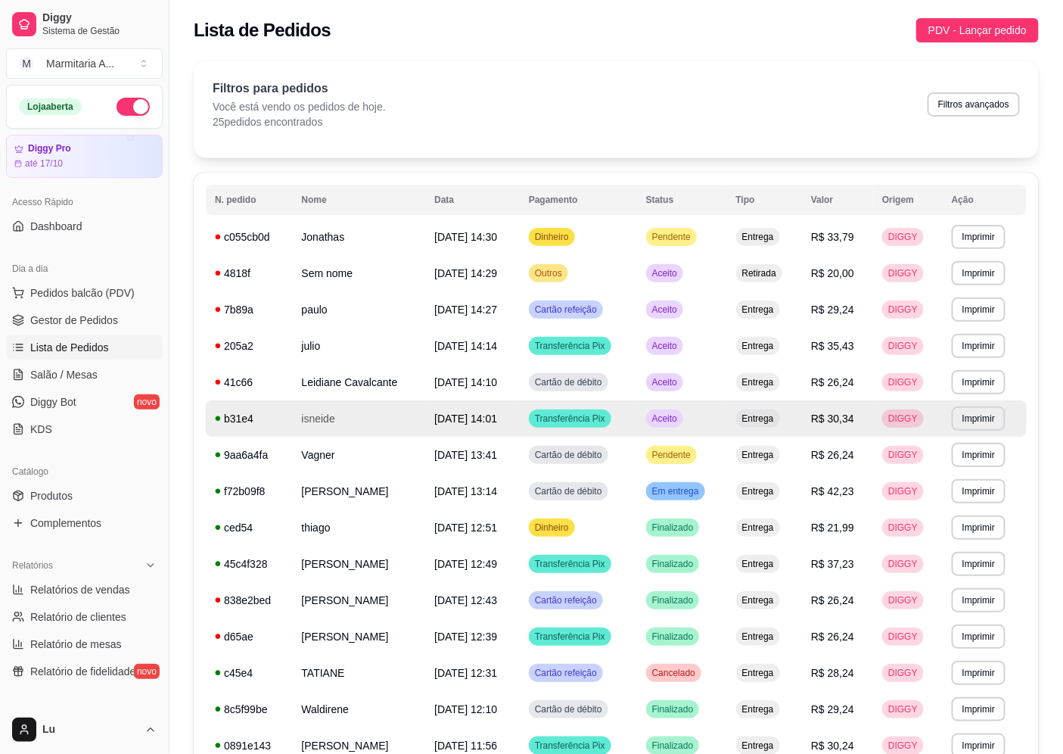
click at [315, 235] on td "Jonathas" at bounding box center [359, 237] width 133 height 36
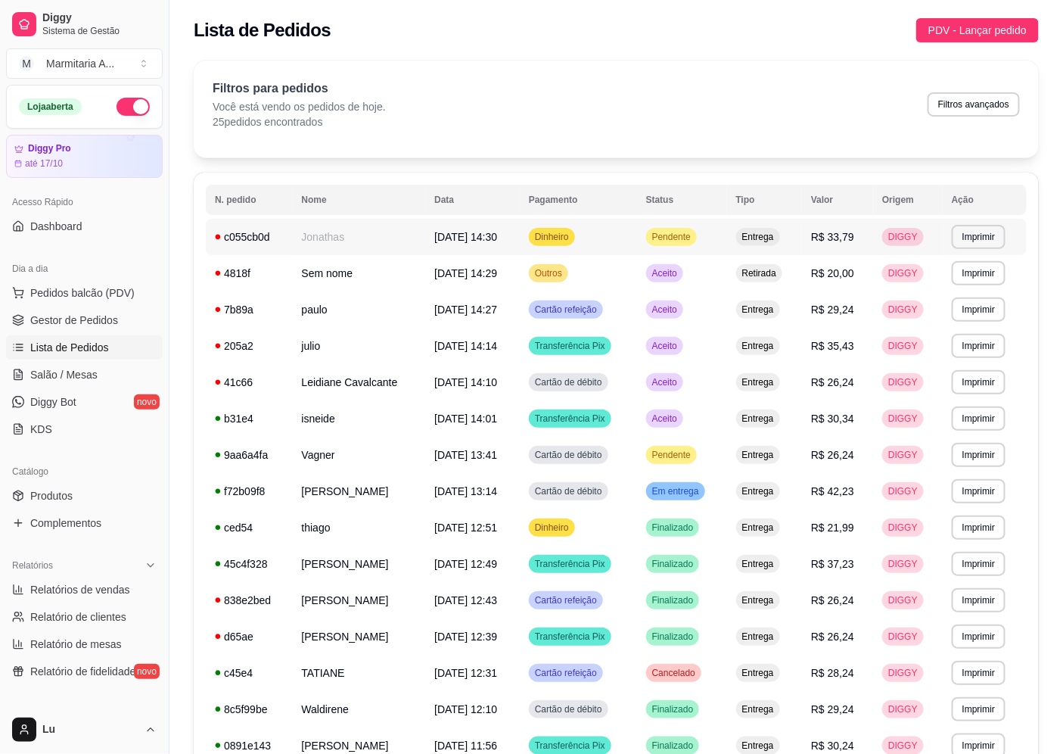
click at [409, 239] on td "Jonathas" at bounding box center [359, 237] width 133 height 36
click at [92, 325] on span "Gestor de Pedidos" at bounding box center [74, 319] width 88 height 15
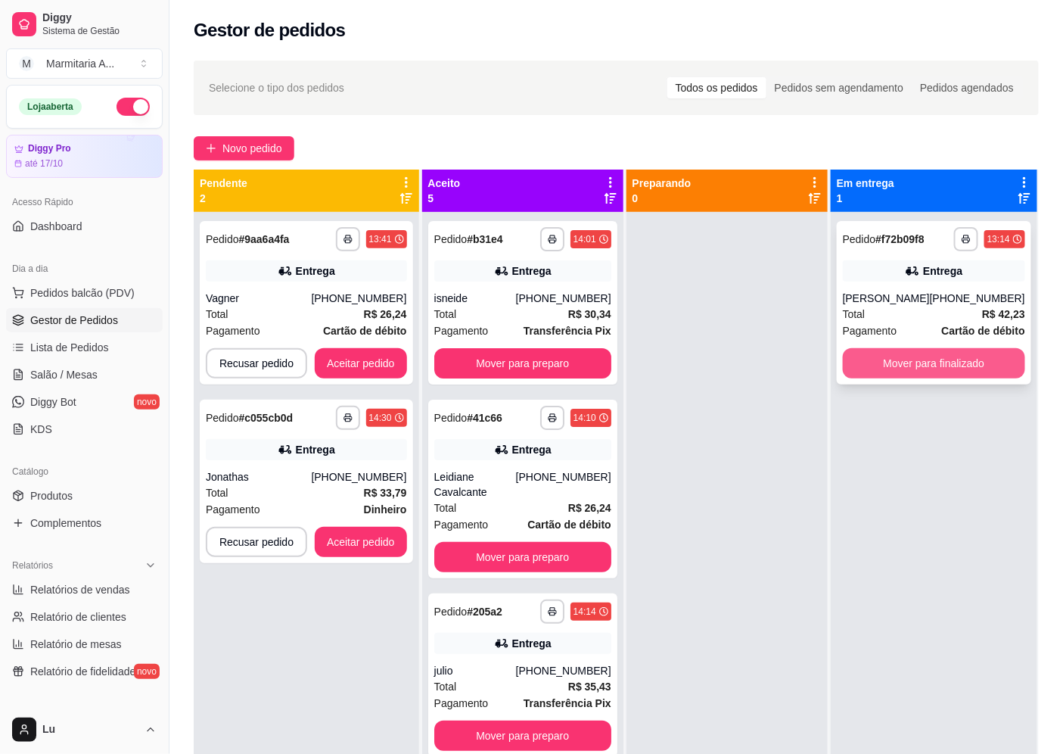
click at [953, 366] on button "Mover para finalizado" at bounding box center [934, 363] width 182 height 30
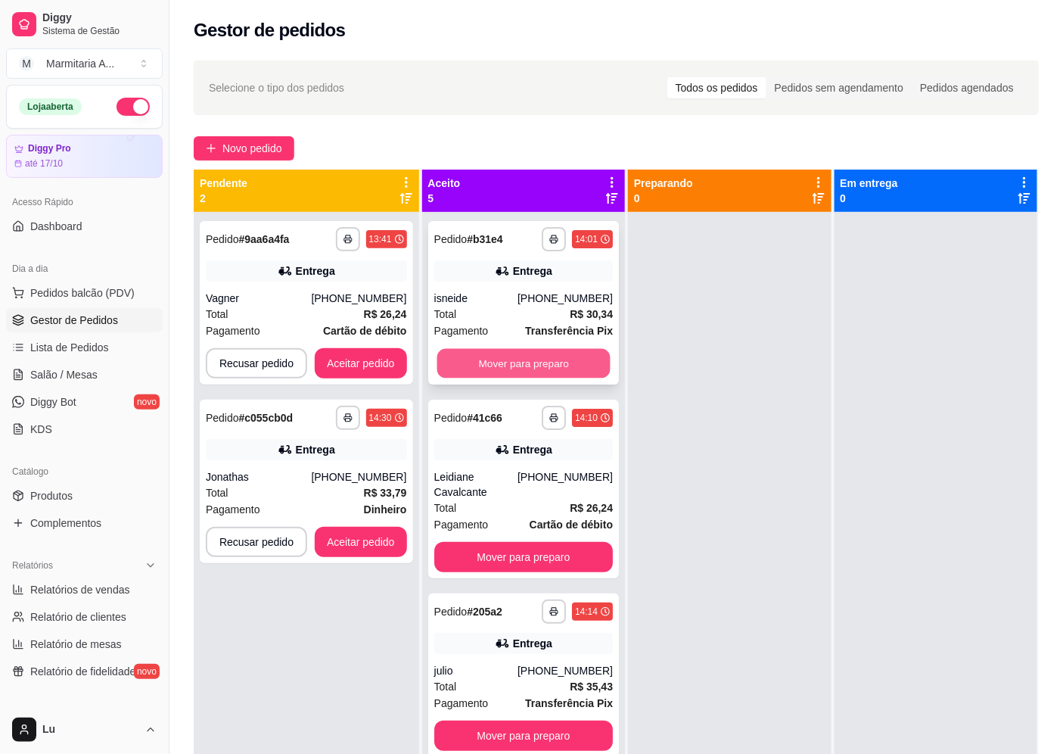
click at [575, 362] on button "Mover para preparo" at bounding box center [523, 364] width 173 height 30
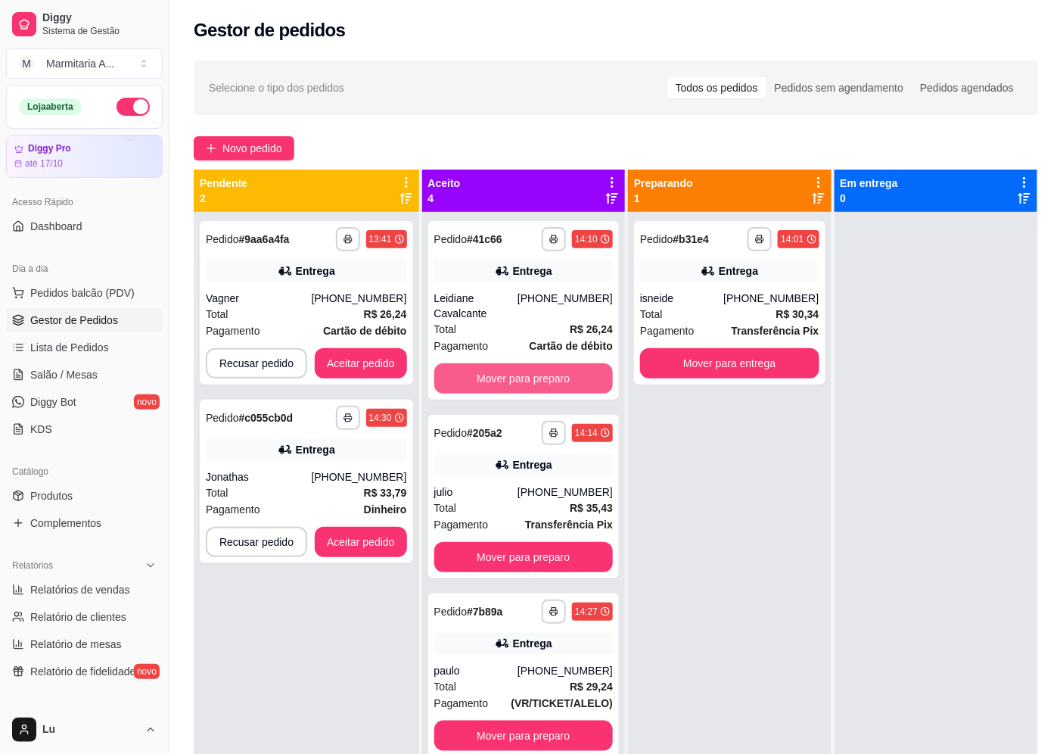
click at [575, 363] on button "Mover para preparo" at bounding box center [523, 378] width 179 height 30
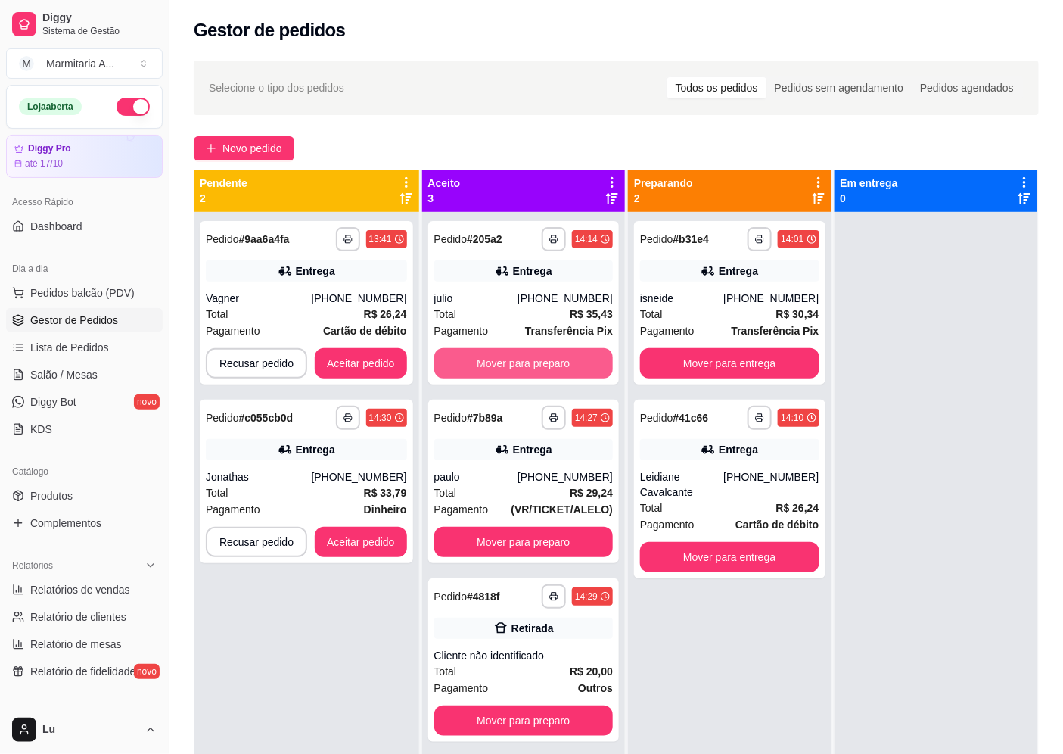
click at [576, 363] on button "Mover para preparo" at bounding box center [523, 363] width 179 height 30
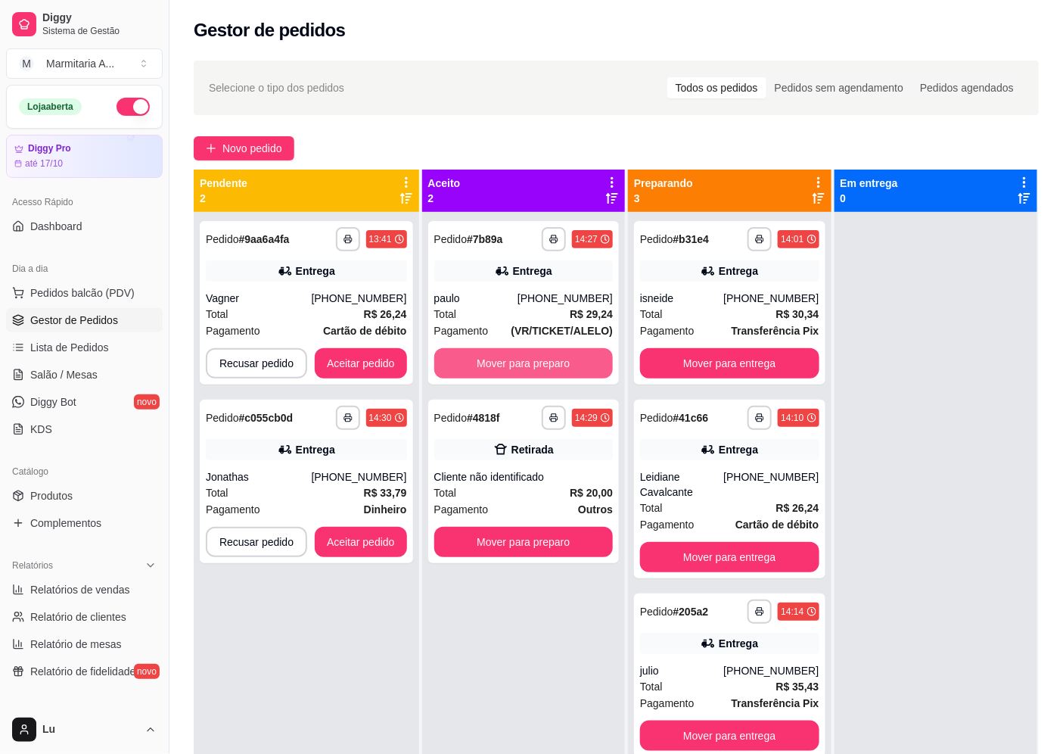
click at [576, 363] on button "Mover para preparo" at bounding box center [523, 363] width 179 height 30
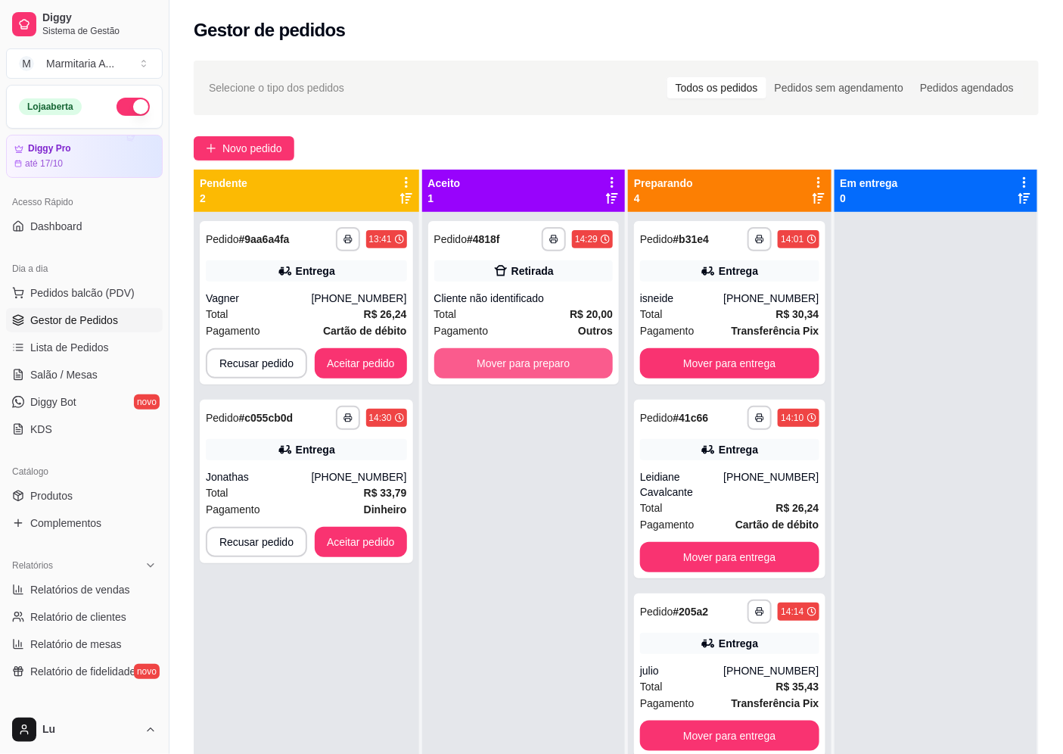
click at [576, 363] on button "Mover para preparo" at bounding box center [523, 363] width 179 height 30
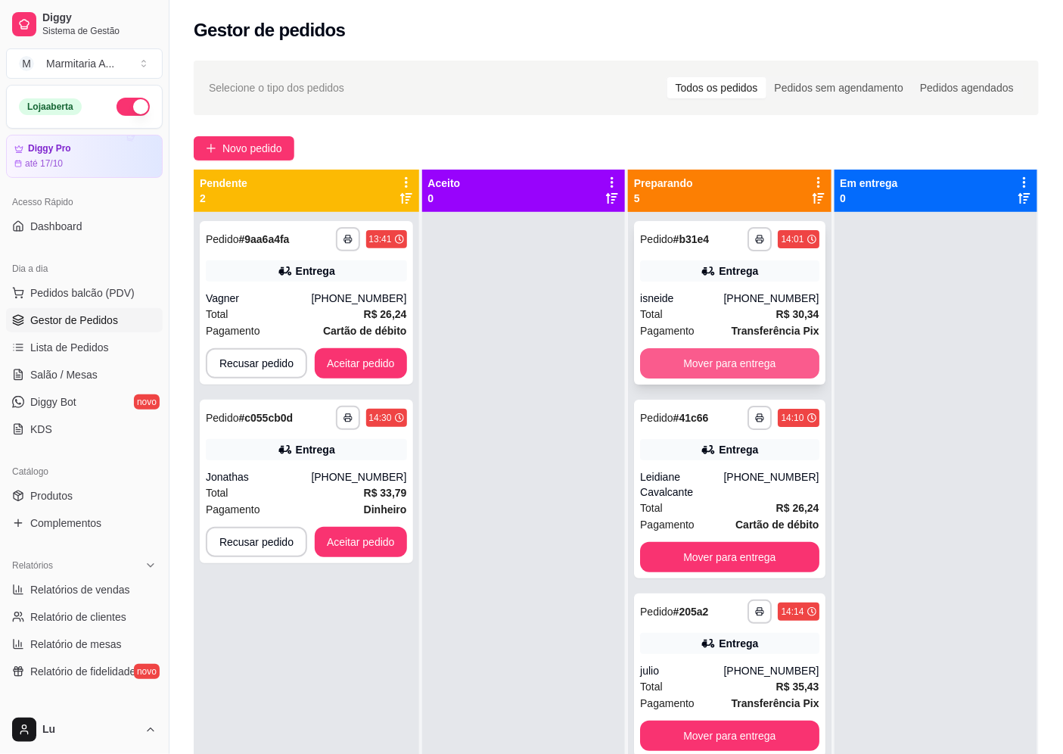
click at [783, 359] on button "Mover para entrega" at bounding box center [729, 363] width 179 height 30
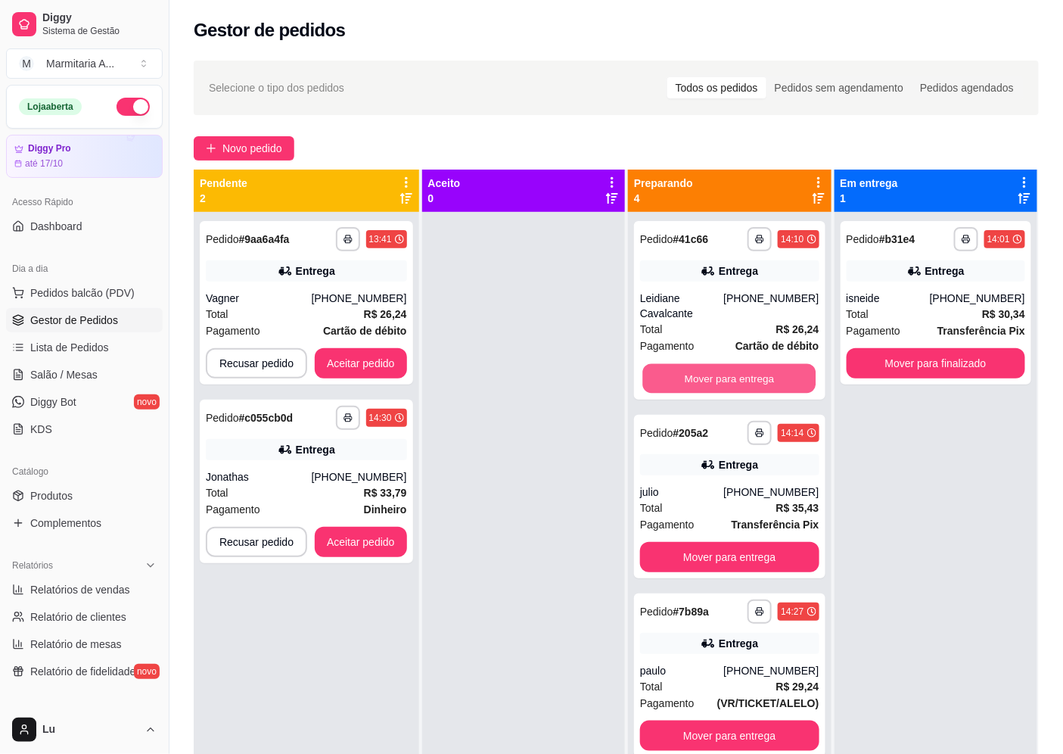
click at [781, 364] on button "Mover para entrega" at bounding box center [729, 379] width 173 height 30
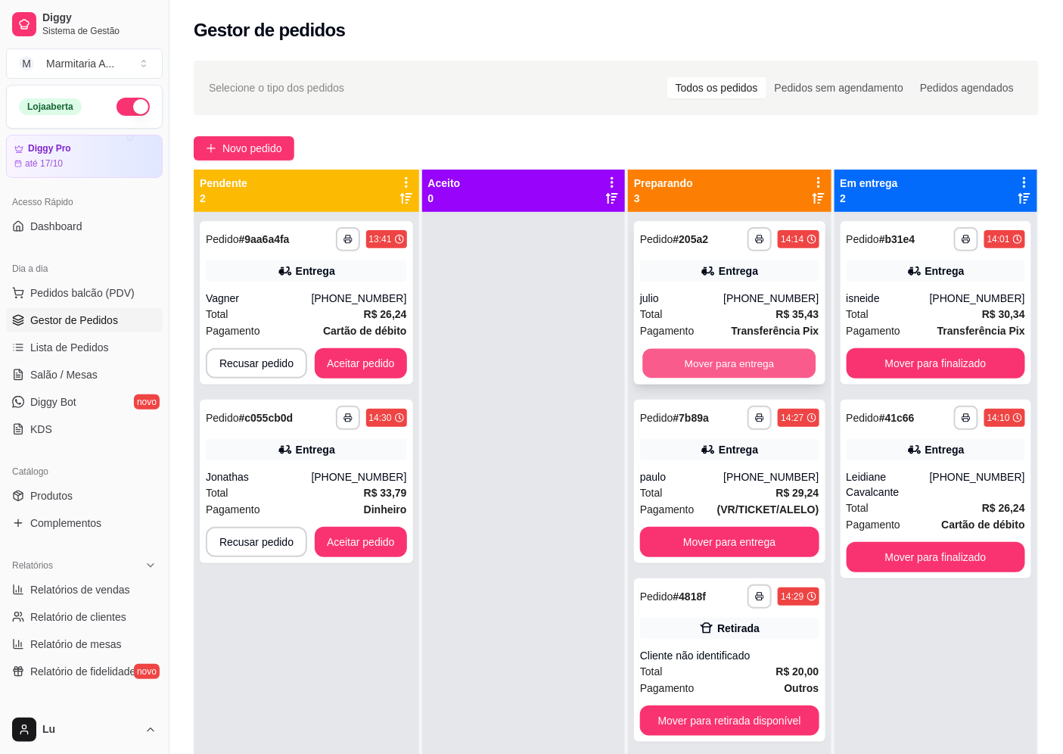
click at [781, 360] on button "Mover para entrega" at bounding box center [729, 364] width 173 height 30
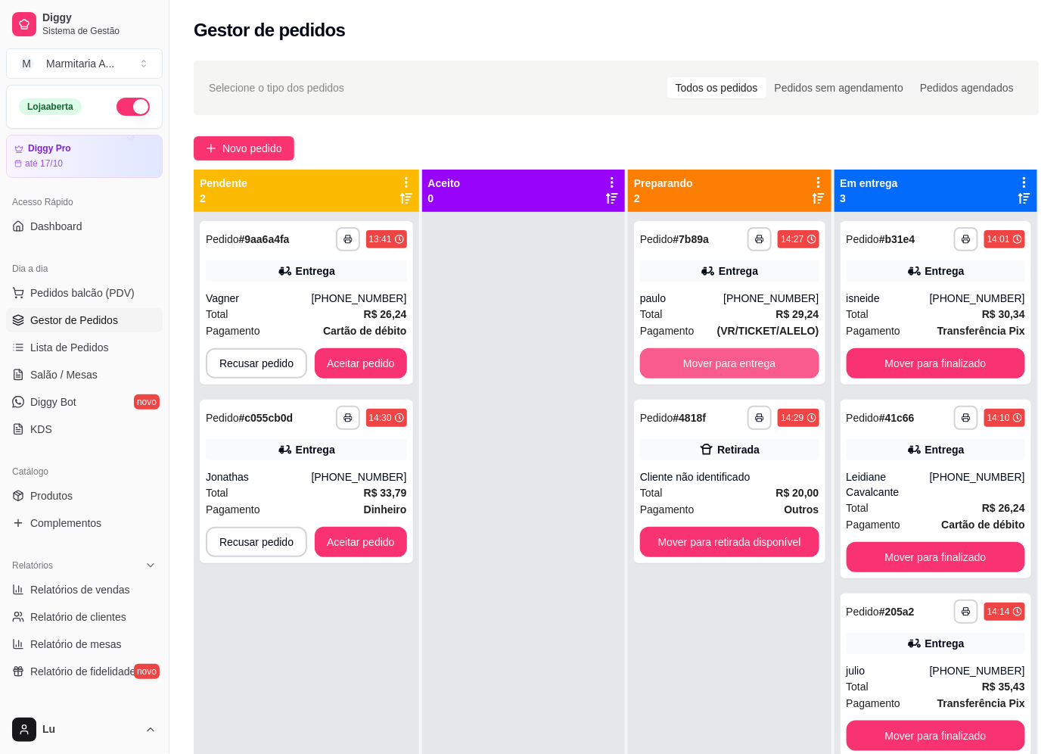
click at [781, 360] on button "Mover para entrega" at bounding box center [729, 363] width 179 height 30
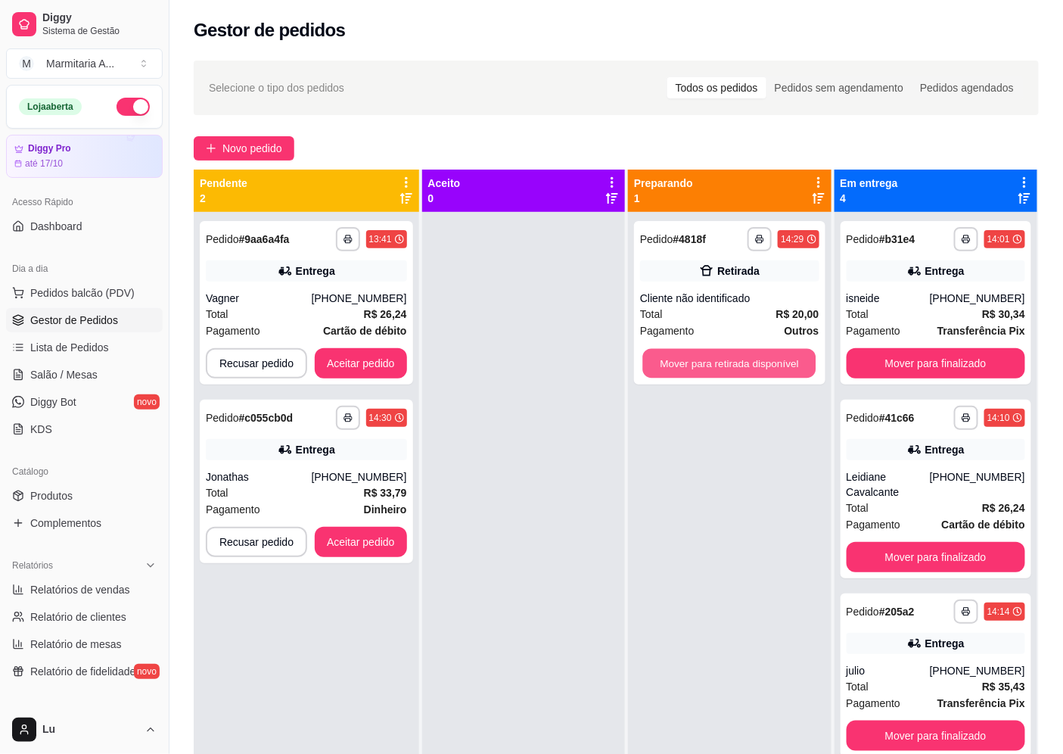
click at [781, 360] on button "Mover para retirada disponível" at bounding box center [729, 364] width 173 height 30
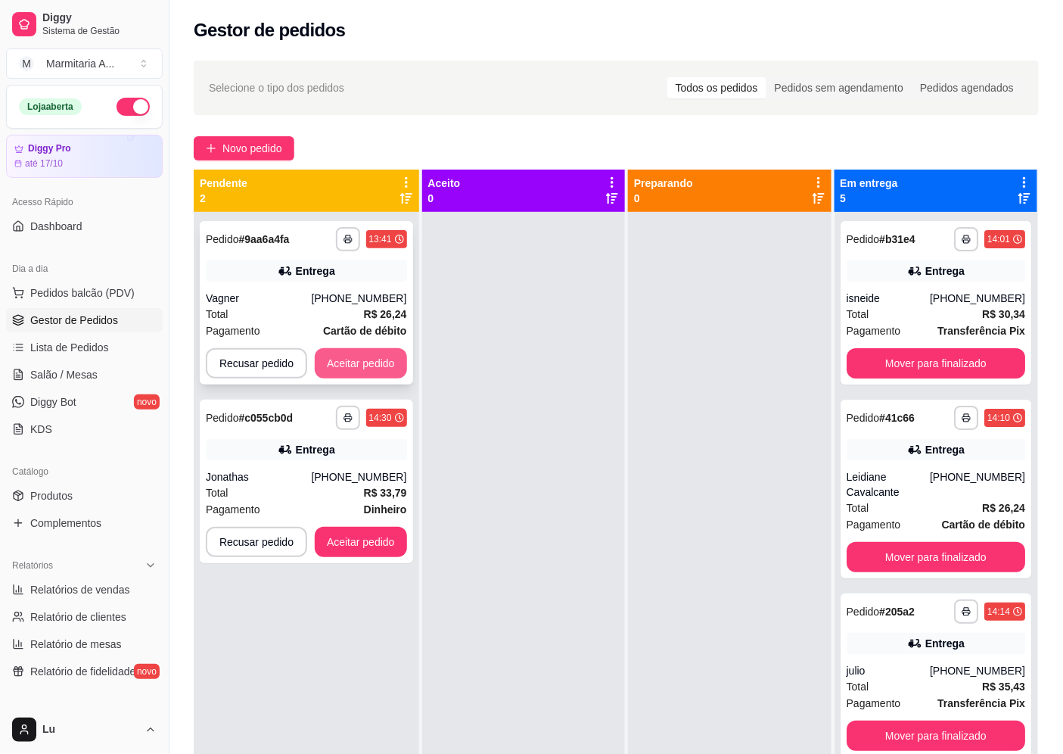
click at [361, 368] on button "Aceitar pedido" at bounding box center [361, 363] width 92 height 30
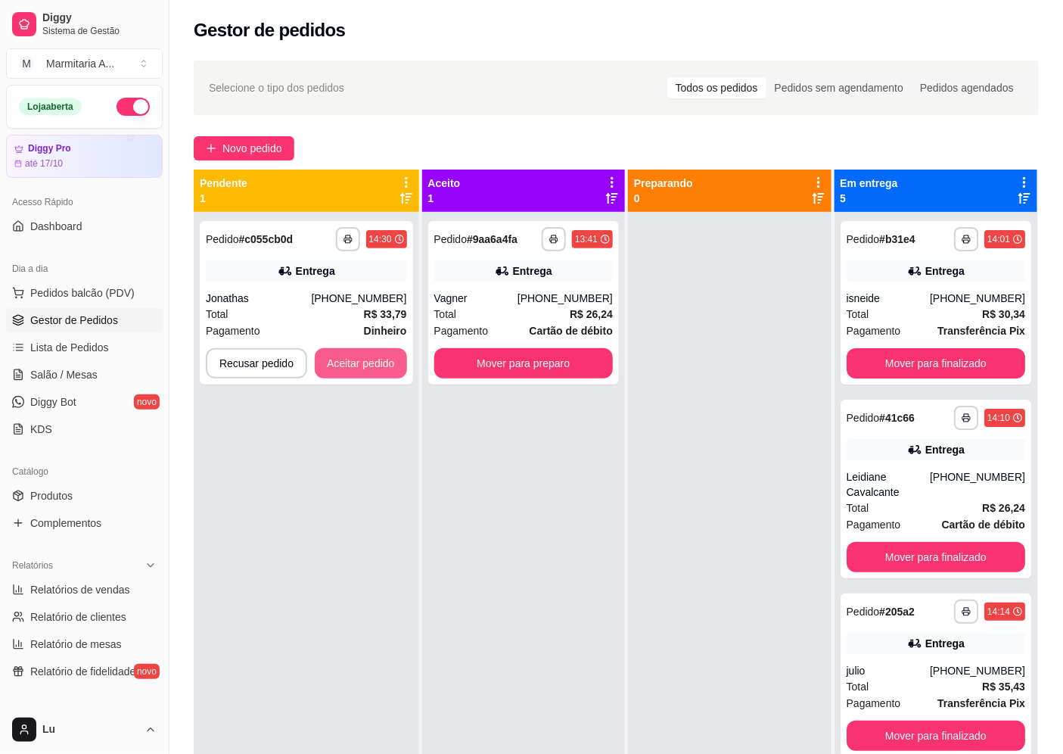
click at [361, 368] on button "Aceitar pedido" at bounding box center [361, 363] width 92 height 30
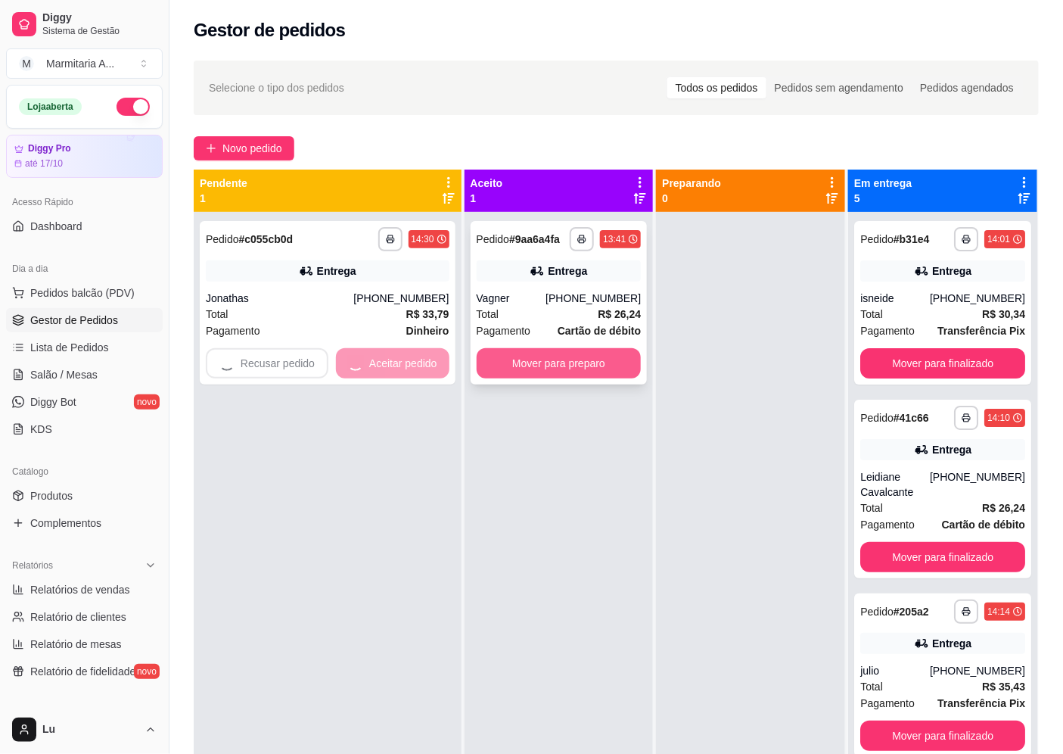
click at [541, 369] on button "Mover para preparo" at bounding box center [559, 363] width 165 height 30
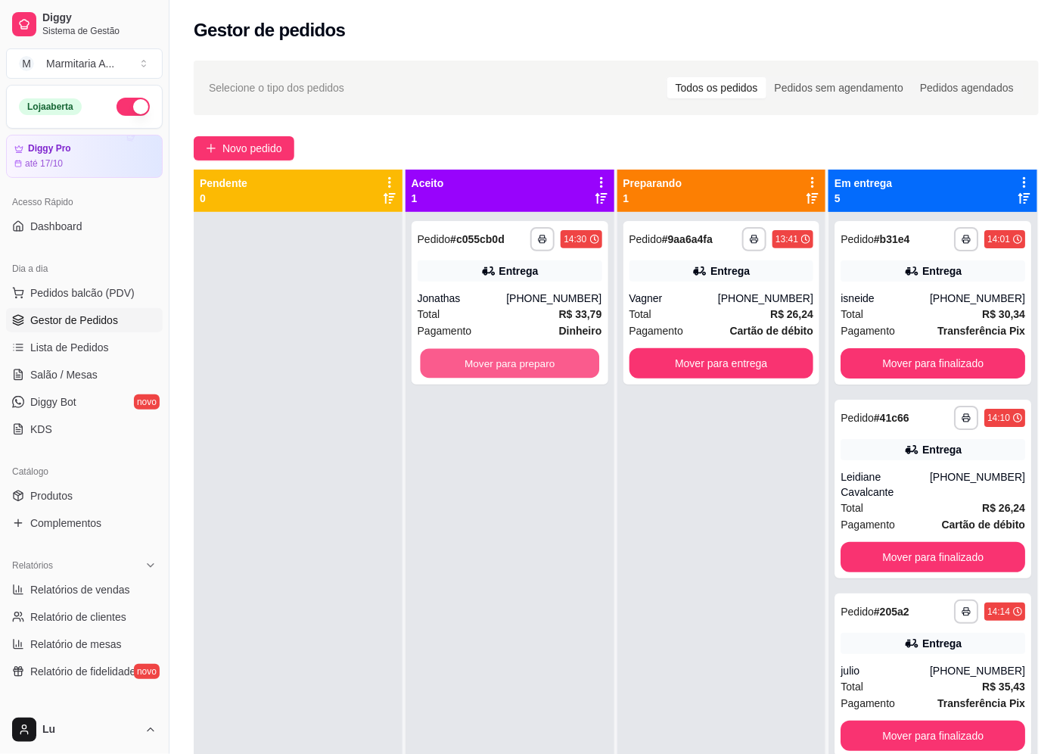
click at [541, 369] on button "Mover para preparo" at bounding box center [509, 364] width 179 height 30
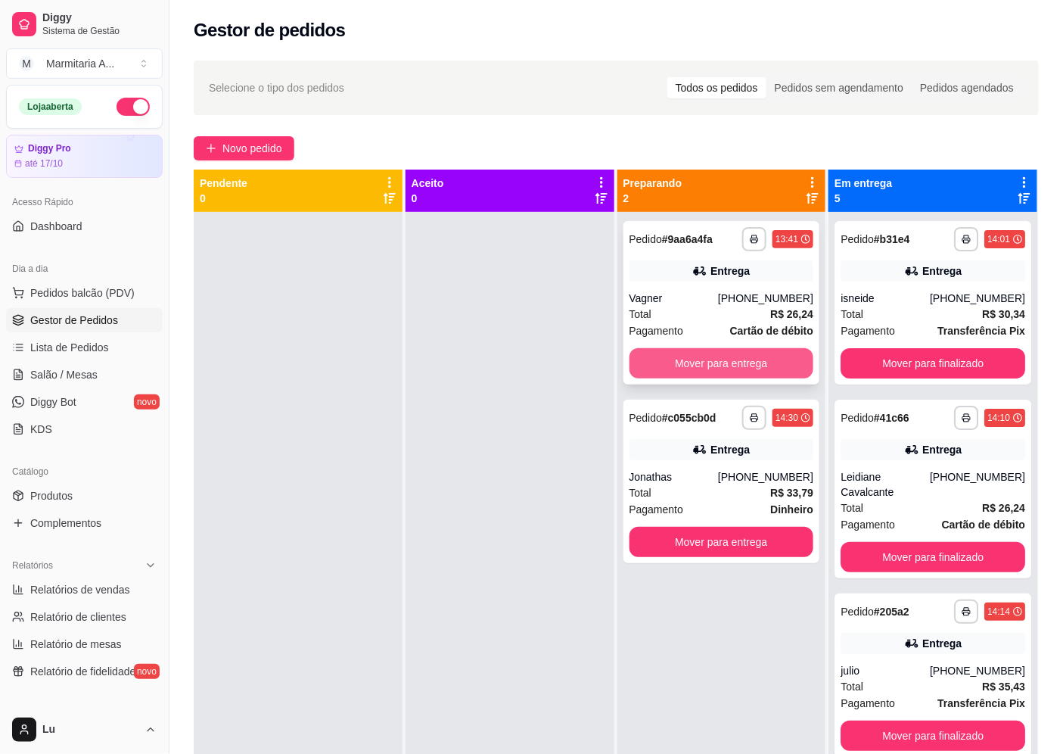
click at [711, 368] on button "Mover para entrega" at bounding box center [721, 363] width 185 height 30
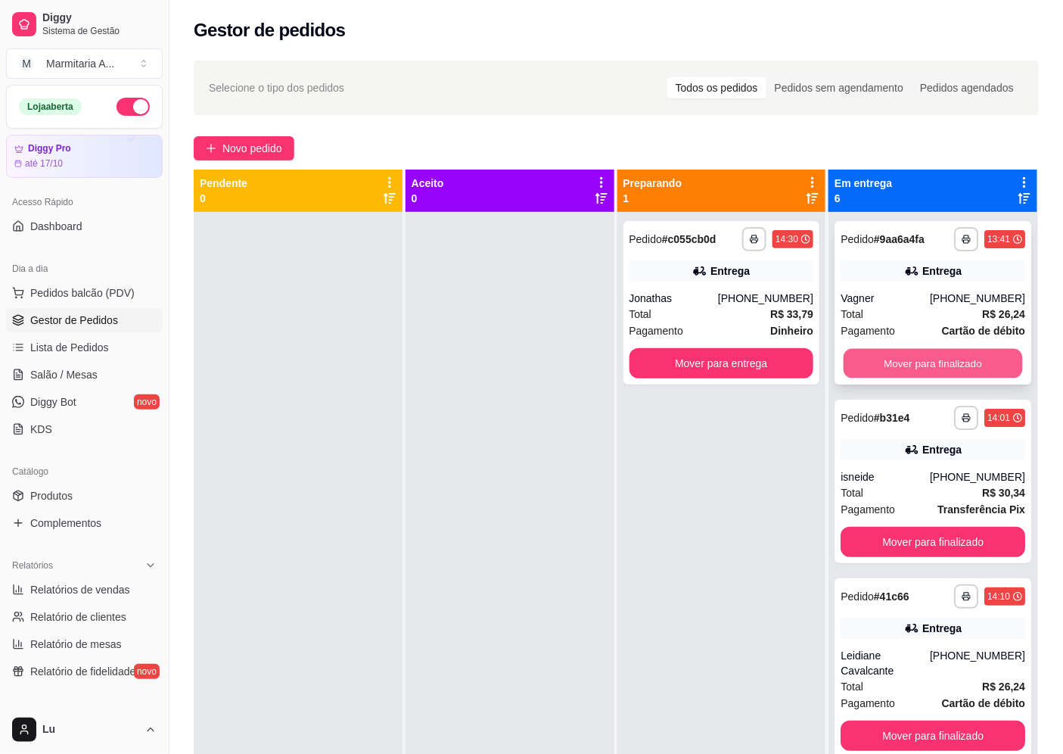
click at [893, 361] on button "Mover para finalizado" at bounding box center [933, 364] width 179 height 30
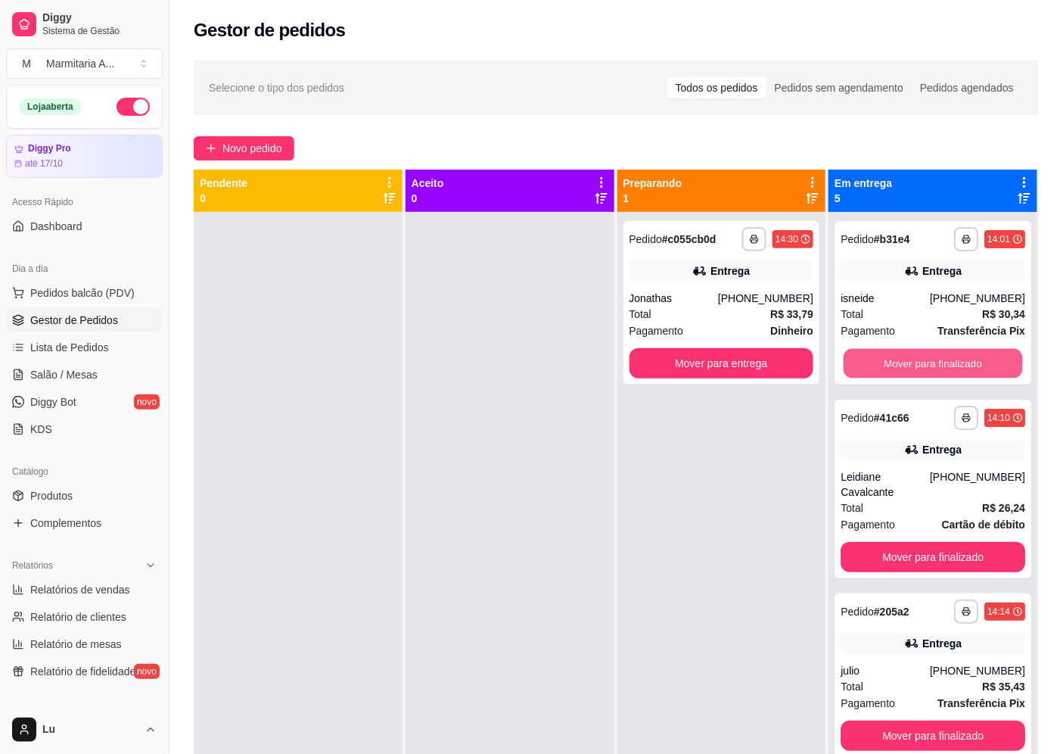
click at [893, 361] on button "Mover para finalizado" at bounding box center [933, 364] width 179 height 30
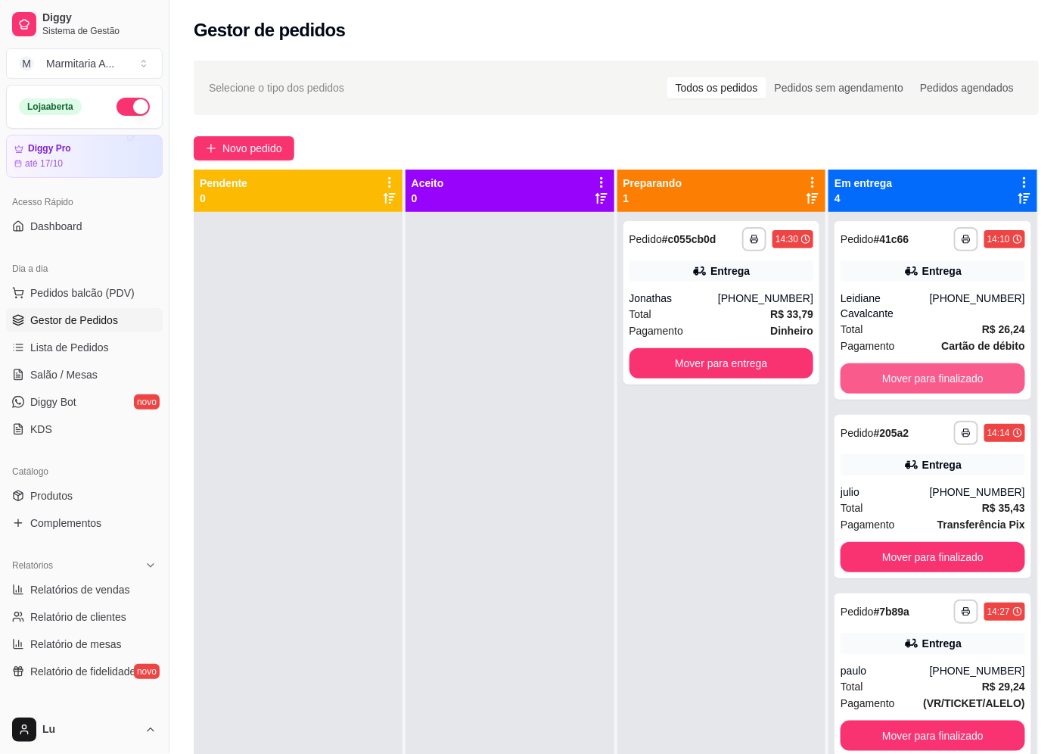
click at [893, 363] on button "Mover para finalizado" at bounding box center [933, 378] width 185 height 30
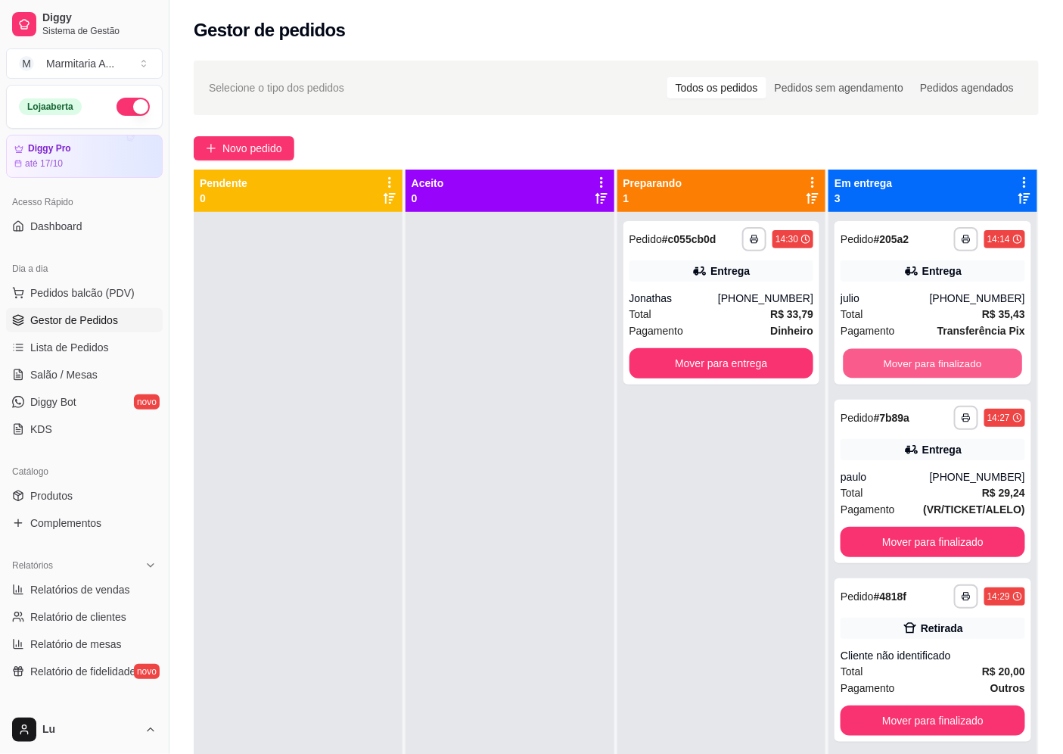
click at [893, 361] on button "Mover para finalizado" at bounding box center [933, 364] width 179 height 30
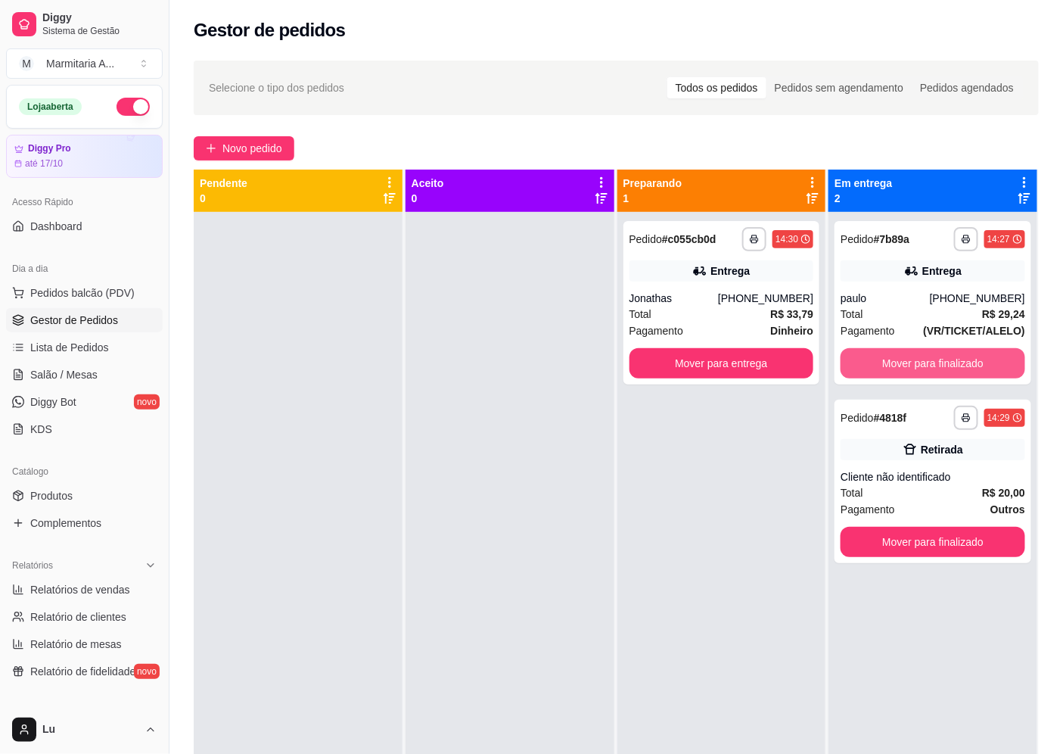
click at [893, 361] on button "Mover para finalizado" at bounding box center [933, 363] width 185 height 30
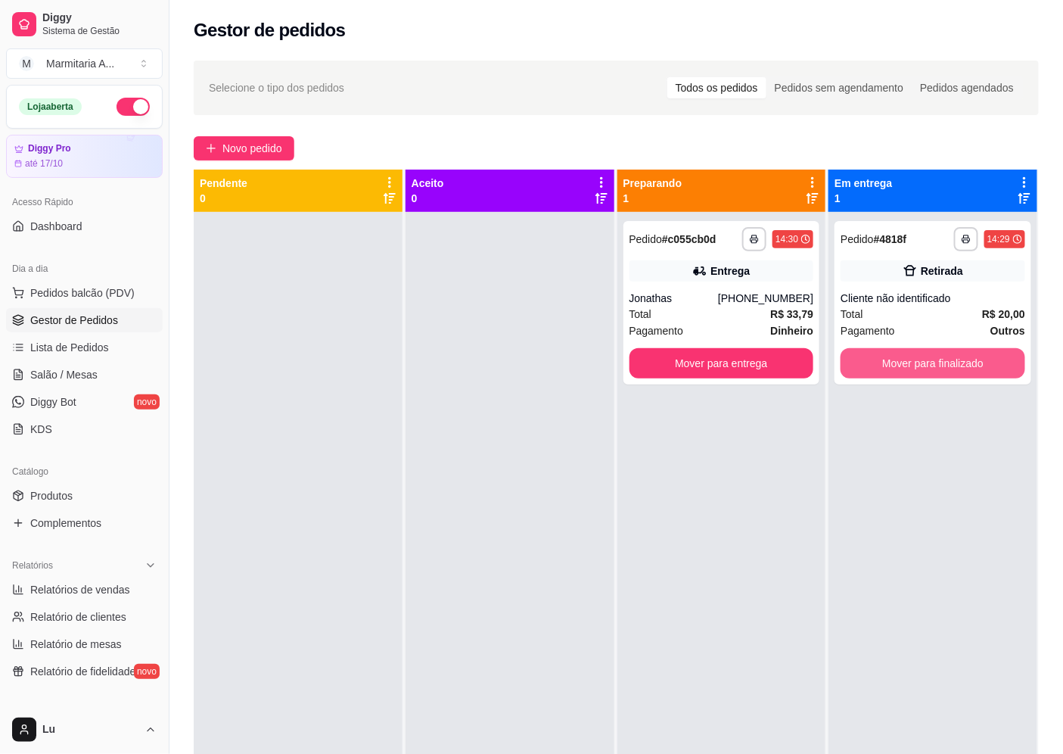
click at [893, 361] on button "Mover para finalizado" at bounding box center [933, 363] width 185 height 30
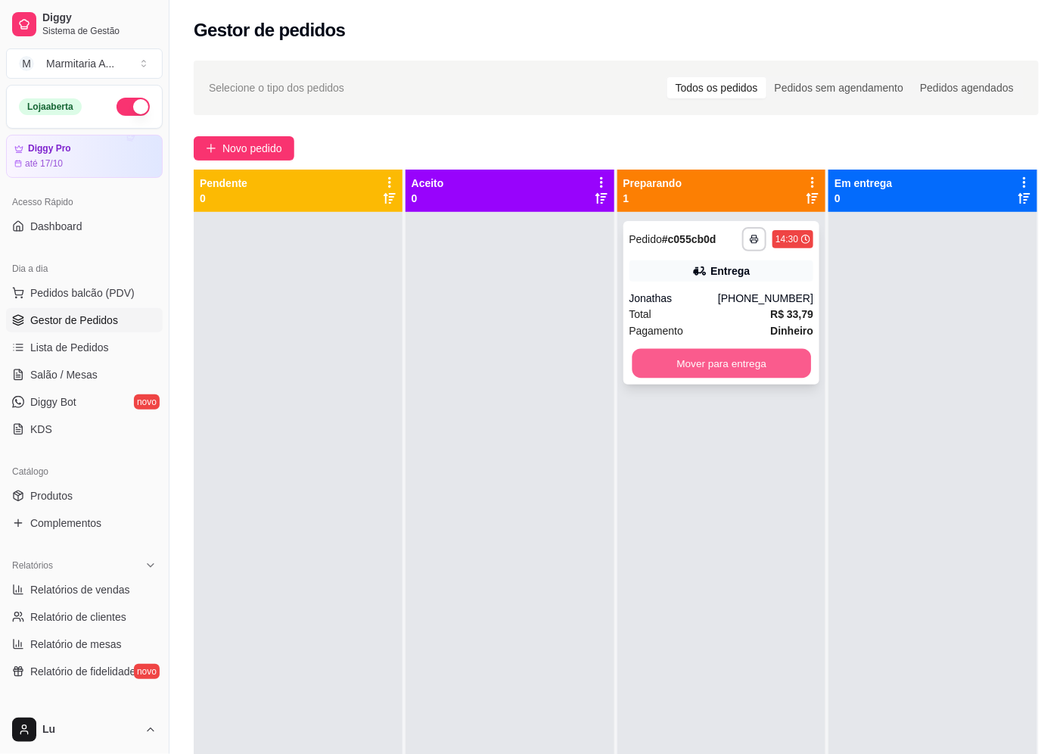
click at [781, 375] on button "Mover para entrega" at bounding box center [721, 364] width 179 height 30
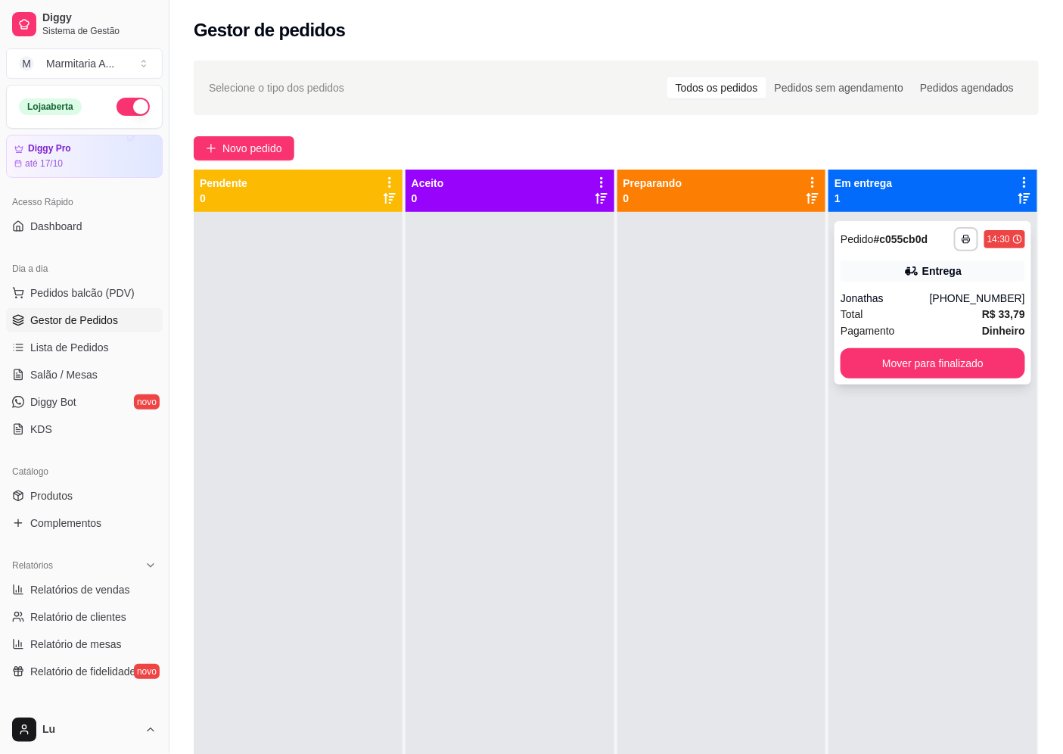
click at [902, 300] on div "Jonathas" at bounding box center [885, 298] width 89 height 15
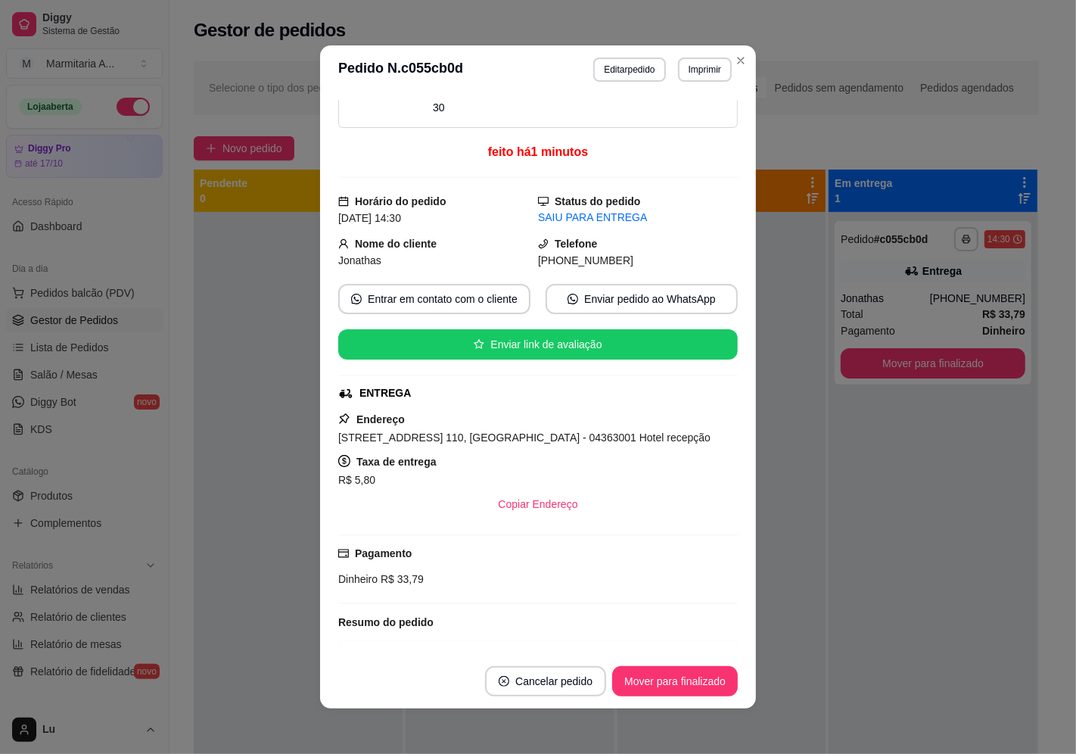
scroll to position [146, 0]
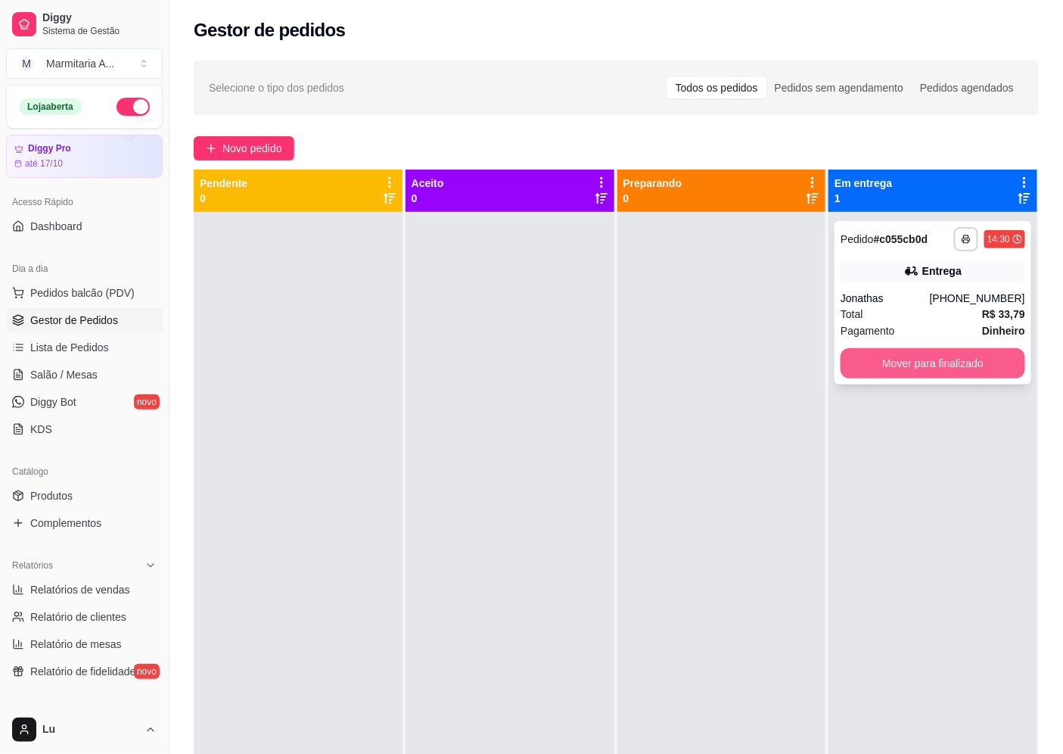
click at [906, 368] on button "Mover para finalizado" at bounding box center [933, 363] width 185 height 30
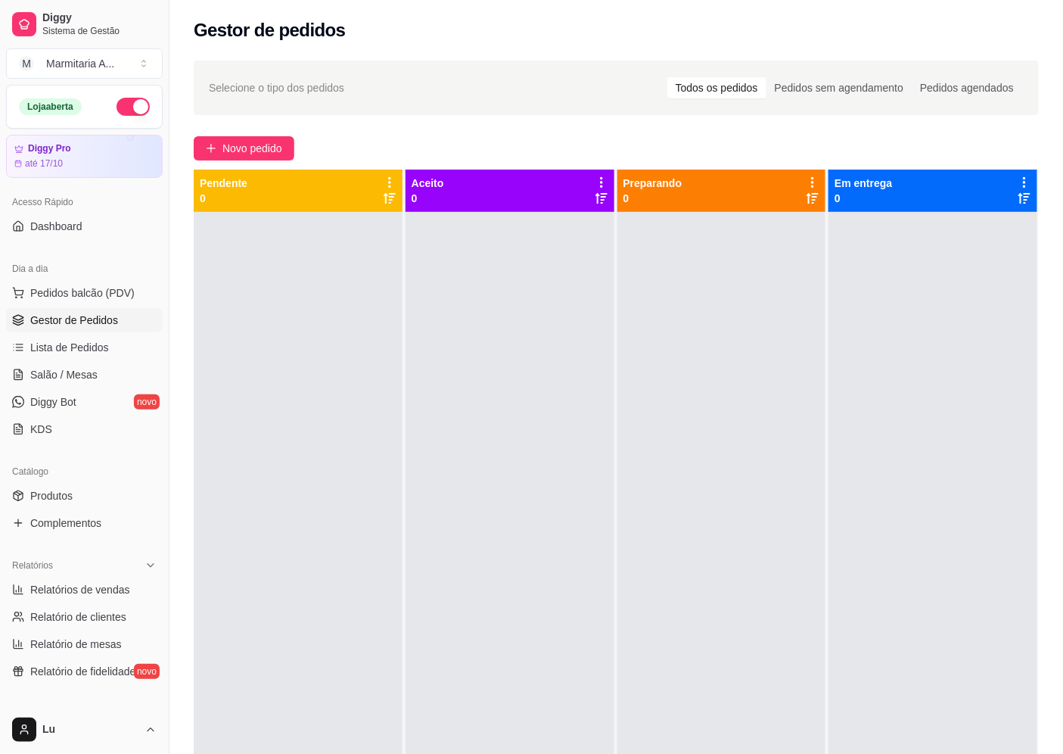
click at [701, 315] on div at bounding box center [721, 589] width 209 height 754
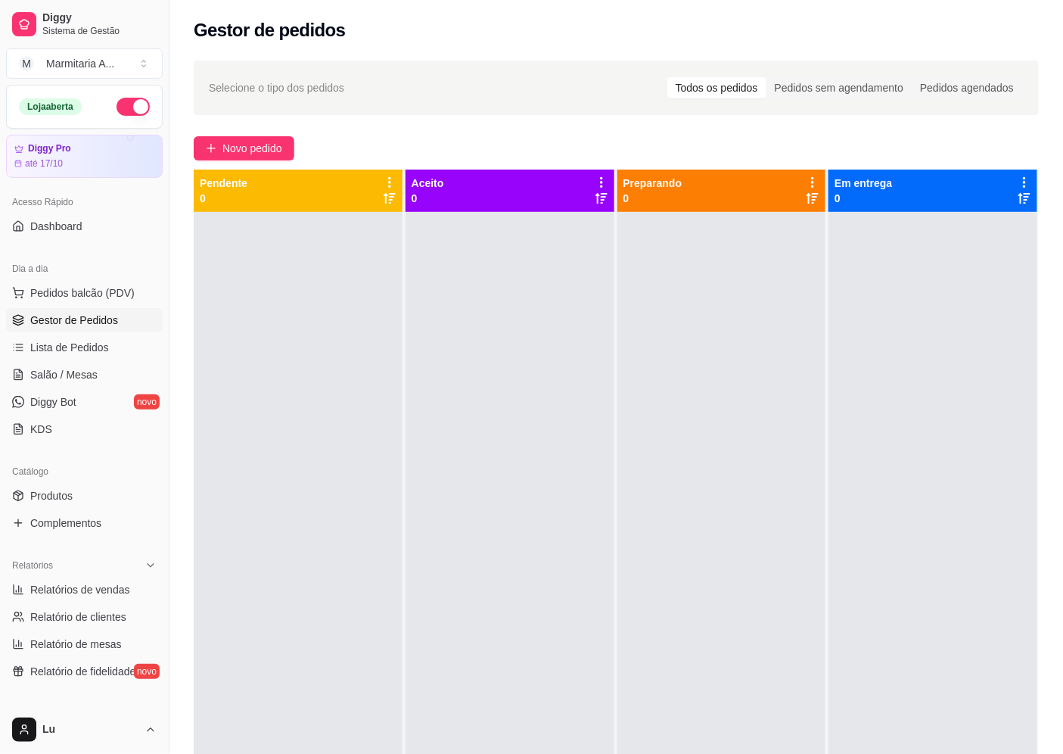
click at [701, 315] on div at bounding box center [721, 589] width 209 height 754
click at [119, 350] on link "Lista de Pedidos" at bounding box center [84, 347] width 157 height 24
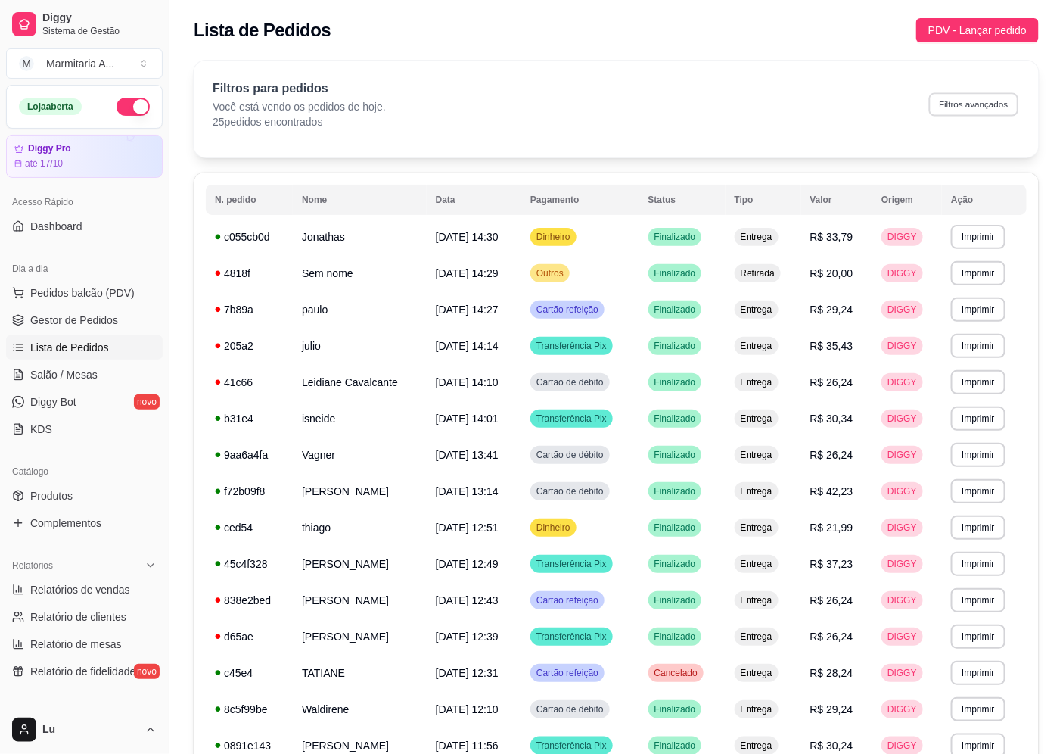
click at [966, 109] on button "Filtros avançados" at bounding box center [973, 103] width 89 height 23
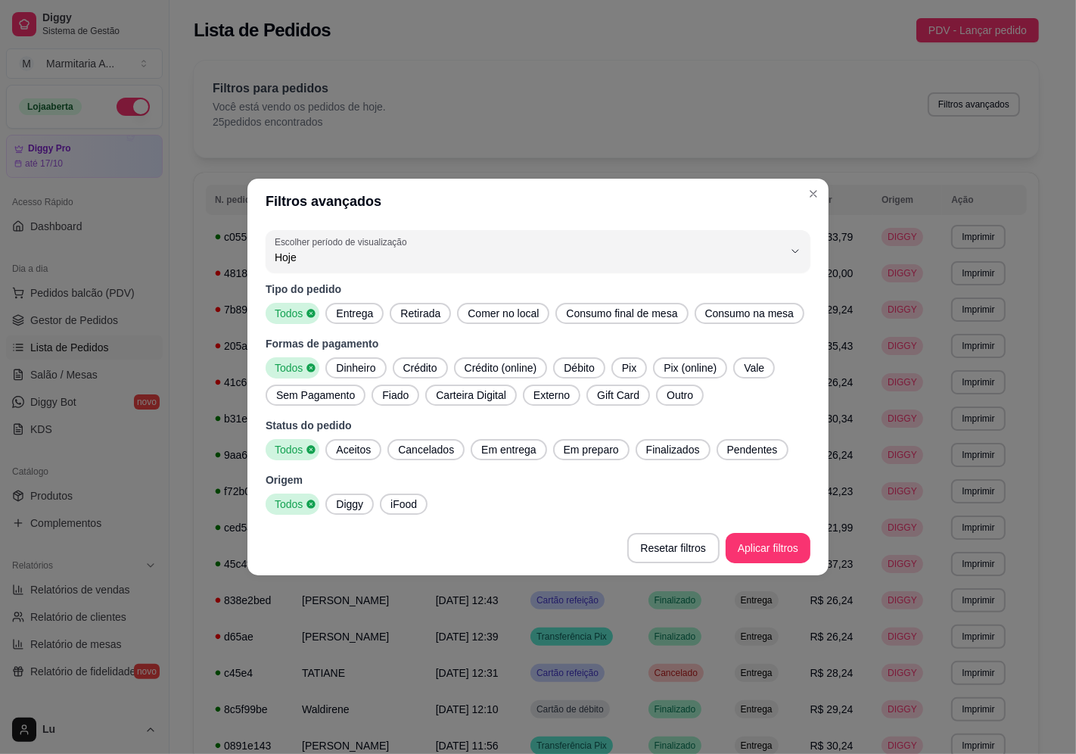
click at [629, 360] on span "Pix" at bounding box center [629, 367] width 26 height 15
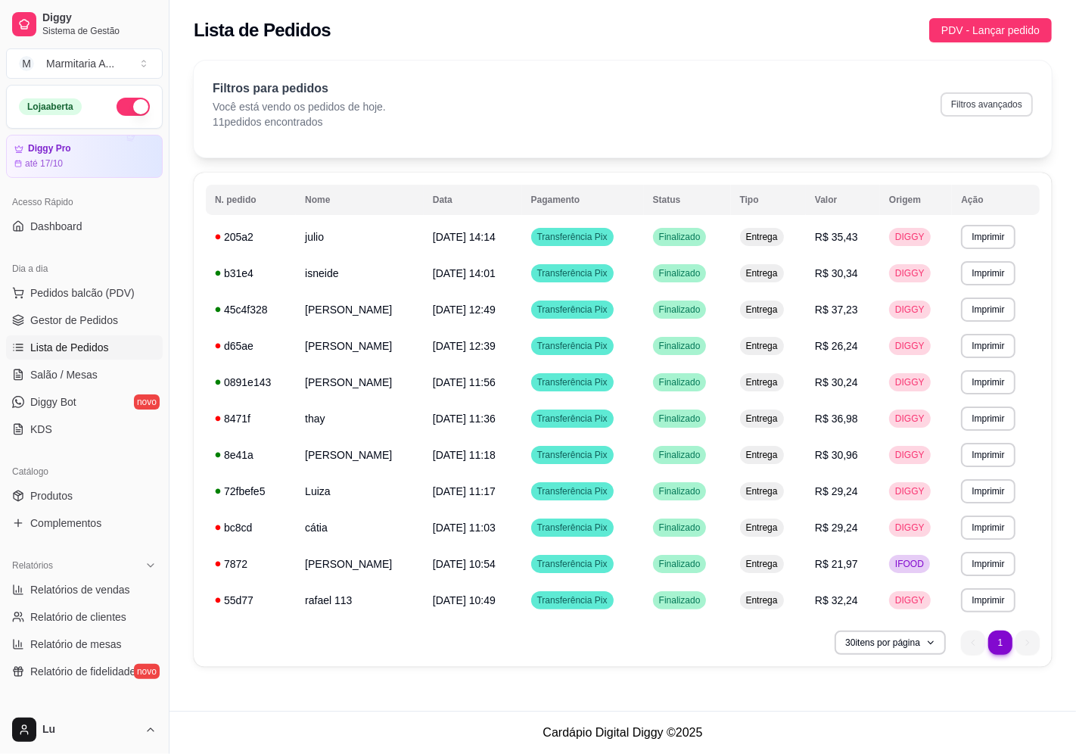
click at [993, 100] on button "Filtros avançados" at bounding box center [986, 104] width 92 height 24
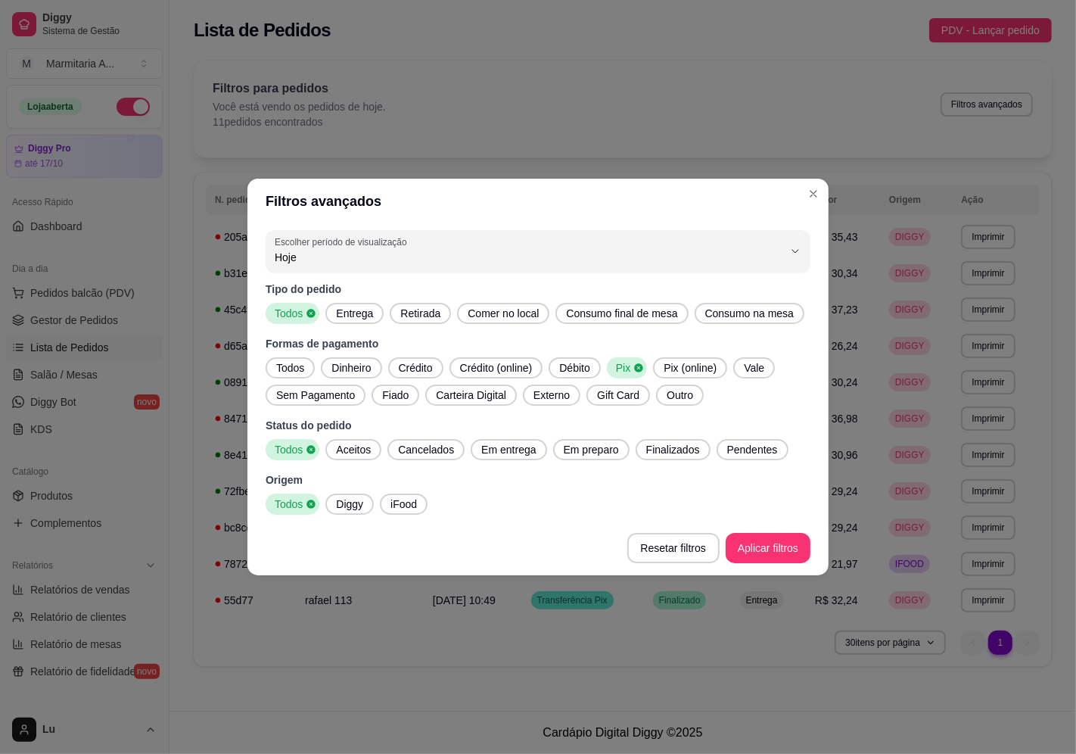
click at [611, 365] on span "Pix" at bounding box center [621, 367] width 23 height 15
click at [289, 368] on span "Todos" at bounding box center [290, 367] width 40 height 15
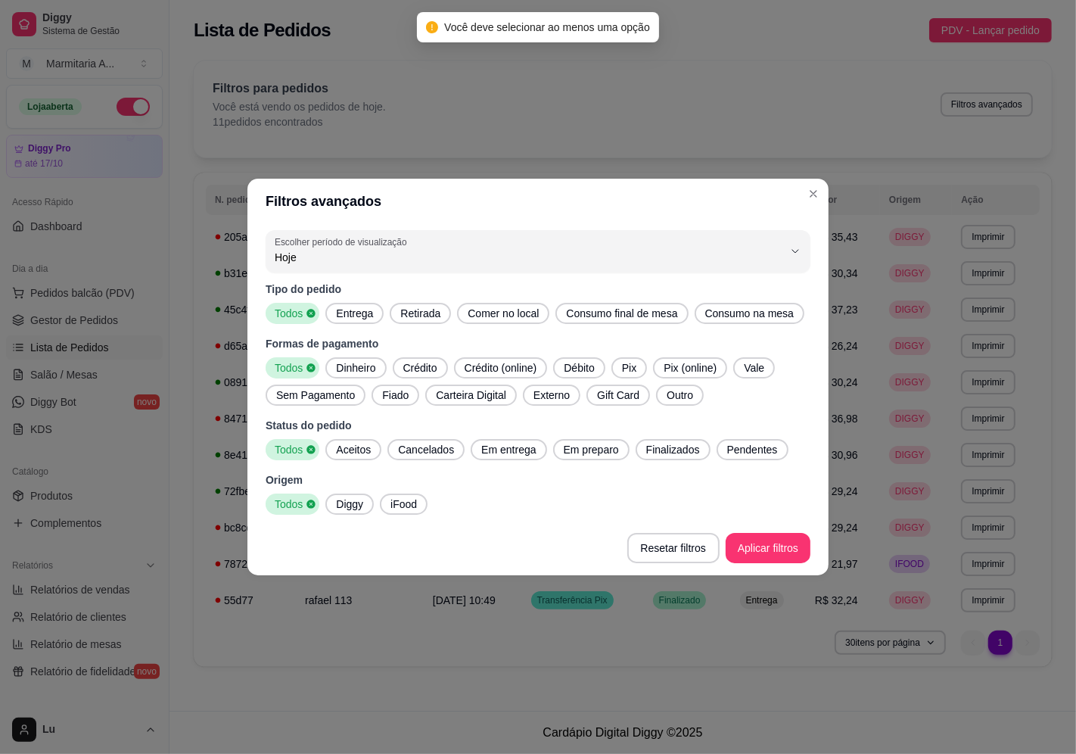
drag, startPoint x: 361, startPoint y: 369, endPoint x: 433, endPoint y: 382, distance: 73.8
click at [363, 369] on span "Dinheiro" at bounding box center [355, 367] width 51 height 15
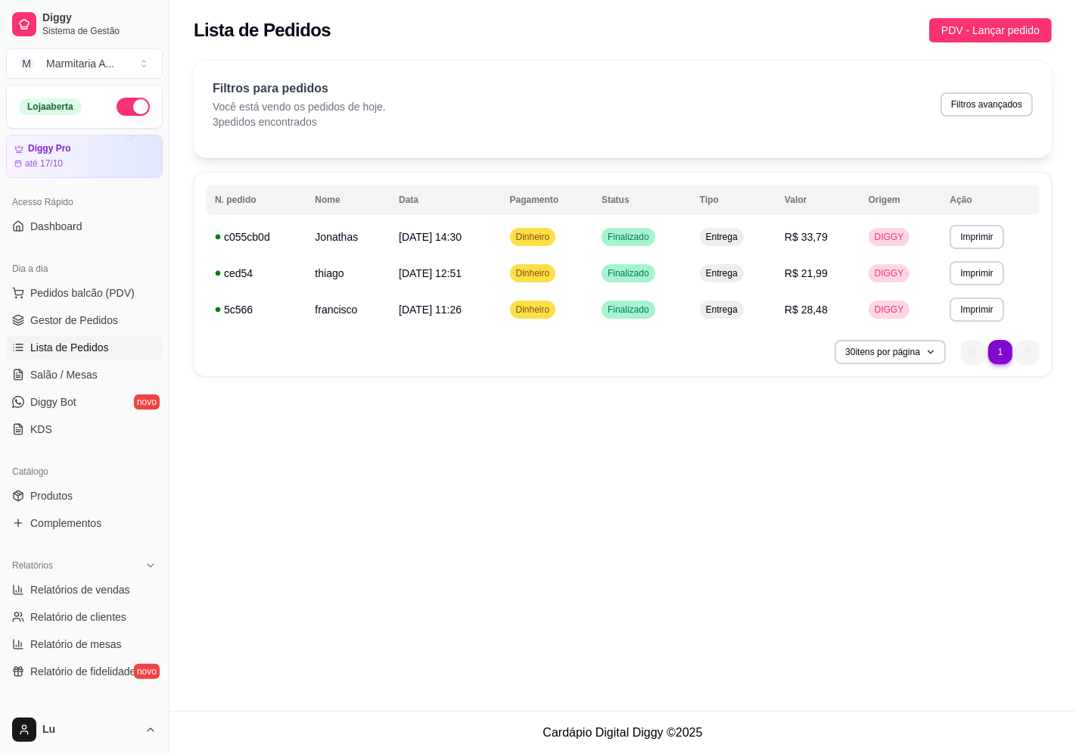
click at [487, 218] on table "**********" at bounding box center [623, 256] width 834 height 143
click at [483, 225] on td "[DATE] 14:30" at bounding box center [445, 237] width 111 height 36
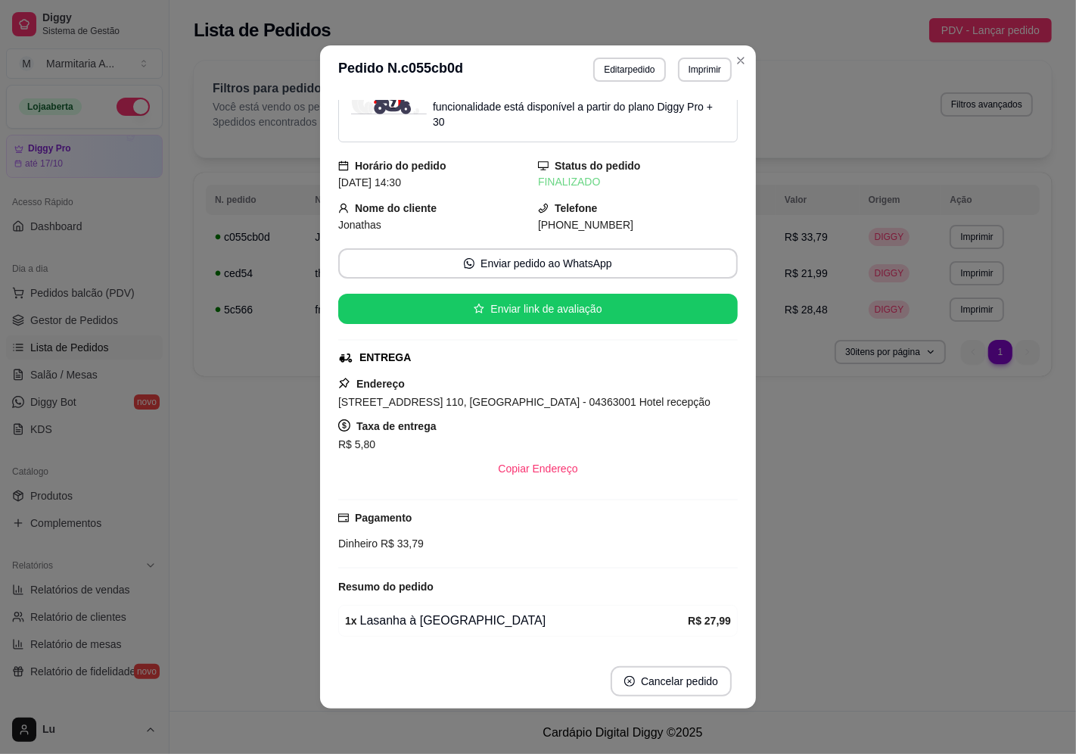
scroll to position [95, 0]
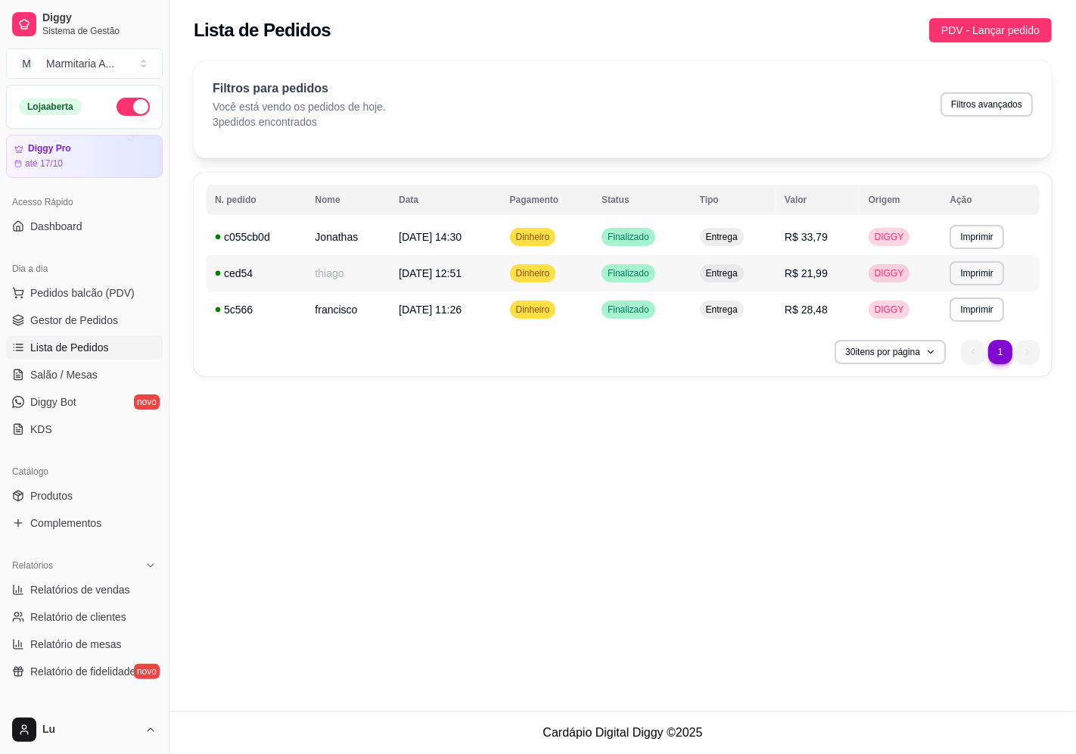
click at [310, 265] on td "thiago" at bounding box center [348, 273] width 84 height 36
click at [365, 313] on td "francisco" at bounding box center [348, 309] width 84 height 36
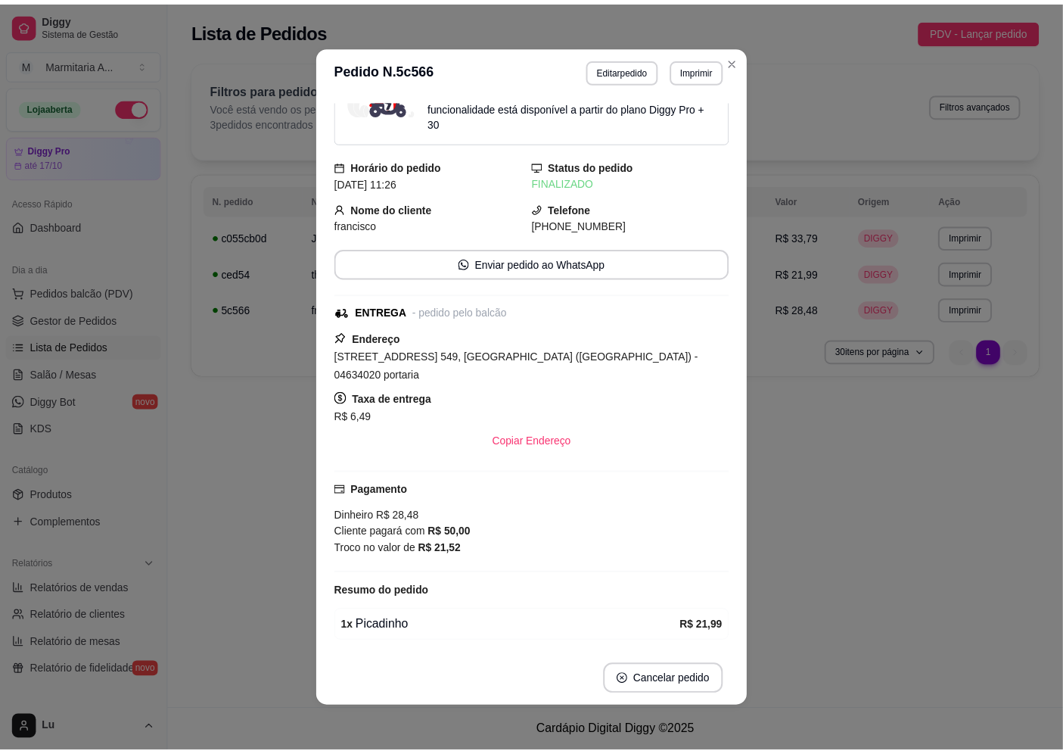
scroll to position [84, 0]
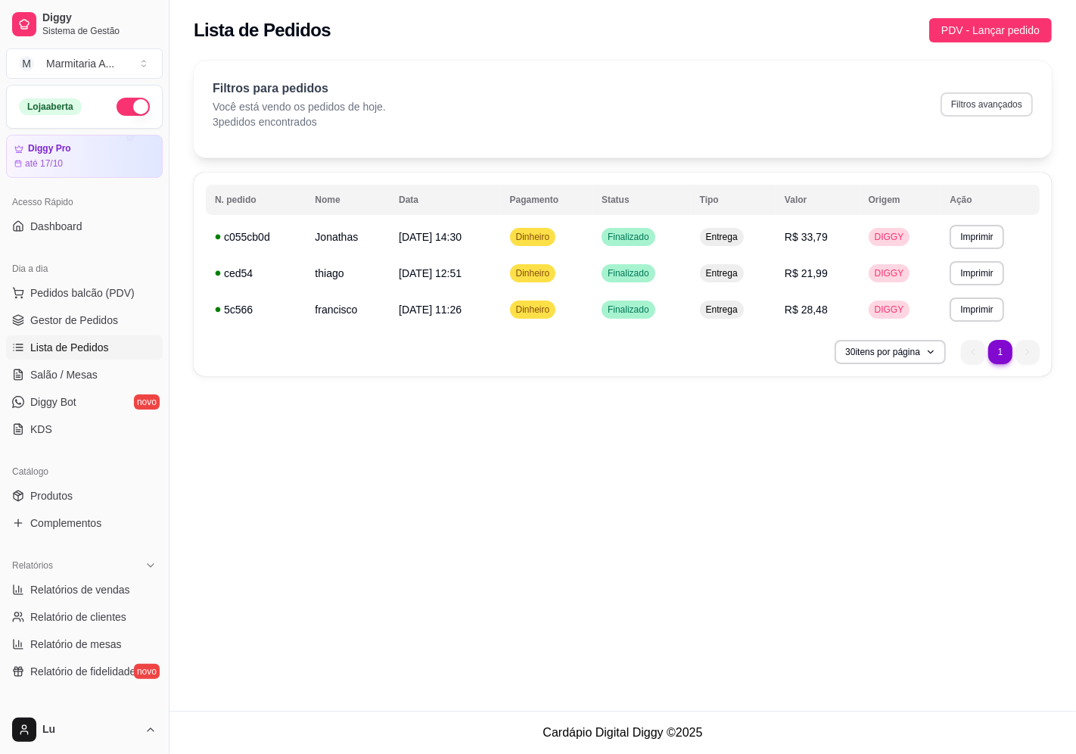
click at [1016, 104] on button "Filtros avançados" at bounding box center [986, 104] width 92 height 24
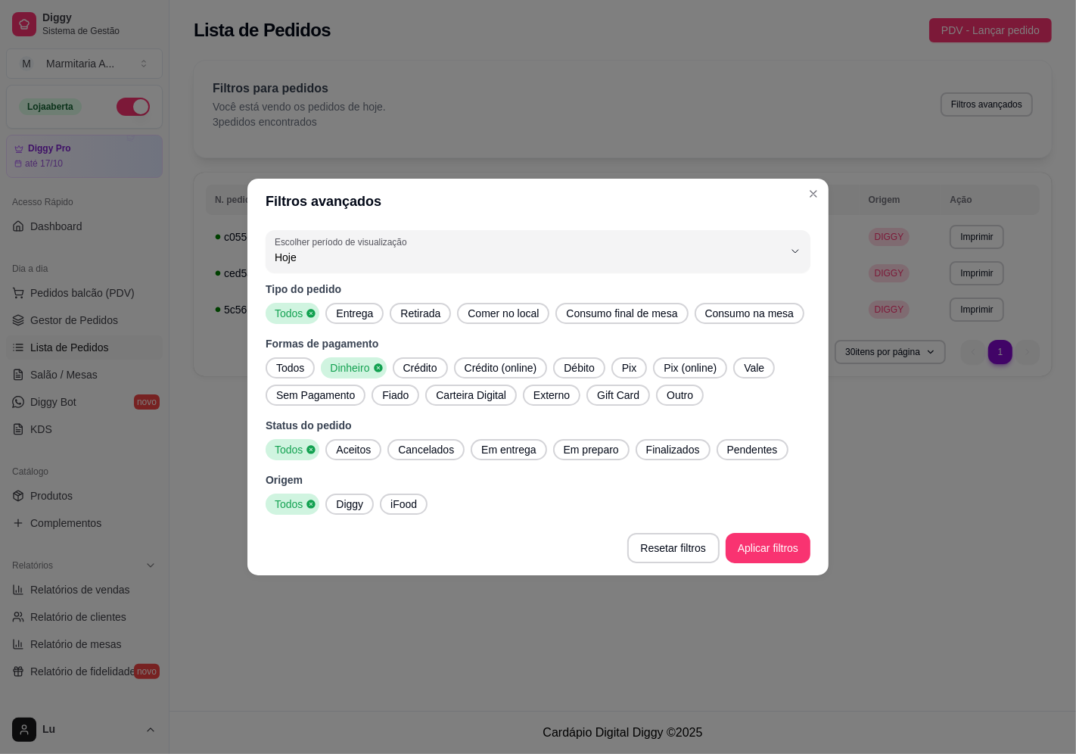
click at [280, 365] on span "Todos" at bounding box center [290, 367] width 40 height 15
click at [417, 505] on span "iFood" at bounding box center [403, 503] width 39 height 15
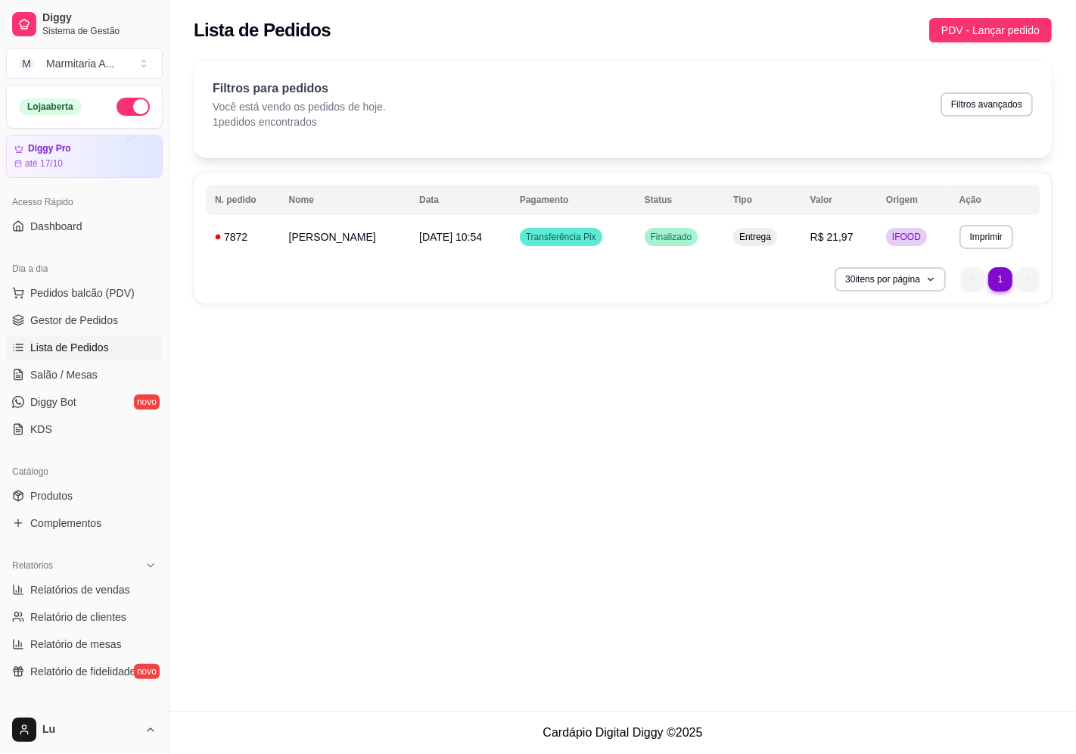
click at [856, 556] on div "**********" at bounding box center [622, 355] width 906 height 710
click at [1001, 106] on button "Filtros avançados" at bounding box center [986, 104] width 92 height 24
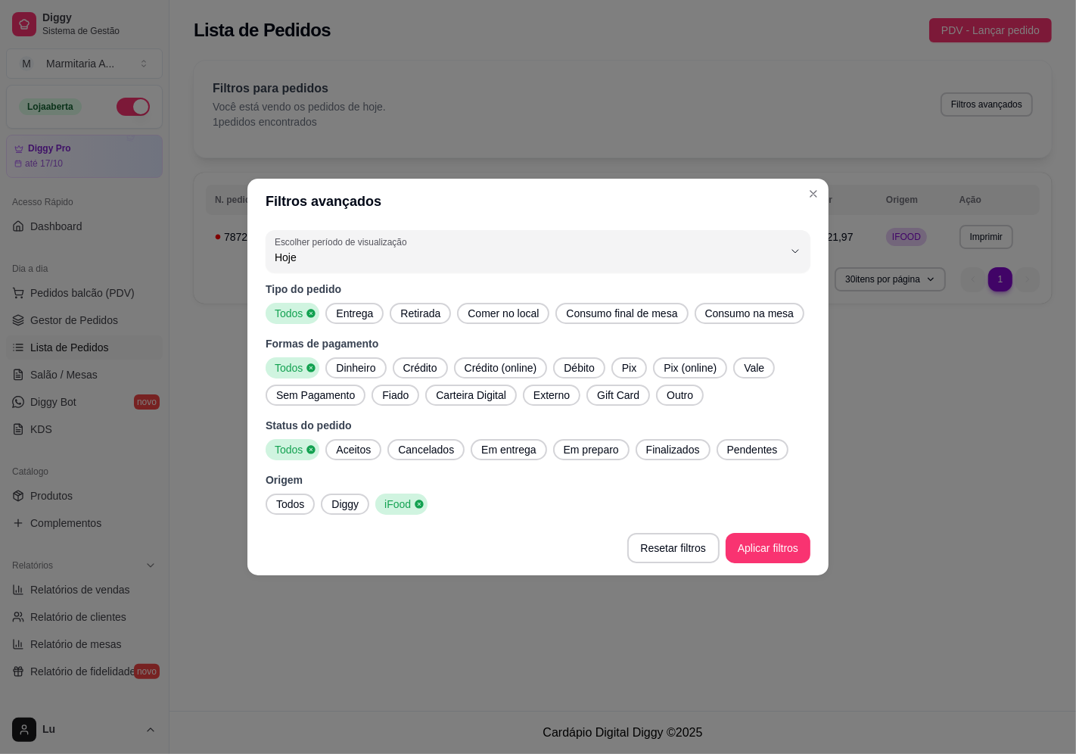
click at [291, 495] on div "Todos" at bounding box center [290, 503] width 49 height 21
click at [754, 569] on footer "Resetar filtros Aplicar filtros" at bounding box center [537, 547] width 581 height 54
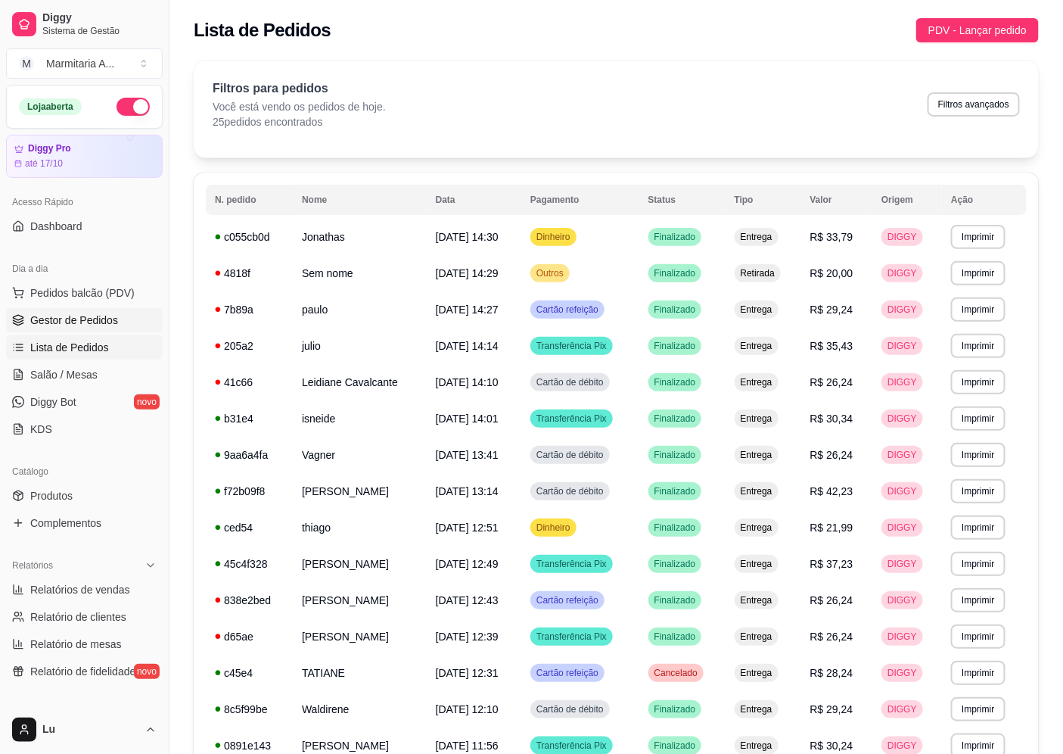
click at [42, 331] on link "Gestor de Pedidos" at bounding box center [84, 320] width 157 height 24
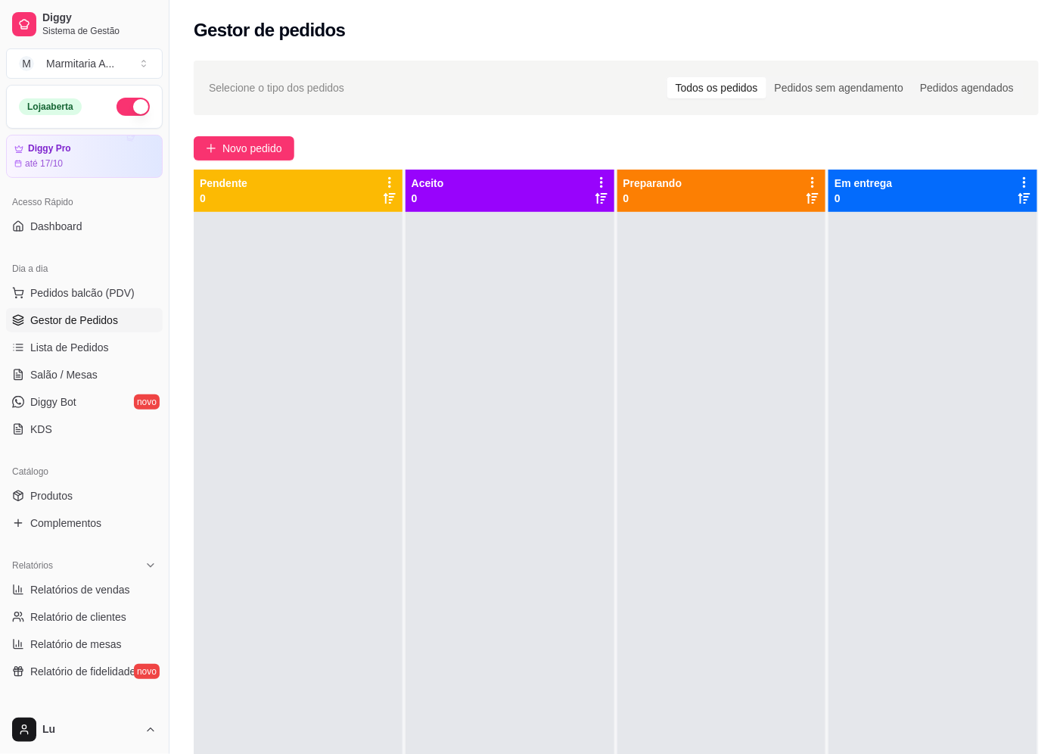
drag, startPoint x: 166, startPoint y: 108, endPoint x: 175, endPoint y: 87, distance: 22.8
click at [175, 87] on div "Diggy Sistema de Gestão M Marmitaria A ... Loja aberta Diggy Pro até 17/10 Aces…" at bounding box center [531, 492] width 1063 height 984
drag, startPoint x: 162, startPoint y: 118, endPoint x: 135, endPoint y: 304, distance: 188.1
click at [135, 304] on div "Diggy Sistema de Gestão M Marmitaria A ... Loja aberta Diggy Pro até 17/10 Aces…" at bounding box center [84, 377] width 169 height 754
click at [331, 107] on div "Selecione o tipo dos pedidos Todos os pedidos Pedidos sem agendamento Pedidos a…" at bounding box center [616, 88] width 845 height 54
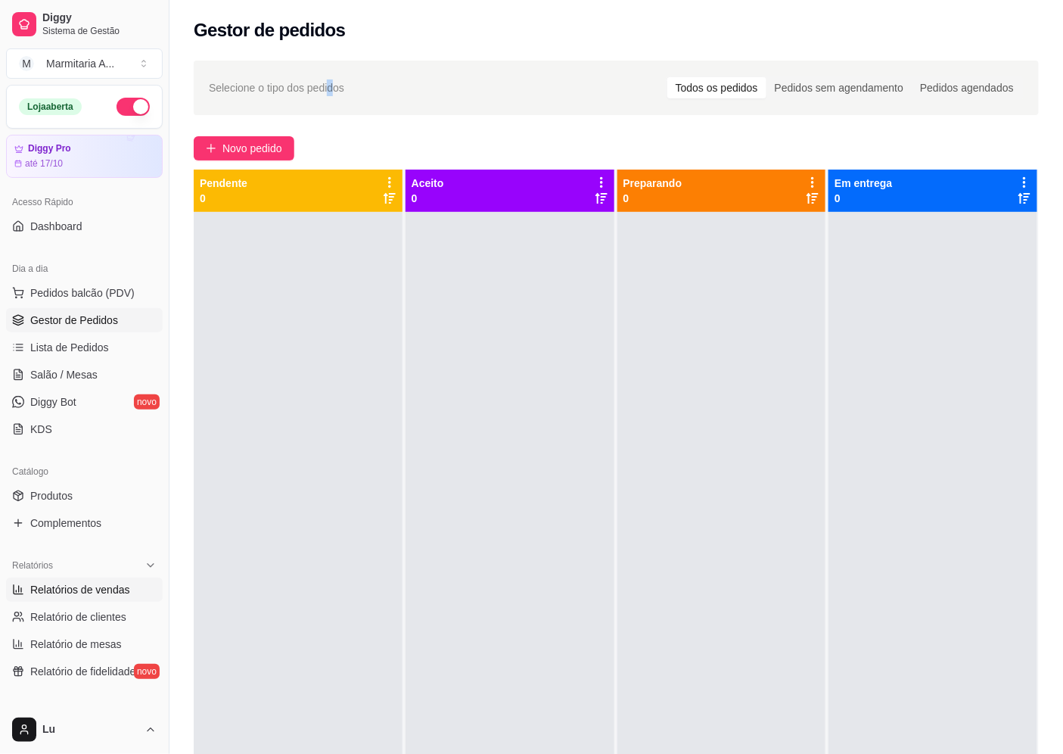
click at [104, 595] on span "Relatórios de vendas" at bounding box center [80, 589] width 100 height 15
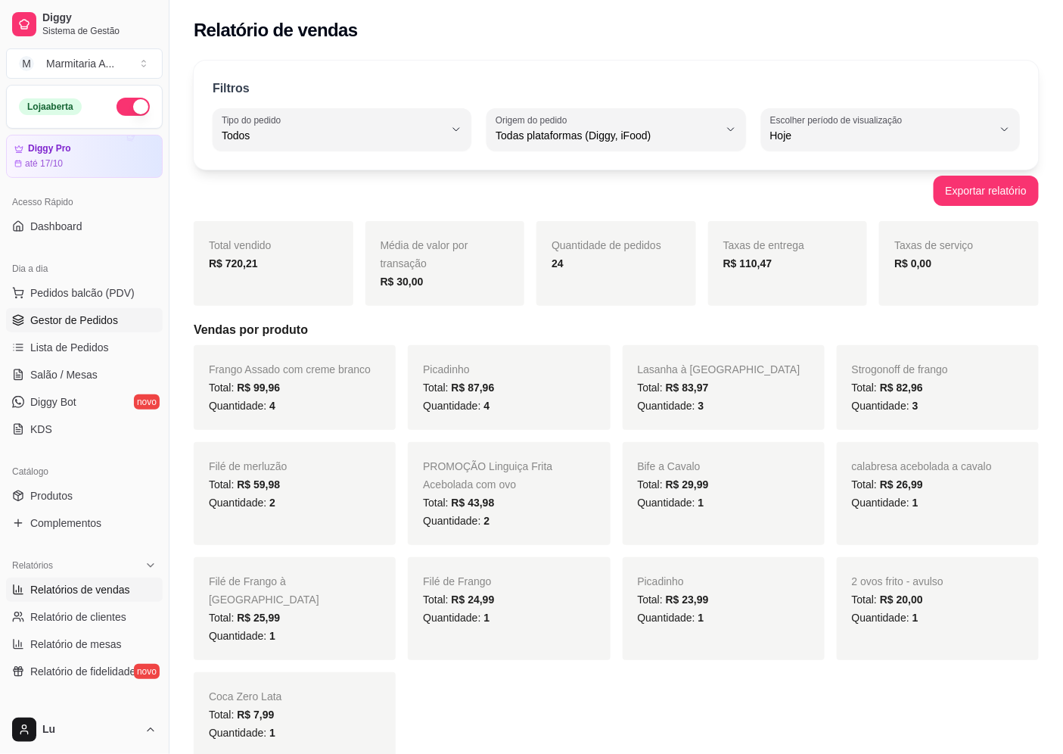
click at [36, 326] on span "Gestor de Pedidos" at bounding box center [74, 319] width 88 height 15
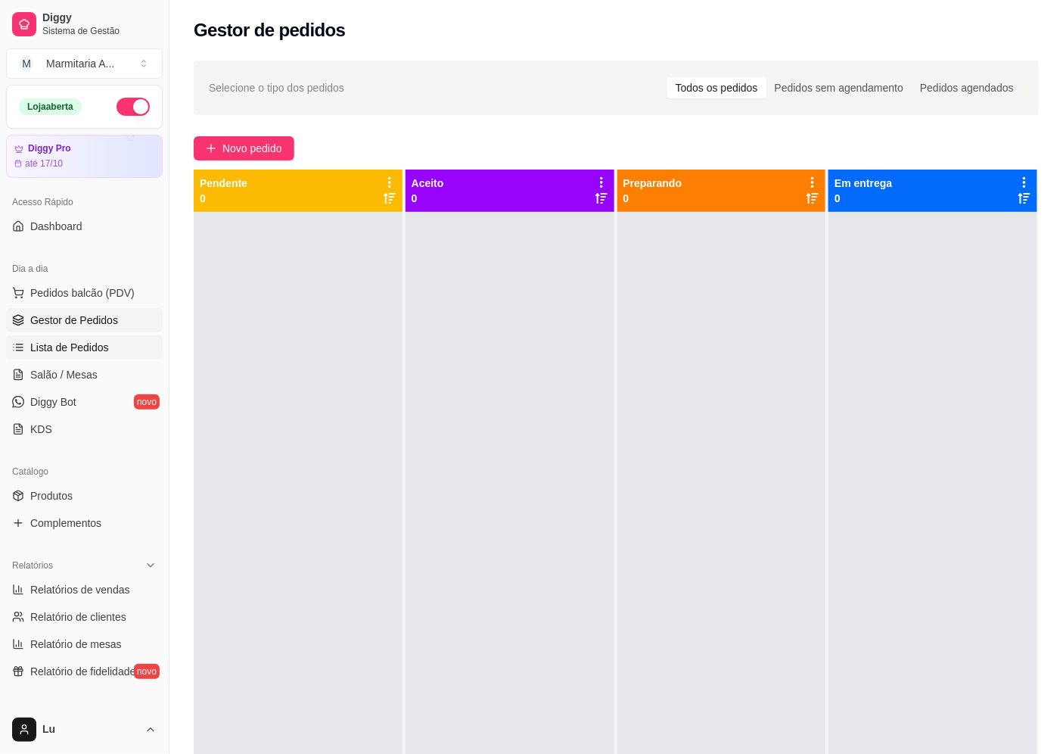
click at [125, 346] on link "Lista de Pedidos" at bounding box center [84, 347] width 157 height 24
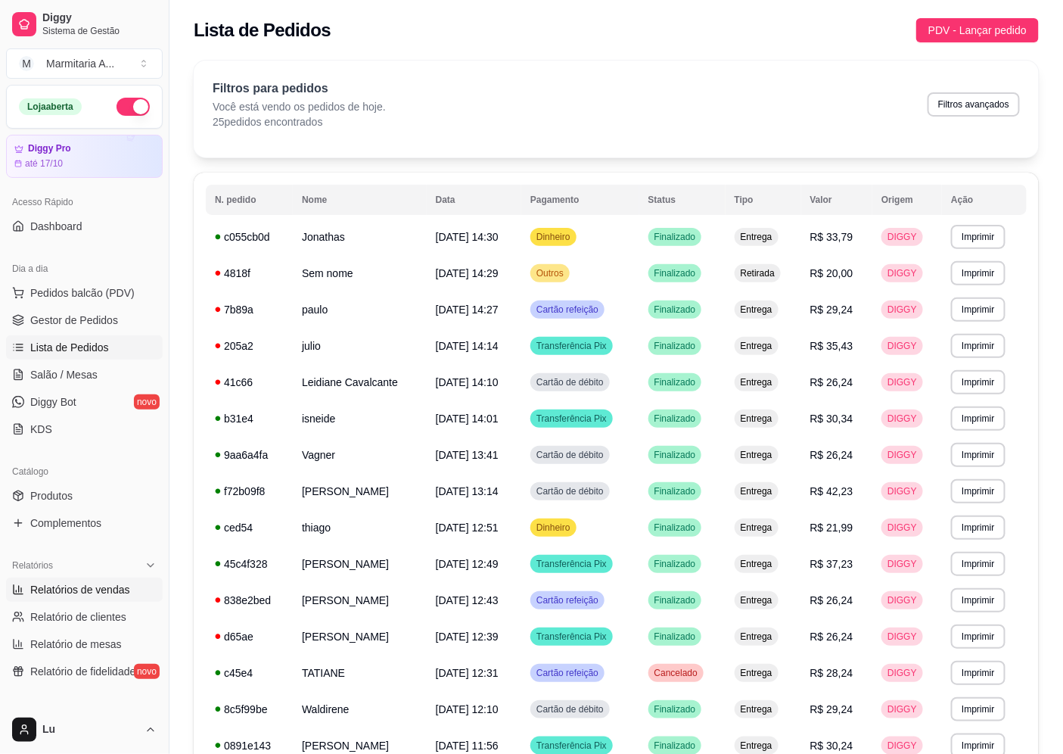
click at [111, 587] on span "Relatórios de vendas" at bounding box center [80, 589] width 100 height 15
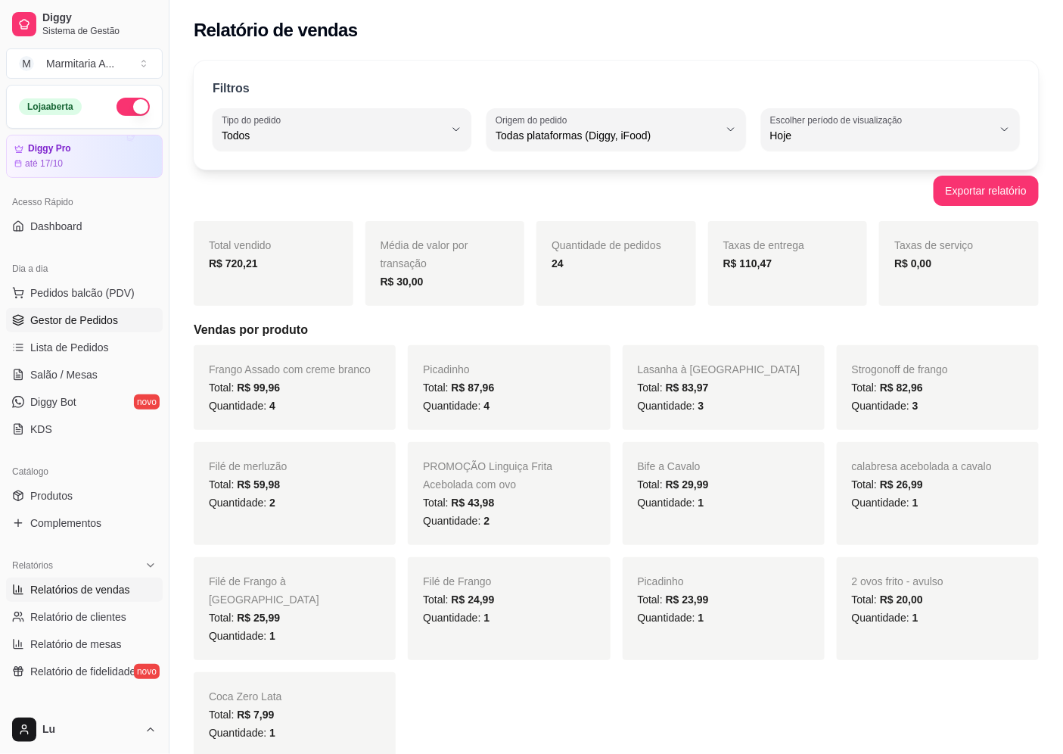
click at [140, 331] on link "Gestor de Pedidos" at bounding box center [84, 320] width 157 height 24
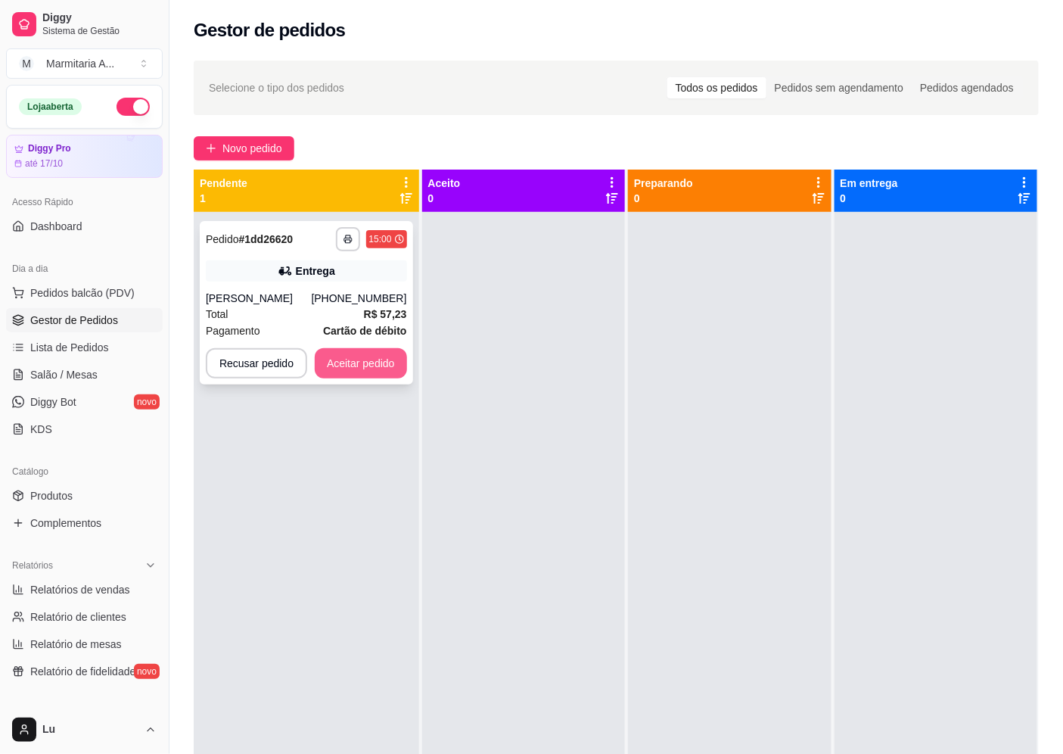
click at [335, 364] on button "Aceitar pedido" at bounding box center [361, 363] width 92 height 30
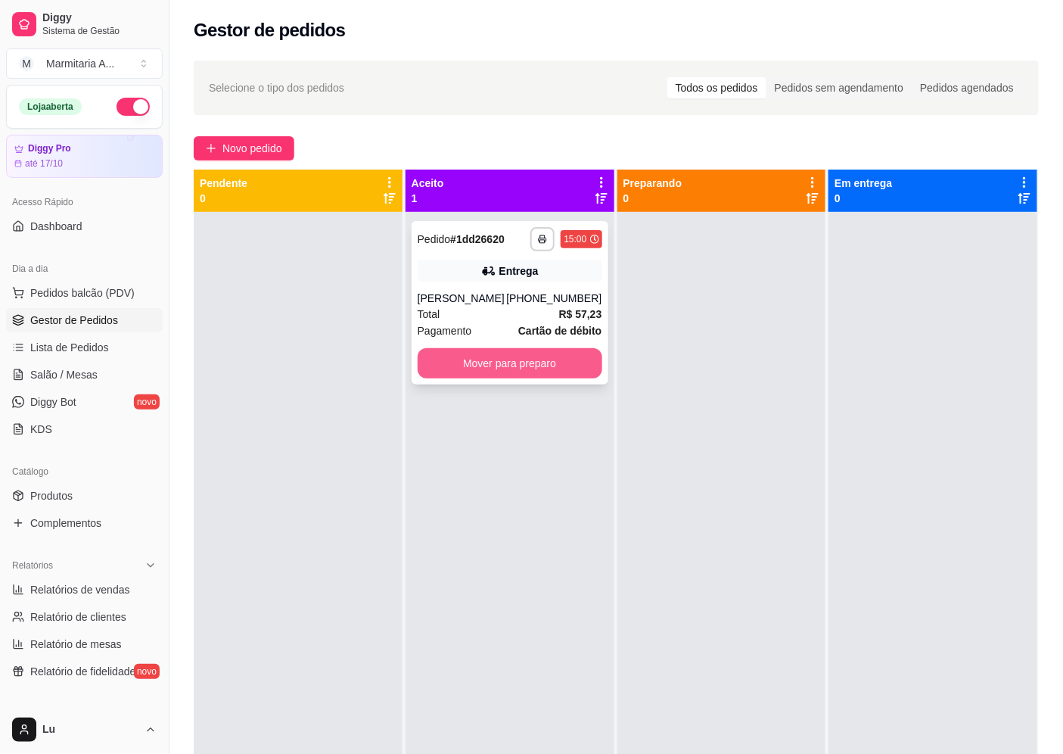
click at [536, 353] on button "Mover para preparo" at bounding box center [510, 363] width 185 height 30
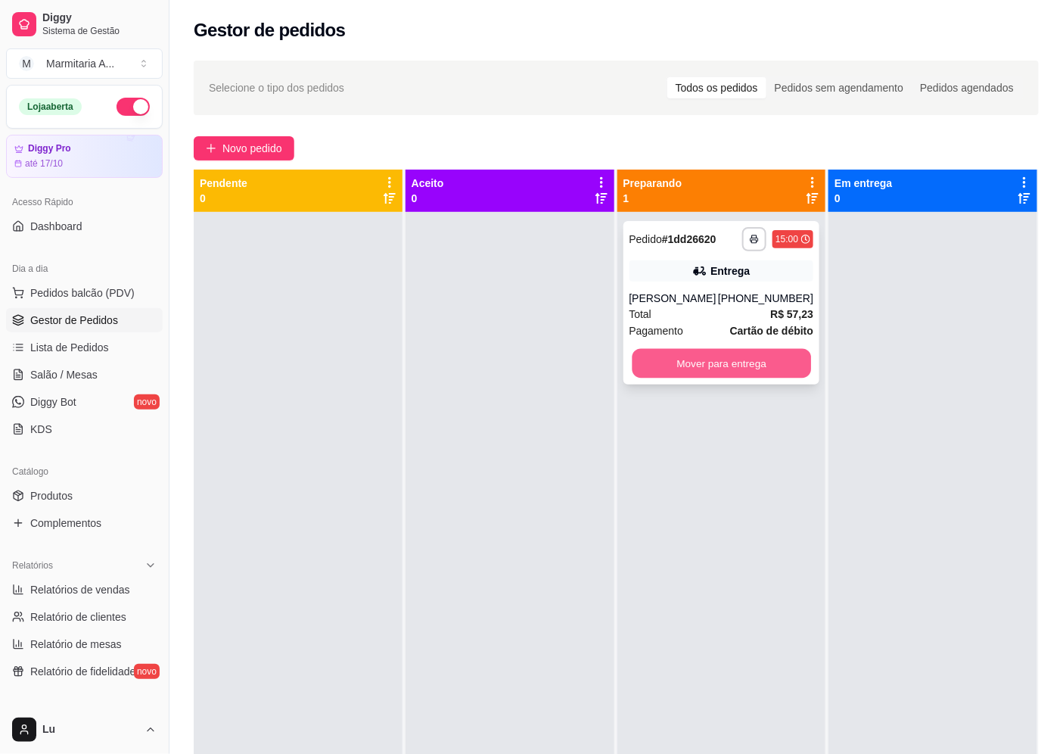
click at [698, 358] on button "Mover para entrega" at bounding box center [721, 364] width 179 height 30
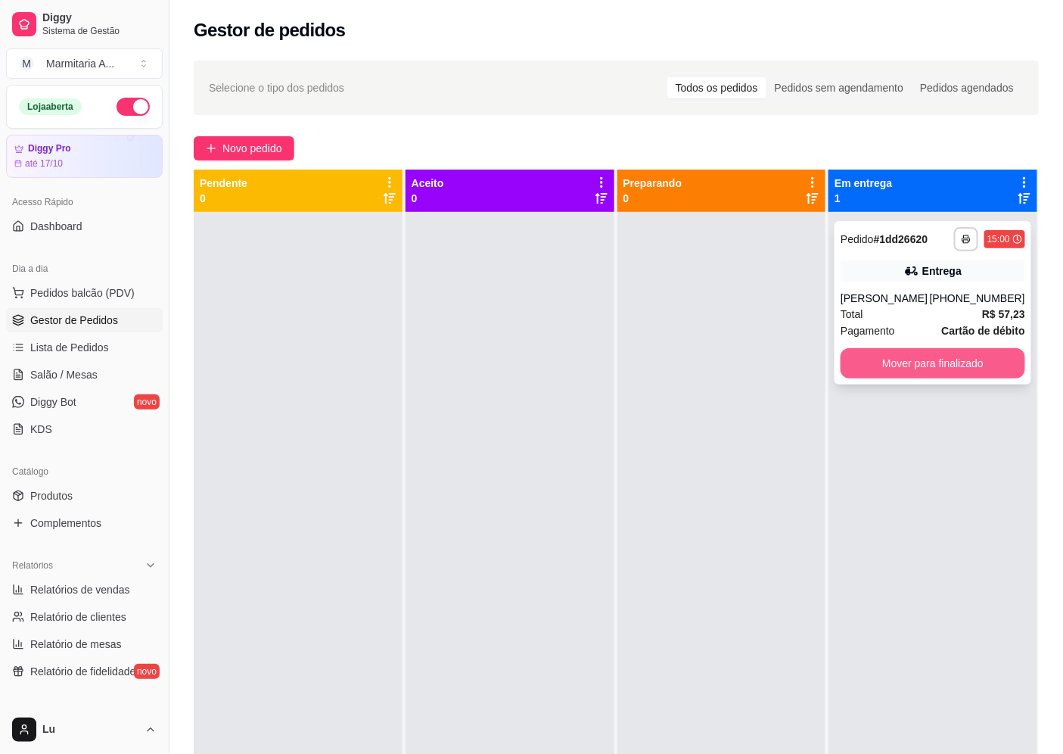
click at [942, 352] on button "Mover para finalizado" at bounding box center [933, 363] width 185 height 30
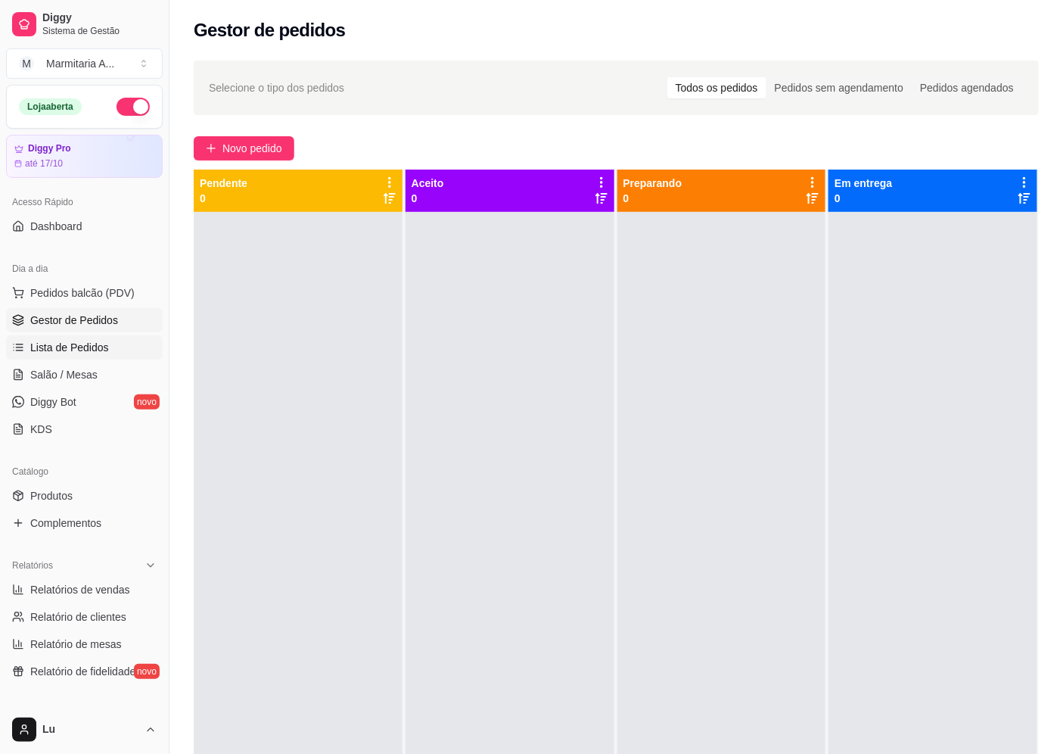
click at [89, 348] on span "Lista de Pedidos" at bounding box center [69, 347] width 79 height 15
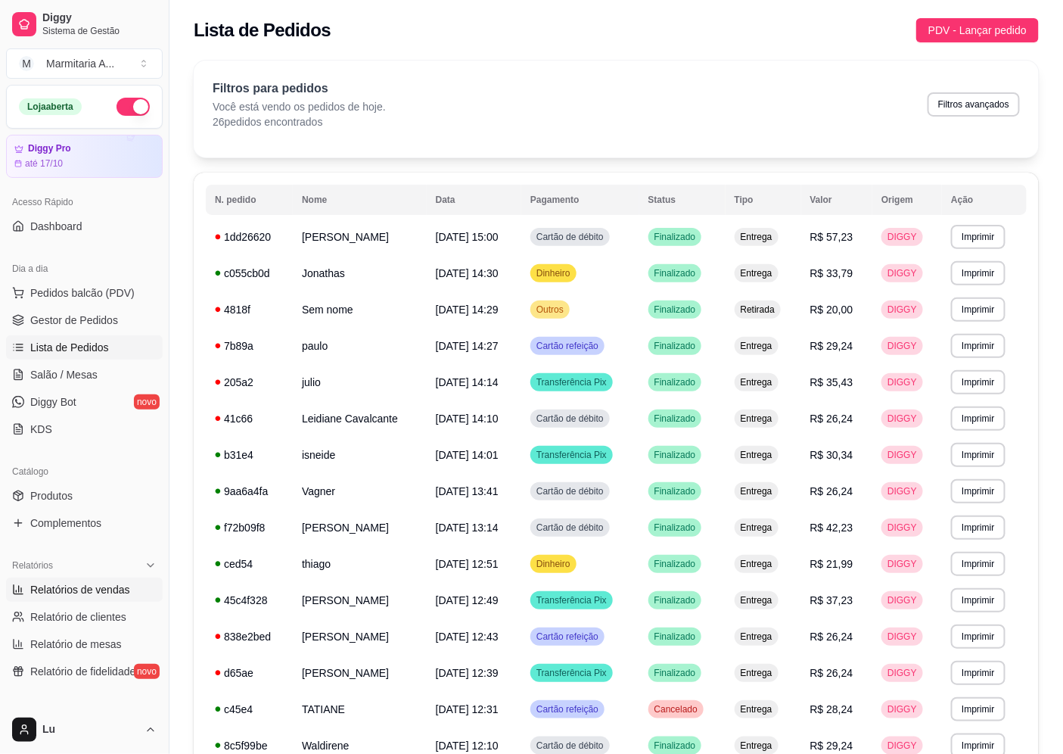
click at [123, 587] on span "Relatórios de vendas" at bounding box center [80, 589] width 100 height 15
